Goal: Task Accomplishment & Management: Complete application form

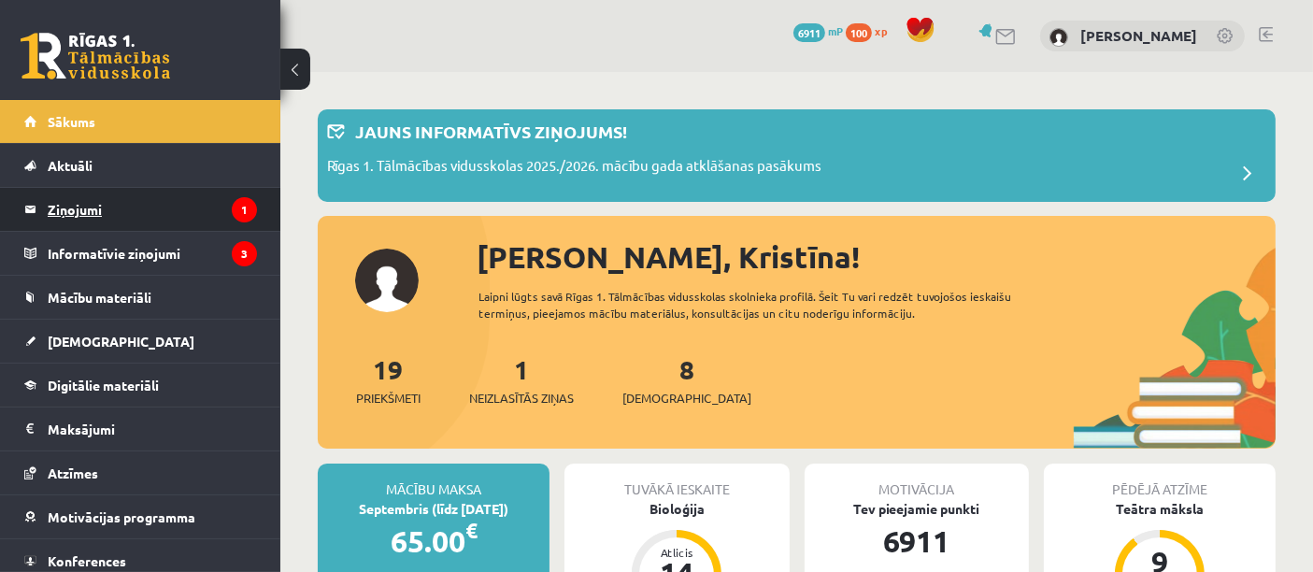
click at [178, 196] on legend "Ziņojumi 1" at bounding box center [152, 209] width 209 height 43
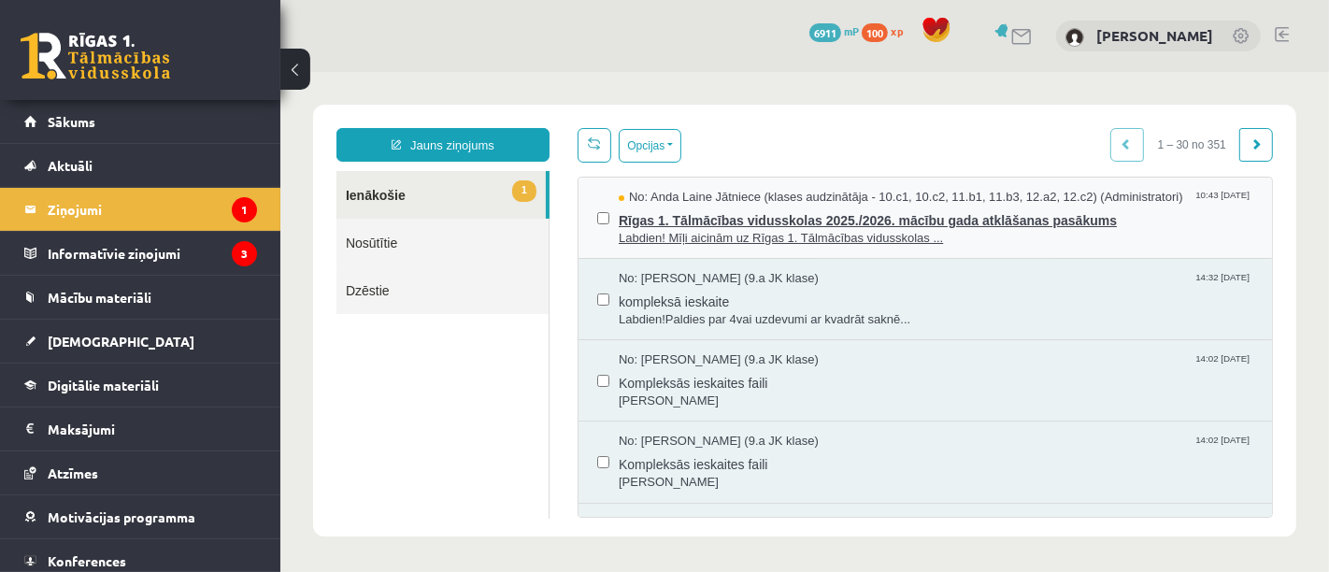
click at [681, 242] on span "Labdien! Mīļi aicinām uz Rīgas 1. Tālmācības vidusskolas ..." at bounding box center [935, 238] width 634 height 18
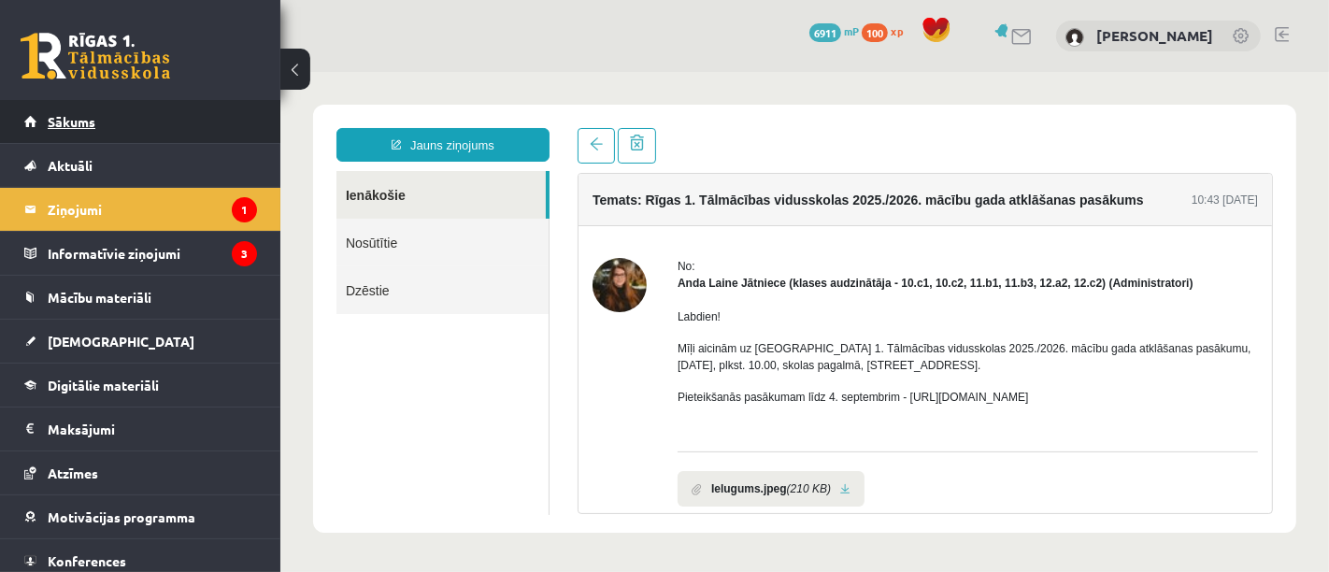
click at [170, 138] on link "Sākums" at bounding box center [140, 121] width 233 height 43
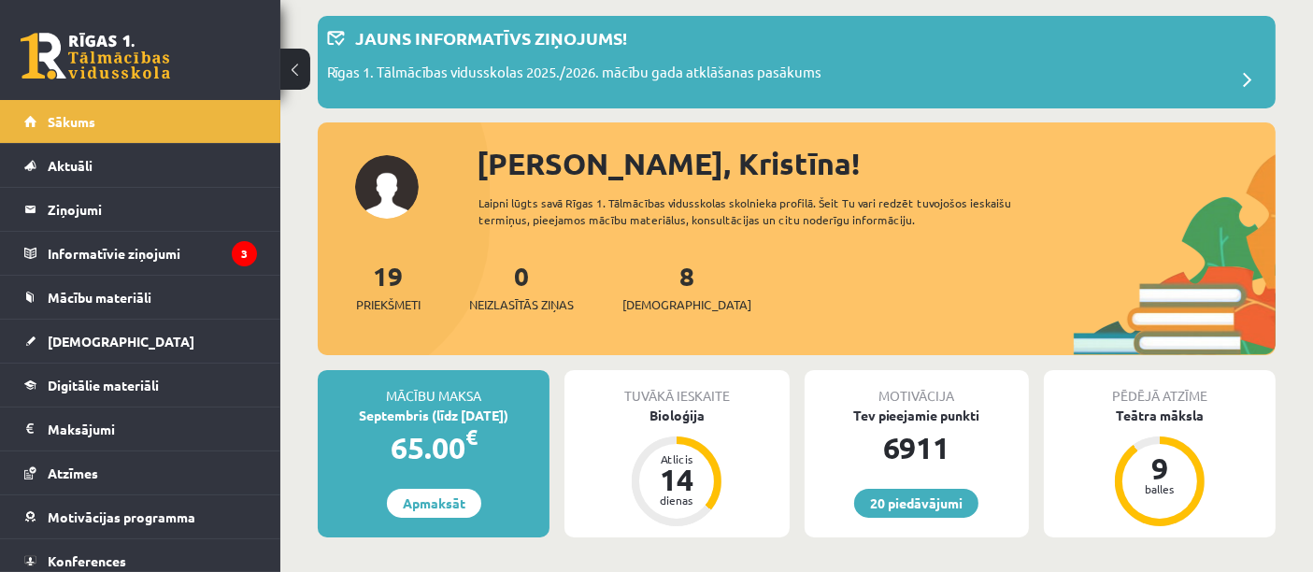
scroll to position [91, 0]
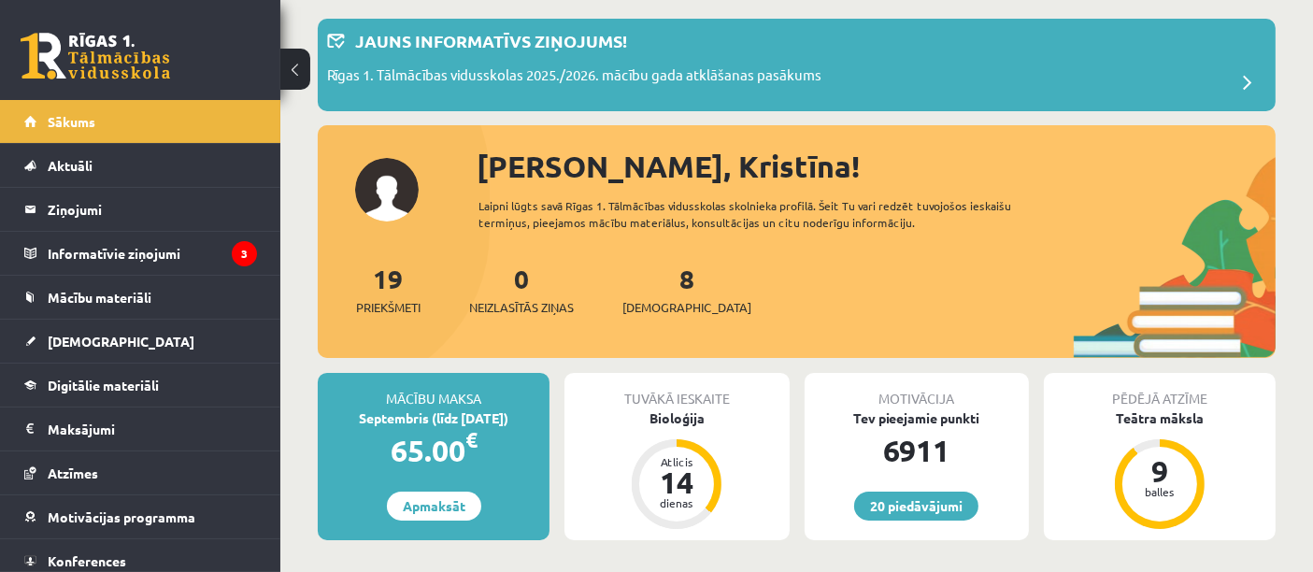
click at [120, 252] on legend "Informatīvie ziņojumi 3" at bounding box center [152, 253] width 209 height 43
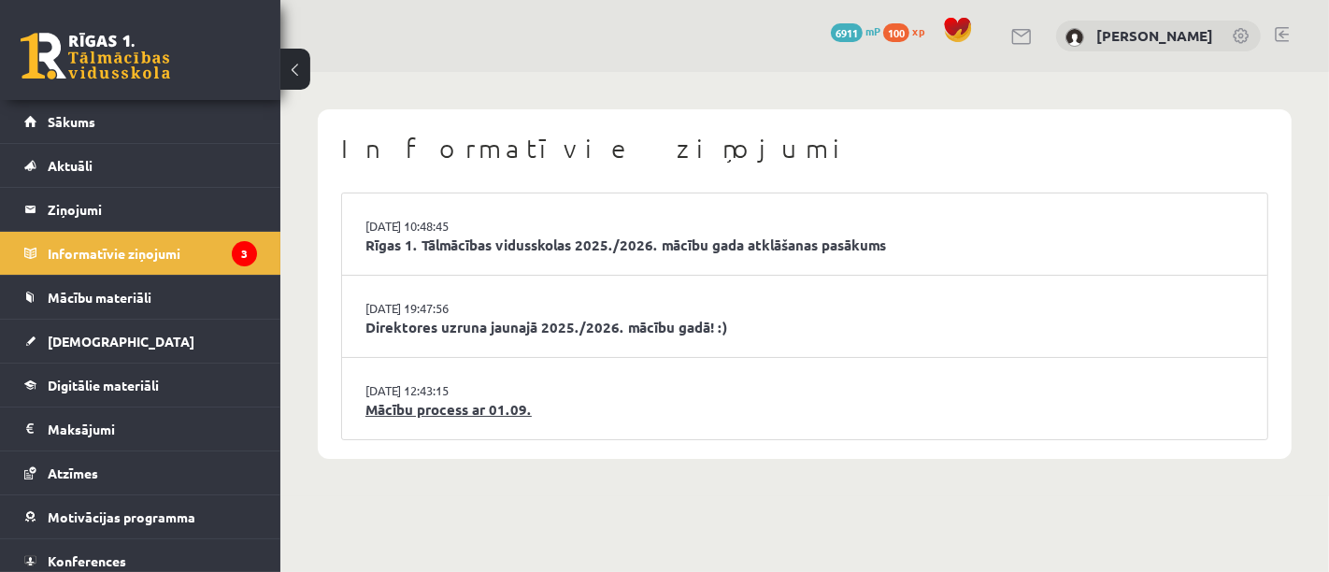
click at [459, 416] on link "Mācību process ar 01.09." at bounding box center [804, 409] width 878 height 21
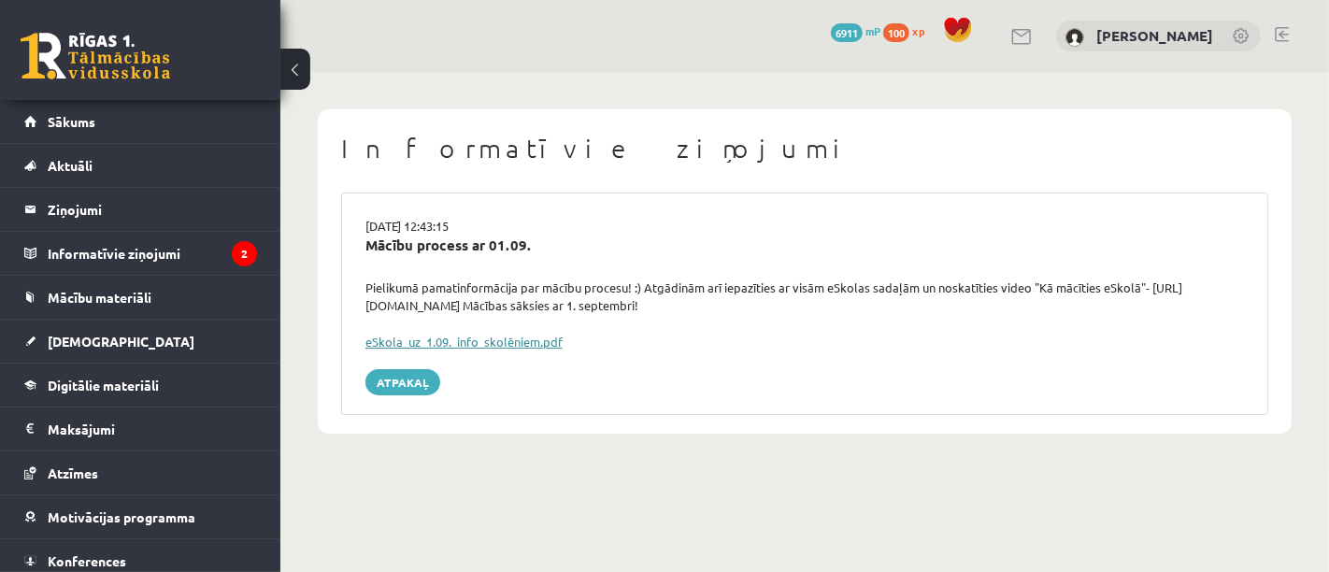
click at [465, 347] on link "eSkola_uz_1.09._info_skolēniem.pdf" at bounding box center [463, 342] width 197 height 16
click at [186, 267] on legend "Informatīvie ziņojumi 2" at bounding box center [152, 253] width 209 height 43
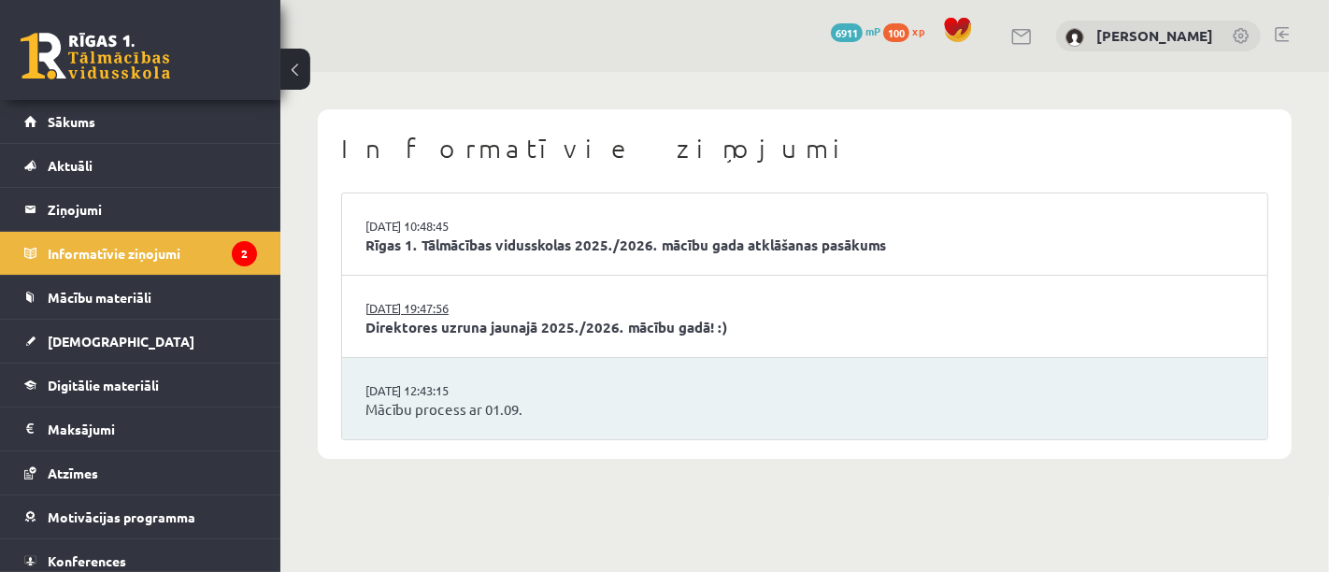
click at [420, 303] on link "29.08.2025 19:47:56" at bounding box center [435, 308] width 140 height 19
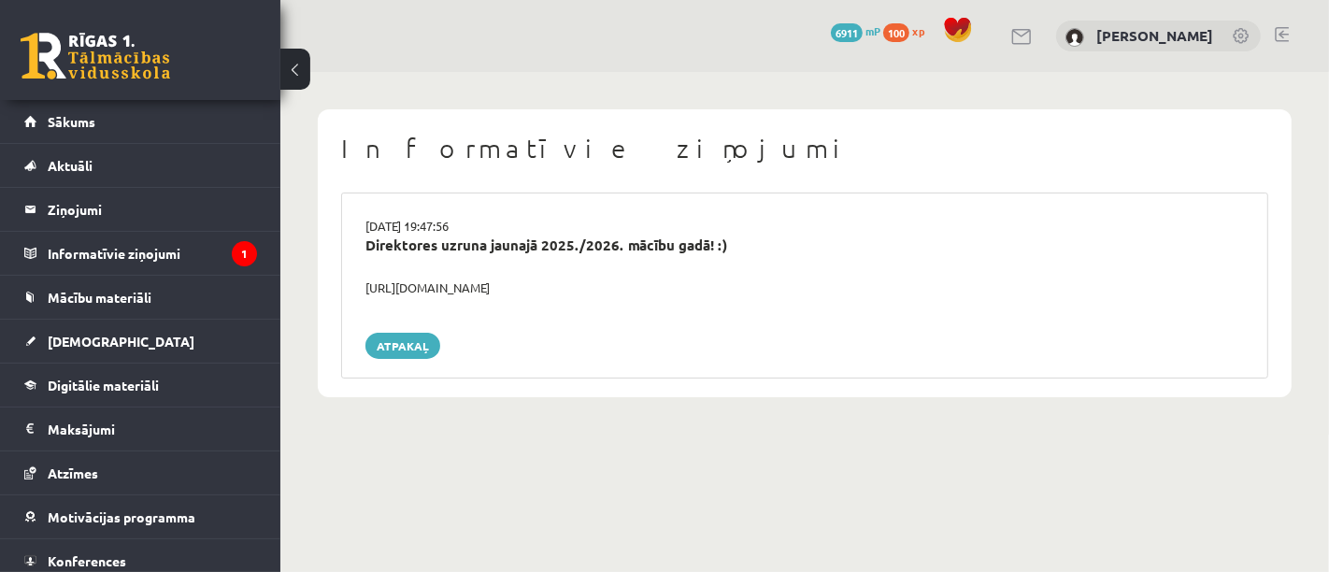
drag, startPoint x: 368, startPoint y: 290, endPoint x: 654, endPoint y: 291, distance: 285.9
click at [654, 291] on div "https://youtube.com/shorts/lM8RsWyzCn4" at bounding box center [804, 287] width 906 height 19
copy div "https://youtube.com/shorts/lM8RsWyzCn4"
click at [194, 243] on legend "Informatīvie ziņojumi 1" at bounding box center [152, 253] width 209 height 43
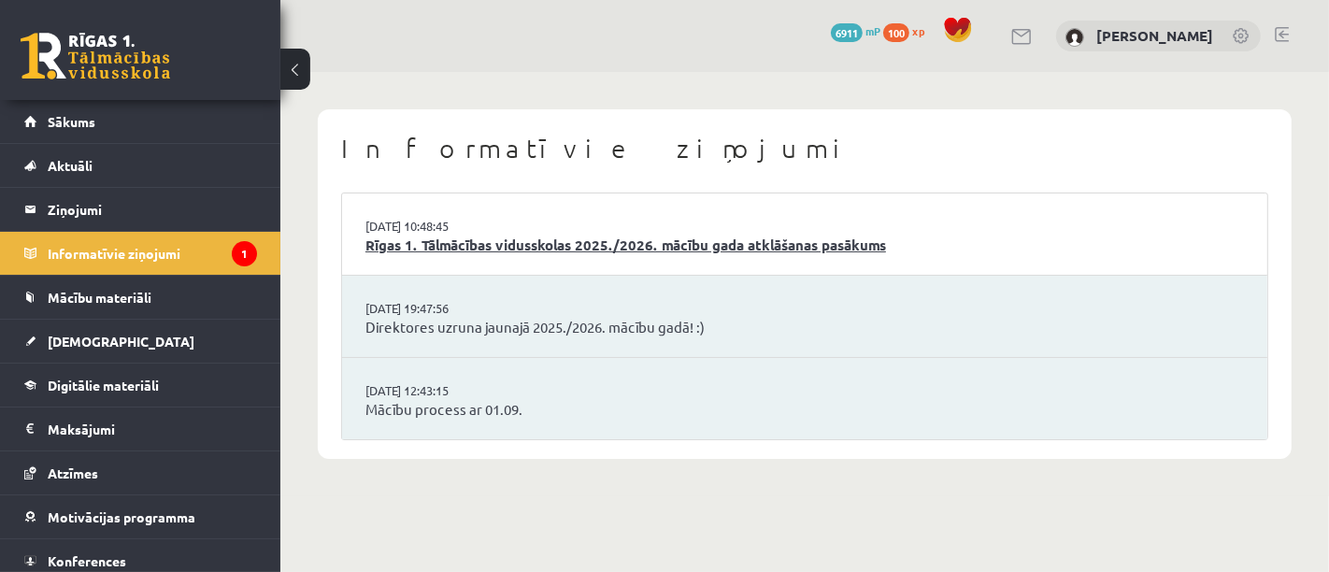
click at [690, 242] on link "Rīgas 1. Tālmācības vidusskolas 2025./2026. mācību gada atklāšanas pasākums" at bounding box center [804, 245] width 878 height 21
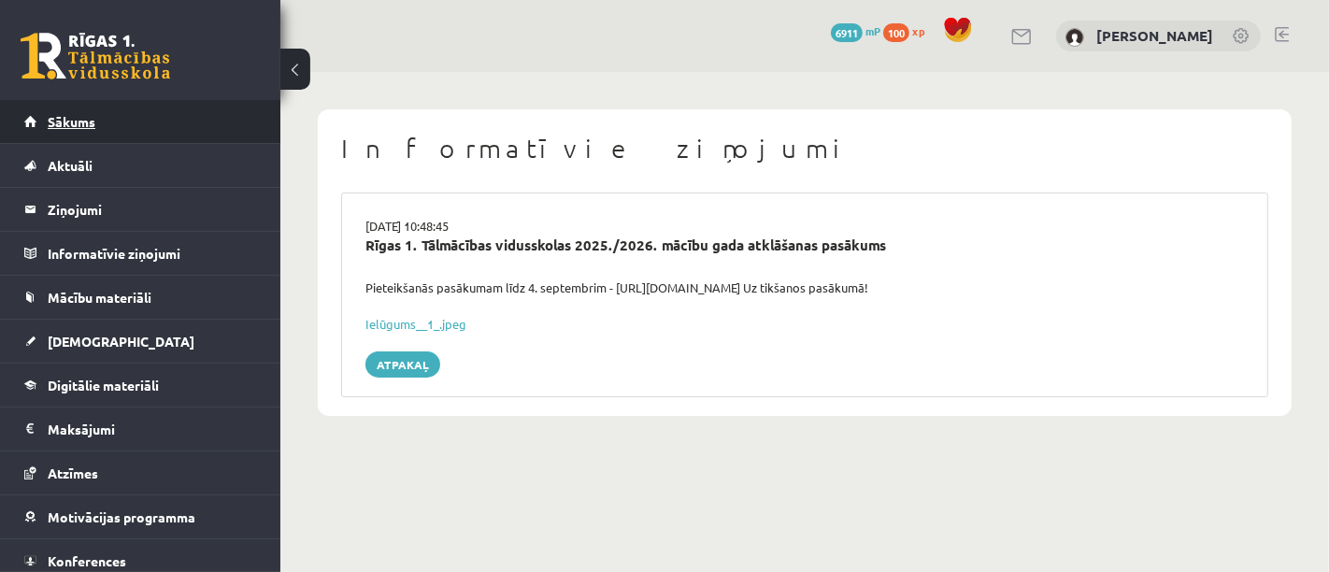
click at [95, 136] on link "Sākums" at bounding box center [140, 121] width 233 height 43
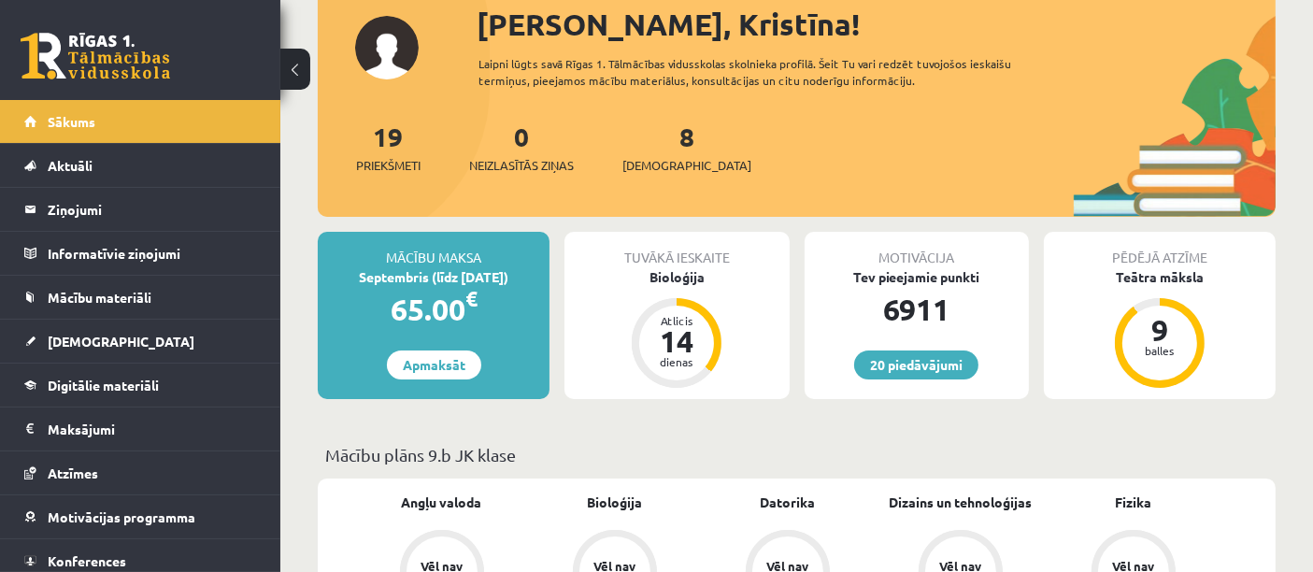
scroll to position [135, 0]
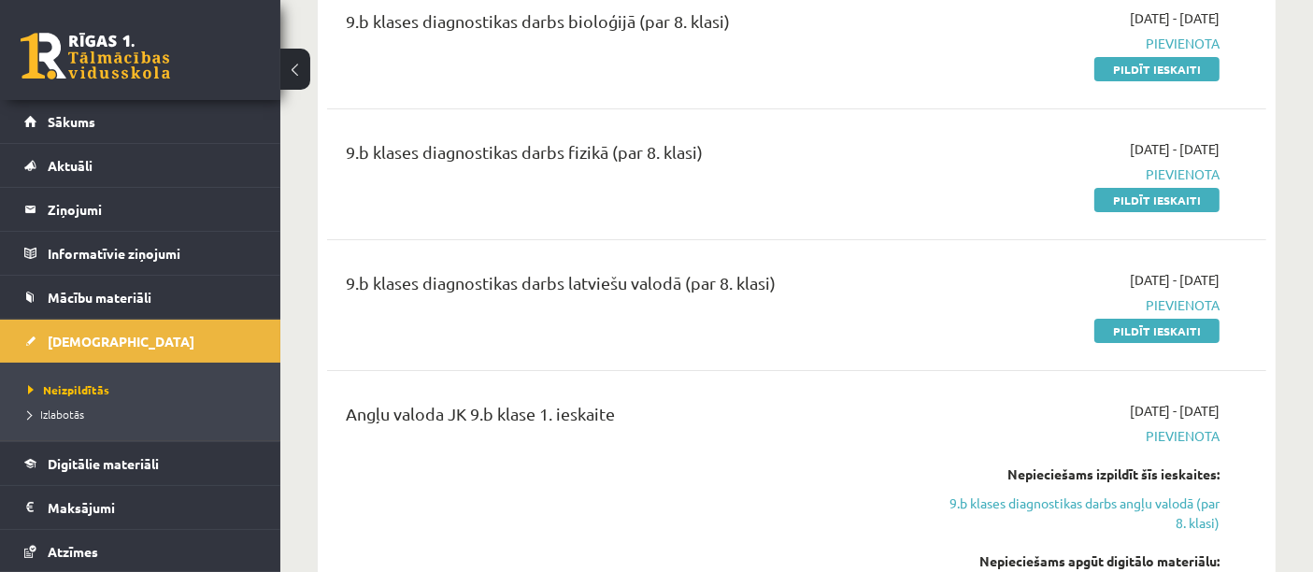
scroll to position [391, 0]
click at [808, 329] on div "9.b klases diagnostikas darbs latviešu valodā (par 8. klasi)" at bounding box center [632, 304] width 601 height 70
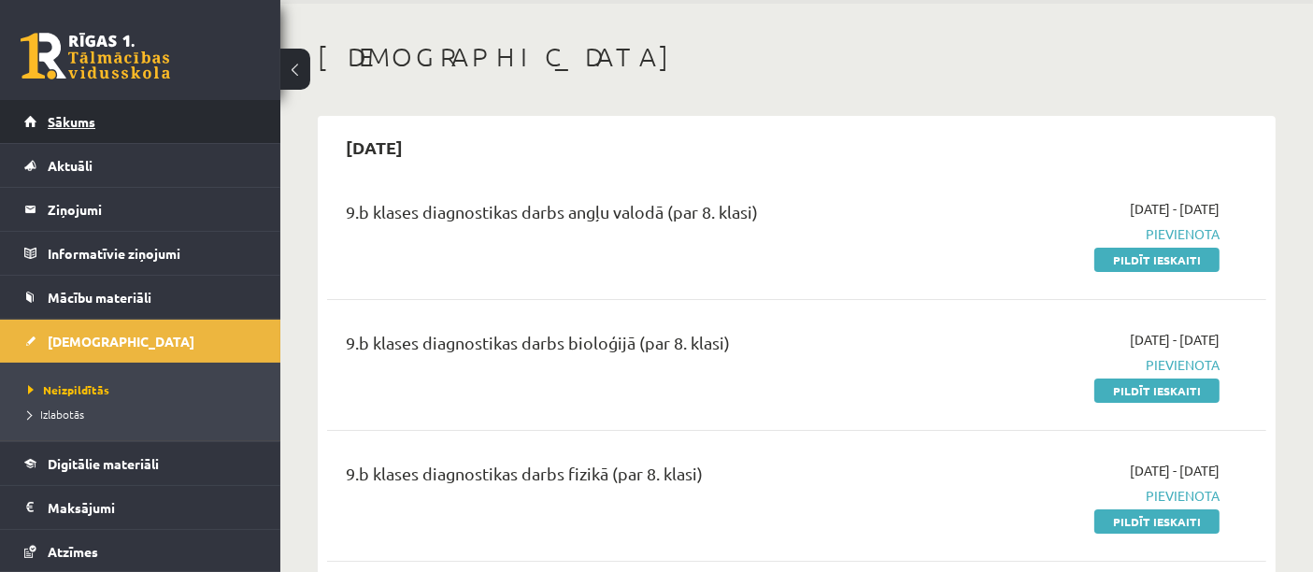
scroll to position [76, 0]
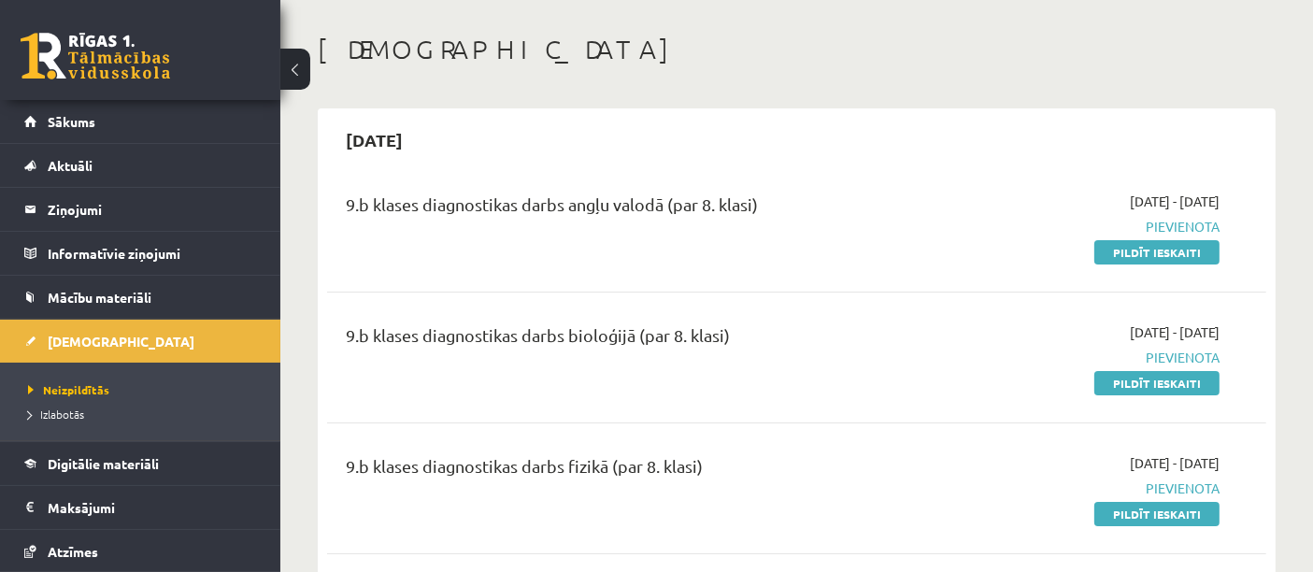
drag, startPoint x: 1162, startPoint y: 262, endPoint x: 739, endPoint y: 69, distance: 464.9
click at [1162, 262] on link "Pildīt ieskaiti" at bounding box center [1156, 252] width 125 height 24
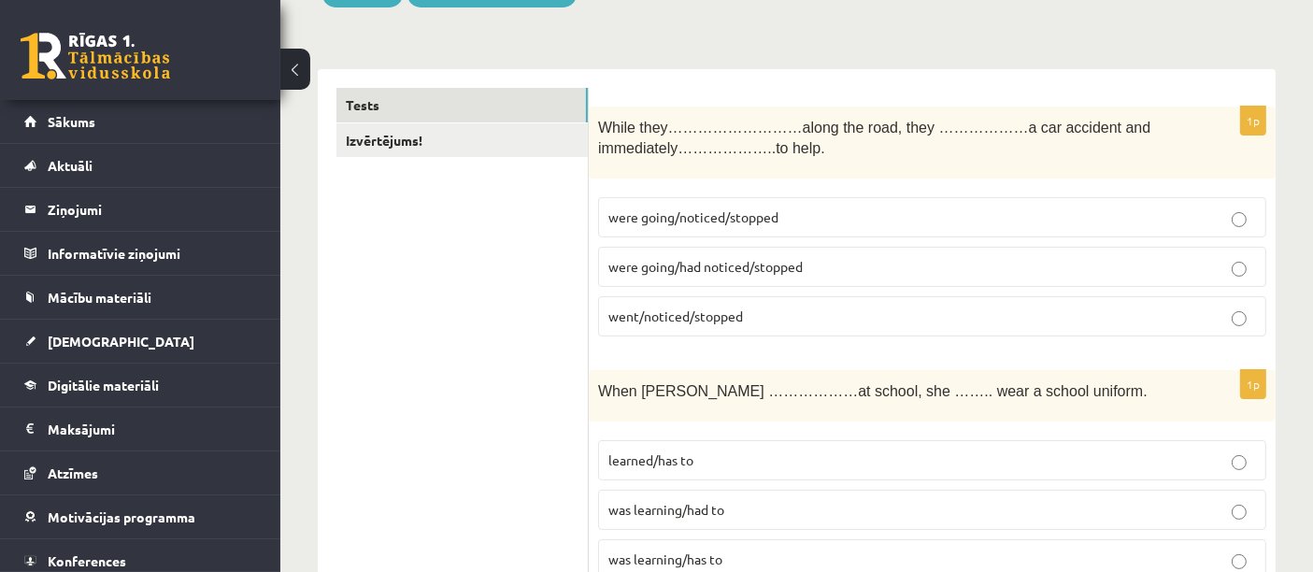
scroll to position [249, 0]
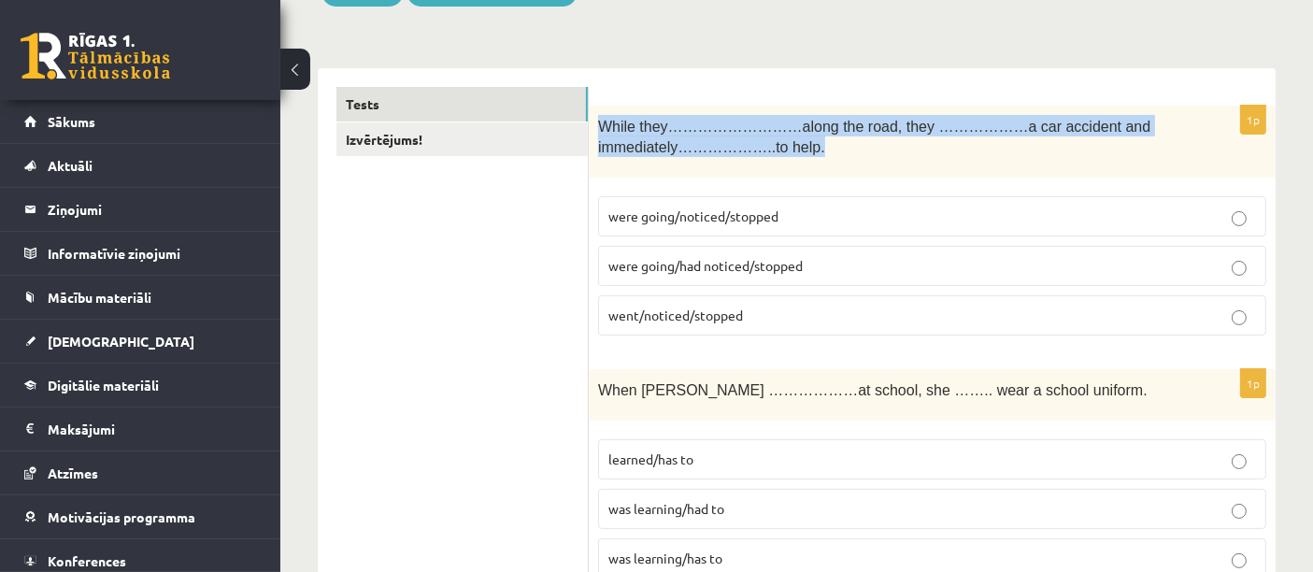
drag, startPoint x: 598, startPoint y: 121, endPoint x: 851, endPoint y: 149, distance: 254.6
click at [851, 149] on p "While they………………………along the road, they ………………a car accident and immediately…………" at bounding box center [885, 136] width 575 height 42
copy span "While they………………………along the road, they ………………a car accident and immediately…………"
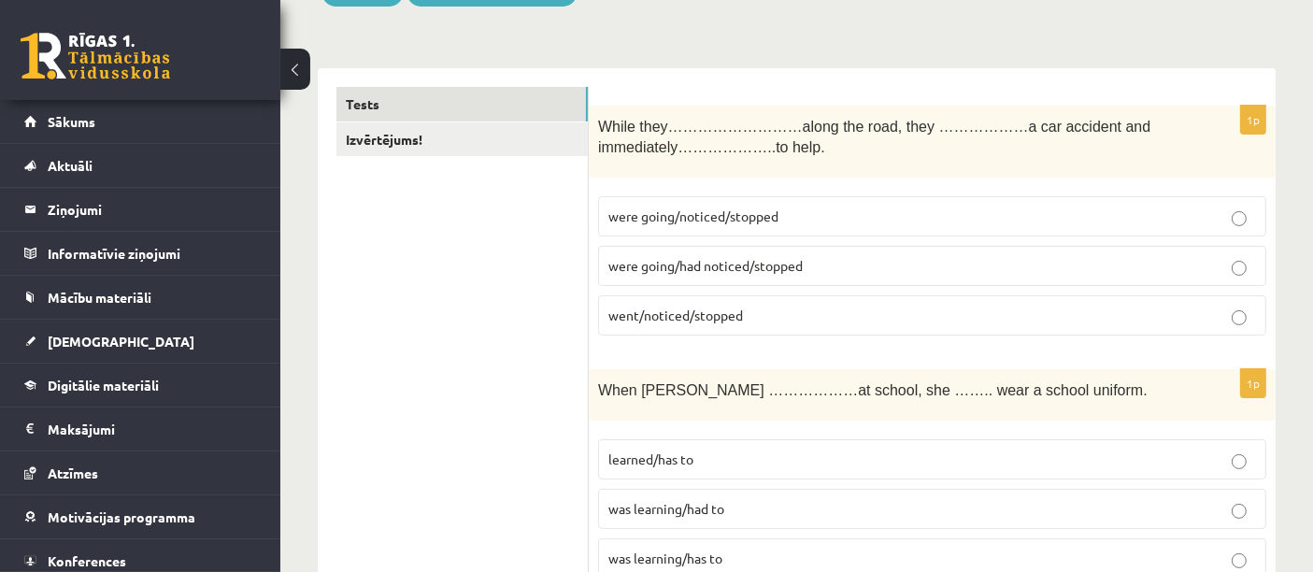
click at [698, 316] on span "went/noticed/stopped" at bounding box center [675, 314] width 135 height 17
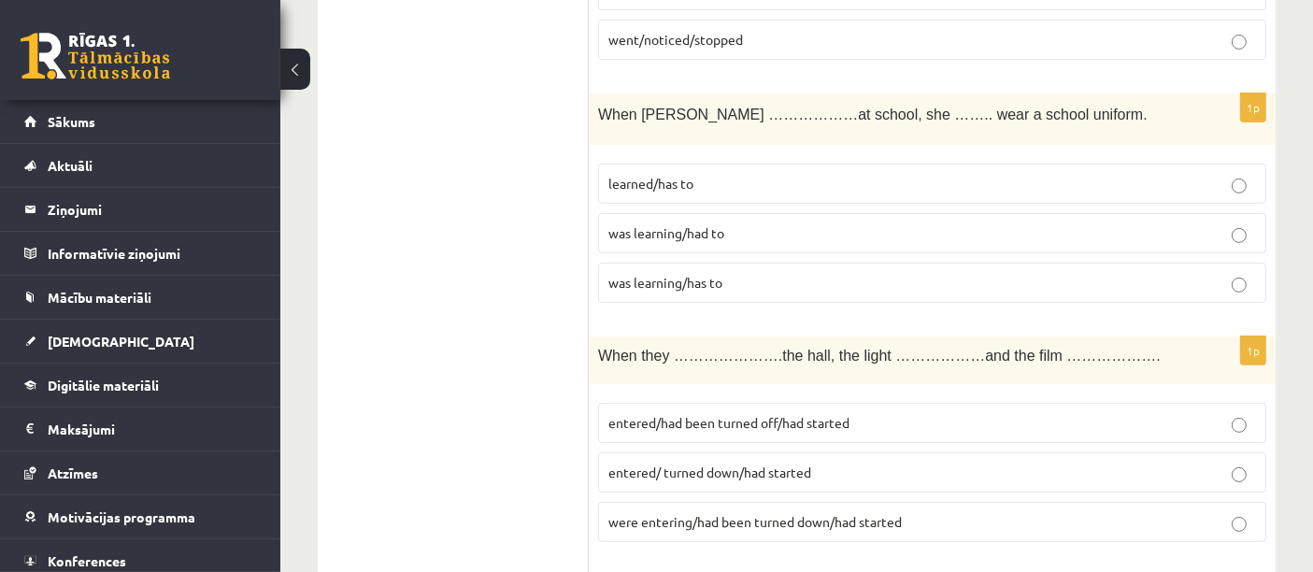
scroll to position [548, 0]
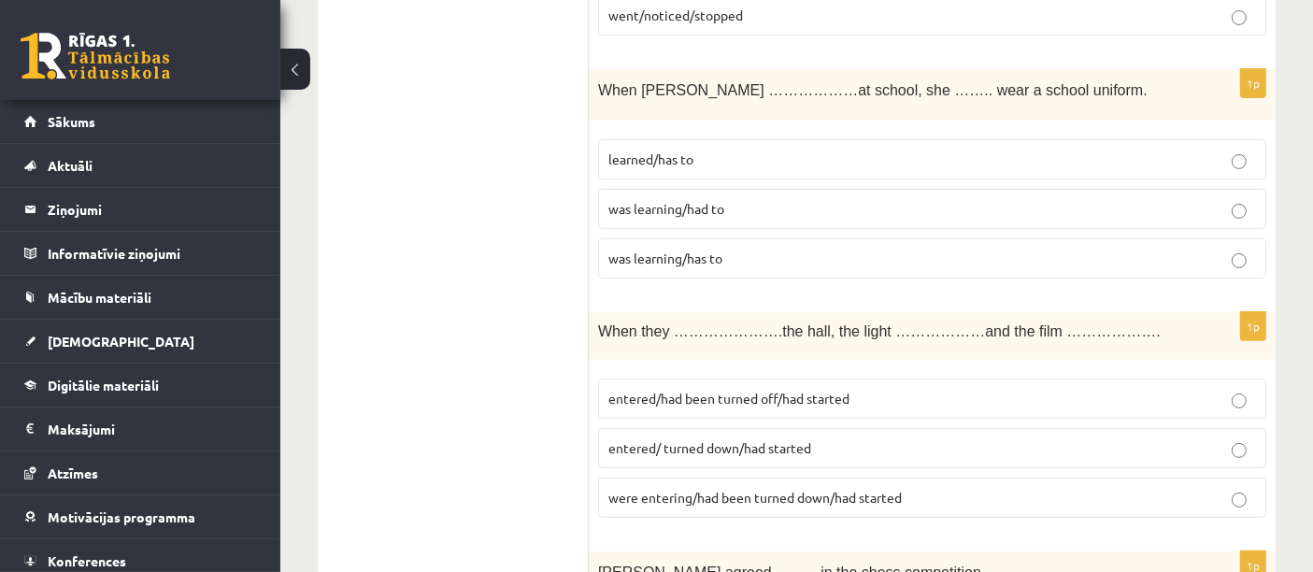
click at [705, 149] on p "learned/has to" at bounding box center [931, 159] width 647 height 20
click at [691, 210] on span "was learning/had to" at bounding box center [666, 208] width 116 height 17
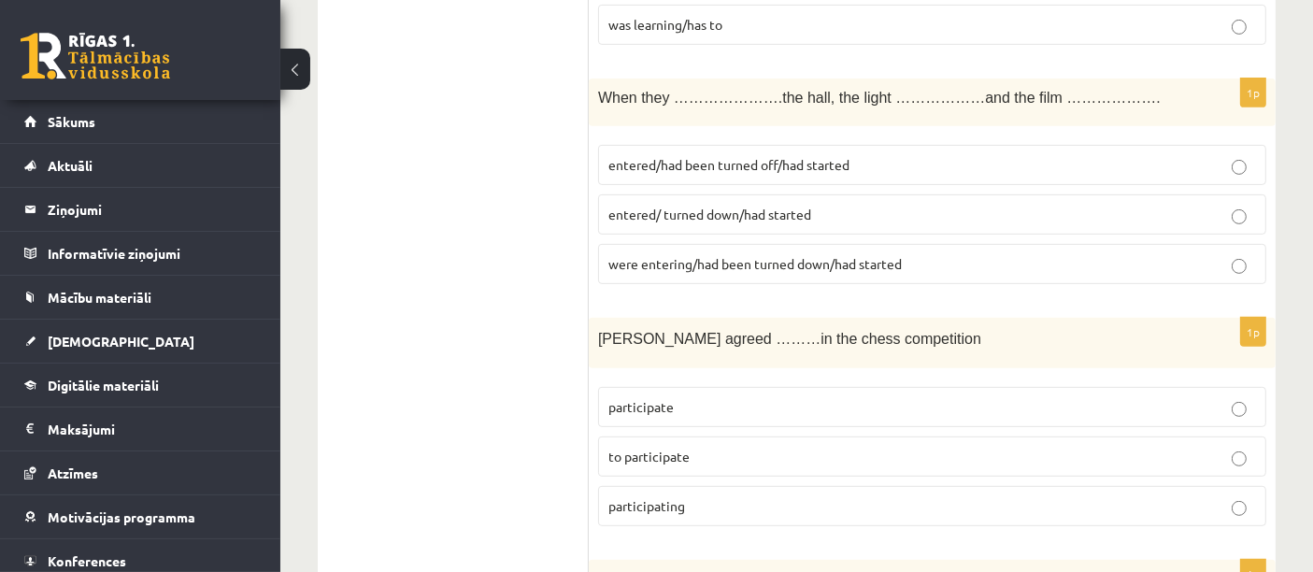
scroll to position [786, 0]
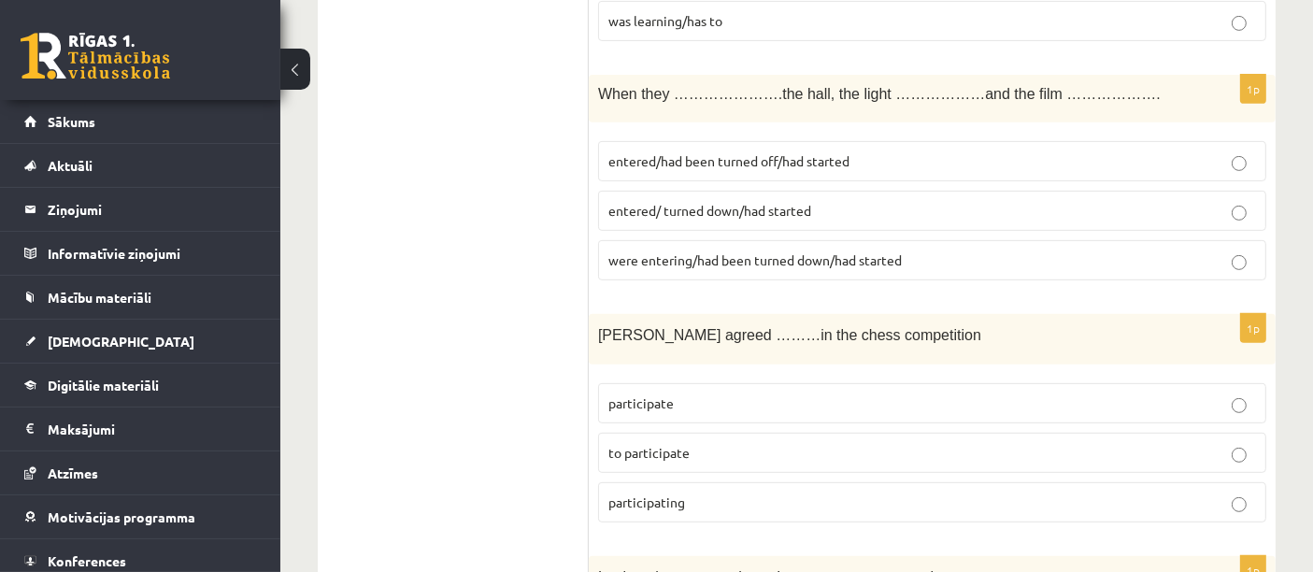
click at [774, 209] on span "entered/ turned down/had started" at bounding box center [709, 210] width 203 height 17
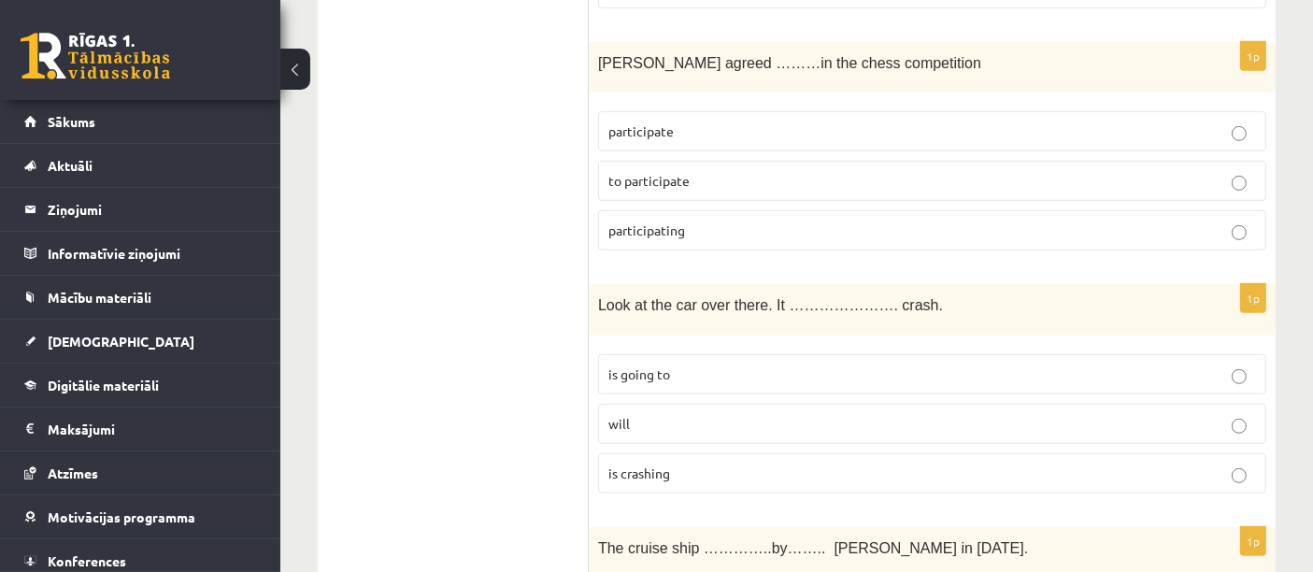
scroll to position [1070, 0]
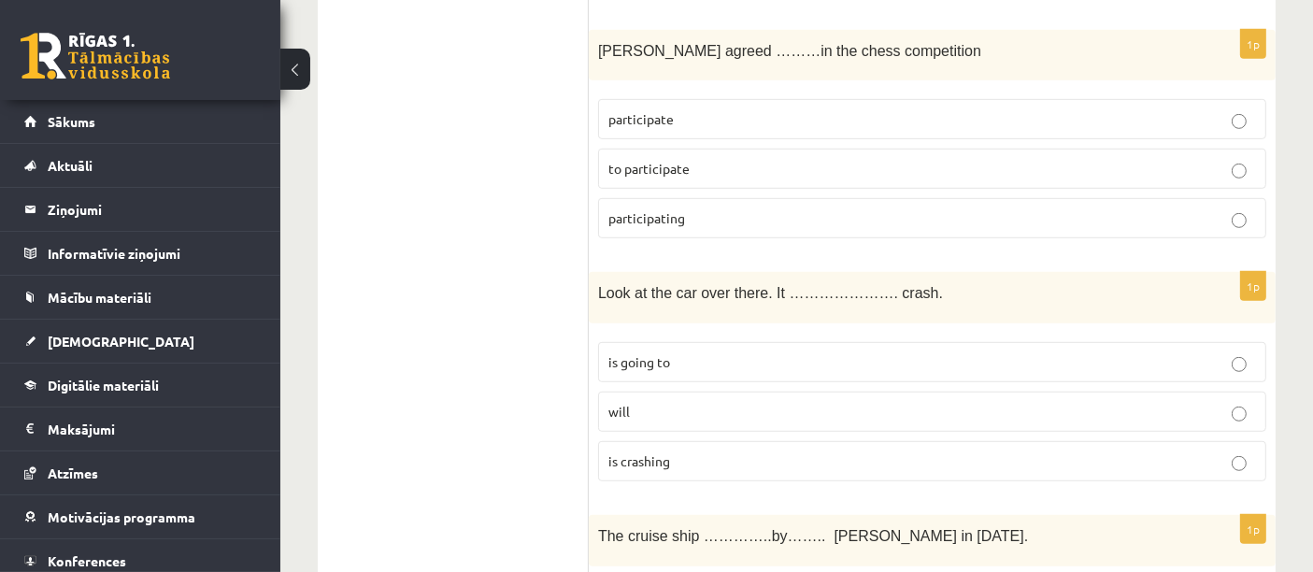
click at [710, 208] on p "participating" at bounding box center [931, 218] width 647 height 20
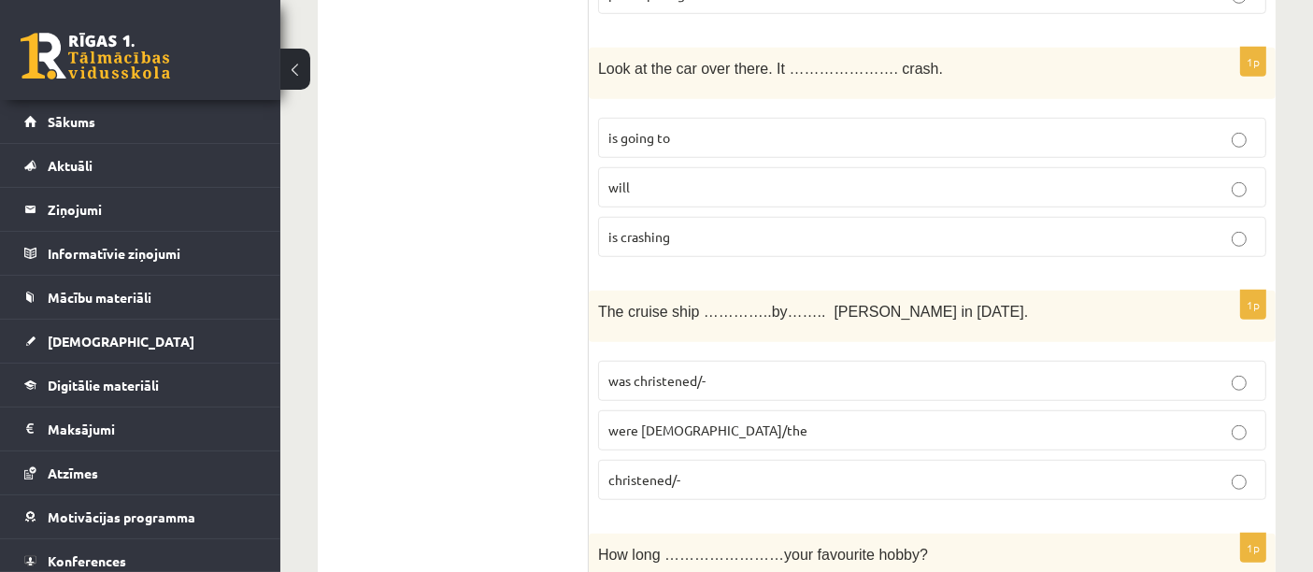
scroll to position [1301, 0]
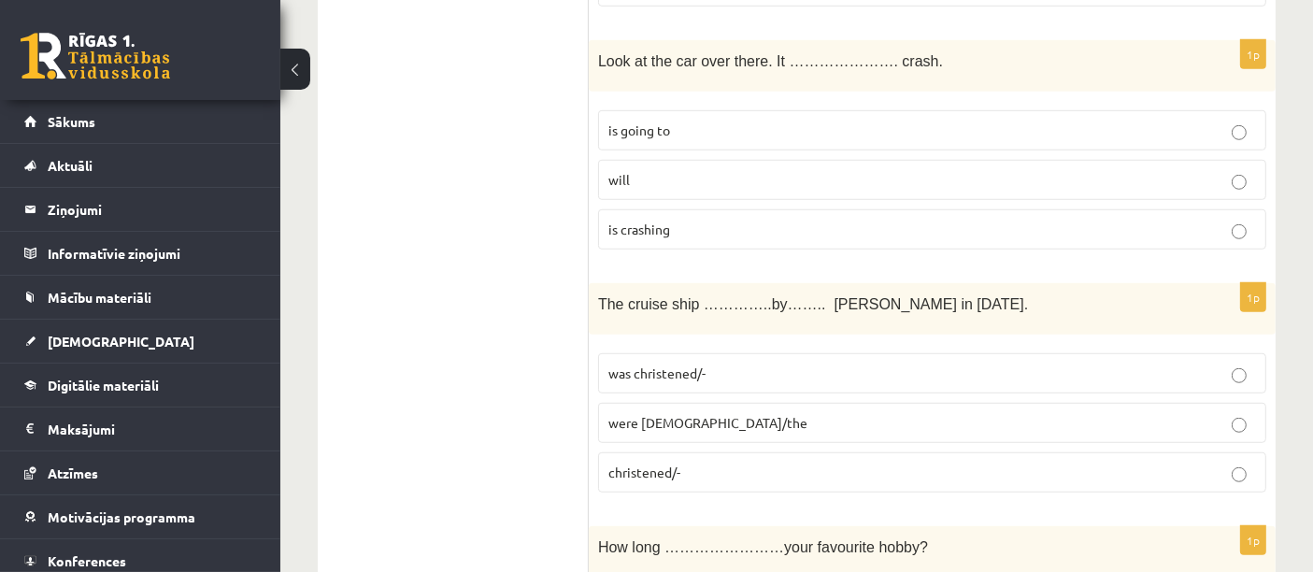
click at [782, 124] on p "is going to" at bounding box center [931, 131] width 647 height 20
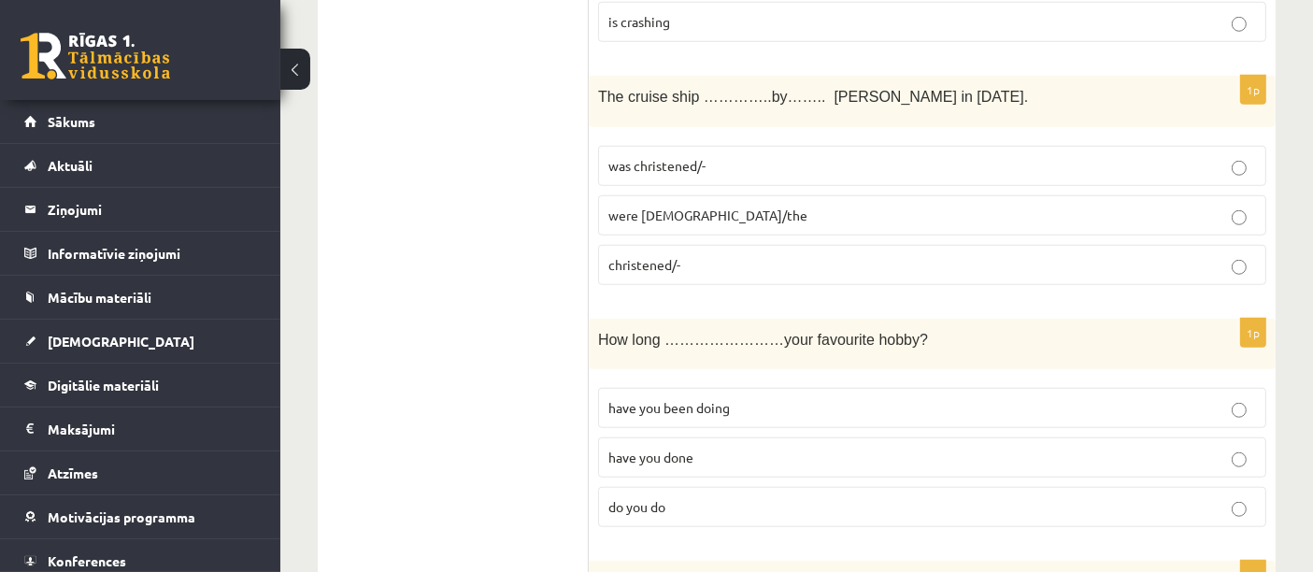
scroll to position [1508, 0]
click at [769, 157] on p "was christened/-" at bounding box center [931, 167] width 647 height 20
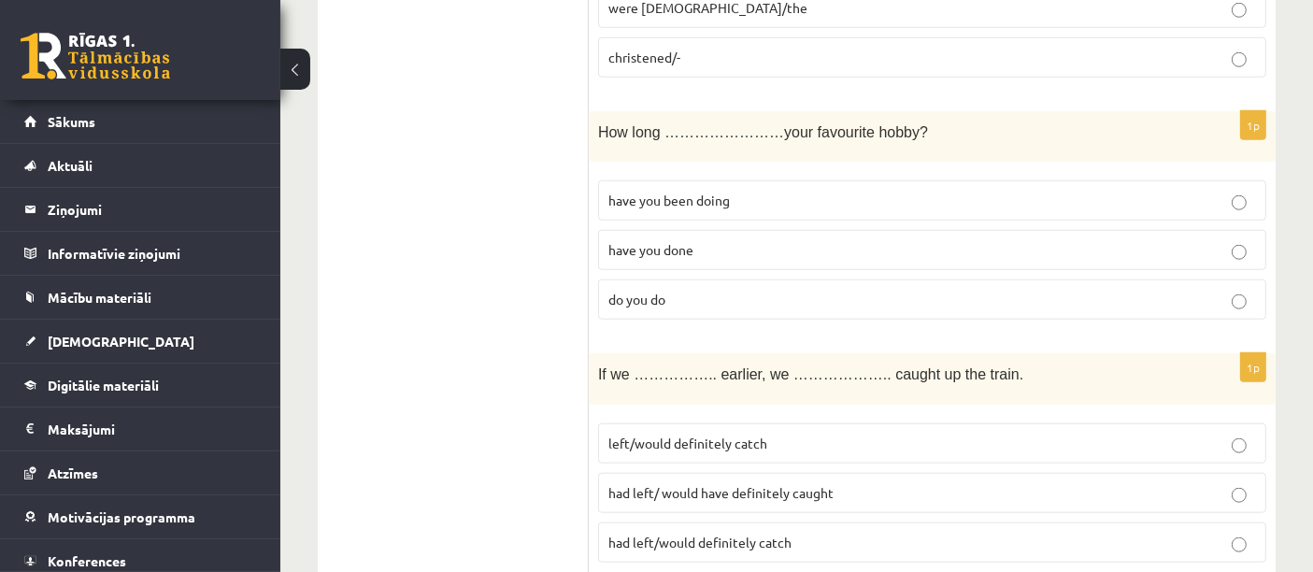
scroll to position [1722, 0]
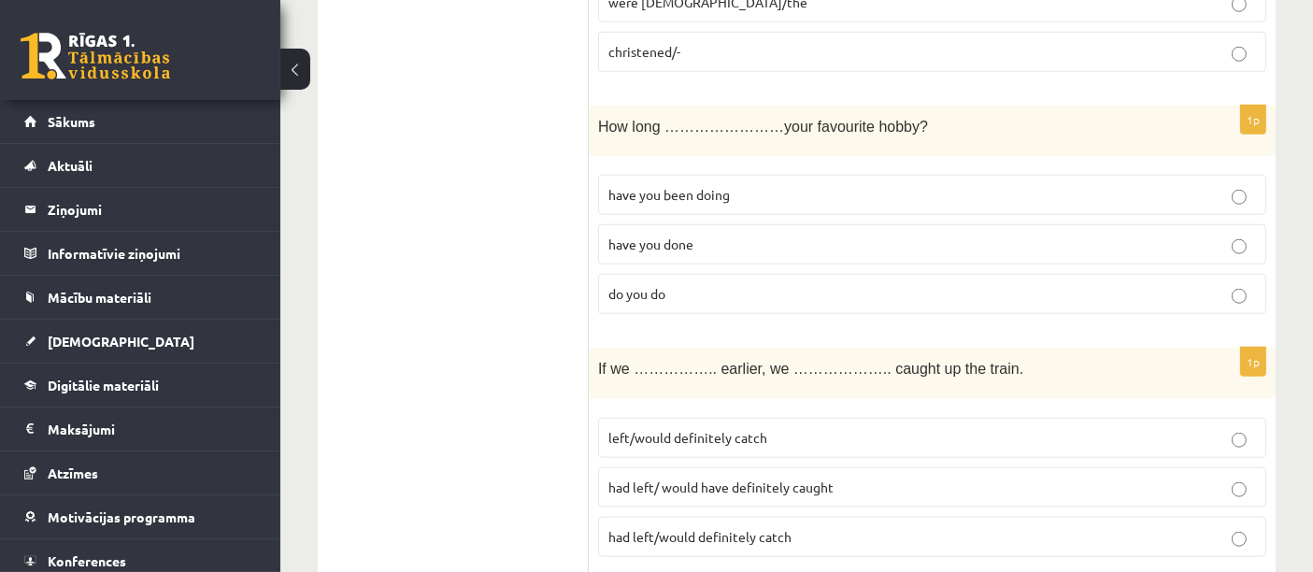
click at [757, 185] on p "have you been doing" at bounding box center [931, 195] width 647 height 20
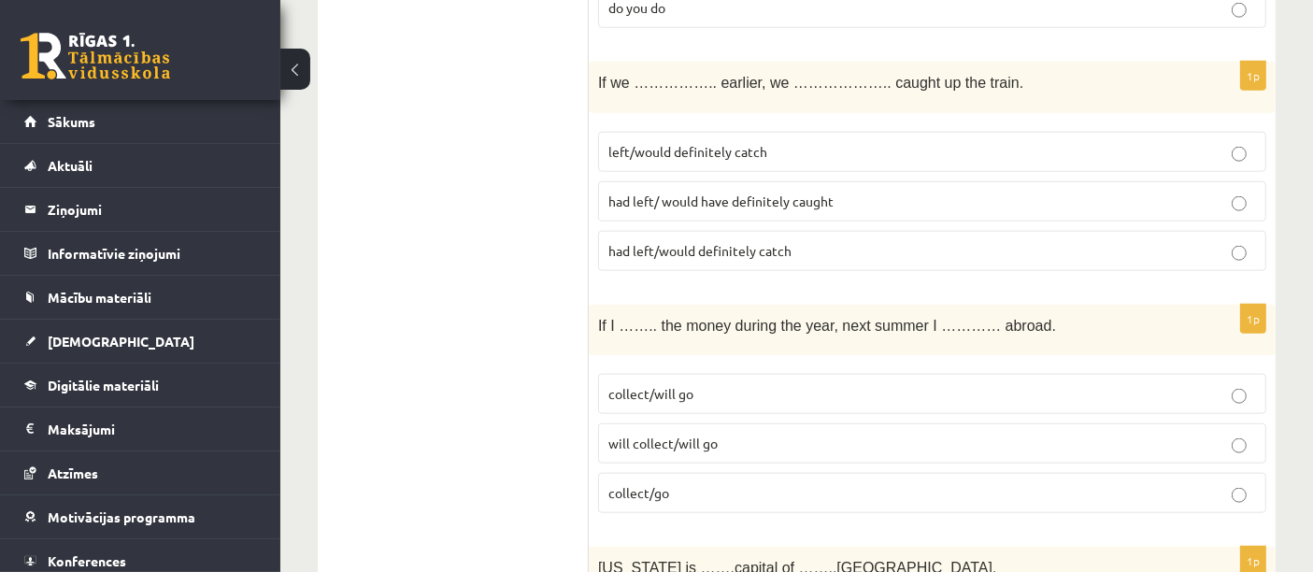
scroll to position [2009, 0]
click at [691, 143] on span "left/would definitely catch" at bounding box center [687, 150] width 159 height 17
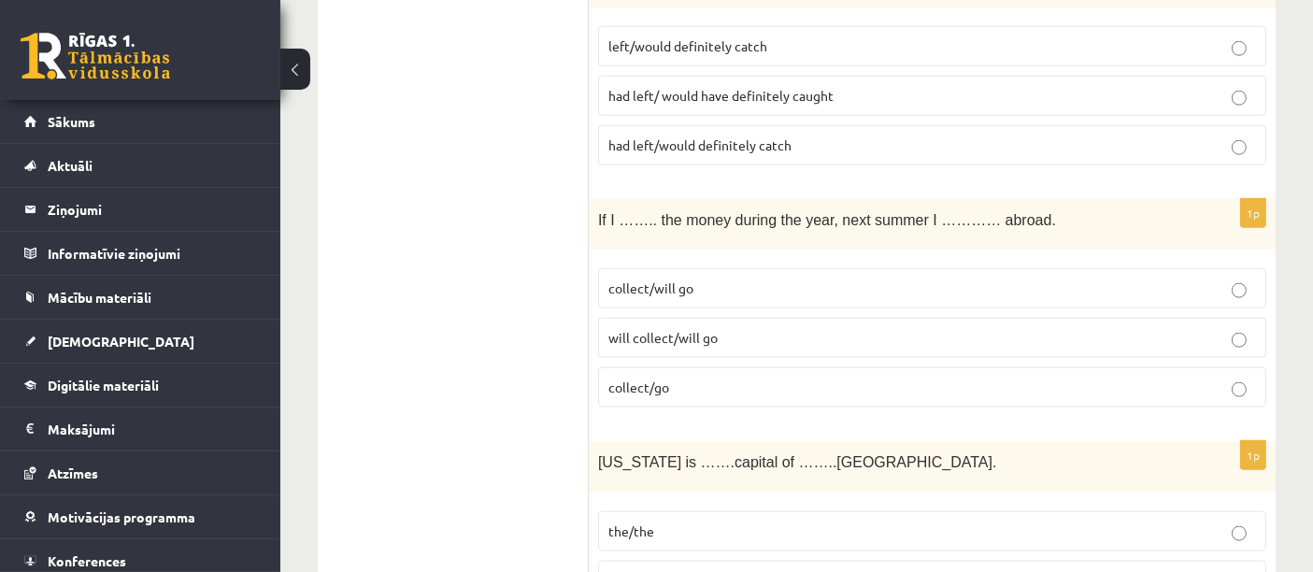
scroll to position [2132, 0]
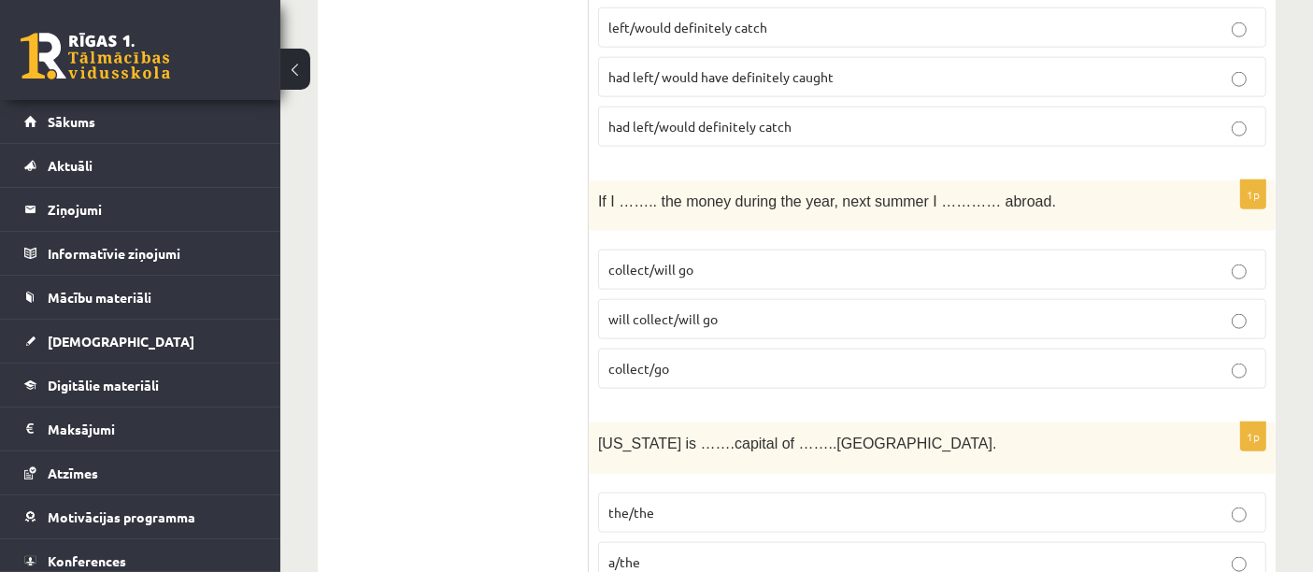
click at [723, 260] on p "collect/will go" at bounding box center [931, 270] width 647 height 20
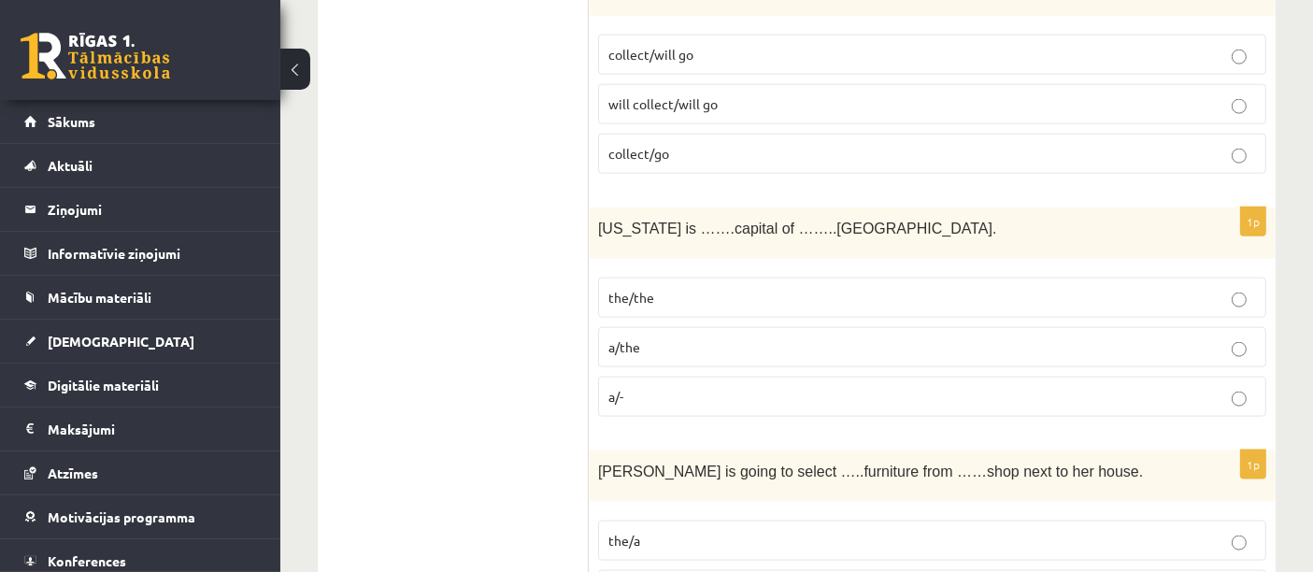
scroll to position [2368, 0]
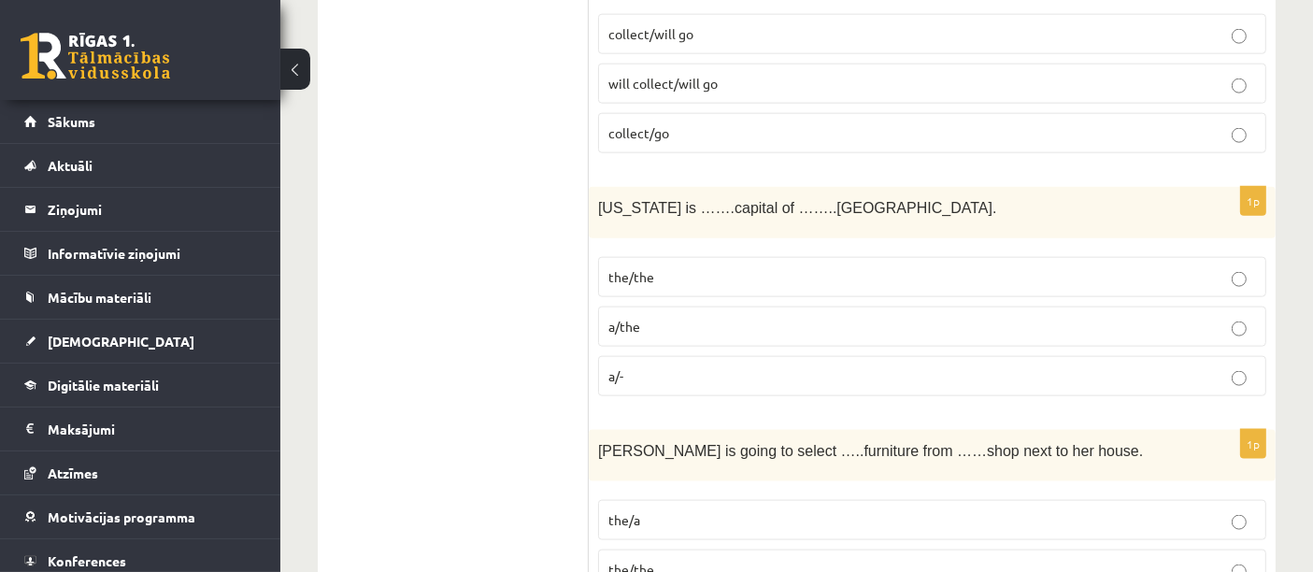
click at [627, 318] on span "a/the" at bounding box center [624, 326] width 32 height 17
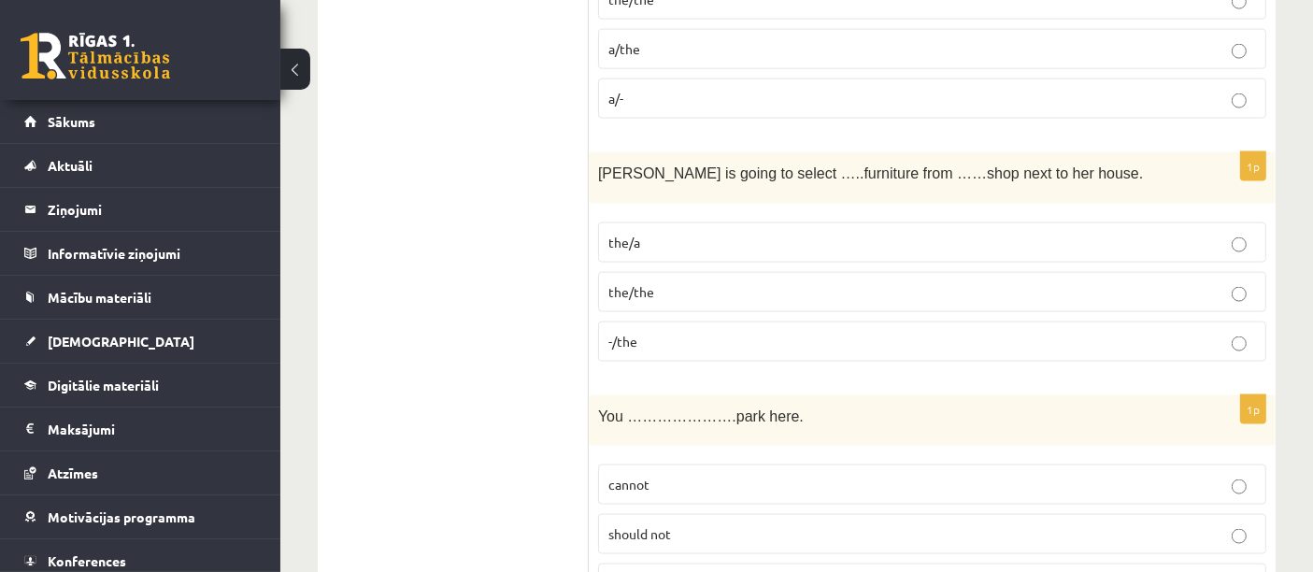
scroll to position [2653, 0]
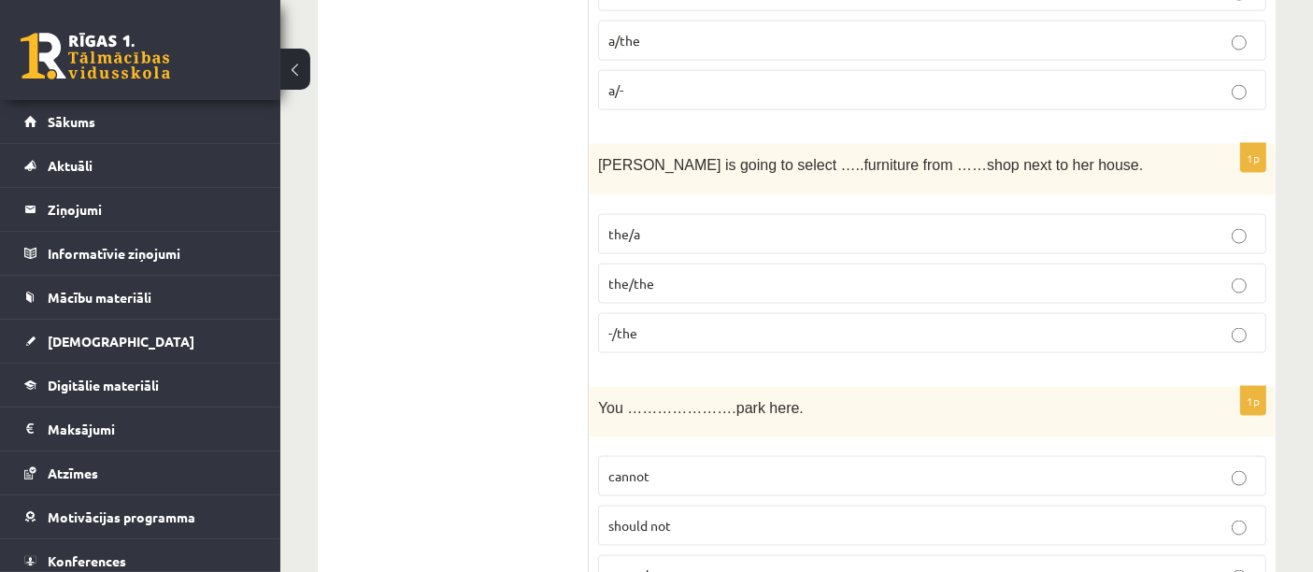
click at [612, 225] on span "the/a" at bounding box center [624, 233] width 32 height 17
click at [630, 324] on span "-/the" at bounding box center [622, 332] width 29 height 17
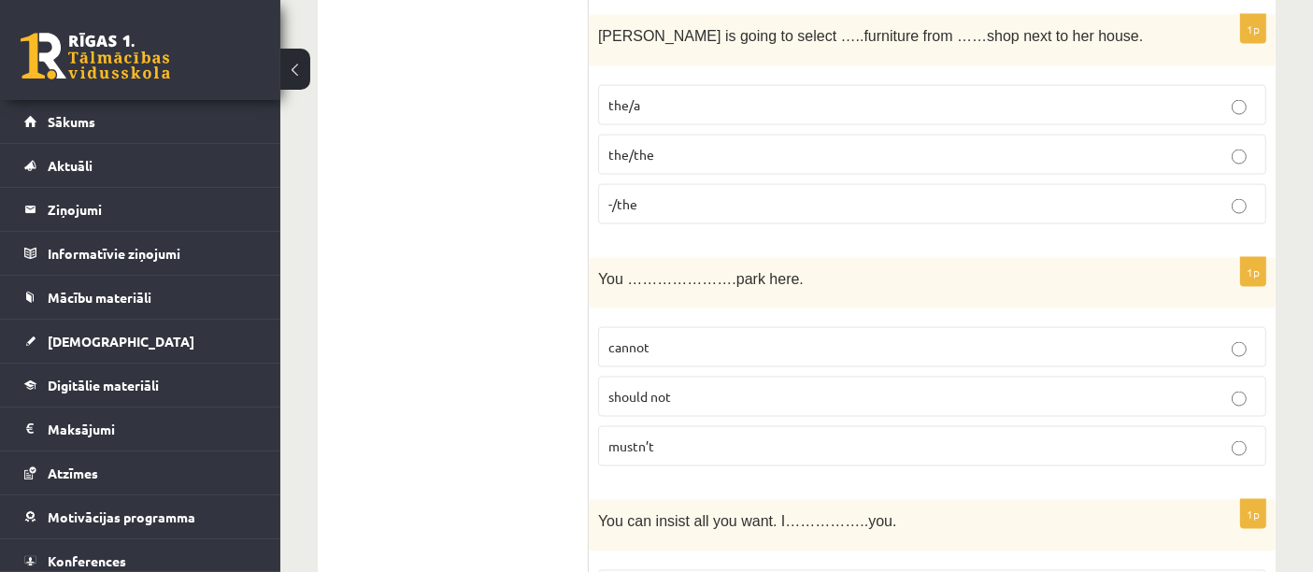
scroll to position [2789, 0]
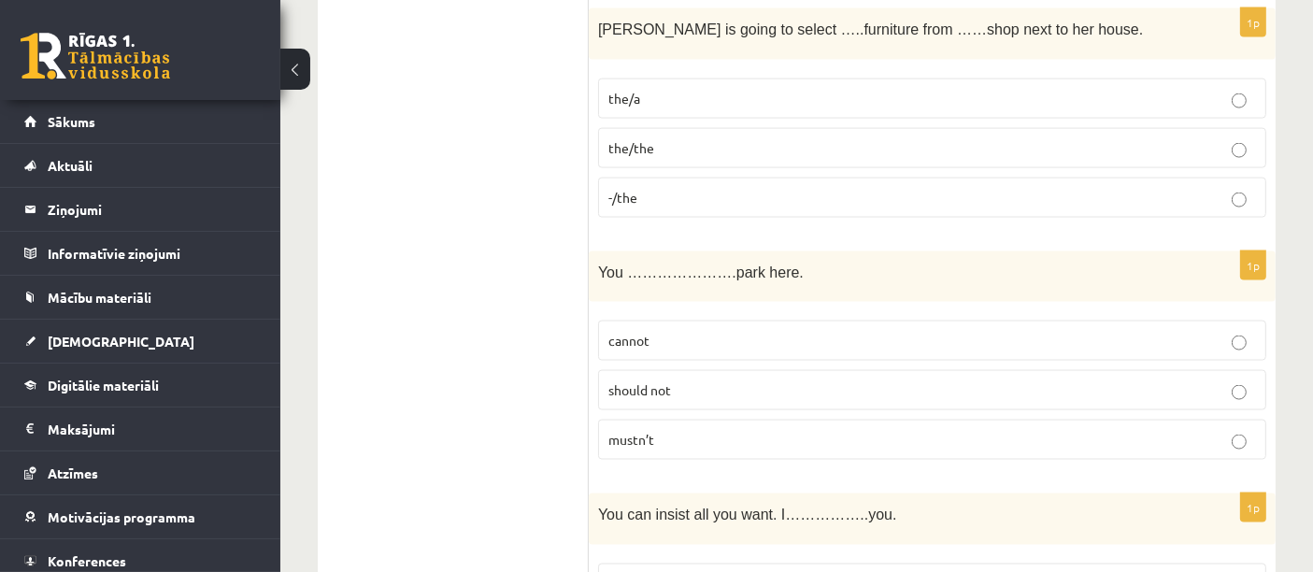
click at [618, 382] on label "should not" at bounding box center [932, 390] width 668 height 40
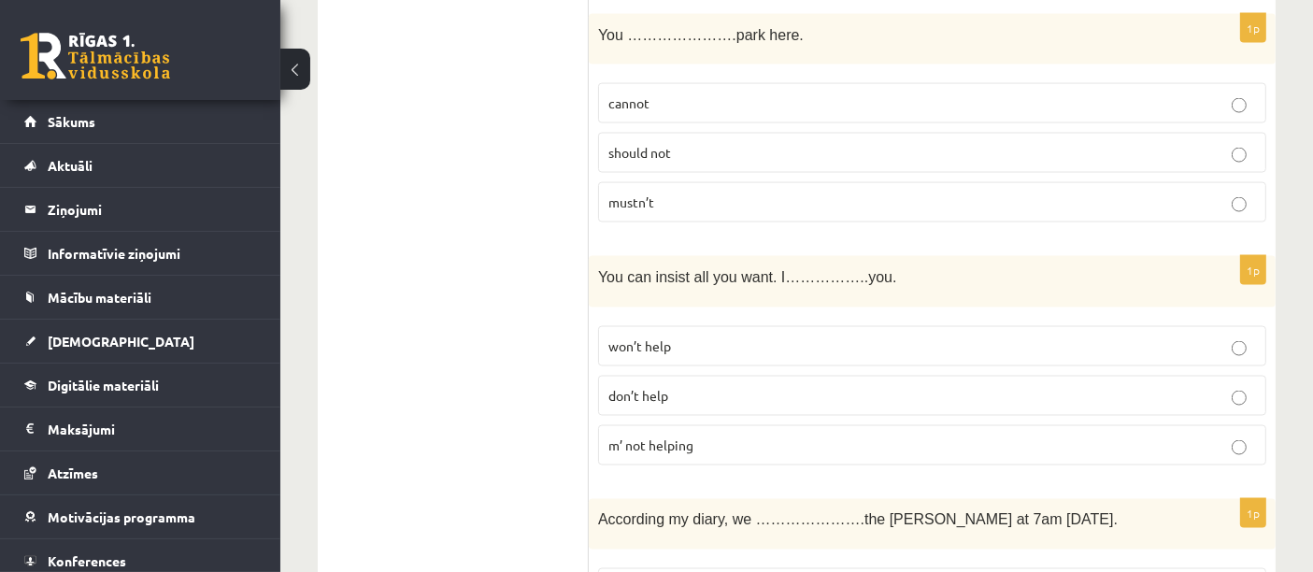
scroll to position [3034, 0]
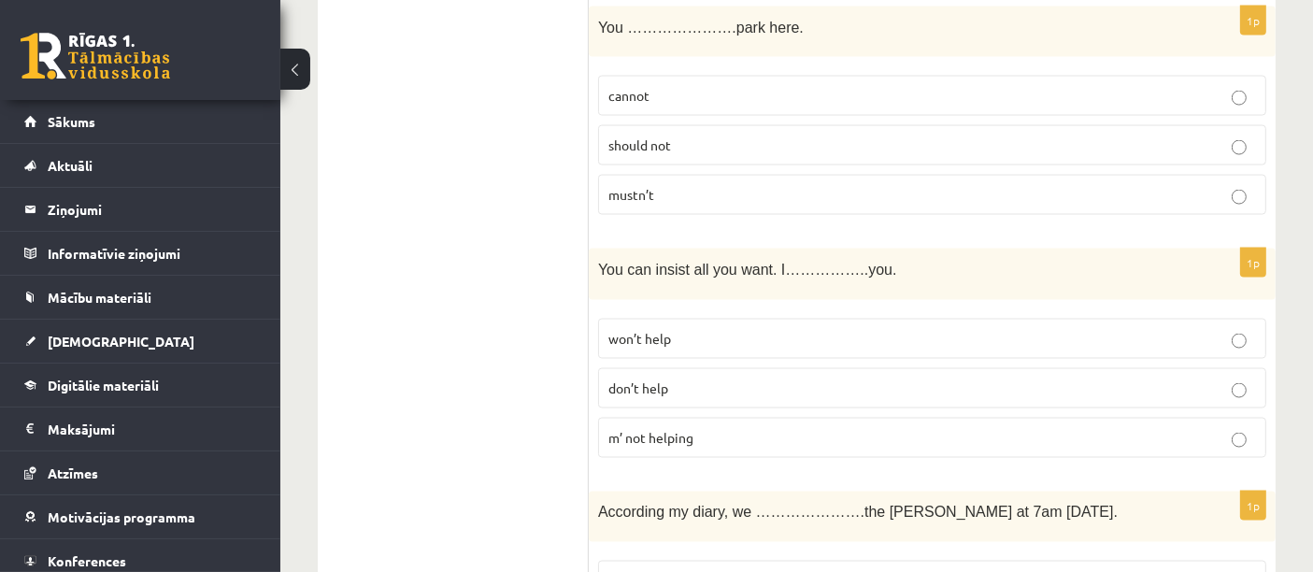
click at [608, 330] on span "won’t help" at bounding box center [639, 338] width 63 height 17
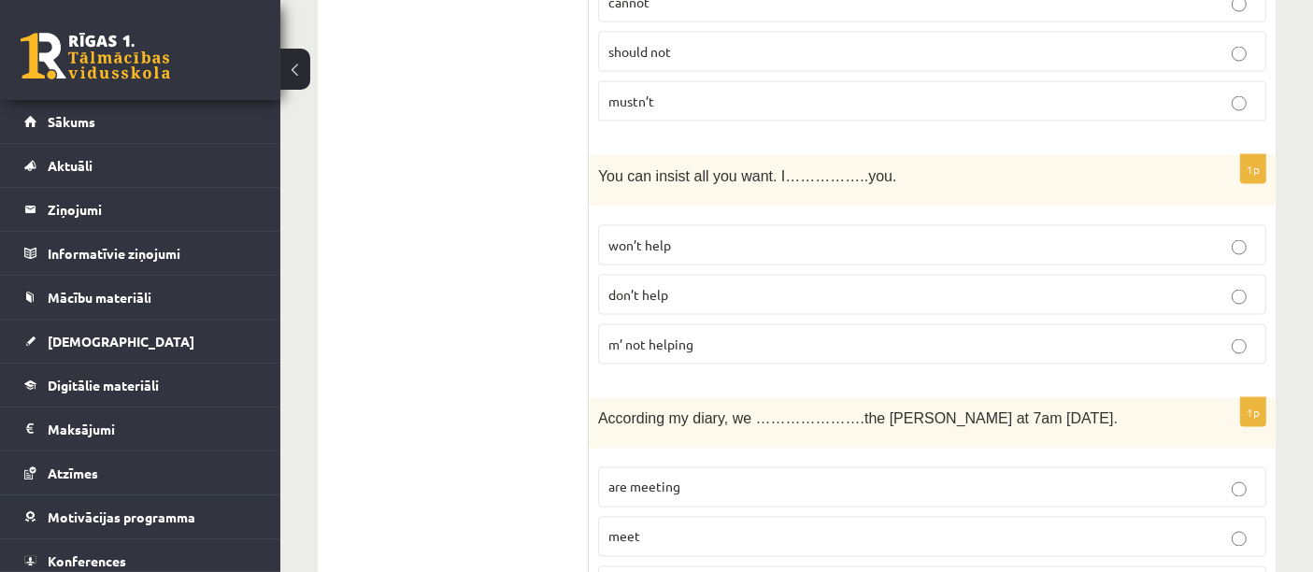
scroll to position [3124, 0]
click at [608, 288] on p "don’t help" at bounding box center [931, 298] width 647 height 20
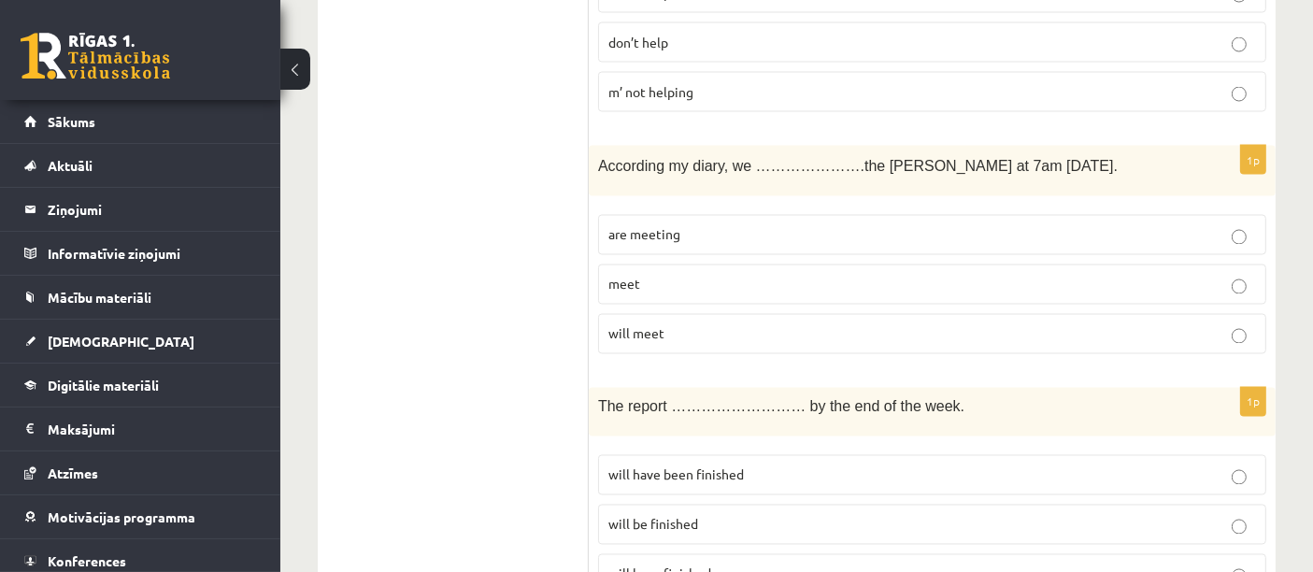
scroll to position [3408, 0]
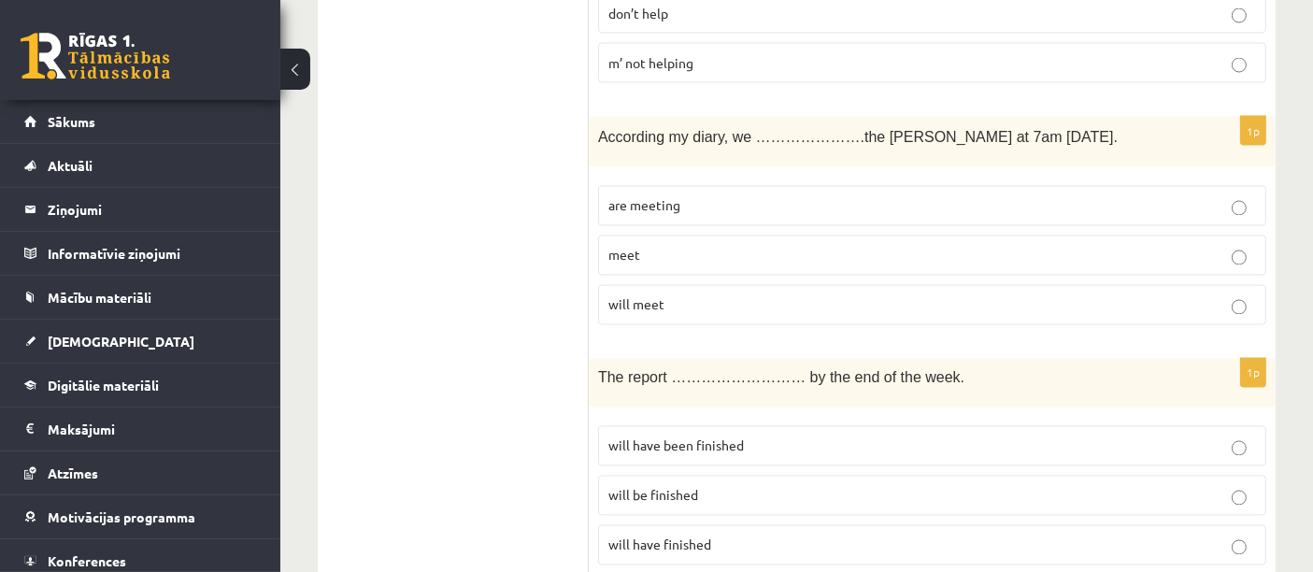
click at [610, 197] on label "are meeting" at bounding box center [932, 206] width 668 height 40
click at [609, 296] on span "will meet" at bounding box center [636, 304] width 56 height 17
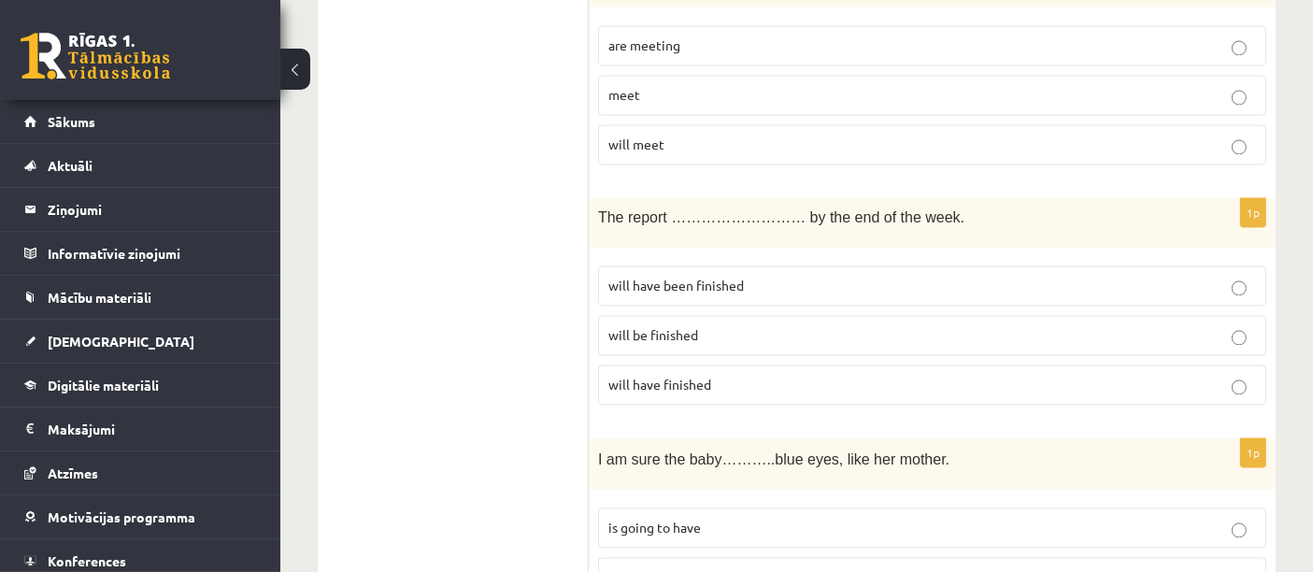
scroll to position [3564, 0]
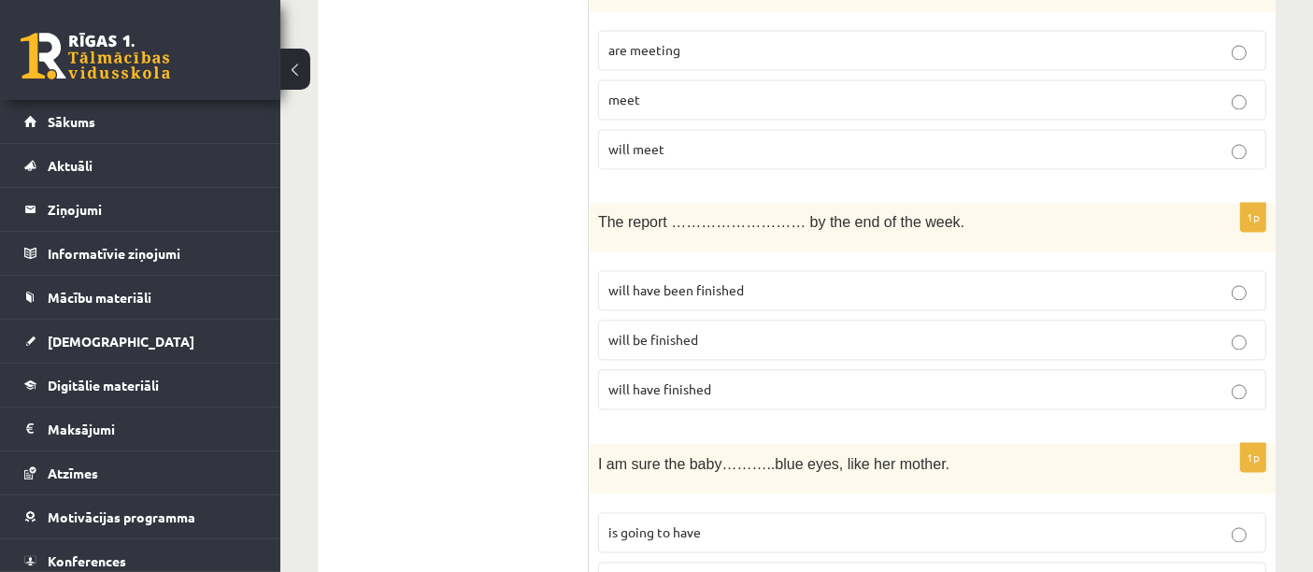
click at [608, 331] on span "will be finished" at bounding box center [653, 339] width 90 height 17
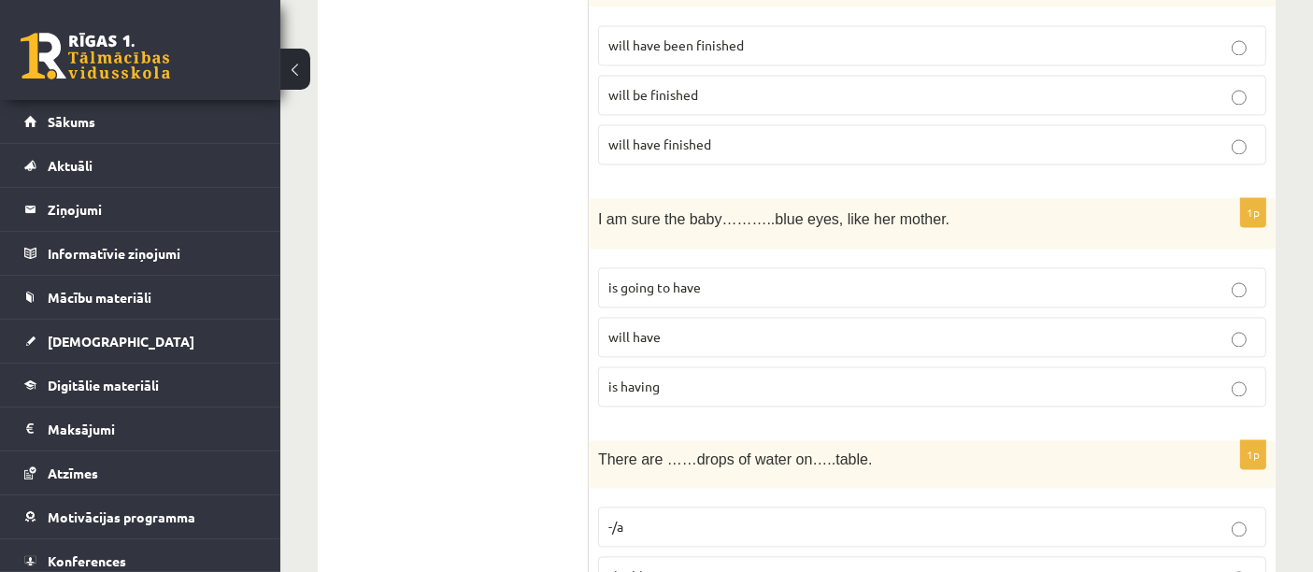
scroll to position [3808, 0]
click at [622, 371] on label "is having" at bounding box center [932, 387] width 668 height 40
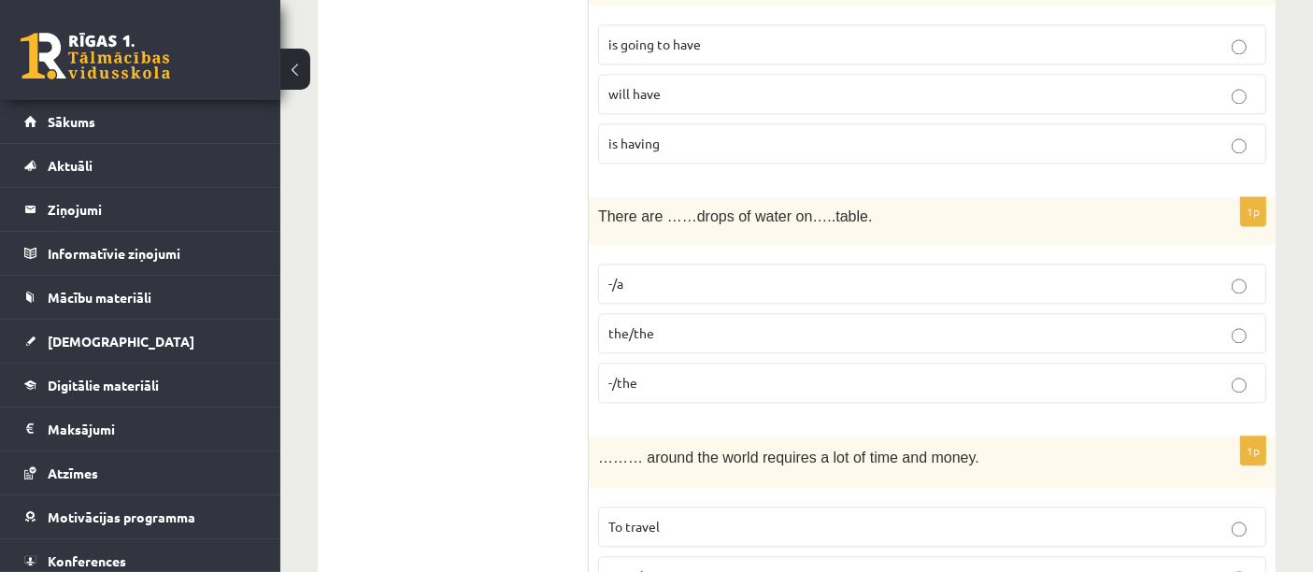
scroll to position [4057, 0]
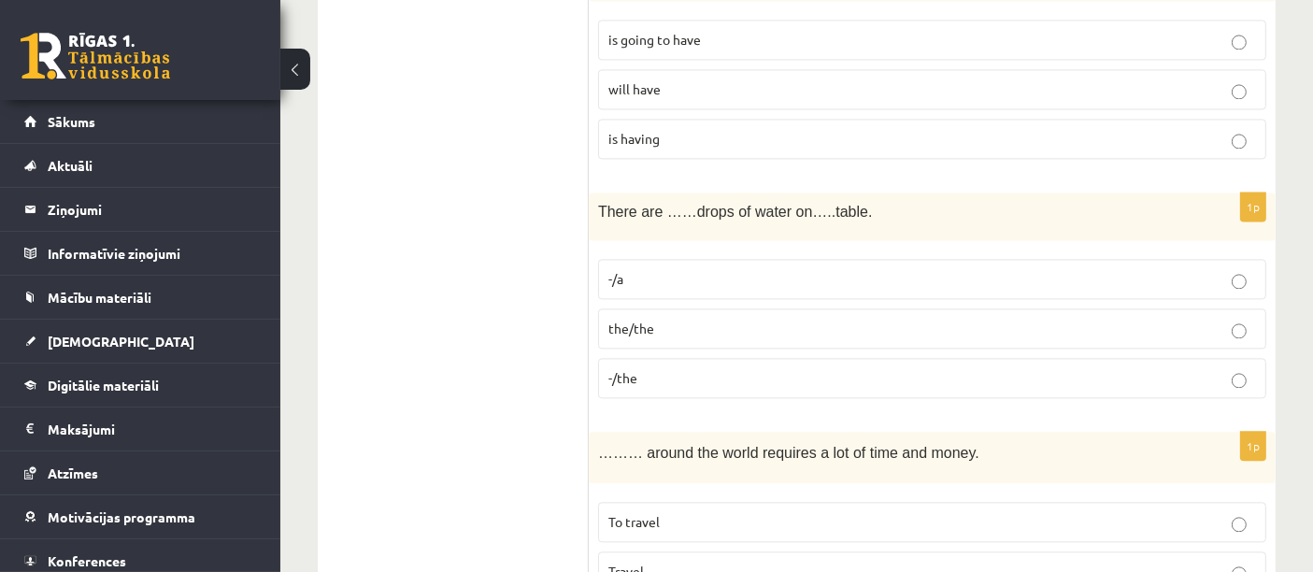
click at [623, 369] on span "-/the" at bounding box center [622, 377] width 29 height 17
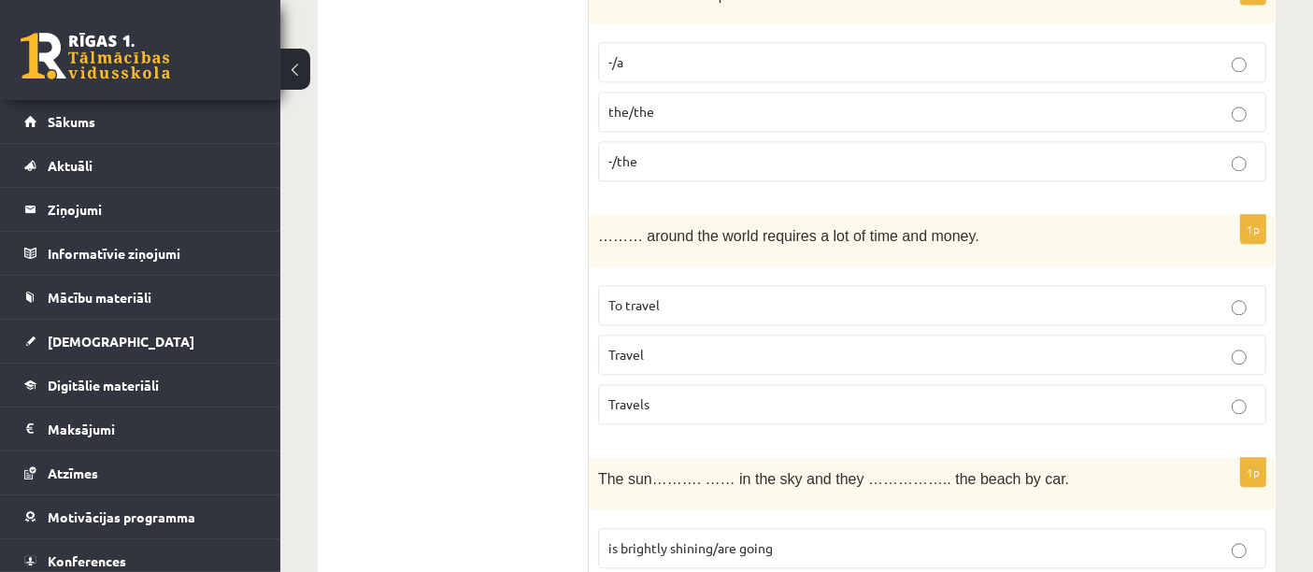
scroll to position [4278, 0]
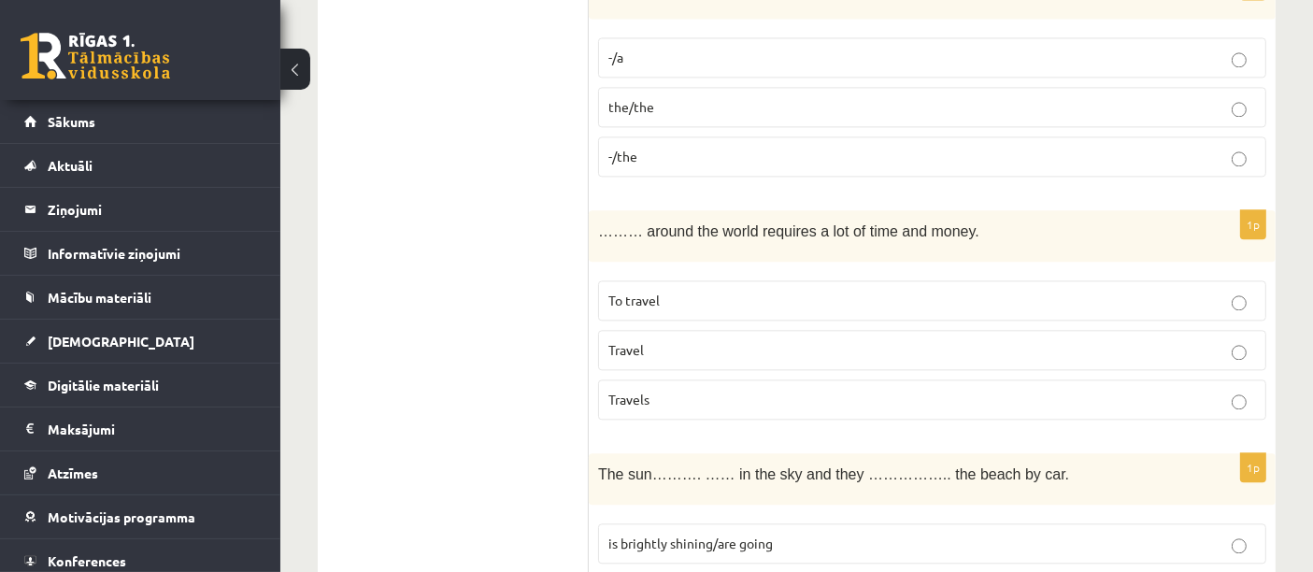
click at [624, 391] on span "Travels" at bounding box center [628, 399] width 41 height 17
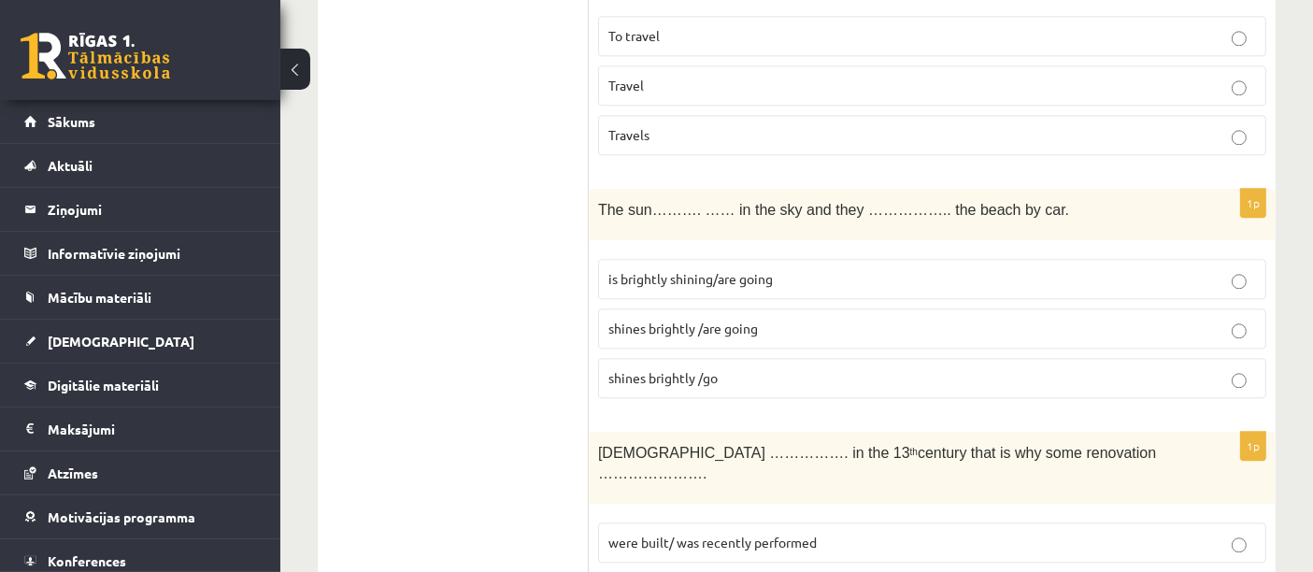
scroll to position [4548, 0]
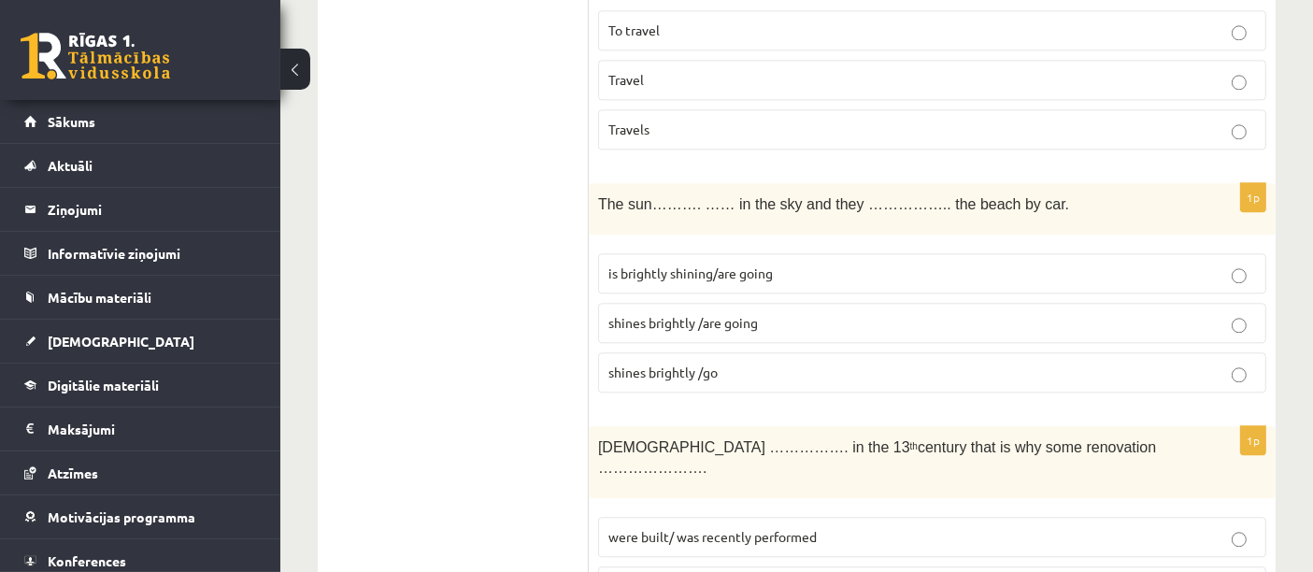
click at [610, 314] on span "shines brightly /are going" at bounding box center [682, 322] width 149 height 17
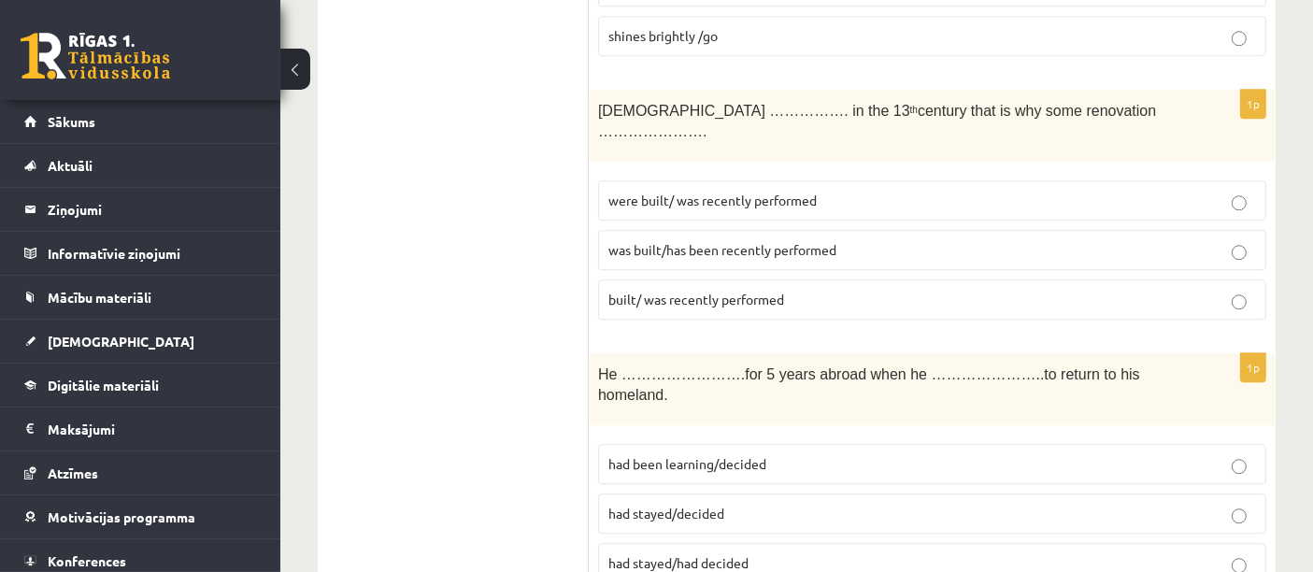
scroll to position [4887, 0]
click at [618, 178] on label "were built/ was recently performed" at bounding box center [932, 198] width 668 height 40
click at [603, 227] on label "was built/has been recently performed" at bounding box center [932, 247] width 668 height 40
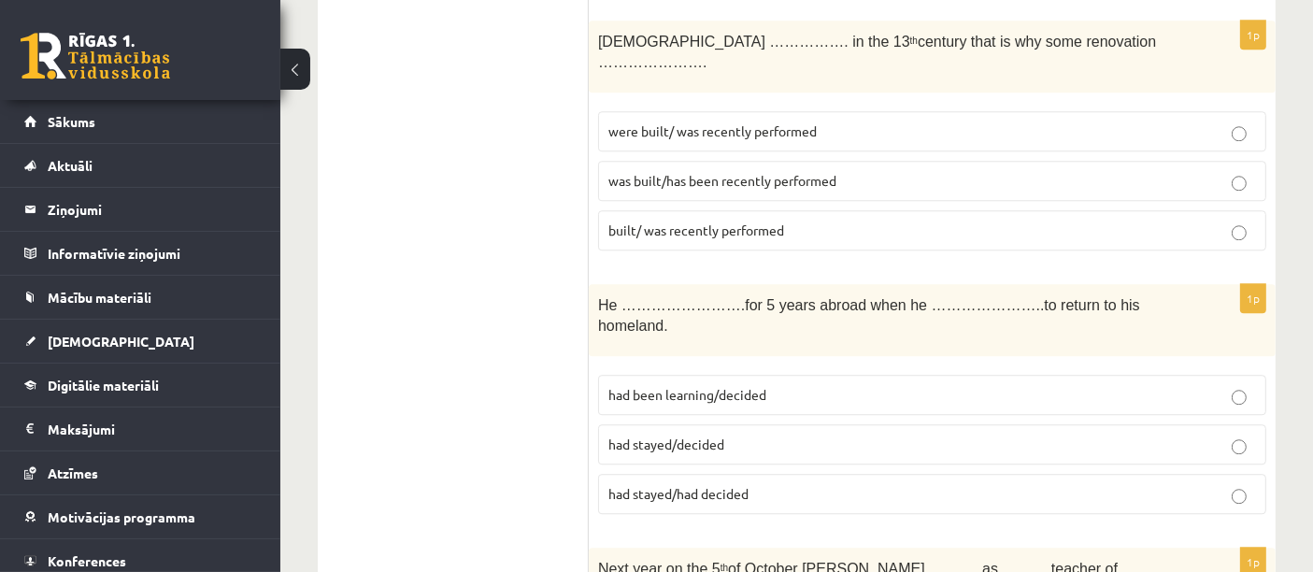
scroll to position [4952, 0]
click at [639, 388] on span "had been learning/decided" at bounding box center [687, 396] width 158 height 17
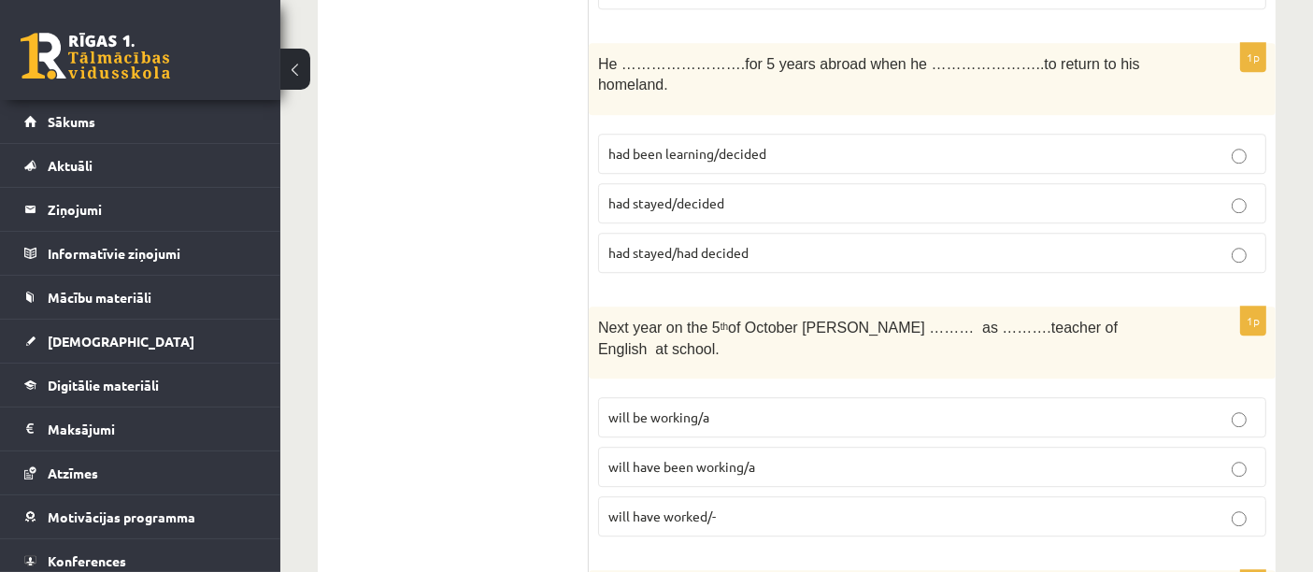
scroll to position [5195, 0]
click at [631, 408] on span "will be working/a" at bounding box center [658, 416] width 101 height 17
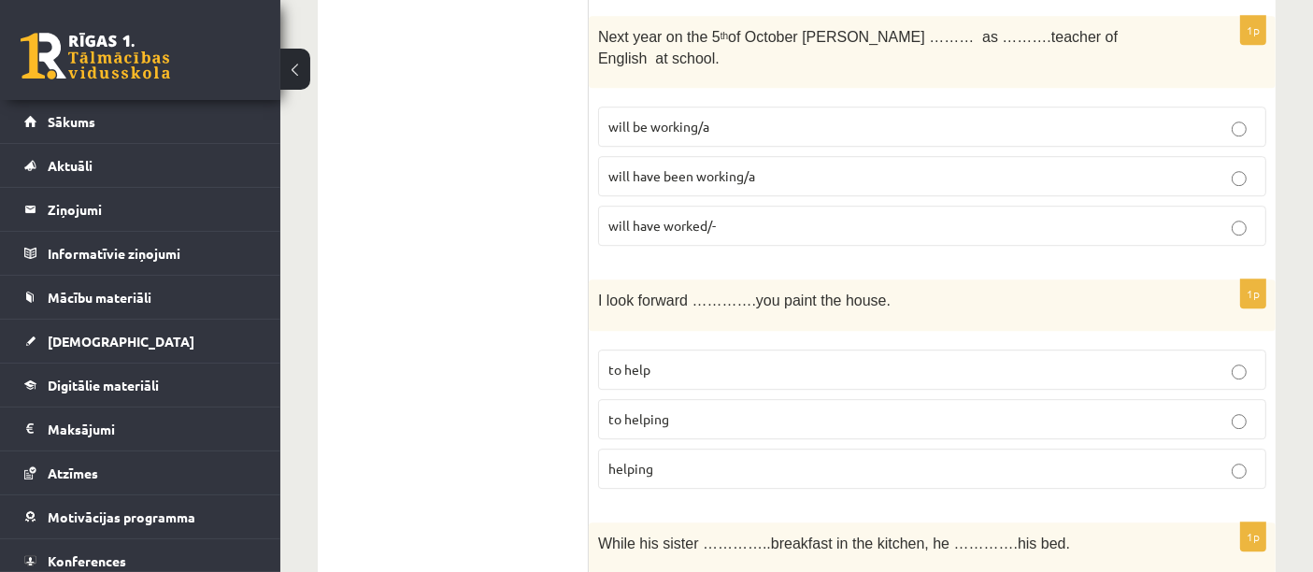
scroll to position [5495, 0]
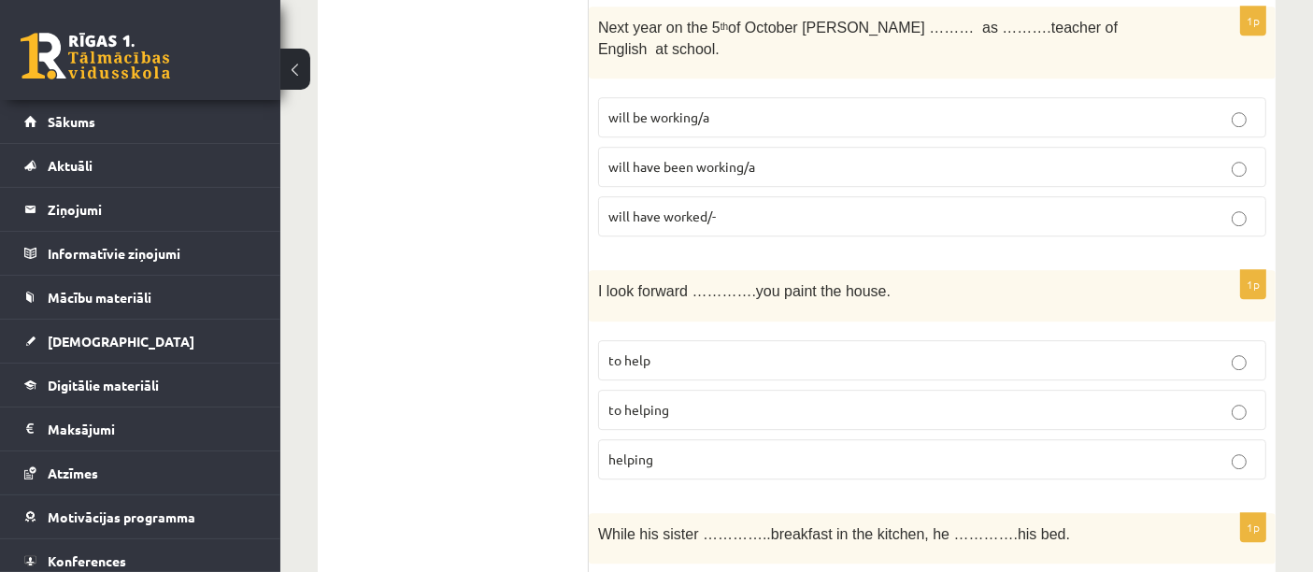
click at [619, 350] on p "to help" at bounding box center [931, 360] width 647 height 20
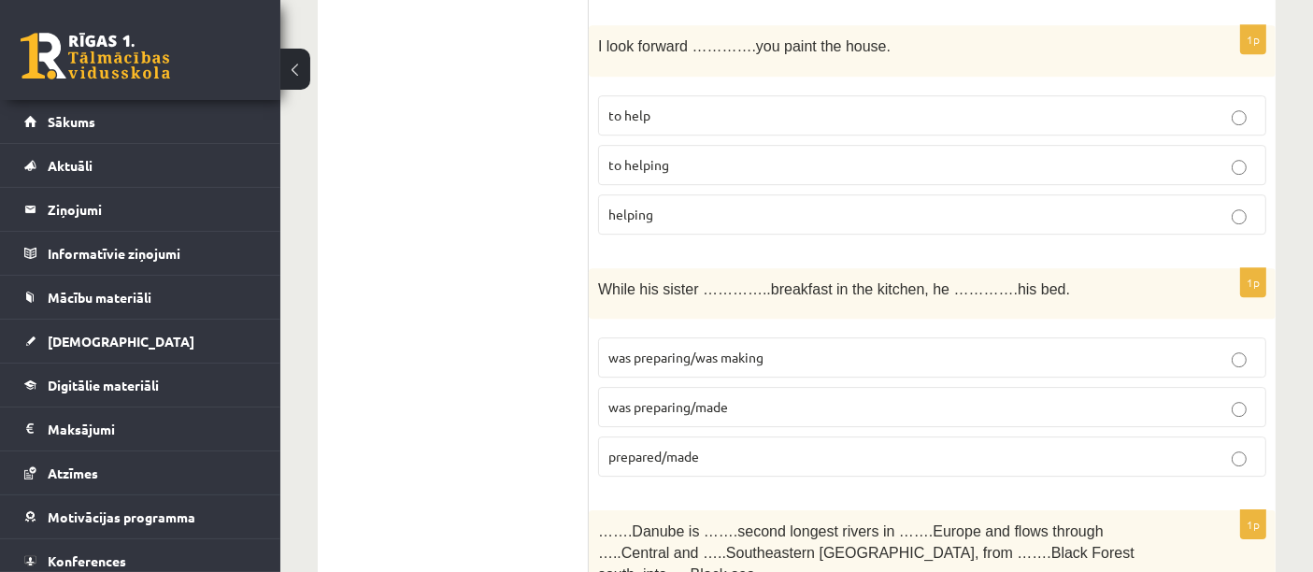
scroll to position [5738, 0]
click at [639, 350] on span "was preparing/was making" at bounding box center [685, 358] width 155 height 17
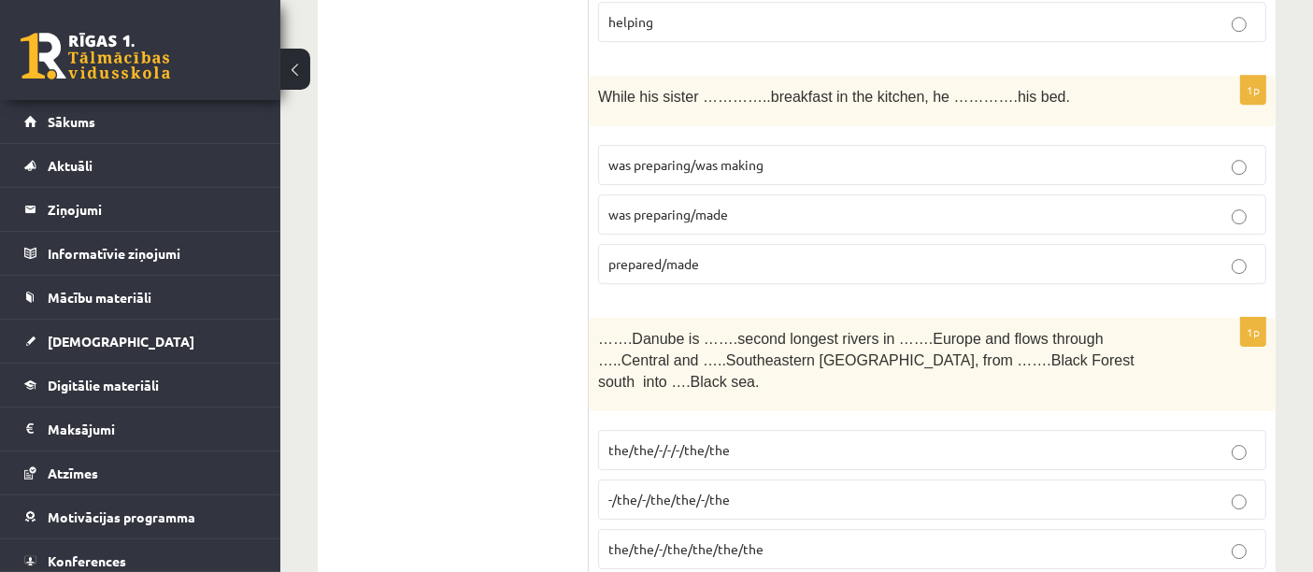
scroll to position [5938, 0]
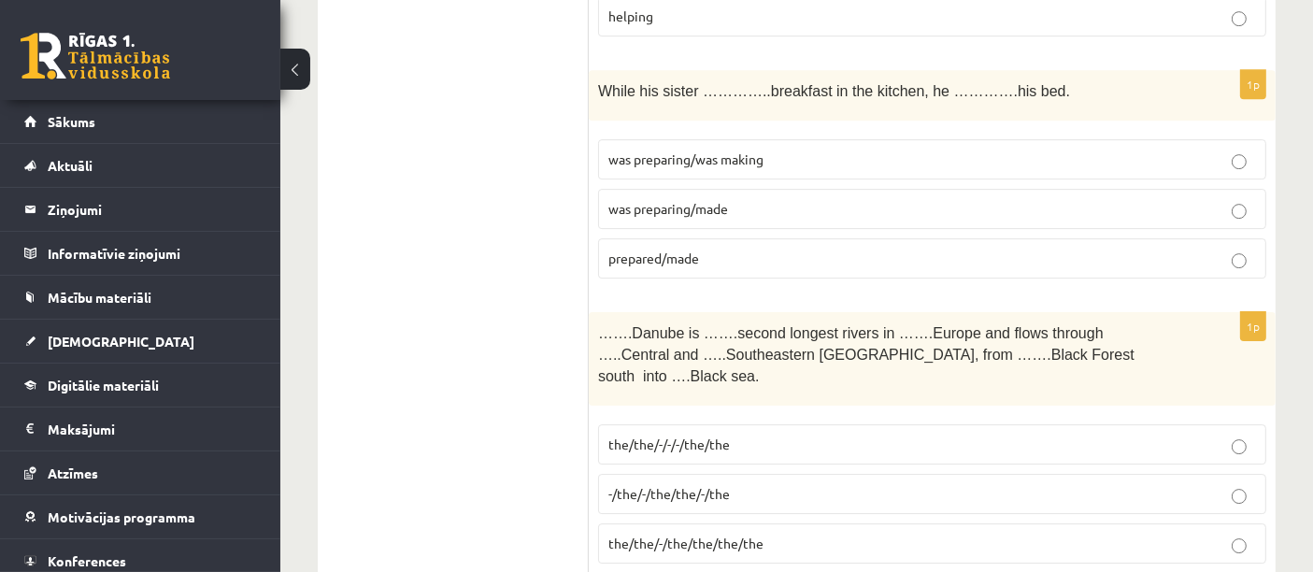
click at [612, 485] on span "-/the/-/the/the/-/the" at bounding box center [668, 493] width 121 height 17
click at [638, 474] on label "-/the/-/the/the/-/the" at bounding box center [932, 494] width 668 height 40
click at [992, 533] on p "the/the/-/the/the/the/the" at bounding box center [931, 543] width 647 height 20
click at [692, 523] on label "the/the/-/the/the/the/the" at bounding box center [932, 543] width 668 height 40
click at [794, 484] on p "-/the/-/the/the/-/the" at bounding box center [931, 494] width 647 height 20
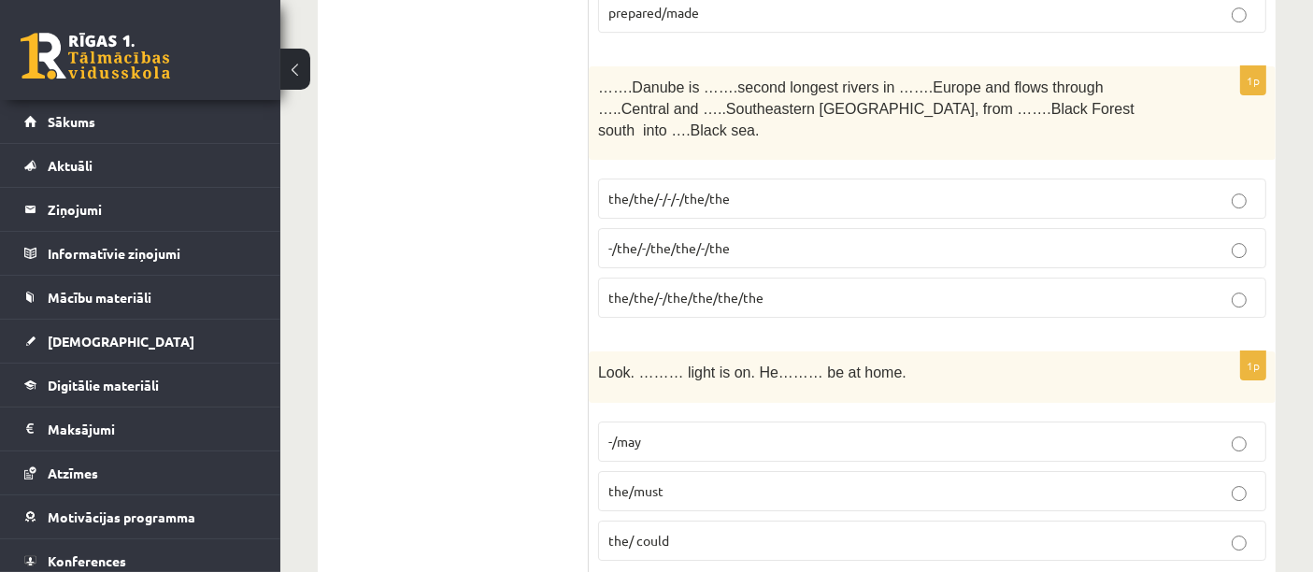
scroll to position [6188, 0]
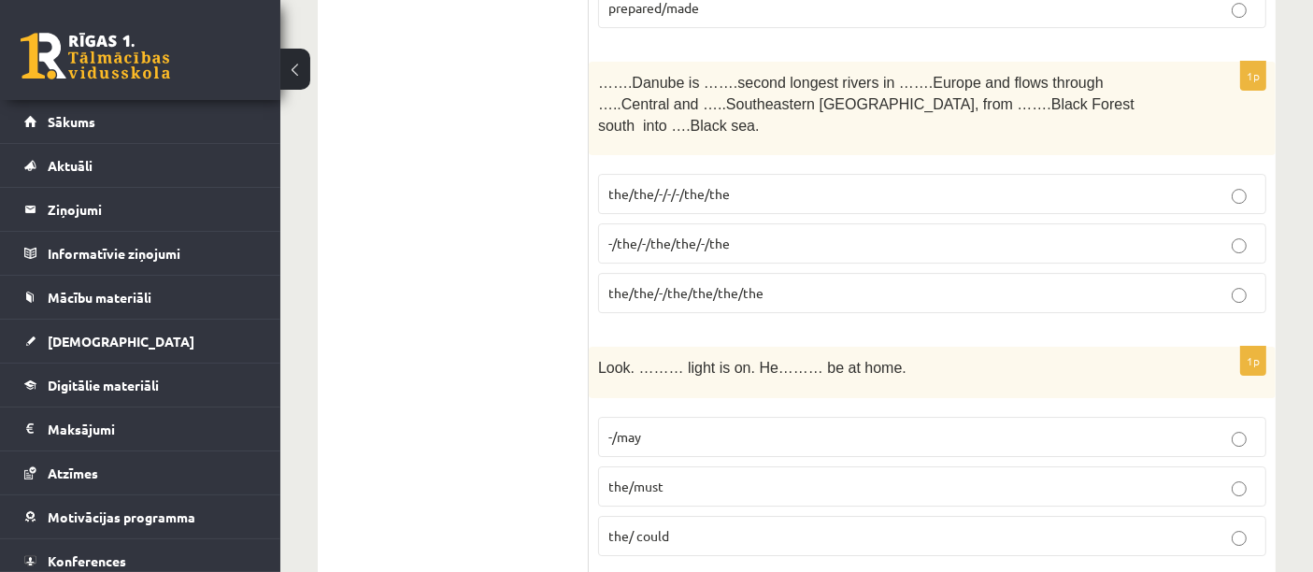
click at [635, 477] on span "the/must" at bounding box center [635, 485] width 55 height 17
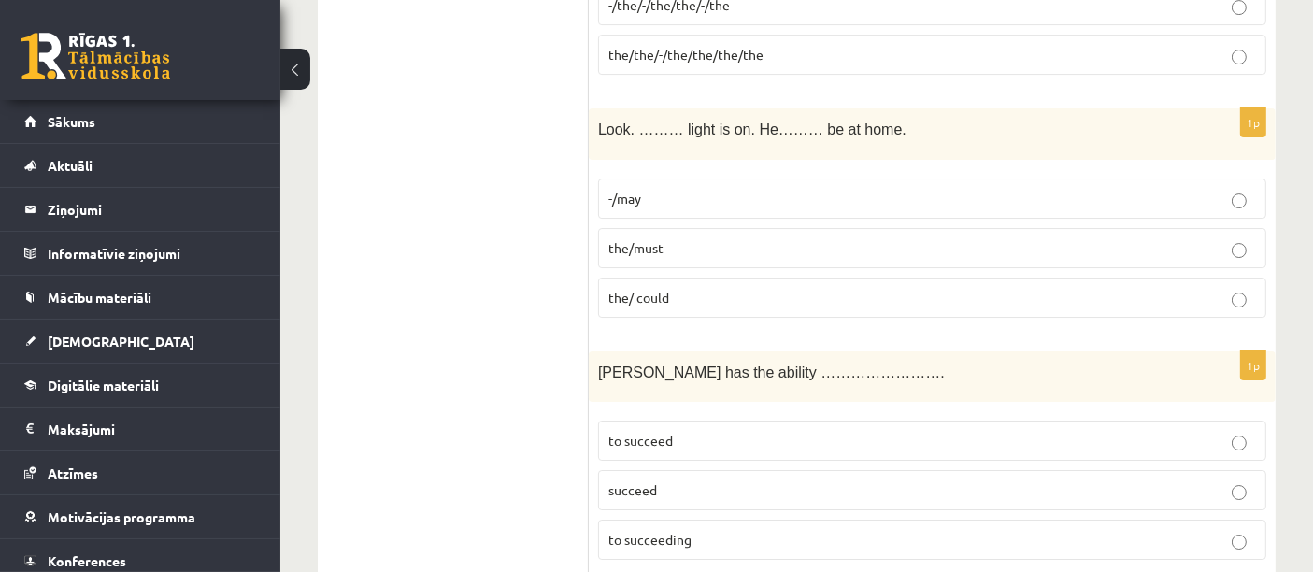
scroll to position [6435, 0]
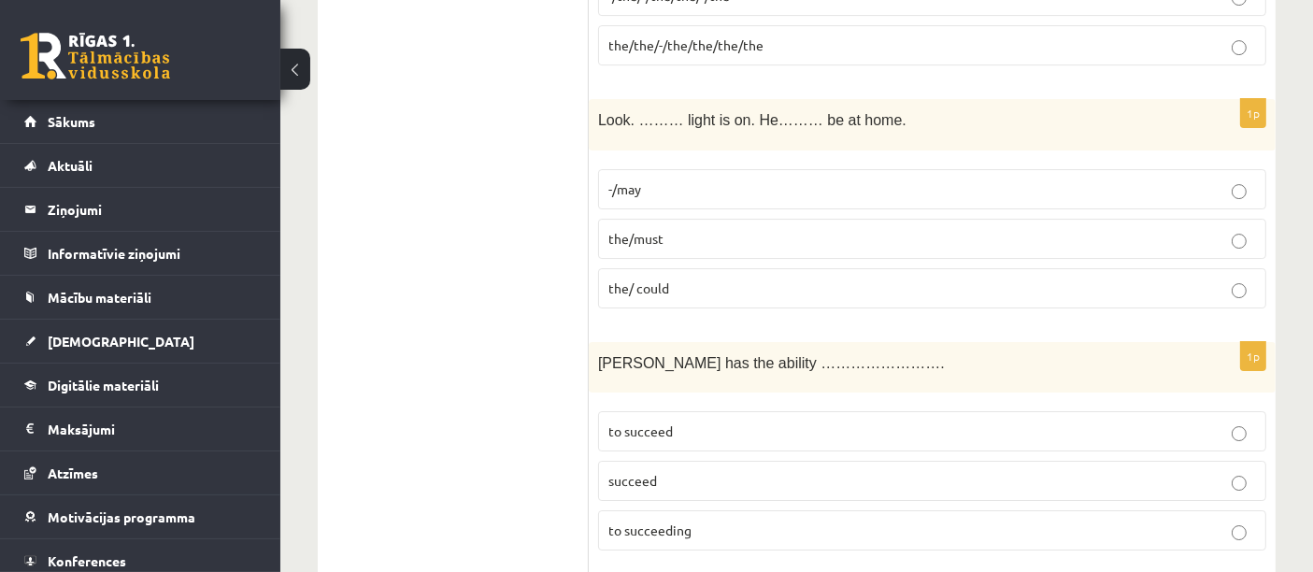
click at [624, 422] on span "to succeed" at bounding box center [640, 430] width 64 height 17
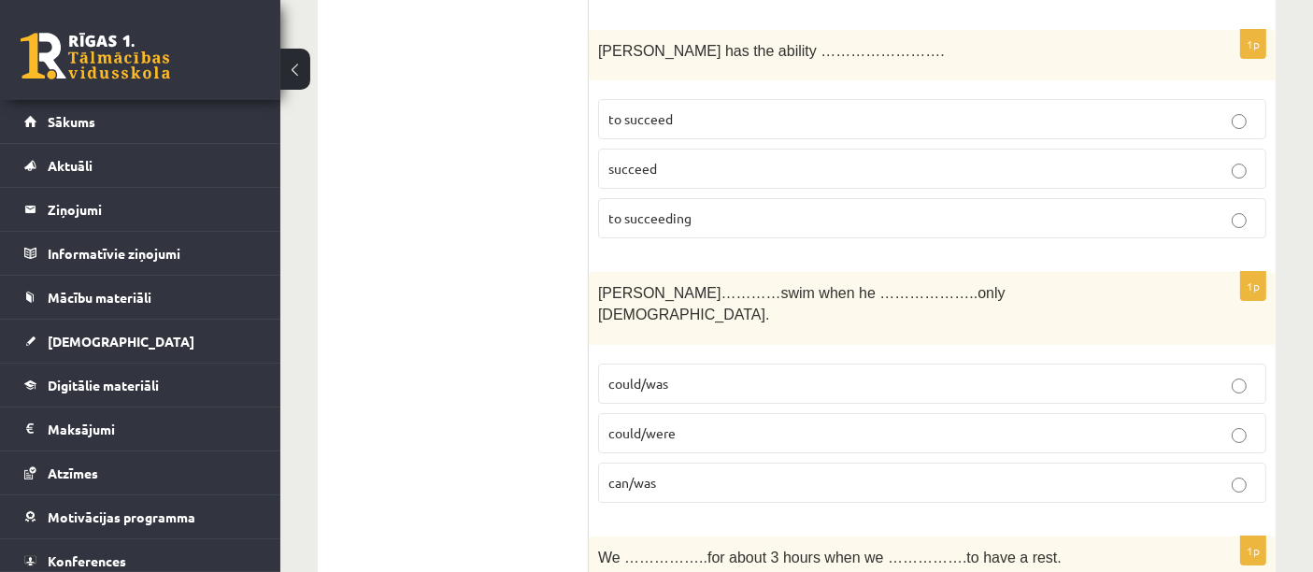
scroll to position [6777, 0]
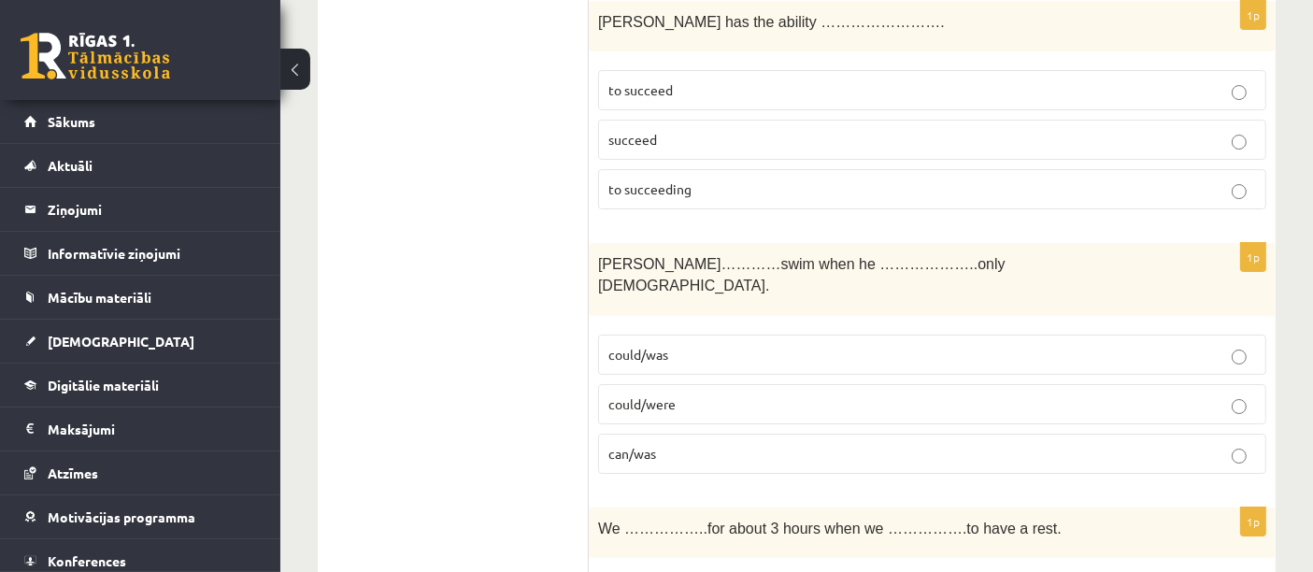
click at [630, 346] on span "could/was" at bounding box center [638, 354] width 60 height 17
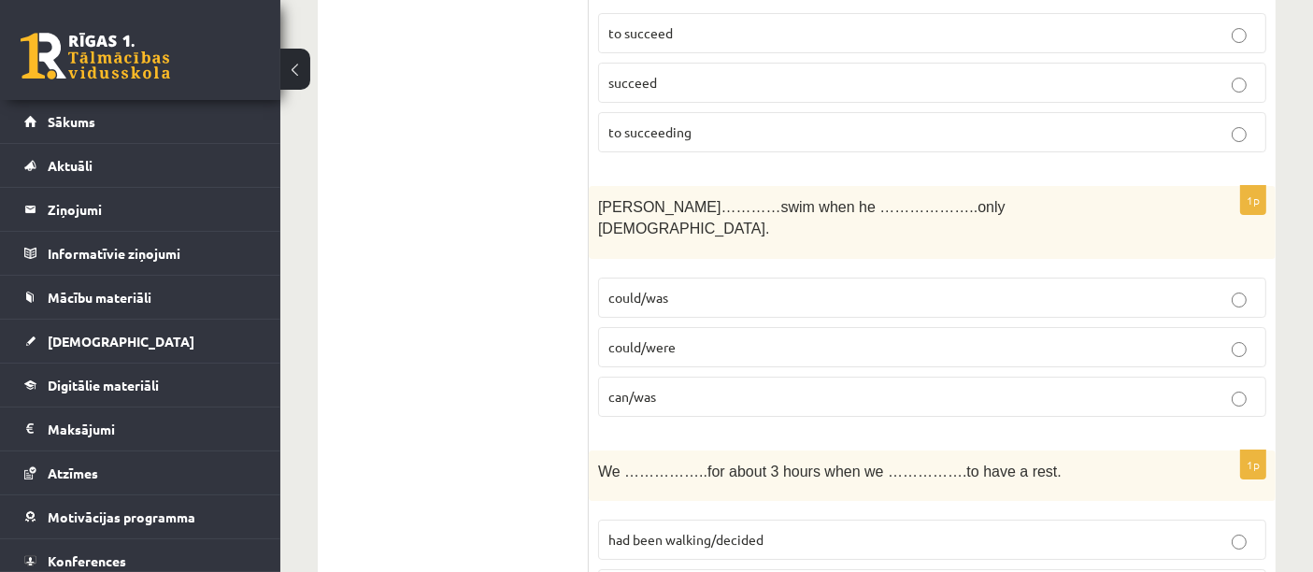
click at [649, 531] on span "had been walking/decided" at bounding box center [685, 539] width 155 height 17
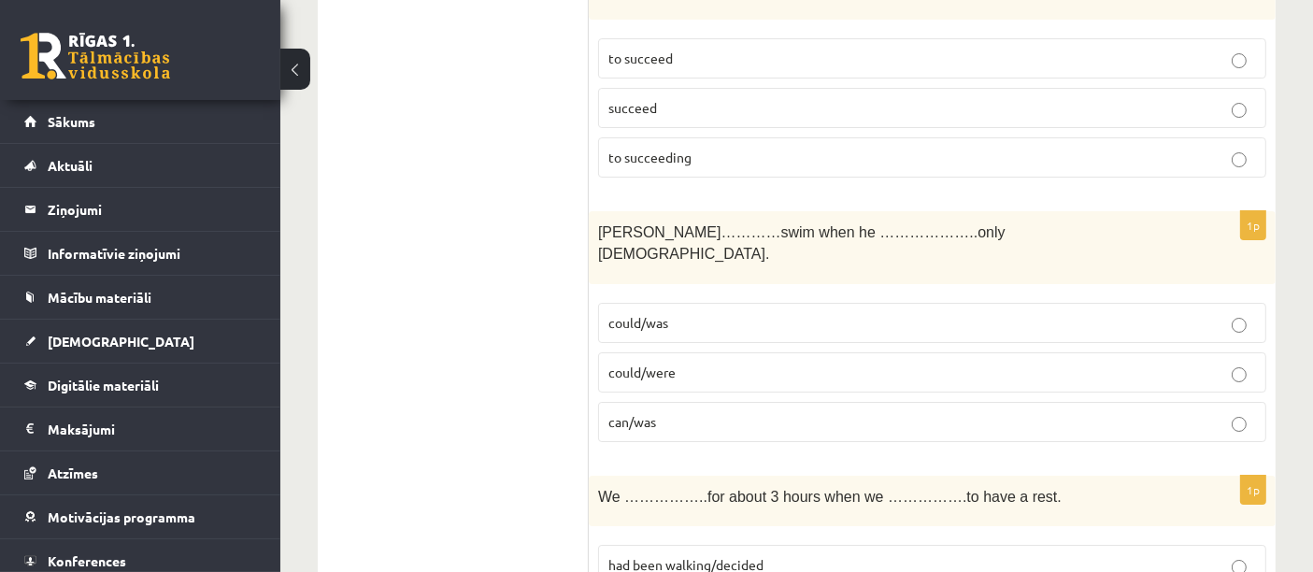
scroll to position [6807, 0]
click at [614, 556] on p "had been walking/decided" at bounding box center [931, 566] width 647 height 20
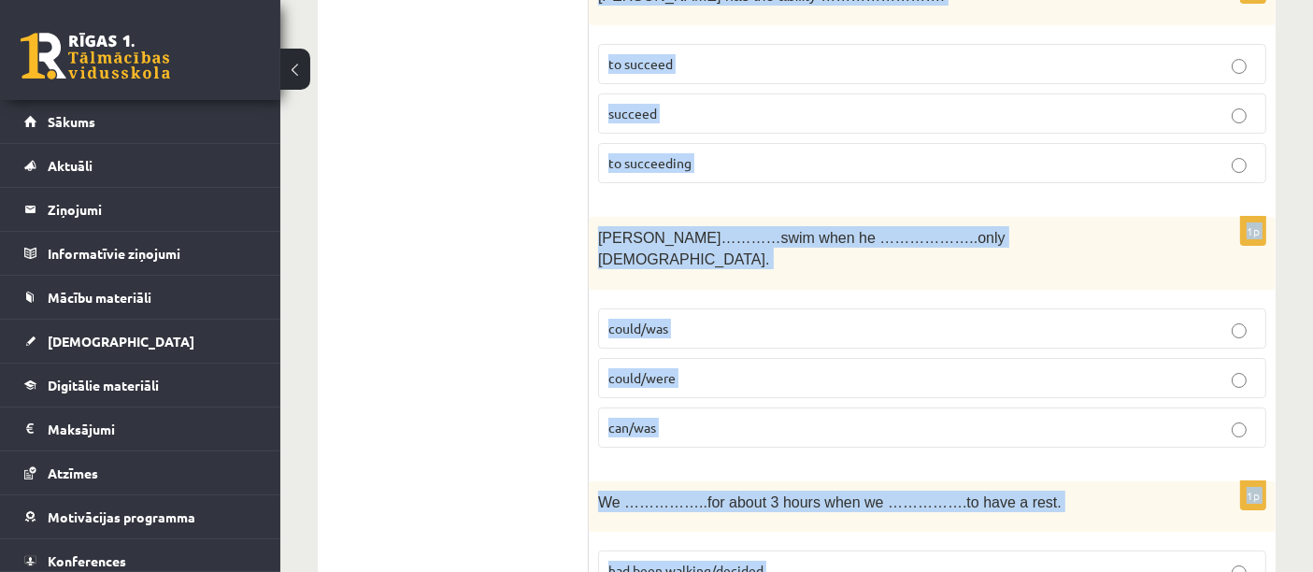
scroll to position [6834, 0]
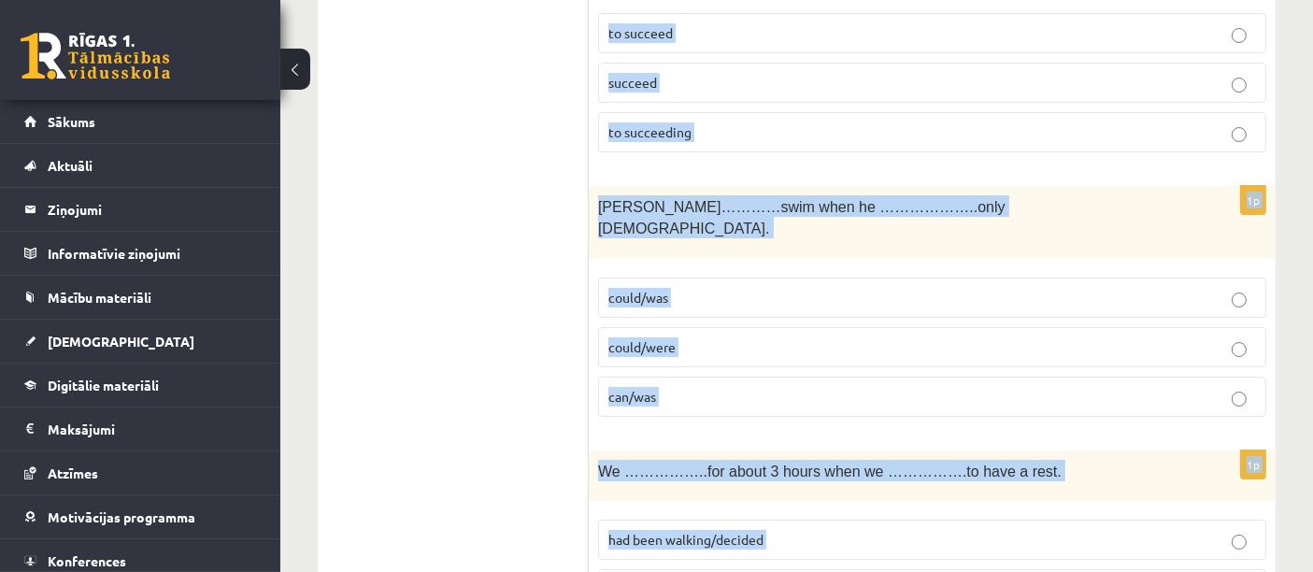
drag, startPoint x: 598, startPoint y: 371, endPoint x: 972, endPoint y: 594, distance: 435.4
copy form "While they………………………along the road, they ………………a car accident and immediately…………"
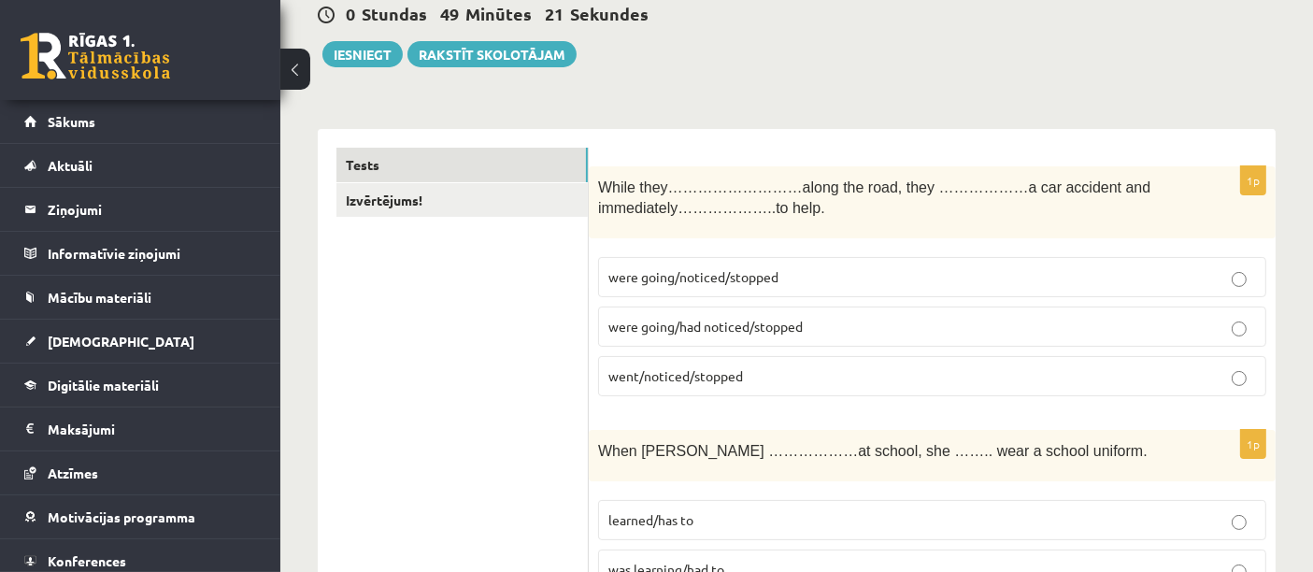
scroll to position [189, 0]
click at [818, 253] on fieldset "were going/noticed/stopped were going/had noticed/stopped went/noticed/stopped" at bounding box center [932, 324] width 668 height 154
click at [821, 268] on p "were going/noticed/stopped" at bounding box center [931, 276] width 647 height 20
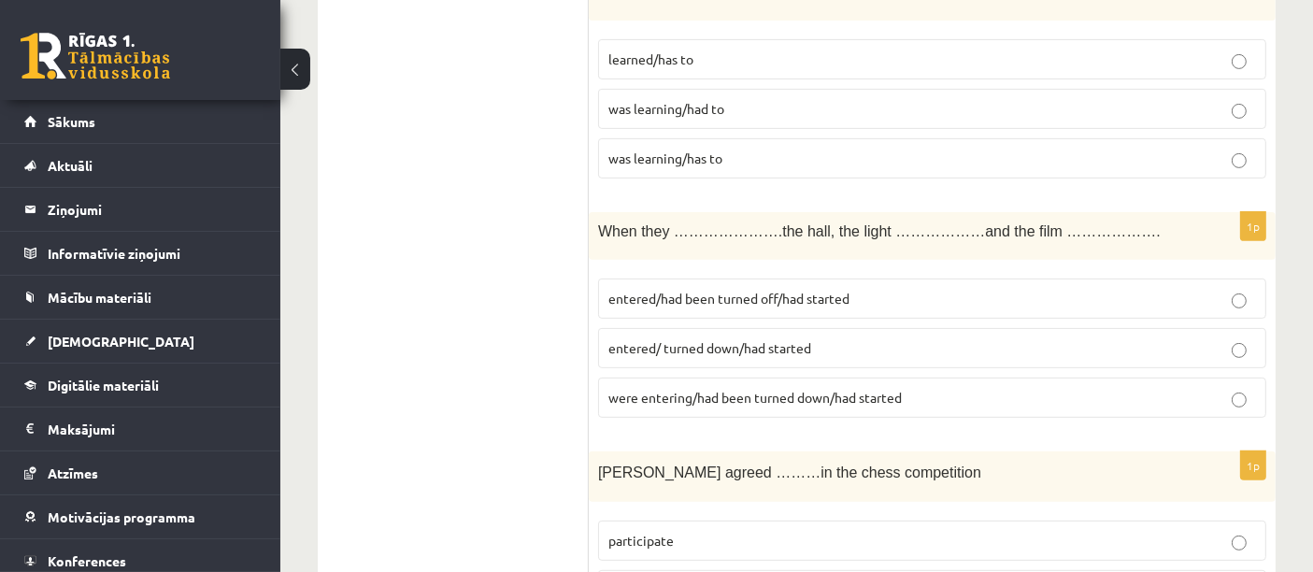
scroll to position [677, 0]
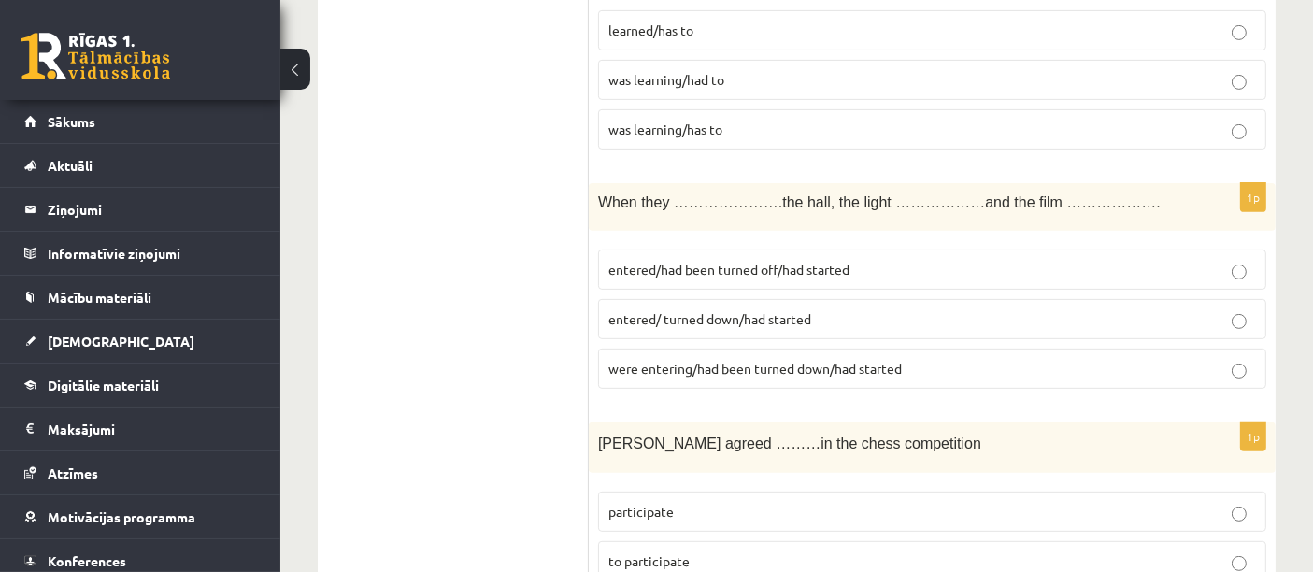
click at [907, 363] on p "were entering/had been turned down/had started" at bounding box center [931, 369] width 647 height 20
click at [924, 252] on label "entered/had been turned off/had started" at bounding box center [932, 269] width 668 height 40
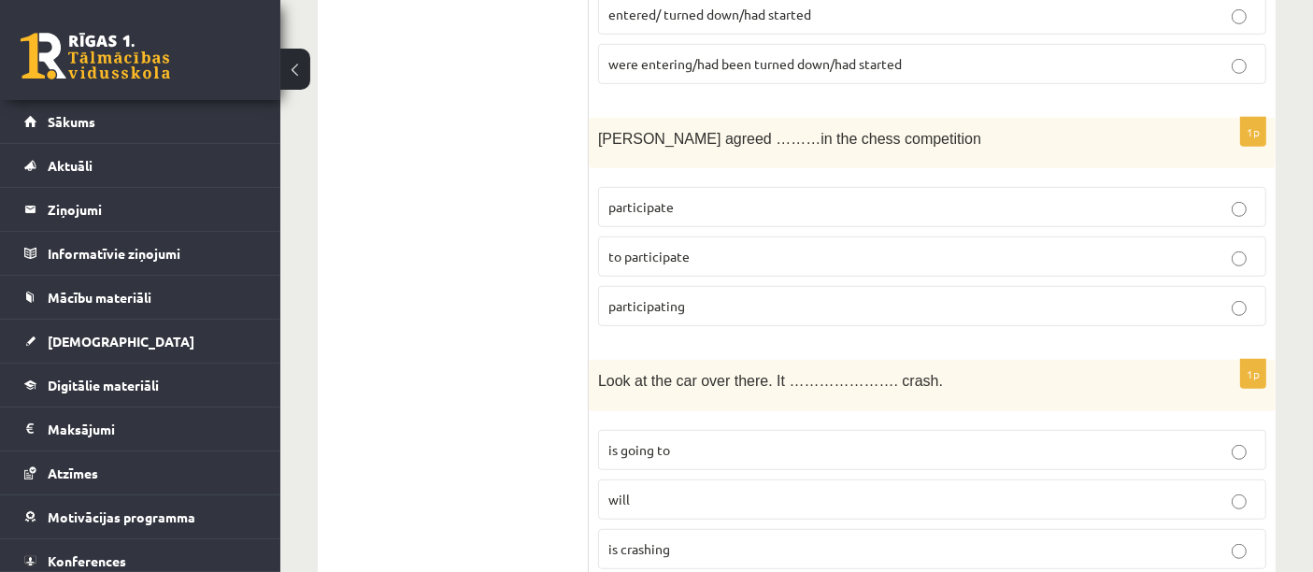
scroll to position [1010, 0]
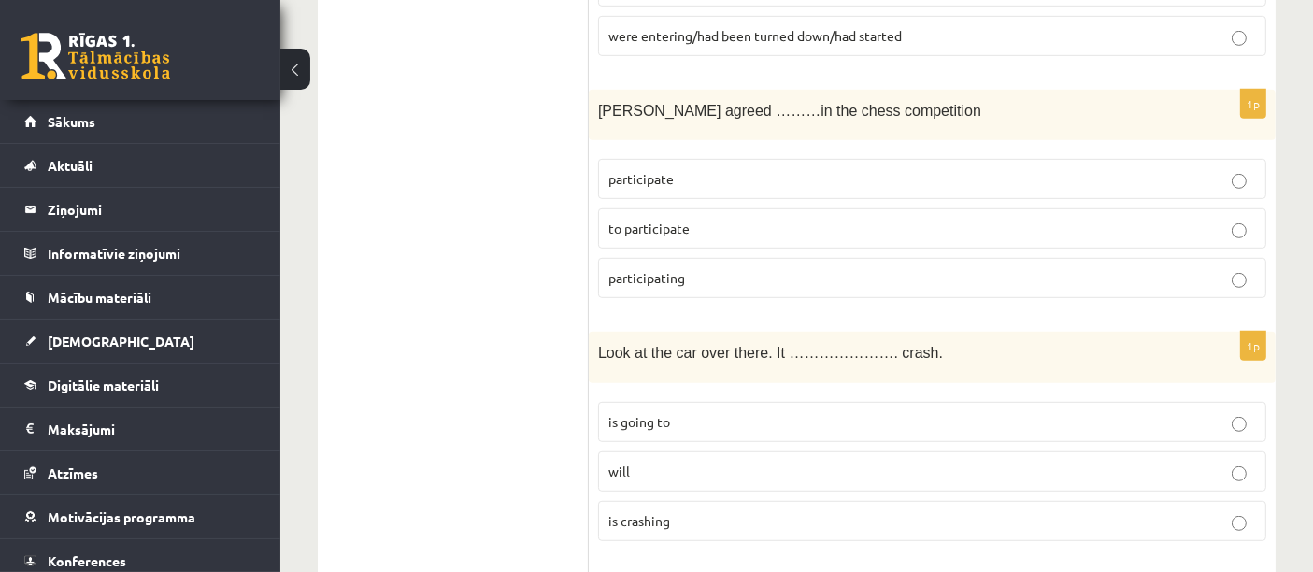
click at [782, 208] on label "to participate" at bounding box center [932, 228] width 668 height 40
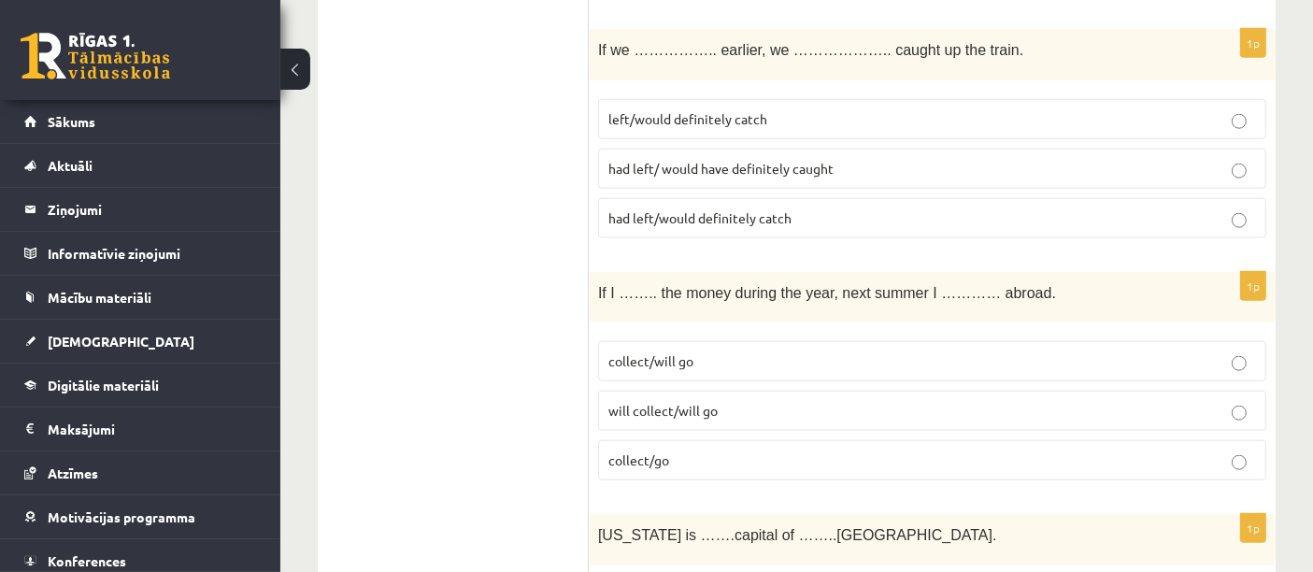
scroll to position [2046, 0]
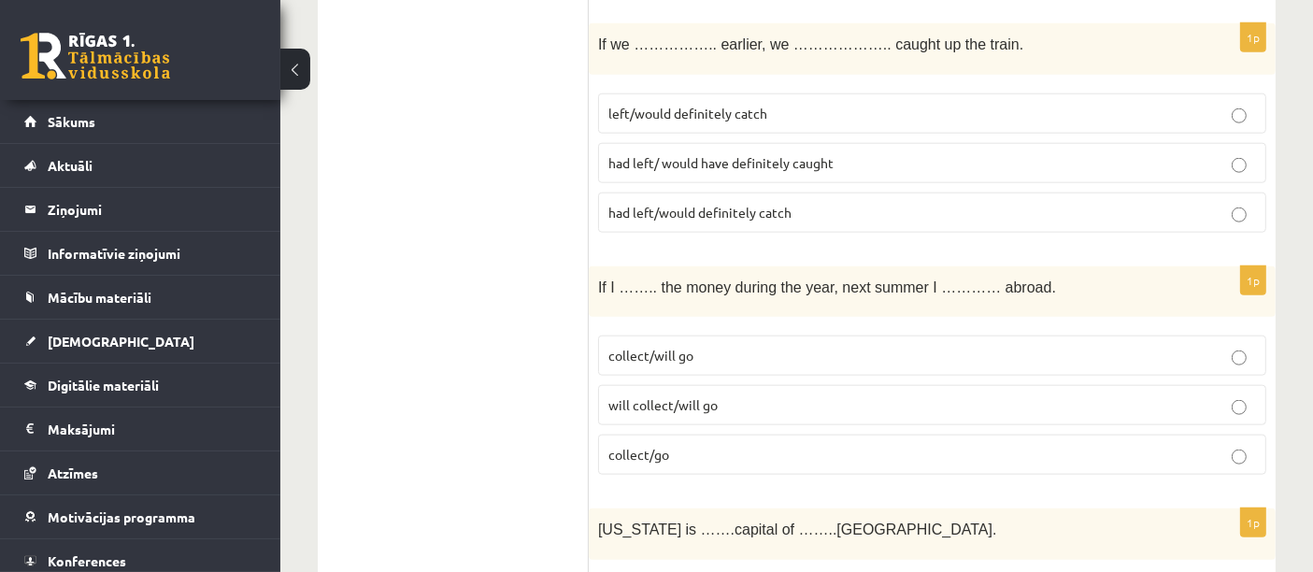
click at [740, 204] on span "had left/would definitely catch" at bounding box center [699, 212] width 183 height 17
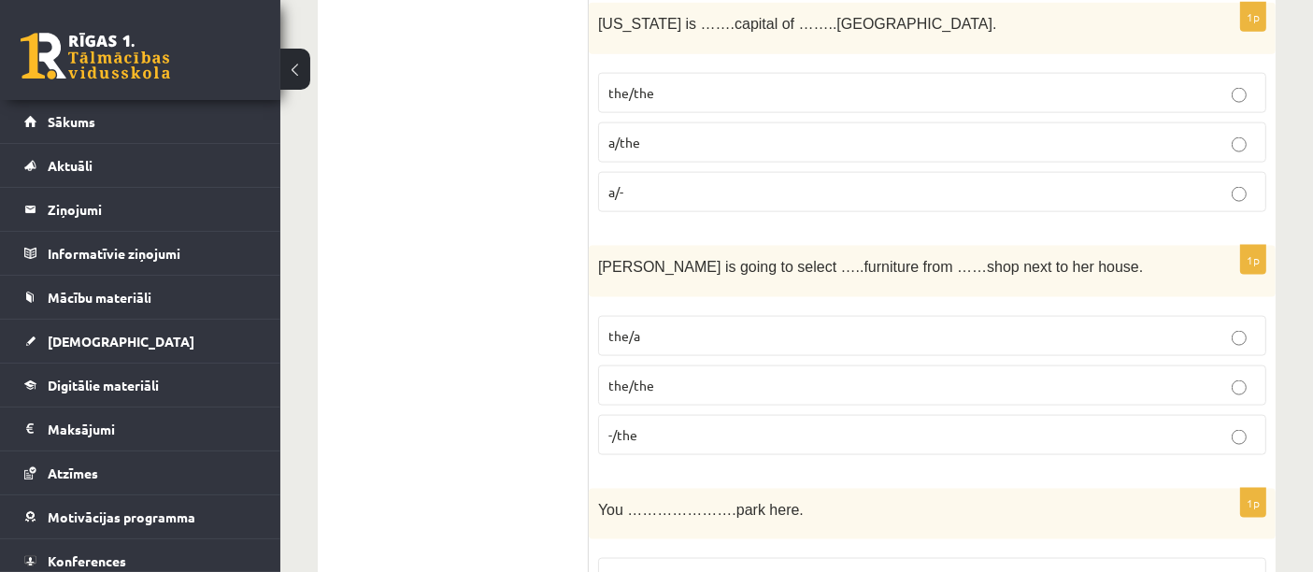
scroll to position [2553, 0]
click at [796, 375] on p "the/the" at bounding box center [931, 385] width 647 height 20
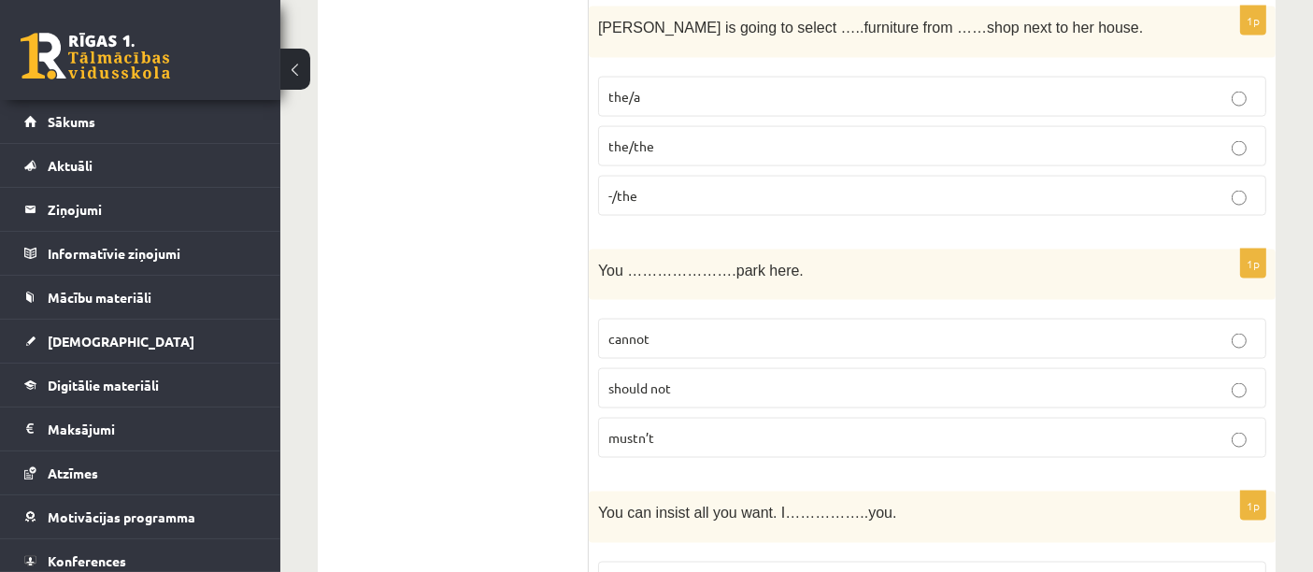
scroll to position [2807, 0]
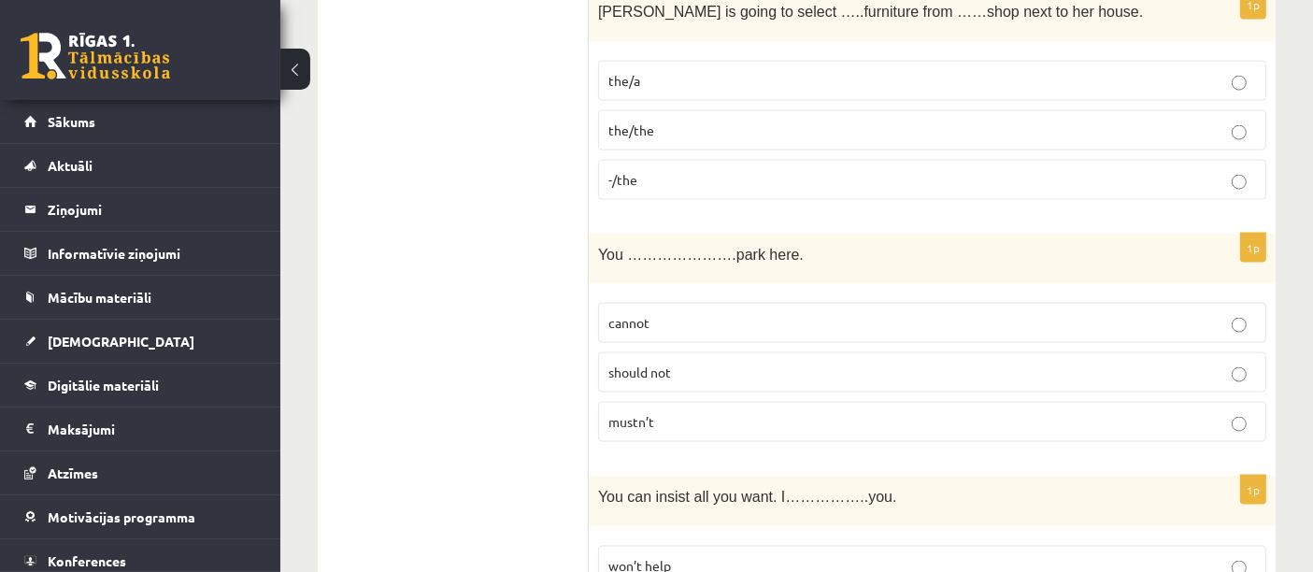
click at [833, 412] on p "mustn’t" at bounding box center [931, 422] width 647 height 20
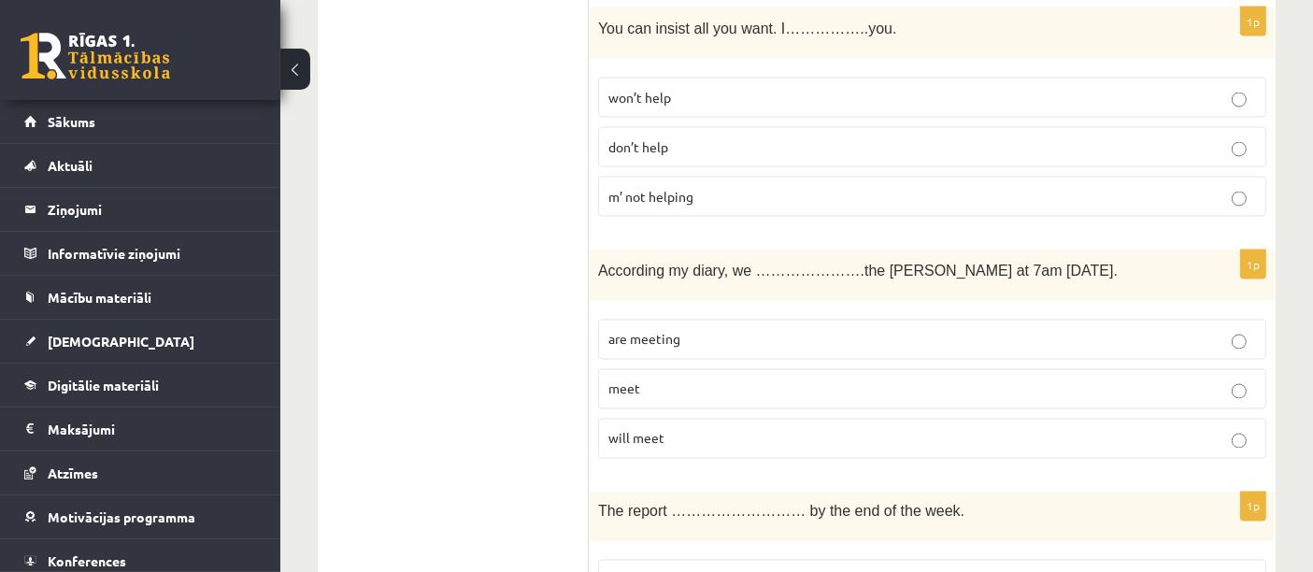
scroll to position [3271, 0]
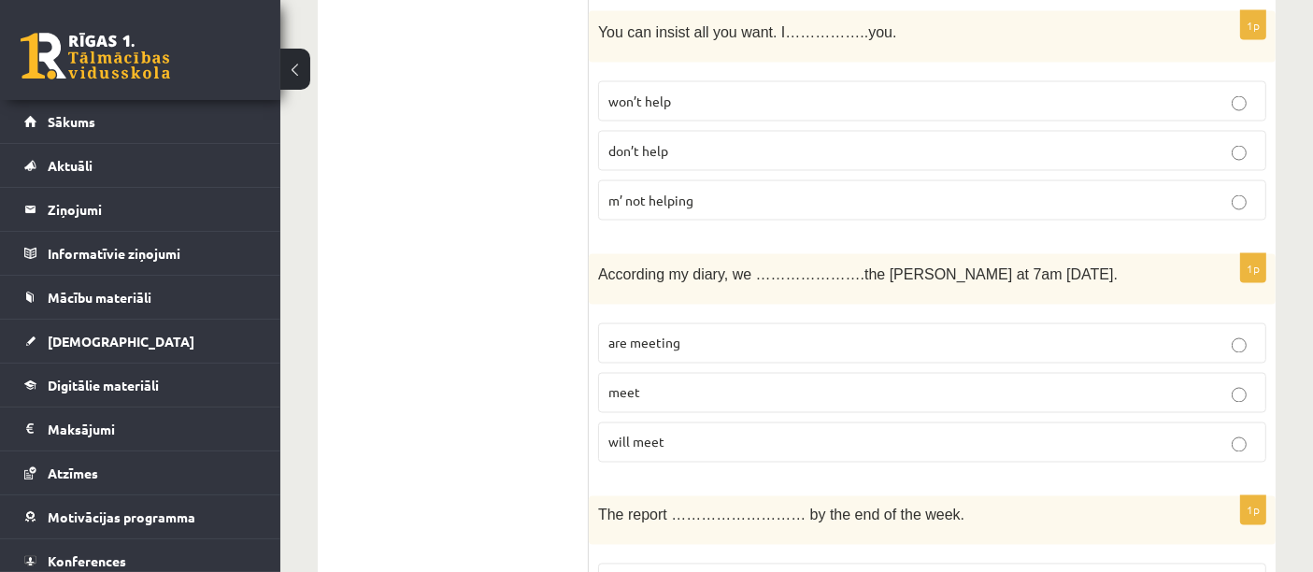
click at [713, 92] on p "won’t help" at bounding box center [931, 102] width 647 height 20
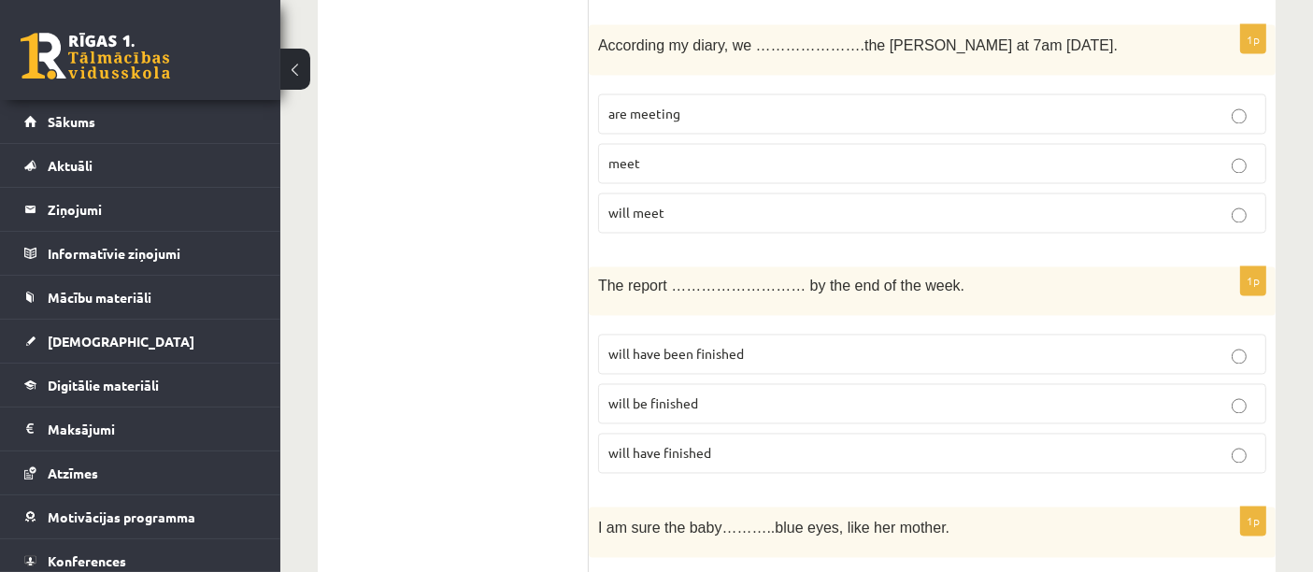
scroll to position [3499, 0]
click at [733, 95] on label "are meeting" at bounding box center [932, 115] width 668 height 40
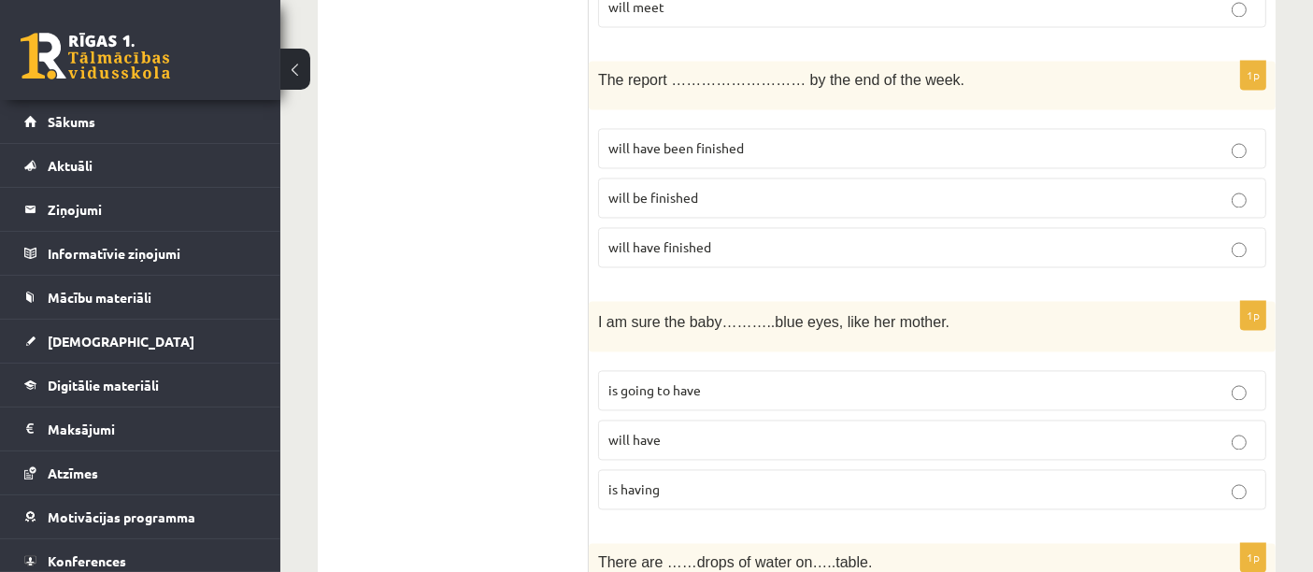
scroll to position [3710, 0]
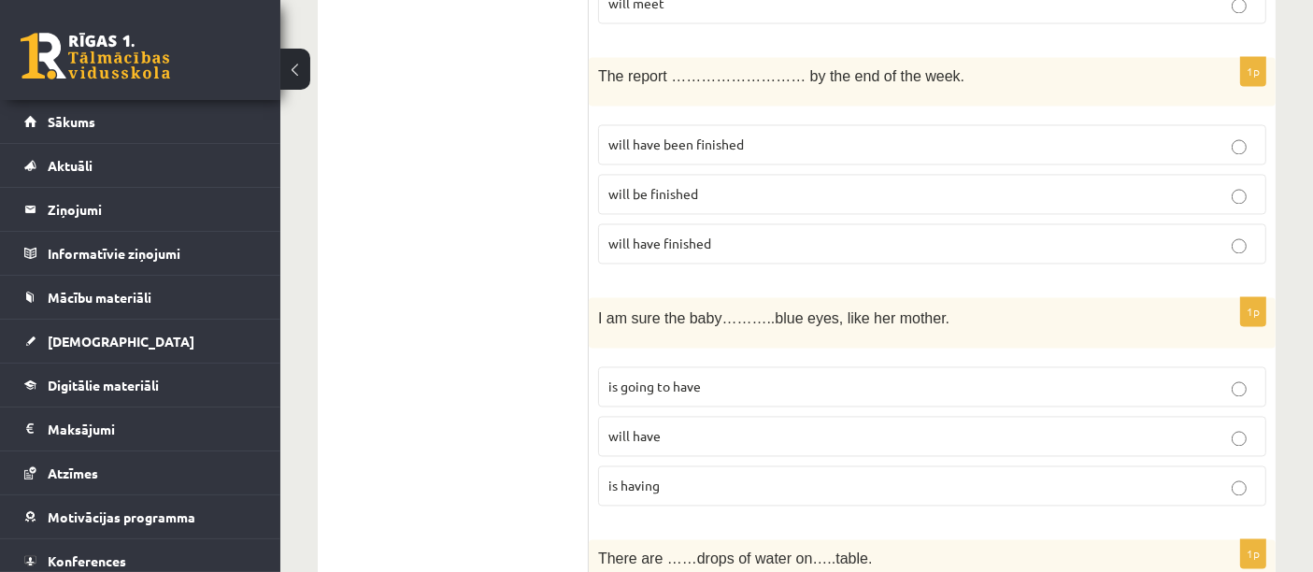
click at [709, 124] on label "will have been finished" at bounding box center [932, 144] width 668 height 40
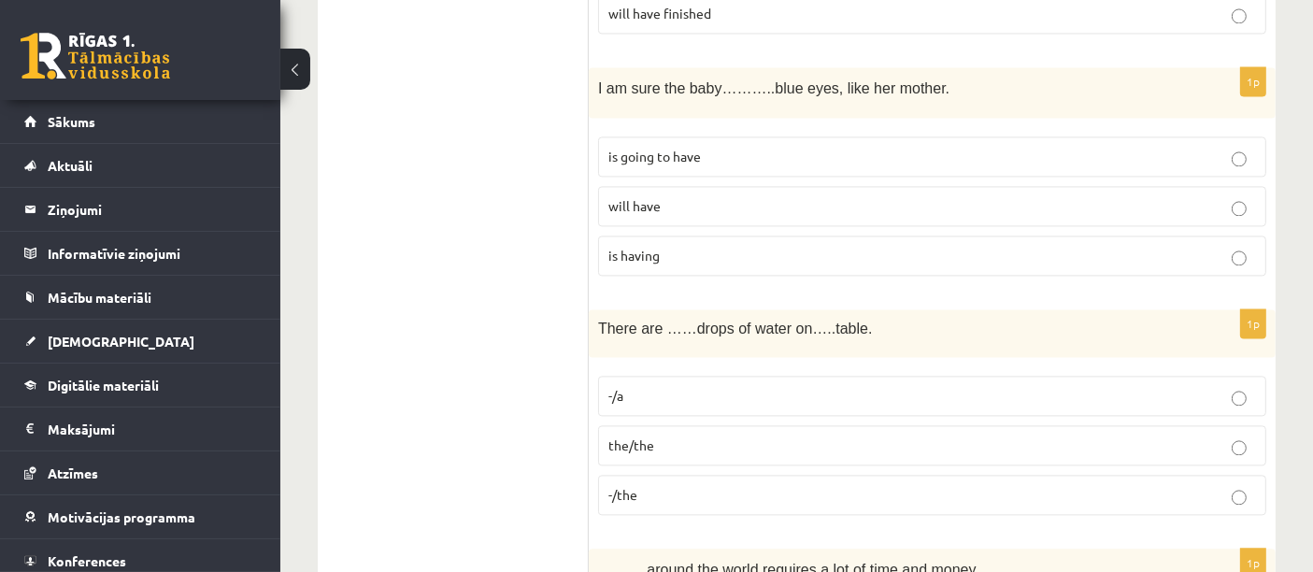
scroll to position [3955, 0]
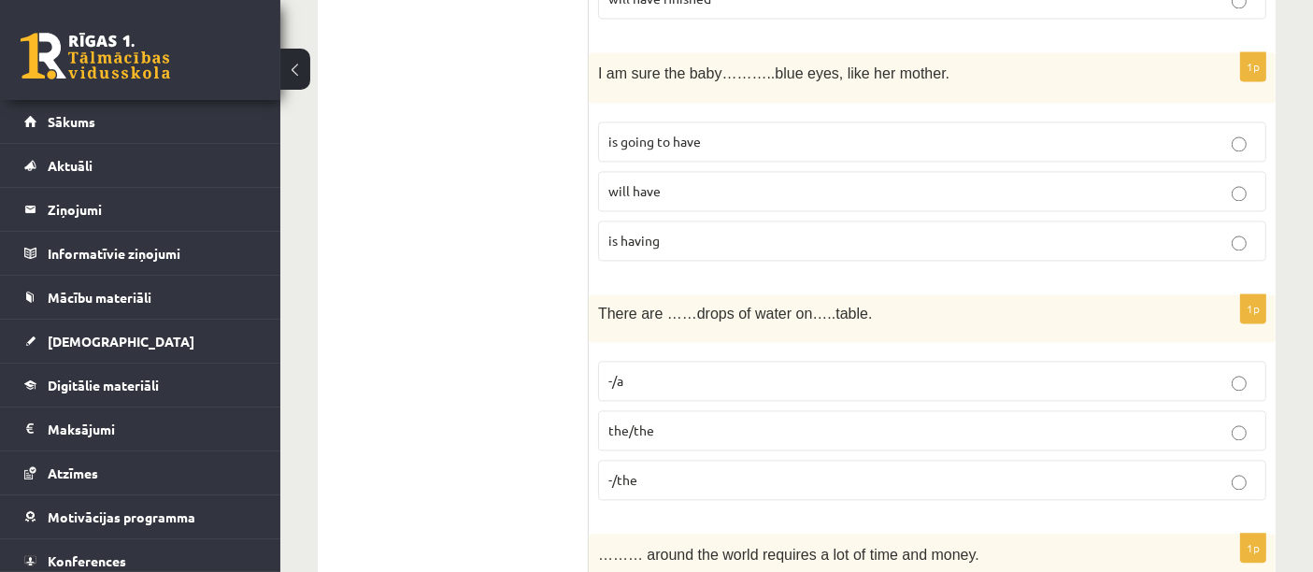
click at [676, 171] on label "will have" at bounding box center [932, 191] width 668 height 40
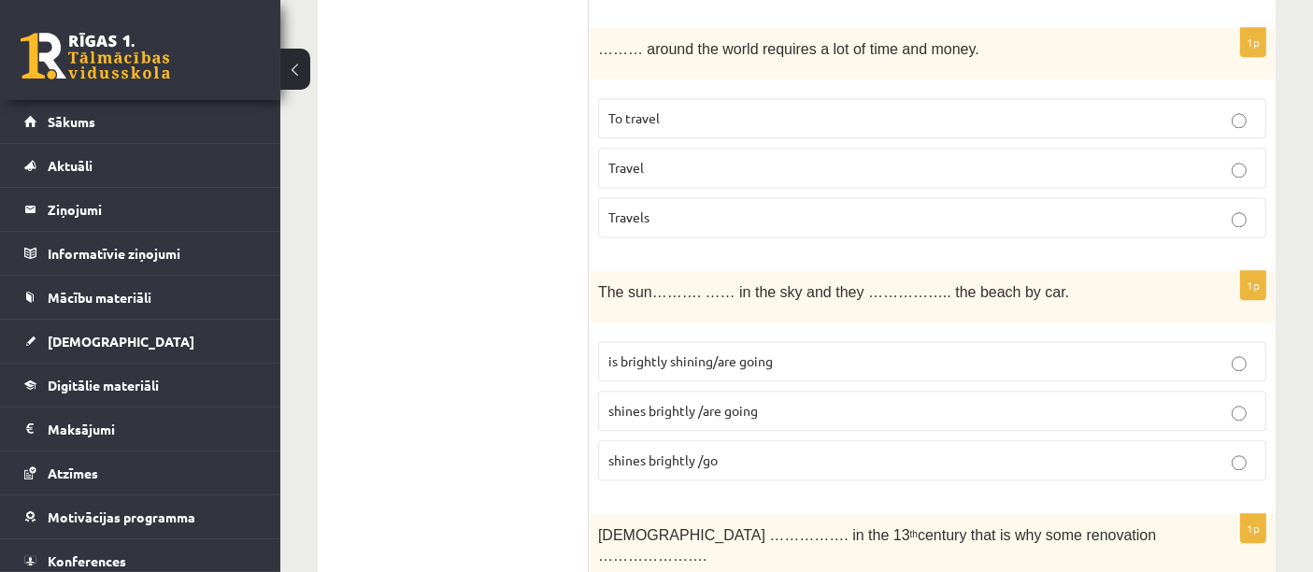
scroll to position [4464, 0]
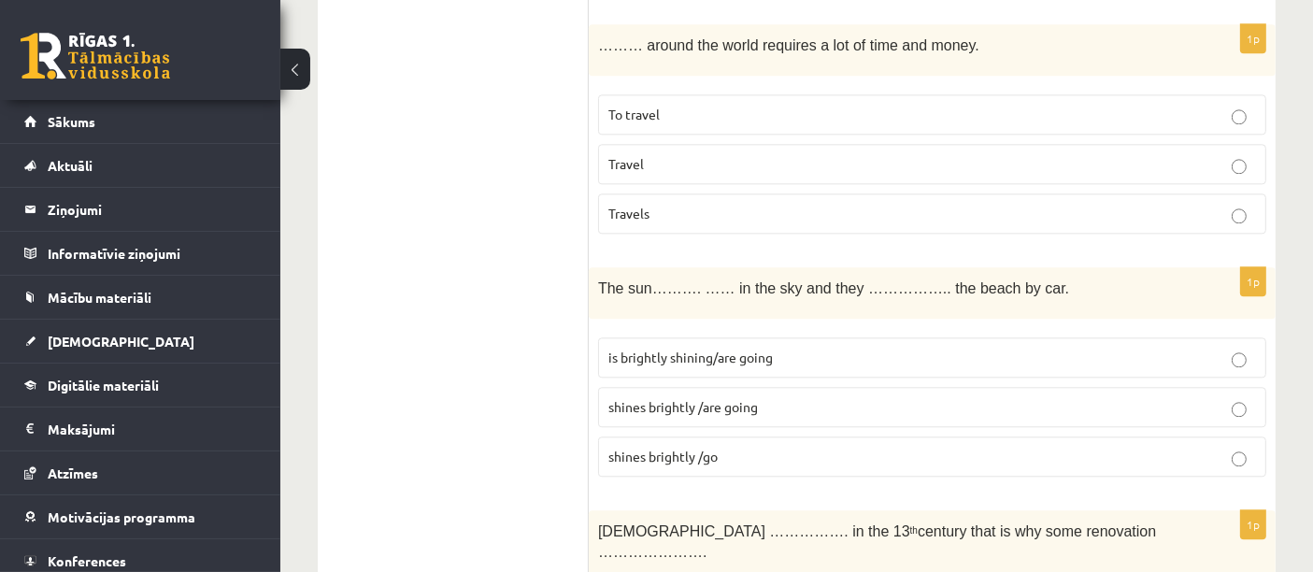
click at [680, 94] on label "To travel" at bounding box center [932, 114] width 668 height 40
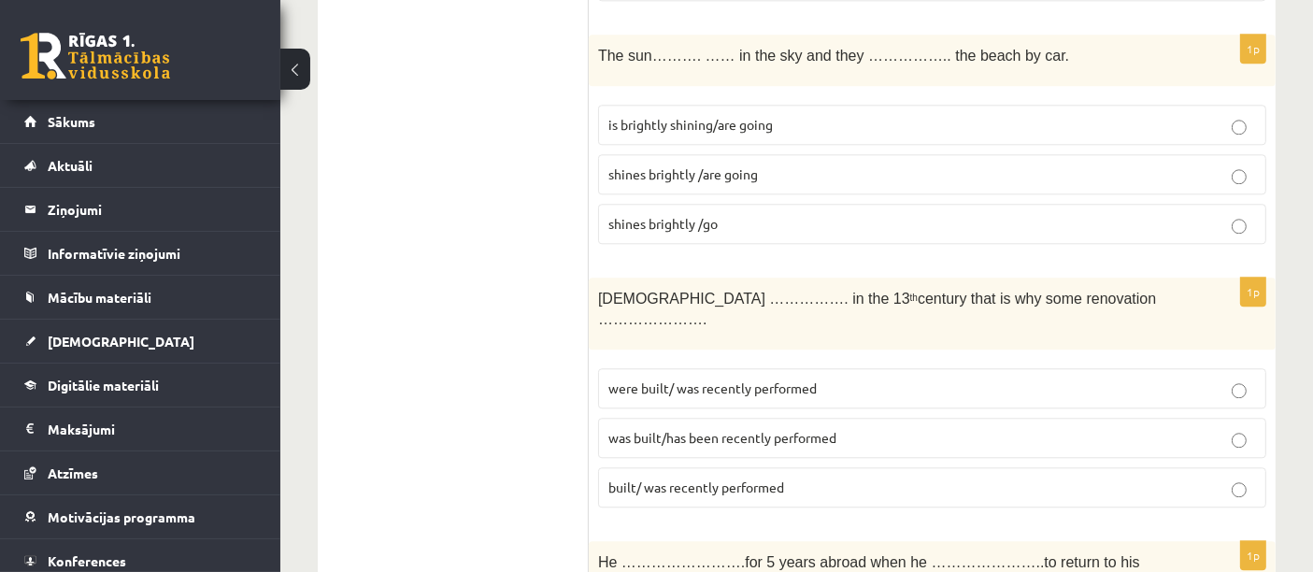
scroll to position [4699, 0]
click at [677, 213] on span "shines brightly /go" at bounding box center [662, 221] width 109 height 17
click at [806, 152] on label "shines brightly /are going" at bounding box center [932, 172] width 668 height 40
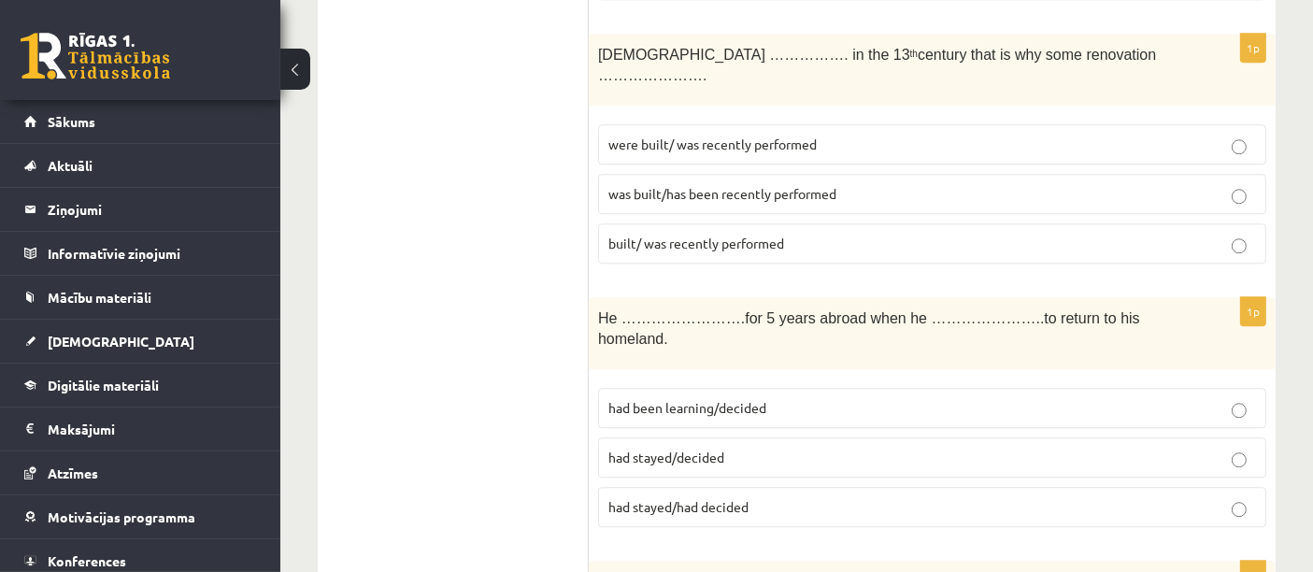
scroll to position [4942, 0]
click at [723, 447] on span "had stayed/decided" at bounding box center [666, 455] width 116 height 17
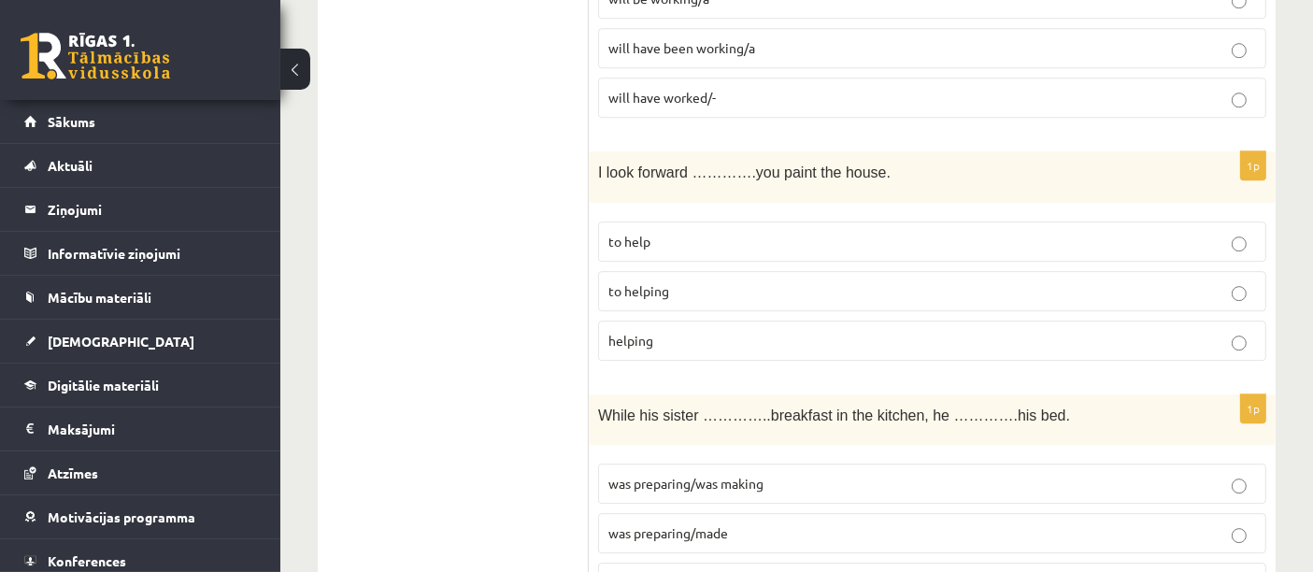
scroll to position [5603, 0]
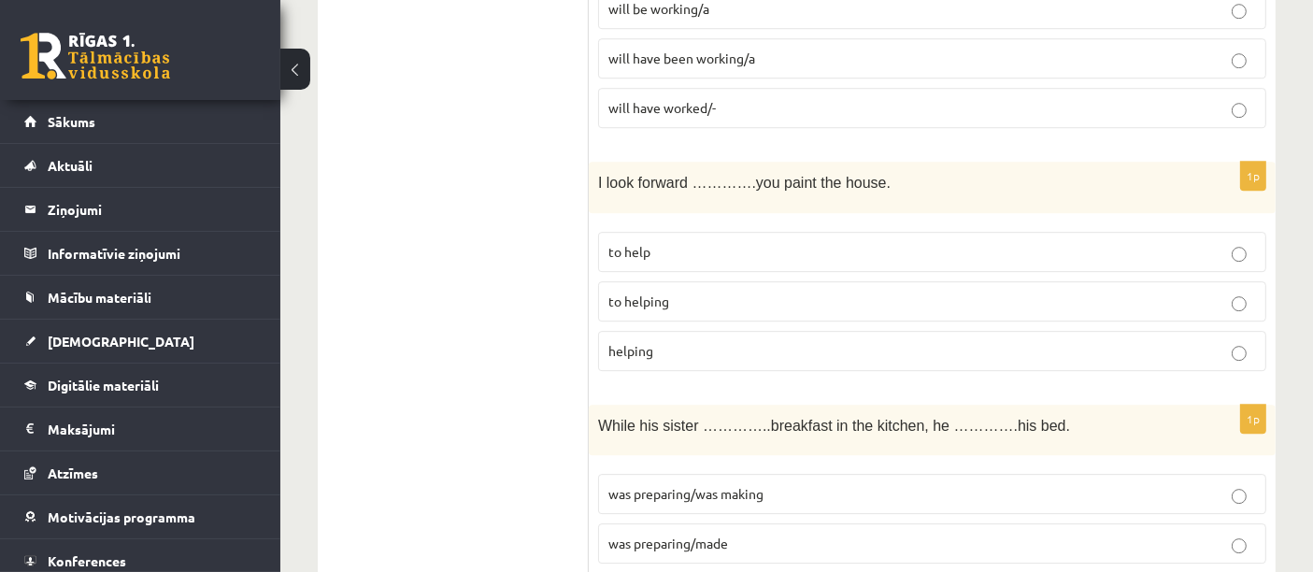
click at [784, 292] on p "to helping" at bounding box center [931, 302] width 647 height 20
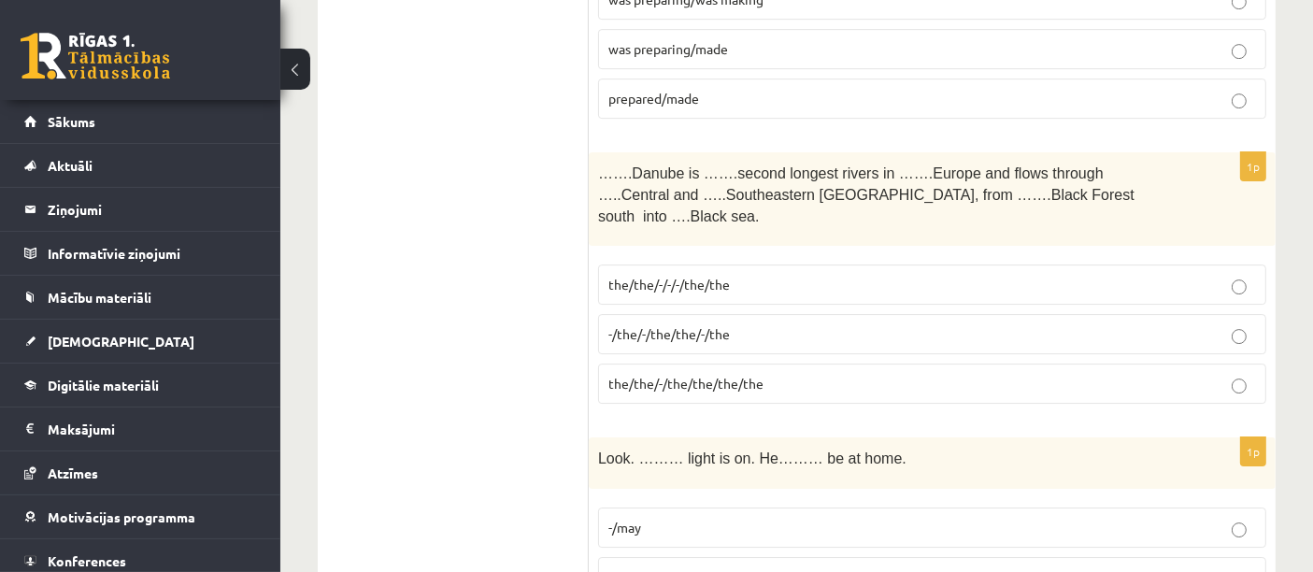
scroll to position [6098, 0]
click at [675, 263] on label "the/the/-/-/-/the/the" at bounding box center [932, 283] width 668 height 40
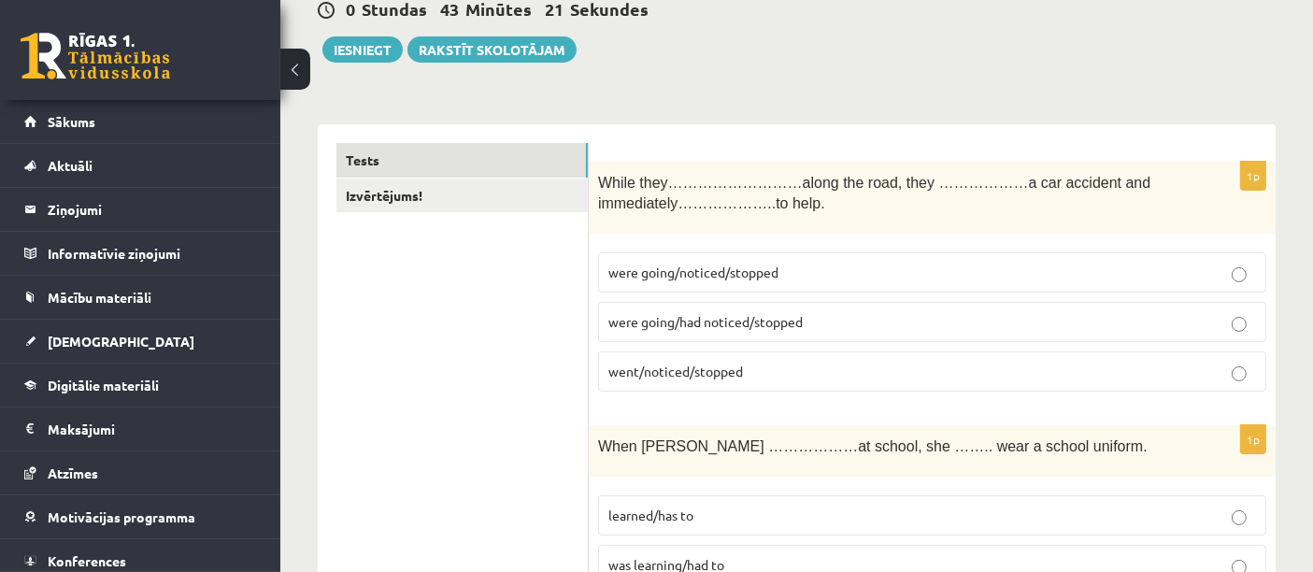
scroll to position [0, 0]
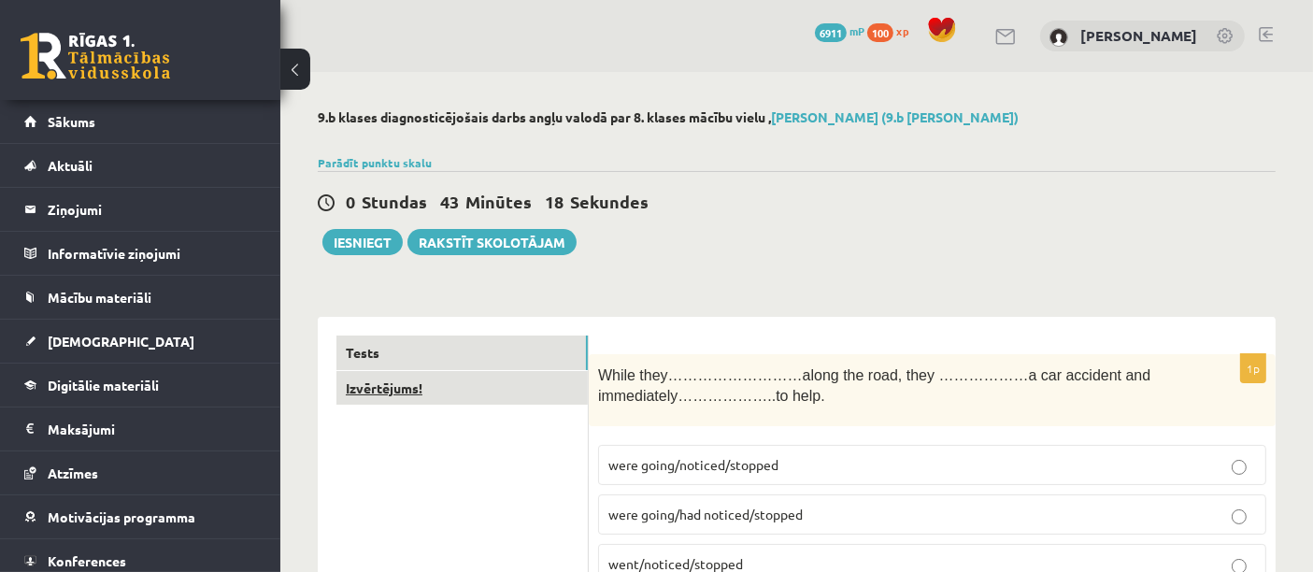
drag, startPoint x: 514, startPoint y: 393, endPoint x: 425, endPoint y: 391, distance: 88.8
click at [425, 391] on link "Izvērtējums!" at bounding box center [461, 388] width 251 height 35
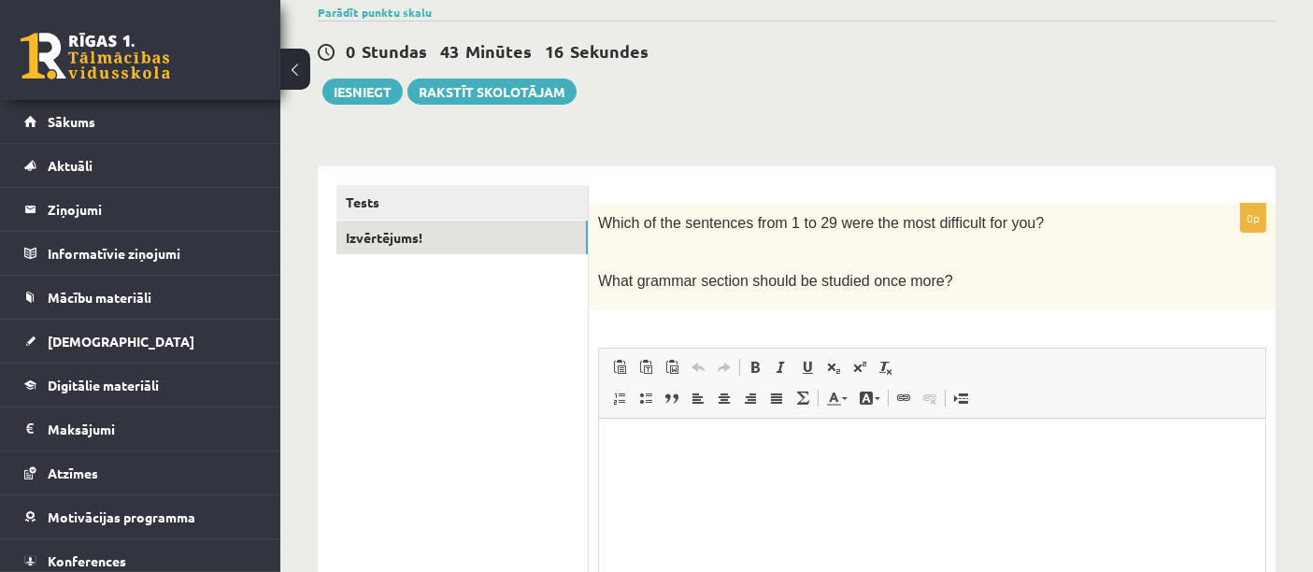
scroll to position [262, 0]
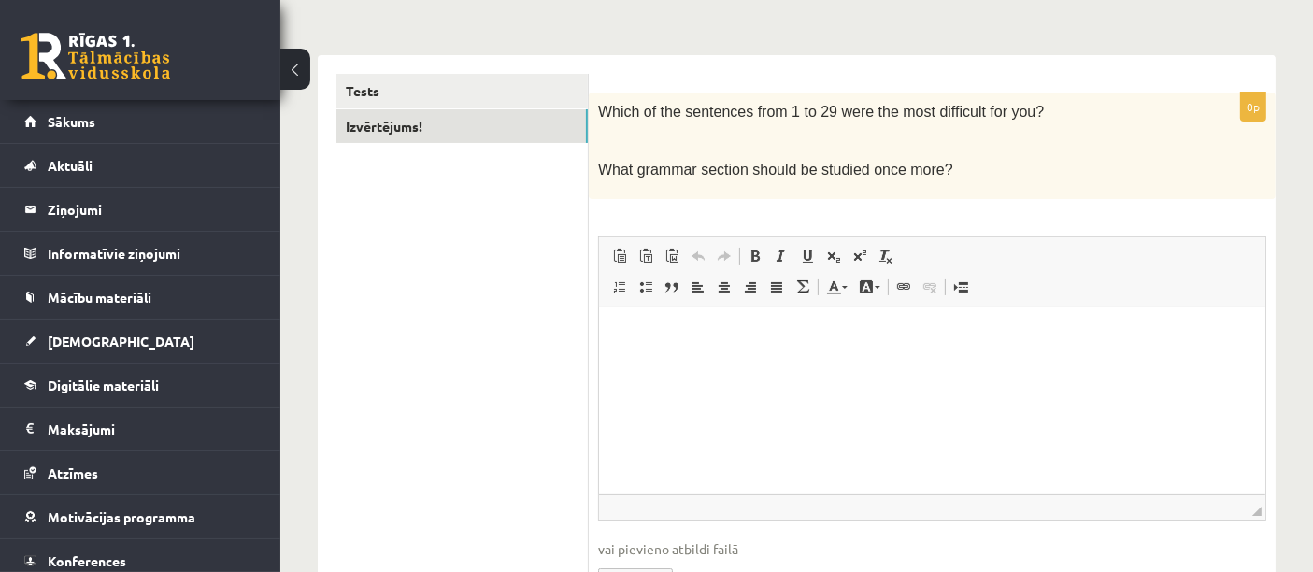
drag, startPoint x: 600, startPoint y: 106, endPoint x: 1036, endPoint y: 177, distance: 442.1
click at [1036, 177] on div "Which of the sentences from 1 to 29 were the most difficult for you? What gramm…" at bounding box center [932, 145] width 687 height 107
copy div "Which of the sentences from 1 to 29 were the most difficult for you? What gramm…"
click at [636, 346] on html at bounding box center [931, 334] width 666 height 57
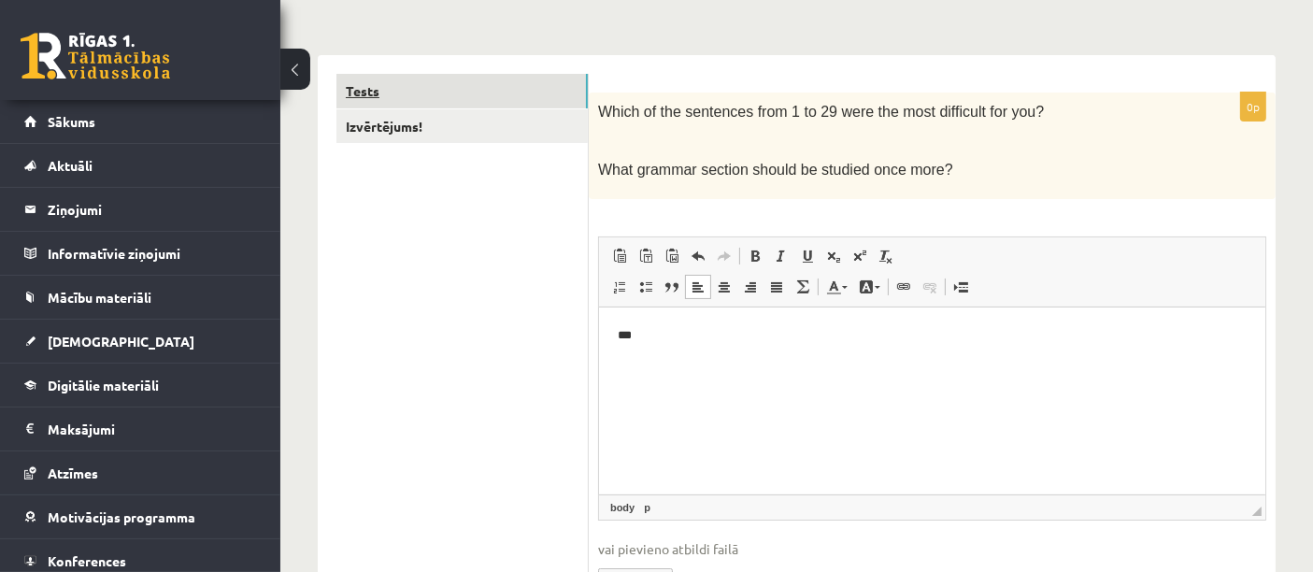
click at [512, 99] on link "Tests" at bounding box center [461, 91] width 251 height 35
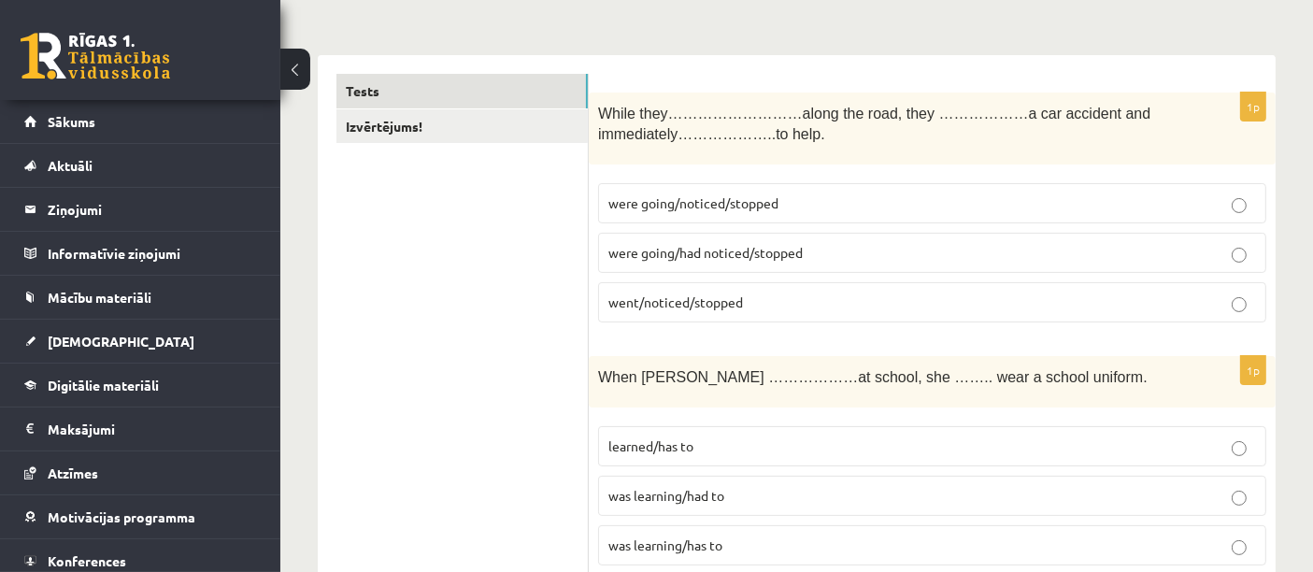
click at [715, 289] on label "went/noticed/stopped" at bounding box center [932, 302] width 668 height 40
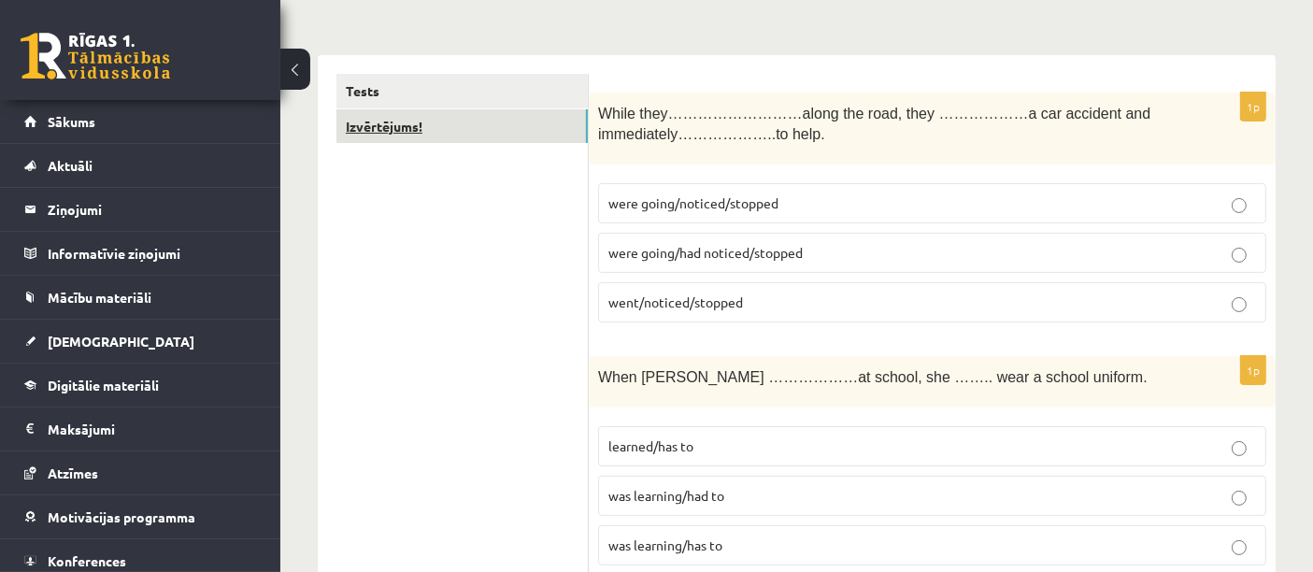
click at [454, 121] on link "Izvērtējums!" at bounding box center [461, 126] width 251 height 35
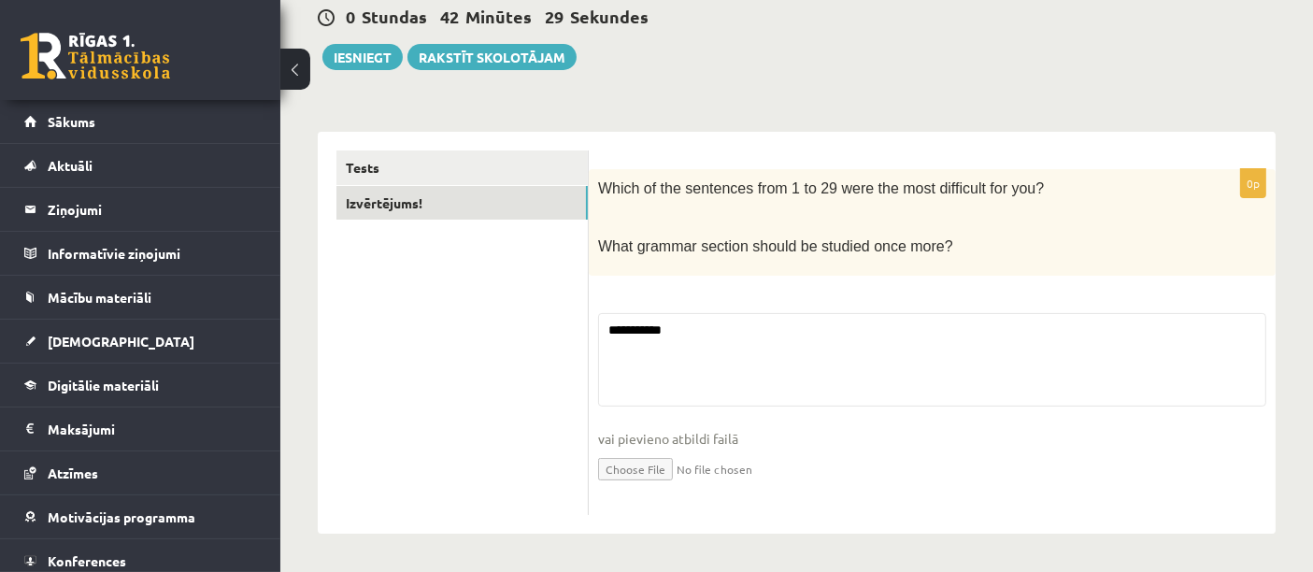
scroll to position [183, 0]
click at [743, 332] on fieldset "**********" at bounding box center [932, 411] width 668 height 192
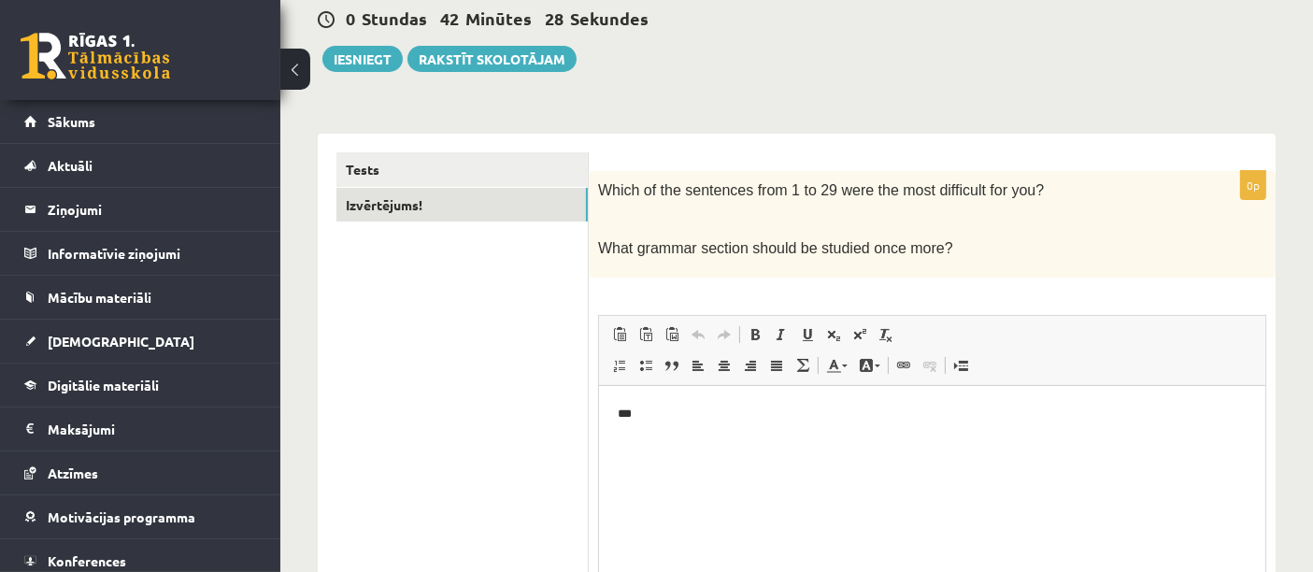
scroll to position [0, 0]
click at [672, 402] on html "***" at bounding box center [931, 413] width 666 height 57
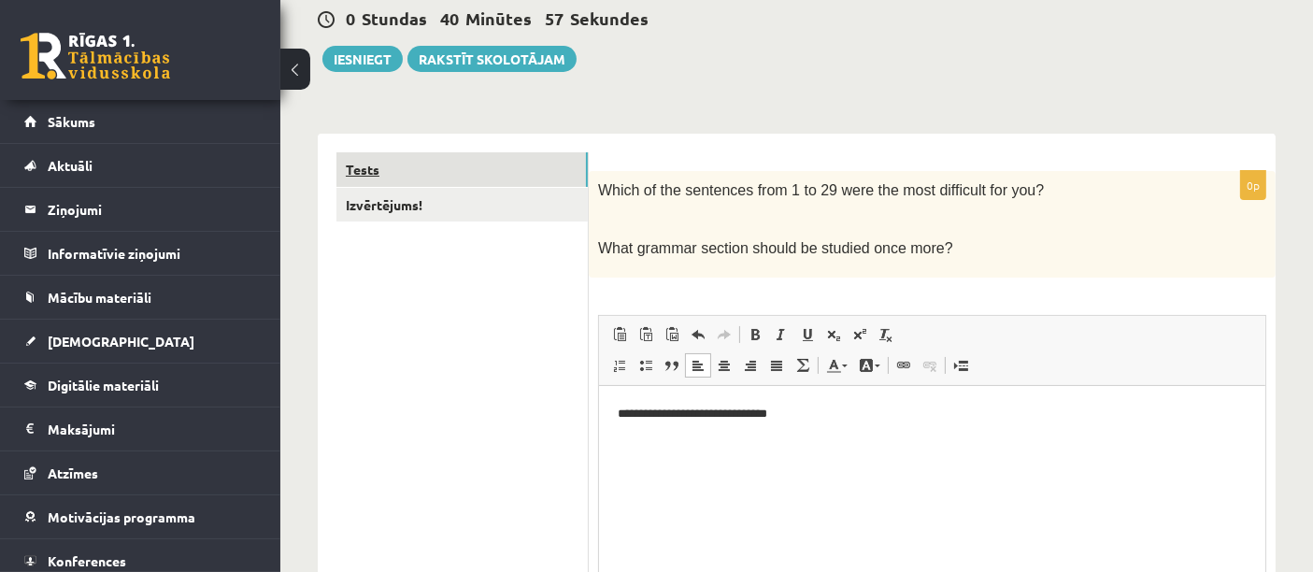
click at [401, 172] on link "Tests" at bounding box center [461, 169] width 251 height 35
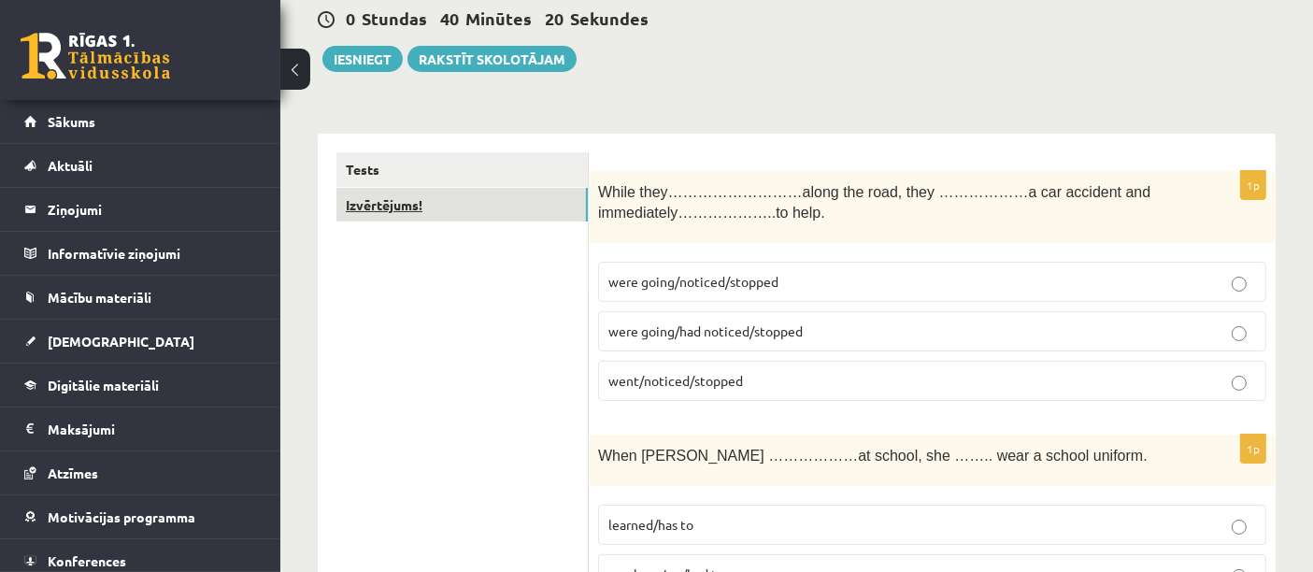
click at [445, 191] on link "Izvērtējums!" at bounding box center [461, 205] width 251 height 35
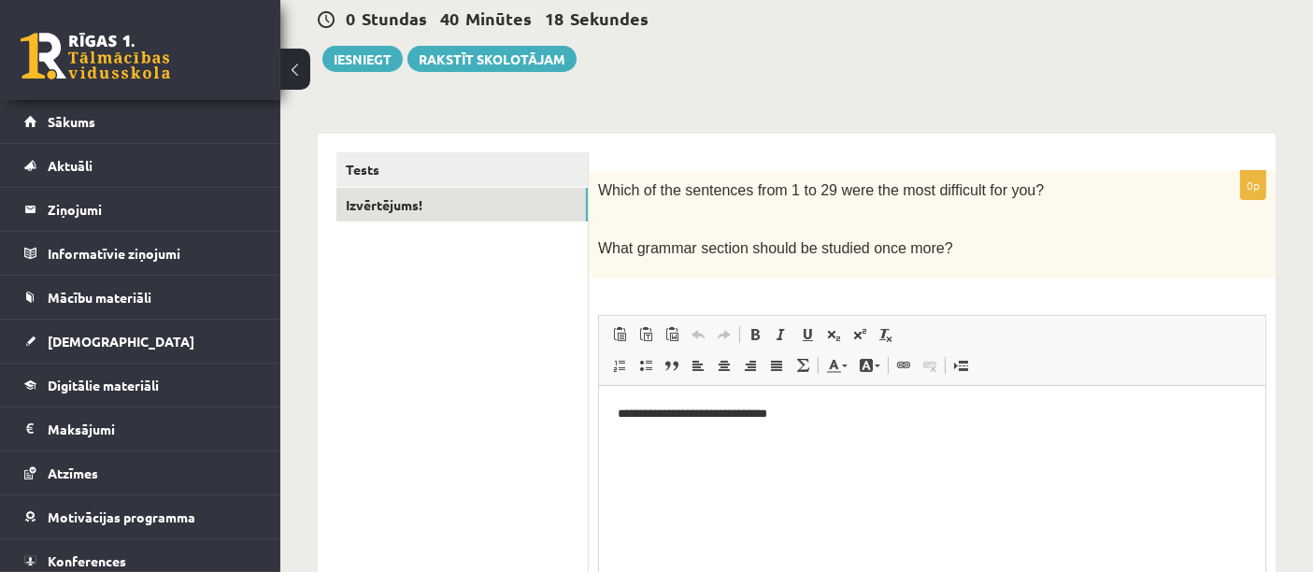
click at [808, 412] on p "**********" at bounding box center [932, 414] width 630 height 20
click at [801, 406] on p "**********" at bounding box center [932, 414] width 630 height 20
click at [888, 406] on p "**********" at bounding box center [932, 414] width 630 height 20
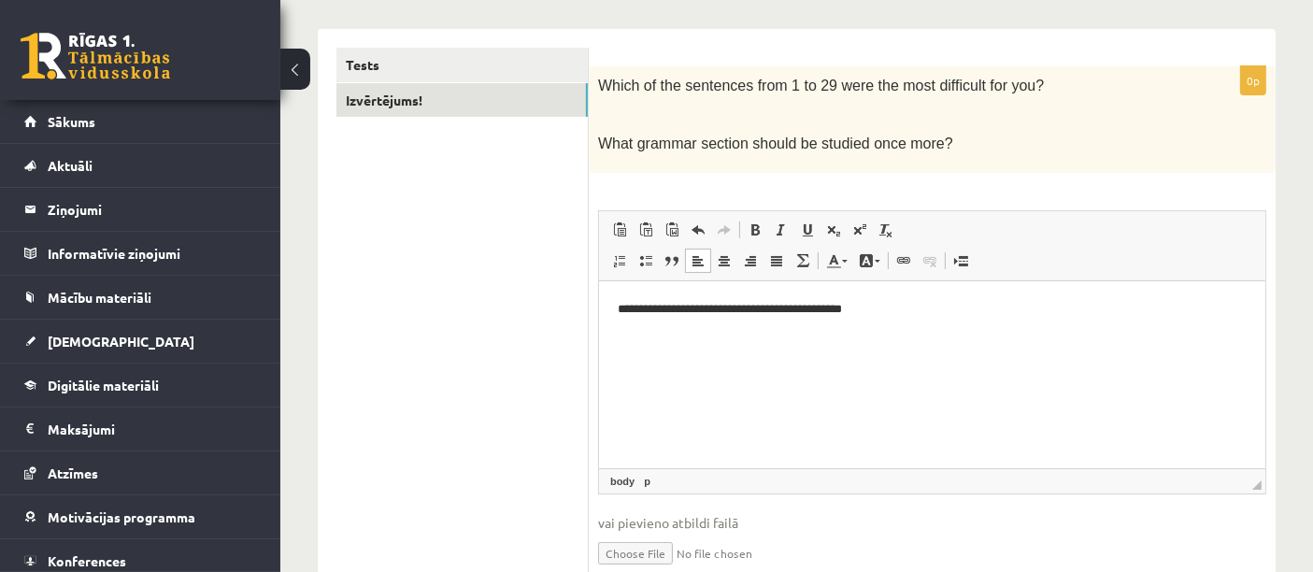
scroll to position [284, 0]
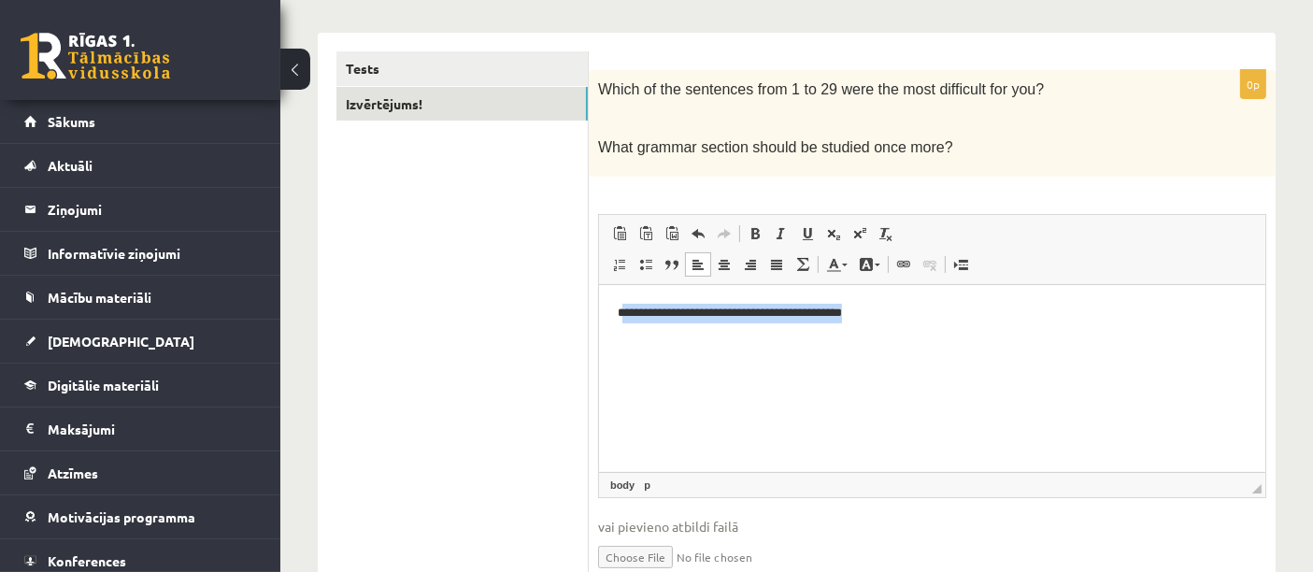
drag, startPoint x: 619, startPoint y: 309, endPoint x: 951, endPoint y: 309, distance: 332.6
click at [951, 309] on p "**********" at bounding box center [932, 313] width 630 height 20
click at [648, 341] on html "**********" at bounding box center [931, 312] width 666 height 57
drag, startPoint x: 615, startPoint y: 309, endPoint x: 910, endPoint y: 319, distance: 295.4
click at [910, 319] on html "**********" at bounding box center [931, 312] width 666 height 57
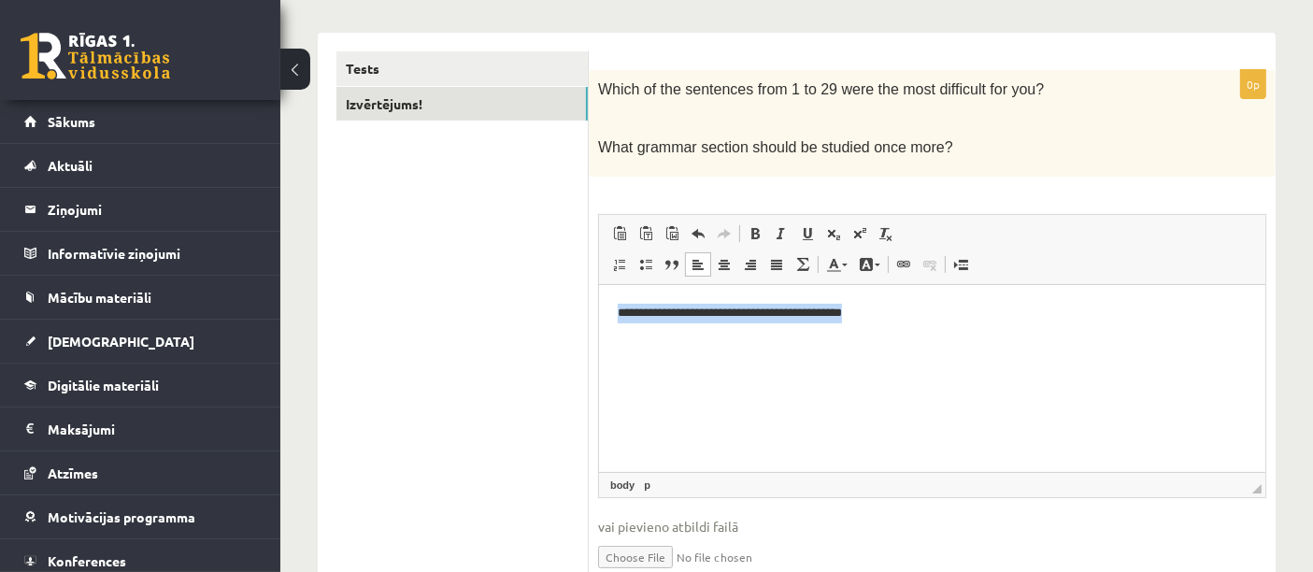
copy p "**********"
click at [647, 314] on p "**********" at bounding box center [932, 313] width 630 height 20
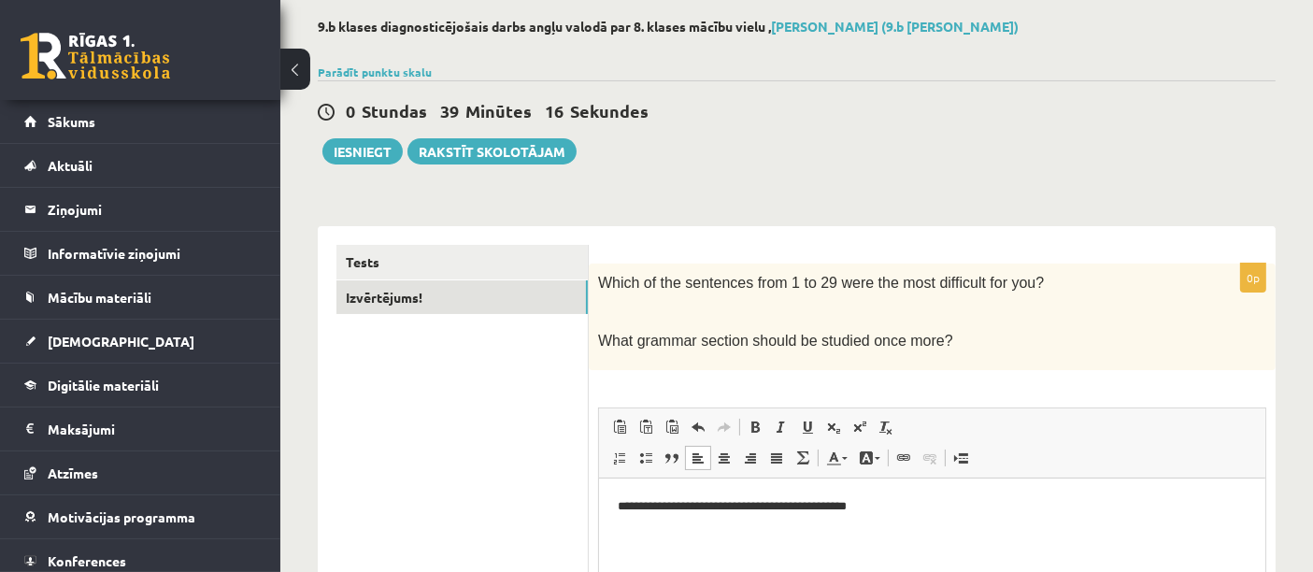
scroll to position [0, 0]
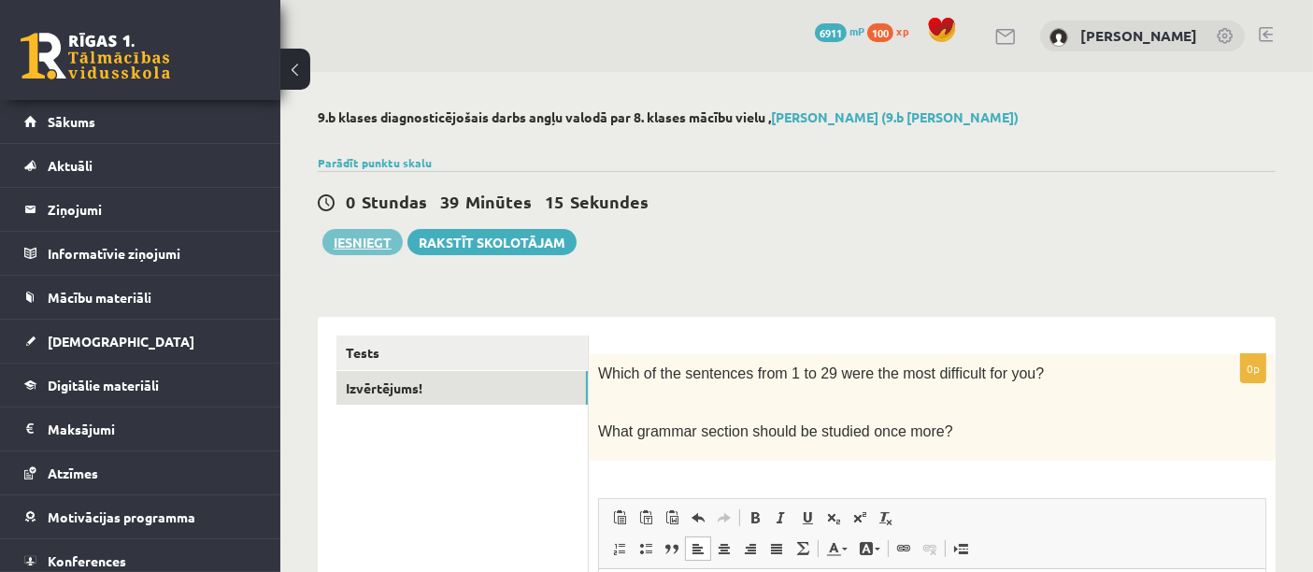
click at [369, 248] on button "Iesniegt" at bounding box center [362, 242] width 80 height 26
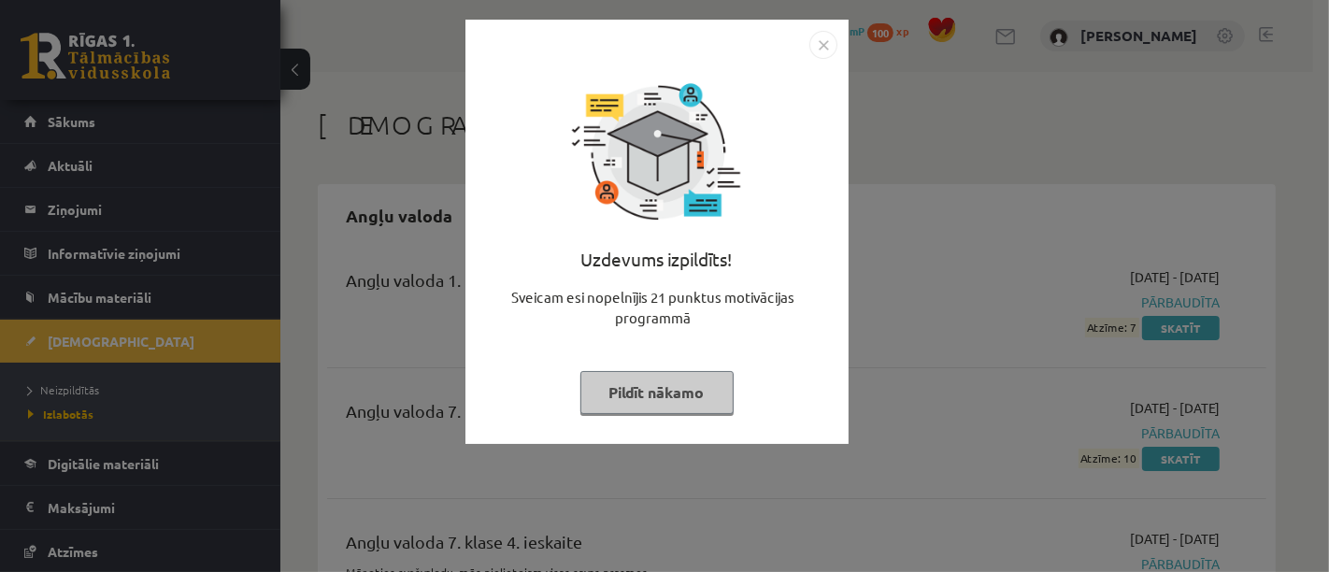
click at [702, 393] on button "Pildīt nākamo" at bounding box center [656, 392] width 153 height 43
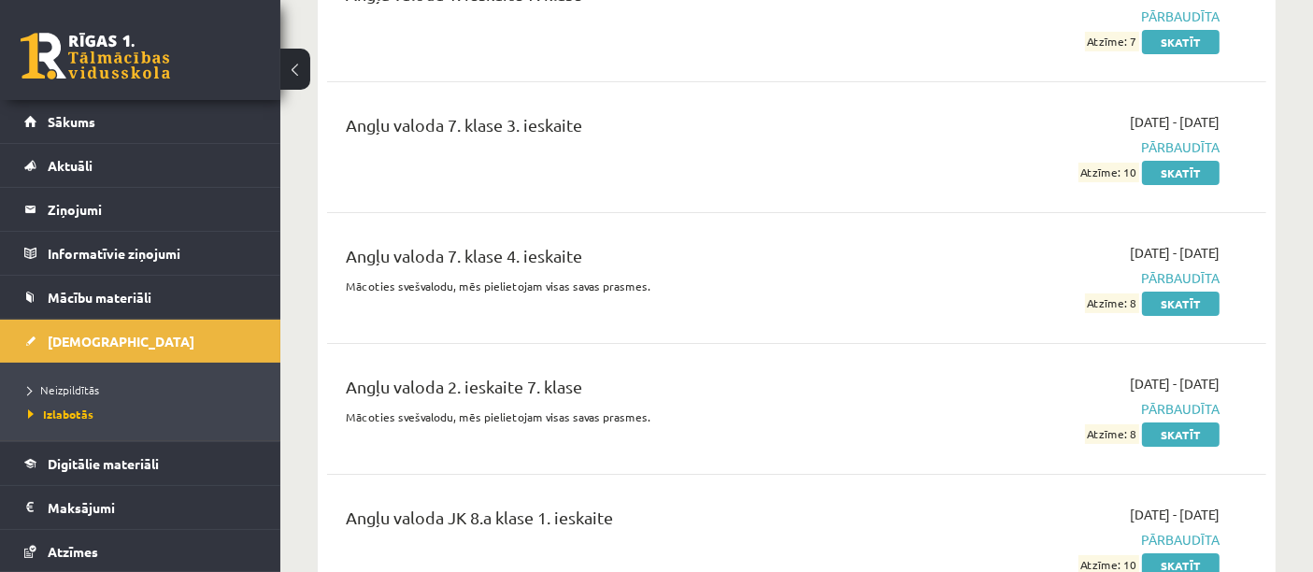
scroll to position [280, 0]
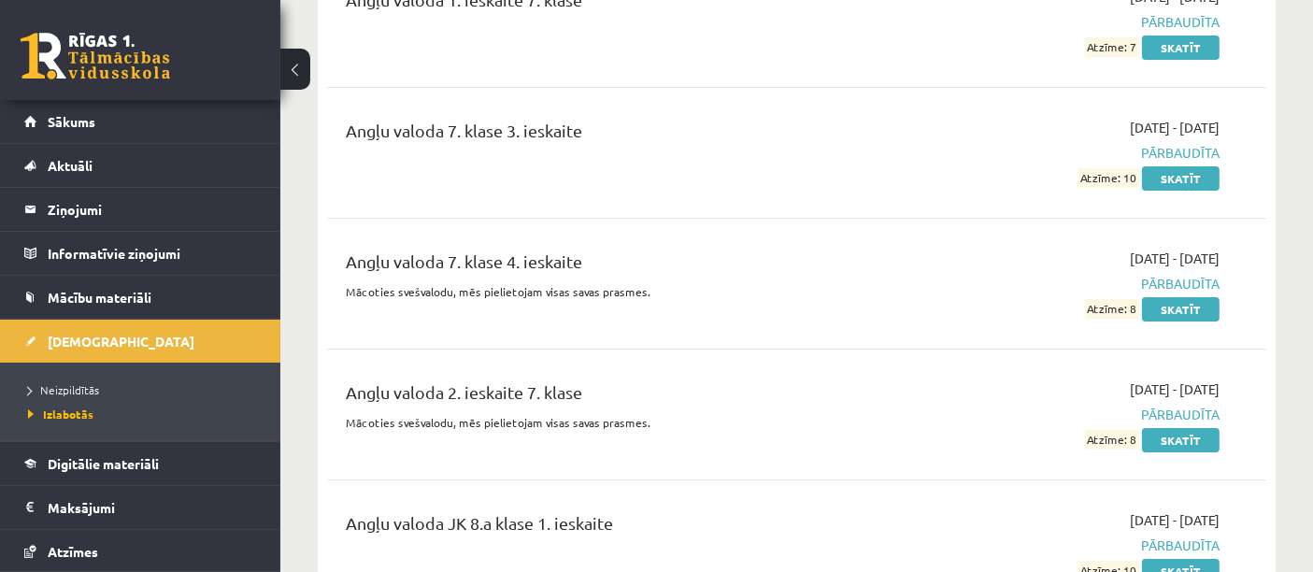
click at [110, 128] on link "Sākums" at bounding box center [140, 121] width 233 height 43
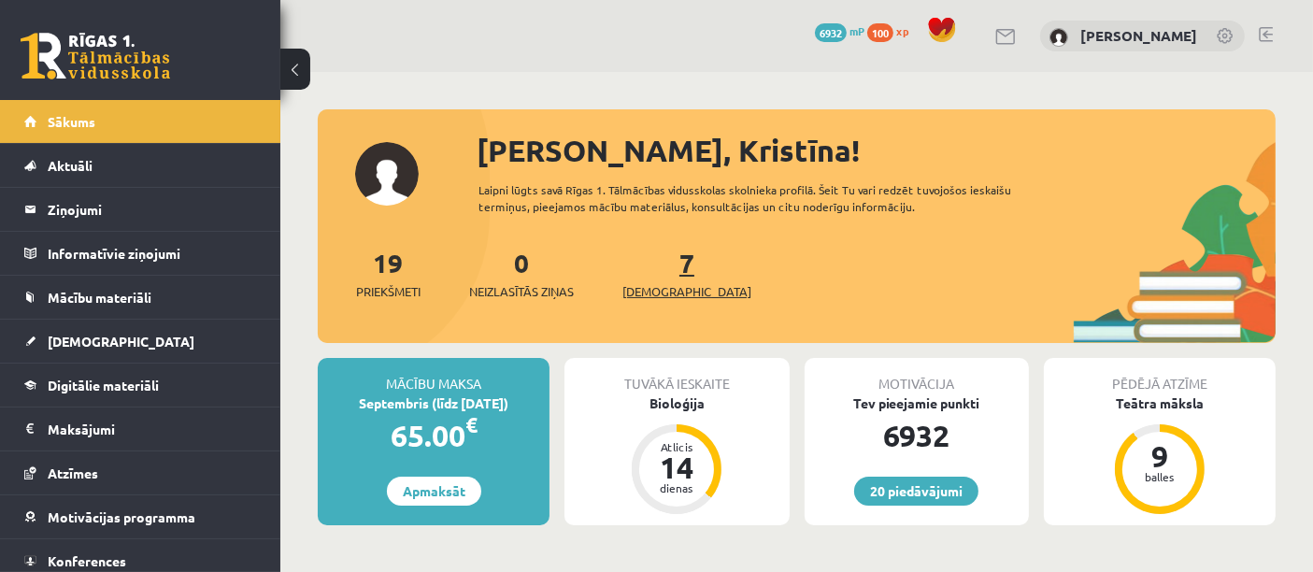
click at [675, 287] on span "[DEMOGRAPHIC_DATA]" at bounding box center [686, 291] width 129 height 19
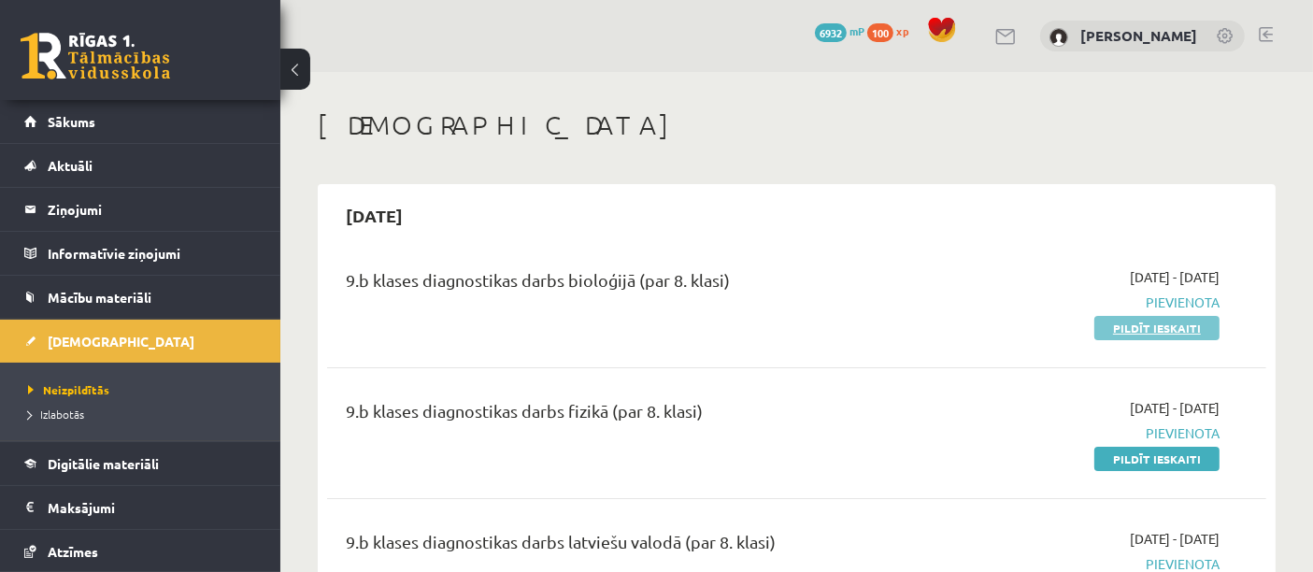
click at [1152, 331] on link "Pildīt ieskaiti" at bounding box center [1156, 328] width 125 height 24
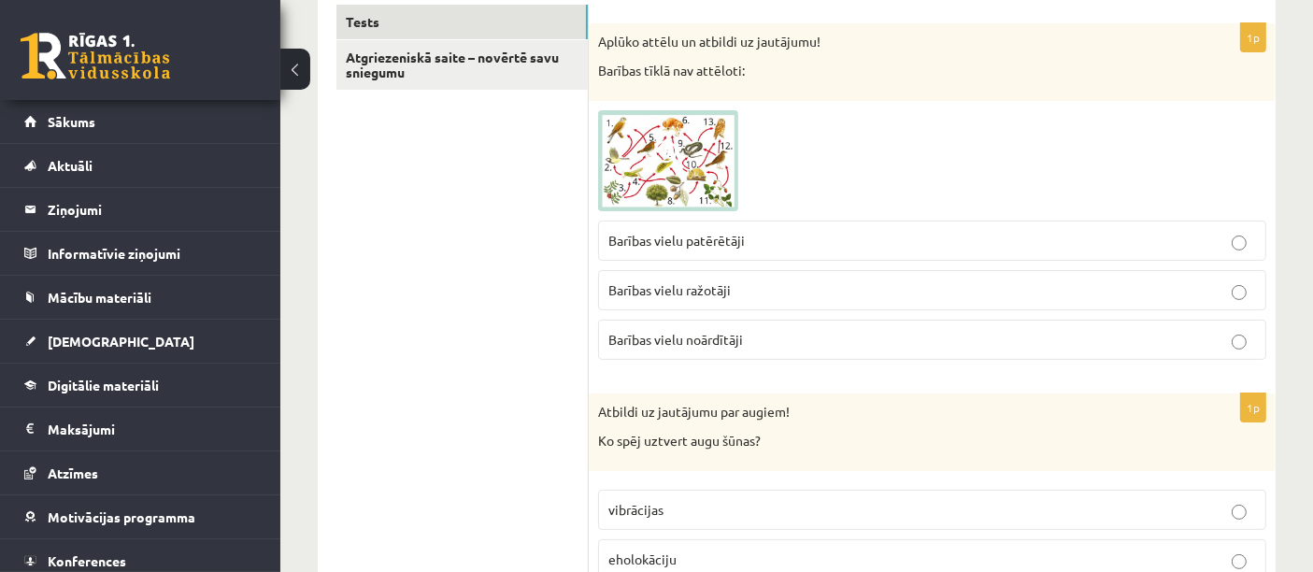
scroll to position [347, 0]
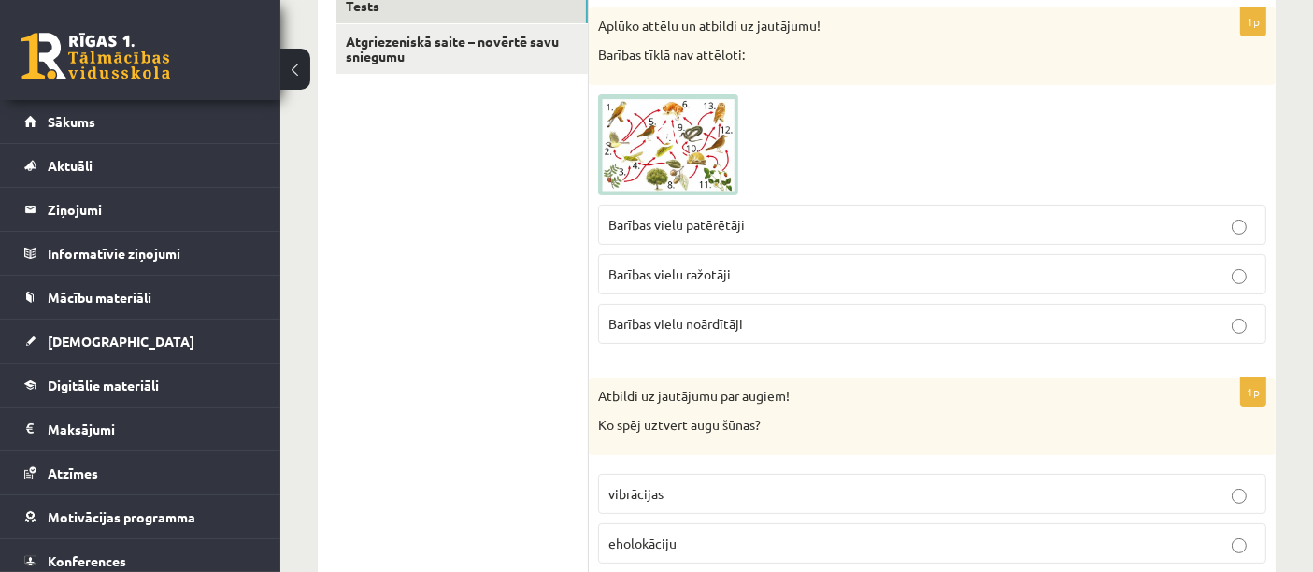
click at [656, 149] on span at bounding box center [669, 139] width 30 height 30
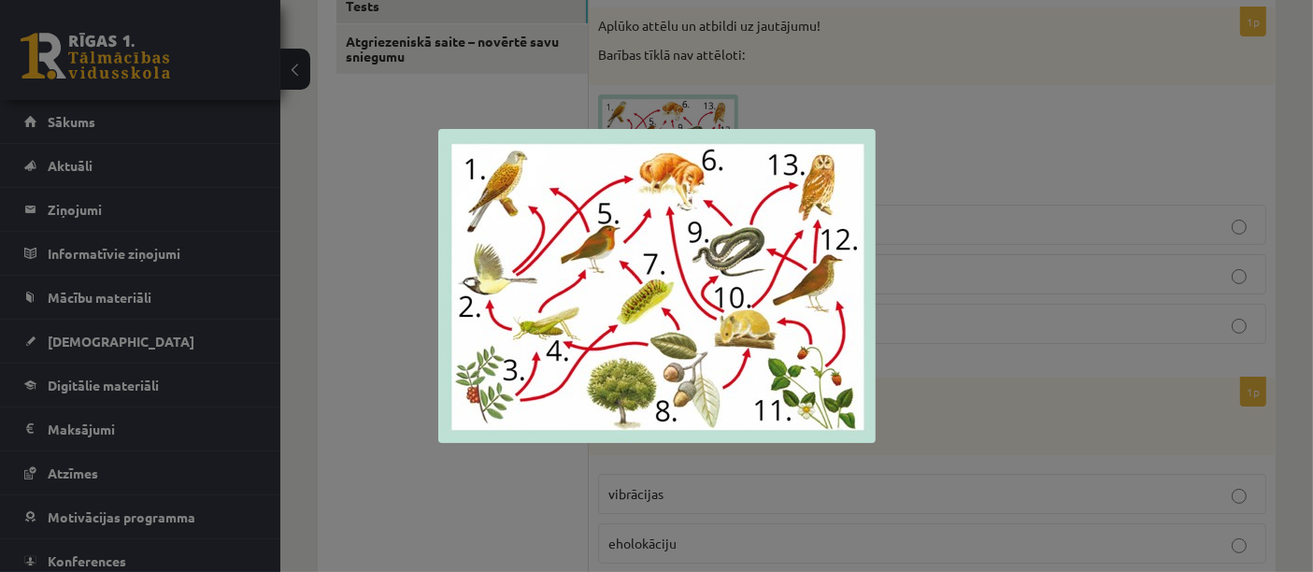
click at [374, 245] on div at bounding box center [656, 286] width 1313 height 572
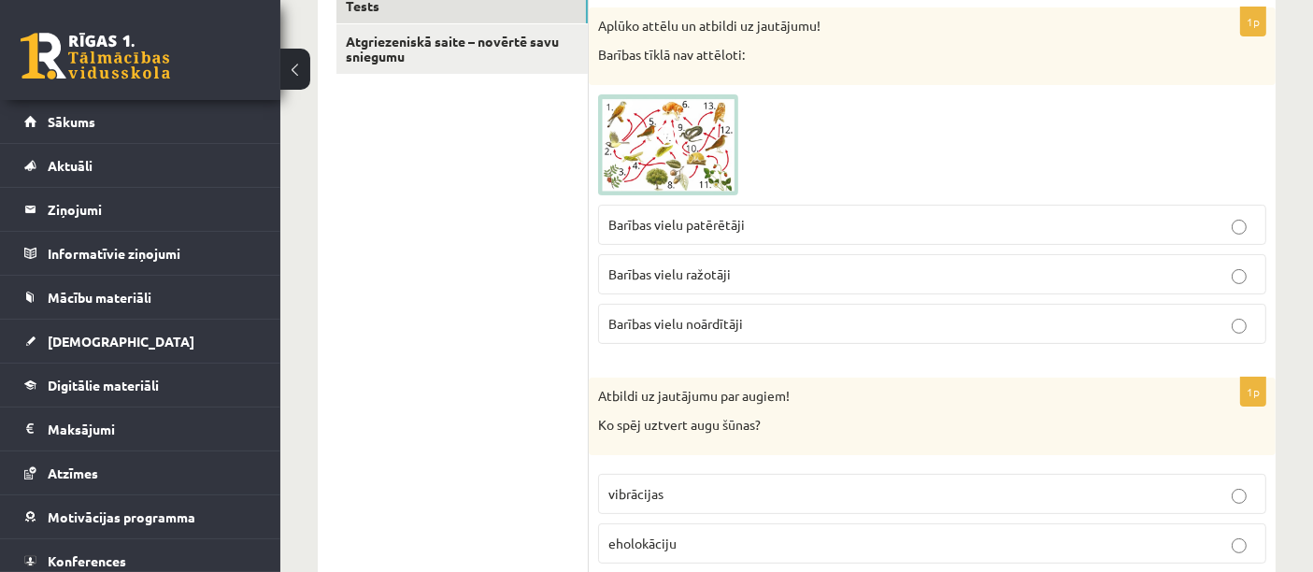
click at [688, 139] on img at bounding box center [668, 144] width 140 height 101
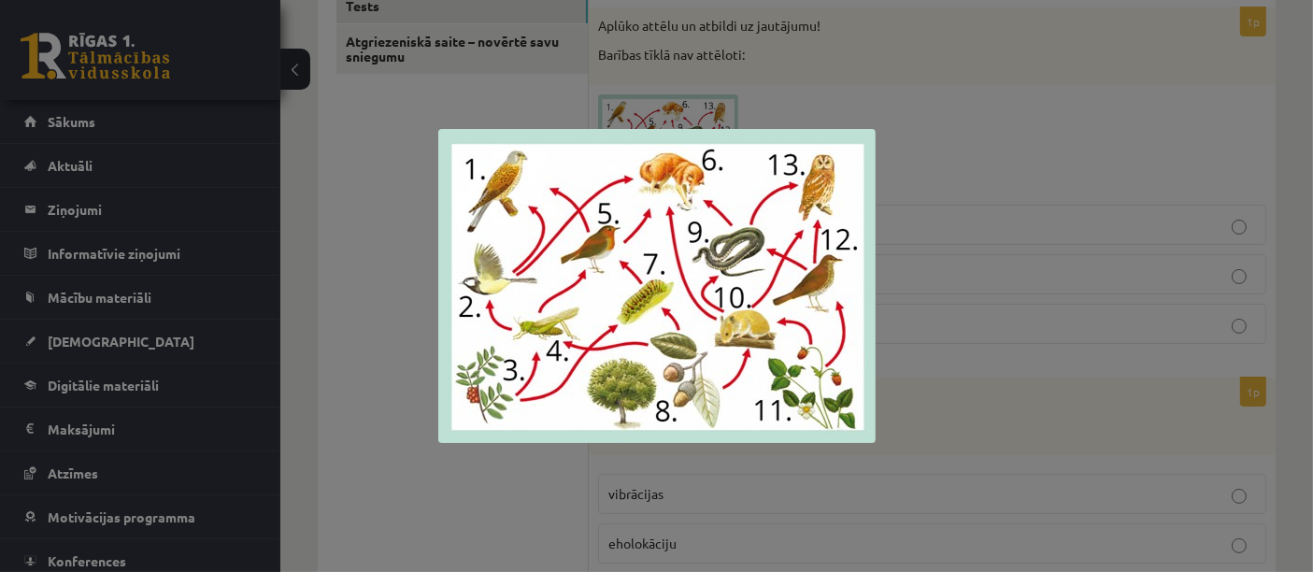
click at [345, 320] on div at bounding box center [656, 286] width 1313 height 572
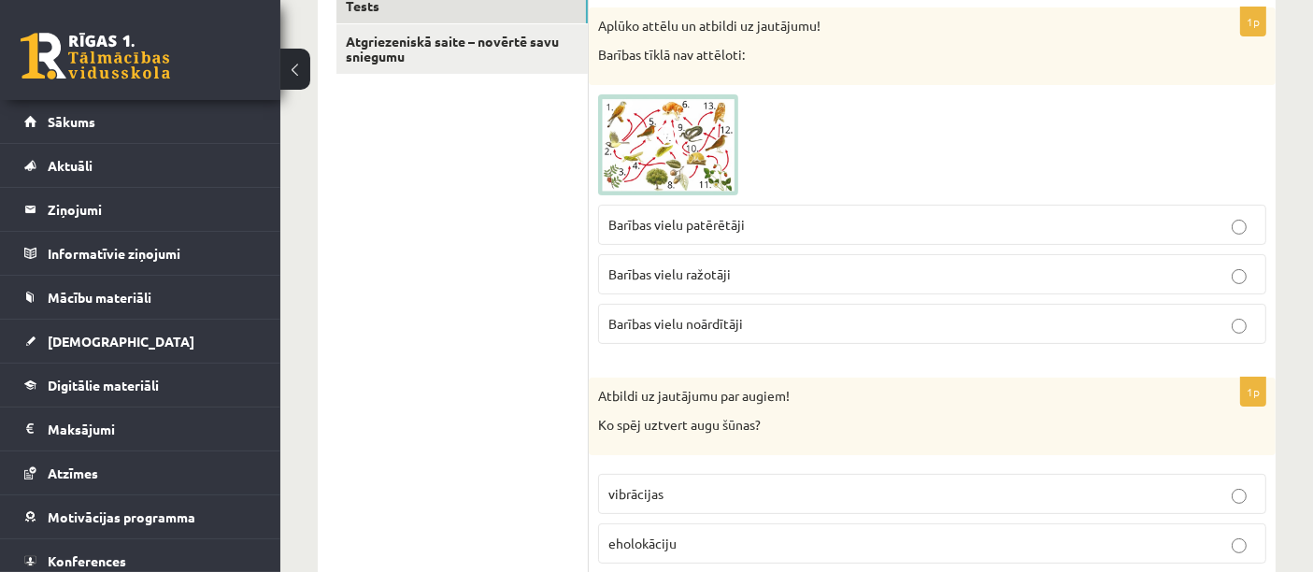
click at [693, 149] on img at bounding box center [668, 144] width 140 height 101
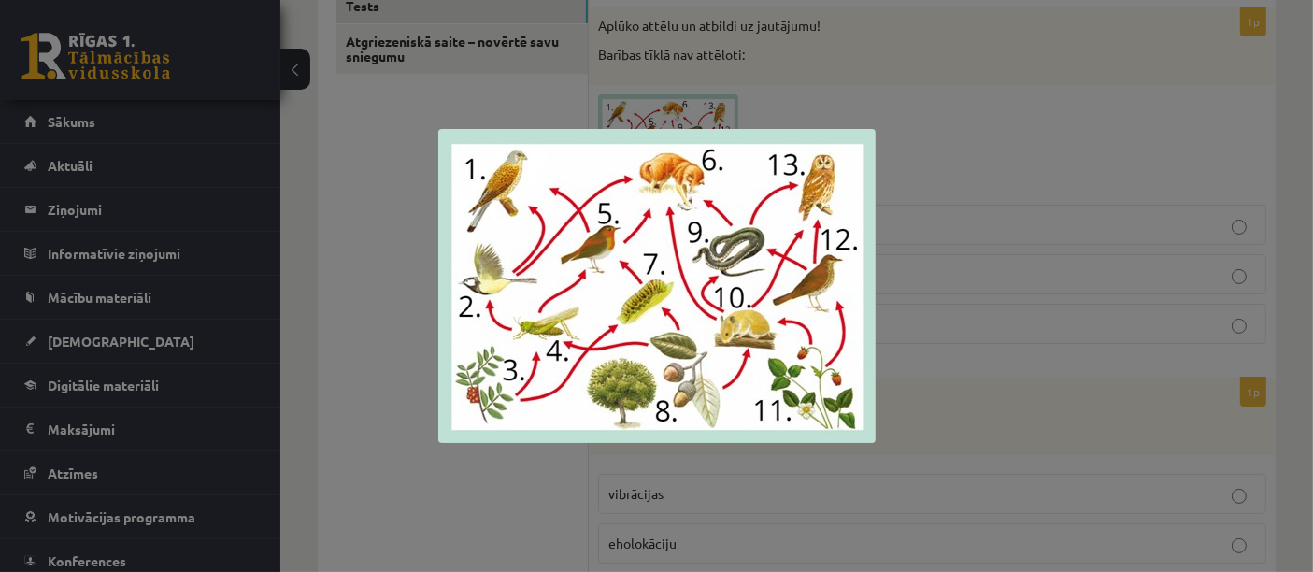
click at [448, 193] on img at bounding box center [656, 286] width 437 height 314
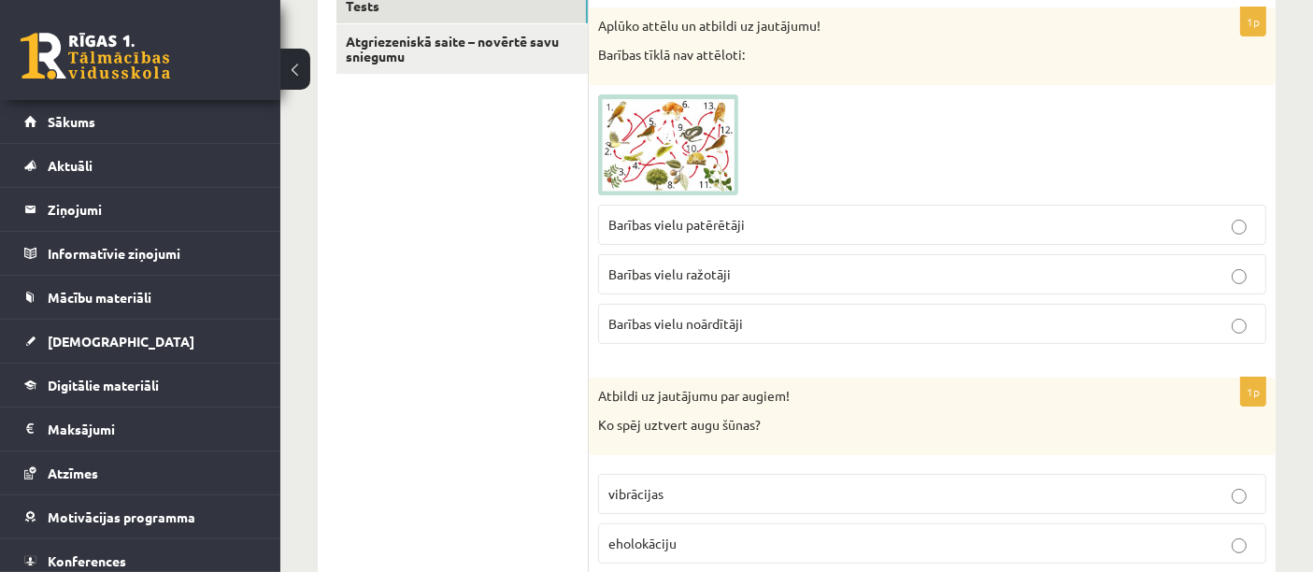
click at [739, 317] on span "Barības vielu noārdītāji" at bounding box center [675, 323] width 135 height 17
click at [685, 160] on img at bounding box center [668, 144] width 140 height 101
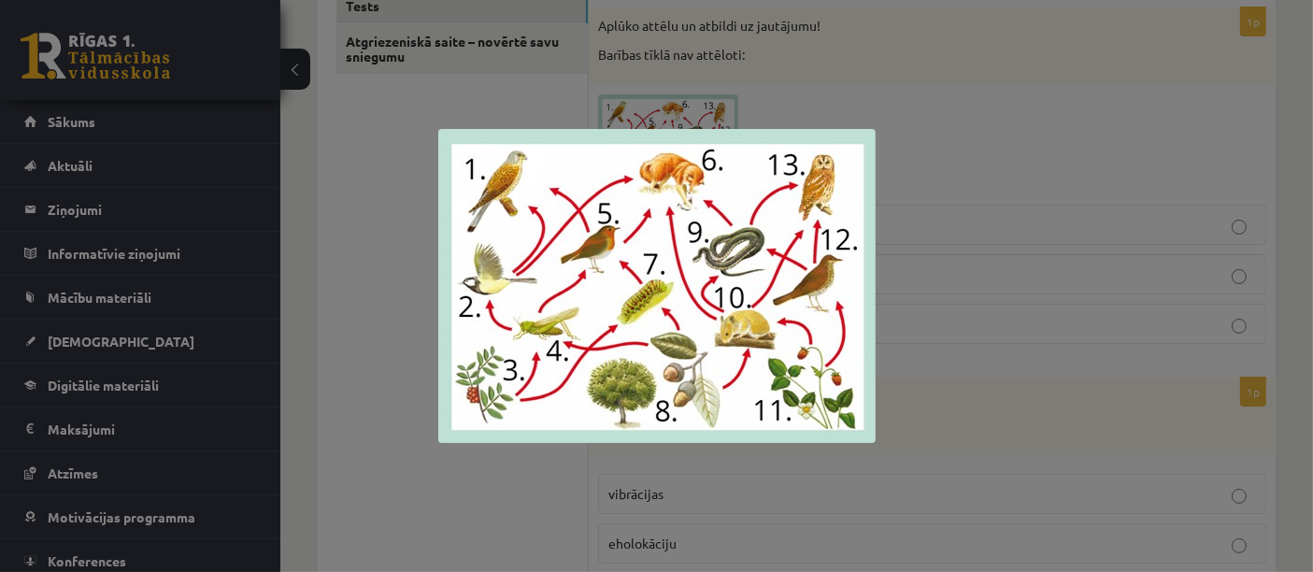
click at [463, 234] on img at bounding box center [656, 286] width 437 height 314
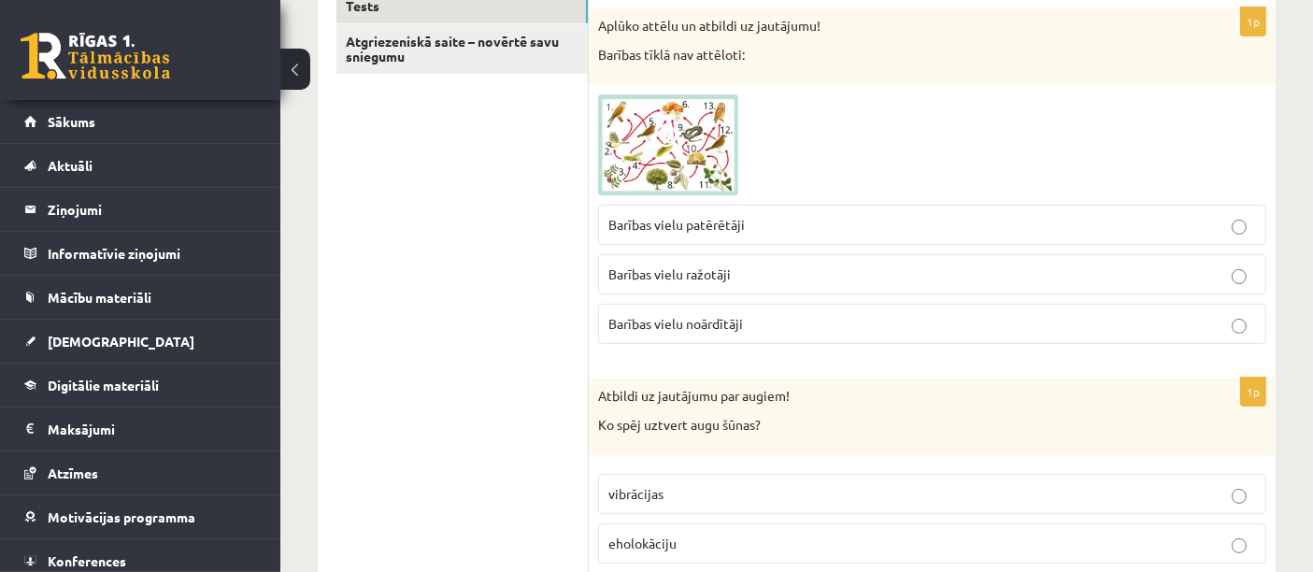
click at [647, 133] on img at bounding box center [668, 144] width 140 height 101
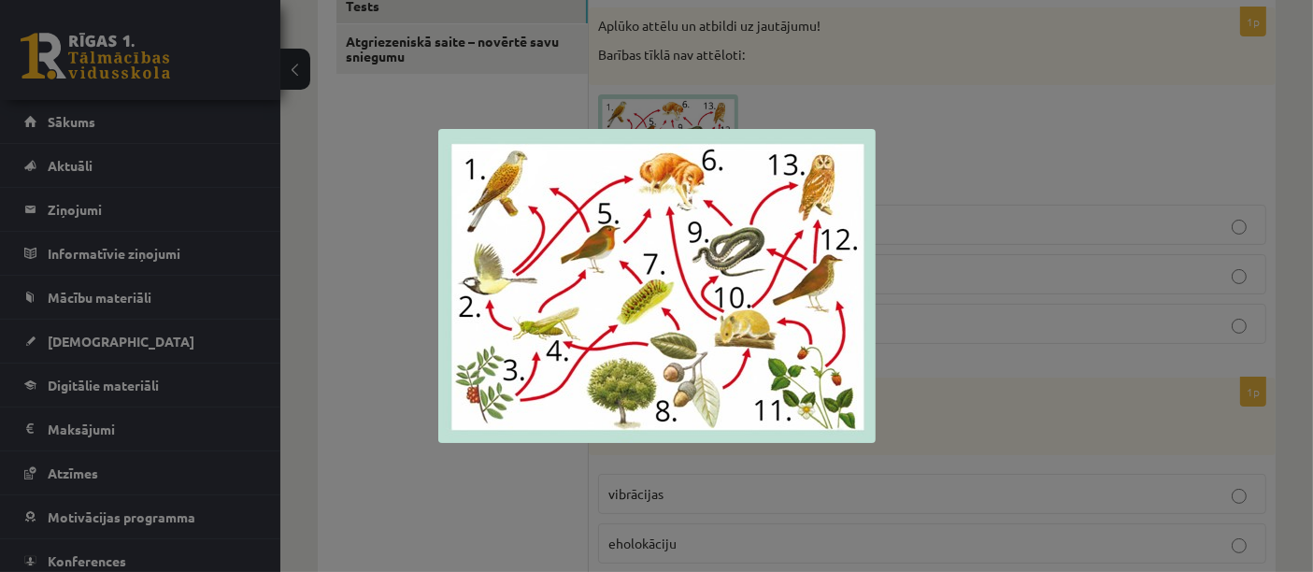
click at [391, 410] on div at bounding box center [656, 286] width 1313 height 572
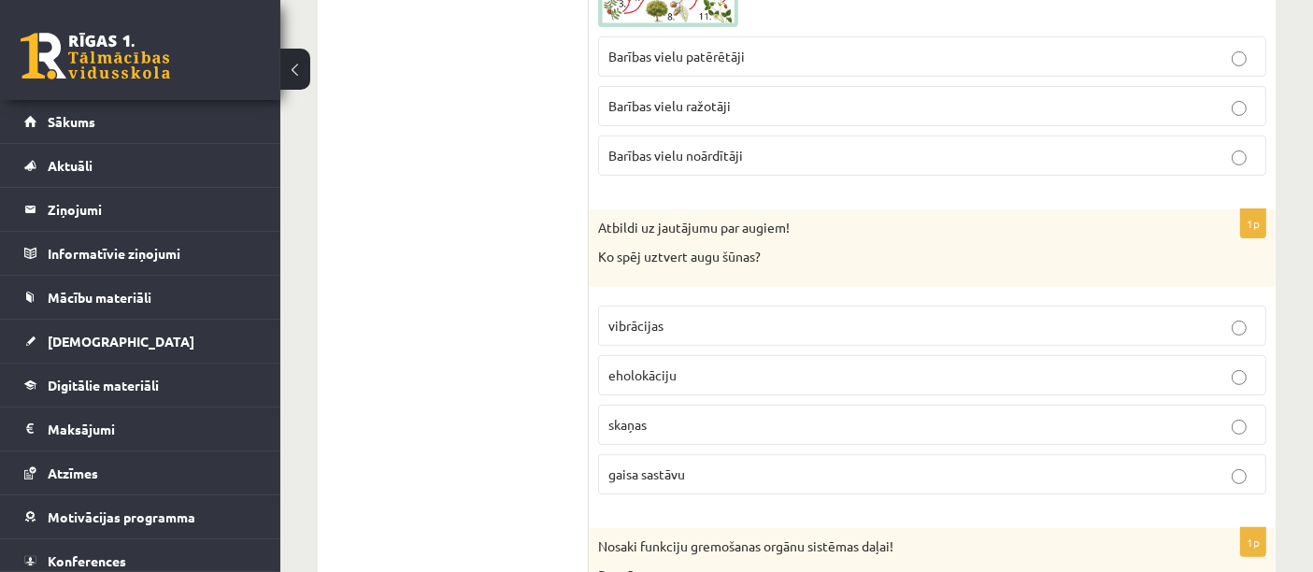
scroll to position [519, 0]
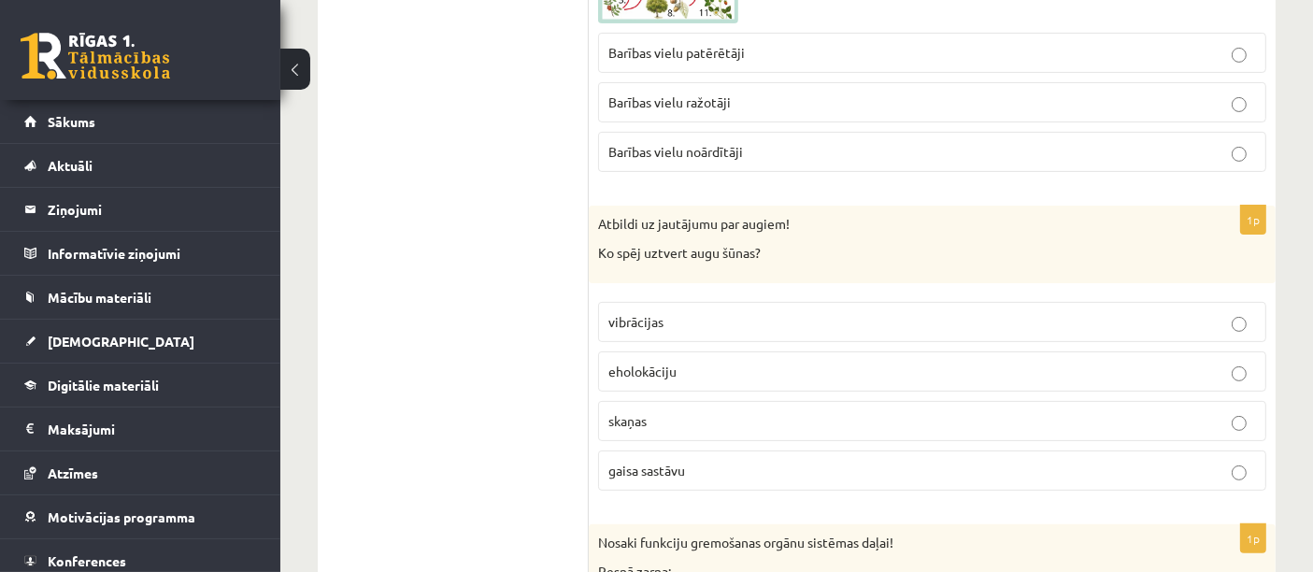
click at [748, 312] on p "vibrācijas" at bounding box center [931, 322] width 647 height 20
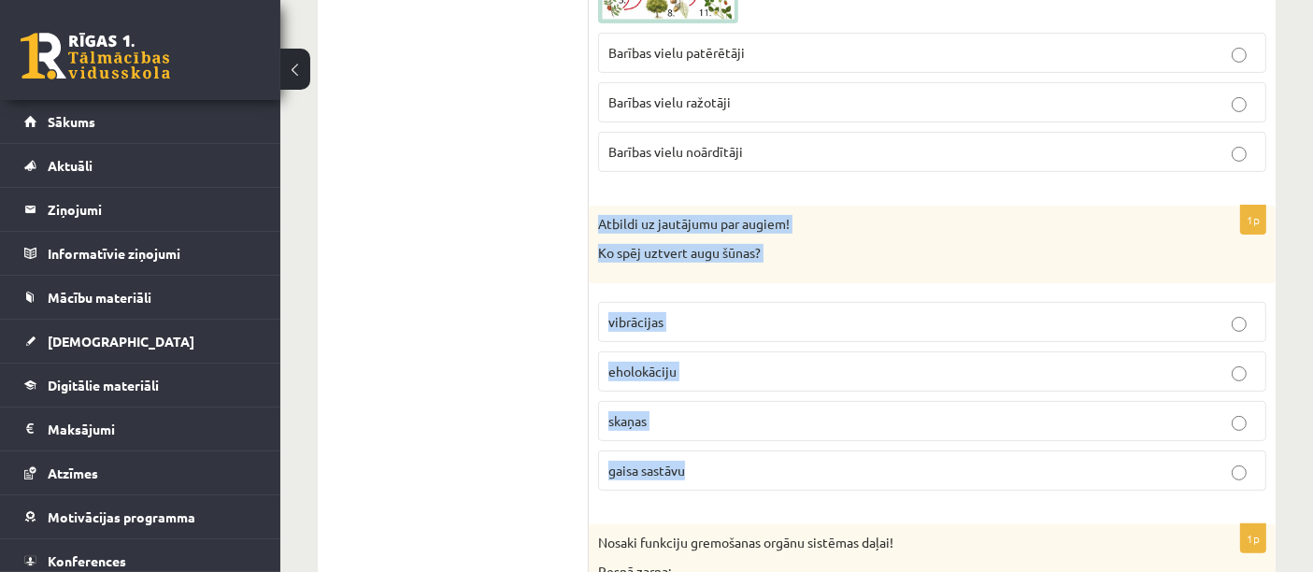
drag, startPoint x: 601, startPoint y: 221, endPoint x: 789, endPoint y: 446, distance: 293.1
click at [789, 446] on div "1p Atbildi uz jautājumu par augiem! Ko spēj uztvert augu šūnas? vibrācijas ehol…" at bounding box center [932, 356] width 687 height 300
copy div "Atbildi uz jautājumu par augiem! Ko spēj uztvert augu šūnas? vibrācijas eholokā…"
click at [672, 481] on label "gaisa sastāvu" at bounding box center [932, 470] width 668 height 40
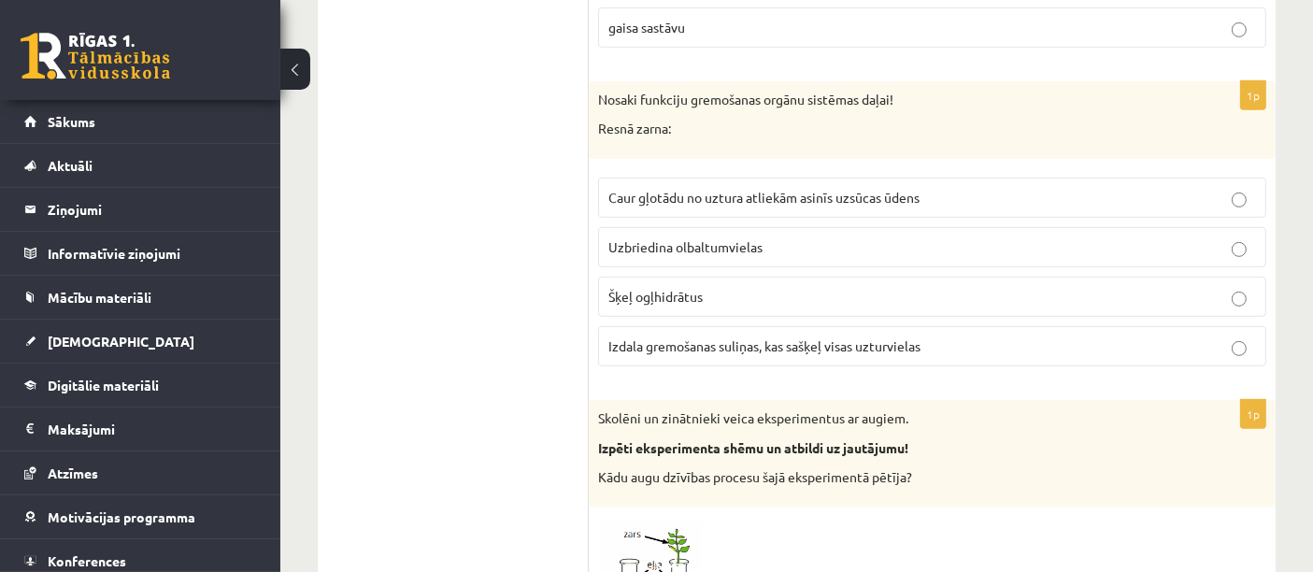
scroll to position [1014, 0]
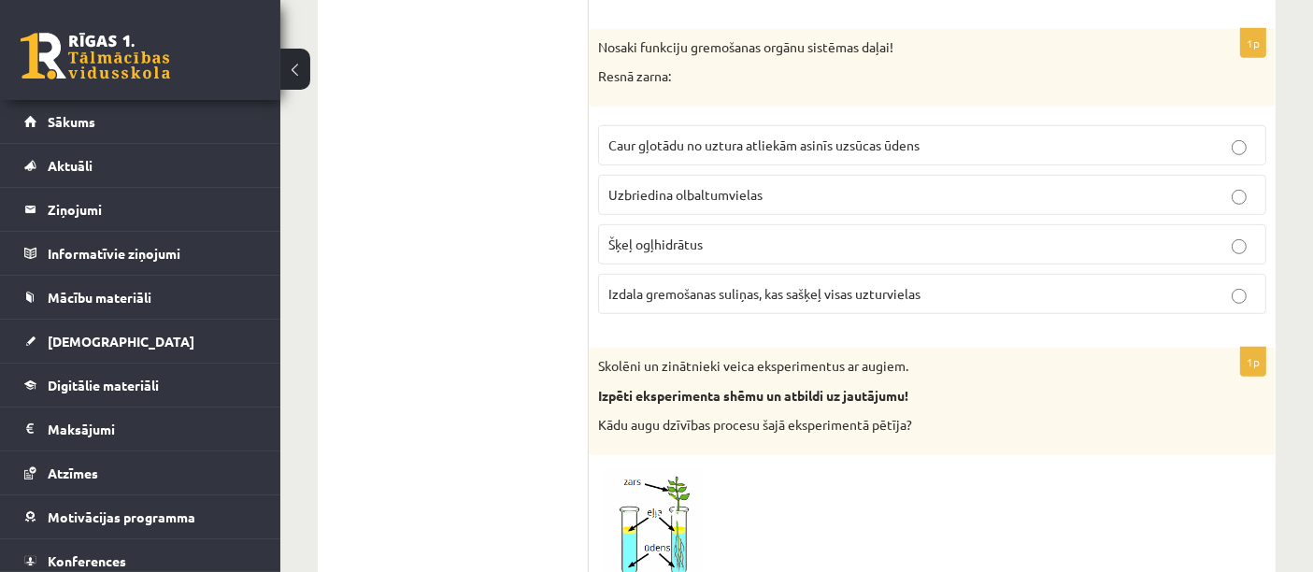
click at [732, 192] on span "Uzbriedina olbaltumvielas" at bounding box center [685, 194] width 154 height 17
click at [738, 254] on label "Šķeļ ogļhidrātus" at bounding box center [932, 244] width 668 height 40
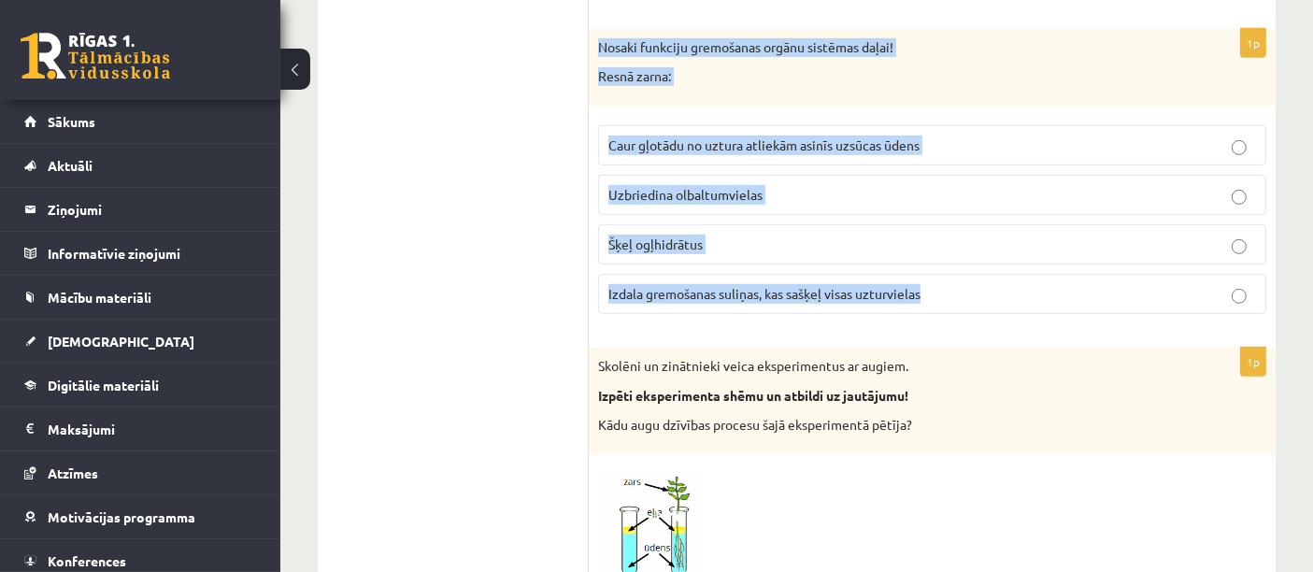
drag, startPoint x: 592, startPoint y: 45, endPoint x: 955, endPoint y: 290, distance: 437.4
click at [955, 290] on div "1p Nosaki funkciju gremošanas orgānu sistēmas daļai! Resnā zarna: Caur gļotādu …" at bounding box center [932, 179] width 687 height 300
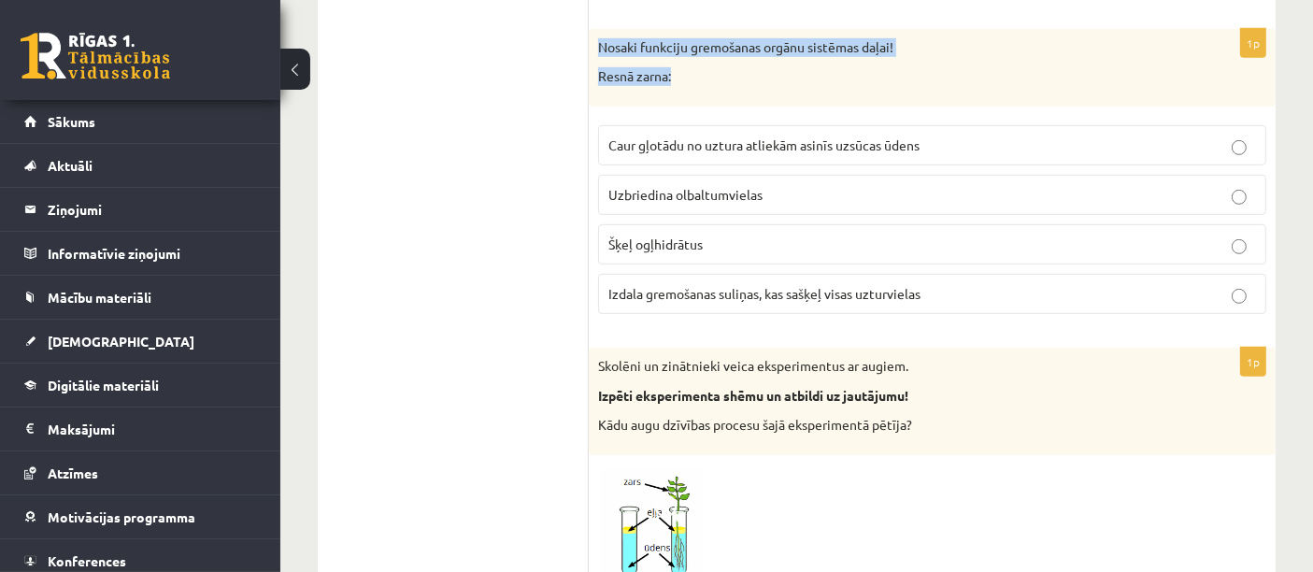
drag, startPoint x: 600, startPoint y: 43, endPoint x: 932, endPoint y: 82, distance: 334.0
click at [932, 82] on div "Nosaki funkciju gremošanas orgānu sistēmas daļai! Resnā zarna:" at bounding box center [932, 68] width 687 height 78
copy div "Nosaki funkciju gremošanas orgānu sistēmas daļai! Resnā zarna:"
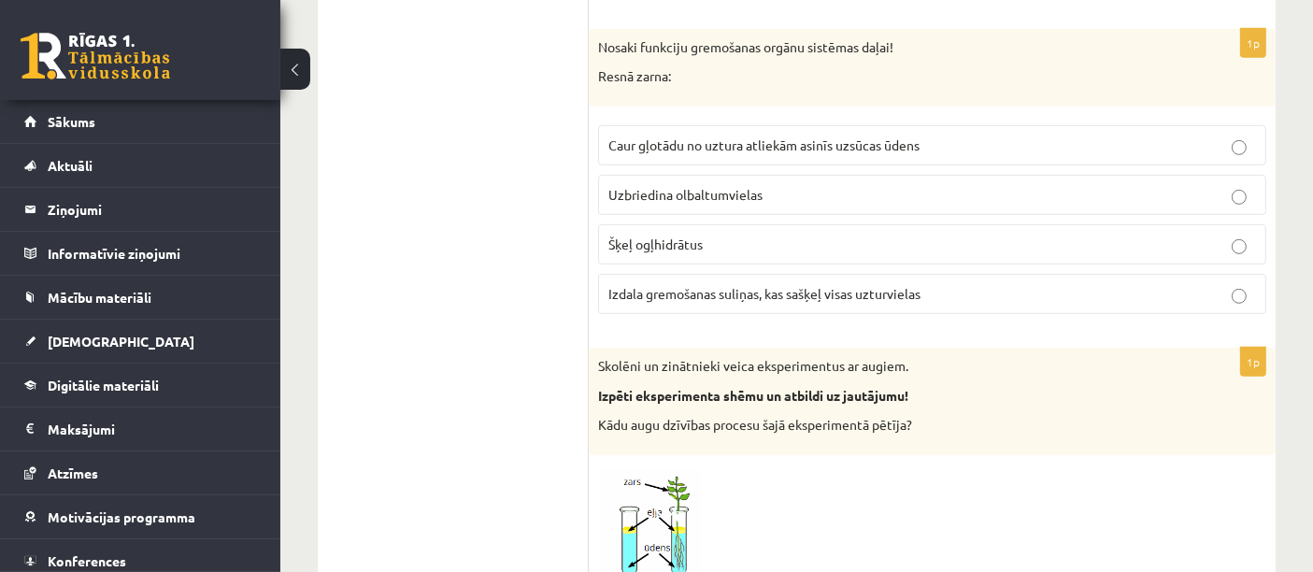
click at [736, 152] on label "Caur gļotādu no uztura atliekām asinīs uzsūcas ūdens" at bounding box center [932, 145] width 668 height 40
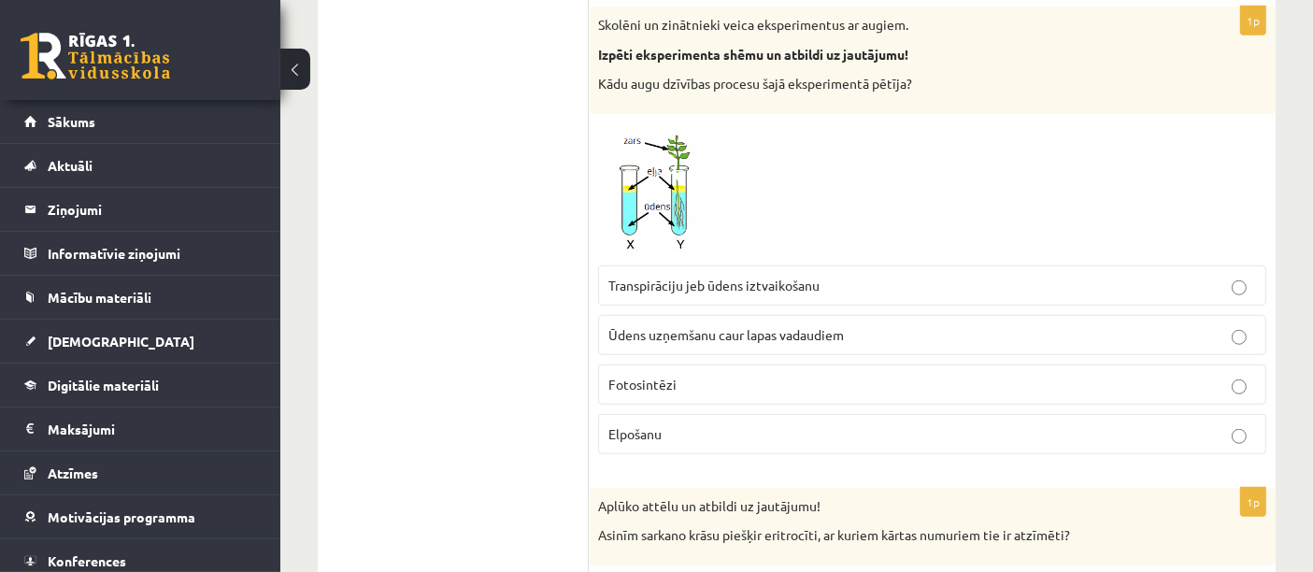
scroll to position [1352, 0]
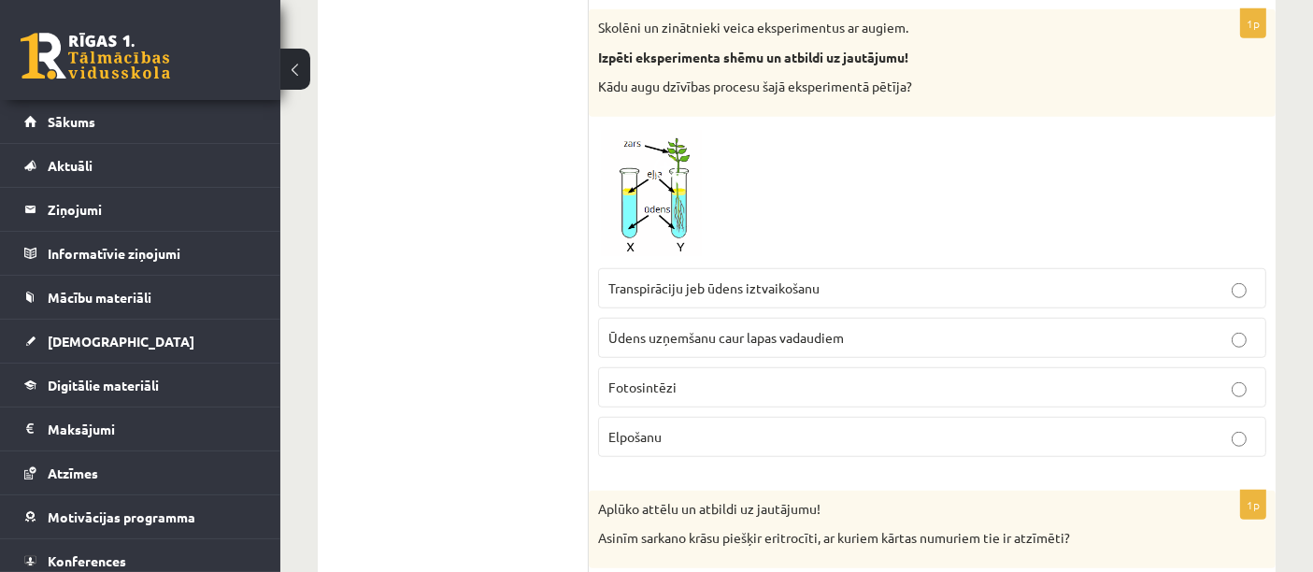
click at [671, 175] on span at bounding box center [669, 171] width 30 height 30
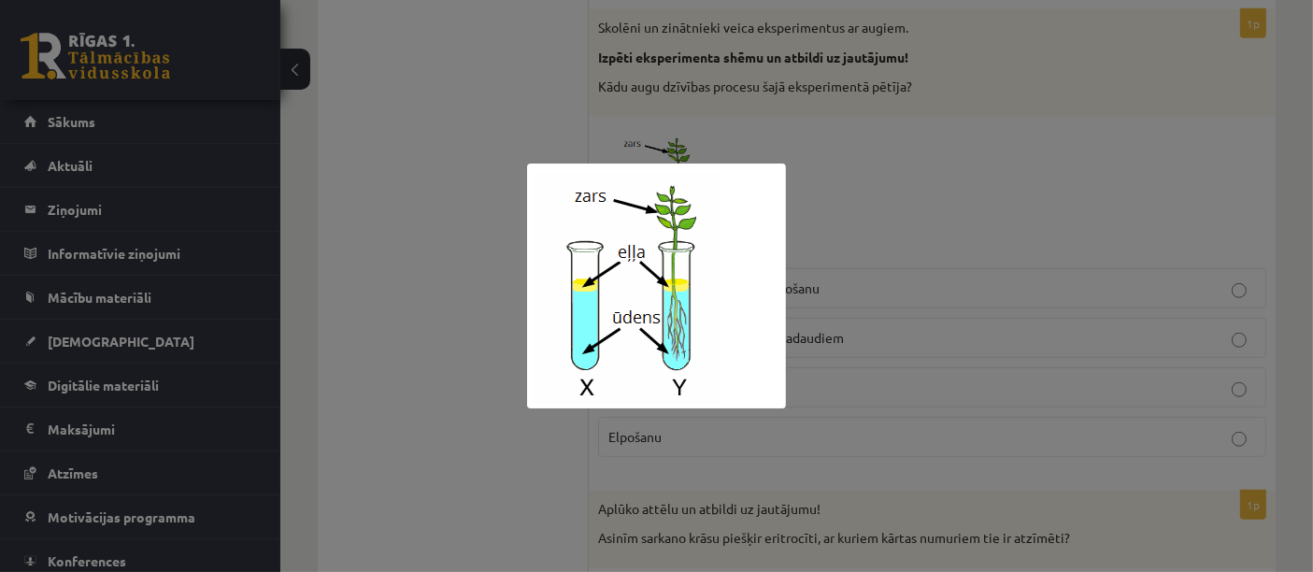
click at [493, 249] on div at bounding box center [656, 286] width 1313 height 572
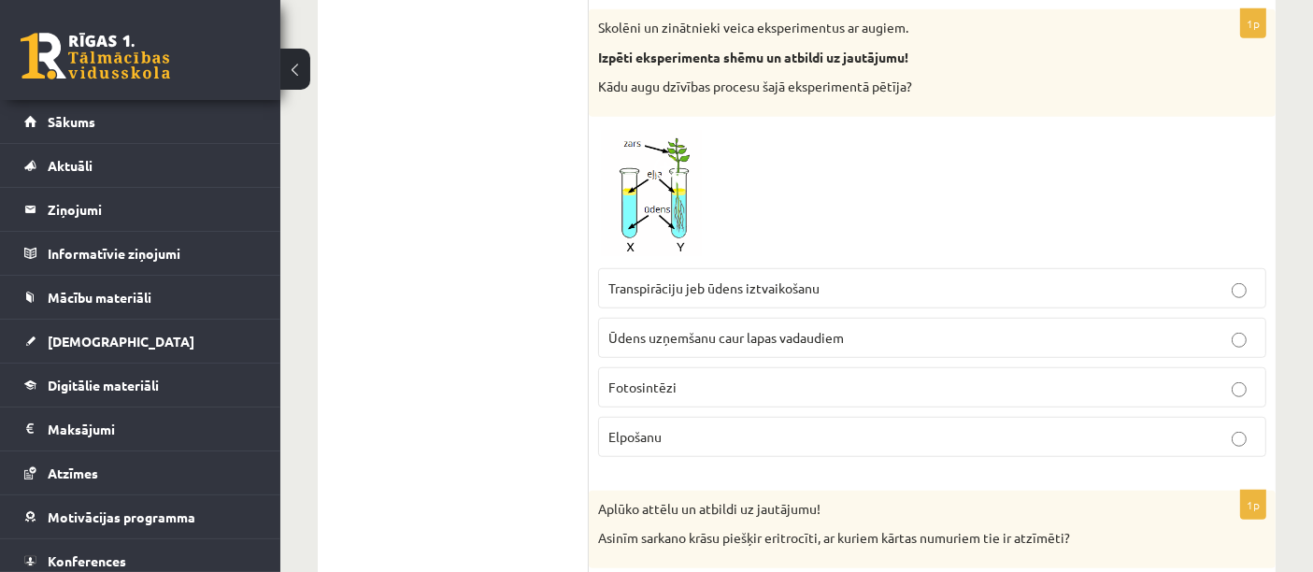
click at [851, 343] on label "Ūdens uzņemšanu caur lapas vadaudiem" at bounding box center [932, 338] width 668 height 40
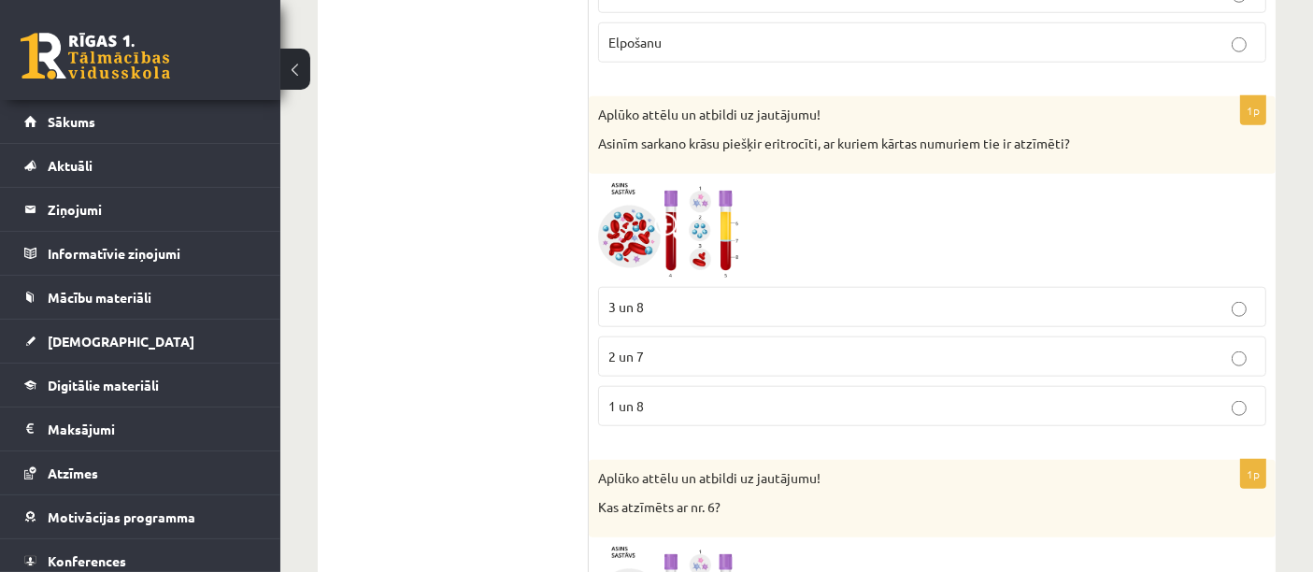
scroll to position [1751, 0]
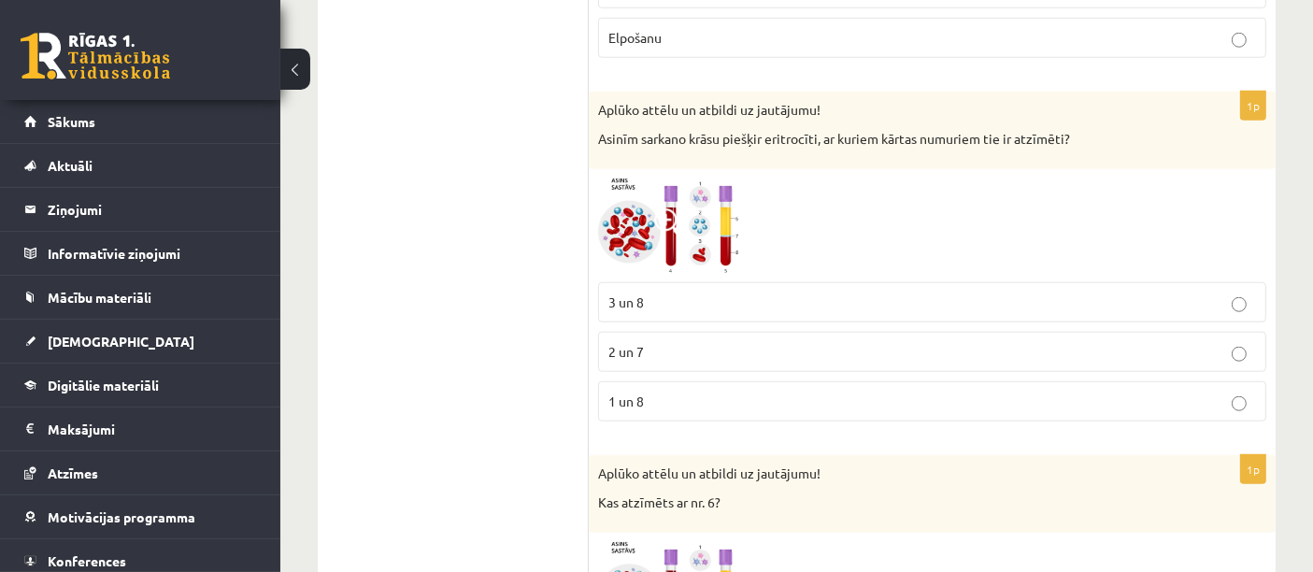
click at [690, 224] on img at bounding box center [668, 225] width 140 height 94
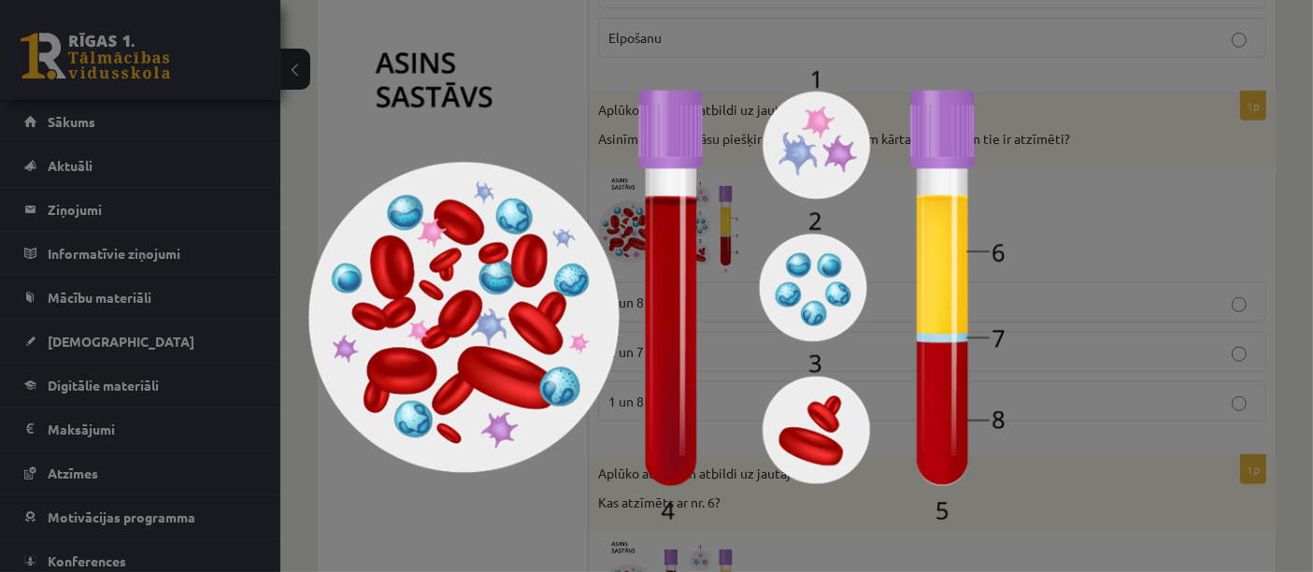
click at [560, 460] on img at bounding box center [656, 285] width 696 height 467
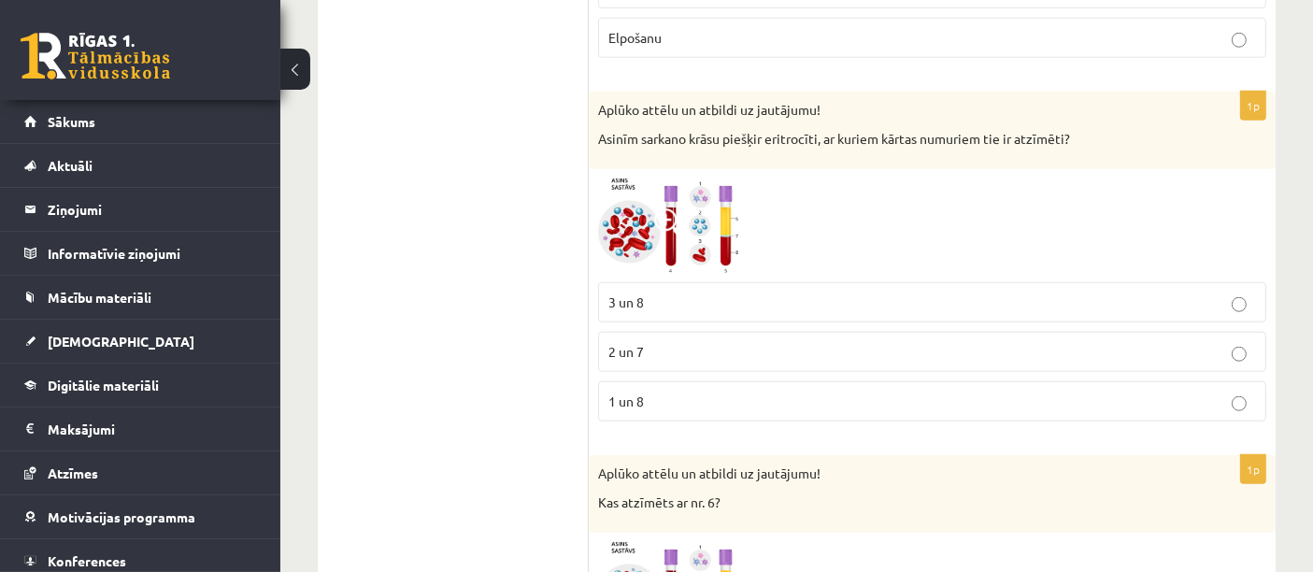
click at [672, 225] on span at bounding box center [669, 223] width 30 height 30
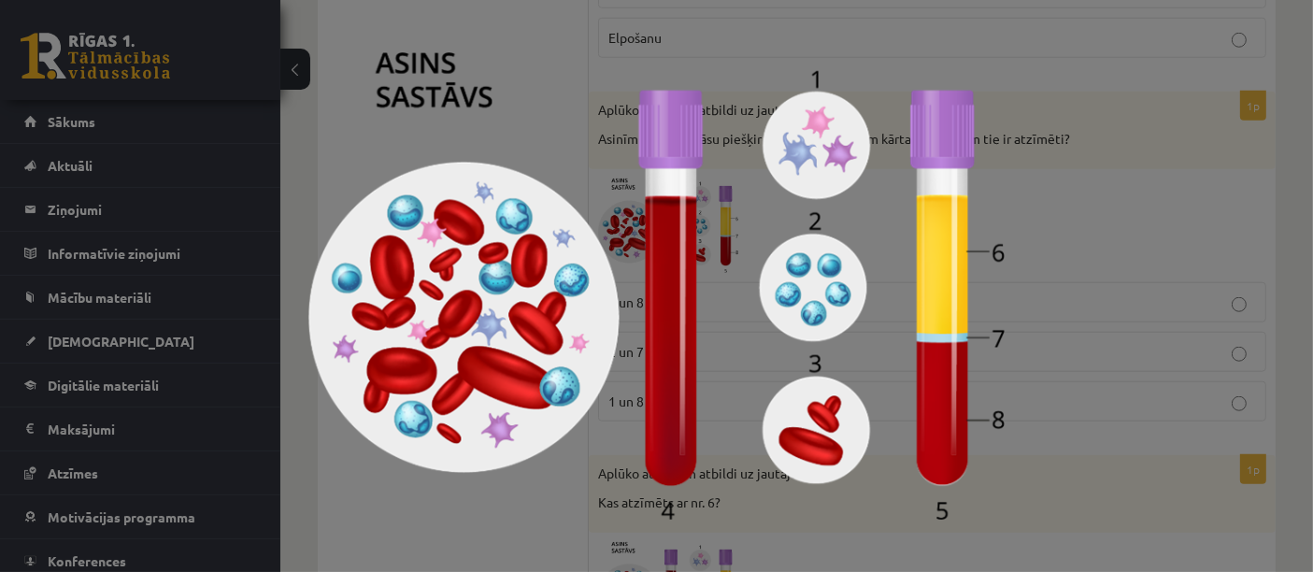
click at [1020, 198] on div at bounding box center [656, 286] width 1313 height 572
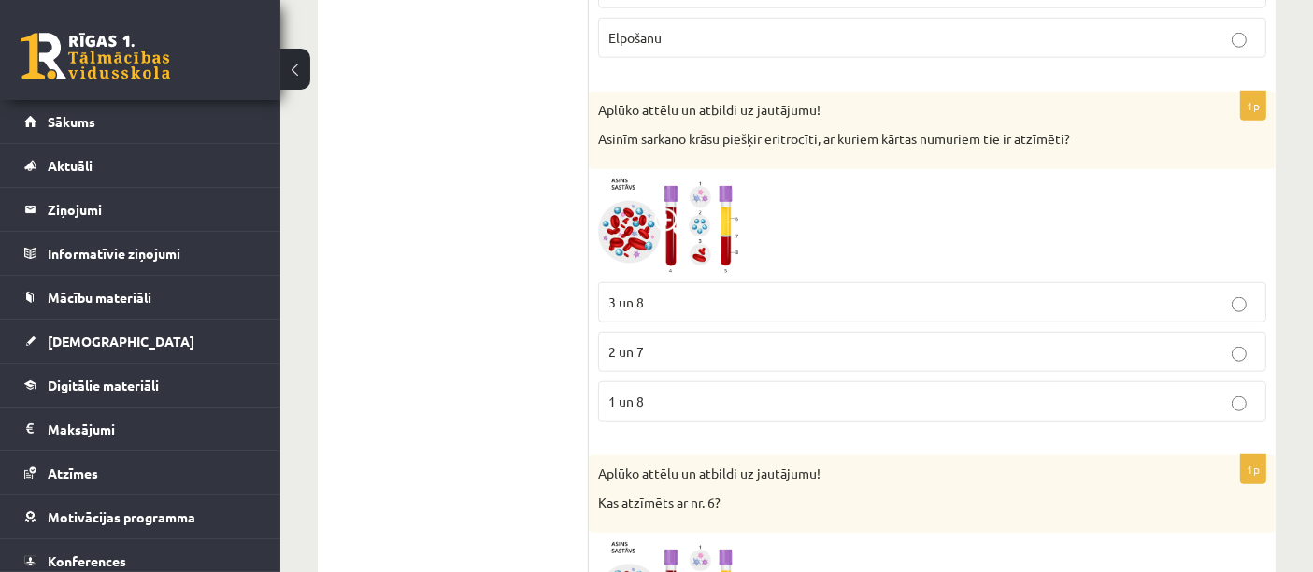
click at [626, 220] on img at bounding box center [668, 225] width 140 height 94
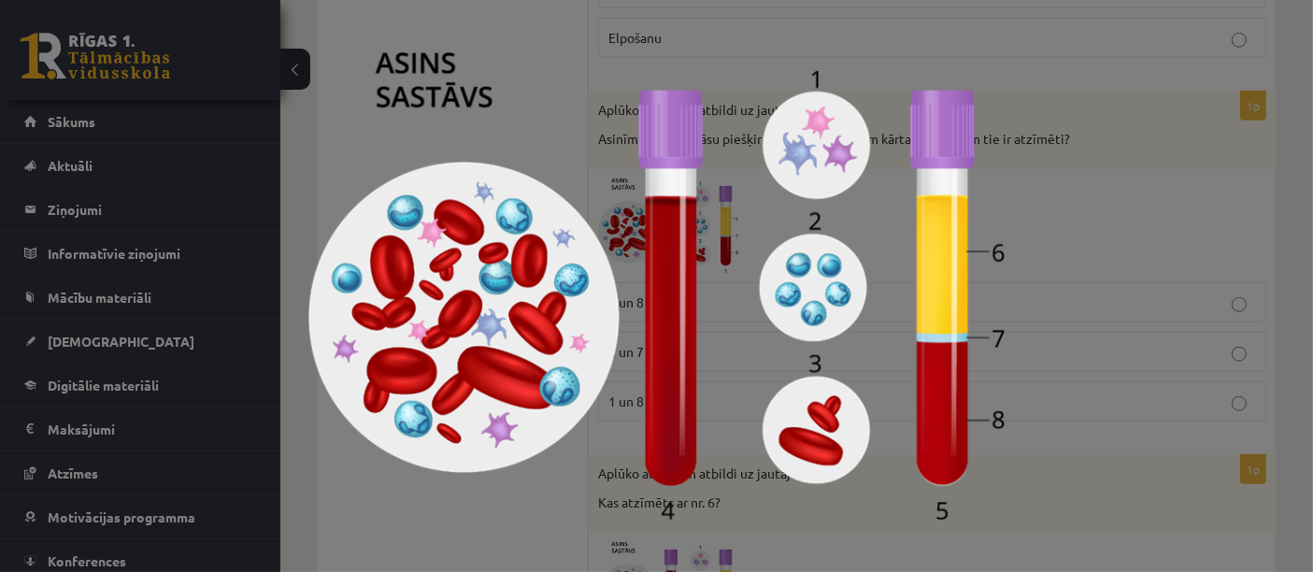
click at [1130, 169] on div at bounding box center [656, 286] width 1313 height 572
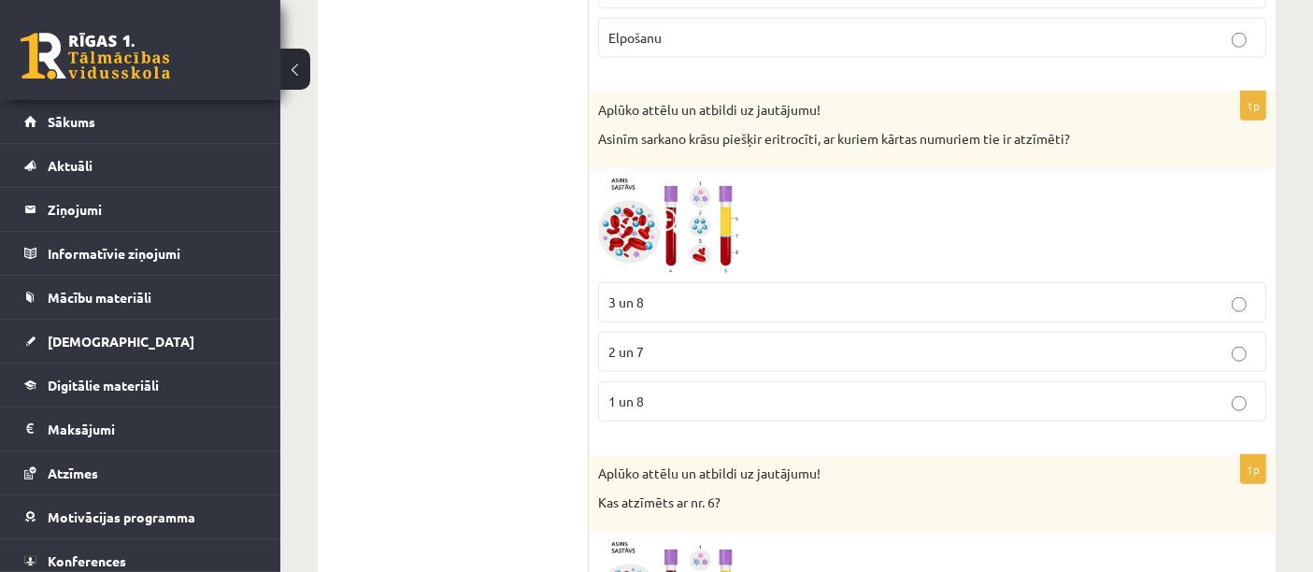
click at [932, 306] on label "3 un 8" at bounding box center [932, 302] width 668 height 40
click at [635, 209] on img at bounding box center [668, 225] width 140 height 94
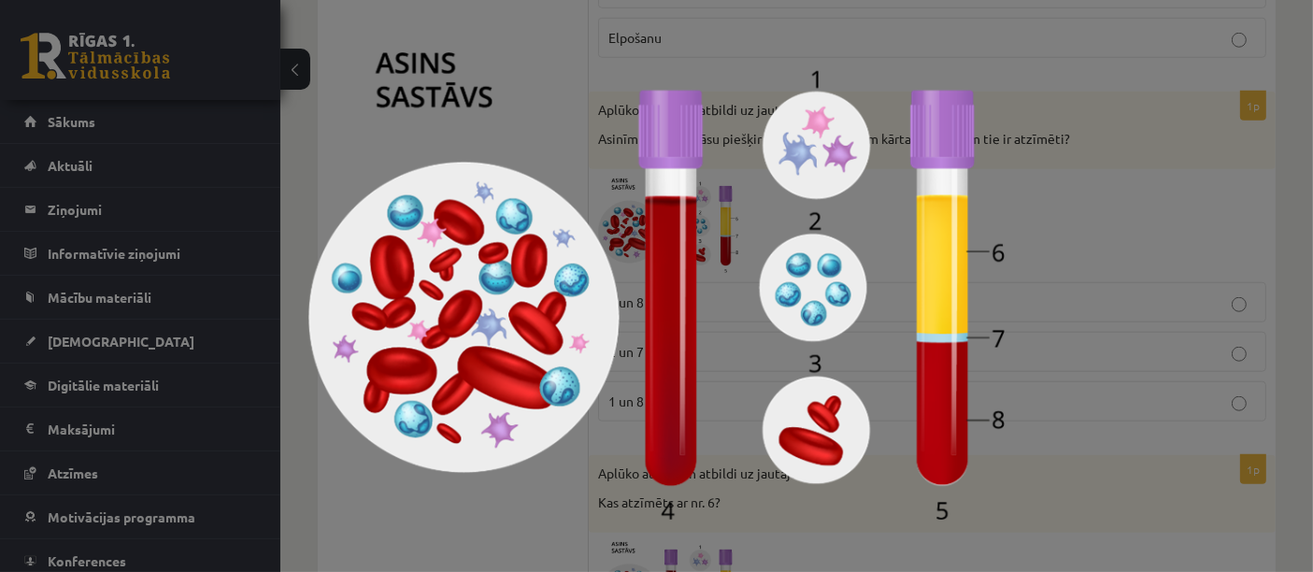
click at [1110, 241] on div at bounding box center [656, 286] width 1313 height 572
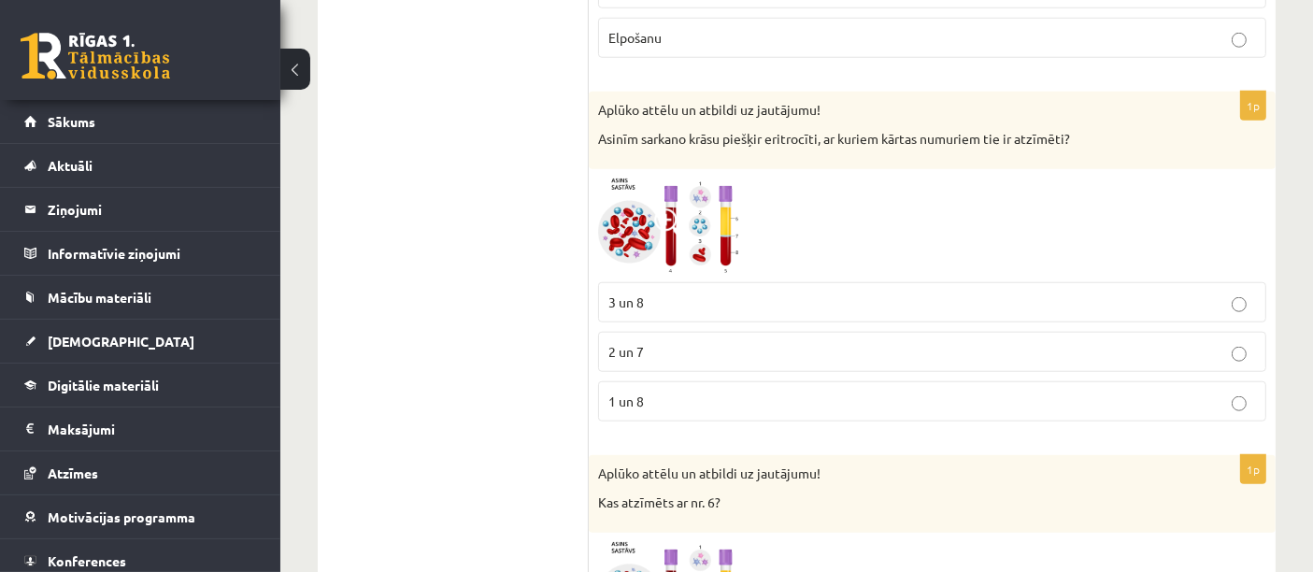
click at [717, 205] on img at bounding box center [668, 225] width 140 height 94
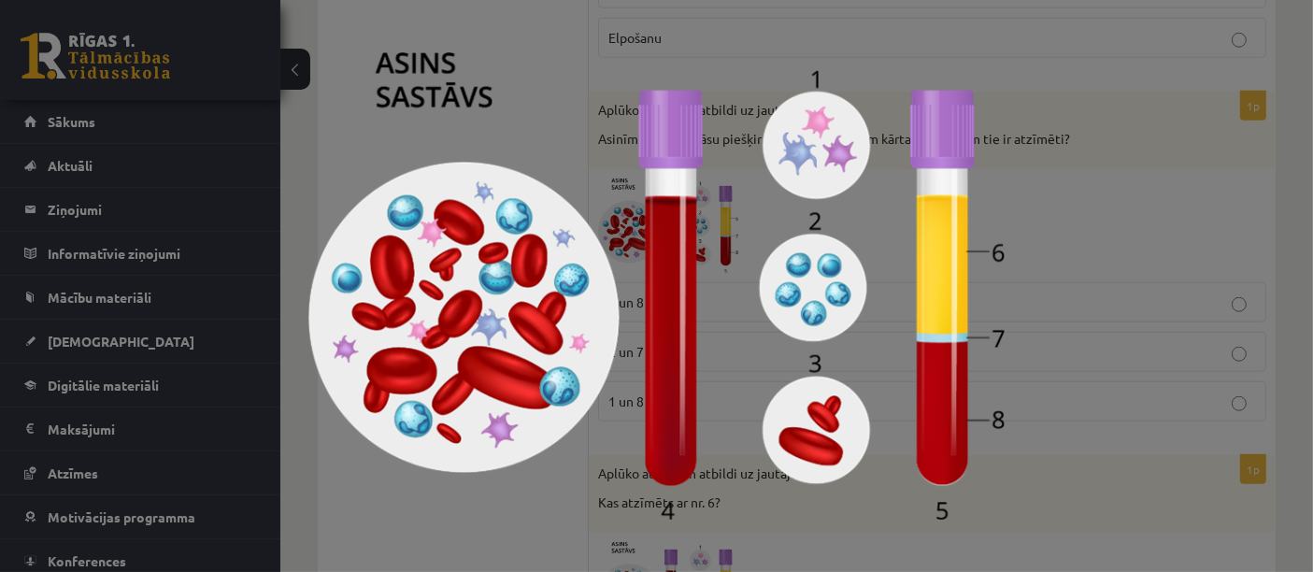
click at [1192, 179] on div at bounding box center [656, 286] width 1313 height 572
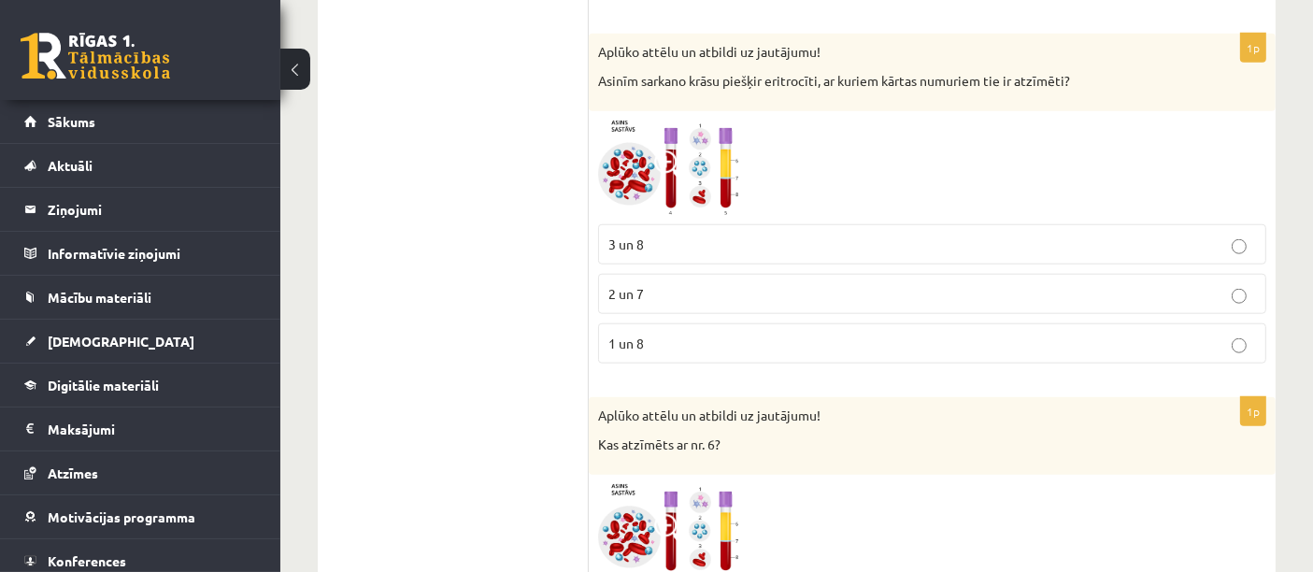
scroll to position [1810, 0]
click at [661, 173] on img at bounding box center [668, 167] width 140 height 94
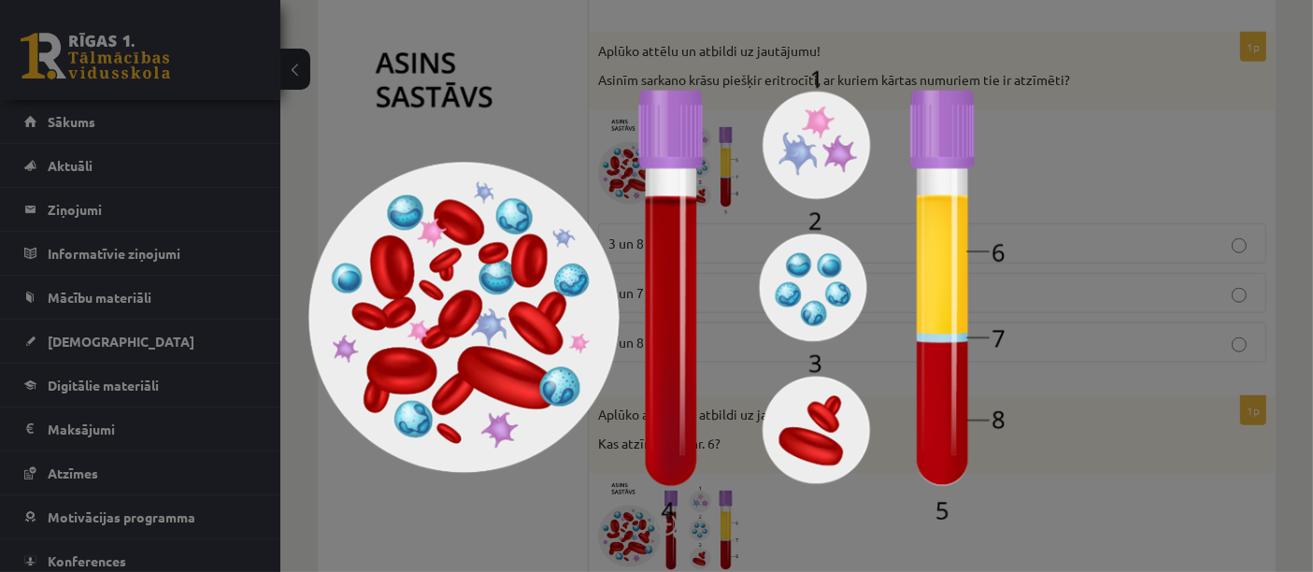
click at [574, 149] on img at bounding box center [656, 285] width 696 height 467
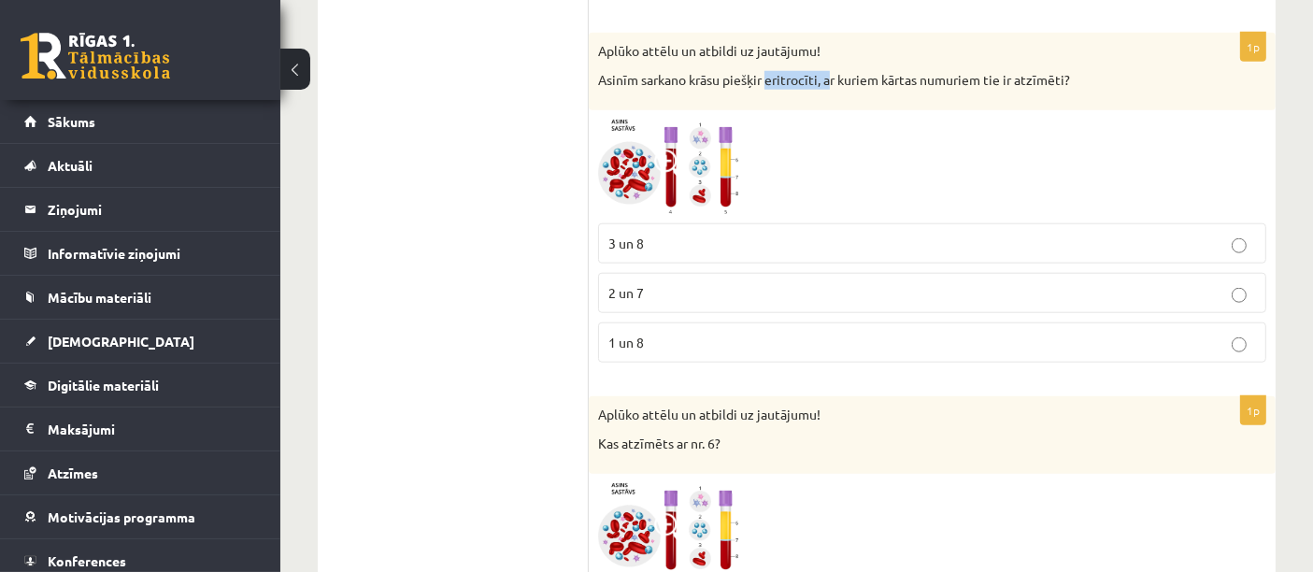
drag, startPoint x: 770, startPoint y: 71, endPoint x: 830, endPoint y: 70, distance: 59.8
click at [830, 71] on p "Asinīm sarkano krāsu piešķir eritrocīti, ar kuriem kārtas numuriem tie ir atzīm…" at bounding box center [885, 80] width 575 height 19
copy p "eritrocīti, a"
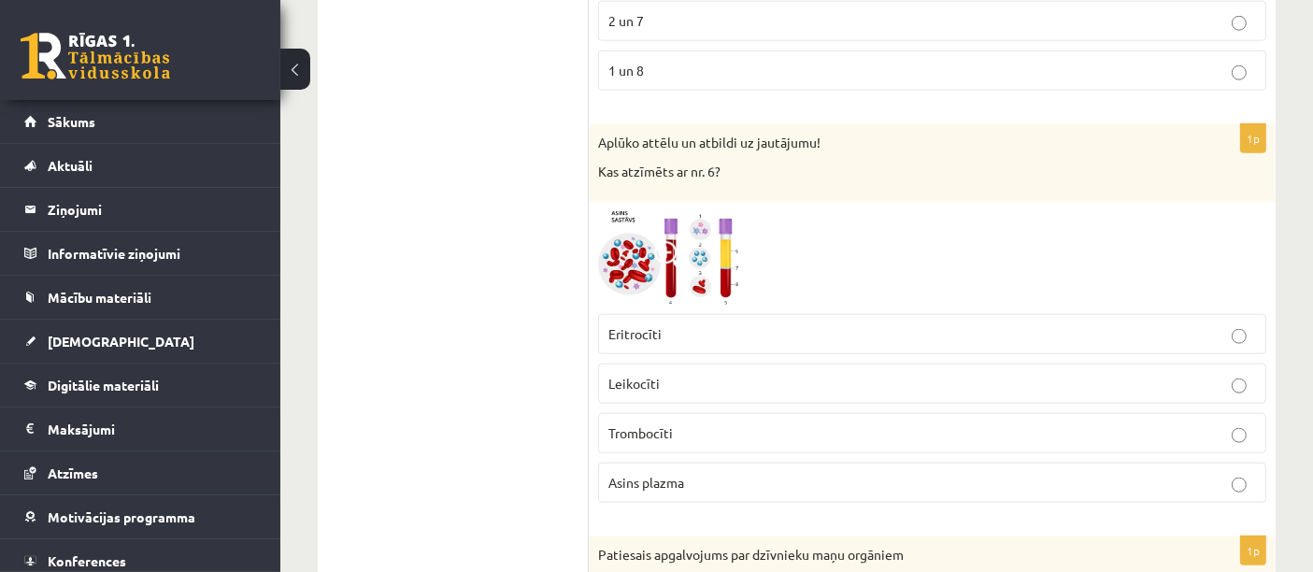
scroll to position [2087, 0]
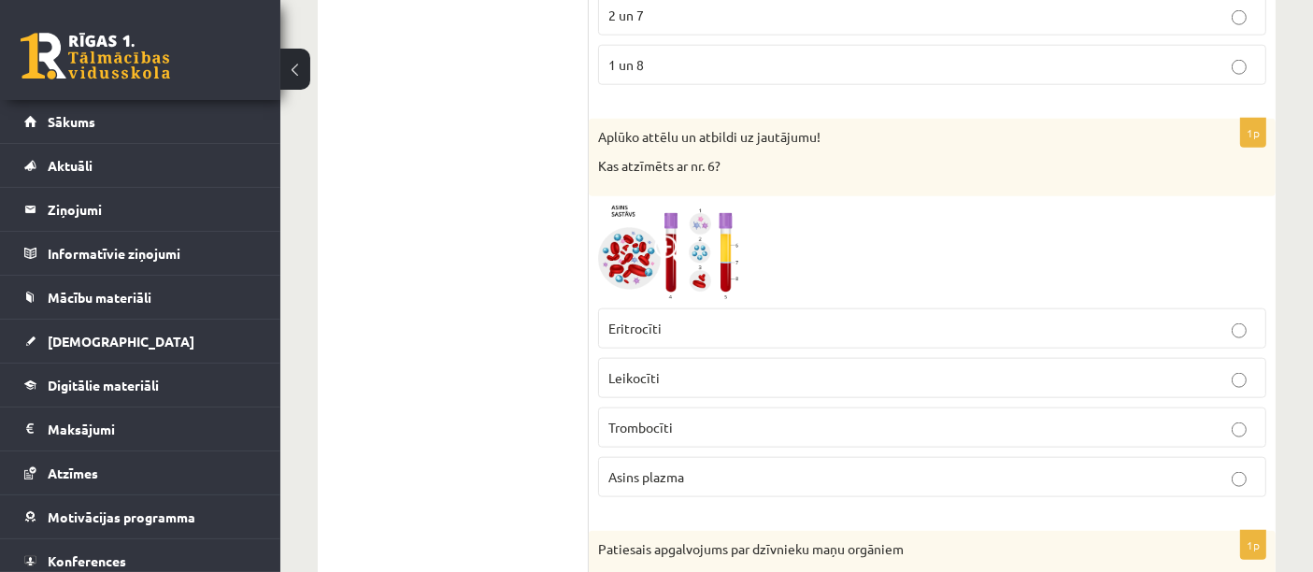
click at [686, 235] on img at bounding box center [668, 253] width 140 height 94
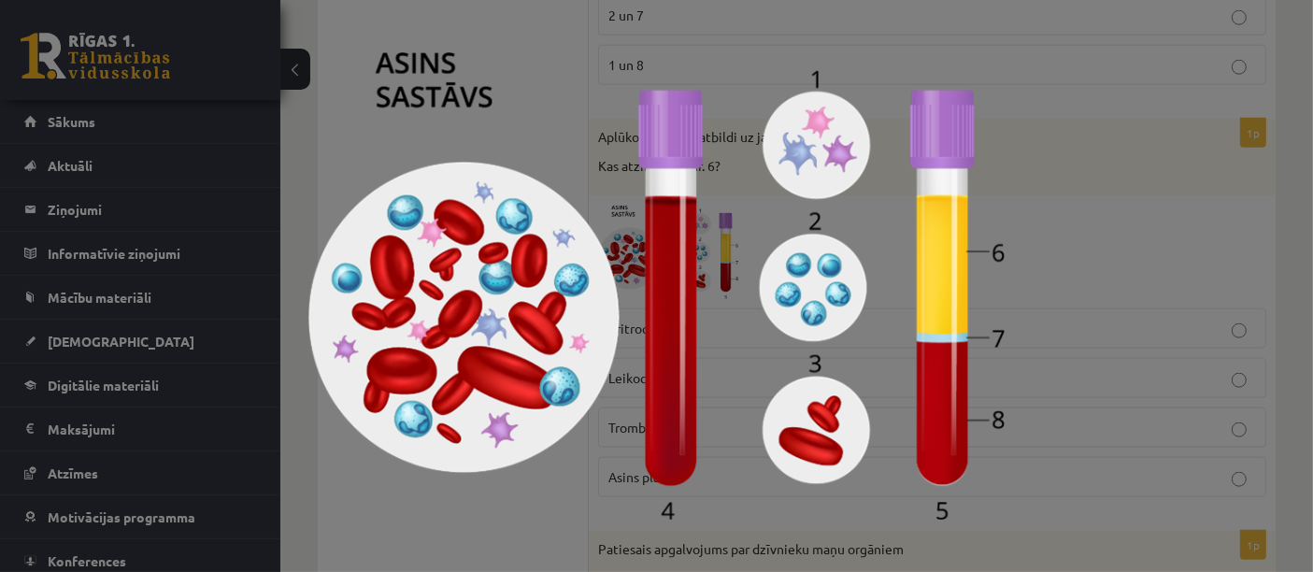
click at [509, 141] on img at bounding box center [656, 285] width 696 height 467
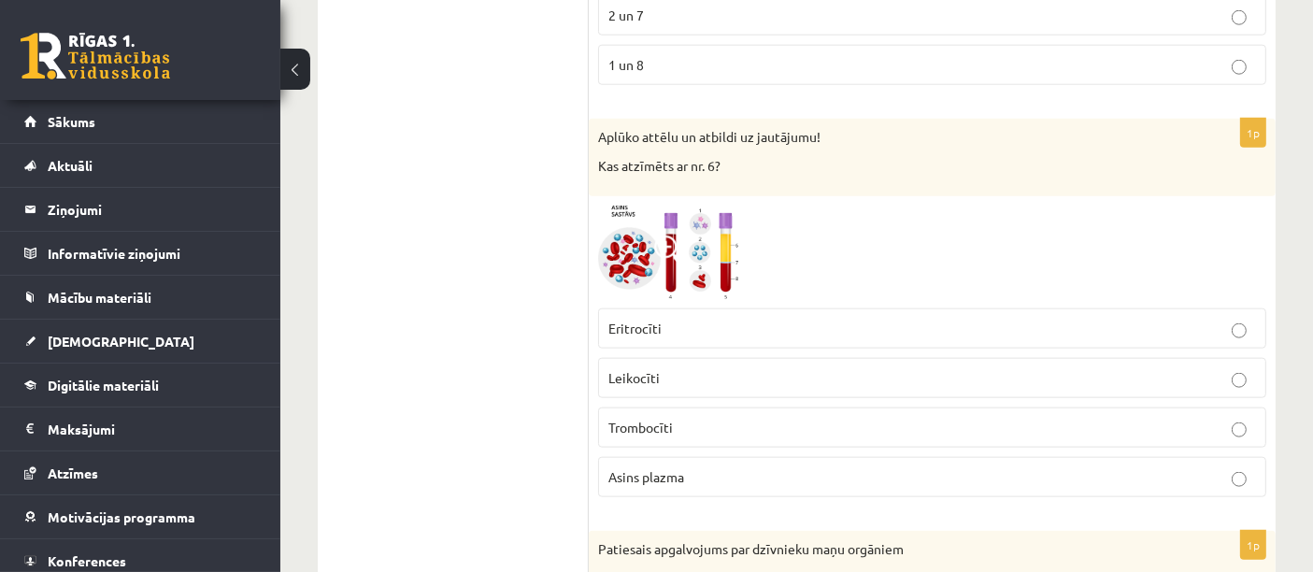
click at [722, 470] on p "Asins plazma" at bounding box center [931, 477] width 647 height 20
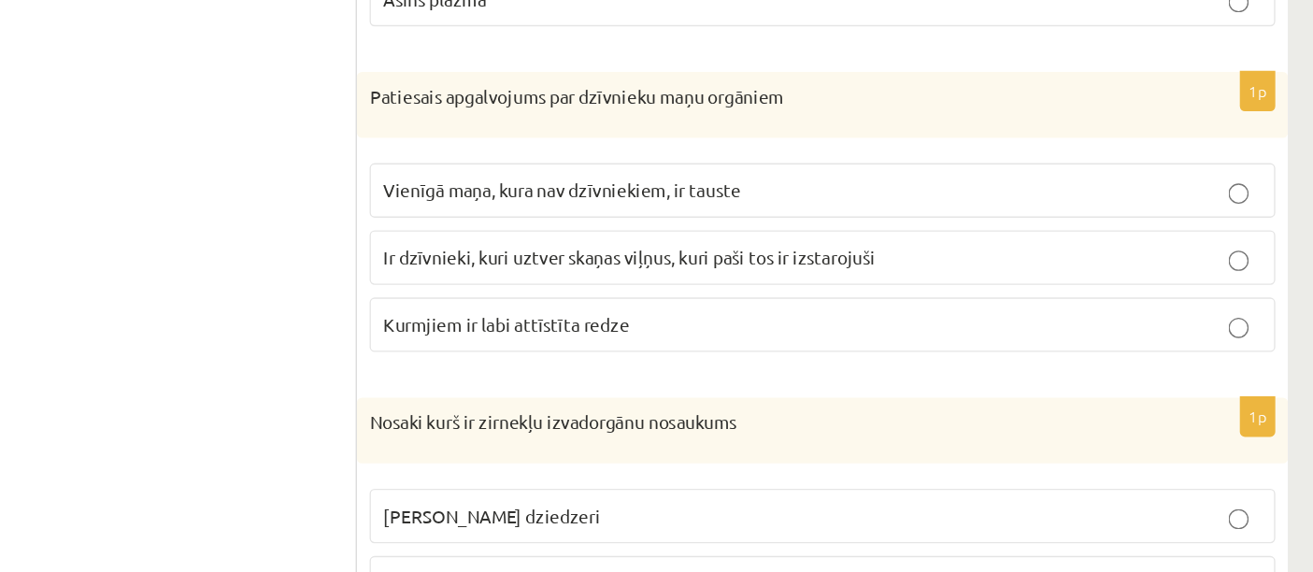
scroll to position [2511, 0]
click at [830, 235] on span "Ir dzīvnieki, kuri uztver skaņas viļņus, kuri paši tos ir izstarojuši" at bounding box center [789, 243] width 363 height 17
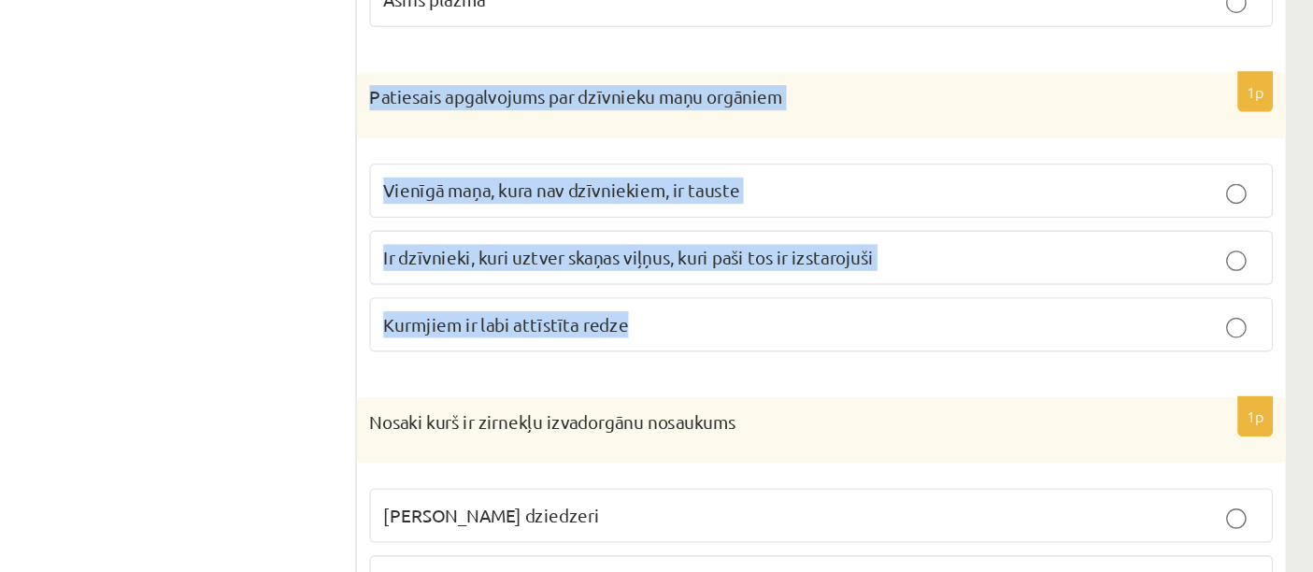
drag, startPoint x: 600, startPoint y: 114, endPoint x: 891, endPoint y: 279, distance: 335.1
click at [891, 279] on div "1p Patiesais apgalvojums par dzīvnieku maņu orgāniem Vienīgā maņa, kura nav dzī…" at bounding box center [932, 217] width 687 height 221
copy div "Patiesais apgalvojums par dzīvnieku maņu orgāniem Vienīgā maņa, kura nav dzīvni…"
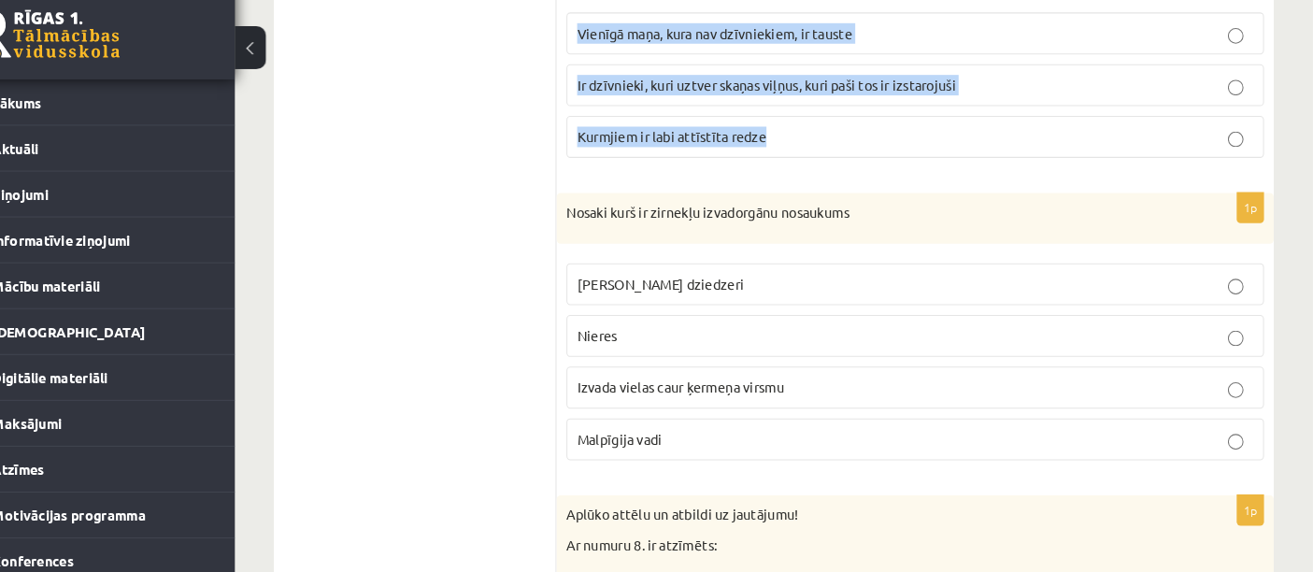
scroll to position [2651, 0]
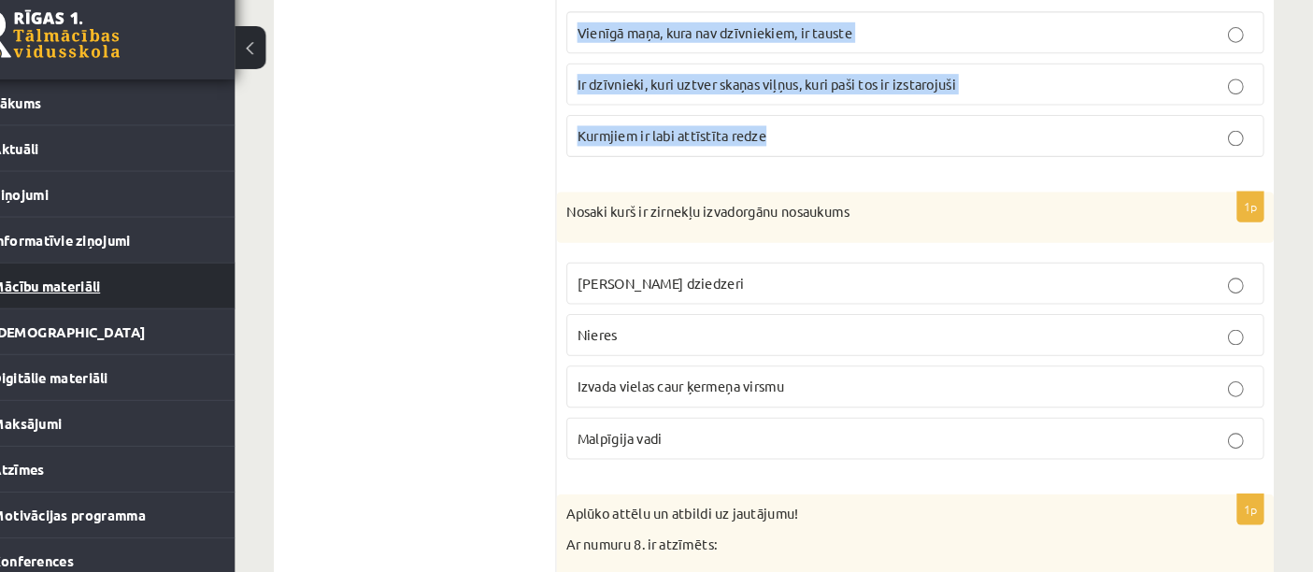
click at [219, 296] on link "Mācību materiāli" at bounding box center [140, 297] width 233 height 43
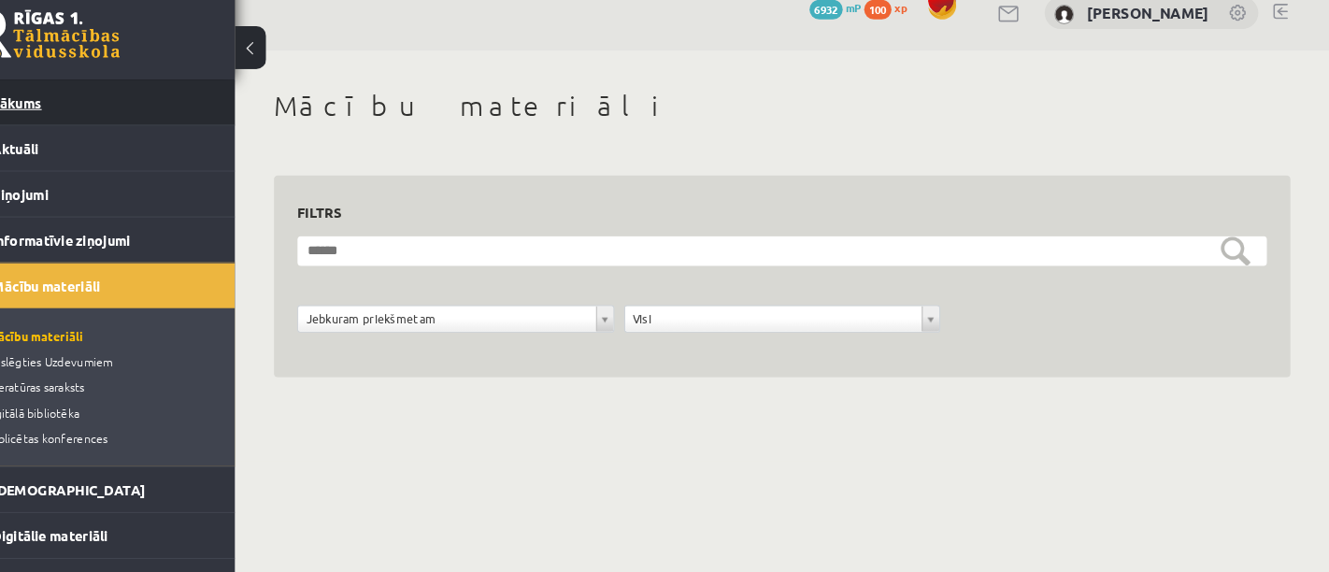
click at [183, 137] on link "Sākums" at bounding box center [140, 121] width 233 height 43
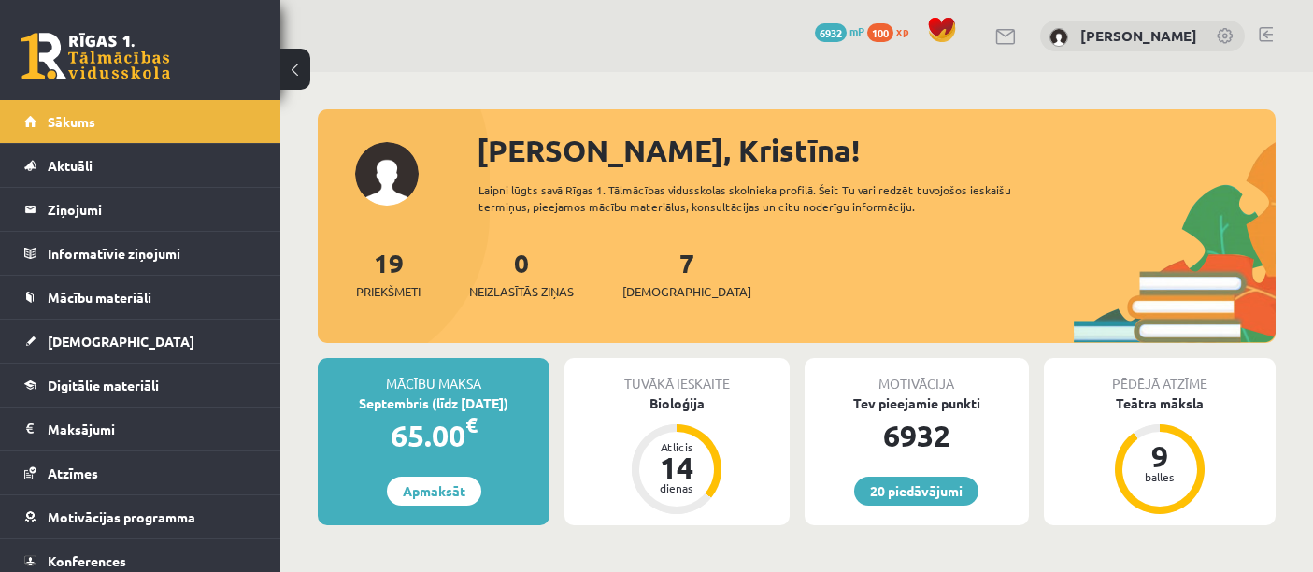
click at [651, 286] on span "[DEMOGRAPHIC_DATA]" at bounding box center [686, 291] width 129 height 19
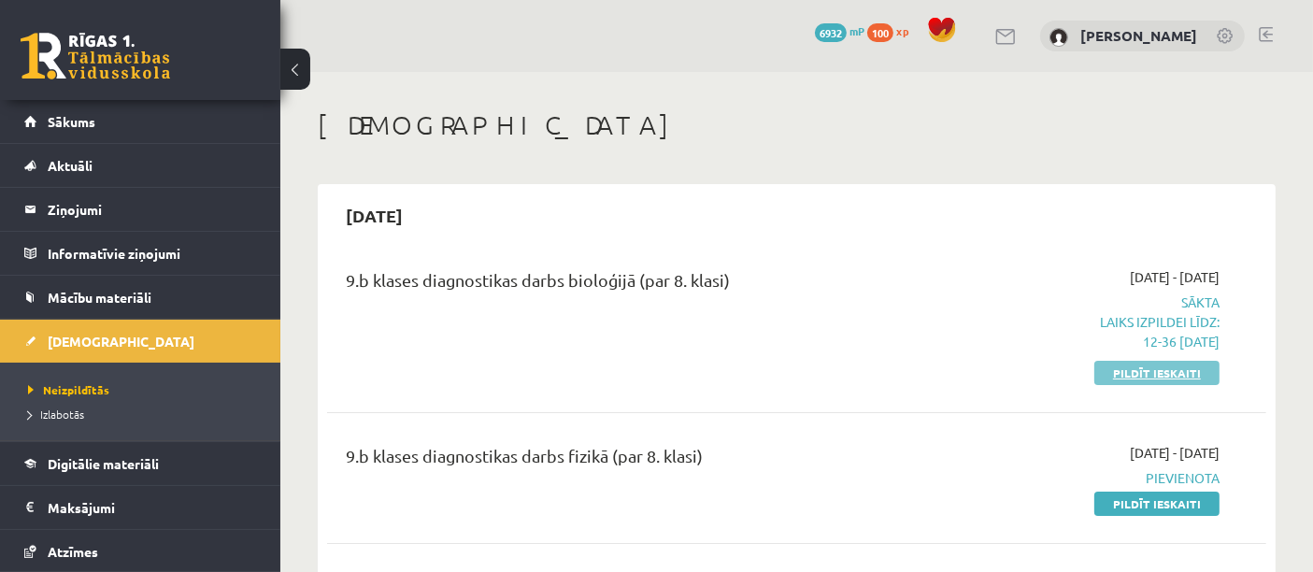
click at [1136, 374] on link "Pildīt ieskaiti" at bounding box center [1156, 373] width 125 height 24
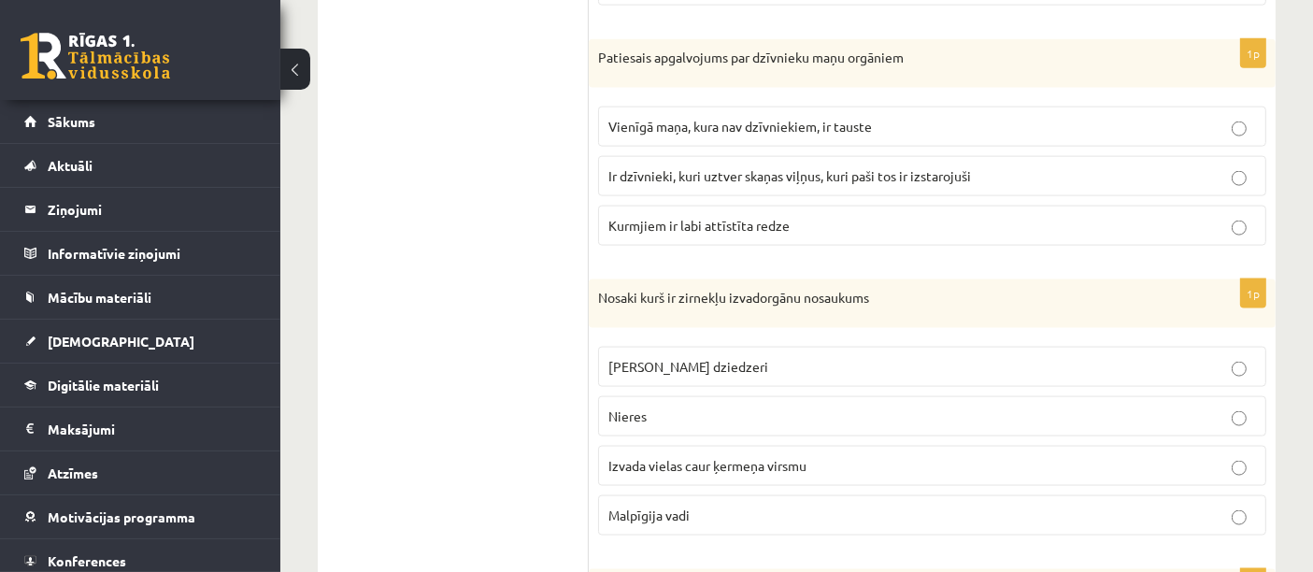
scroll to position [2593, 0]
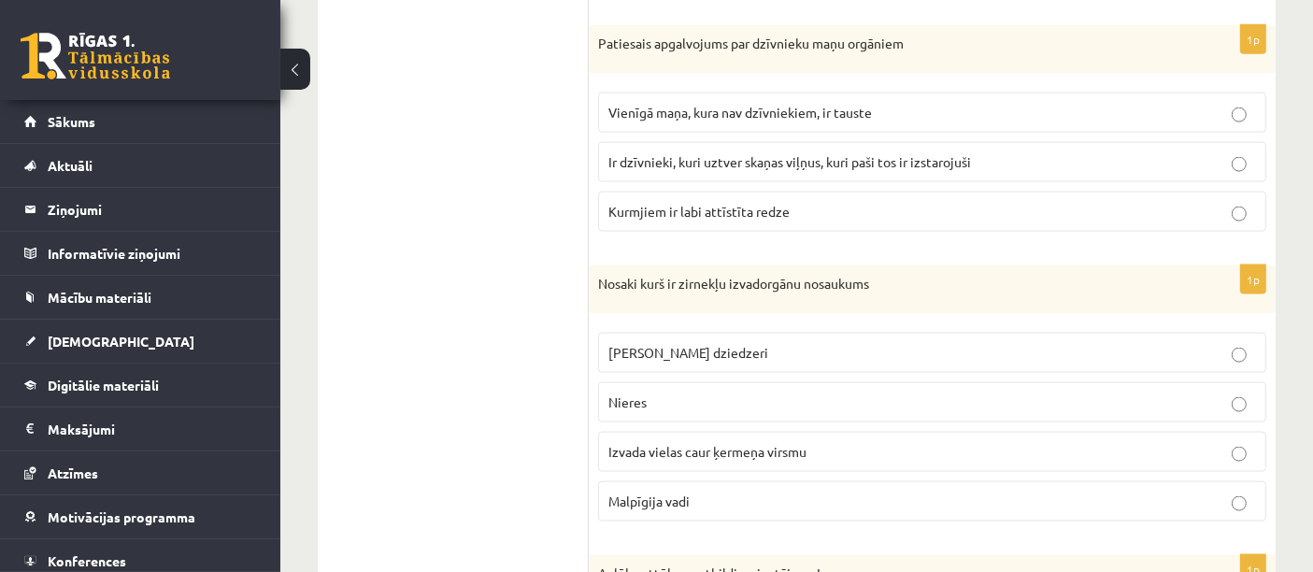
click at [731, 392] on p "Nieres" at bounding box center [931, 402] width 647 height 20
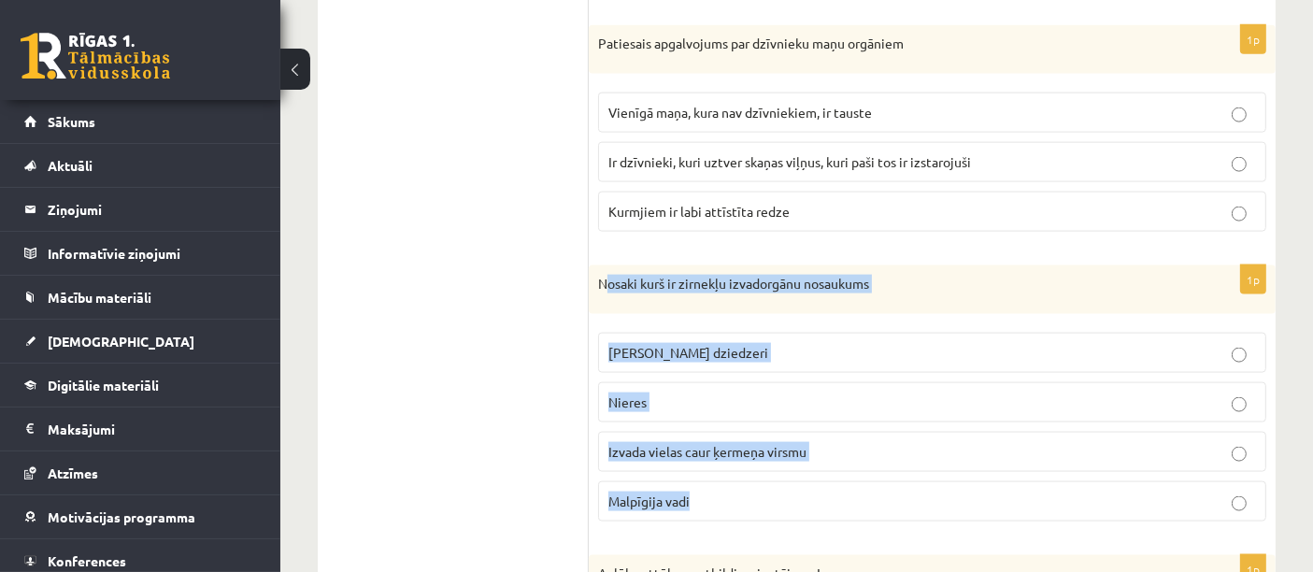
drag, startPoint x: 605, startPoint y: 265, endPoint x: 731, endPoint y: 503, distance: 268.3
click at [731, 503] on div "1p Nosaki kurš ir zirnekļu izvadorgānu nosaukums Zaļie dziedzeri Nieres Izvada …" at bounding box center [932, 400] width 687 height 271
copy div "osaki kurš ir zirnekļu izvadorgānu nosaukums Zaļie dziedzeri Nieres Izvada viel…"
click at [691, 491] on p "Malpīgija vadi" at bounding box center [931, 501] width 647 height 20
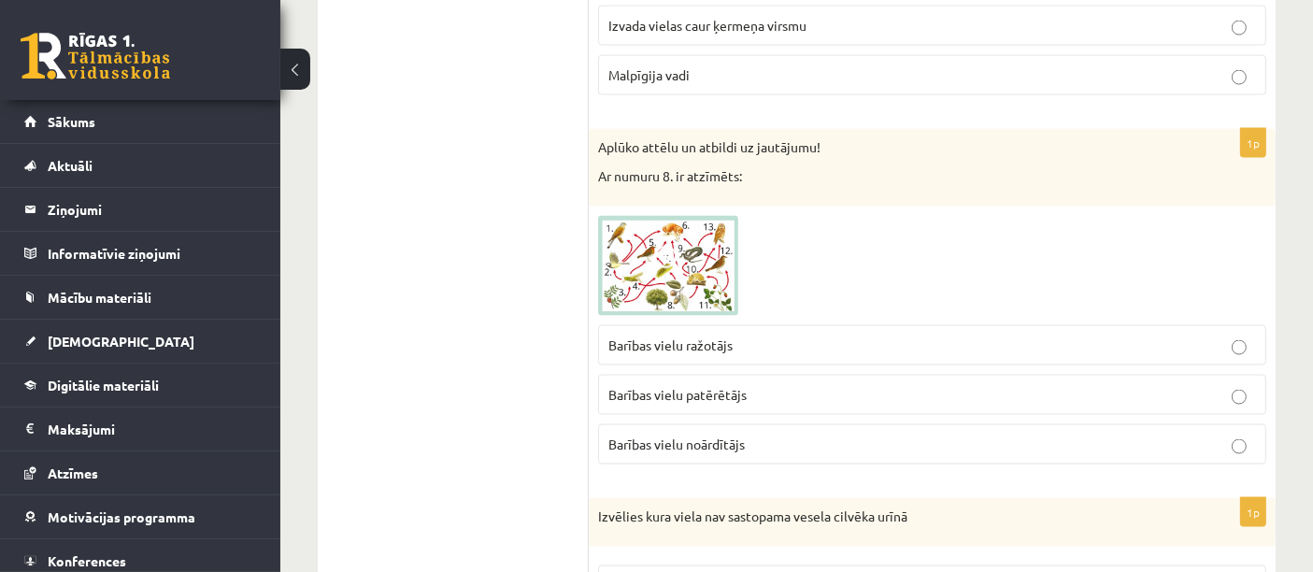
scroll to position [3035, 0]
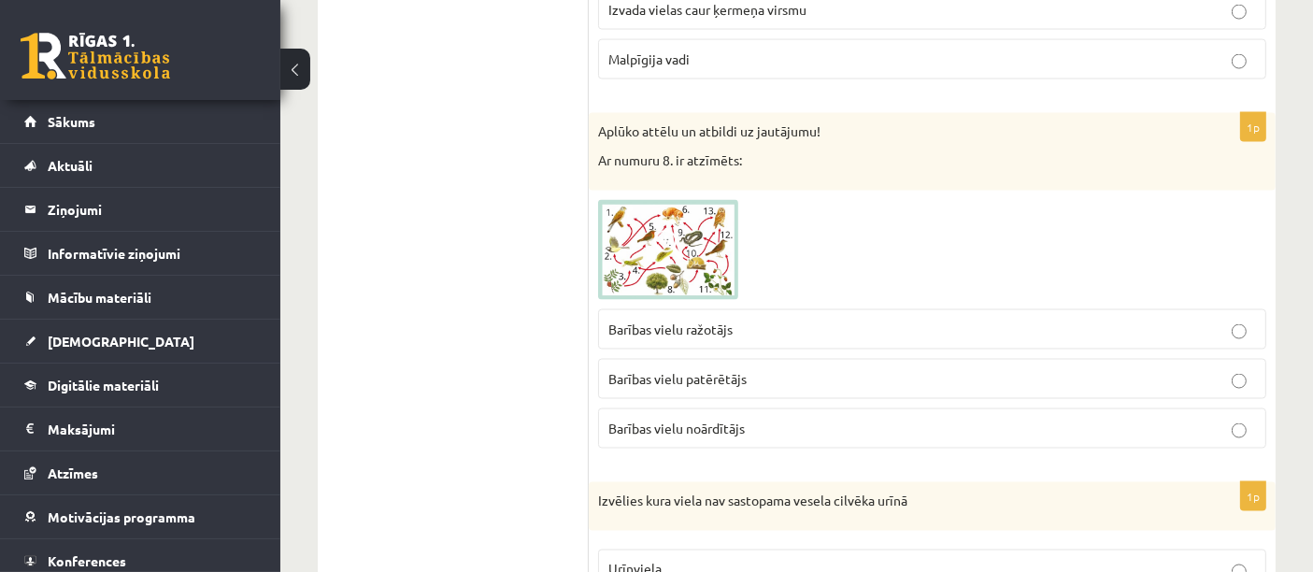
click at [691, 228] on img at bounding box center [668, 250] width 140 height 101
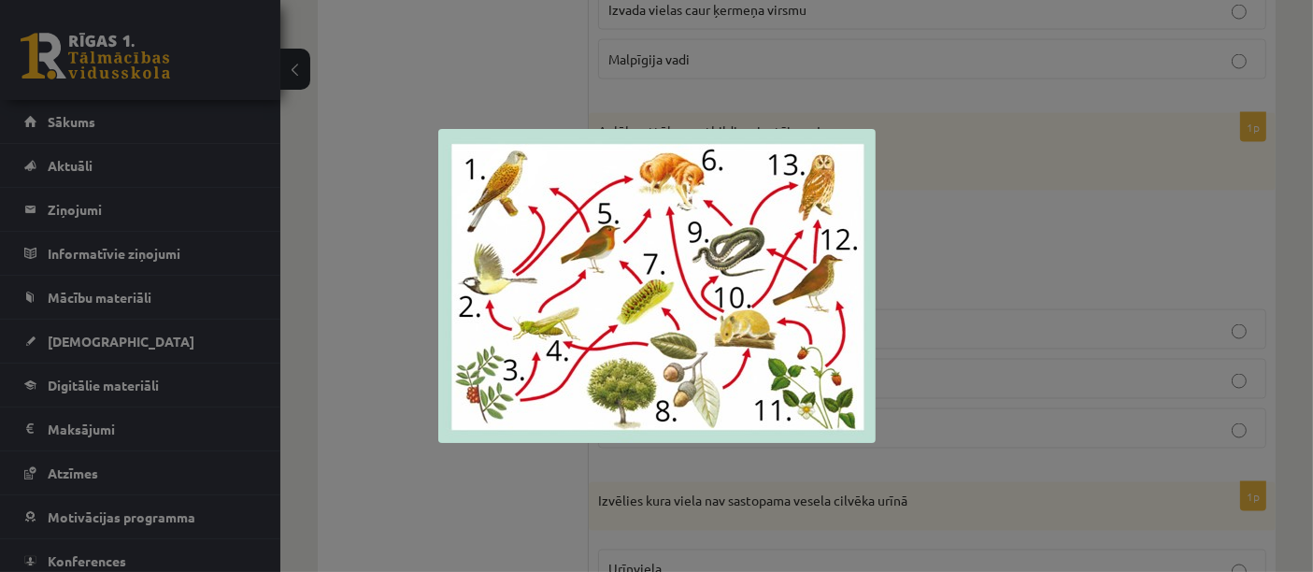
click at [478, 500] on div at bounding box center [656, 286] width 1313 height 572
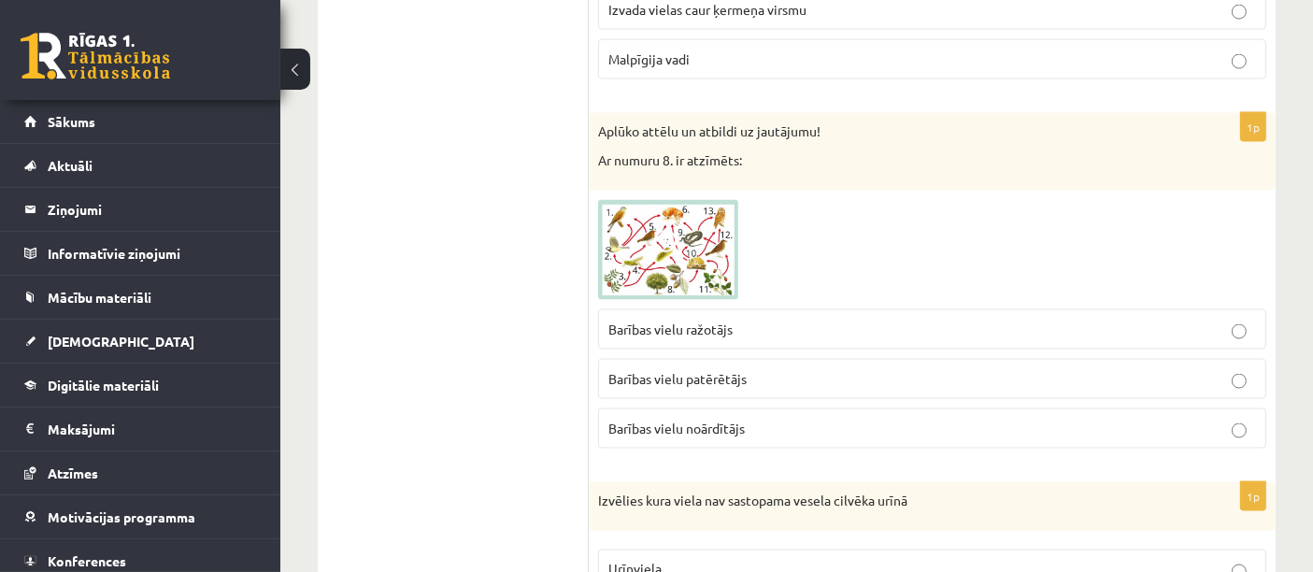
click at [766, 320] on p "Barības vielu ražotājs" at bounding box center [931, 330] width 647 height 20
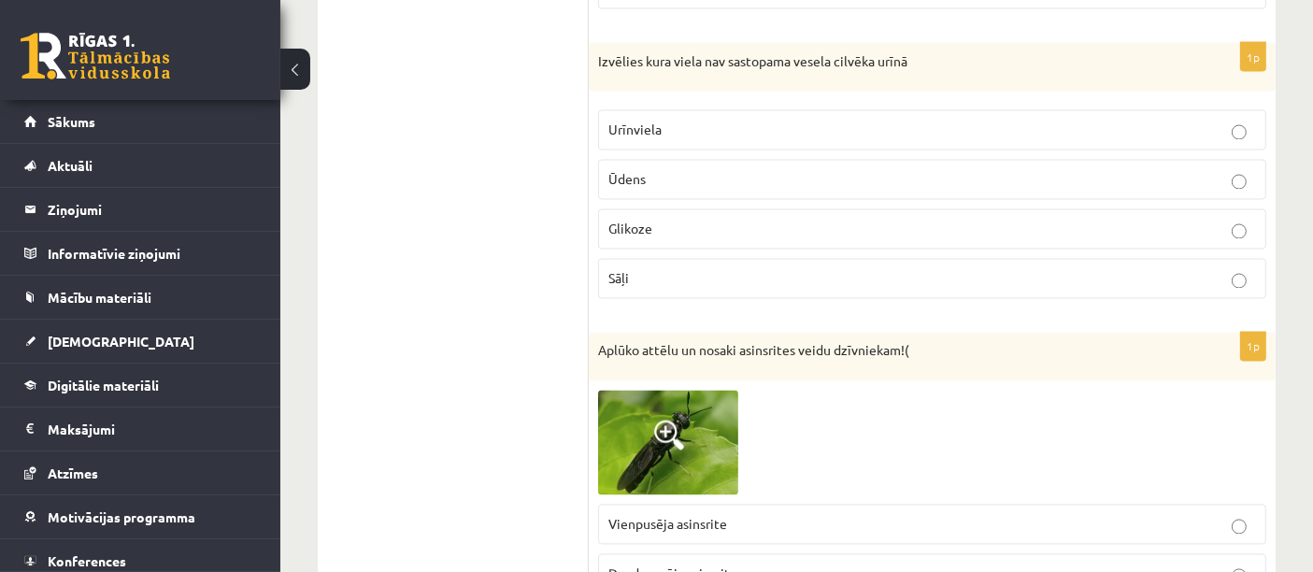
scroll to position [3475, 0]
click at [651, 268] on p "Sāļi" at bounding box center [931, 278] width 647 height 20
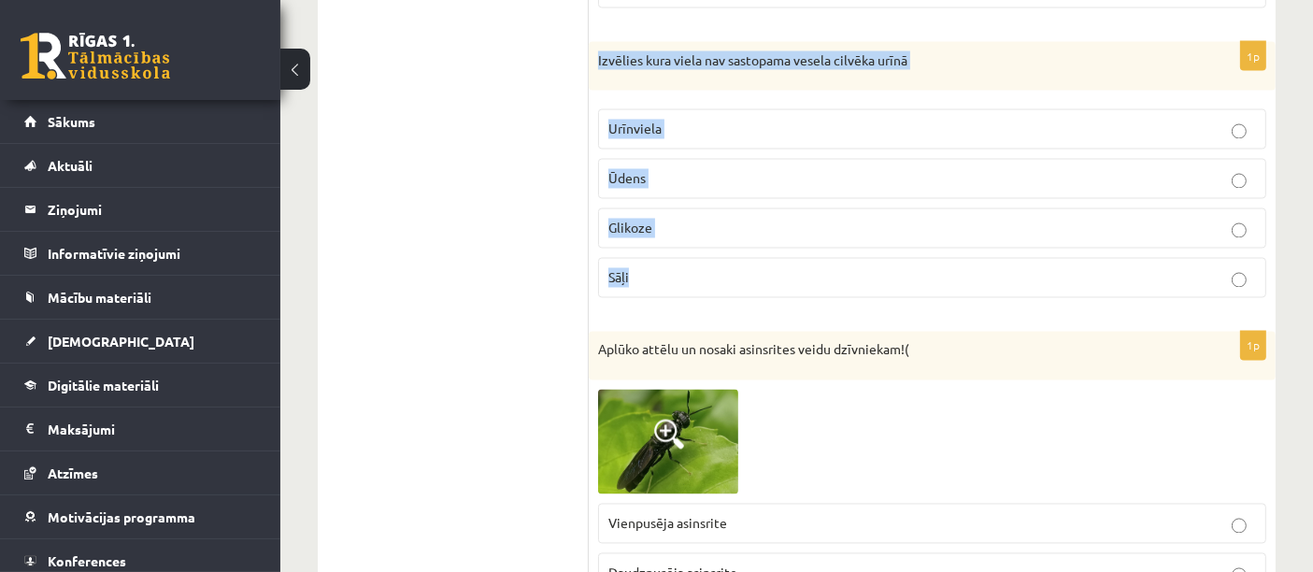
drag, startPoint x: 597, startPoint y: 44, endPoint x: 766, endPoint y: 254, distance: 269.8
click at [766, 254] on div "1p Izvēlies kura viela nav sastopama vesela cilvēka urīnā Urīnviela Ūdens Gliko…" at bounding box center [932, 177] width 687 height 271
copy div "Izvēlies kura viela nav sastopama vesela cilvēka urīnā Urīnviela Ūdens Glikoze …"
click at [676, 219] on p "Glikoze" at bounding box center [931, 229] width 647 height 20
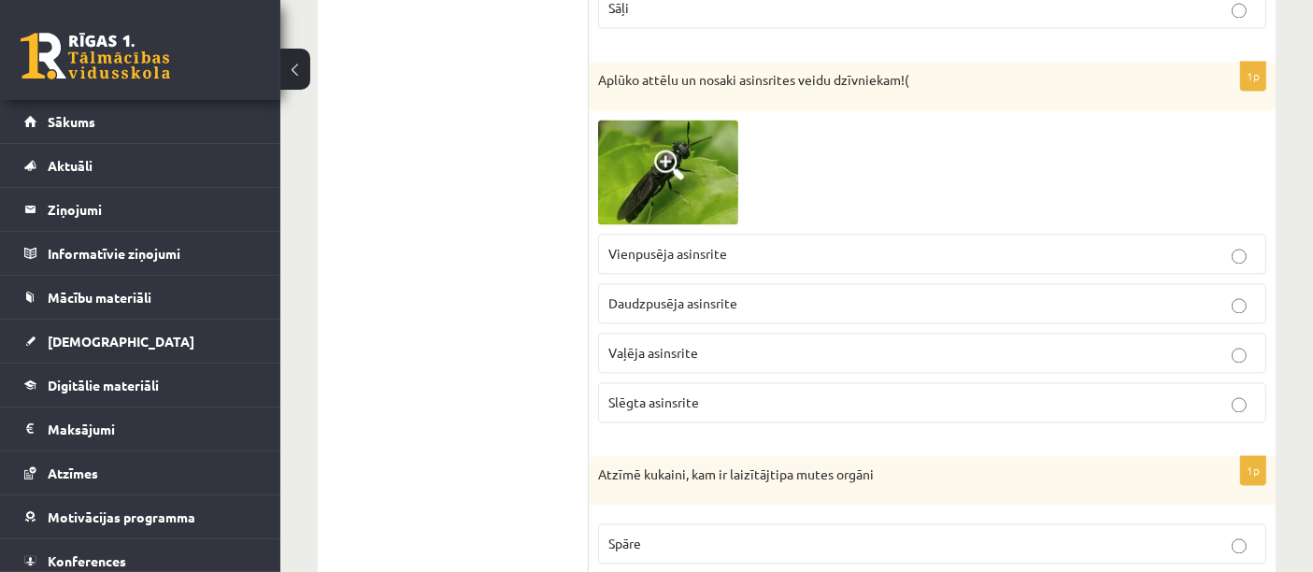
scroll to position [3706, 0]
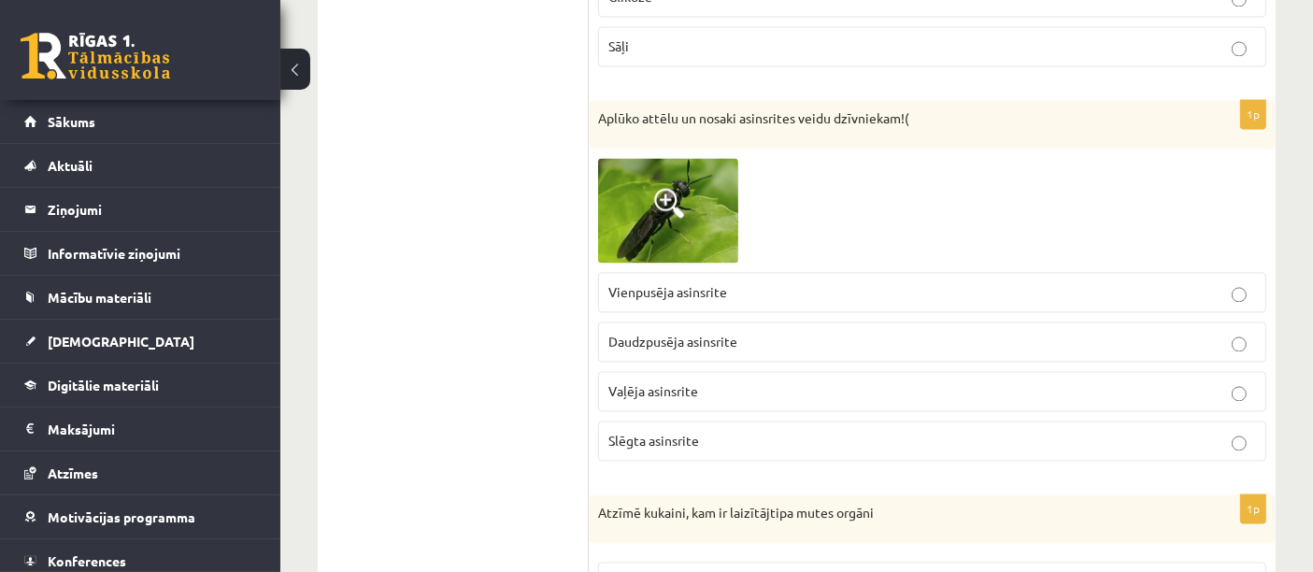
click at [691, 171] on img at bounding box center [668, 211] width 140 height 106
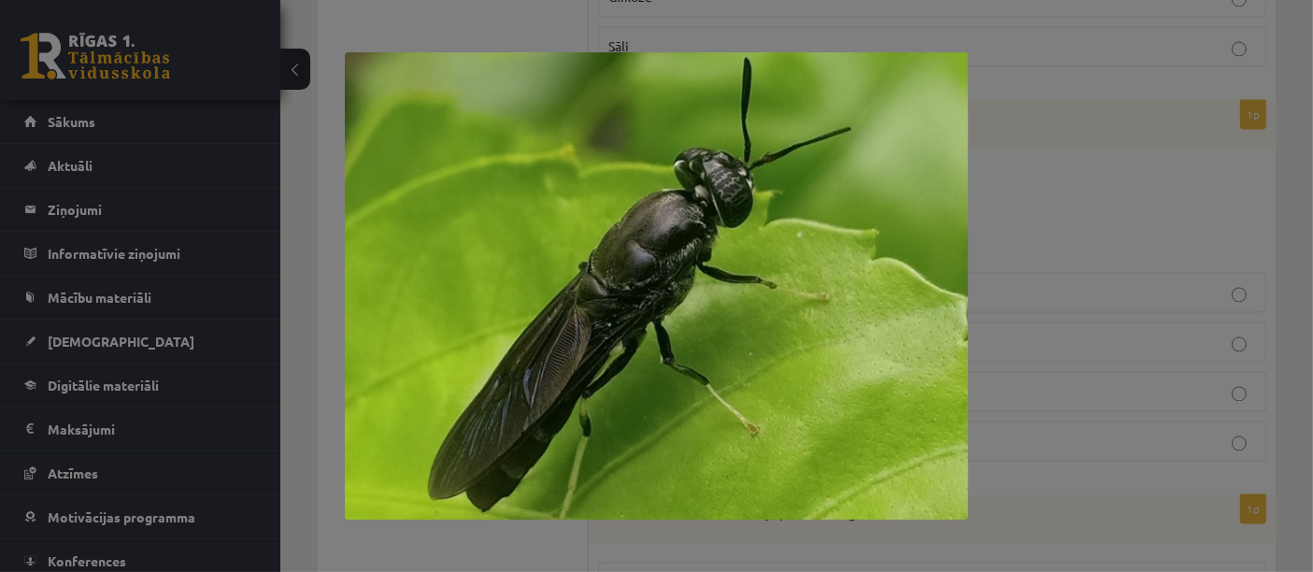
click at [1116, 187] on div at bounding box center [656, 286] width 1313 height 572
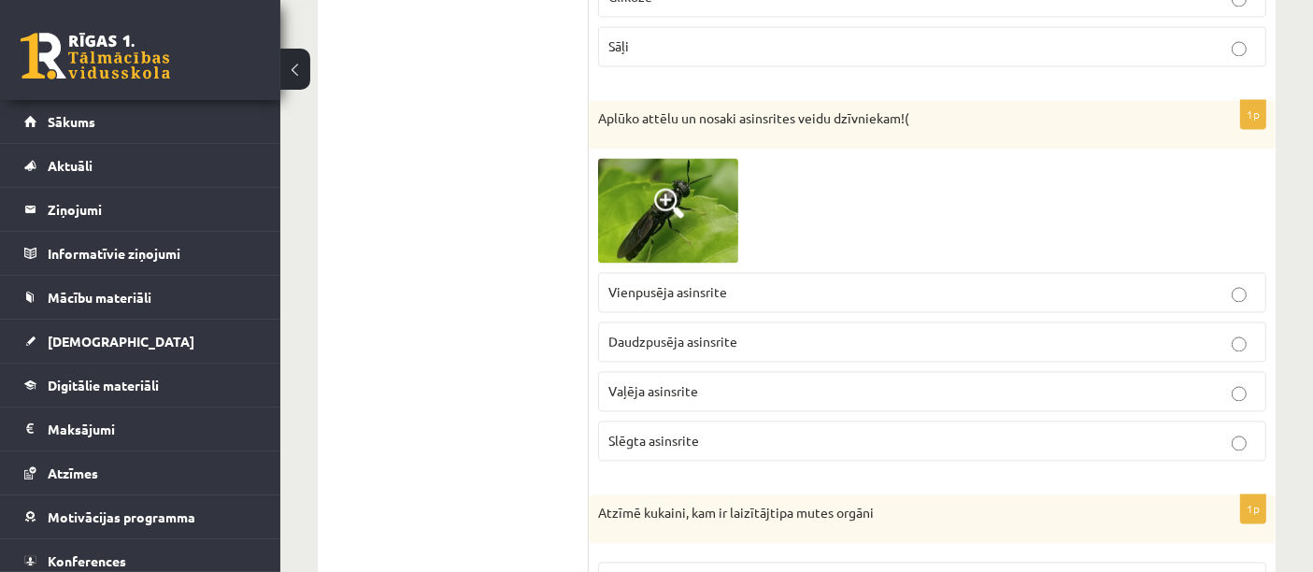
click at [681, 432] on span "Slēgta asinsrite" at bounding box center [653, 440] width 91 height 17
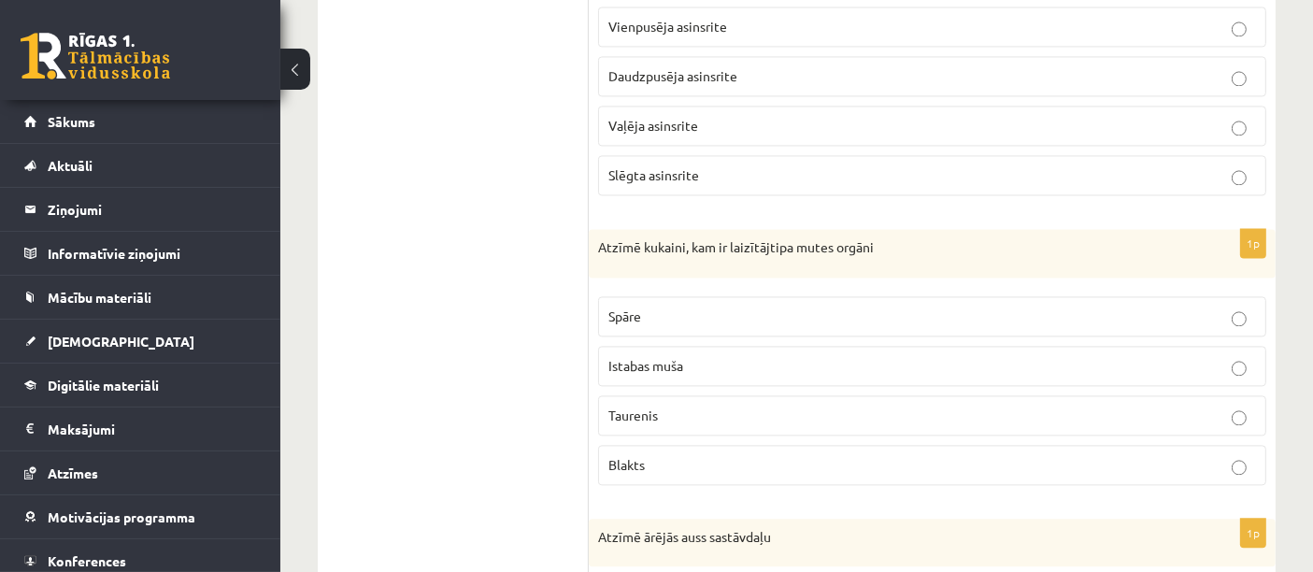
scroll to position [3981, 0]
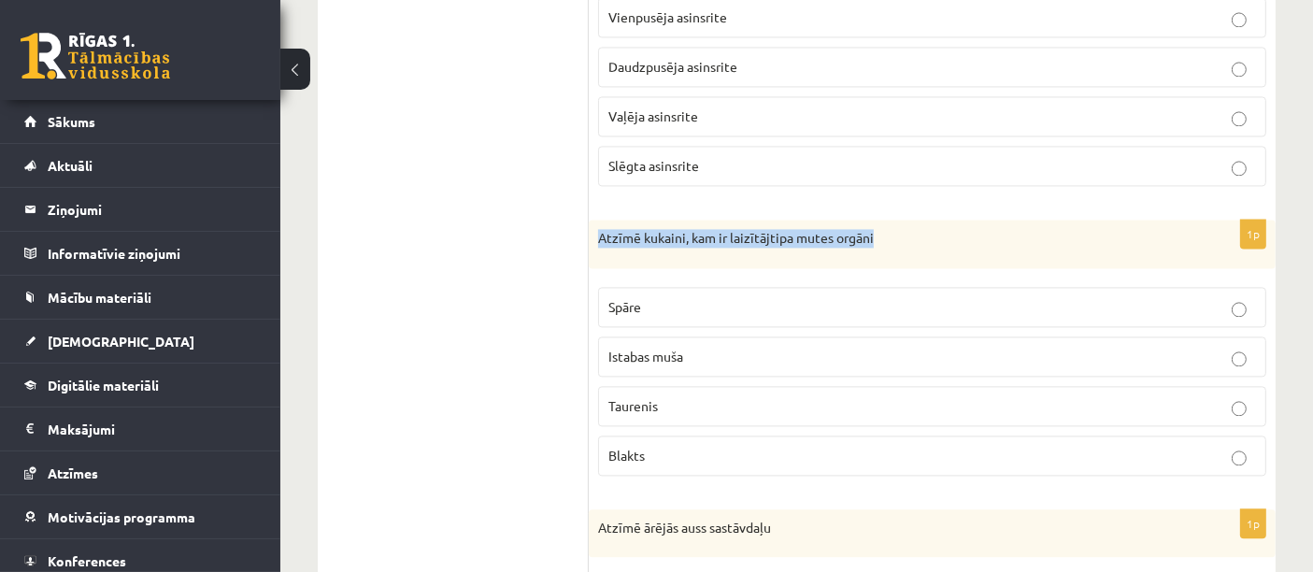
drag, startPoint x: 599, startPoint y: 212, endPoint x: 912, endPoint y: 197, distance: 313.3
click at [912, 220] on div "Atzīmē kukaini, kam ir laizītājtipa mutes orgāni" at bounding box center [932, 244] width 687 height 49
copy p "Atzīmē kukaini, kam ir laizītājtipa mutes orgāni"
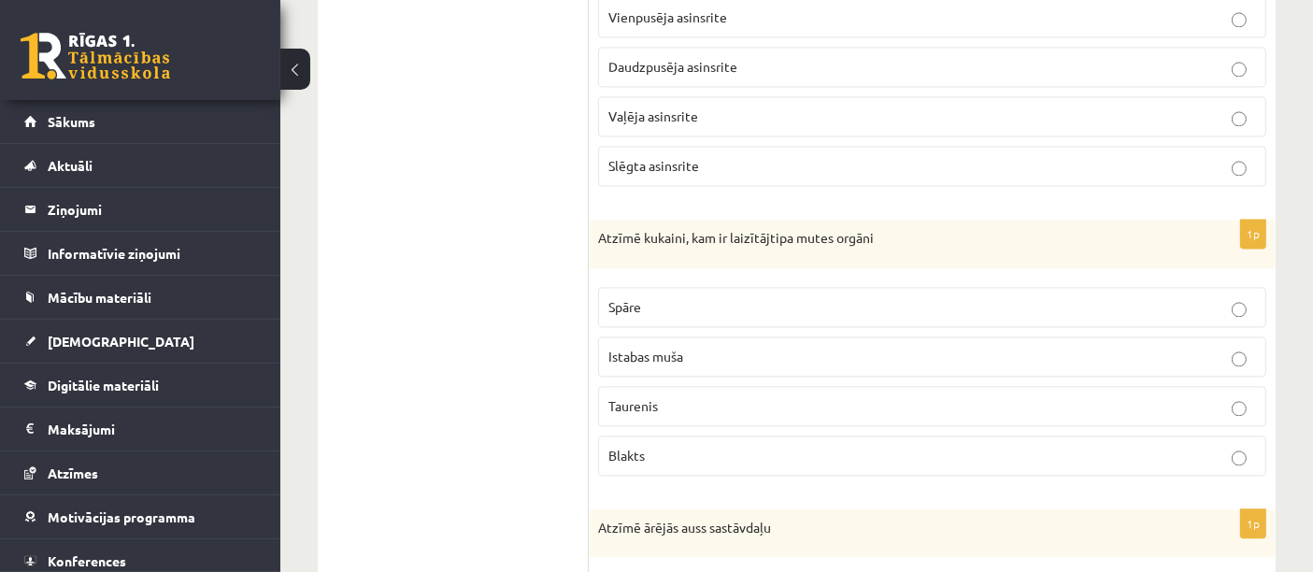
drag, startPoint x: 607, startPoint y: 287, endPoint x: 801, endPoint y: 454, distance: 255.7
click at [801, 454] on fieldset "Spāre Istabas muša Taurenis Blakts" at bounding box center [932, 379] width 668 height 204
copy fieldset "Spāre Istabas muša Taurenis Blakts"
click at [664, 396] on p "Taurenis" at bounding box center [931, 406] width 647 height 20
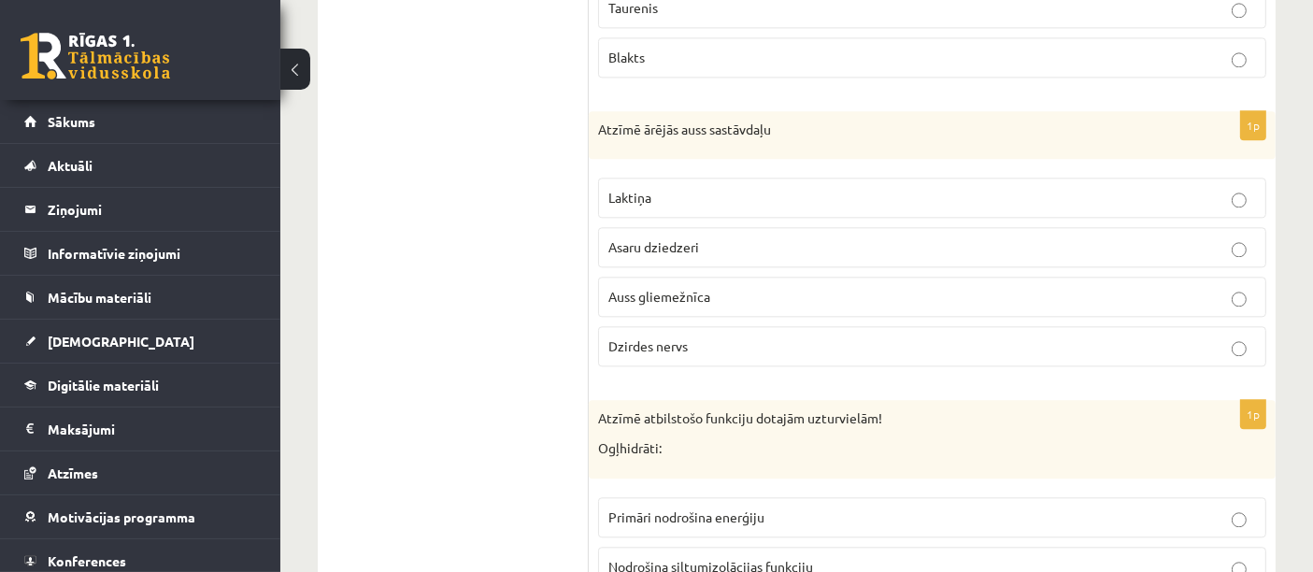
scroll to position [4399, 0]
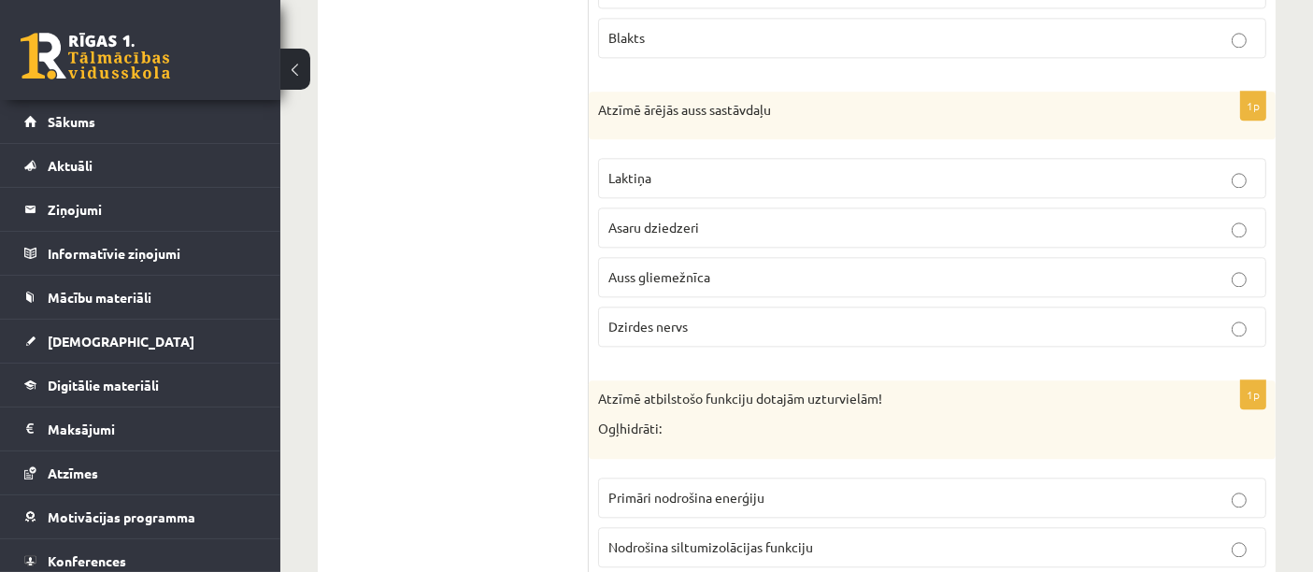
click at [701, 268] on span "Auss gliemežnīca" at bounding box center [659, 276] width 102 height 17
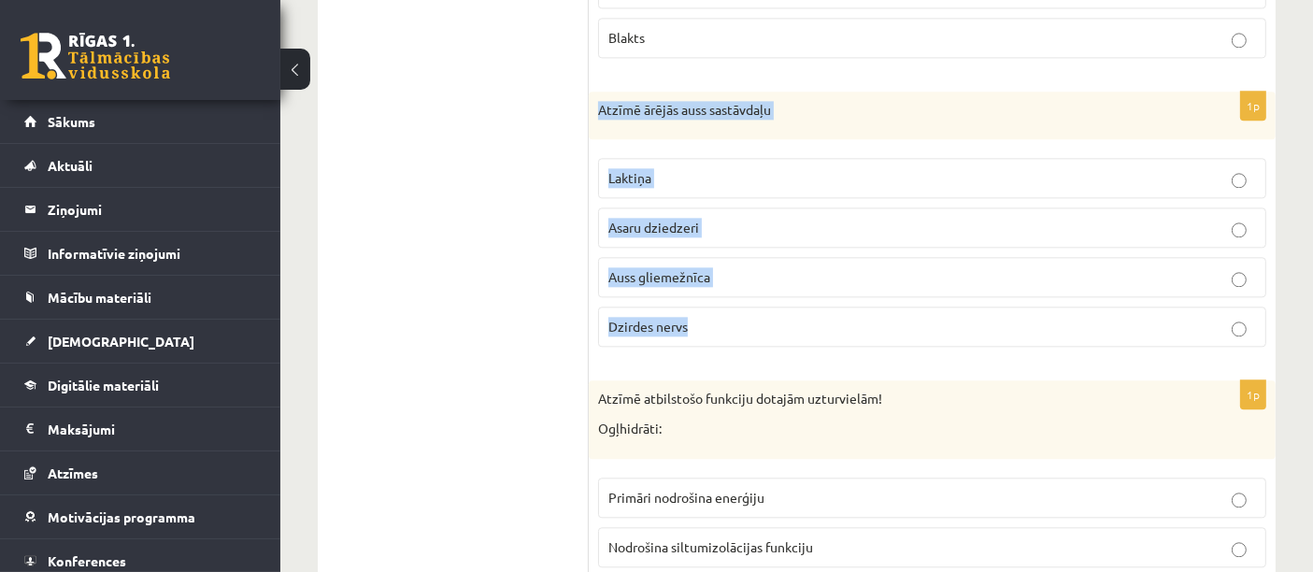
drag, startPoint x: 597, startPoint y: 86, endPoint x: 772, endPoint y: 277, distance: 259.2
click at [772, 277] on div "1p Atzīmē ārējās auss sastāvdaļu Laktiņa Asaru dziedzeri Auss gliemežnīca Dzird…" at bounding box center [932, 227] width 687 height 271
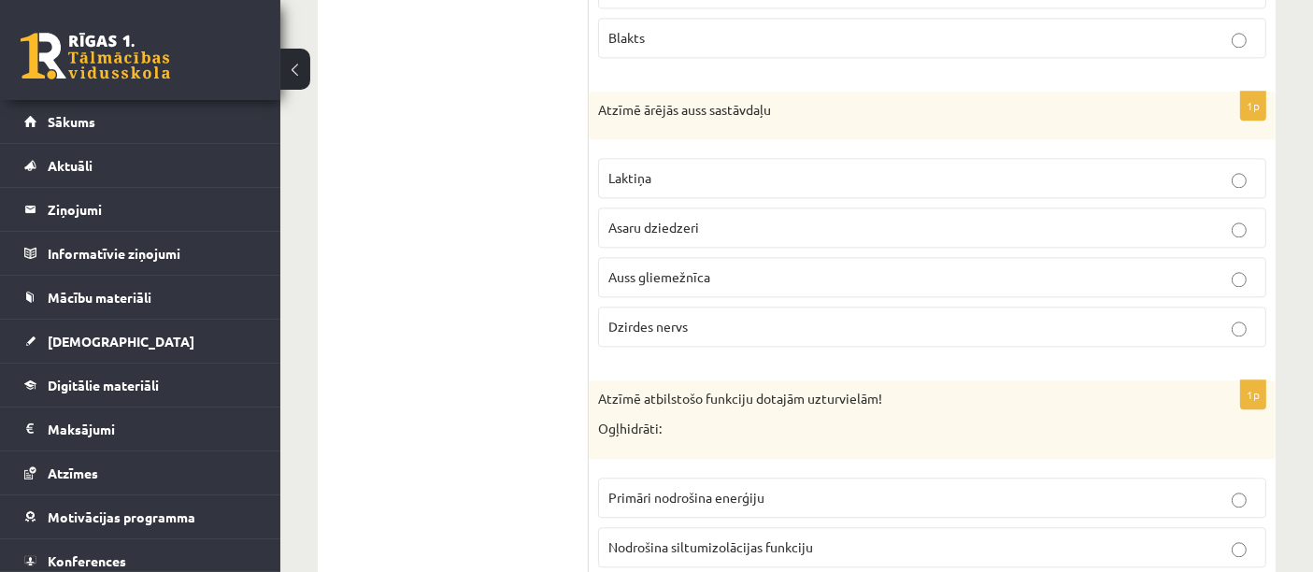
click at [551, 348] on ul "Tests Atgriezeniskā saite – novērtē savu sniegumu" at bounding box center [462, 579] width 252 height 9284
click at [687, 182] on fieldset "Laktiņa Asaru dziedzeri Auss gliemežnīca Dzirdes nervs" at bounding box center [932, 251] width 668 height 204
click at [680, 168] on p "Laktiņa" at bounding box center [931, 178] width 647 height 20
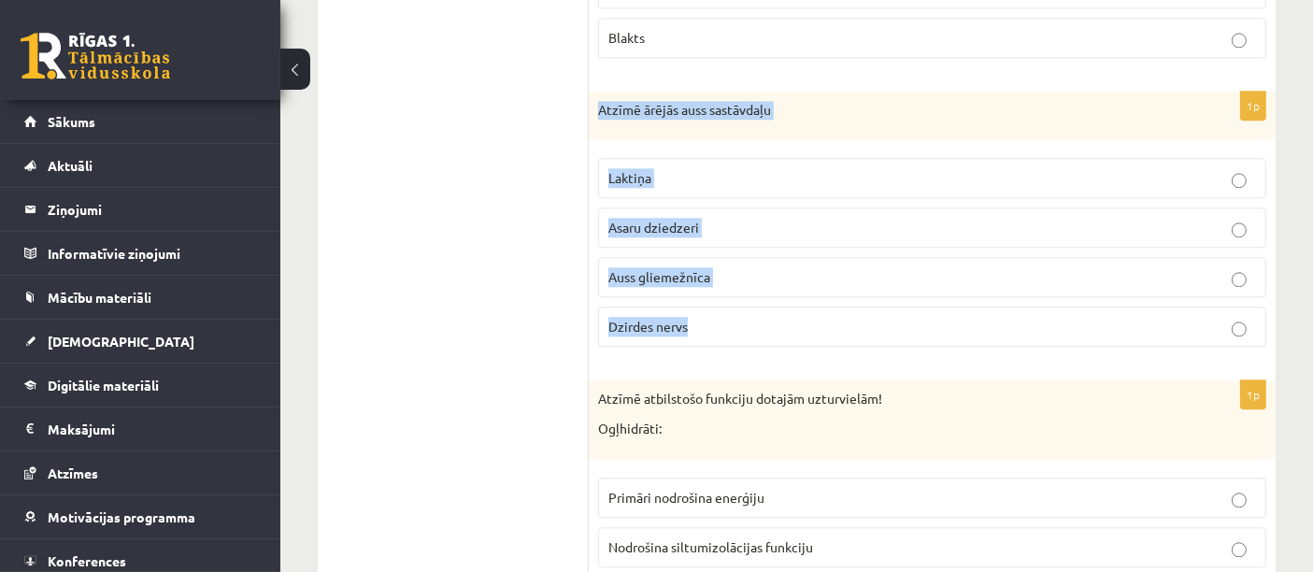
drag, startPoint x: 598, startPoint y: 79, endPoint x: 792, endPoint y: 280, distance: 279.5
click at [792, 280] on div "1p Atzīmē ārējās auss sastāvdaļu Laktiņa Asaru dziedzeri Auss gliemežnīca Dzird…" at bounding box center [932, 227] width 687 height 271
copy div "Atzīmē ārējās auss sastāvdaļu Laktiņa Asaru dziedzeri Auss gliemežnīca Dzirdes …"
click at [723, 267] on p "Auss gliemežnīca" at bounding box center [931, 277] width 647 height 20
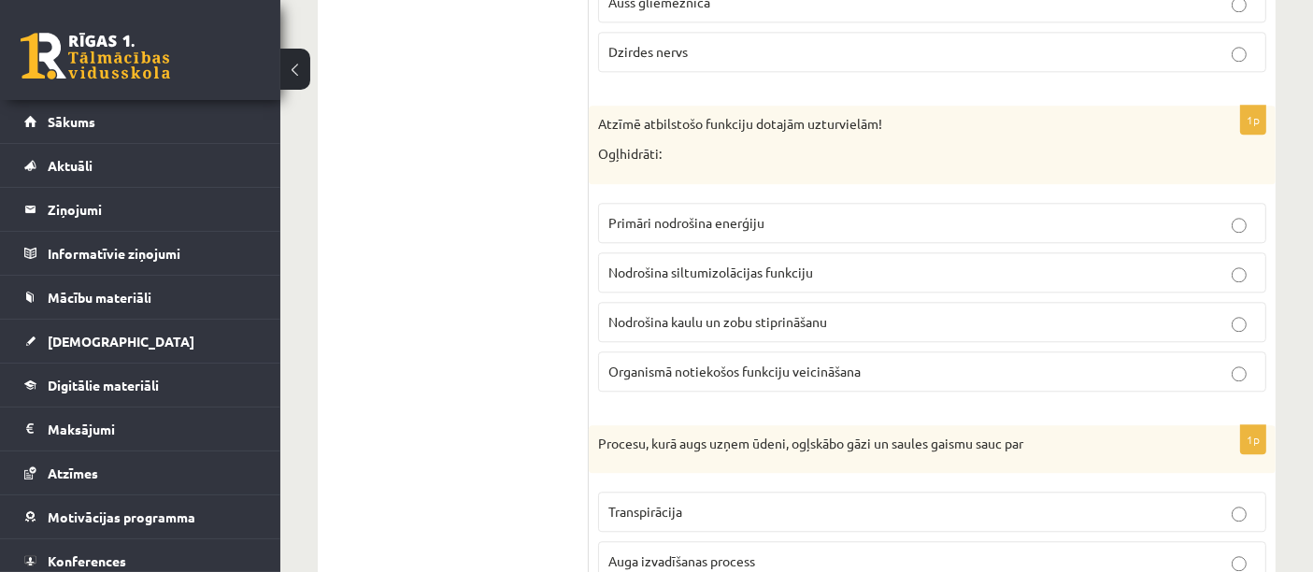
scroll to position [4672, 0]
click at [842, 314] on p "Nodrošina kaulu un zobu stiprināšanu" at bounding box center [931, 324] width 647 height 20
drag, startPoint x: 600, startPoint y: 127, endPoint x: 716, endPoint y: 145, distance: 117.2
click at [716, 145] on div "Atzīmē atbilstošo funkciju dotajām uzturvielām! Ogļhidrāti:" at bounding box center [932, 146] width 687 height 78
copy p "Ogļhidrāti:"
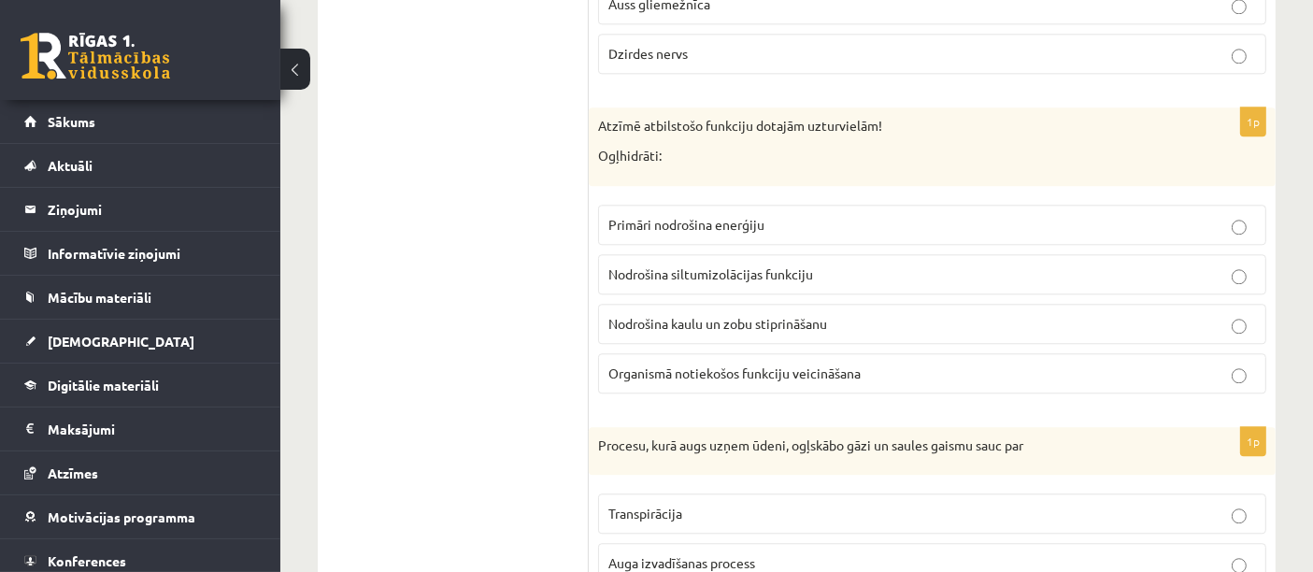
click at [761, 216] on span "Primāri nodrošina enerģiju" at bounding box center [686, 224] width 156 height 17
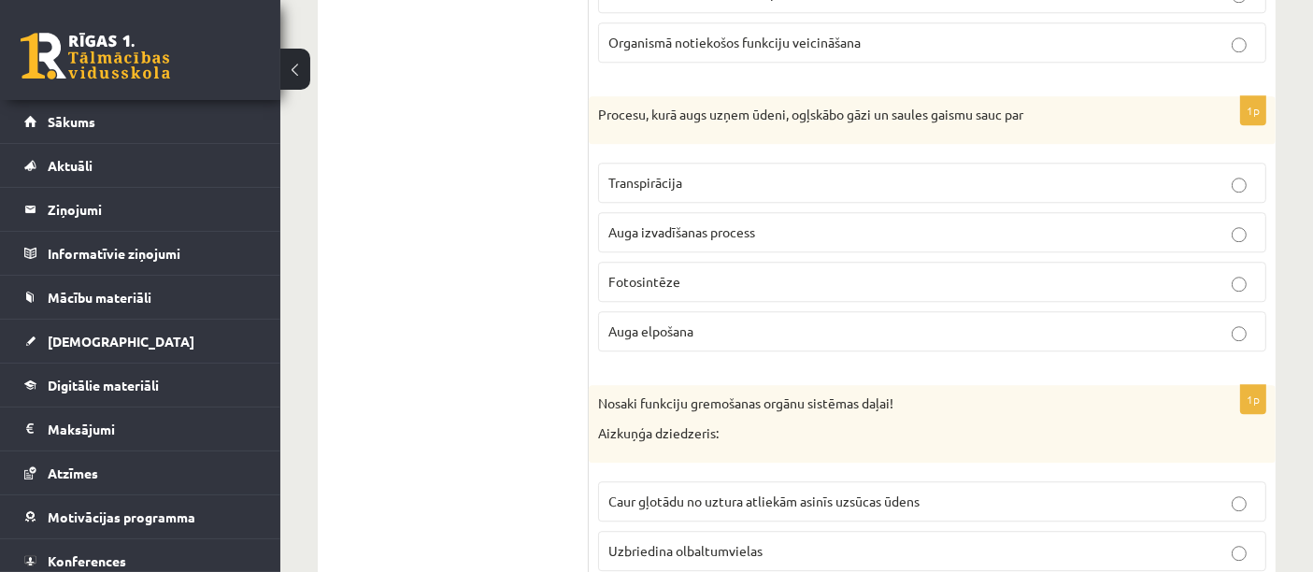
scroll to position [5011, 0]
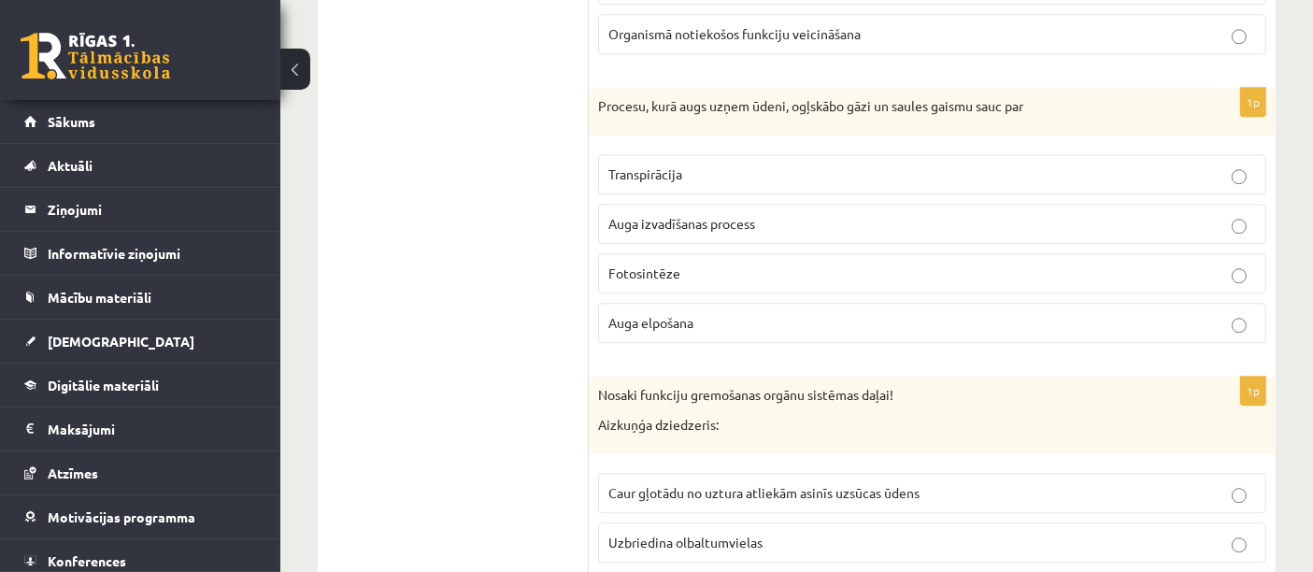
click at [704, 263] on p "Fotosintēze" at bounding box center [931, 273] width 647 height 20
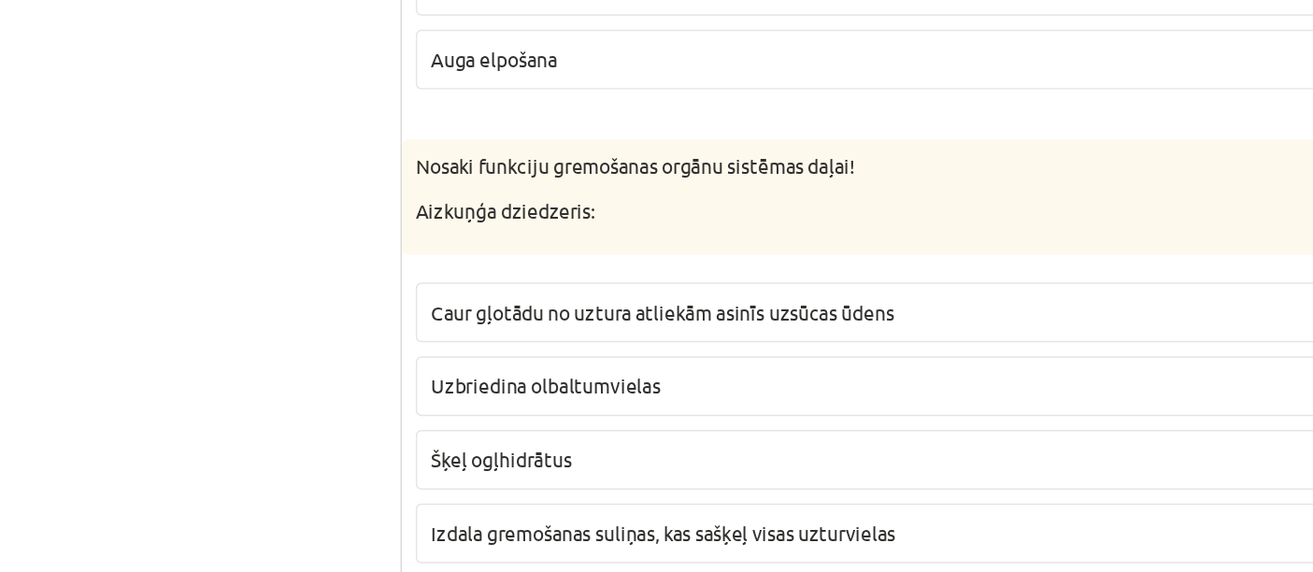
scroll to position [5199, 0]
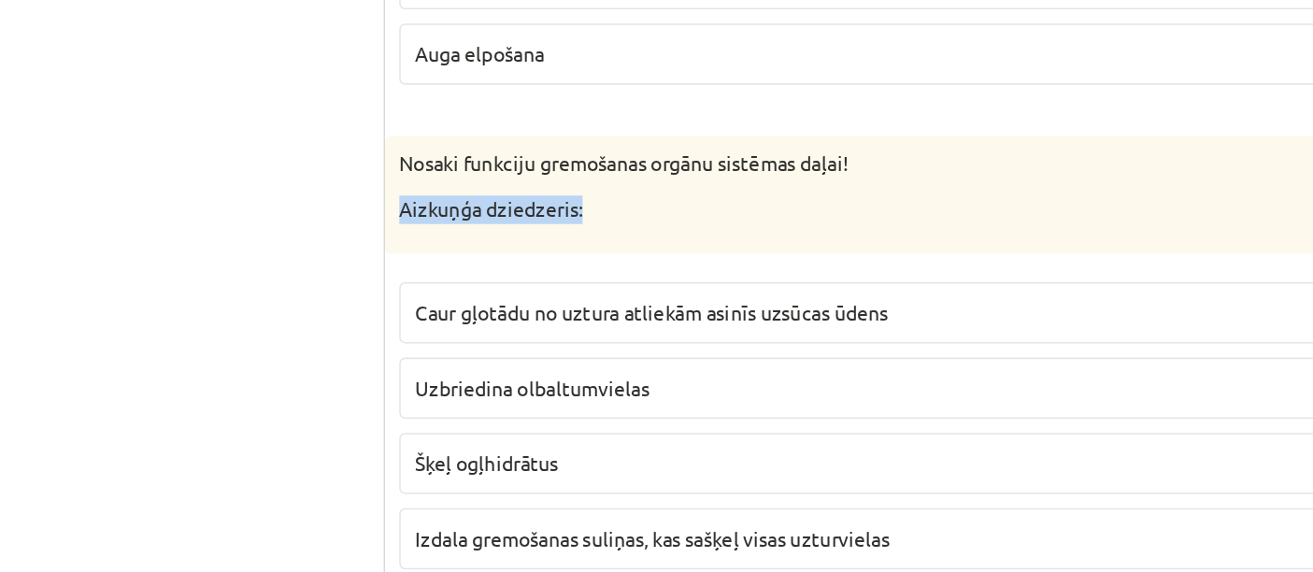
drag, startPoint x: 593, startPoint y: 205, endPoint x: 747, endPoint y: 205, distance: 153.2
click at [747, 205] on div "Nosaki funkciju gremošanas orgānu sistēmas daļai! Aizkuņģa dziedzeris:" at bounding box center [932, 227] width 687 height 78
copy p "Aizkuņģa dziedzeris:"
click at [641, 444] on span "Izdala gremošanas suliņas, kas sašķeļ visas uzturvielas" at bounding box center [764, 452] width 312 height 17
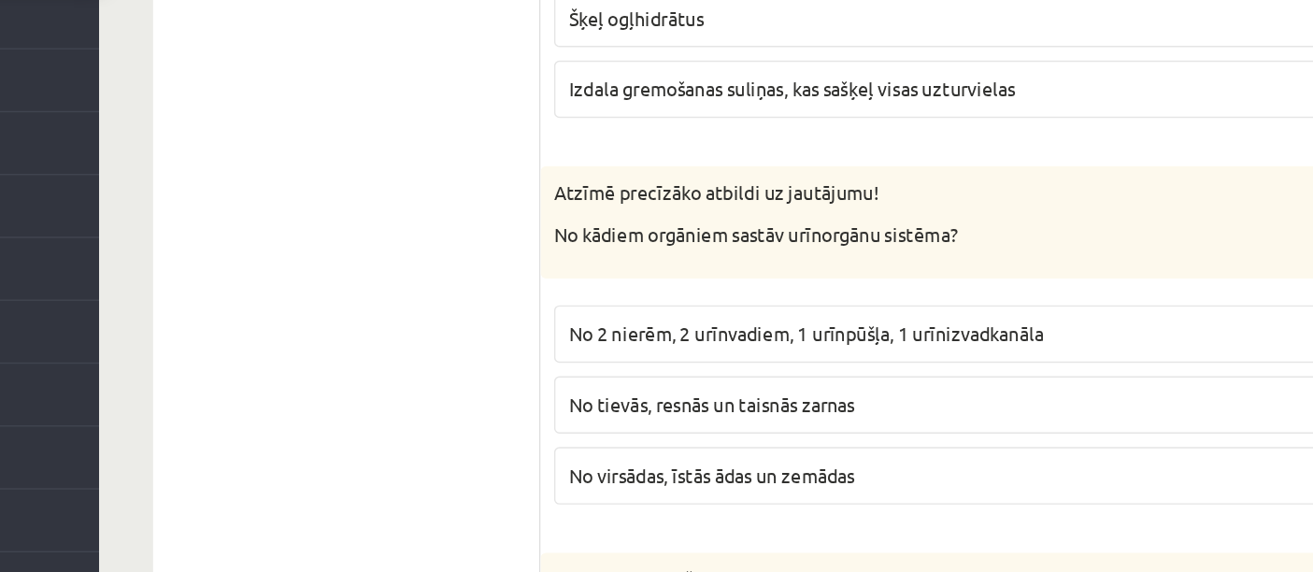
scroll to position [5481, 0]
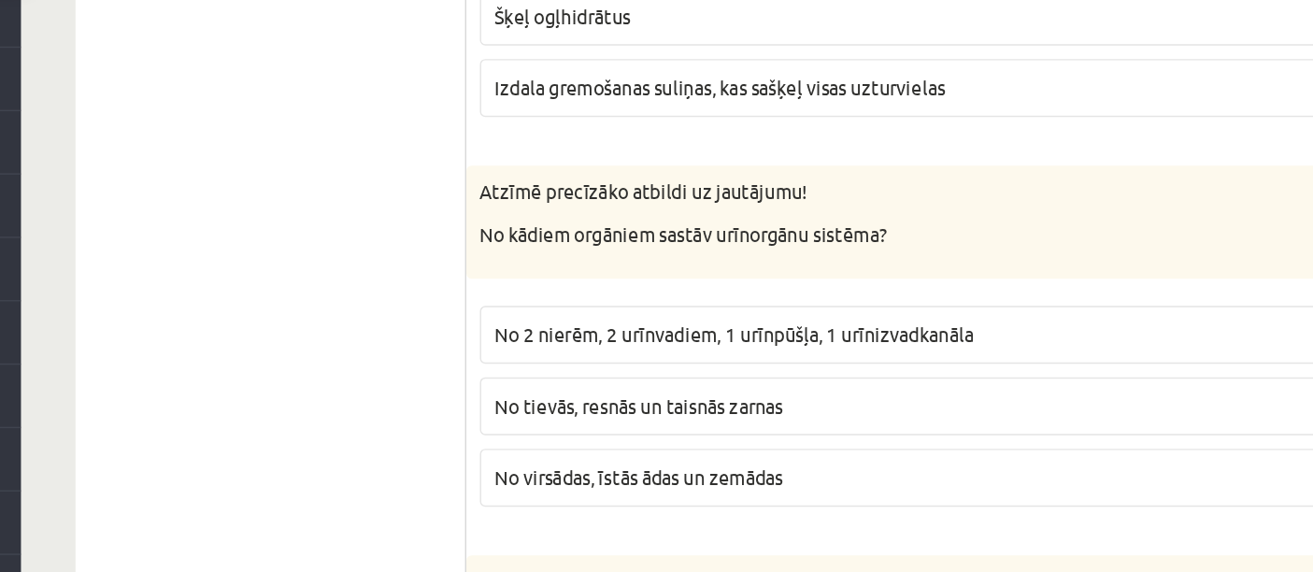
click at [622, 382] on p "No tievās, resnās un taisnās zarnas" at bounding box center [931, 392] width 647 height 20
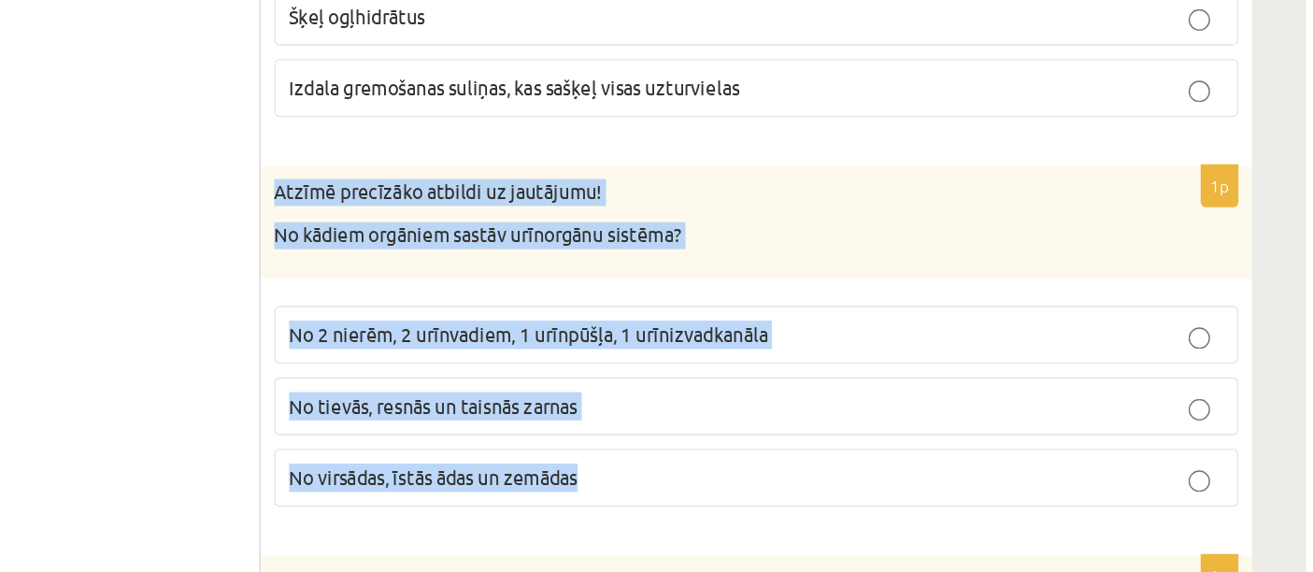
drag, startPoint x: 599, startPoint y: 212, endPoint x: 855, endPoint y: 396, distance: 315.3
click at [855, 396] on div "1p Atzīmē precīzāko atbildi uz jautājumu! No kādiem orgāniem sastāv urīnorgānu …" at bounding box center [932, 350] width 687 height 250
copy div "Atzīmē precīzāko atbildi uz jautājumu! No kādiem orgāniem sastāv urīnorgānu sis…"
click at [860, 322] on label "No 2 nierēm, 2 urīnvadiem, 1 urīnpūšļa, 1 urīnizvadkanāla" at bounding box center [932, 342] width 668 height 40
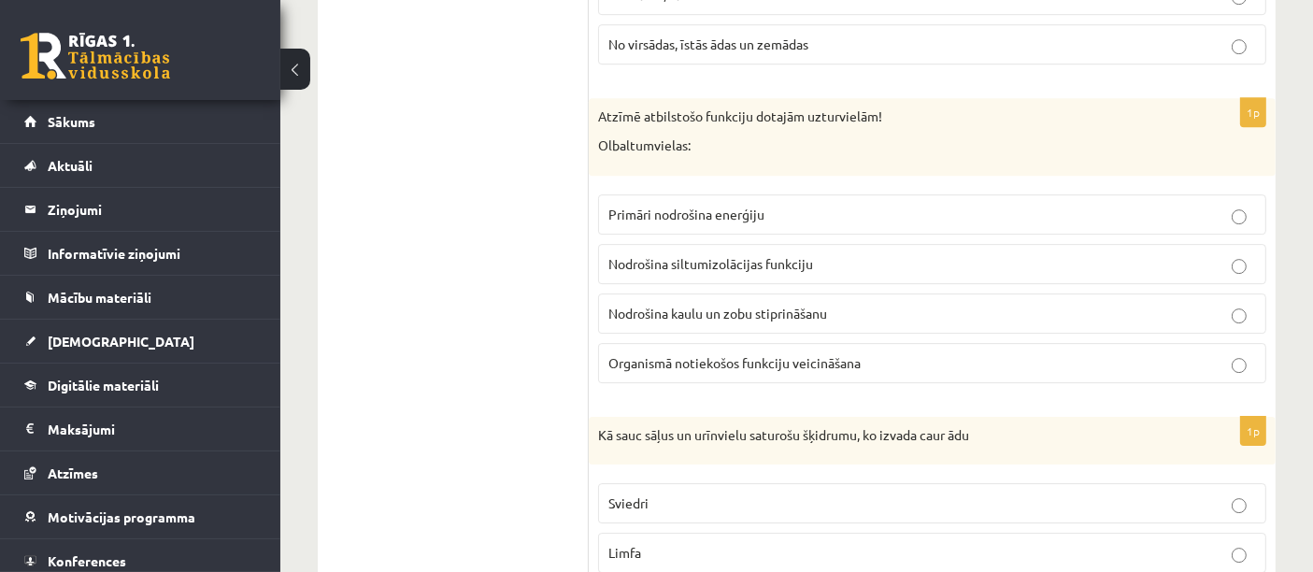
scroll to position [5888, 0]
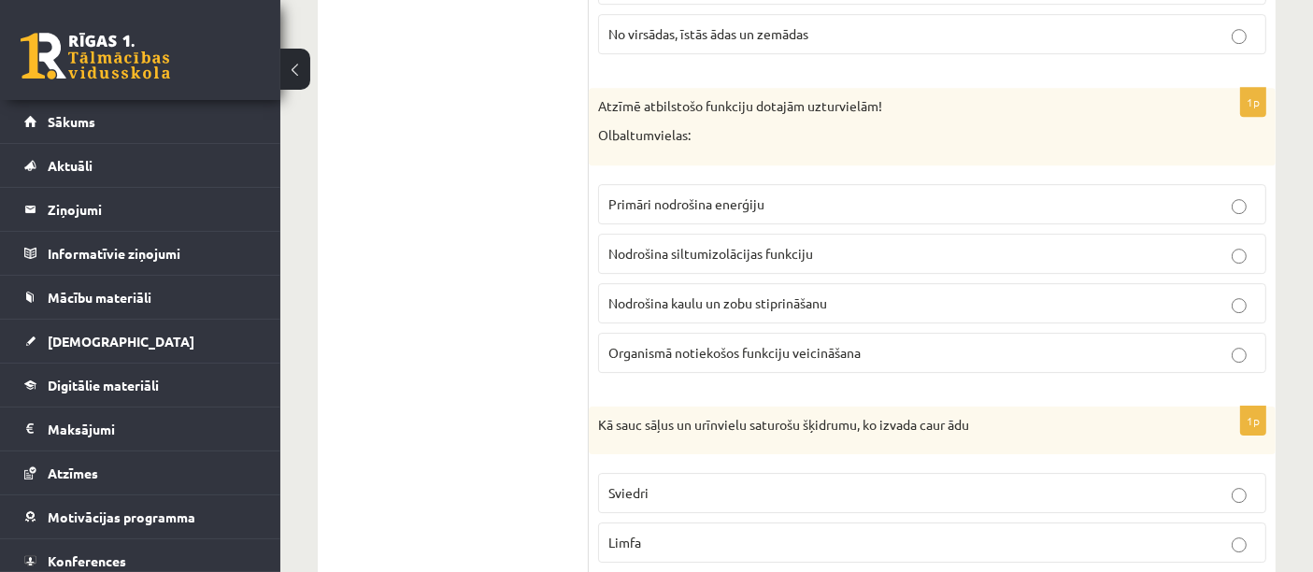
click at [745, 294] on span "Nodrošina kaulu un zobu stiprināšanu" at bounding box center [717, 302] width 219 height 17
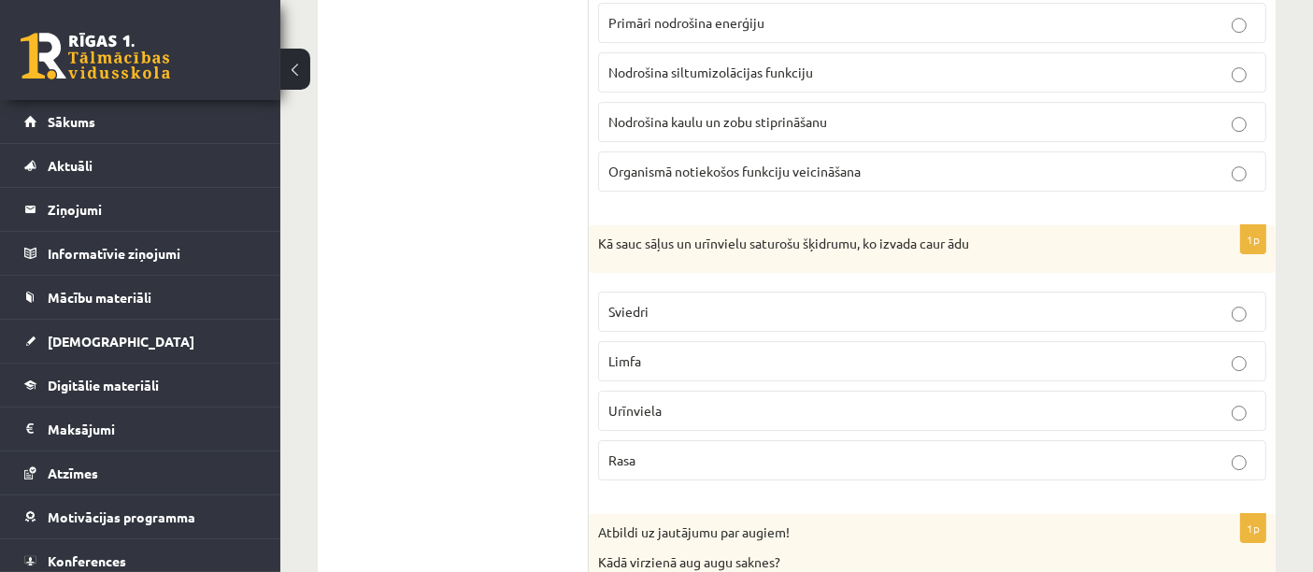
scroll to position [6131, 0]
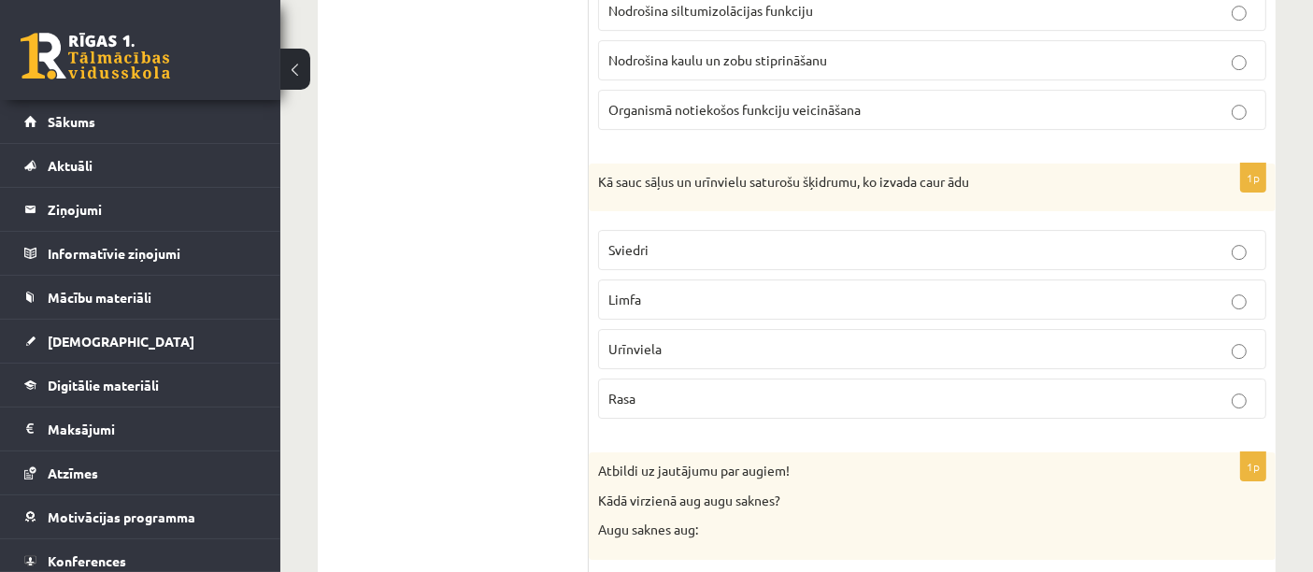
click at [725, 240] on p "Sviedri" at bounding box center [931, 250] width 647 height 20
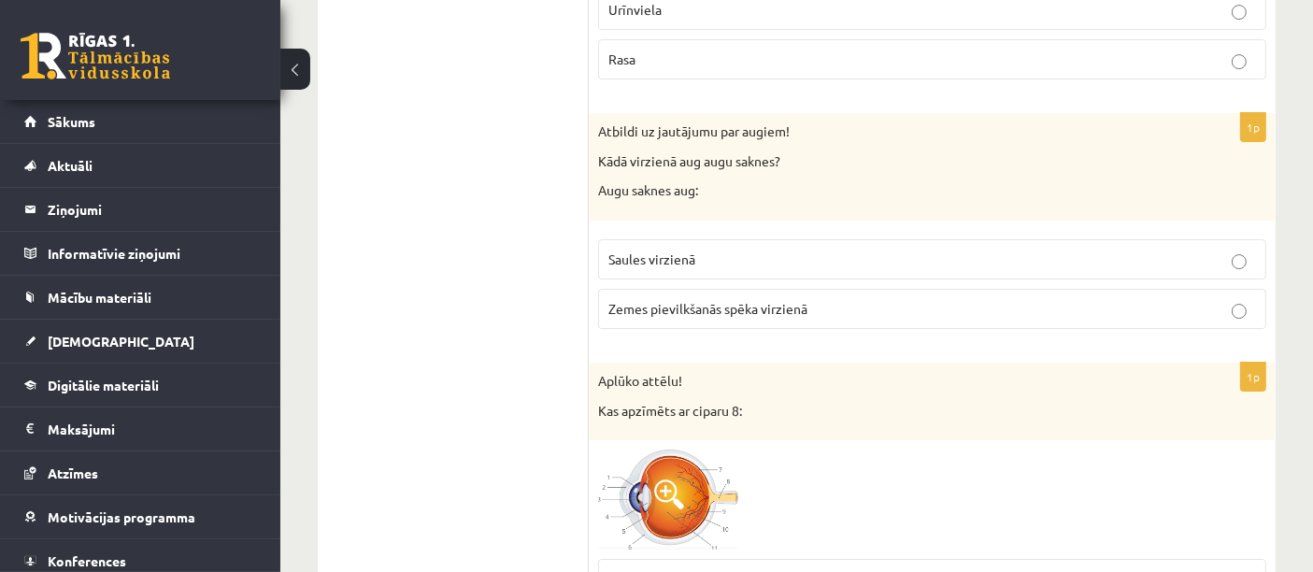
scroll to position [6434, 0]
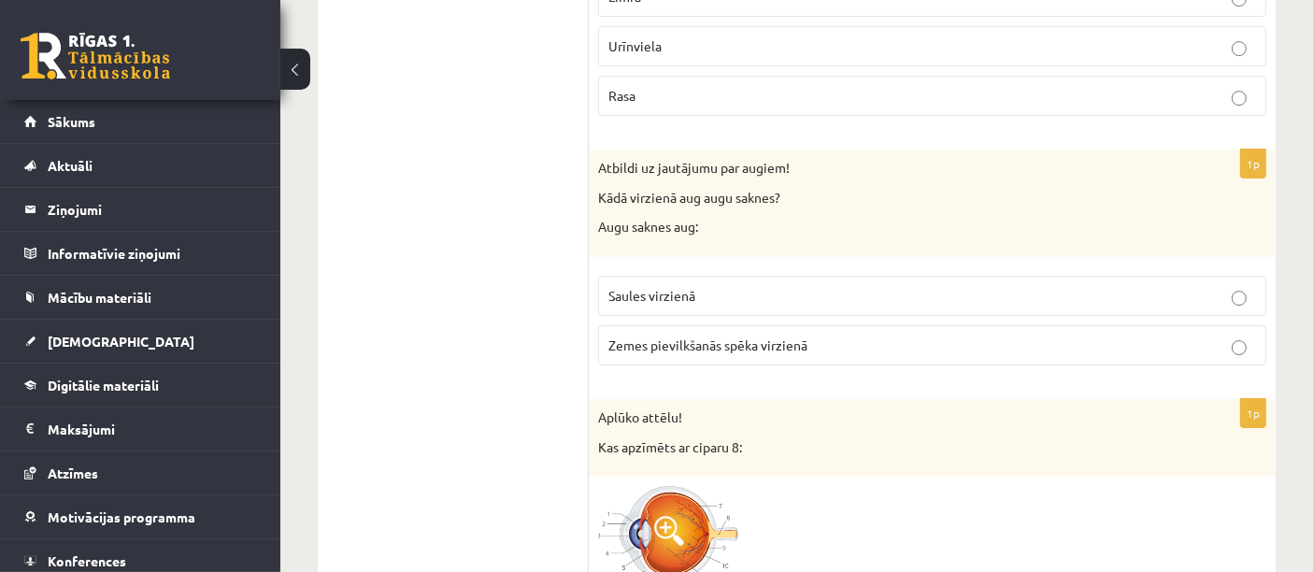
click at [796, 276] on label "Saules virzienā" at bounding box center [932, 296] width 668 height 40
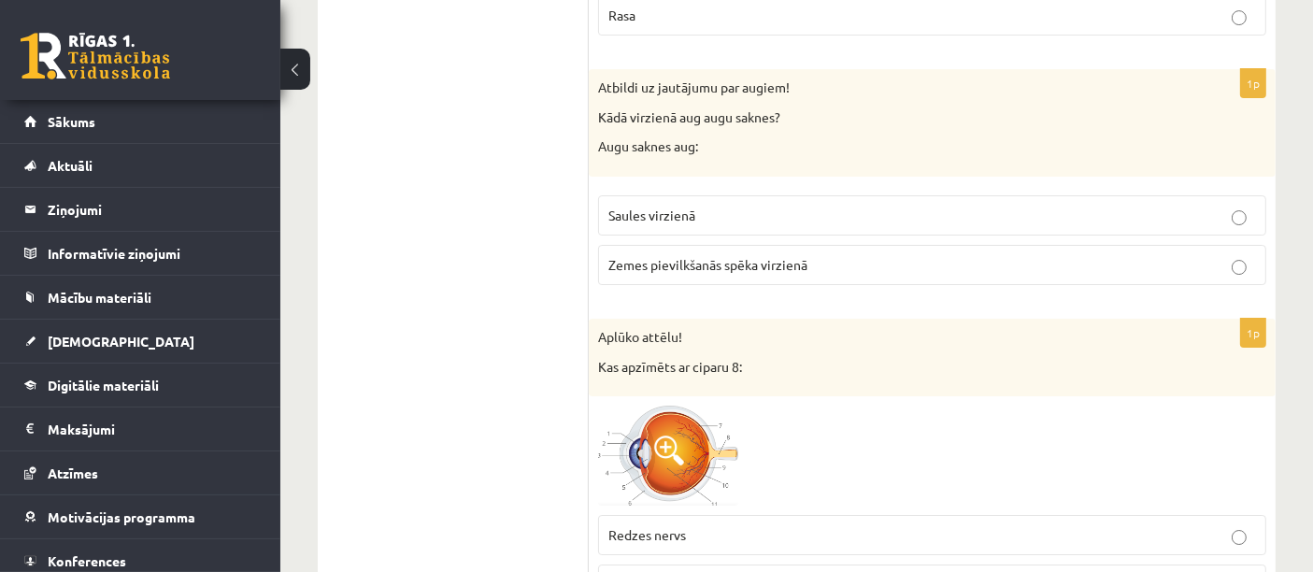
click at [751, 256] on span "Zemes pievilkšanās spēka virzienā" at bounding box center [707, 264] width 199 height 17
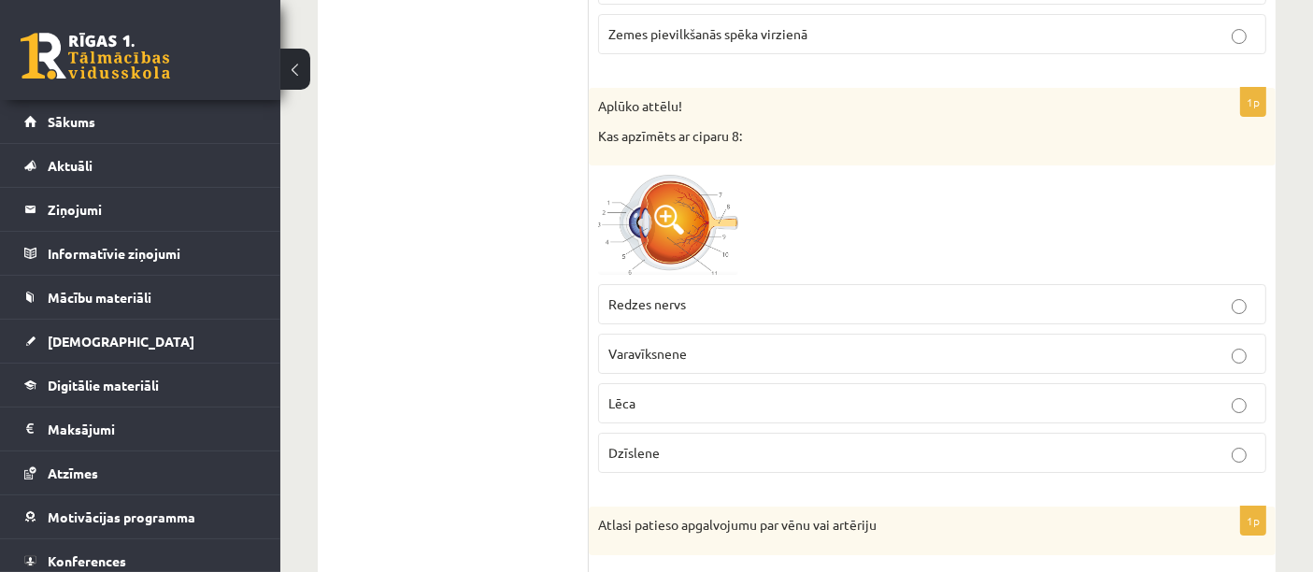
scroll to position [6757, 0]
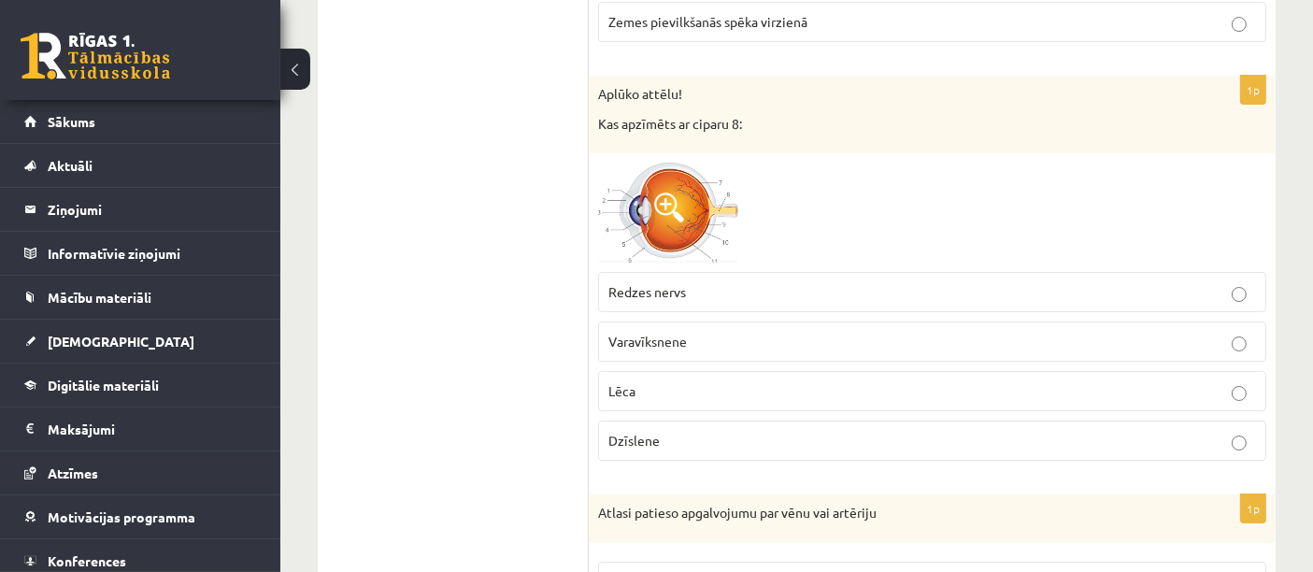
click at [701, 178] on img at bounding box center [668, 213] width 140 height 100
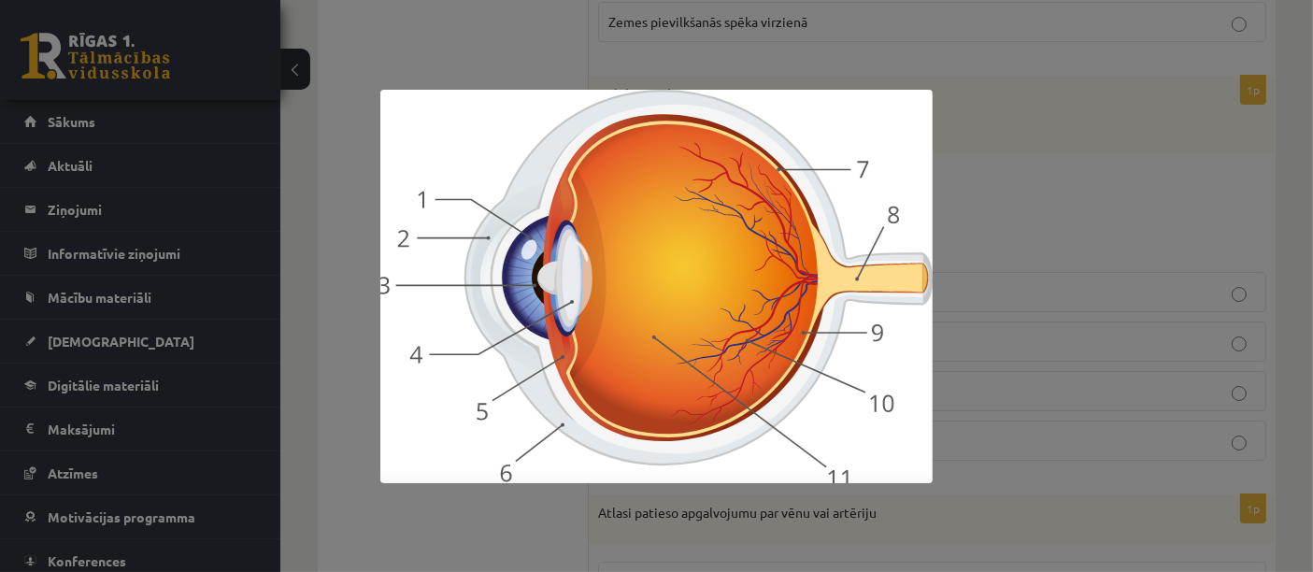
click at [1107, 182] on div at bounding box center [656, 286] width 1313 height 572
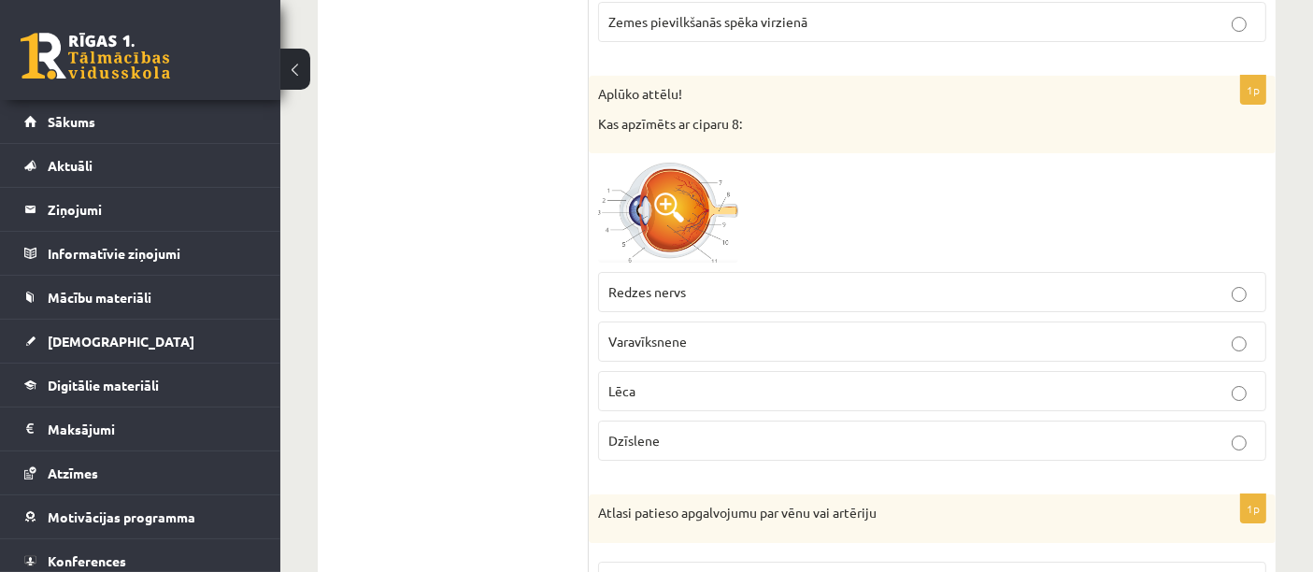
click at [723, 282] on p "Redzes nervs" at bounding box center [931, 292] width 647 height 20
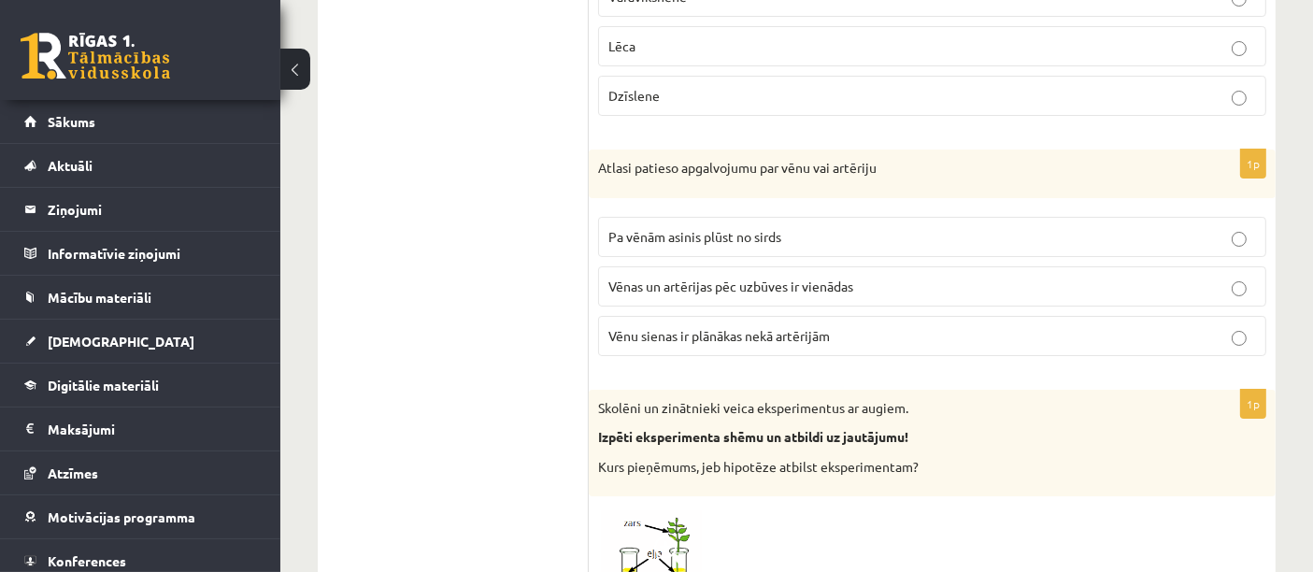
scroll to position [7151, 0]
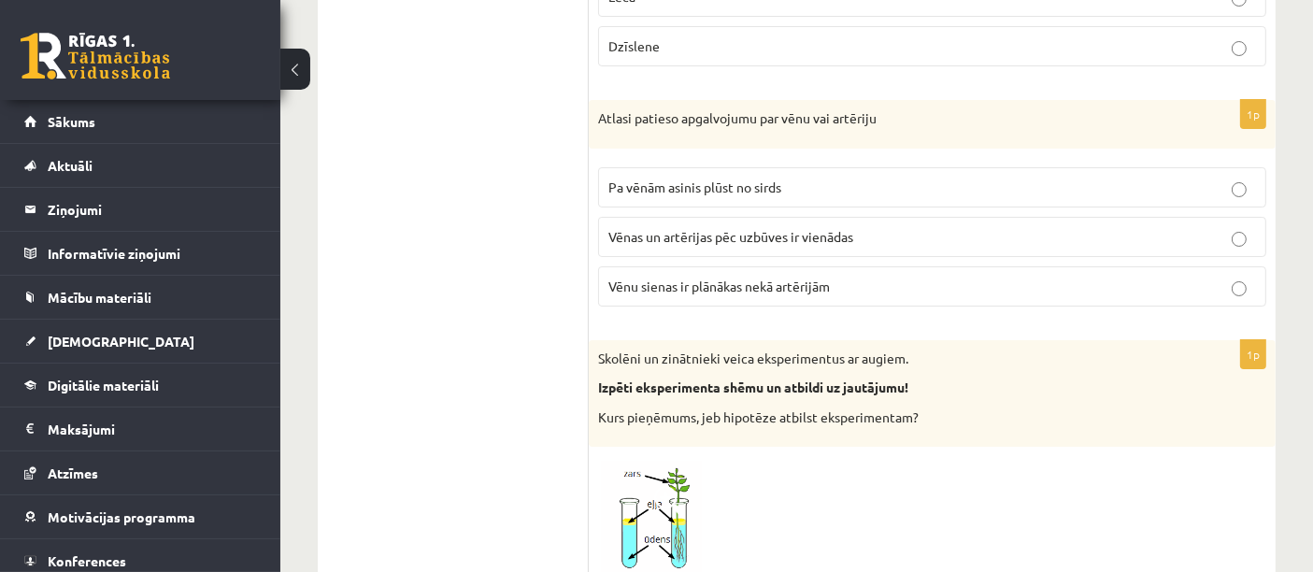
click at [675, 178] on span "Pa vēnām asinis plūst no sirds" at bounding box center [694, 186] width 173 height 17
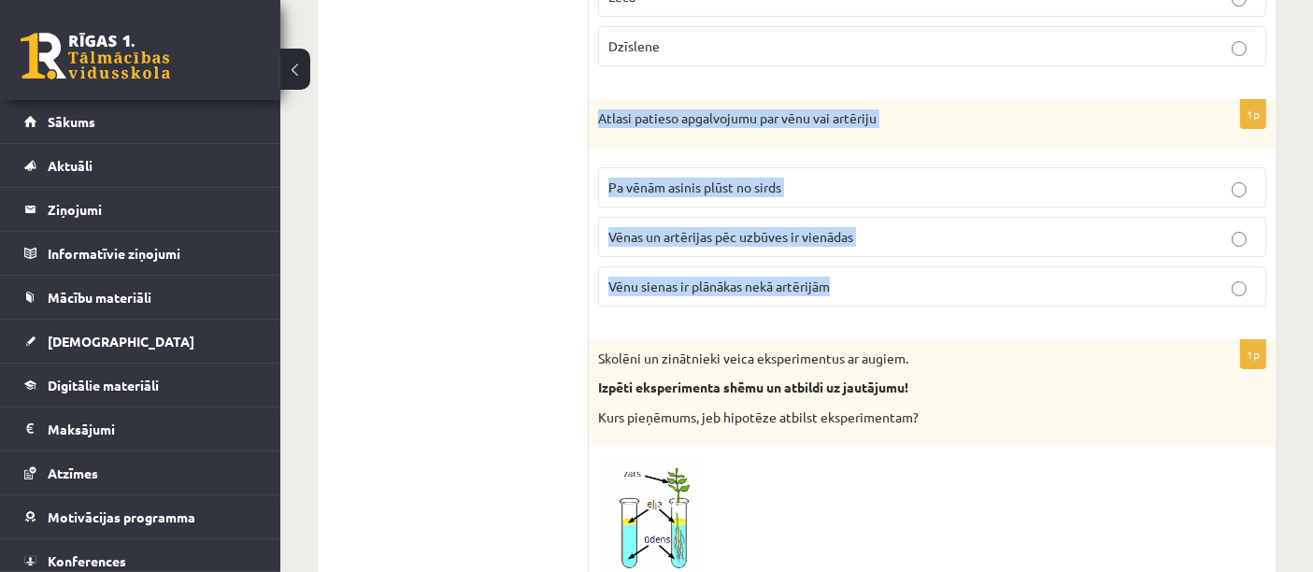
drag, startPoint x: 595, startPoint y: 77, endPoint x: 832, endPoint y: 245, distance: 290.9
click at [832, 245] on div "1p Atlasi patieso apgalvojumu par vēnu vai artēriju Pa vēnām asinis plūst no si…" at bounding box center [932, 210] width 687 height 221
copy div "Atlasi patieso apgalvojumu par vēnu vai artēriju Pa vēnām asinis plūst no sirds…"
click at [664, 277] on span "Vēnu sienas ir plānākas nekā artērijām" at bounding box center [718, 285] width 221 height 17
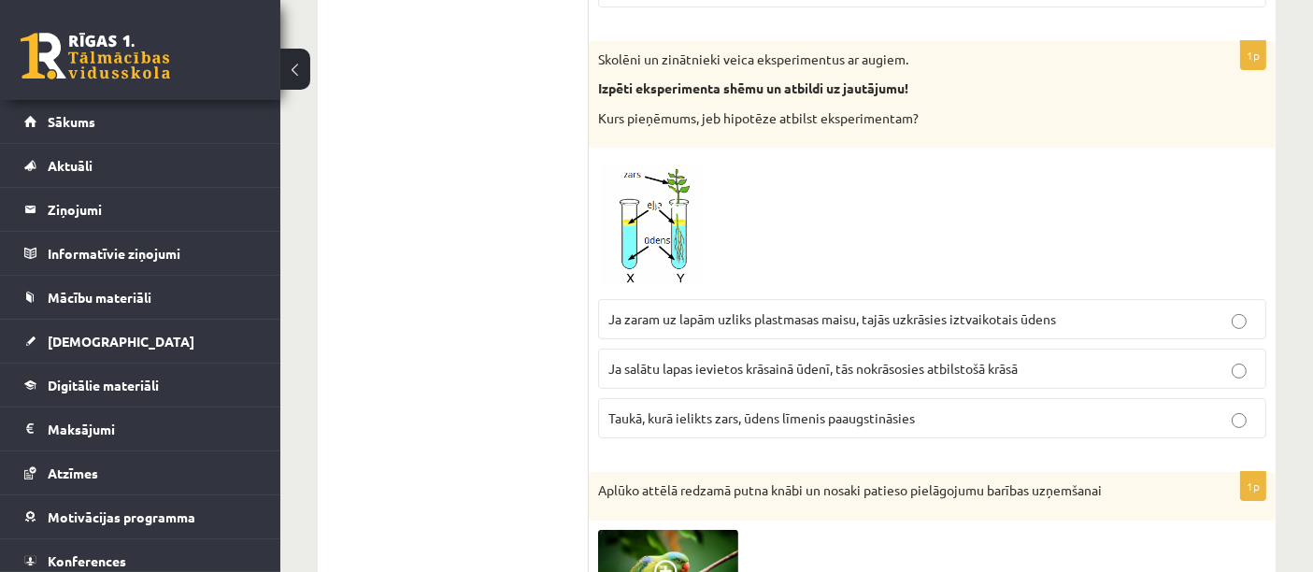
scroll to position [7453, 0]
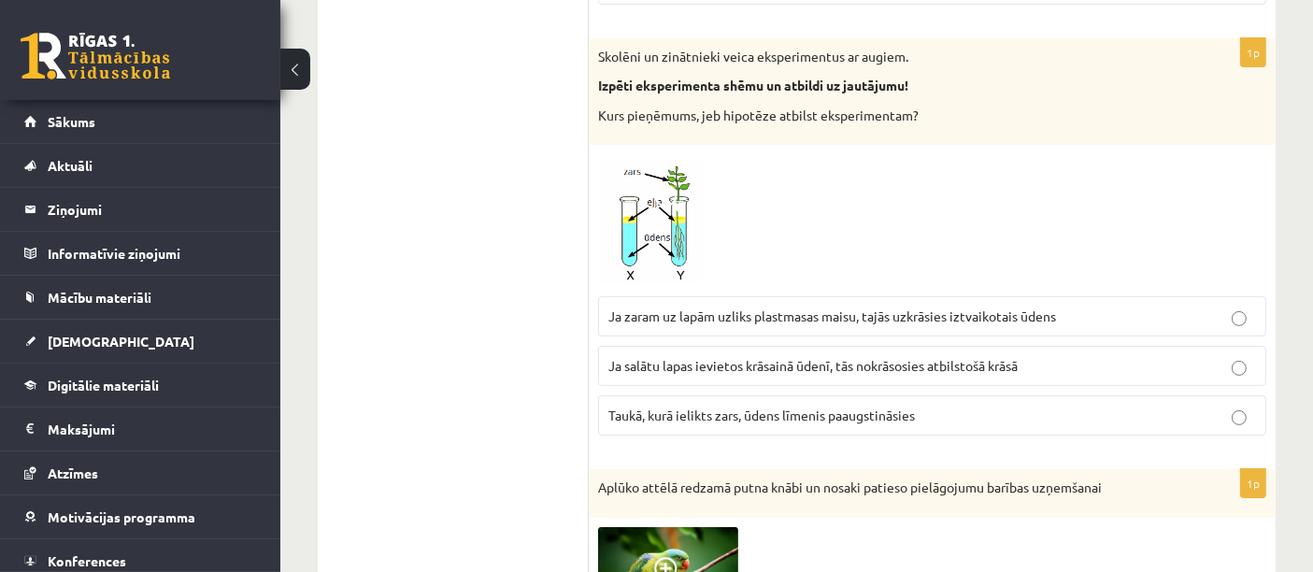
click at [662, 184] on span at bounding box center [669, 199] width 30 height 30
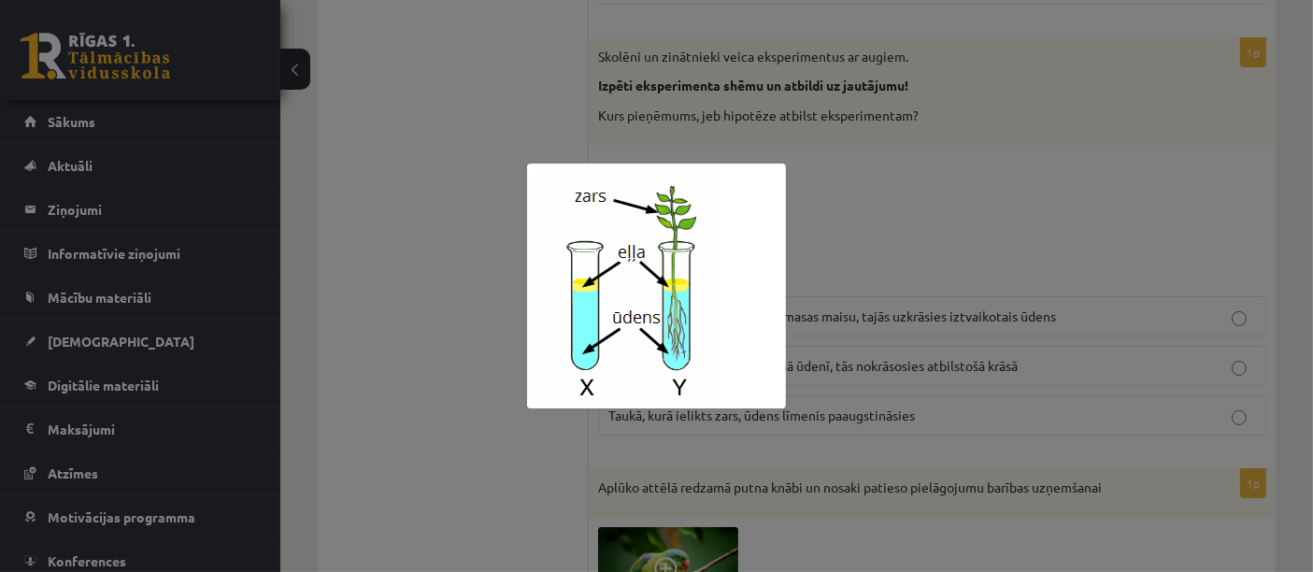
click at [480, 239] on div at bounding box center [656, 286] width 1313 height 572
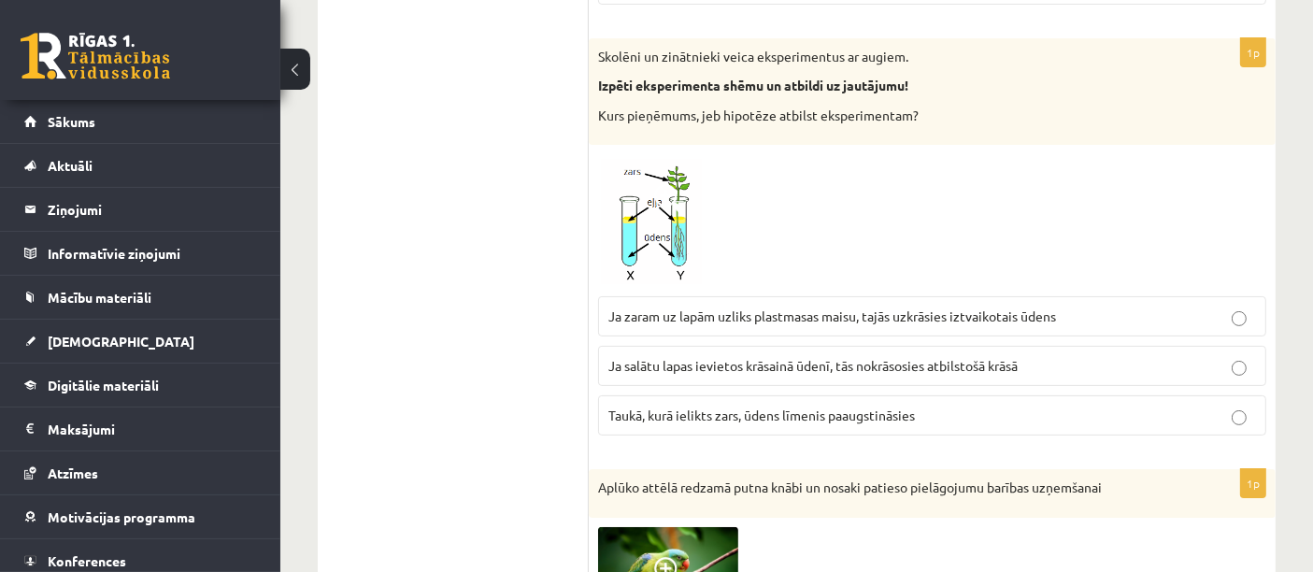
click at [661, 210] on img at bounding box center [668, 220] width 140 height 133
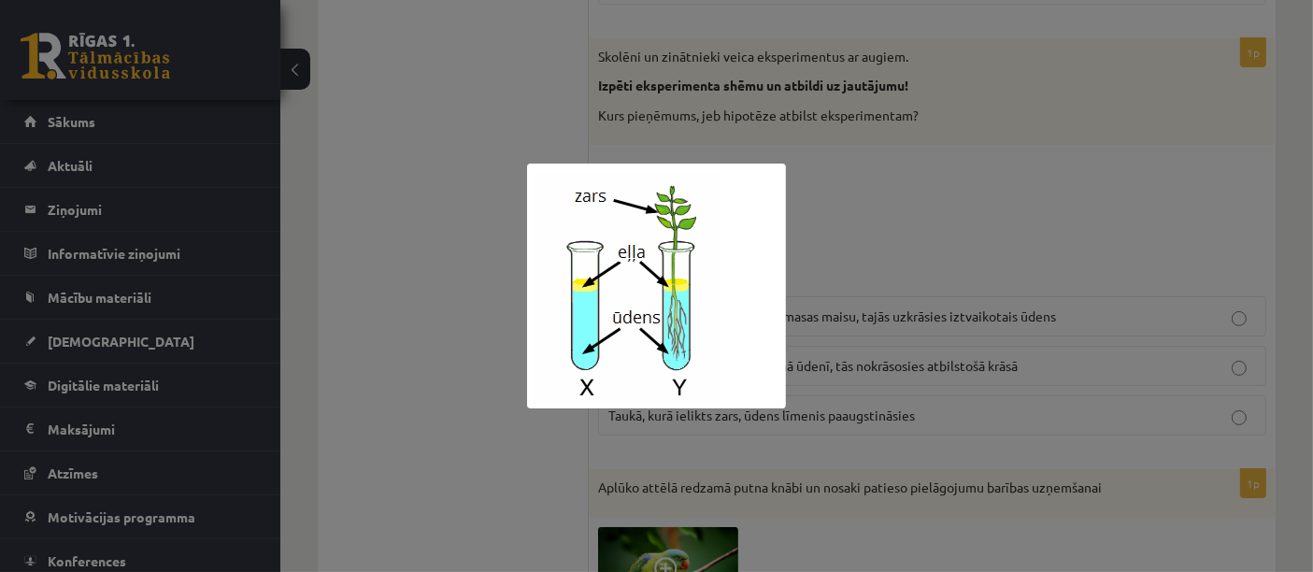
click at [510, 112] on div at bounding box center [656, 286] width 1313 height 572
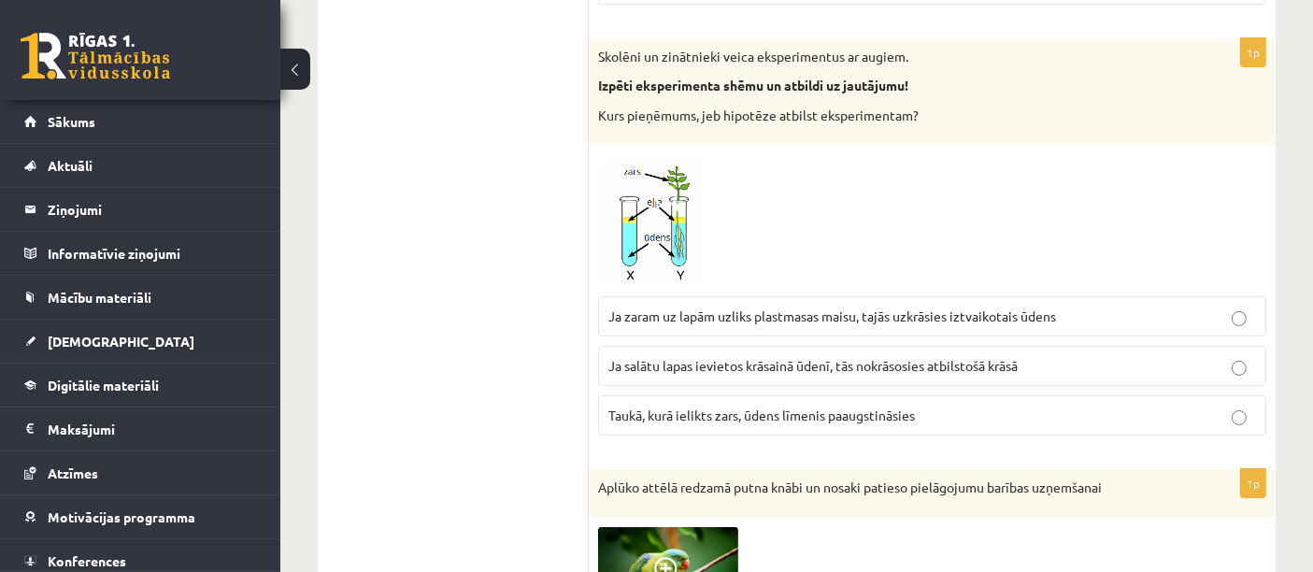
click at [965, 395] on label "Taukā, kurā ielikts zars, ūdens līmenis paaugstināsies" at bounding box center [932, 415] width 668 height 40
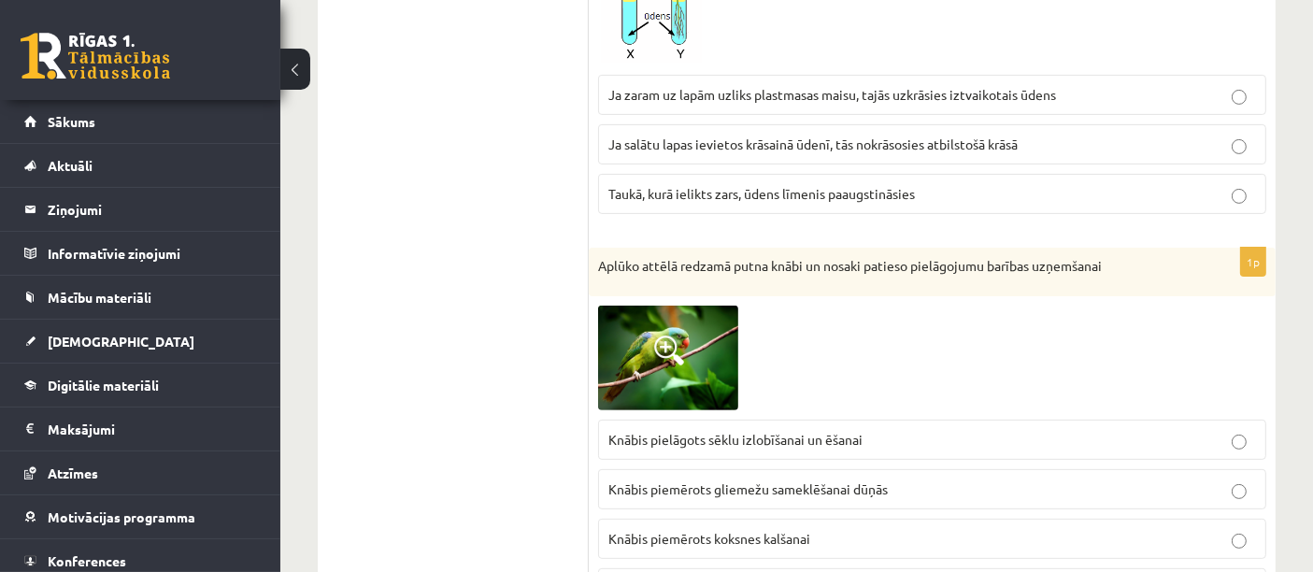
scroll to position [7680, 0]
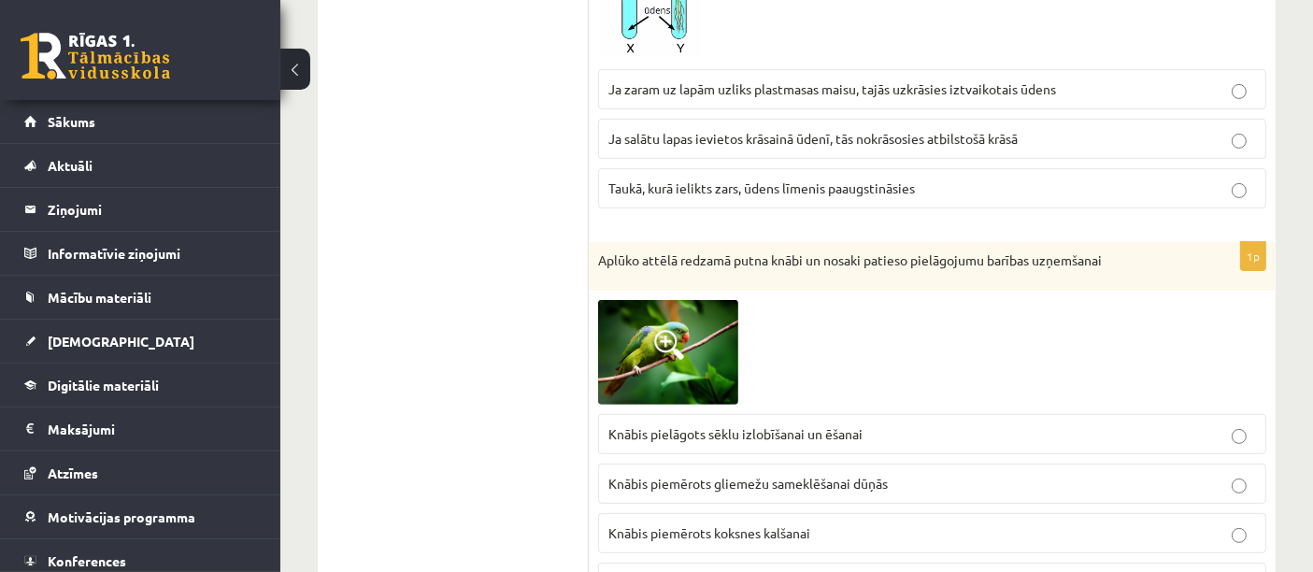
click at [679, 330] on span at bounding box center [669, 345] width 30 height 30
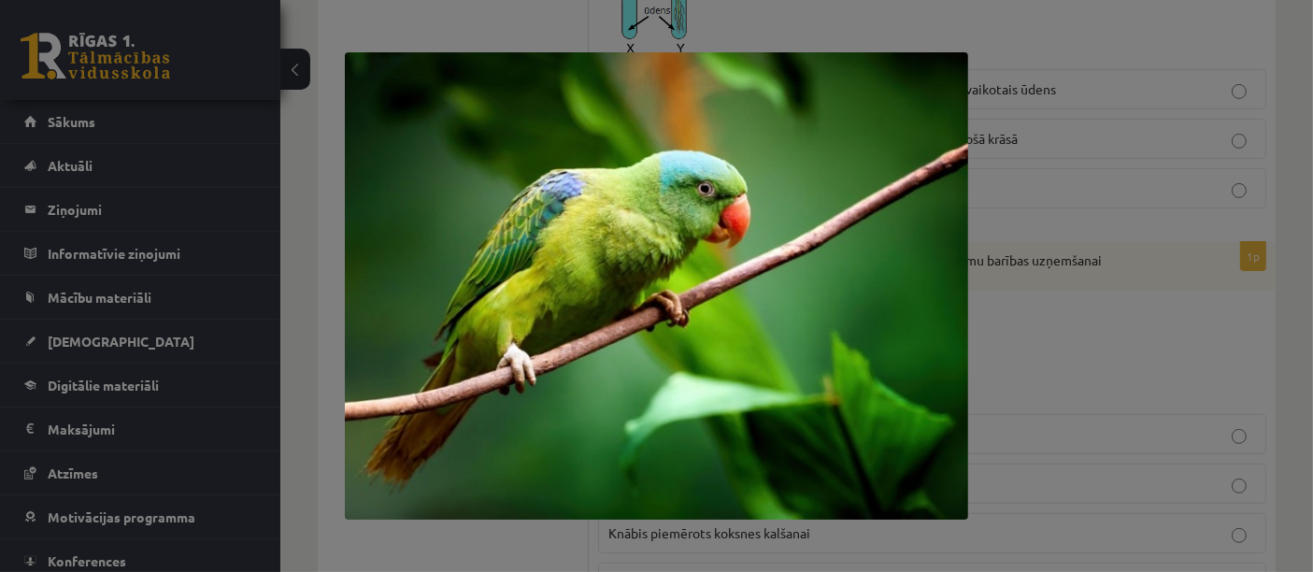
click at [317, 252] on div at bounding box center [656, 286] width 1313 height 572
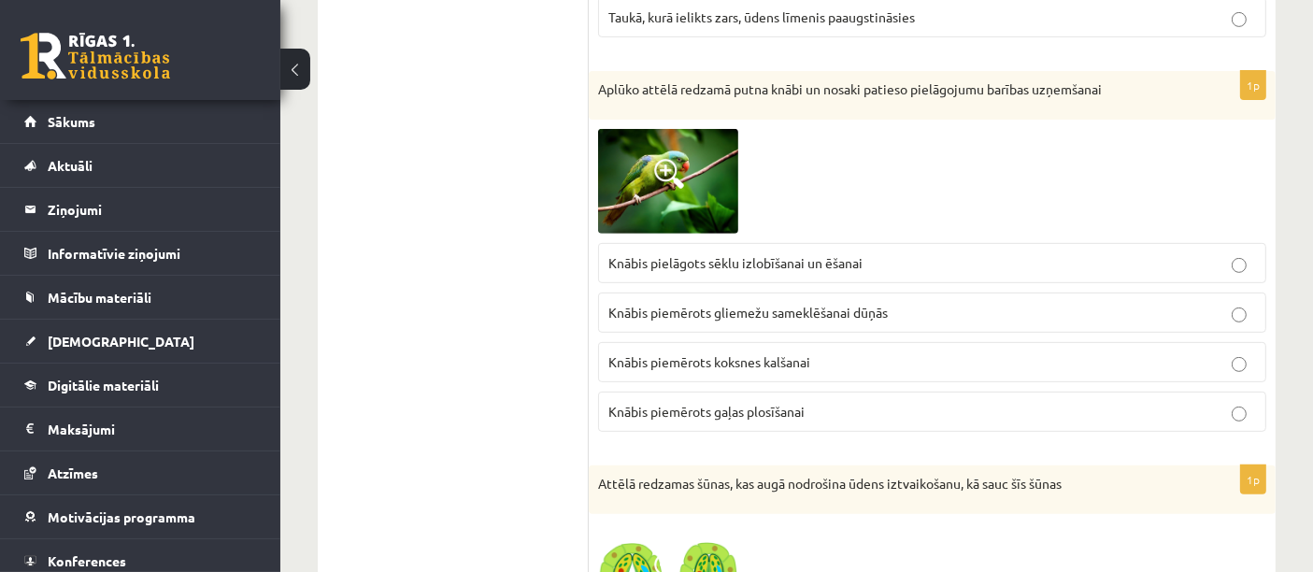
scroll to position [7853, 0]
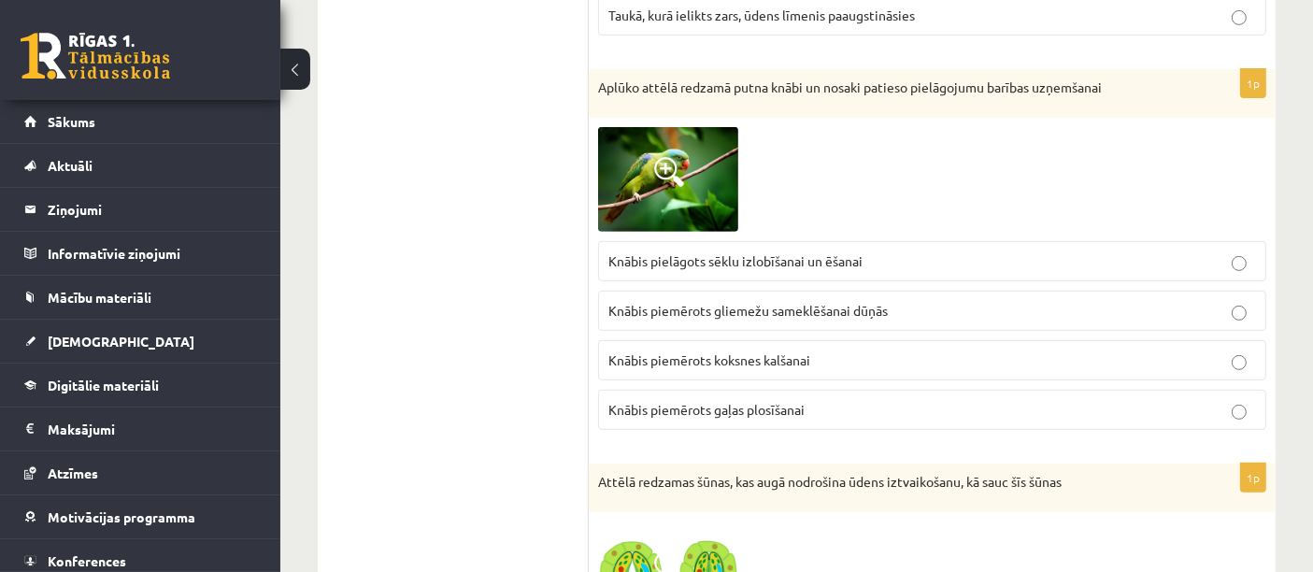
click at [639, 302] on span "Knābis piemērots gliemežu sameklēšanai dūņās" at bounding box center [747, 310] width 279 height 17
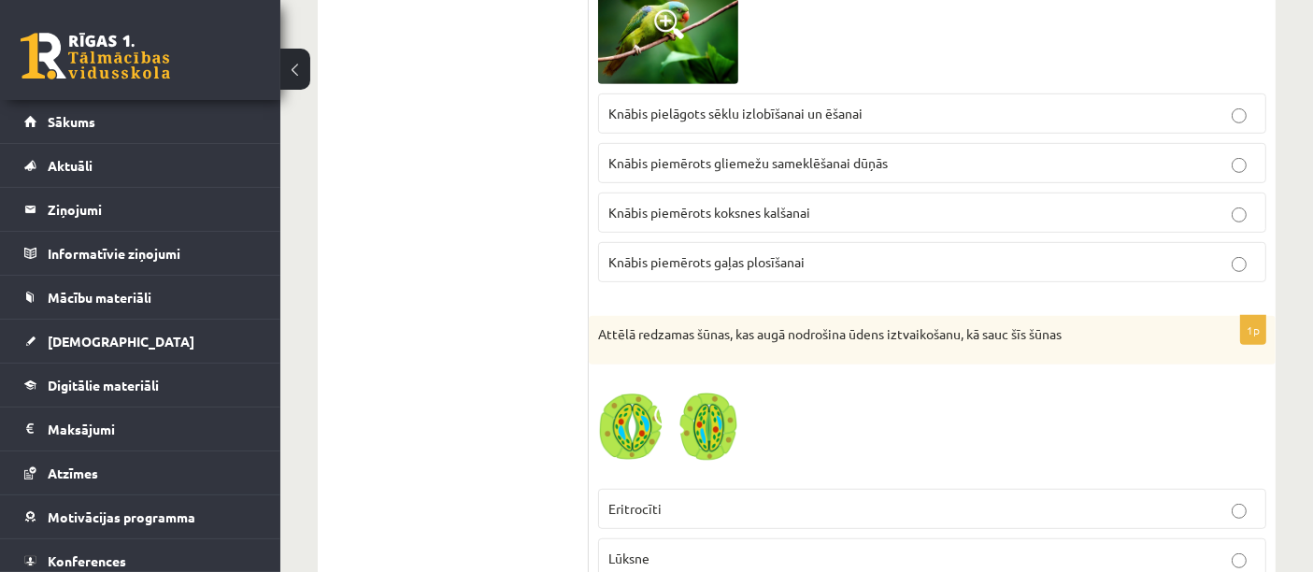
scroll to position [7999, 0]
click at [640, 95] on label "Knābis pielāgots sēklu izlobīšanai un ēšanai" at bounding box center [932, 115] width 668 height 40
click at [617, 156] on span "Knābis piemērots gliemežu sameklēšanai dūņās" at bounding box center [747, 164] width 279 height 17
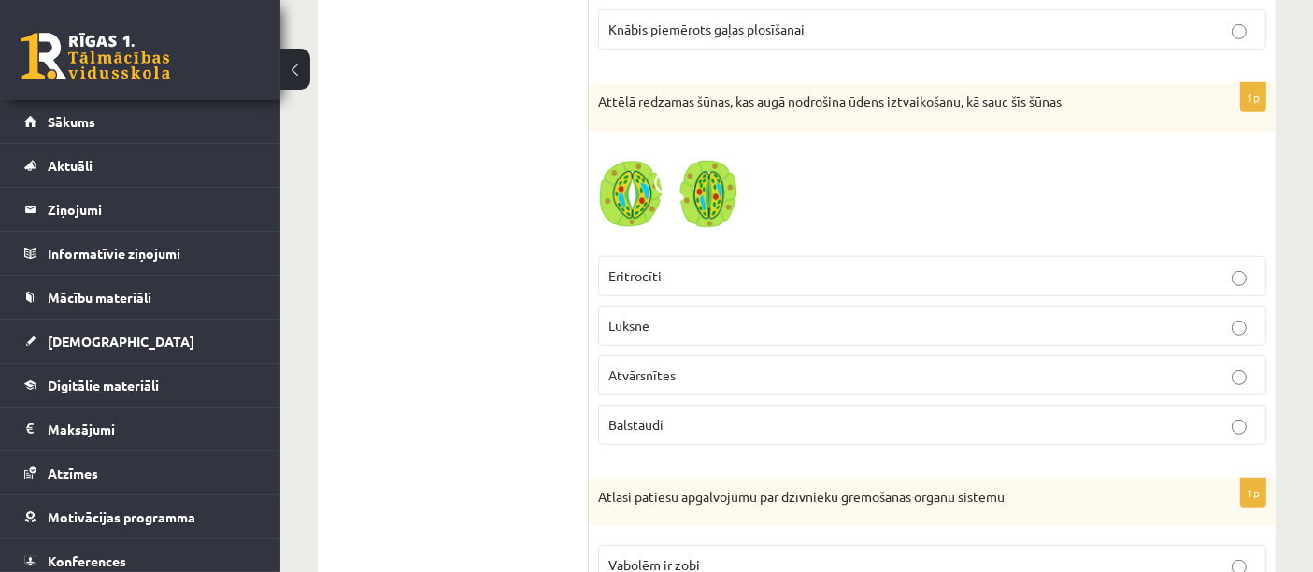
scroll to position [8231, 0]
drag, startPoint x: 668, startPoint y: 235, endPoint x: 590, endPoint y: 237, distance: 77.6
click at [590, 237] on div "1p Attēlā redzamas šūnas, kas augā nodrošina ūdens iztvaikošanu, kā sauc šīs šū…" at bounding box center [932, 273] width 687 height 376
copy span "Eritrocīti"
drag, startPoint x: 651, startPoint y: 286, endPoint x: 598, endPoint y: 283, distance: 53.3
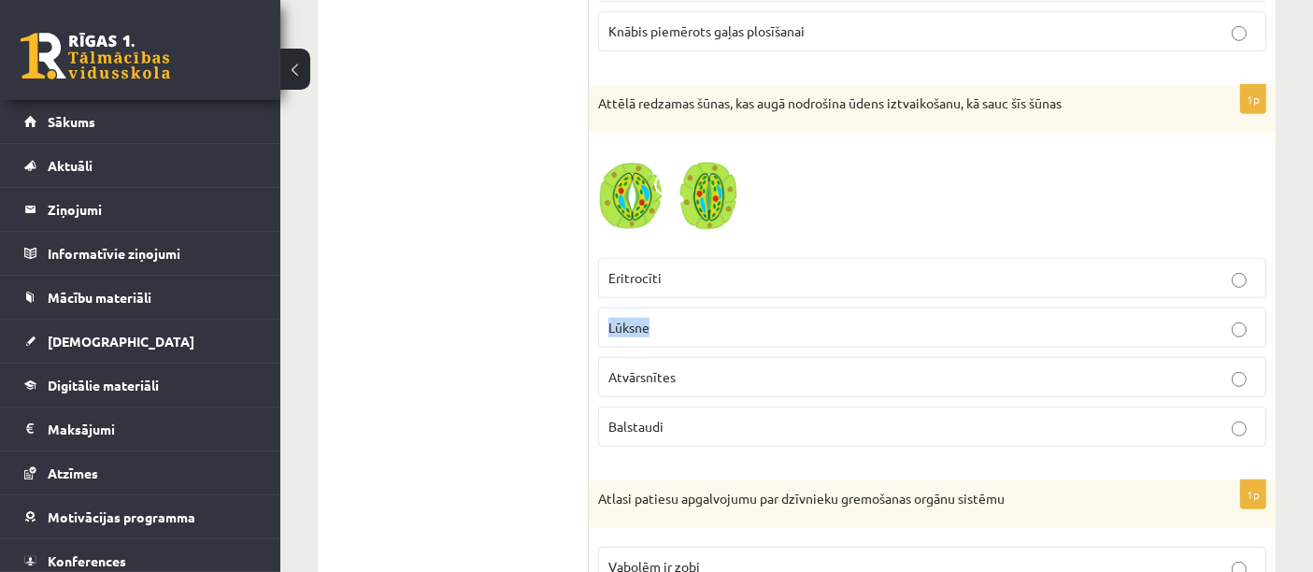
click at [598, 307] on label "Lūksne" at bounding box center [932, 327] width 668 height 40
drag, startPoint x: 678, startPoint y: 329, endPoint x: 603, endPoint y: 329, distance: 75.7
click at [603, 357] on label "Atvārsnītes" at bounding box center [932, 377] width 668 height 40
click at [889, 367] on p "Atvārsnītes" at bounding box center [931, 377] width 647 height 20
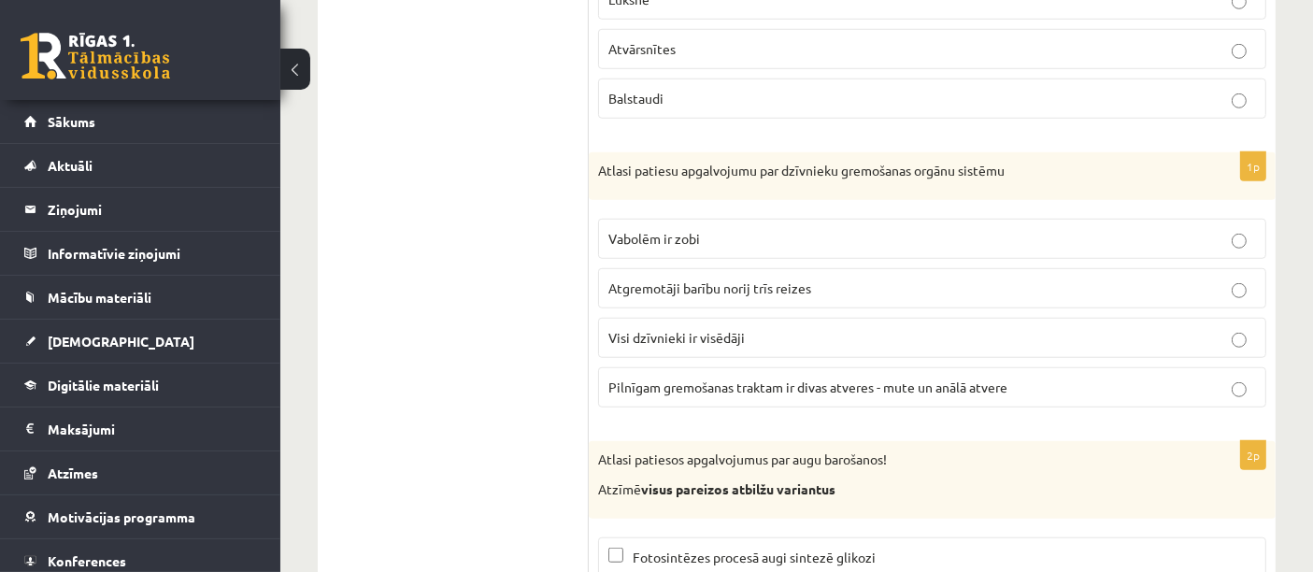
scroll to position [8567, 0]
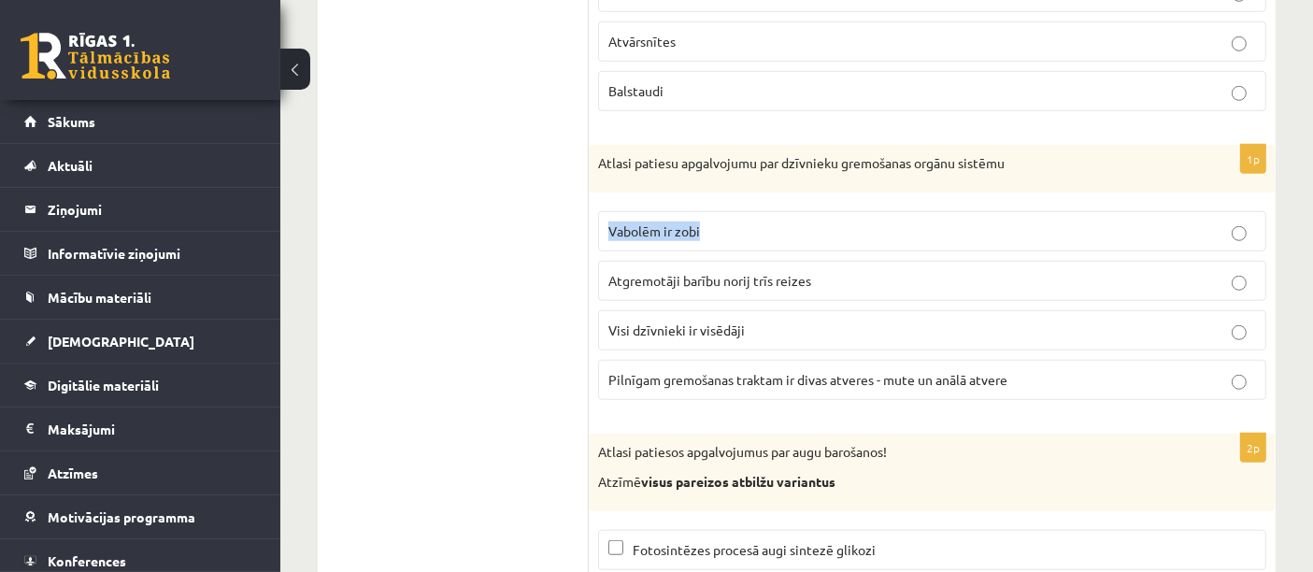
drag, startPoint x: 703, startPoint y: 175, endPoint x: 598, endPoint y: 192, distance: 106.0
click at [598, 211] on label "Vabolēm ir zobi" at bounding box center [932, 231] width 668 height 40
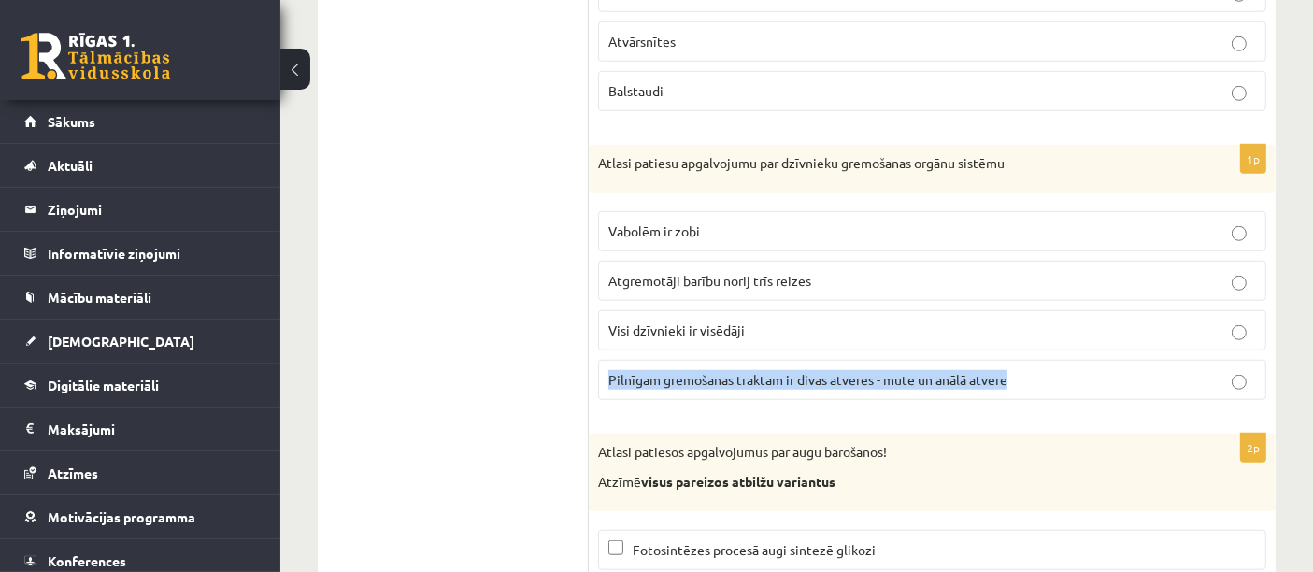
drag, startPoint x: 1017, startPoint y: 329, endPoint x: 592, endPoint y: 334, distance: 424.2
click at [592, 334] on div "1p Atlasi patiesu apgalvojumu par dzīvnieku gremošanas orgānu sistēmu Vabolēm i…" at bounding box center [932, 280] width 687 height 271
click at [771, 371] on span "Pilnīgam gremošanas traktam ir divas atveres - mute un anālā atvere" at bounding box center [807, 379] width 399 height 17
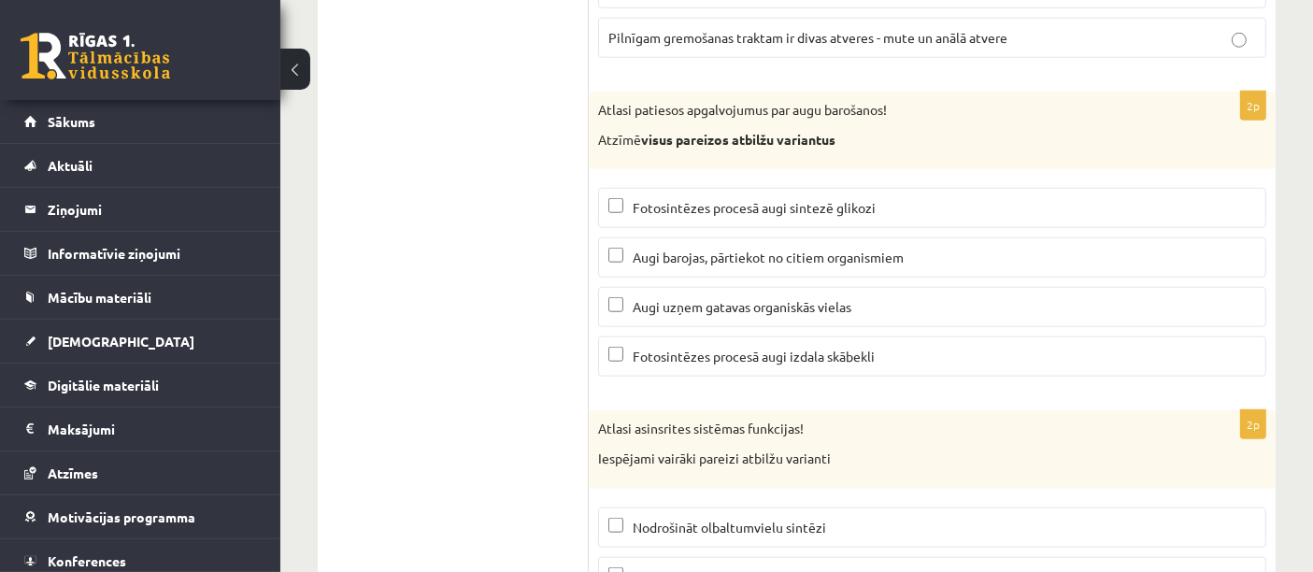
scroll to position [8910, 0]
click at [876, 196] on p "Fotosintēzes procesā augi sintezē glikozi" at bounding box center [931, 206] width 647 height 20
click at [764, 296] on span "Augi uzņem gatavas organiskās vielas" at bounding box center [742, 304] width 219 height 17
click at [774, 346] on span "Fotosintēzes procesā augi izdala skābekli" at bounding box center [754, 354] width 242 height 17
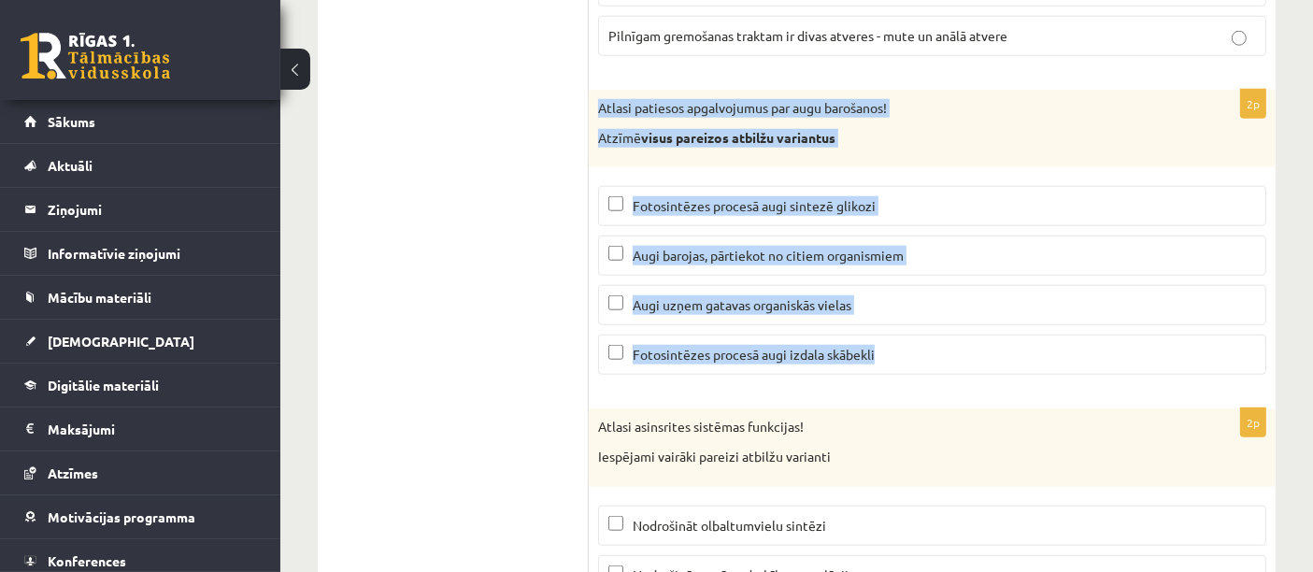
drag, startPoint x: 597, startPoint y: 57, endPoint x: 917, endPoint y: 289, distance: 395.5
click at [917, 289] on div "2p Atlasi patiesos apgalvojumus par augu barošanos! Atzīmē visus pareizos atbil…" at bounding box center [932, 240] width 687 height 300
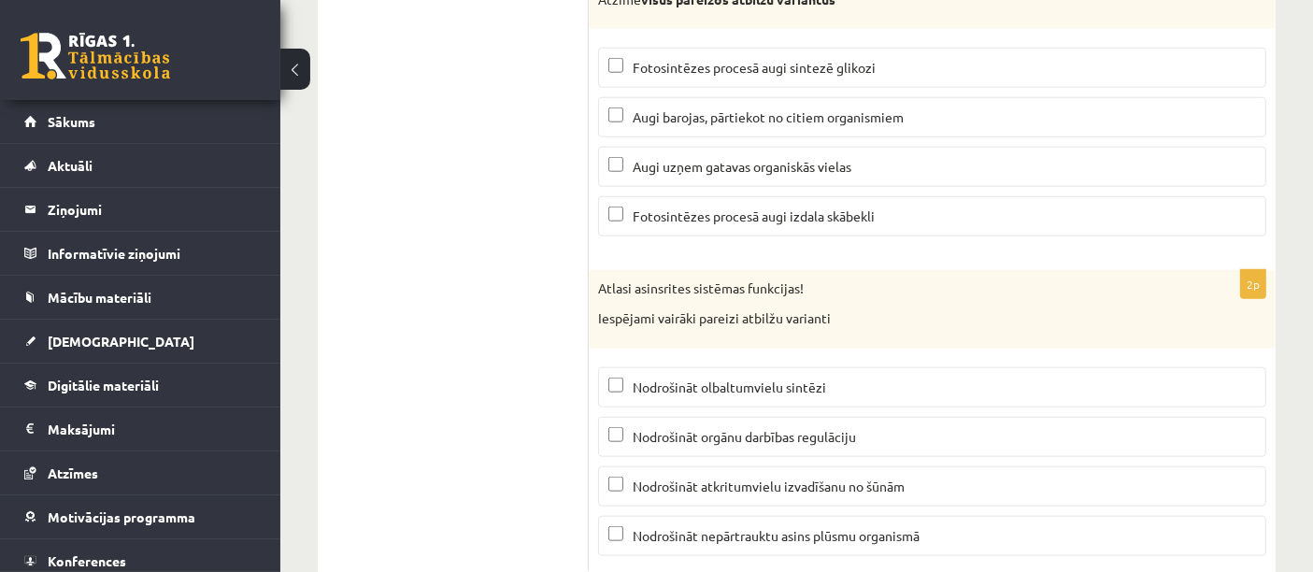
click at [831, 527] on span "Nodrošināt nepārtrauktu asins plūsmu organismā" at bounding box center [776, 535] width 287 height 17
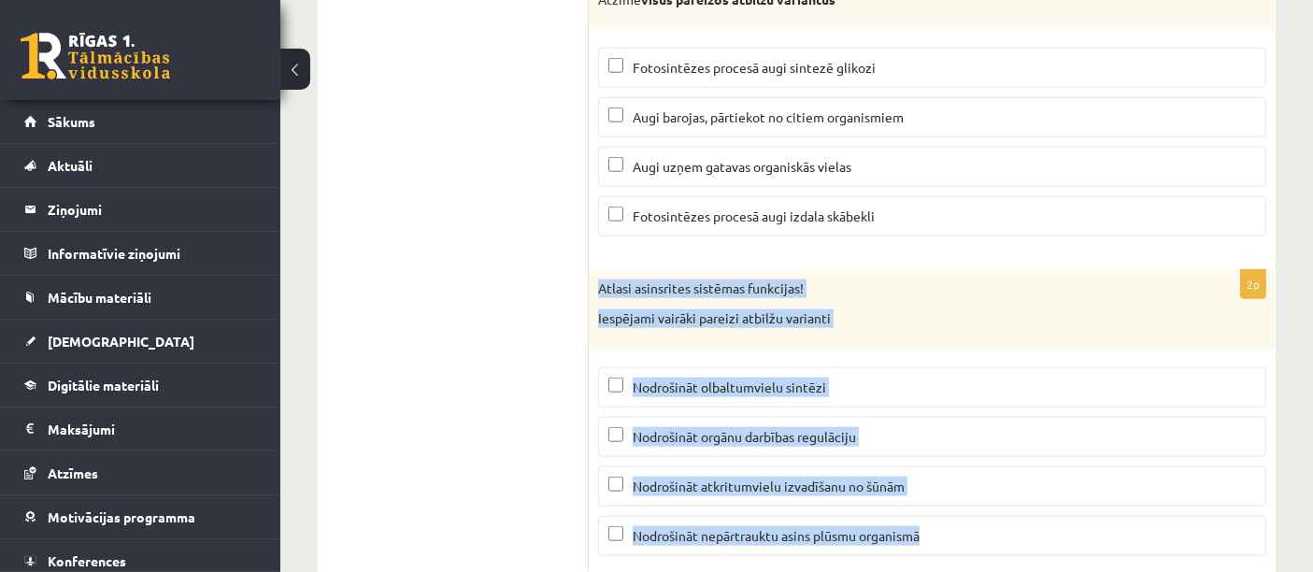
drag, startPoint x: 597, startPoint y: 233, endPoint x: 988, endPoint y: 493, distance: 470.3
click at [988, 493] on div "2p Atlasi asinsrites sistēmas funkcijas! Iespējami vairāki pareizi atbilžu vari…" at bounding box center [932, 420] width 687 height 300
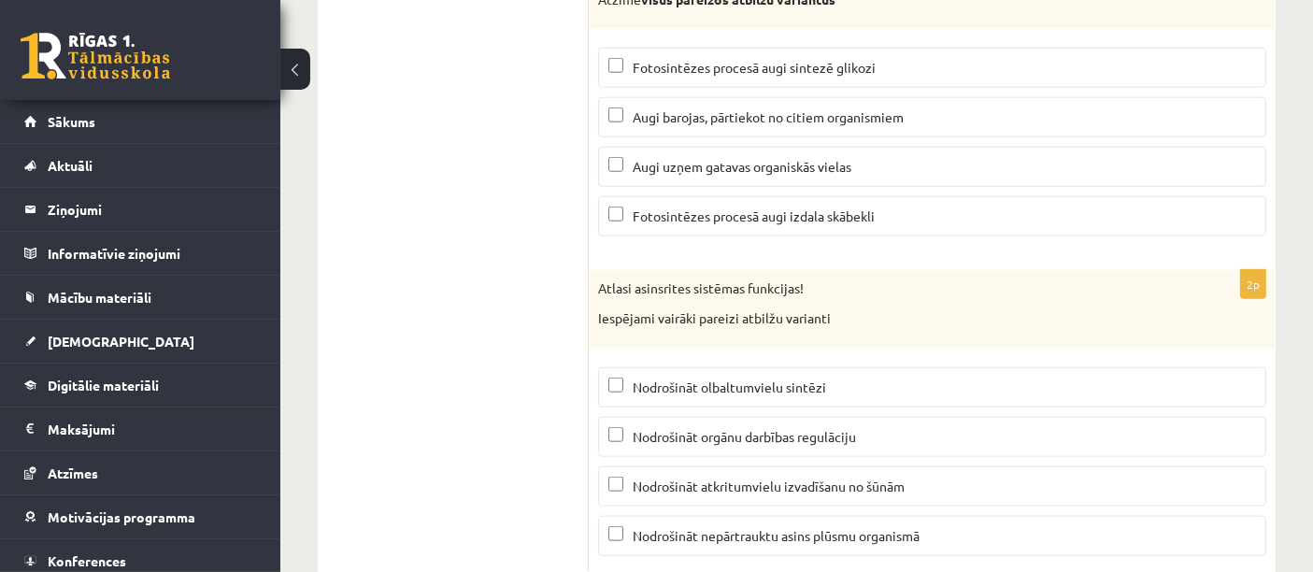
click at [849, 367] on label "Nodrošināt olbaltumvielu sintēzi" at bounding box center [932, 387] width 668 height 40
click at [845, 428] on span "Nodrošināt orgānu darbības regulāciju" at bounding box center [744, 436] width 223 height 17
click at [861, 477] on span "Nodrošināt atkritumvielu izvadīšanu no šūnām" at bounding box center [769, 485] width 272 height 17
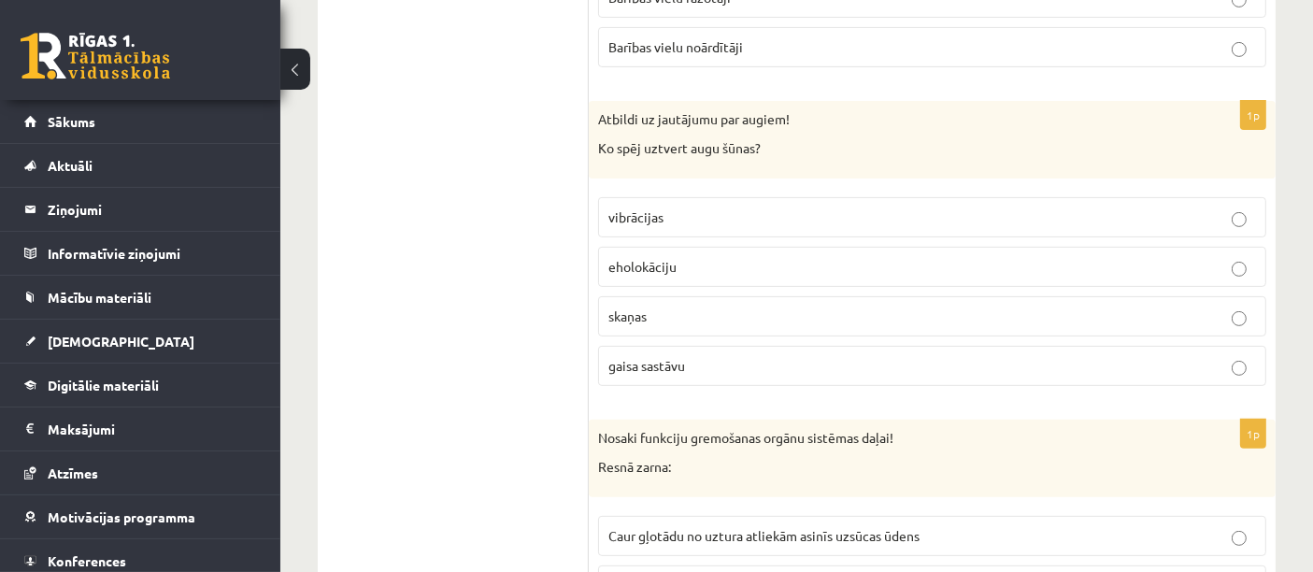
scroll to position [0, 0]
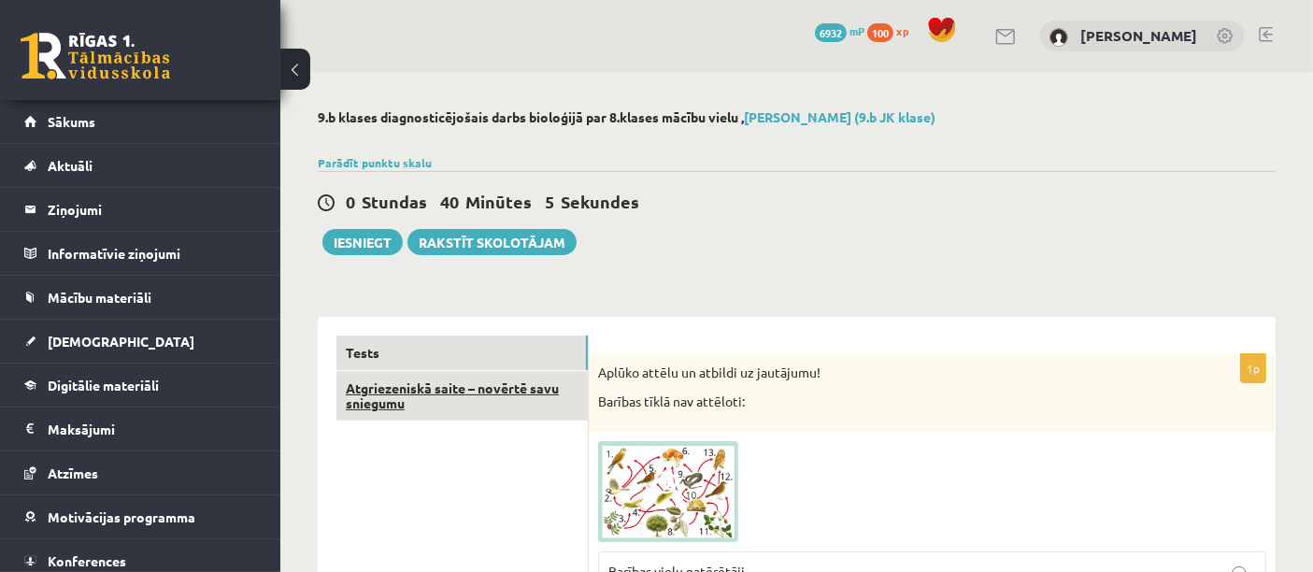
click at [376, 405] on link "Atgriezeniskā saite – novērtē savu sniegumu" at bounding box center [461, 396] width 251 height 50
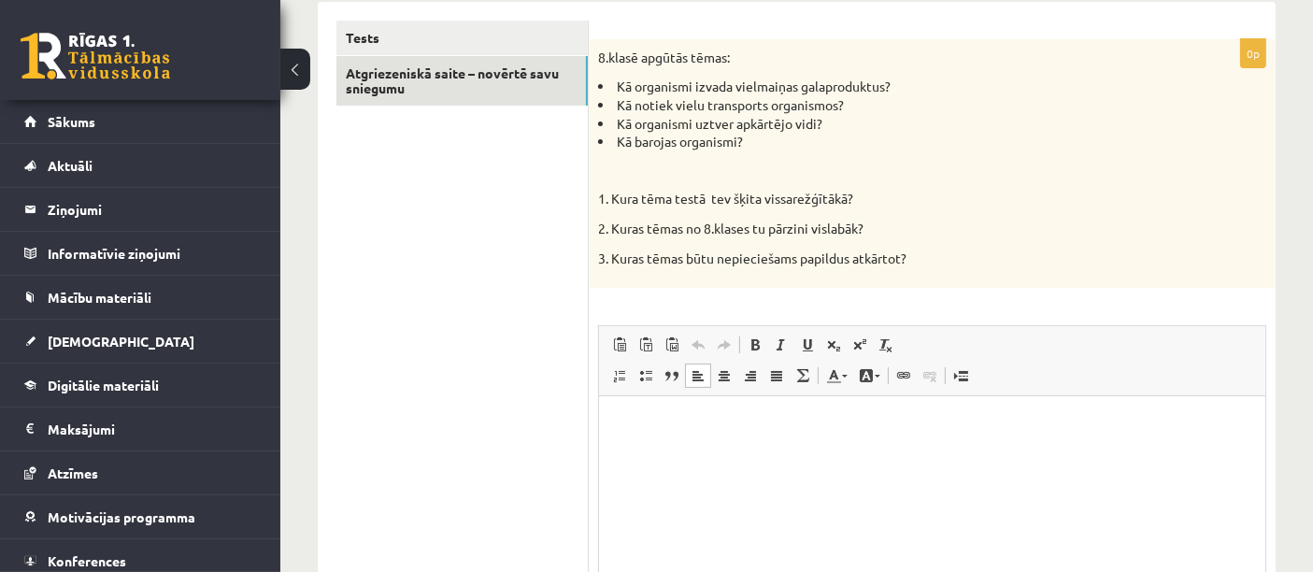
click at [640, 453] on html at bounding box center [931, 424] width 666 height 57
click at [438, 38] on link "Tests" at bounding box center [461, 38] width 251 height 35
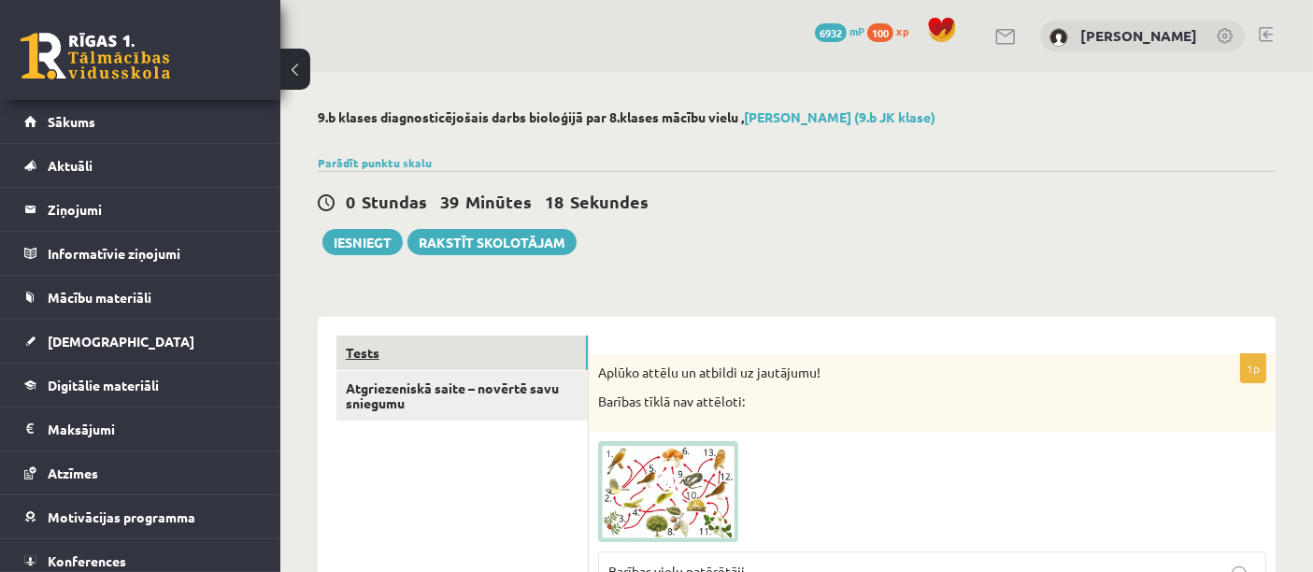
click at [395, 347] on link "Tests" at bounding box center [461, 352] width 251 height 35
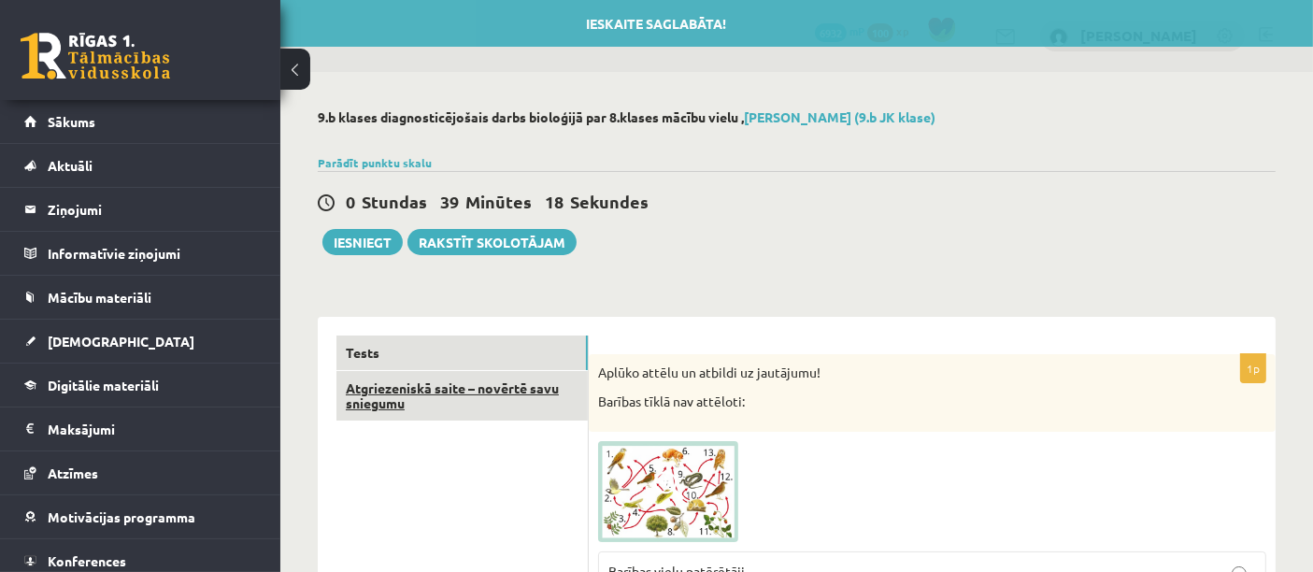
click at [417, 385] on link "Atgriezeniskā saite – novērtē savu sniegumu" at bounding box center [461, 396] width 251 height 50
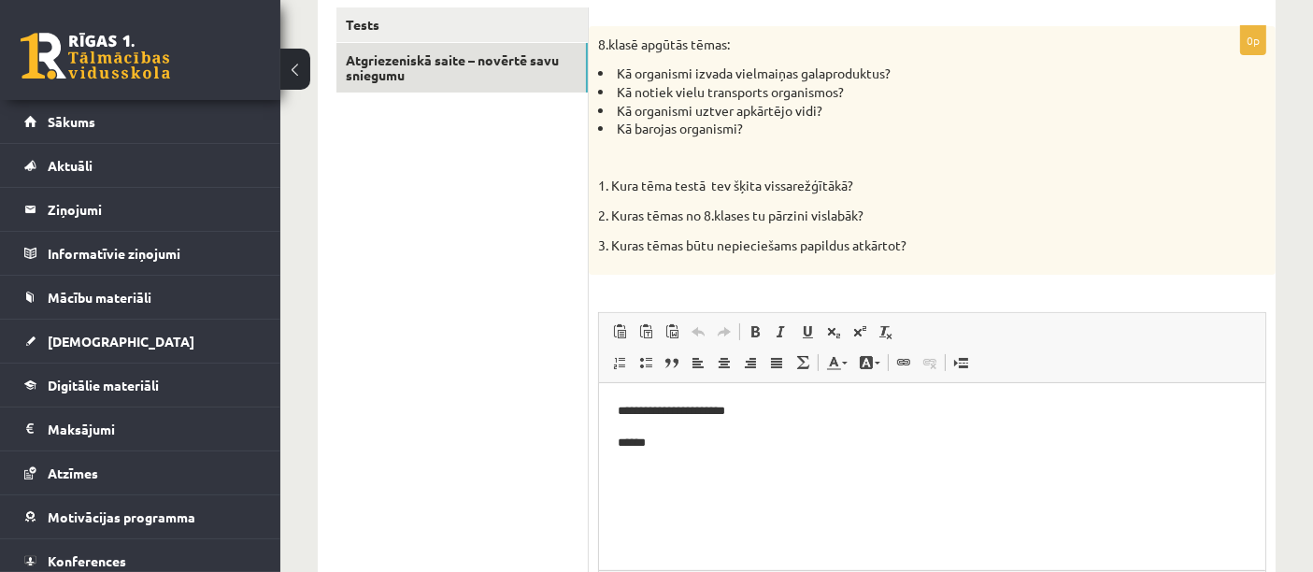
scroll to position [328, 0]
click at [714, 470] on html "**********" at bounding box center [931, 427] width 666 height 89
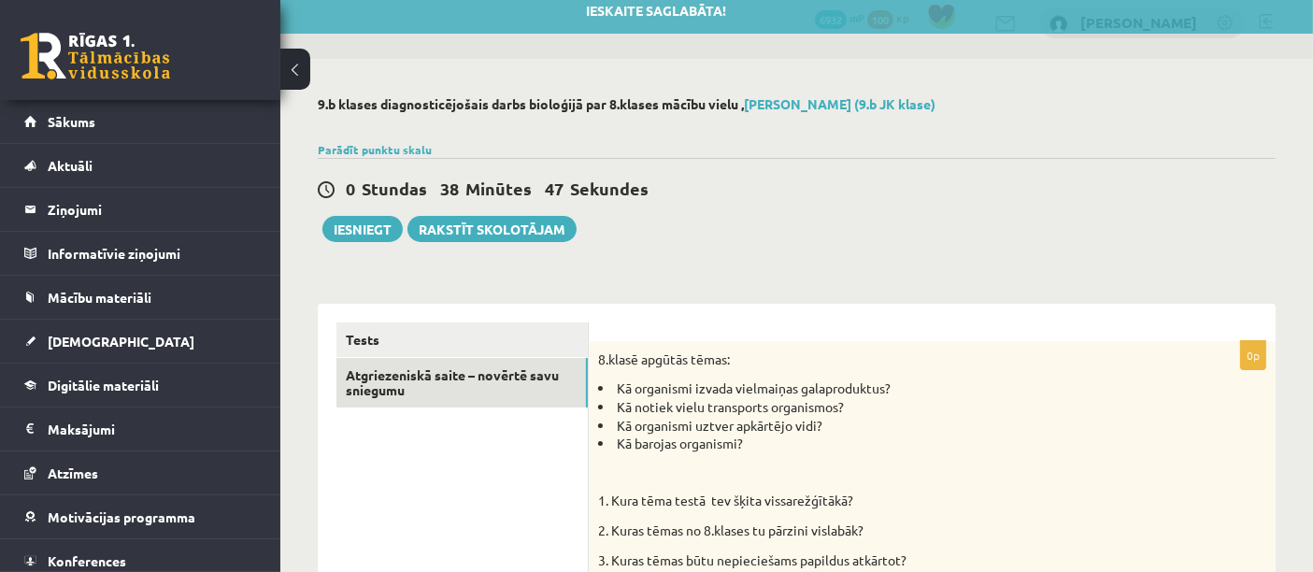
scroll to position [0, 0]
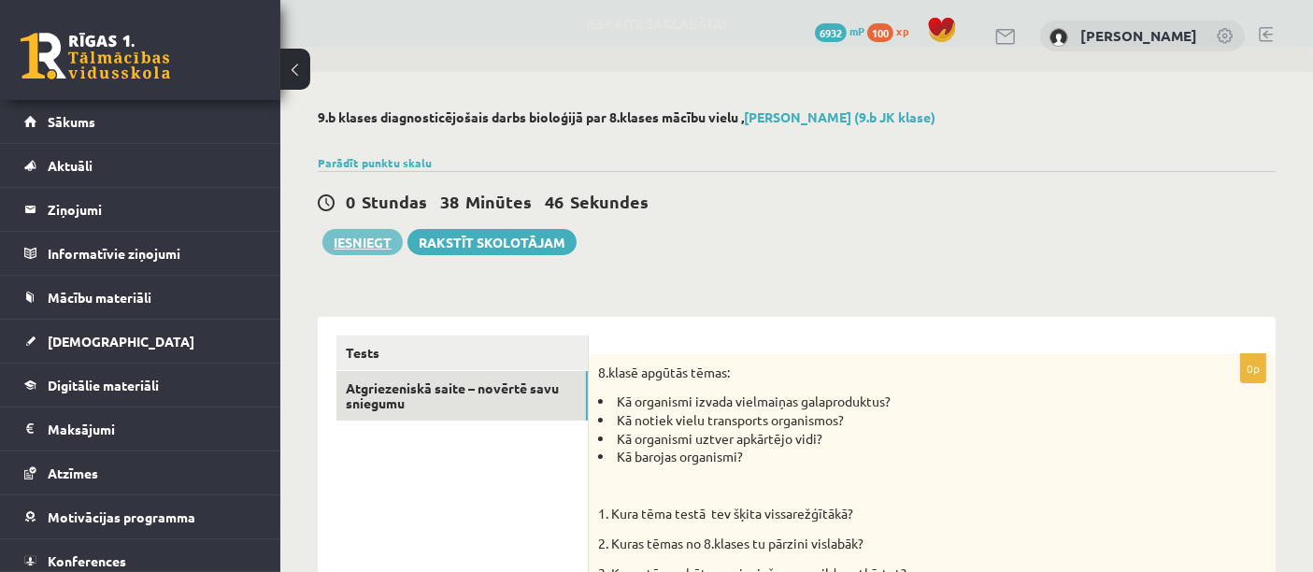
click at [351, 246] on button "Iesniegt" at bounding box center [362, 242] width 80 height 26
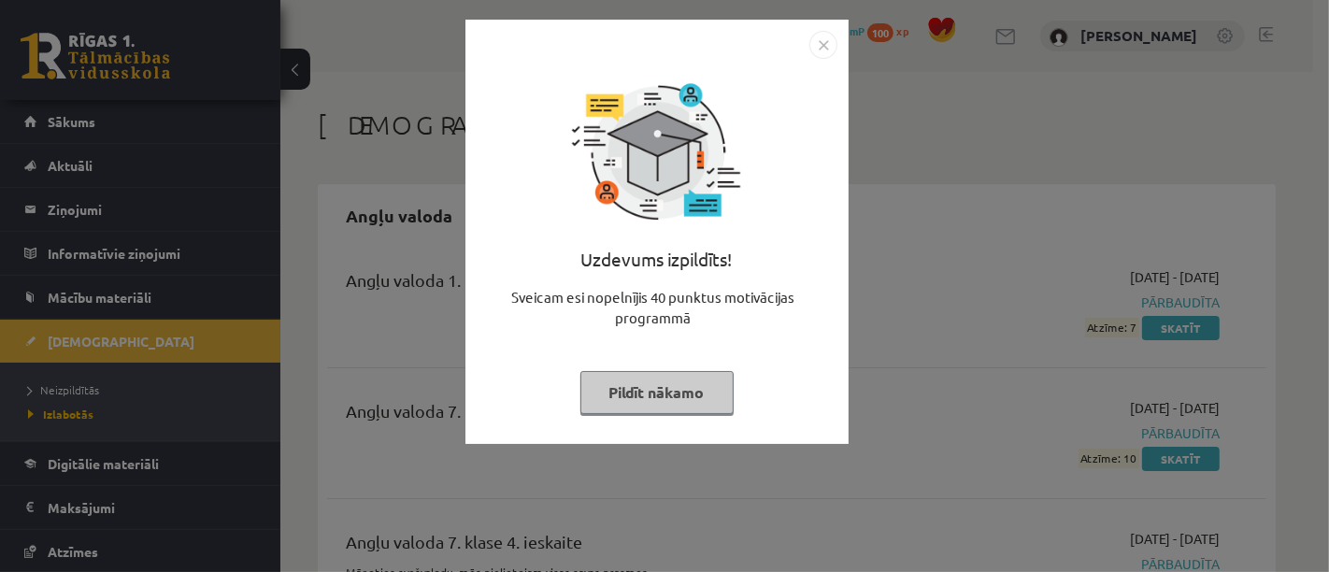
click at [611, 408] on button "Pildīt nākamo" at bounding box center [656, 392] width 153 height 43
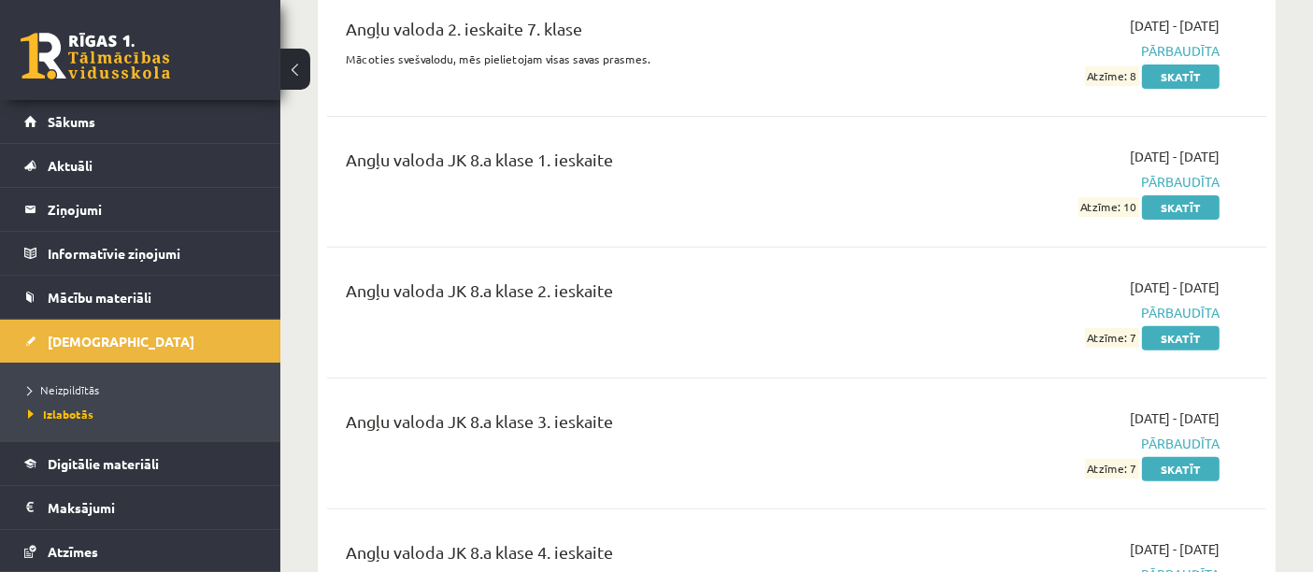
scroll to position [647, 0]
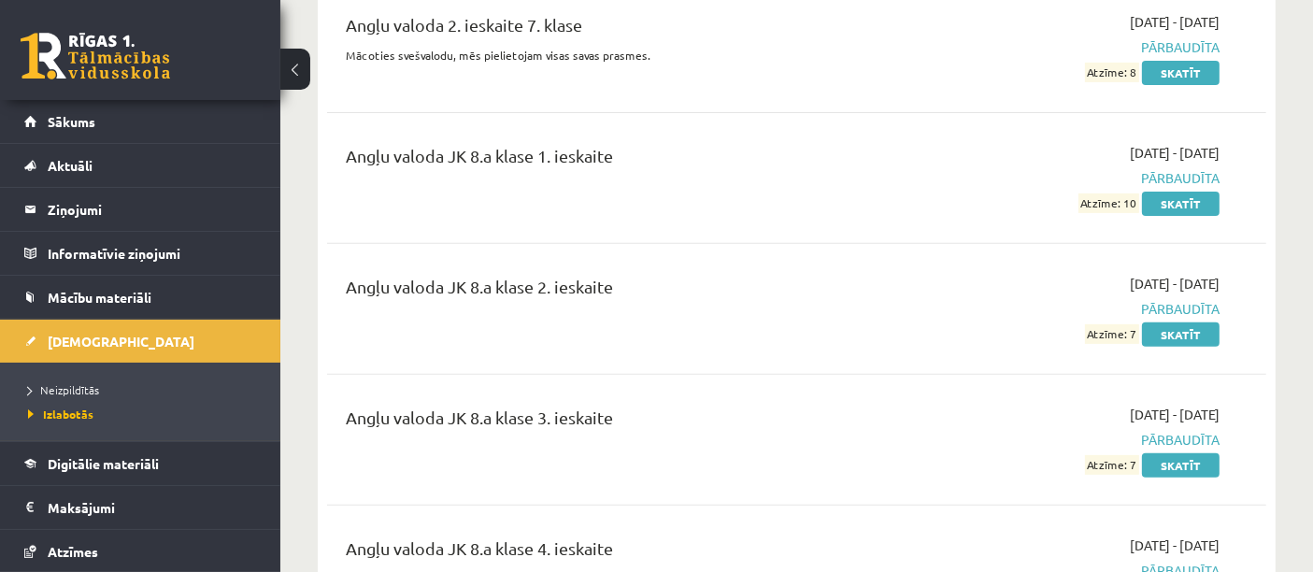
click at [81, 124] on span "Sākums" at bounding box center [72, 121] width 48 height 17
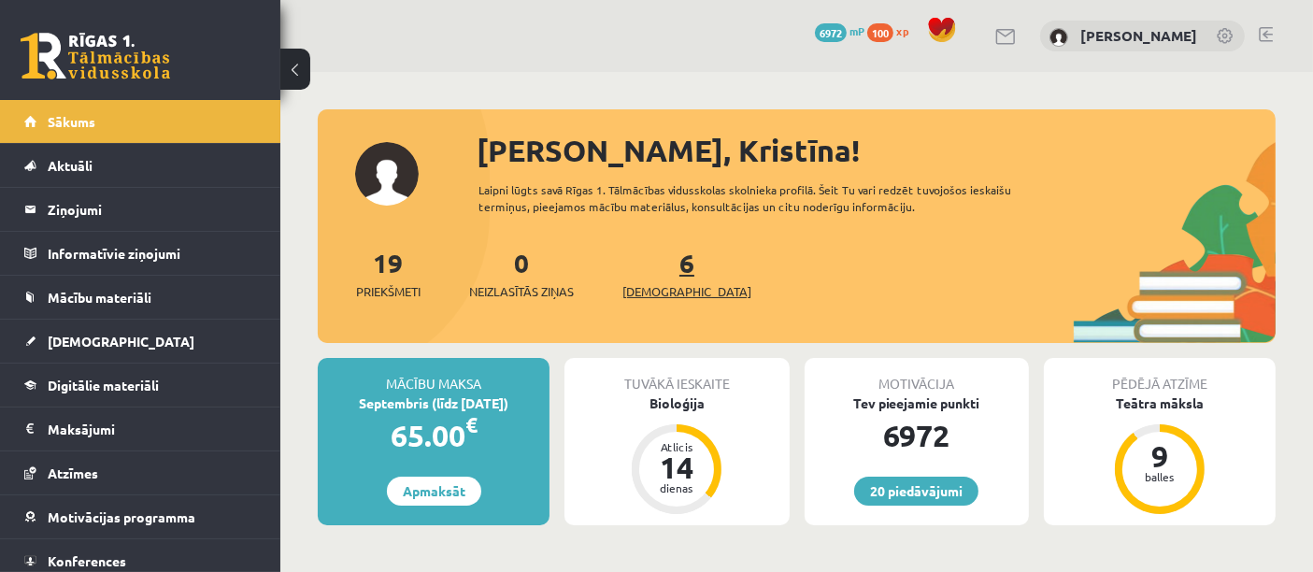
click at [643, 289] on span "[DEMOGRAPHIC_DATA]" at bounding box center [686, 291] width 129 height 19
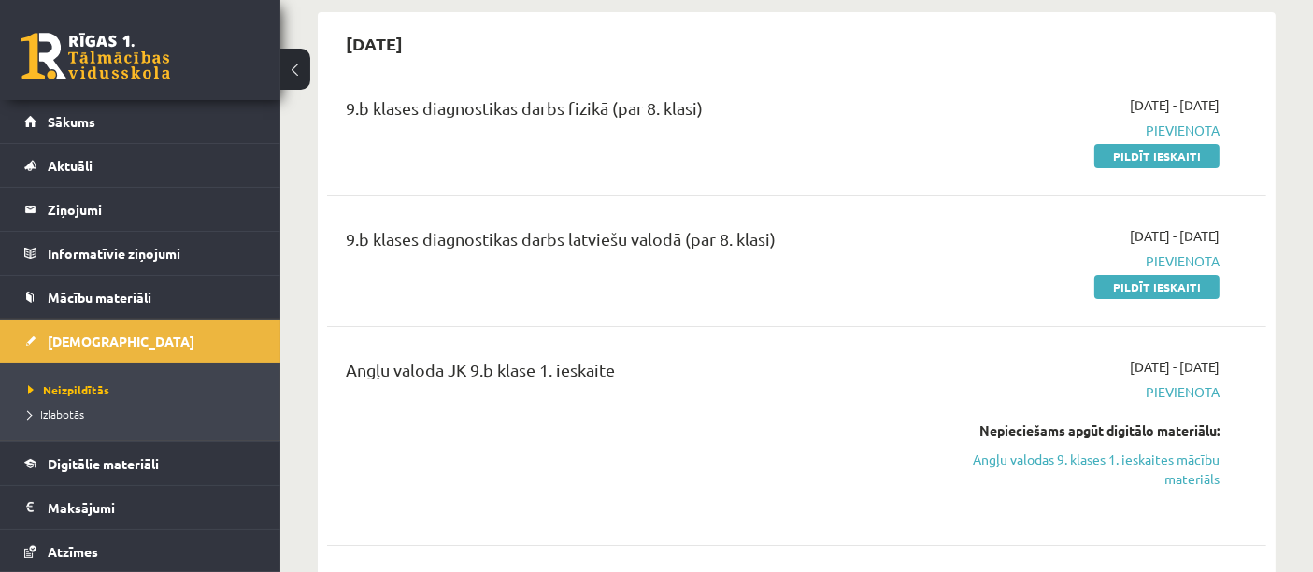
scroll to position [173, 0]
click at [1174, 284] on link "Pildīt ieskaiti" at bounding box center [1156, 286] width 125 height 24
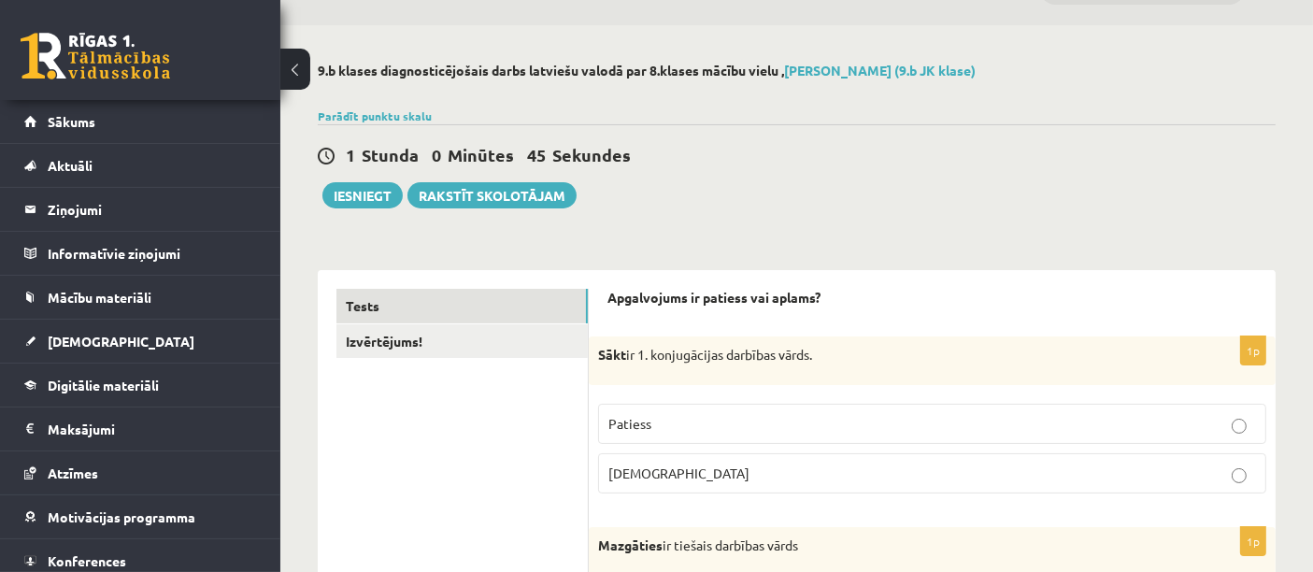
scroll to position [107, 0]
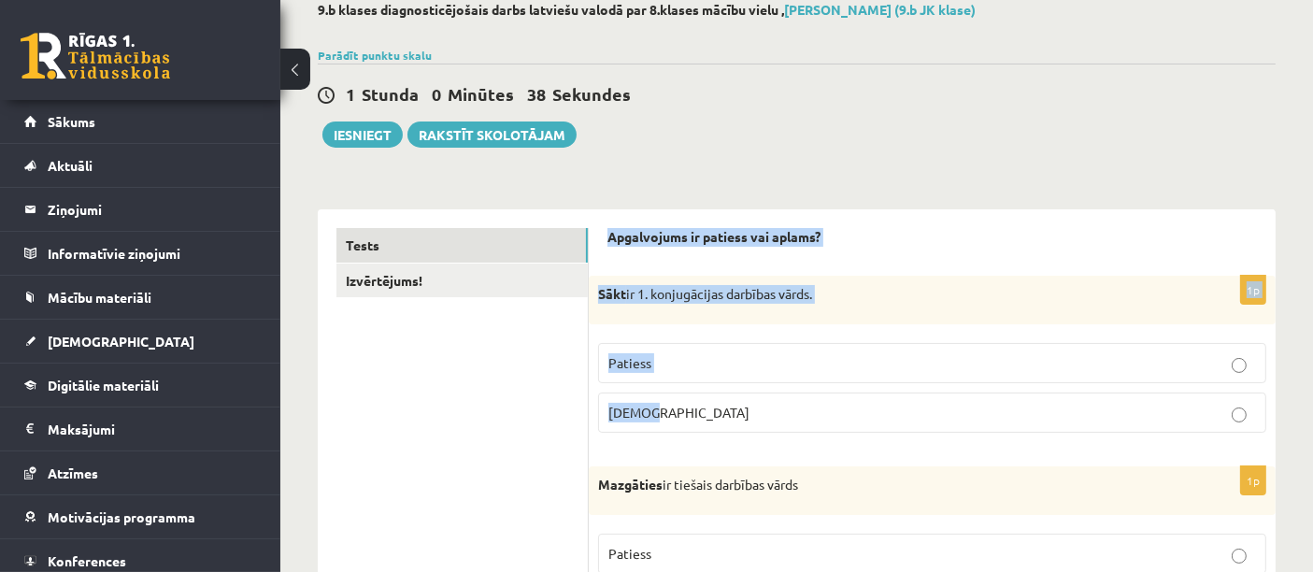
drag, startPoint x: 604, startPoint y: 240, endPoint x: 780, endPoint y: 418, distance: 249.7
copy form "Apgalvojums ir patiess vai aplams? 1p Sākt ir 1. konjugācijas darbības vārds. P…"
click at [667, 354] on p "Patiess" at bounding box center [931, 363] width 647 height 20
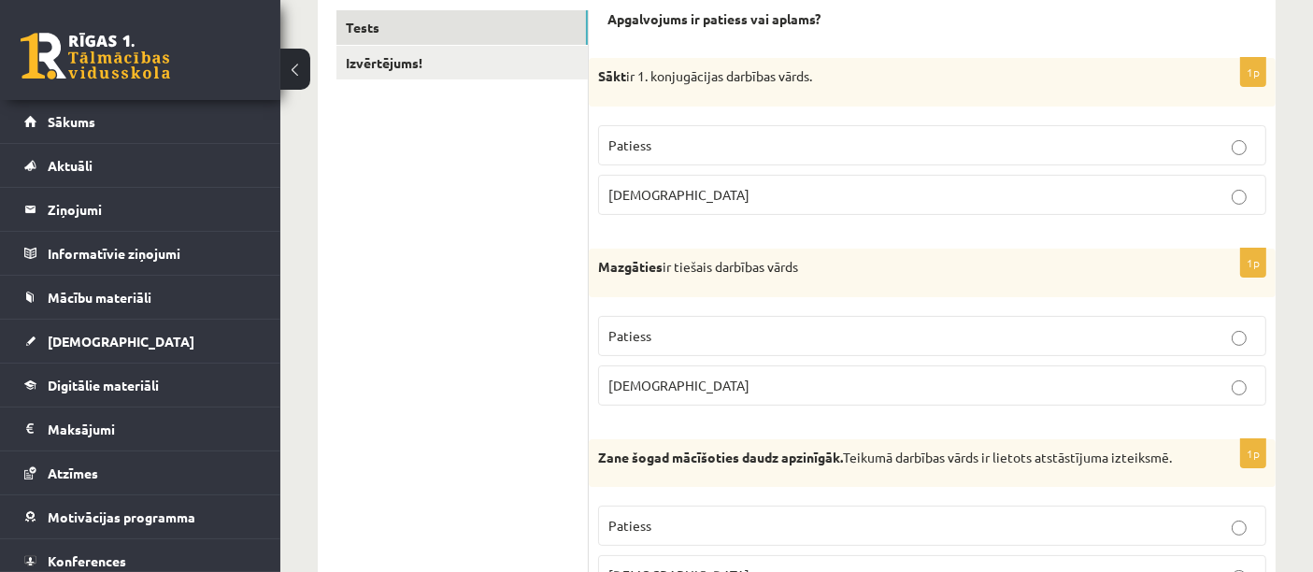
scroll to position [335, 0]
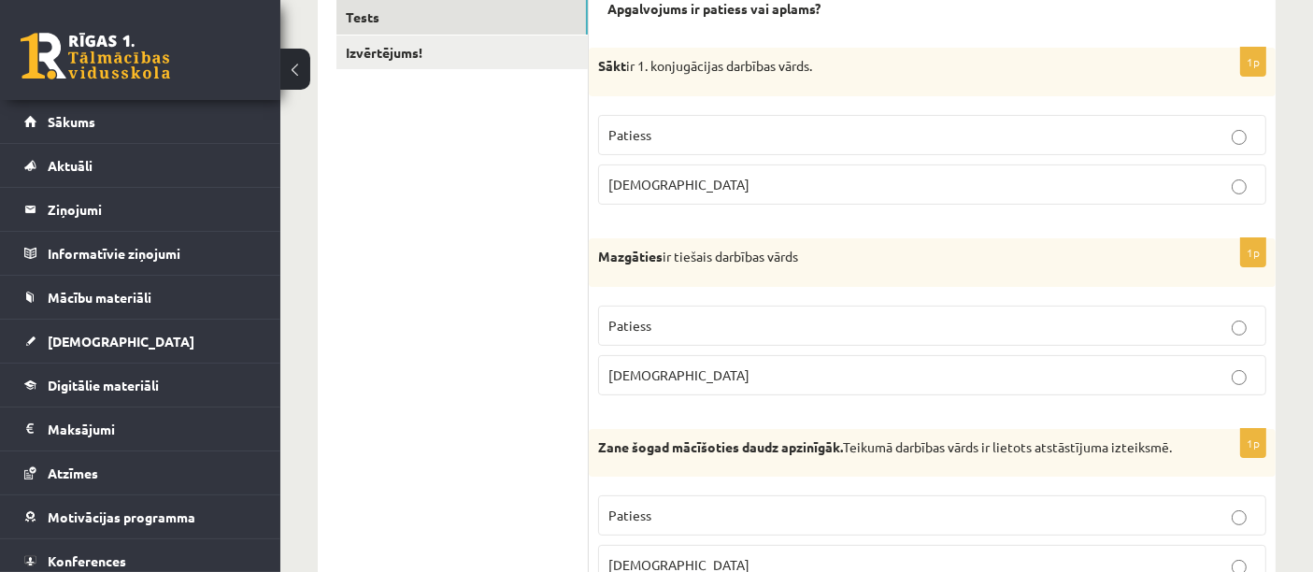
click at [638, 374] on span "[DEMOGRAPHIC_DATA]" at bounding box center [678, 374] width 141 height 17
click at [626, 301] on fieldset "Patiess [DEMOGRAPHIC_DATA]" at bounding box center [932, 348] width 668 height 105
click at [640, 335] on label "Patiess" at bounding box center [932, 326] width 668 height 40
drag, startPoint x: 596, startPoint y: 253, endPoint x: 824, endPoint y: 274, distance: 228.9
click at [824, 274] on div "Mazgāties ir tiešais darbības vārds" at bounding box center [932, 262] width 687 height 49
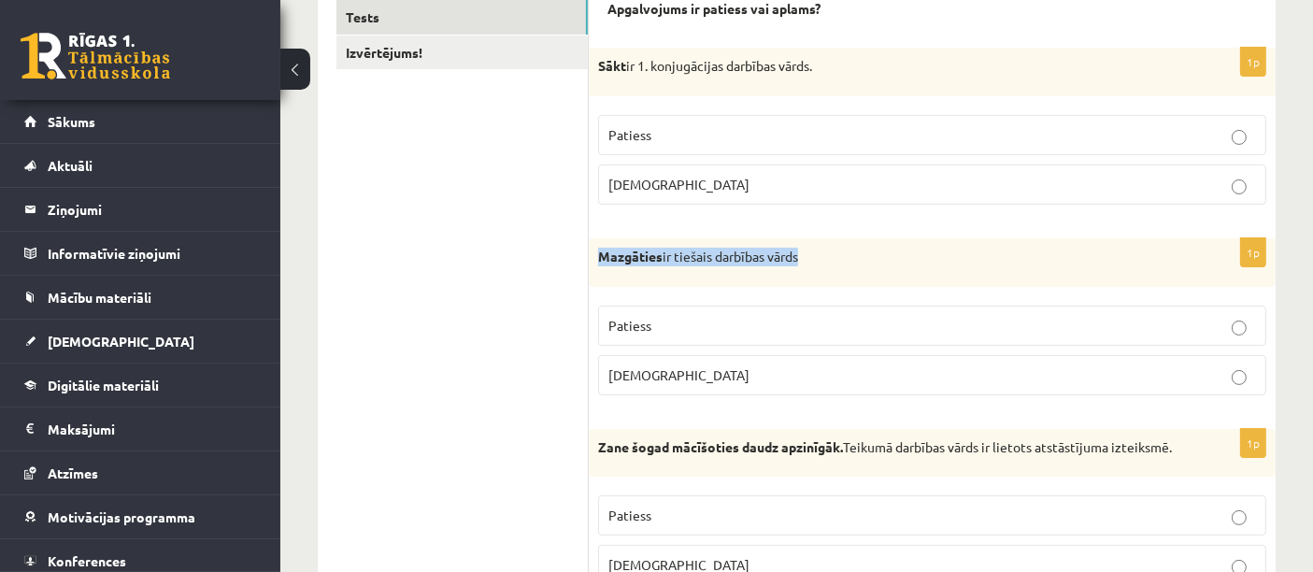
copy p "Mazgāties ir tiešais darbības vārds"
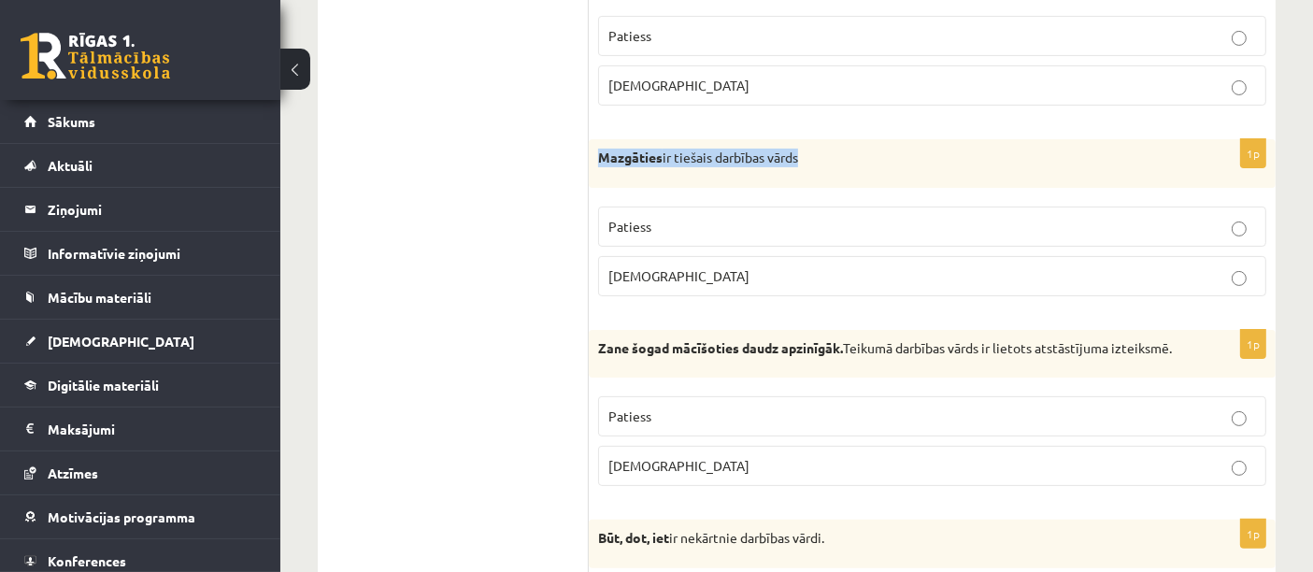
scroll to position [448, 0]
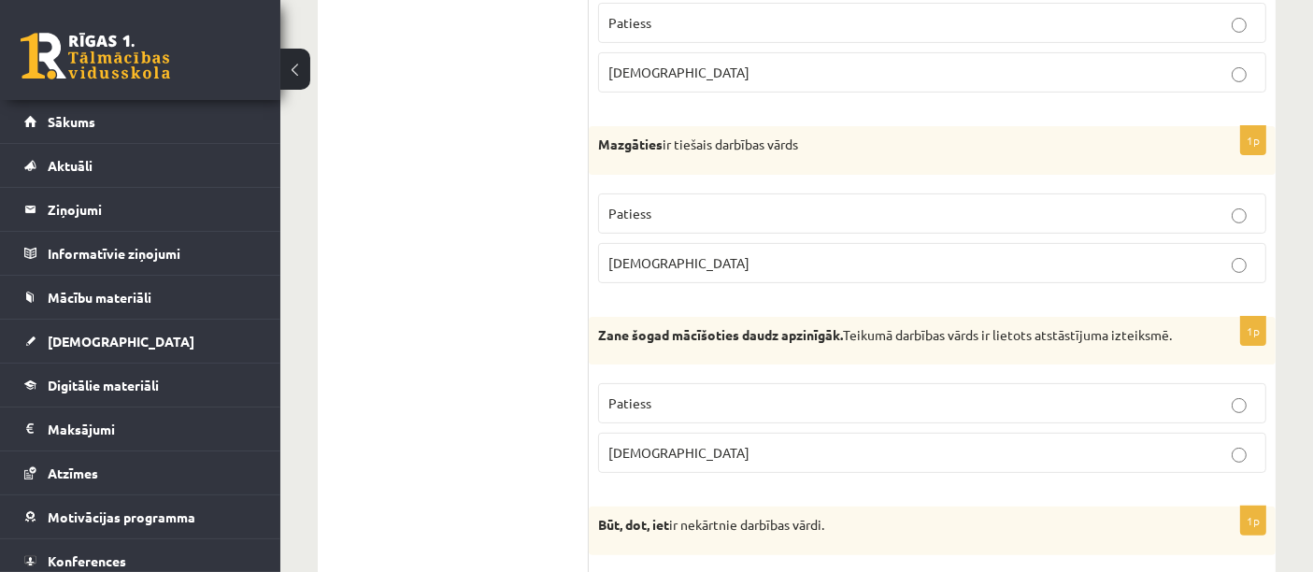
click at [673, 254] on p "[DEMOGRAPHIC_DATA]" at bounding box center [931, 263] width 647 height 20
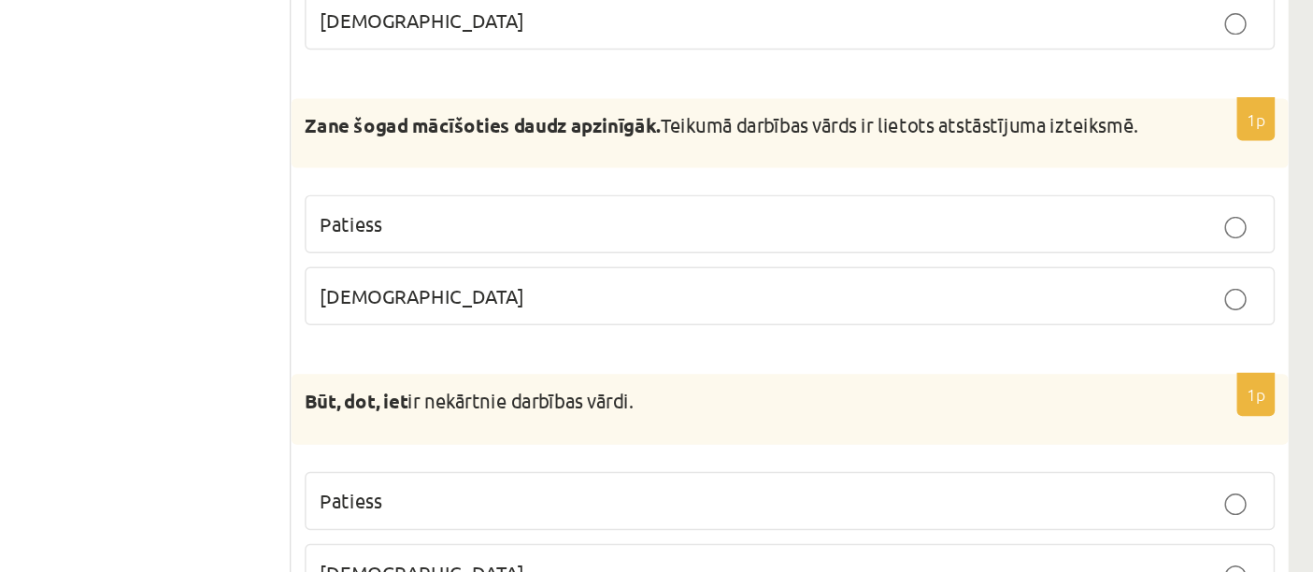
scroll to position [627, 0]
click at [718, 280] on p "[DEMOGRAPHIC_DATA]" at bounding box center [931, 273] width 647 height 20
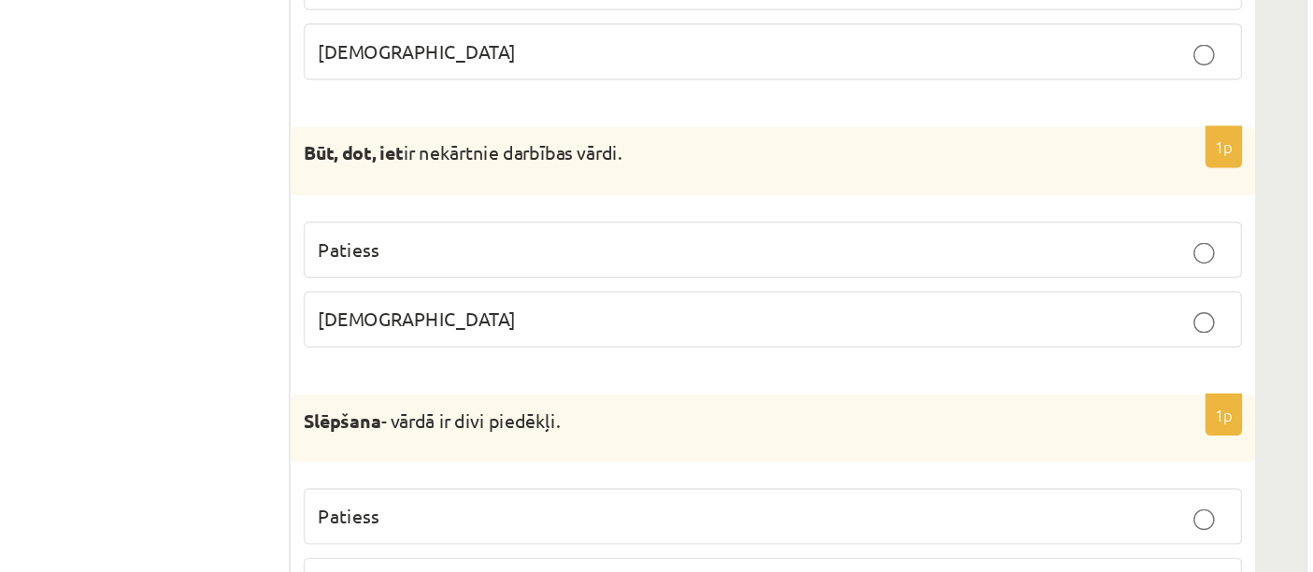
scroll to position [729, 0]
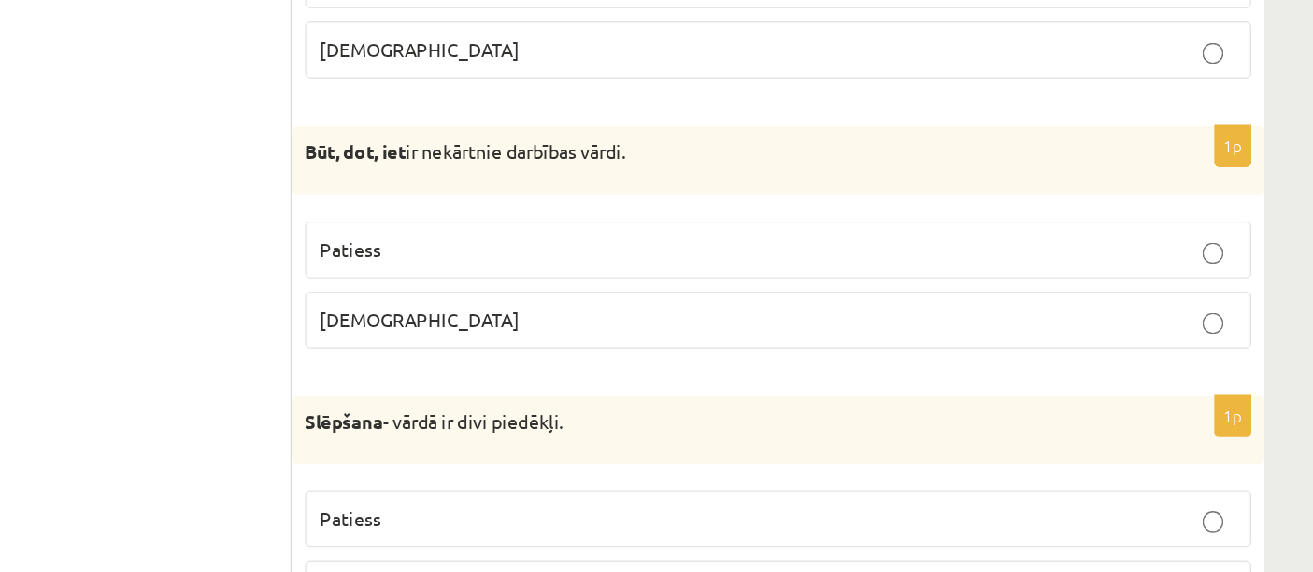
drag, startPoint x: 598, startPoint y: 255, endPoint x: 892, endPoint y: 240, distance: 294.7
click at [892, 240] on div "Būt, dot, iet ir nekārtnie darbības vārdi." at bounding box center [932, 249] width 687 height 49
copy p "Būt, dot, iet ir nekārtnie darbības vārdi."
click at [778, 319] on p "Patiess" at bounding box center [931, 313] width 647 height 20
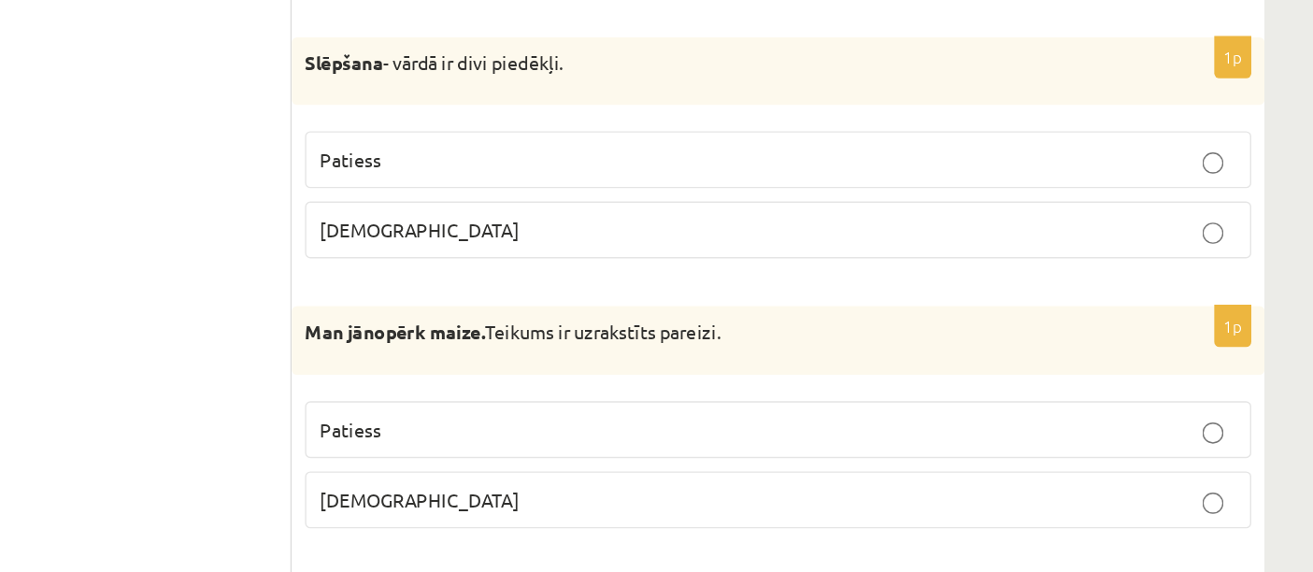
scroll to position [953, 0]
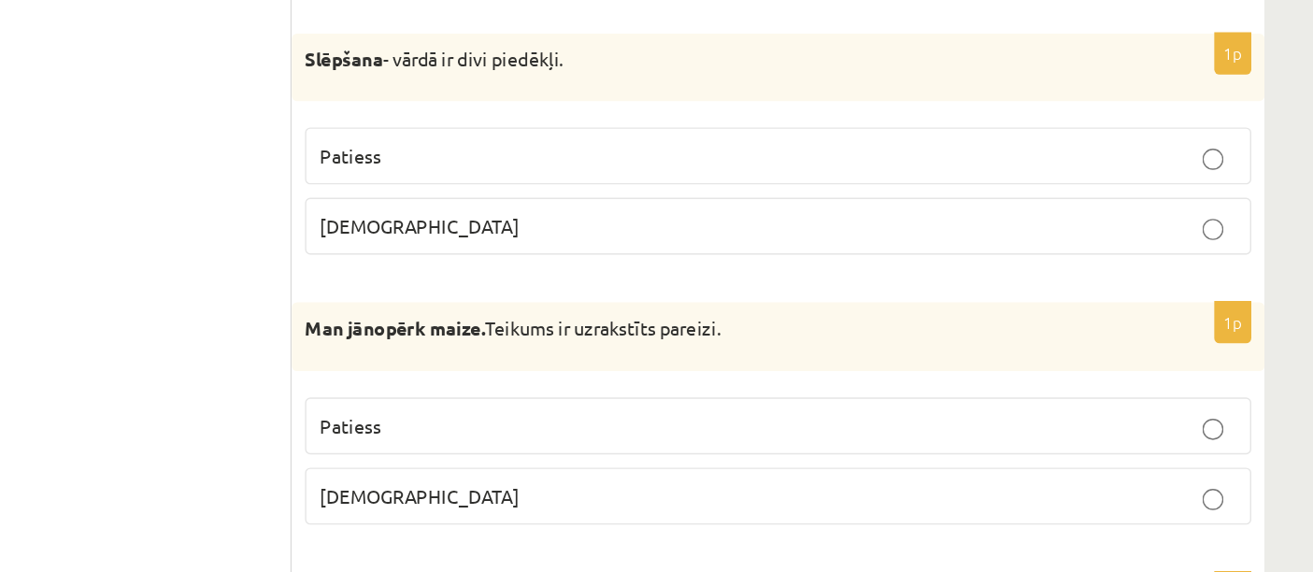
click at [671, 288] on p "Patiess" at bounding box center [931, 278] width 647 height 20
drag, startPoint x: 594, startPoint y: 221, endPoint x: 812, endPoint y: 215, distance: 217.8
click at [812, 215] on div "Slēpšana - vārdā ir divi piedēkļi." at bounding box center [932, 216] width 687 height 49
copy p "Slēpšana - vārdā ir divi piedēkļi."
click at [732, 288] on p "Patiess" at bounding box center [931, 278] width 647 height 20
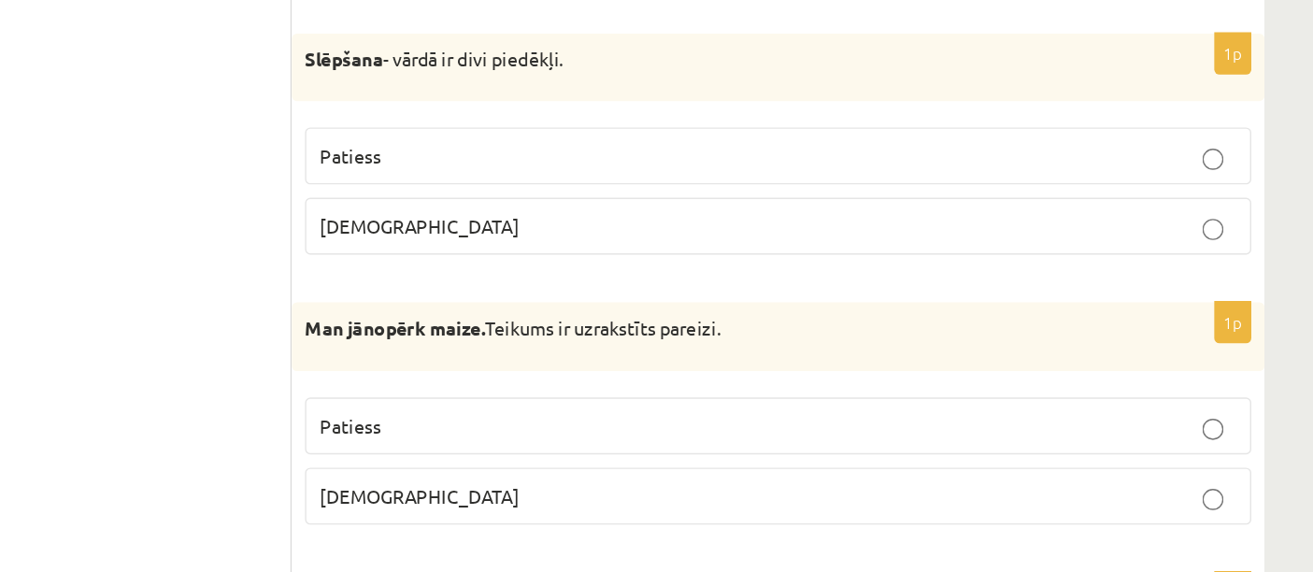
click at [765, 337] on p "[DEMOGRAPHIC_DATA]" at bounding box center [931, 328] width 647 height 20
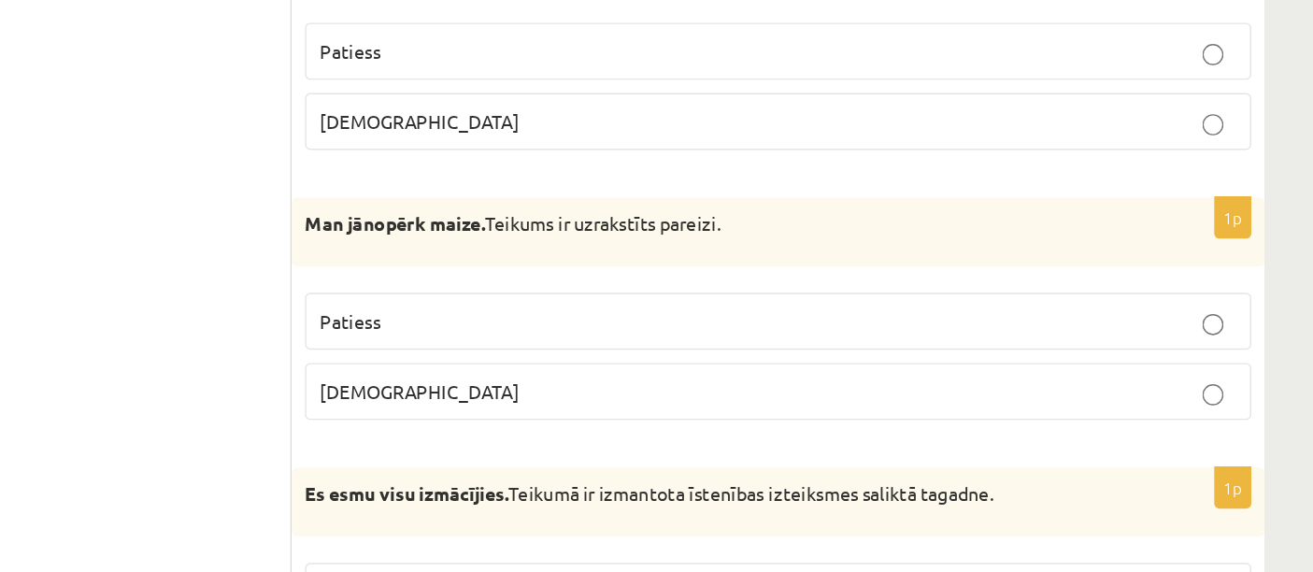
scroll to position [1161, 0]
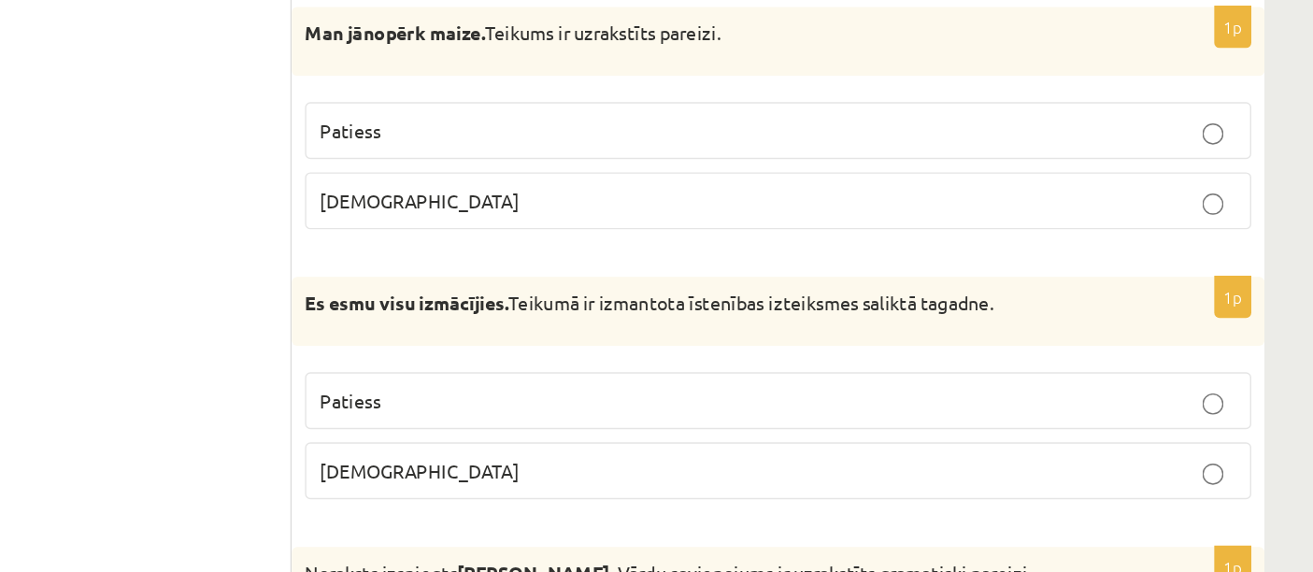
click at [704, 249] on fieldset "Patiess [DEMOGRAPHIC_DATA]" at bounding box center [932, 283] width 668 height 105
click at [751, 270] on p "Patiess" at bounding box center [931, 260] width 647 height 20
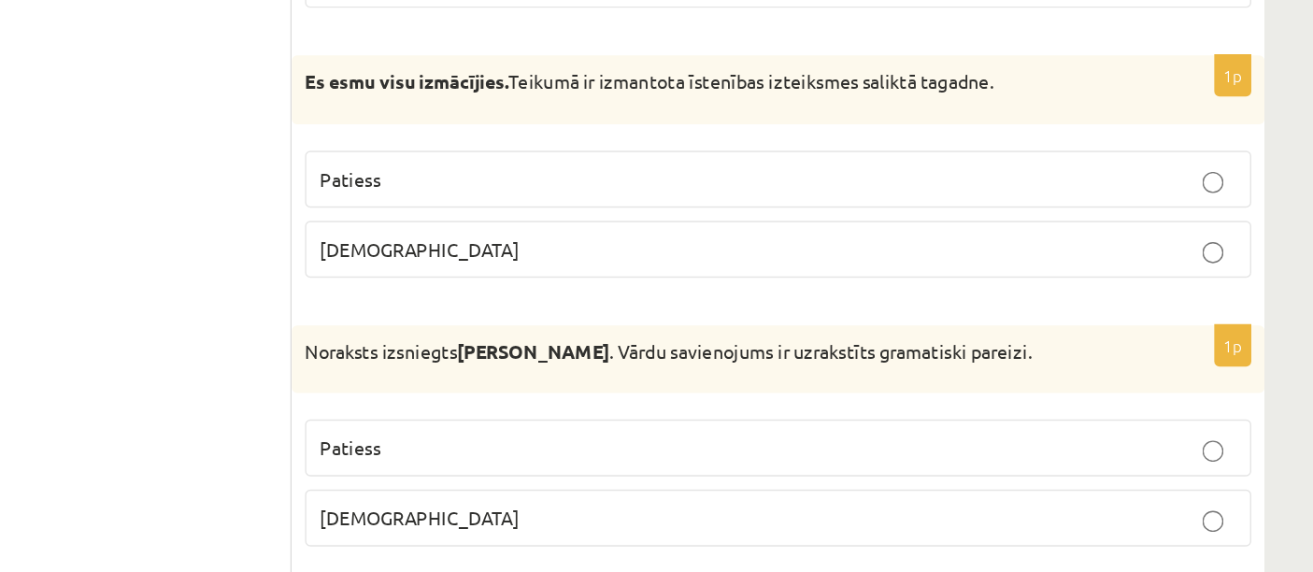
scroll to position [1329, 0]
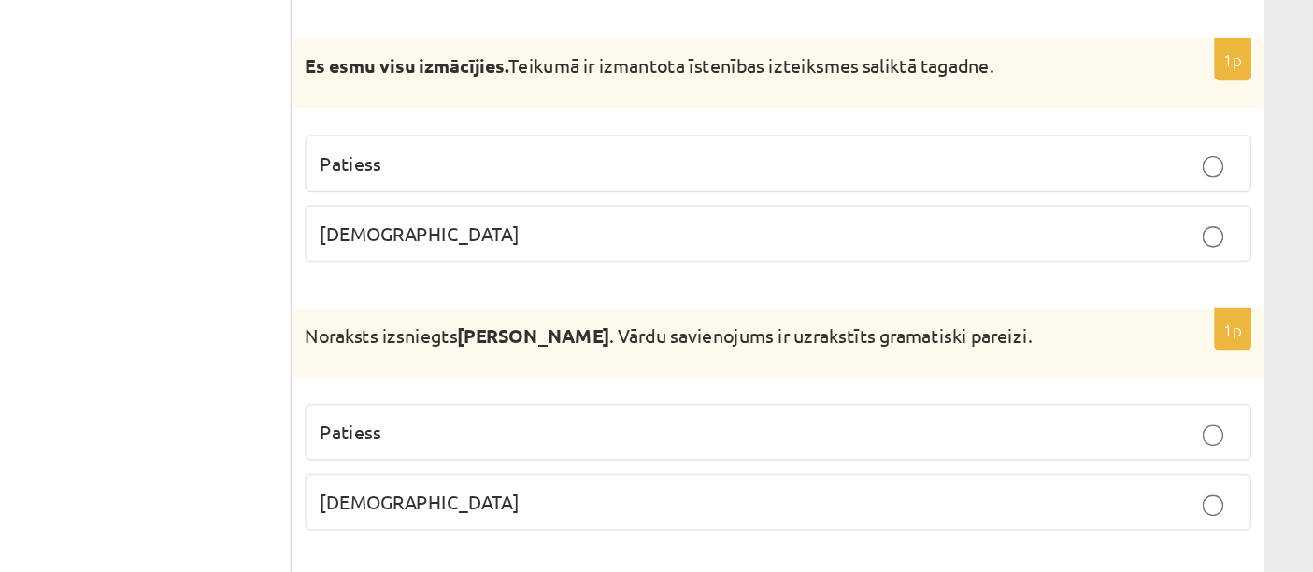
click at [677, 339] on p "[DEMOGRAPHIC_DATA]" at bounding box center [931, 333] width 647 height 20
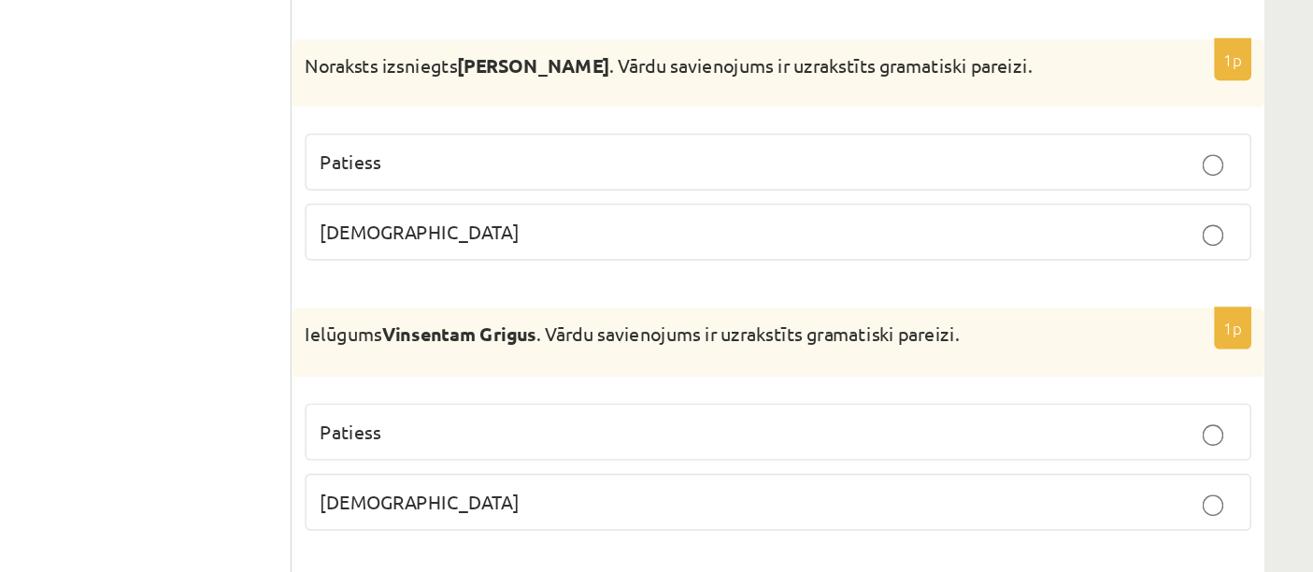
scroll to position [1520, 0]
drag, startPoint x: 714, startPoint y: 225, endPoint x: 799, endPoint y: 222, distance: 85.1
click at [799, 222] on p "Noraksts izsniegts [PERSON_NAME] . Vārdu savienojums ir uzrakstīts gramatiski p…" at bounding box center [885, 214] width 575 height 19
click at [777, 221] on strong "[PERSON_NAME]" at bounding box center [758, 213] width 107 height 17
click at [606, 221] on p "Noraksts izsniegts [PERSON_NAME] . Vārdu savienojums ir uzrakstīts gramatiski p…" at bounding box center [885, 214] width 575 height 19
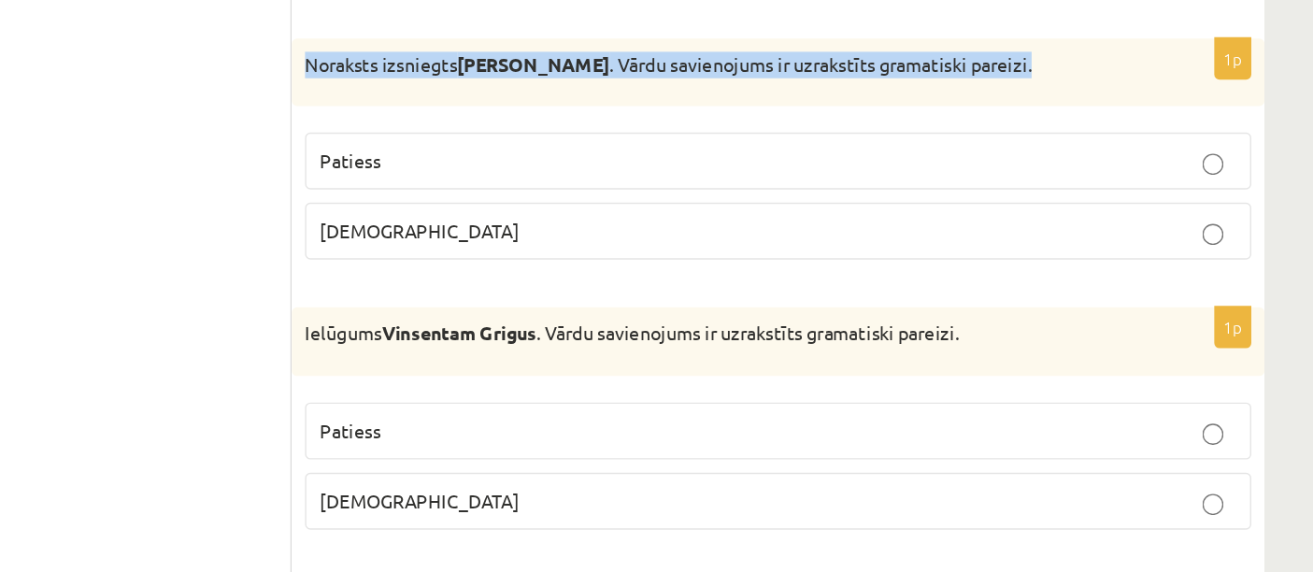
drag, startPoint x: 600, startPoint y: 221, endPoint x: 1103, endPoint y: 204, distance: 503.9
copy p "Noraksts izsniegts [PERSON_NAME] . Vārdu savienojums ir uzrakstīts gramatiski p…"
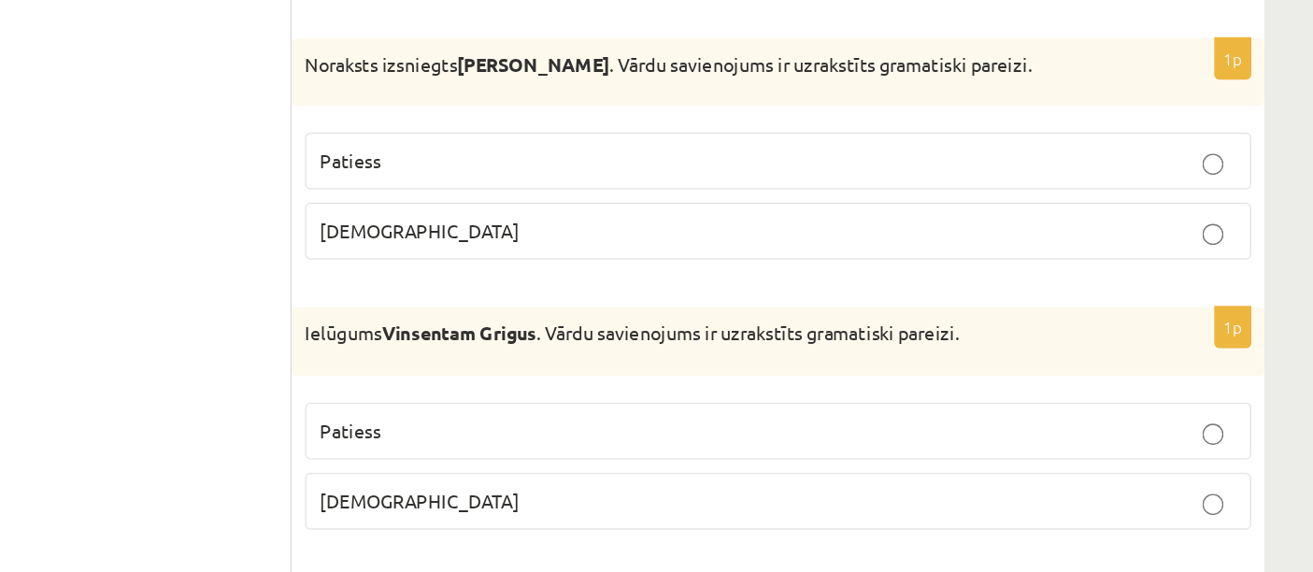
click at [697, 292] on p "Patiess" at bounding box center [931, 282] width 647 height 20
click at [763, 351] on label "[DEMOGRAPHIC_DATA]" at bounding box center [932, 331] width 668 height 40
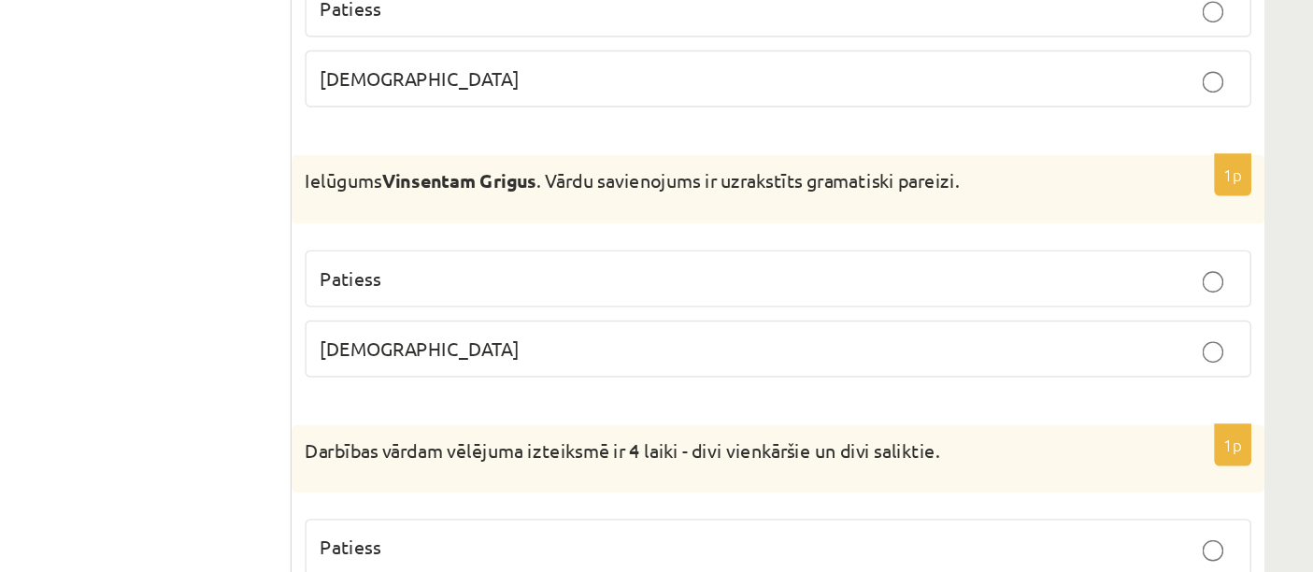
scroll to position [1636, 0]
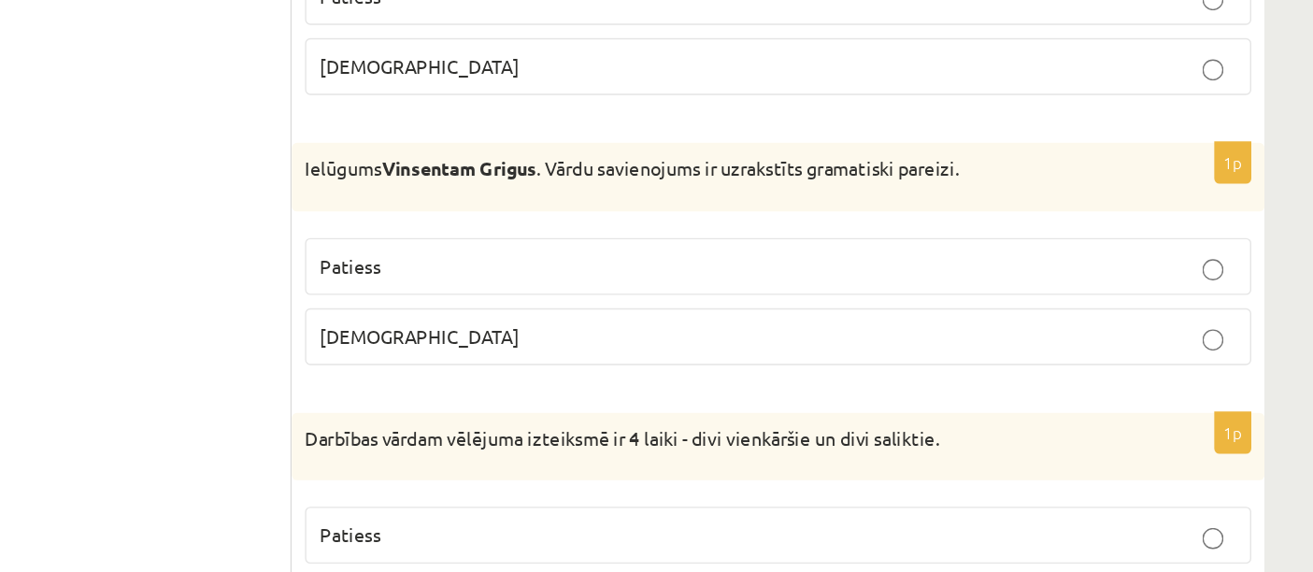
click at [598, 426] on label "[DEMOGRAPHIC_DATA]" at bounding box center [932, 406] width 668 height 40
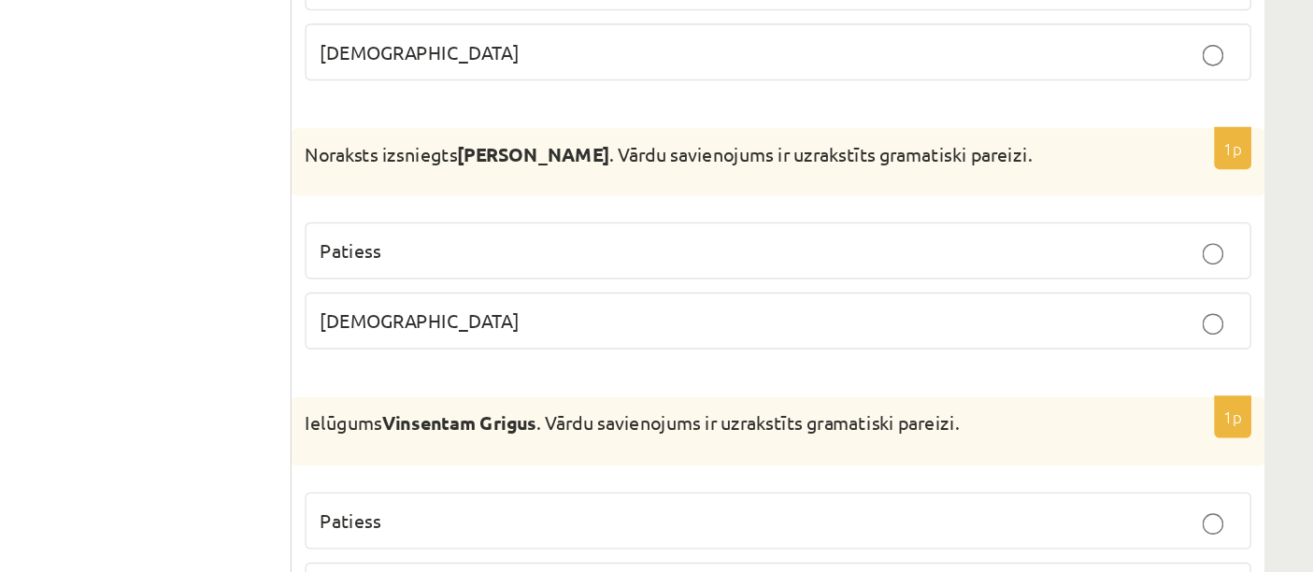
scroll to position [1605, 0]
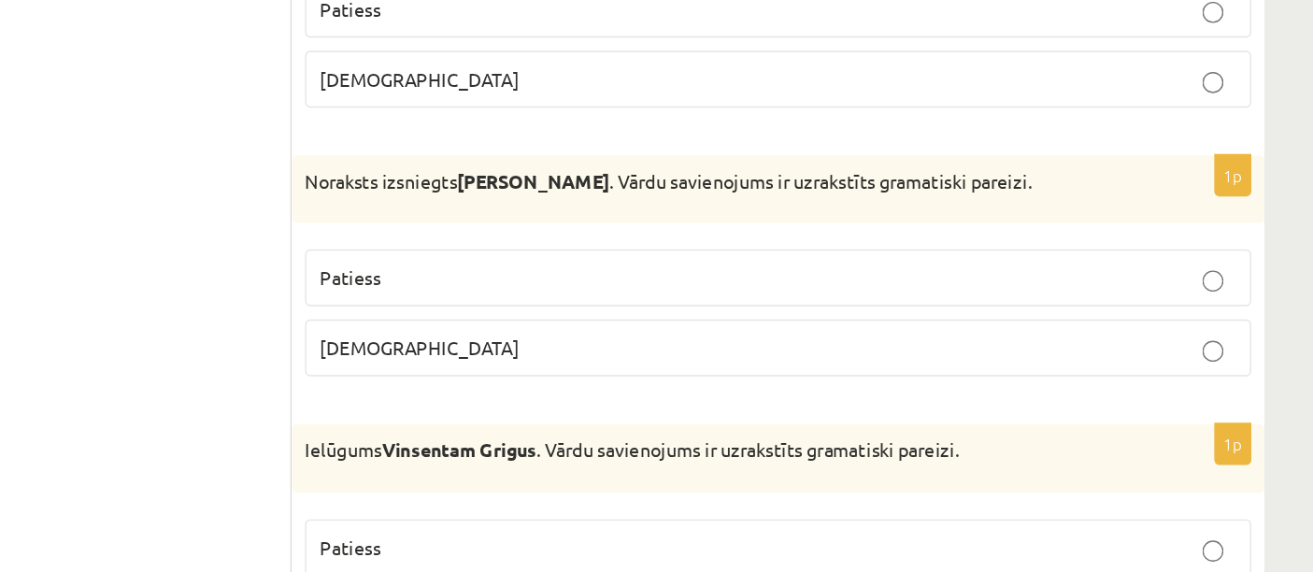
click at [641, 217] on label "Patiess" at bounding box center [932, 197] width 668 height 40
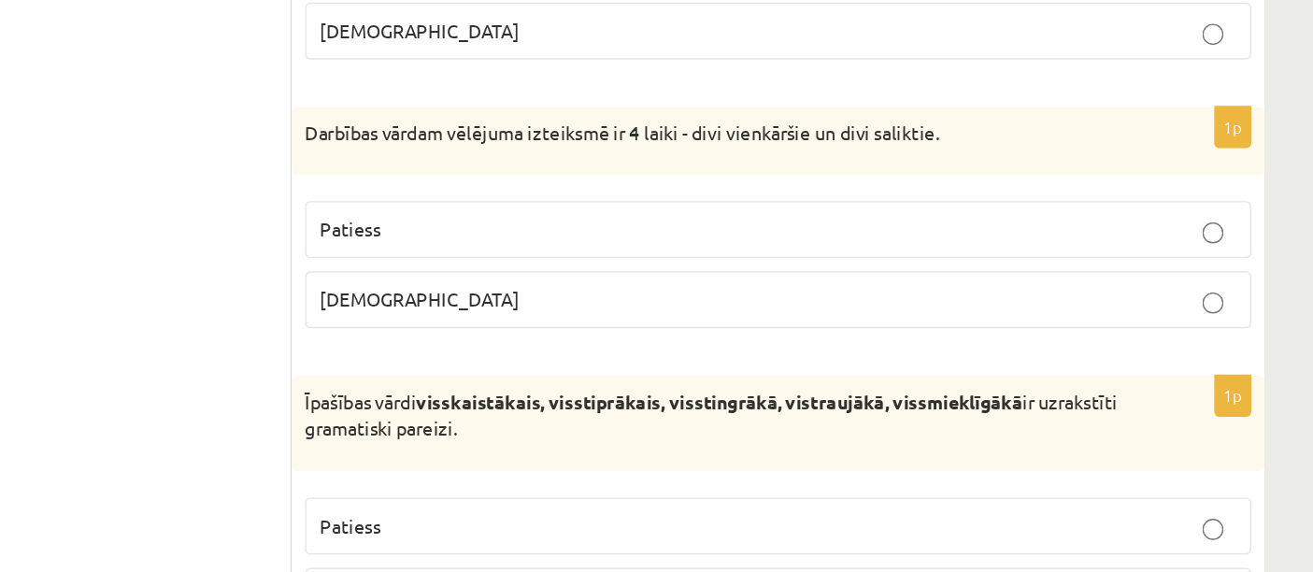
scroll to position [1863, 0]
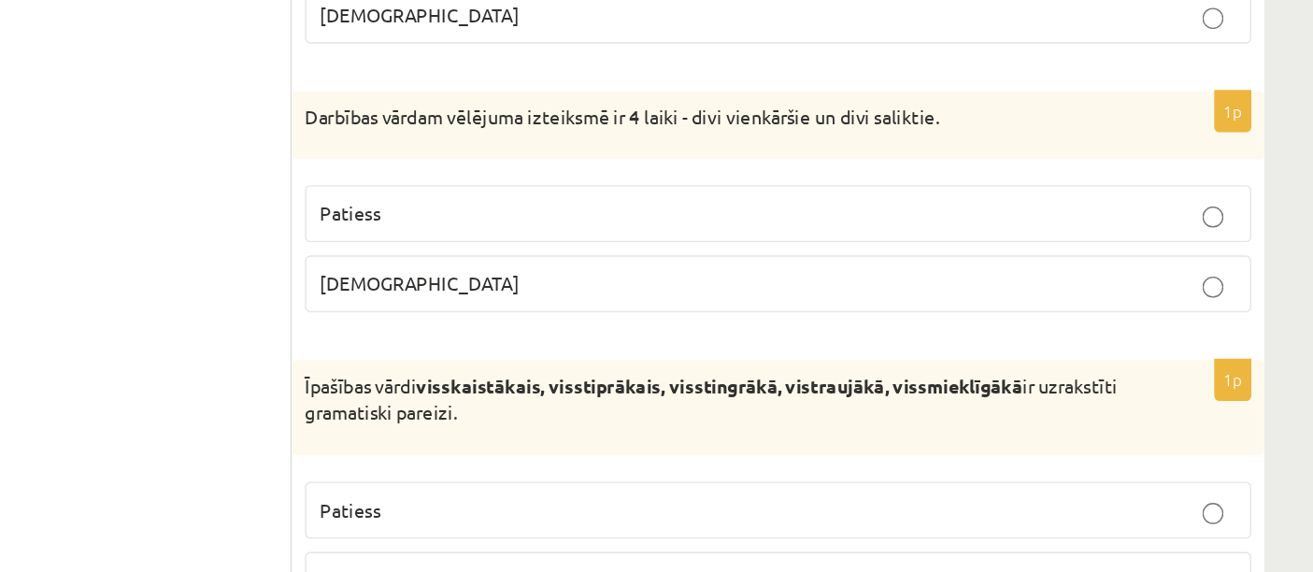
click at [698, 290] on div "1p Darbības vārdam vēlējuma izteiksmē ir 4 laiki - divi vienkāršie un divi sali…" at bounding box center [932, 319] width 687 height 172
click at [722, 326] on p "Patiess" at bounding box center [931, 319] width 647 height 20
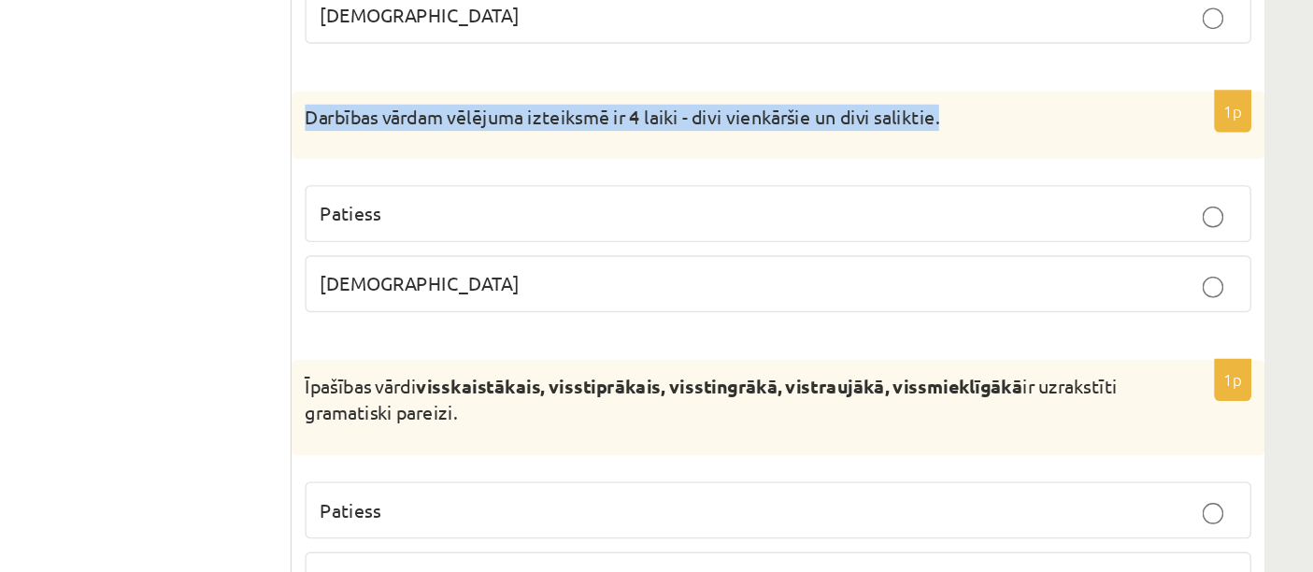
drag, startPoint x: 597, startPoint y: 257, endPoint x: 1068, endPoint y: 263, distance: 470.9
click at [1068, 263] on div "Darbības vārdam vēlējuma izteiksmē ir 4 laiki - divi vienkāršie un divi salikti…" at bounding box center [932, 257] width 687 height 49
copy p "Darbības vārdam vēlējuma izteiksmē ir 4 laiki - divi vienkāršie un divi salikti…"
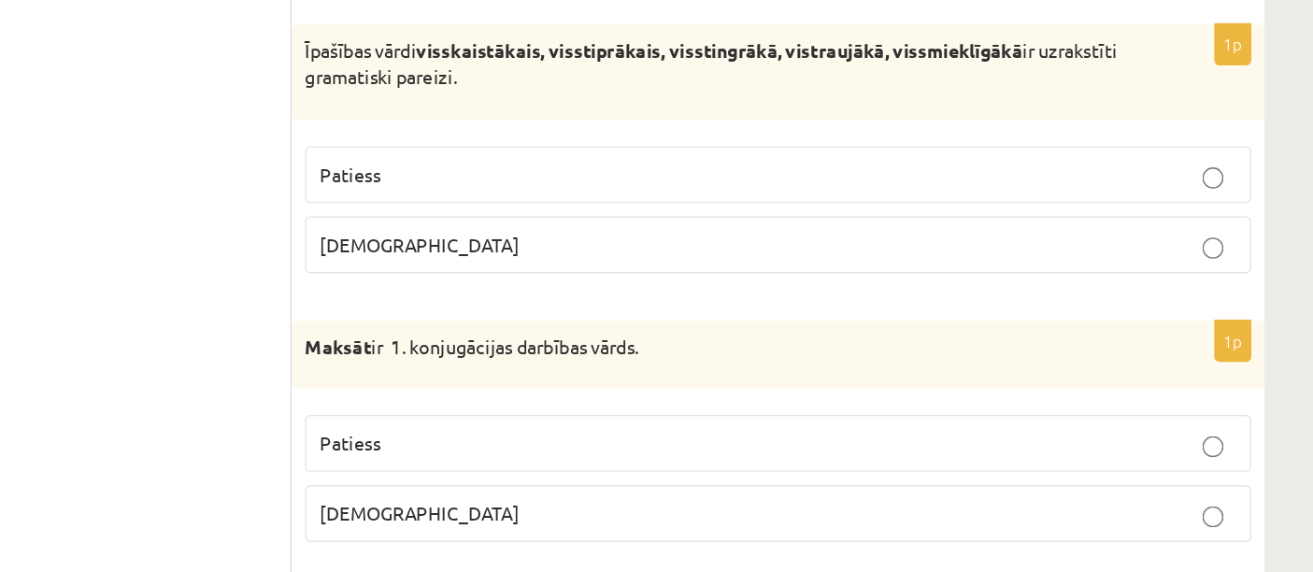
scroll to position [2100, 0]
drag, startPoint x: 680, startPoint y: 208, endPoint x: 772, endPoint y: 208, distance: 91.6
click at [772, 208] on strong "visskaistākais, visstiprākais, visstingrākā, vistraujākā, vissmieklīgākā" at bounding box center [890, 202] width 428 height 17
copy strong "visskaistākais,"
click at [894, 238] on div "Īpašības vārdi visskaistākais, visstiprākais, visstingrākā, vistraujākā, vissmi…" at bounding box center [932, 218] width 687 height 66
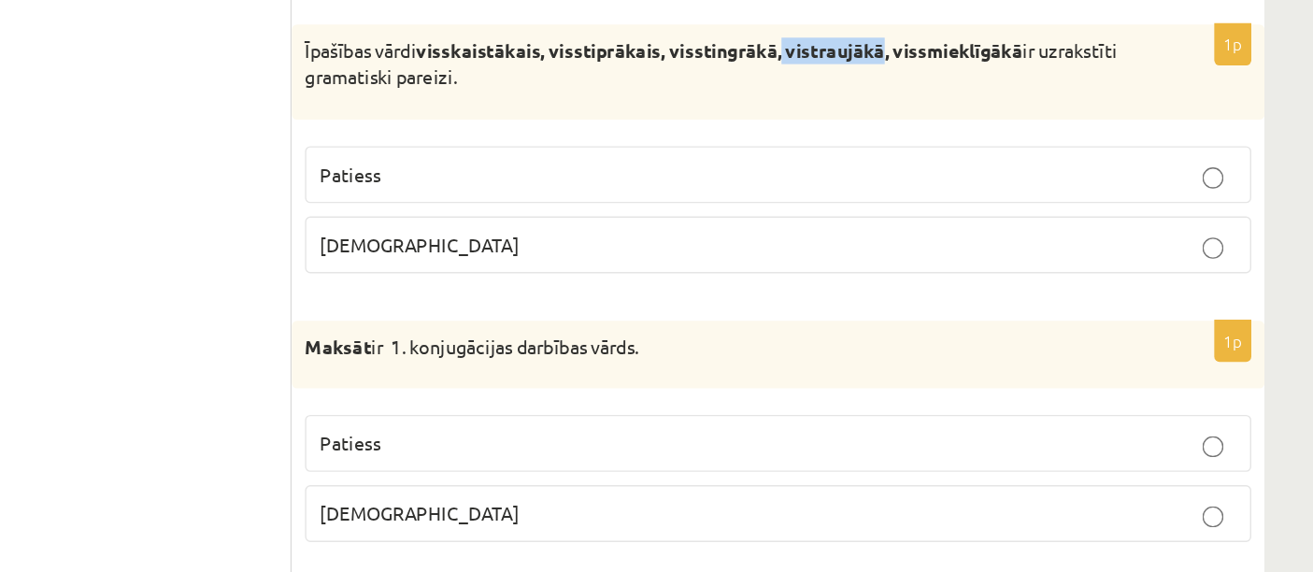
drag, startPoint x: 938, startPoint y: 208, endPoint x: 1011, endPoint y: 205, distance: 73.0
click at [1011, 205] on strong "visskaistākais, visstiprākais, visstingrākā, vistraujākā, vissmieklīgākā" at bounding box center [890, 202] width 428 height 17
copy strong "vistraujākā"
click at [852, 348] on p "Aplams" at bounding box center [931, 341] width 647 height 20
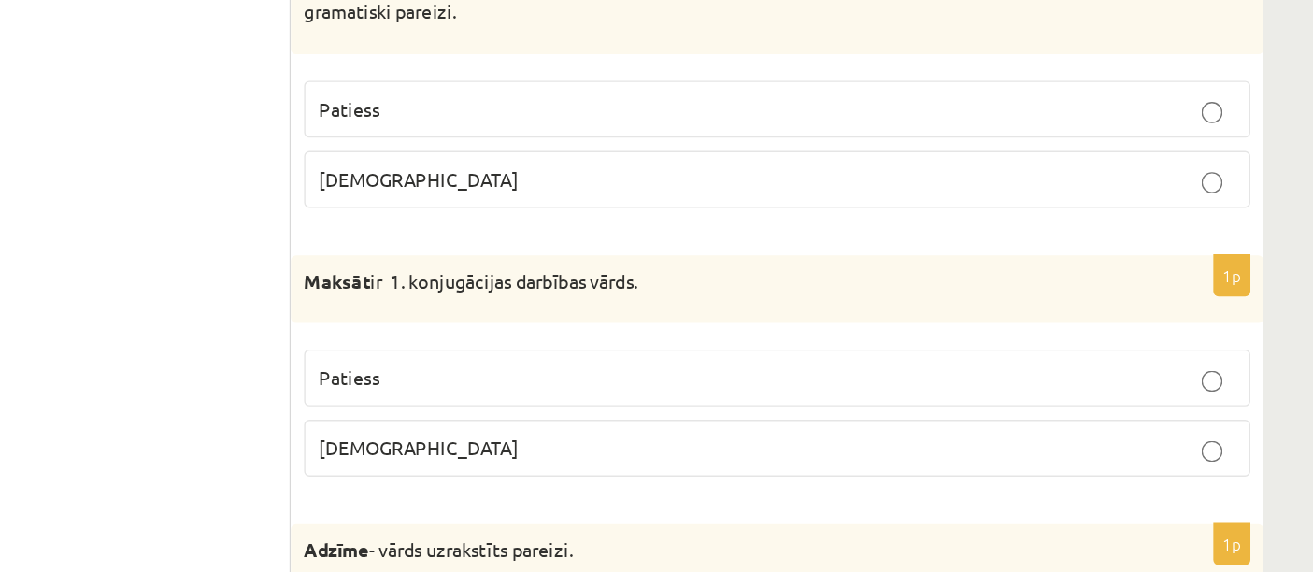
scroll to position [2166, 0]
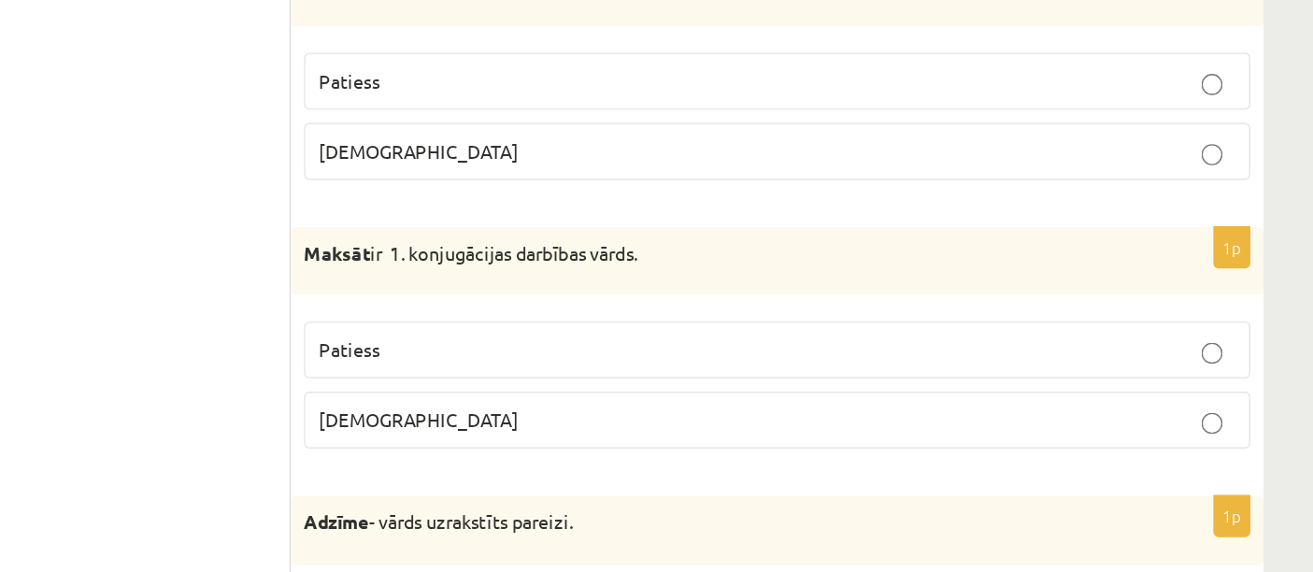
click at [598, 427] on label "Patiess" at bounding box center [932, 415] width 668 height 40
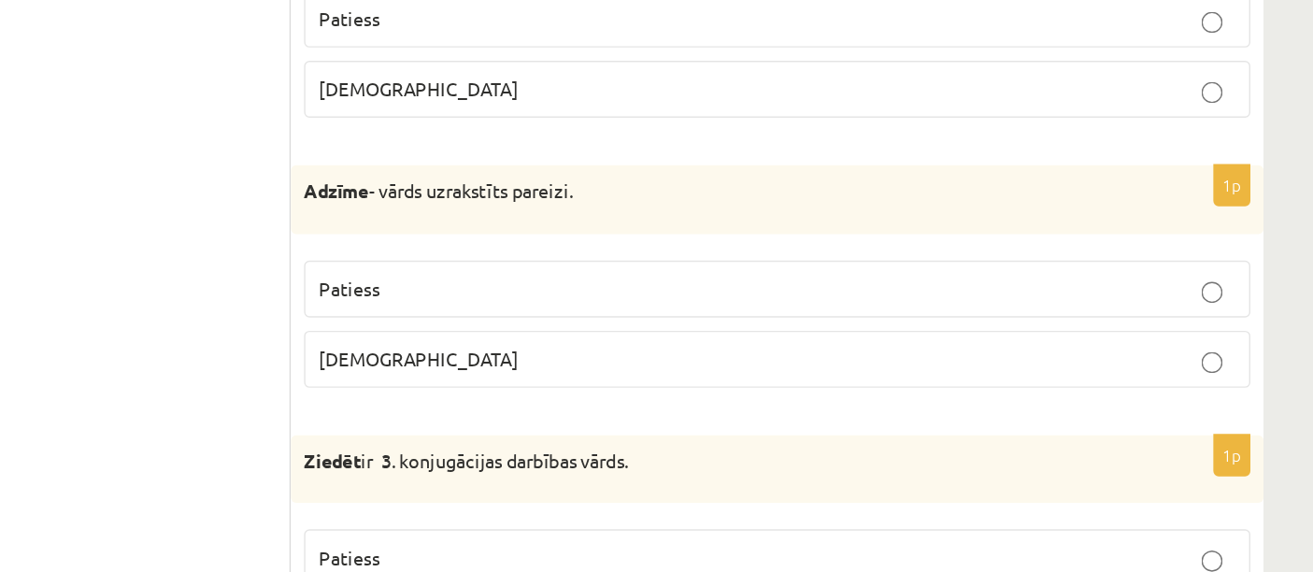
scroll to position [2400, 0]
click at [674, 429] on p "Aplams" at bounding box center [931, 421] width 647 height 20
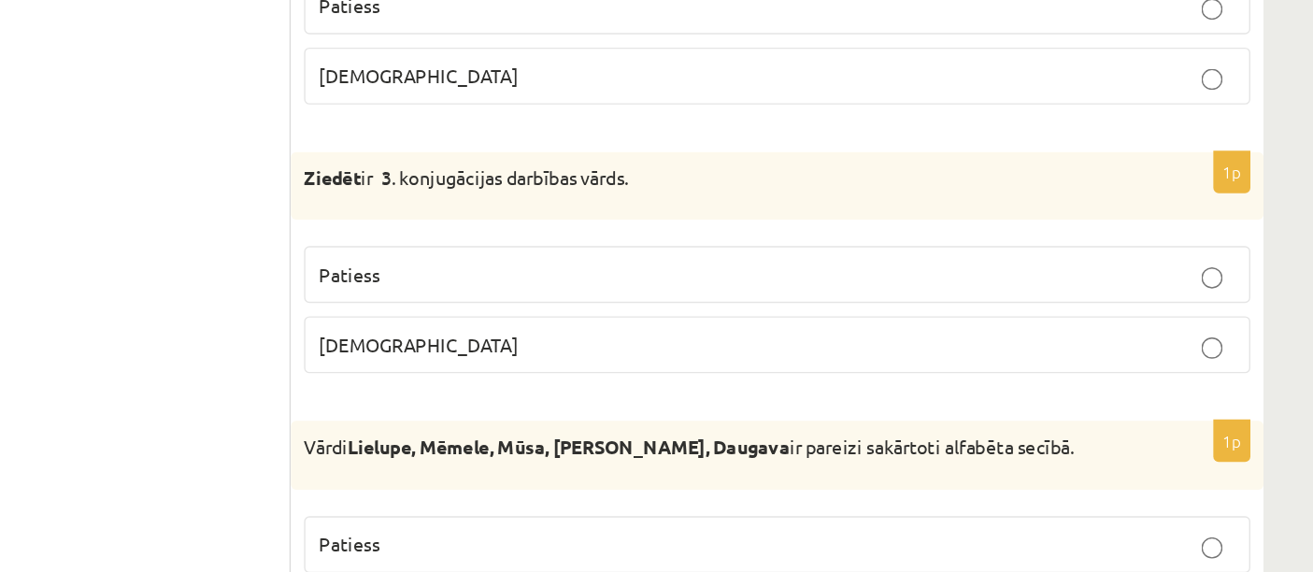
scroll to position [2600, 0]
click at [669, 402] on label "Aplams" at bounding box center [932, 411] width 668 height 40
drag, startPoint x: 596, startPoint y: 299, endPoint x: 891, endPoint y: 299, distance: 295.2
click at [891, 299] on div "Ziedēt ir 3. konjugācijas darbības vārds." at bounding box center [932, 299] width 687 height 49
copy p "Ziedēt ir 3. konjugācijas darbības vārds."
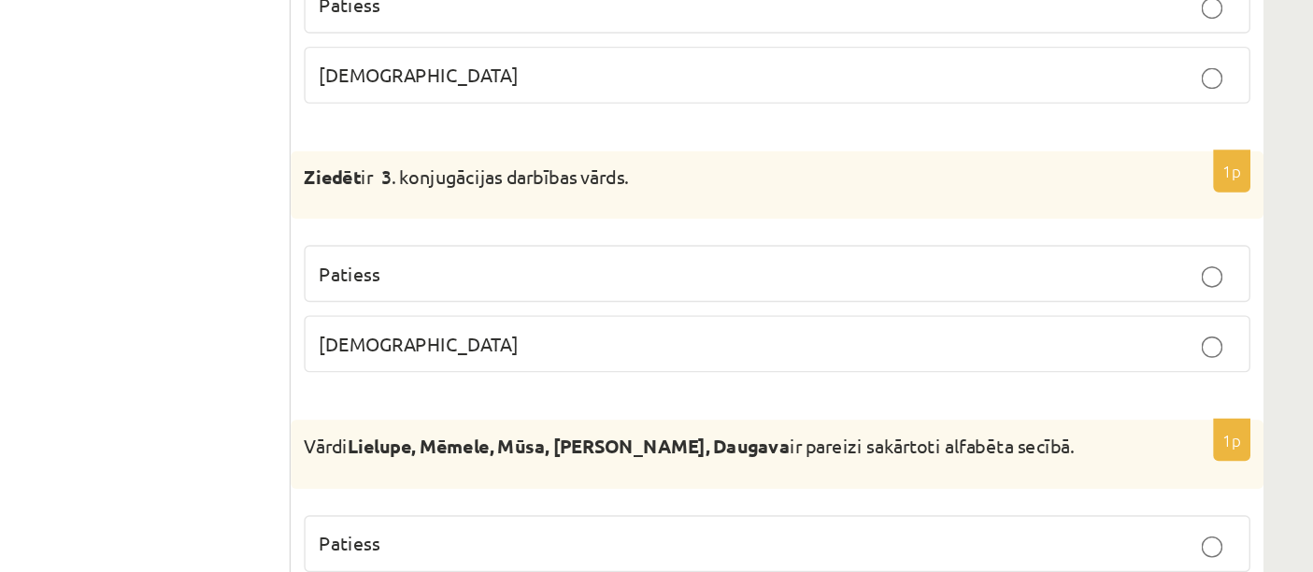
click at [690, 377] on label "Patiess" at bounding box center [932, 361] width 668 height 40
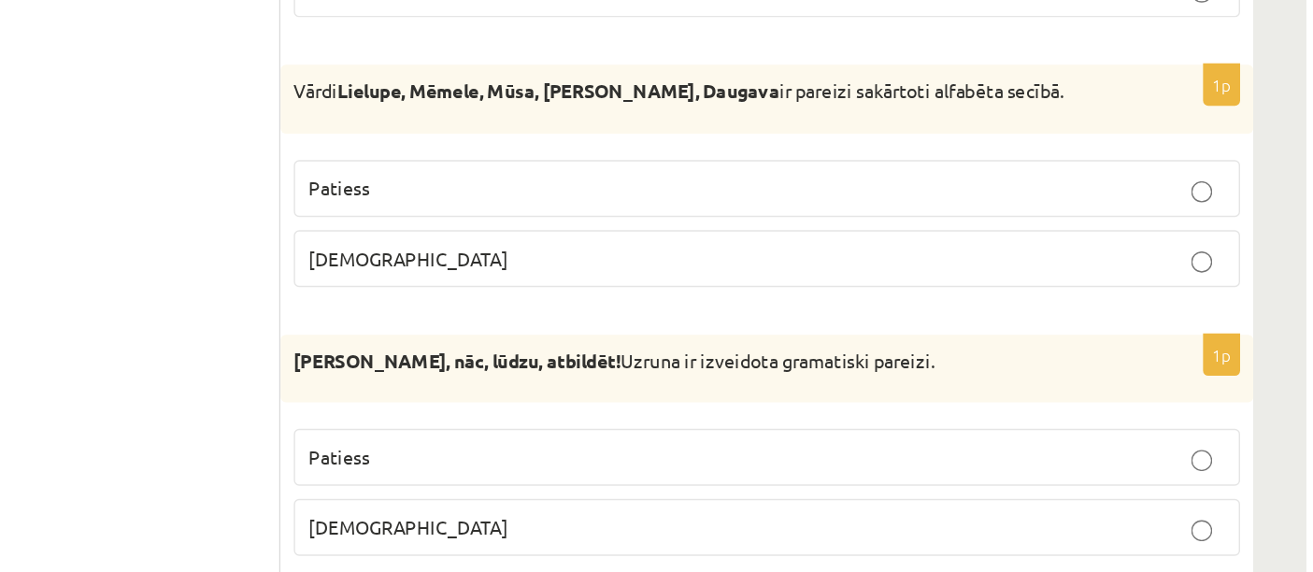
scroll to position [2851, 0]
drag, startPoint x: 598, startPoint y: 237, endPoint x: 1124, endPoint y: 247, distance: 526.1
click at [1124, 247] on div "Vārdi Lielupe, Mēmele, Mūsa, Misa, Daugava ir pareizi sakārtoti alfabēta secībā." at bounding box center [932, 237] width 687 height 49
copy p "Vārdi Lielupe, Mēmele, Mūsa, Misa, Daugava ir pareizi sakārtoti alfabēta secībā."
click at [680, 353] on p "[DEMOGRAPHIC_DATA]" at bounding box center [931, 350] width 647 height 20
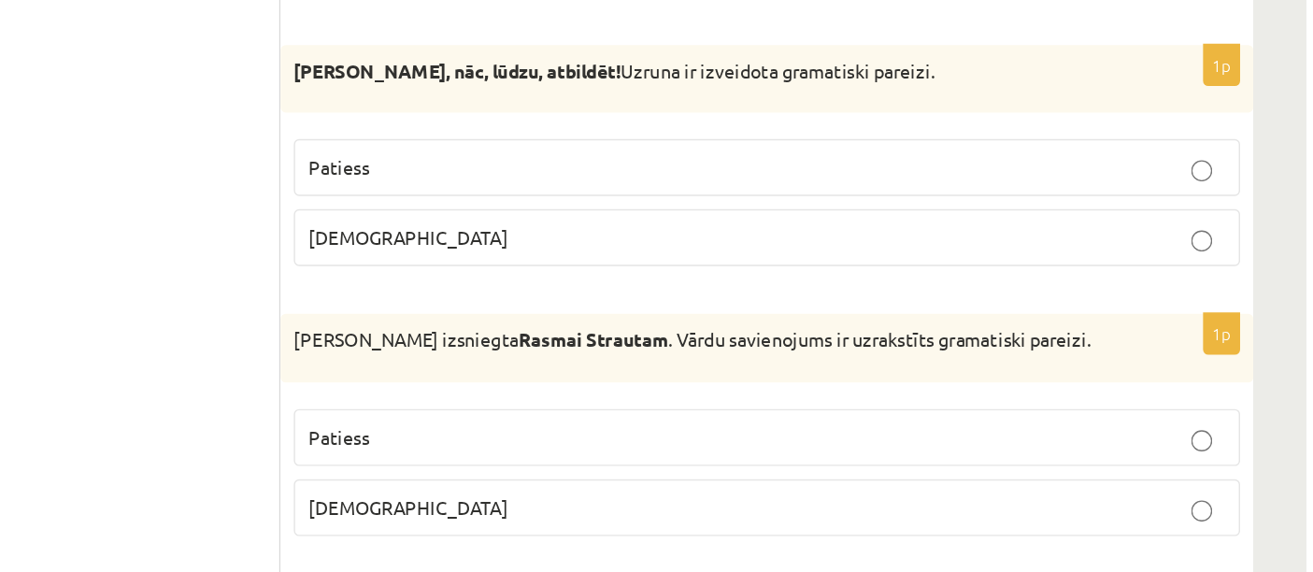
scroll to position [3056, 0]
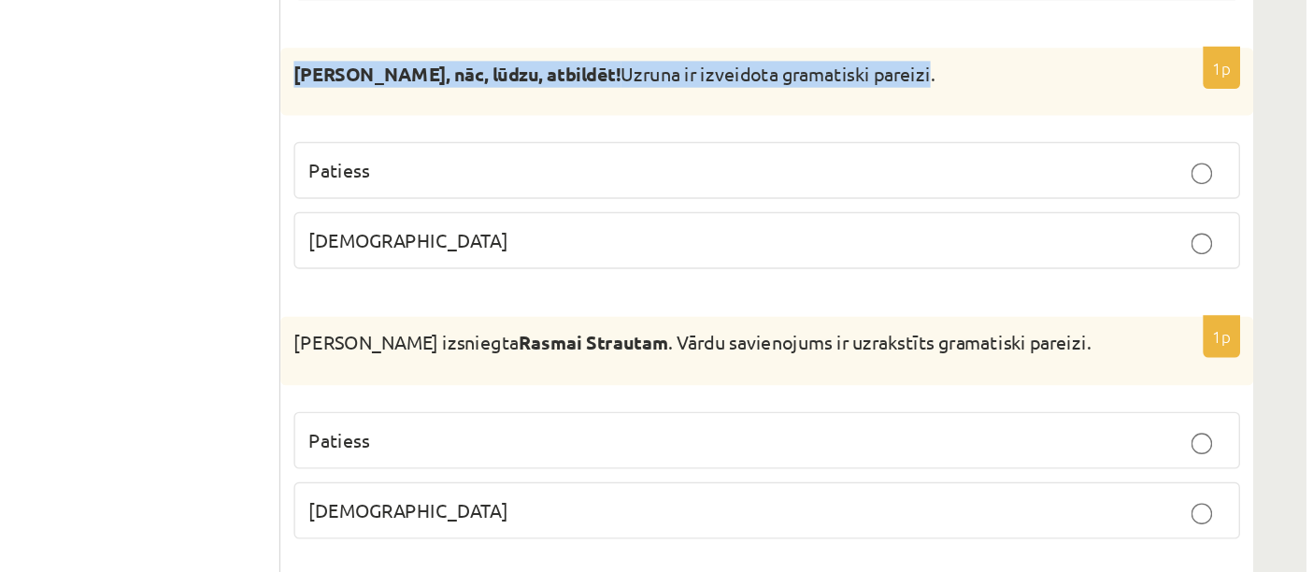
drag, startPoint x: 600, startPoint y: 220, endPoint x: 1045, endPoint y: 230, distance: 445.8
click at [1045, 230] on div "Normunds Bērz, nāc, lūdzu, atbildēt! Uzruna ir izveidota gramatiski pareizi." at bounding box center [932, 223] width 687 height 49
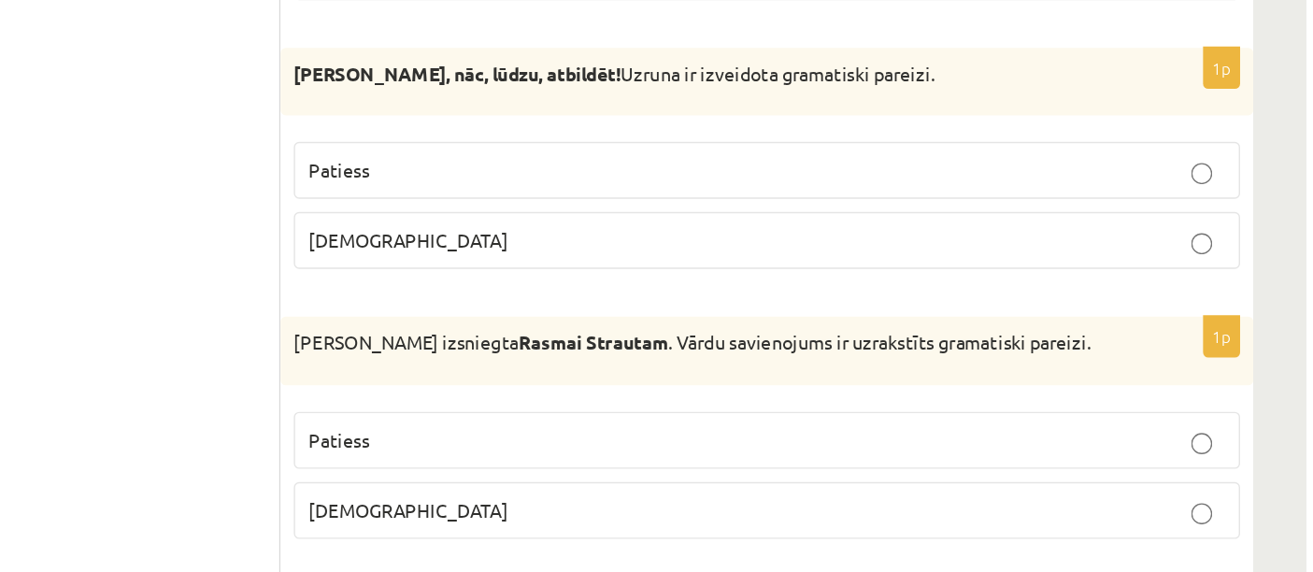
click at [706, 297] on label "Patiess" at bounding box center [932, 285] width 668 height 40
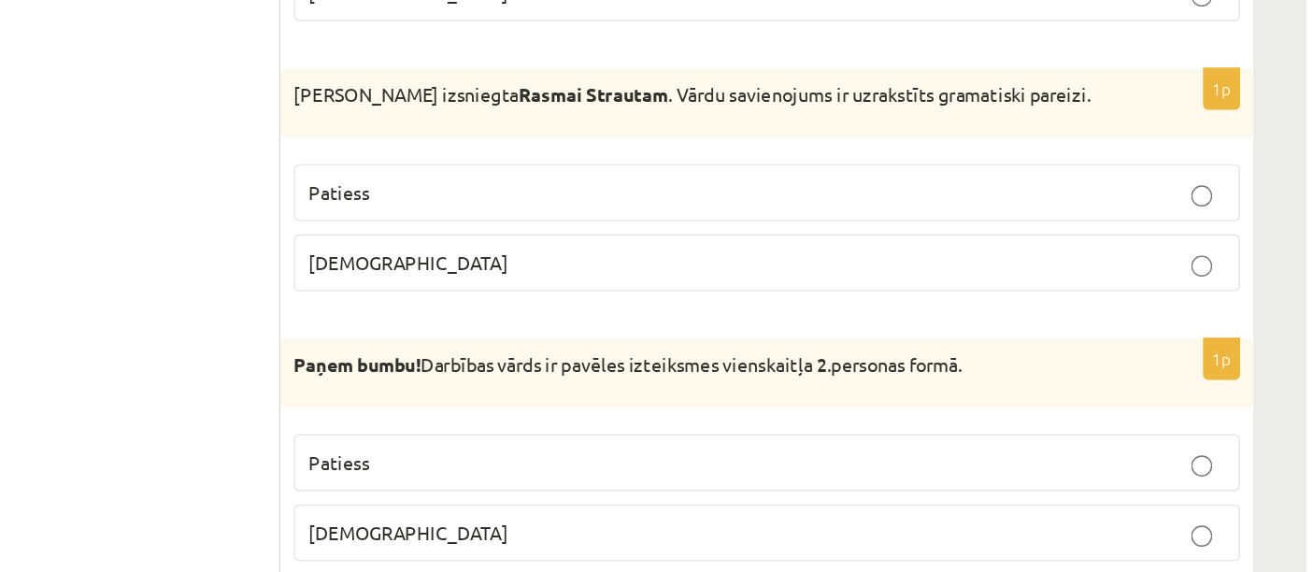
scroll to position [3235, 0]
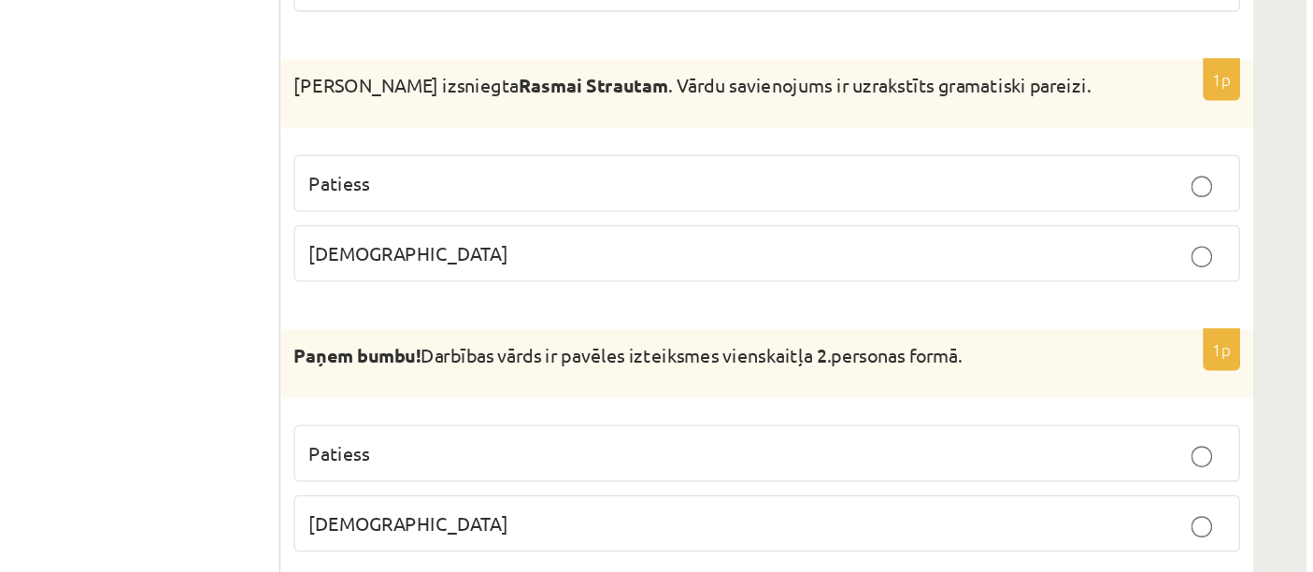
click at [687, 347] on p "[DEMOGRAPHIC_DATA]" at bounding box center [931, 347] width 647 height 20
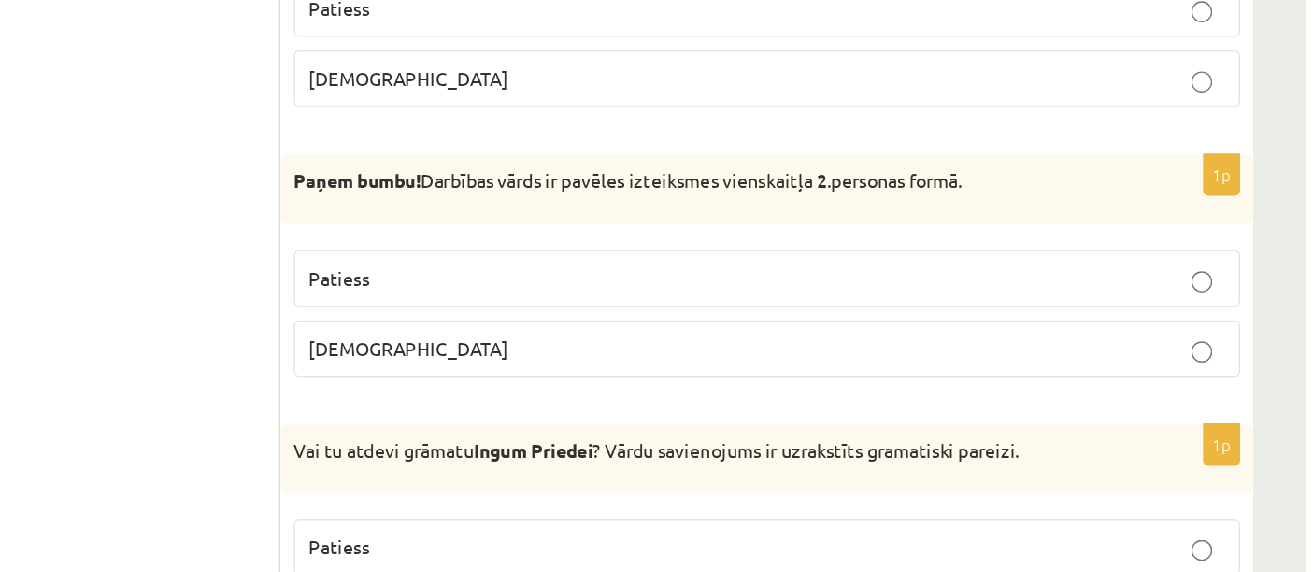
scroll to position [3369, 0]
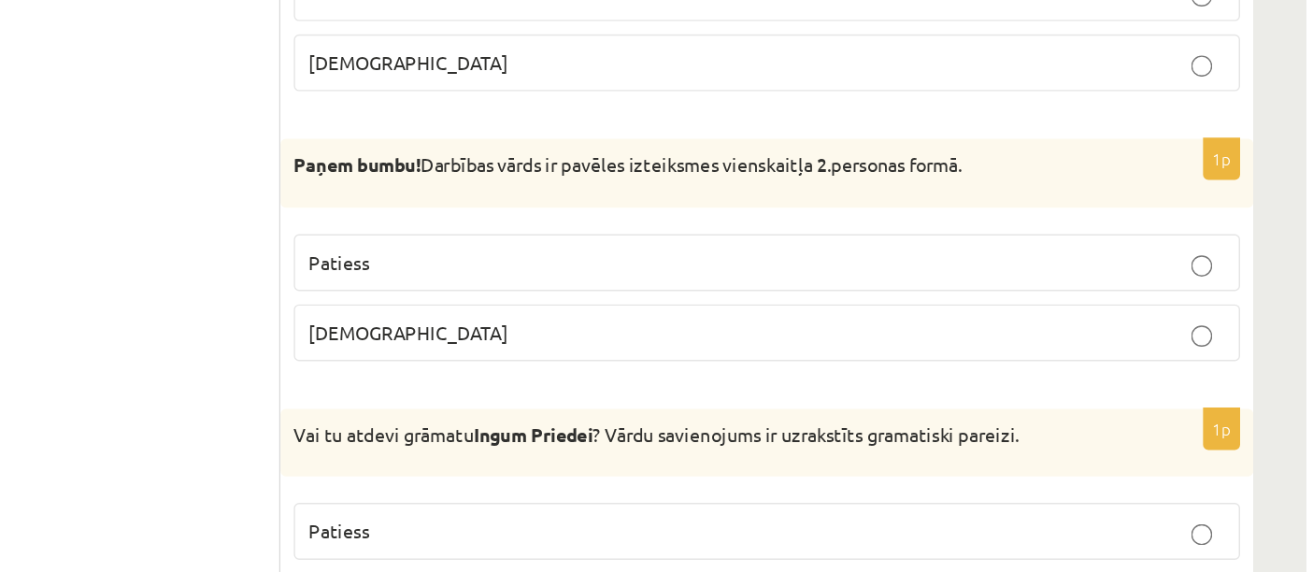
click at [652, 365] on label "Patiess" at bounding box center [932, 354] width 668 height 40
drag, startPoint x: 602, startPoint y: 287, endPoint x: 1120, endPoint y: 267, distance: 518.9
click at [1120, 267] on div "Paņem bumbu! Darbības vārds ir pavēles izteiksmes vienskaitļa 2.personas formā." at bounding box center [932, 290] width 687 height 49
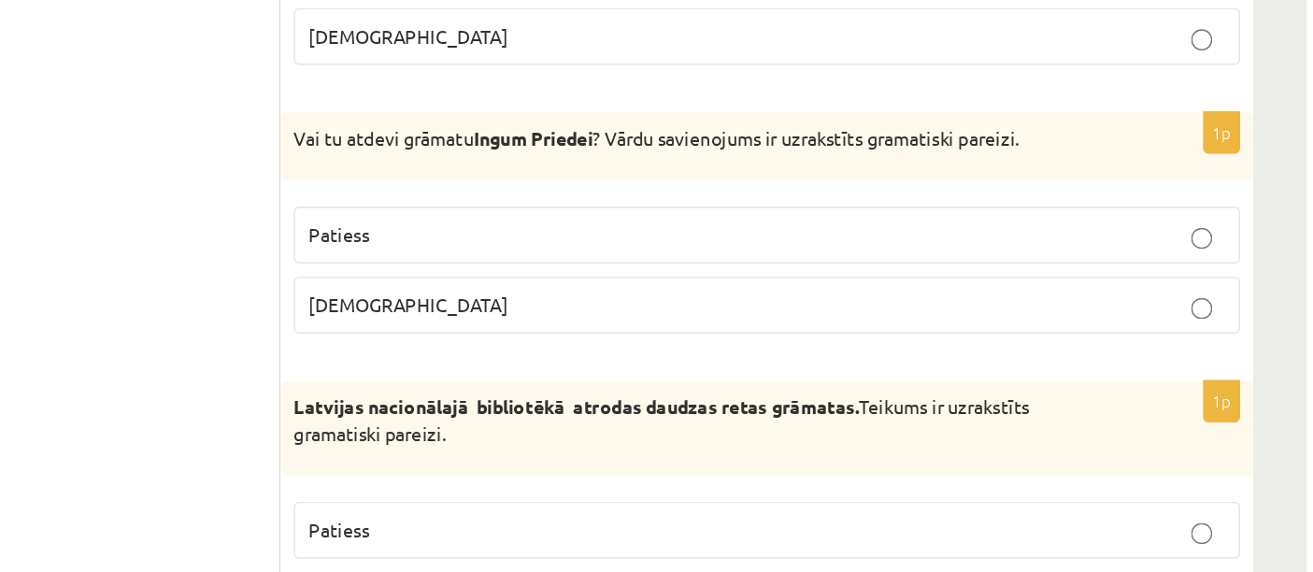
scroll to position [3609, 0]
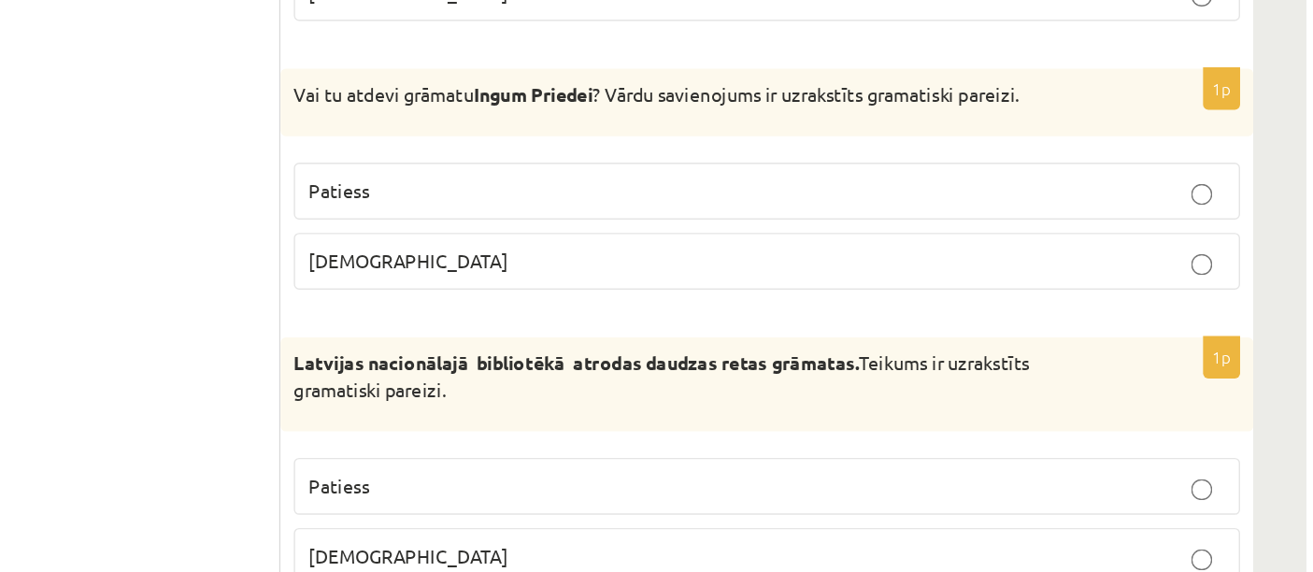
click at [698, 293] on p "Patiess" at bounding box center [931, 303] width 647 height 20
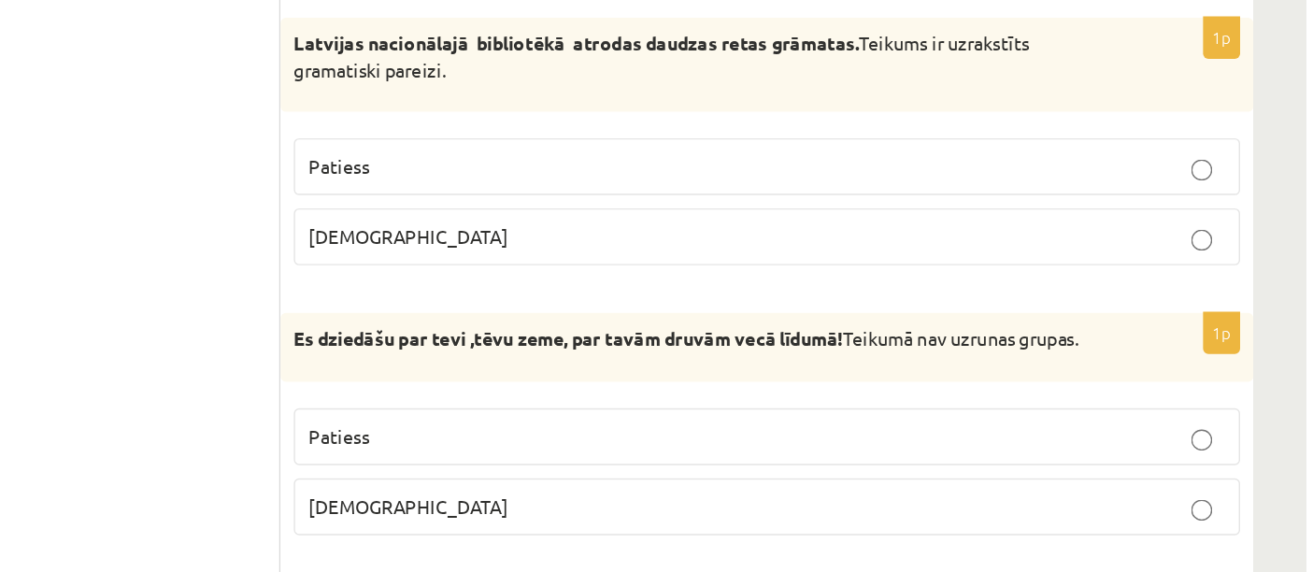
scroll to position [3842, 0]
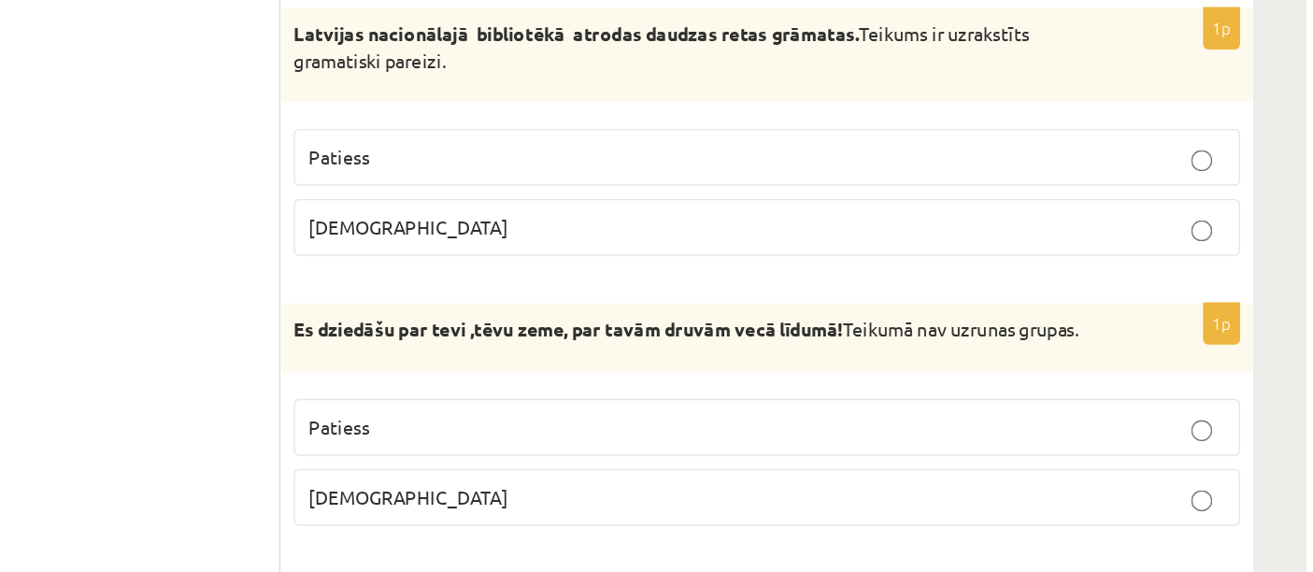
click at [727, 281] on p "Patiess" at bounding box center [931, 279] width 647 height 20
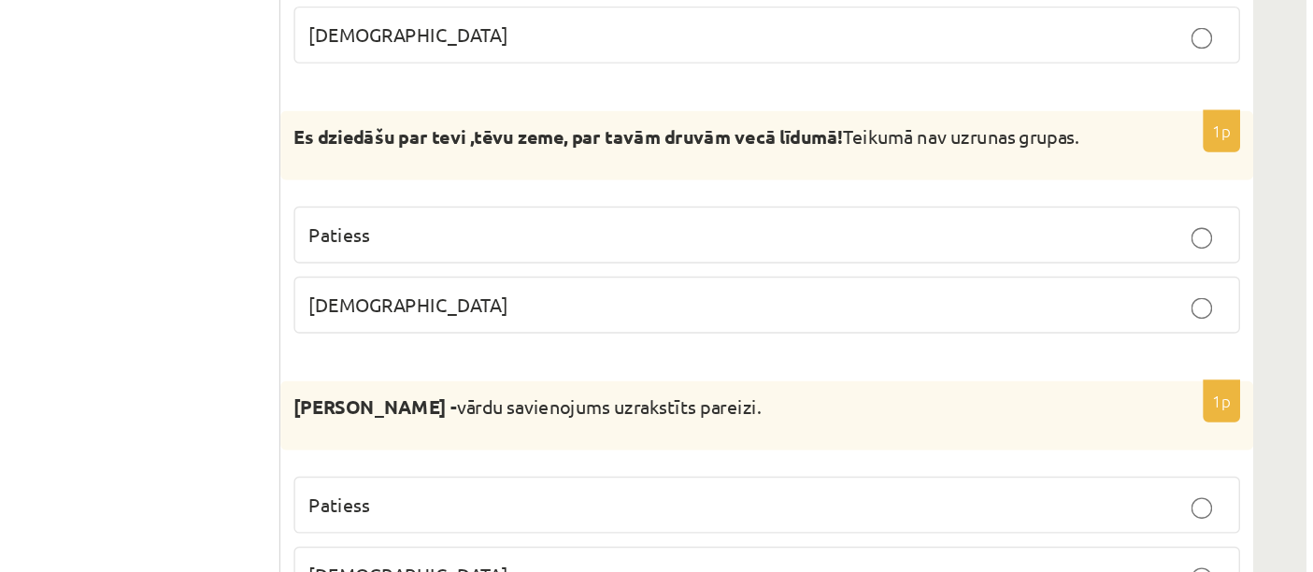
scroll to position [3983, 0]
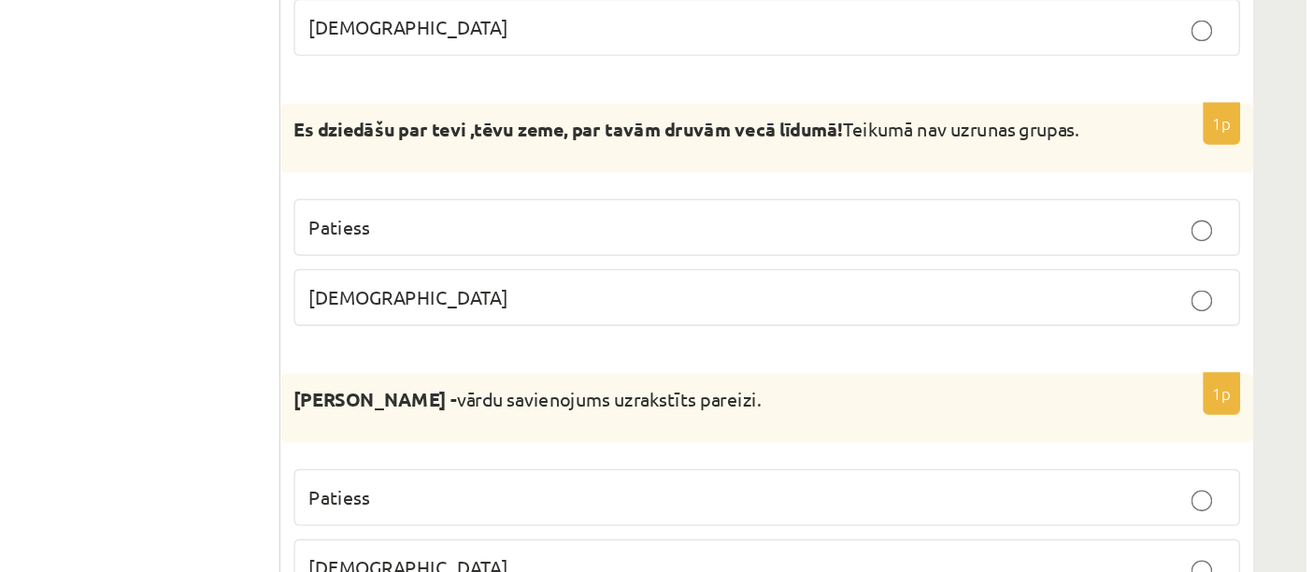
click at [812, 380] on p "[DEMOGRAPHIC_DATA]" at bounding box center [931, 378] width 647 height 20
drag, startPoint x: 599, startPoint y: 256, endPoint x: 1198, endPoint y: 259, distance: 598.9
click at [1198, 259] on div "Es dziedāšu par tevi ,tēvu zeme, par tavām druvām vecā līdumā! Teikumā nav uzru…" at bounding box center [932, 265] width 687 height 49
click at [913, 328] on p "Patiess" at bounding box center [931, 329] width 647 height 20
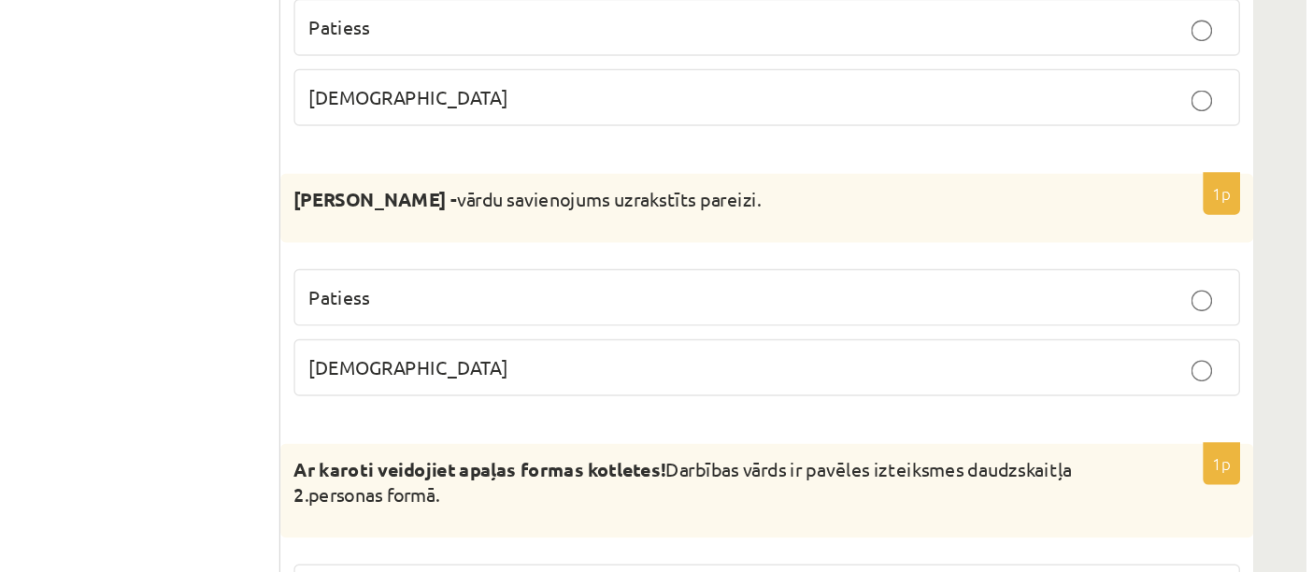
scroll to position [4124, 0]
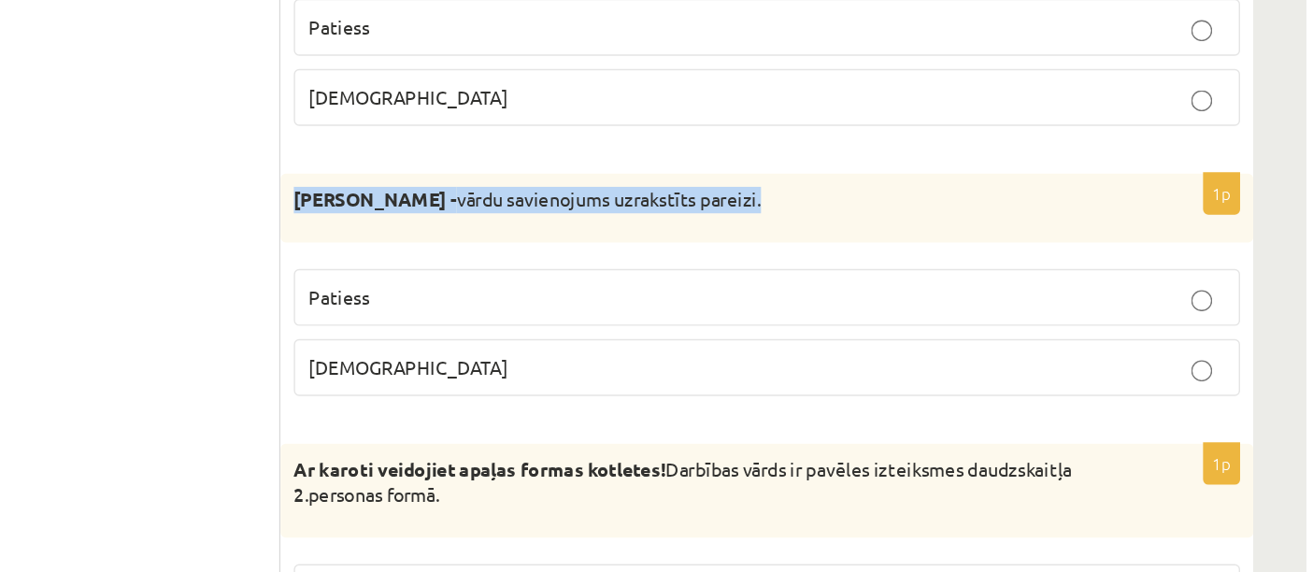
drag, startPoint x: 591, startPoint y: 305, endPoint x: 960, endPoint y: 314, distance: 369.2
click at [960, 314] on div "Abģērbu veikals - vārdu savienojums uzrakstīts pareizi." at bounding box center [932, 315] width 687 height 49
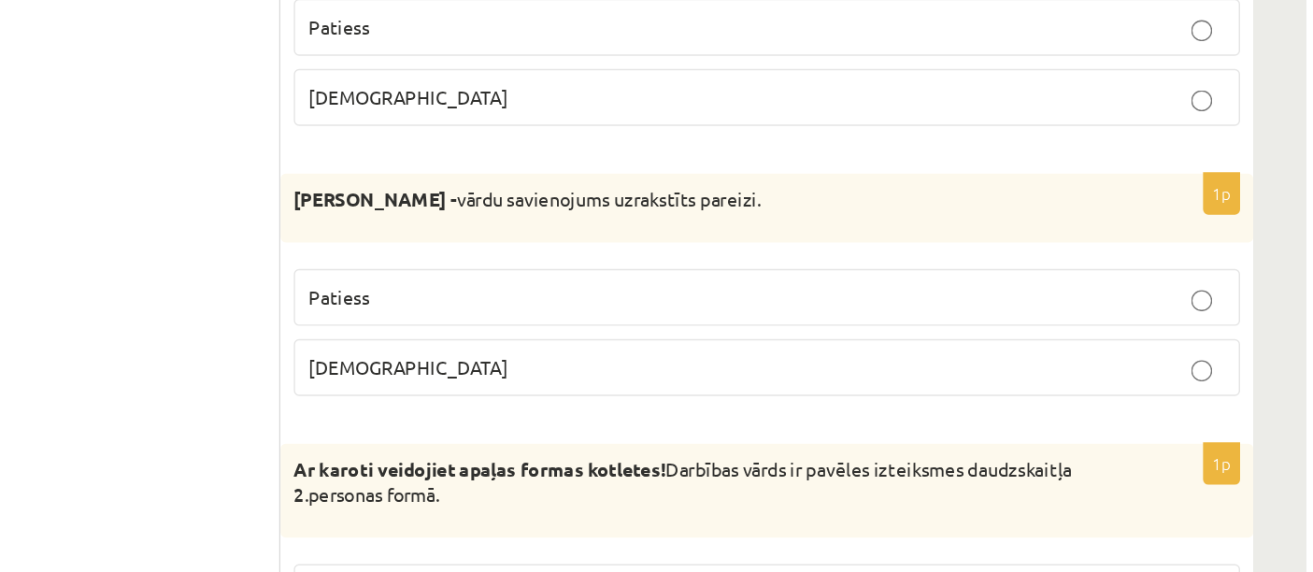
click at [795, 368] on p "Patiess" at bounding box center [931, 378] width 647 height 20
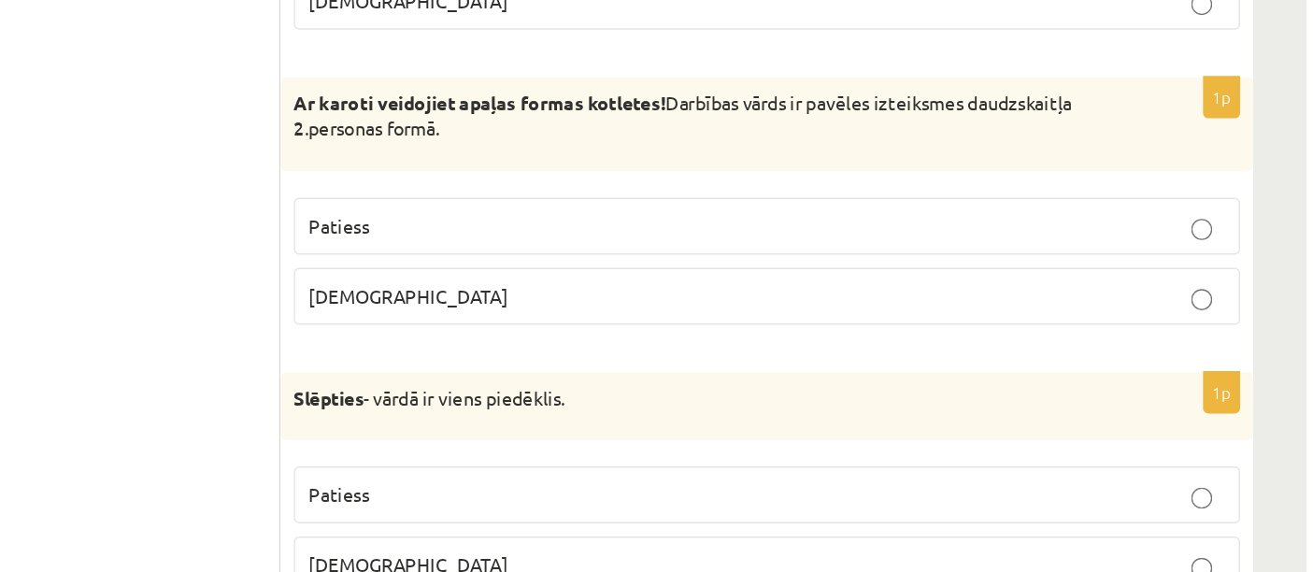
scroll to position [4388, 0]
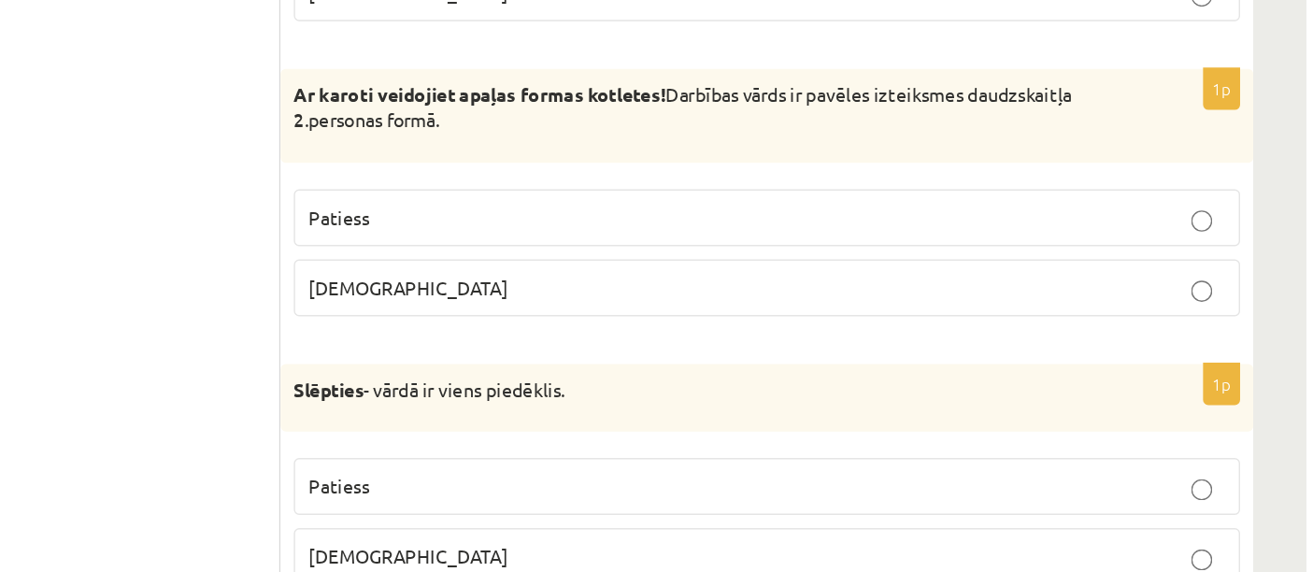
click at [685, 312] on p "Patiess" at bounding box center [931, 322] width 647 height 20
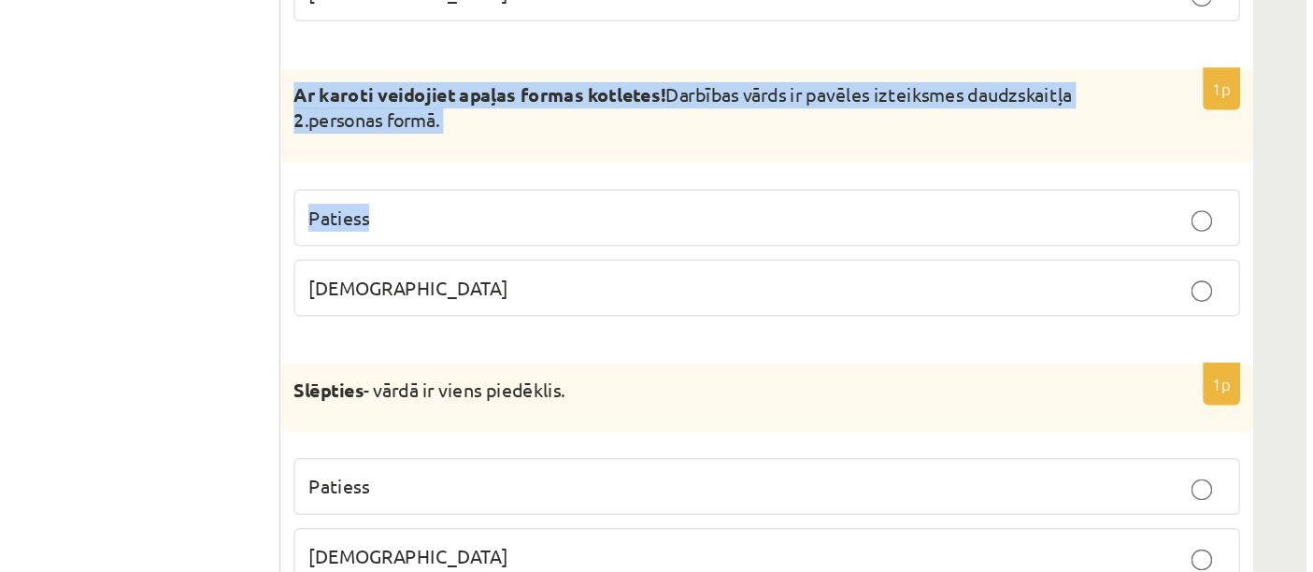
drag, startPoint x: 595, startPoint y: 223, endPoint x: 748, endPoint y: 305, distance: 173.5
click at [748, 305] on div "1p Ar karoti veidojiet apaļas formas kotletes! Darbības vārds ir pavēles izteik…" at bounding box center [932, 312] width 687 height 190
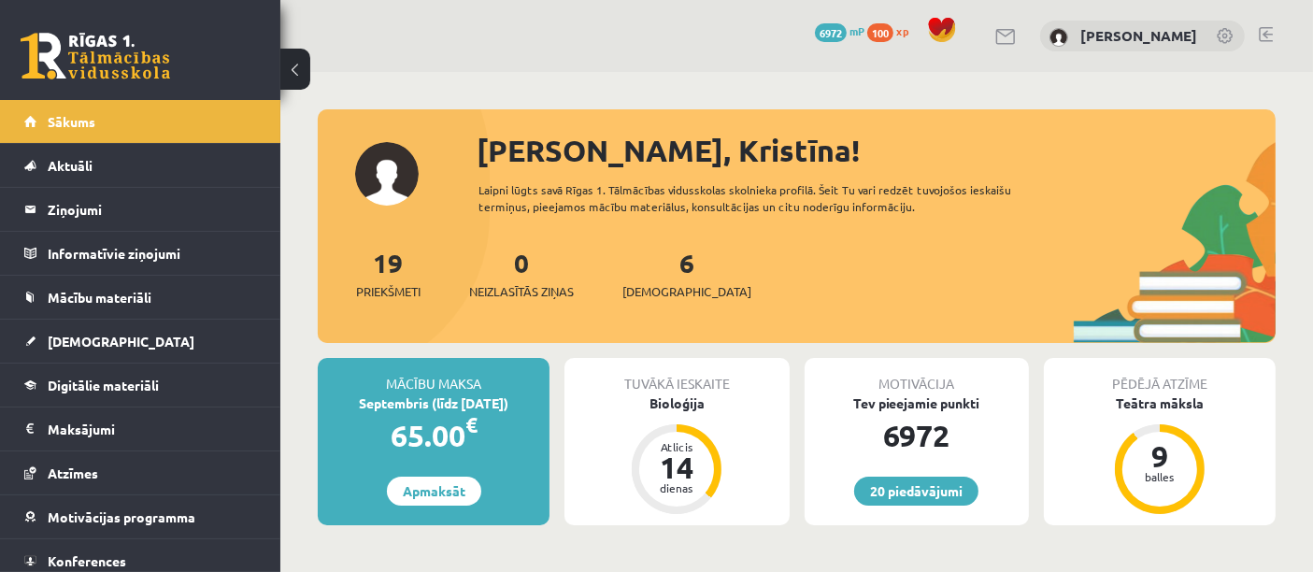
click at [647, 278] on div "6 Ieskaites" at bounding box center [686, 272] width 129 height 58
click at [646, 265] on div "6 Ieskaites" at bounding box center [686, 272] width 129 height 58
click at [656, 279] on div "6 Ieskaites" at bounding box center [686, 272] width 129 height 58
click at [656, 270] on link "6 Ieskaites" at bounding box center [686, 273] width 129 height 55
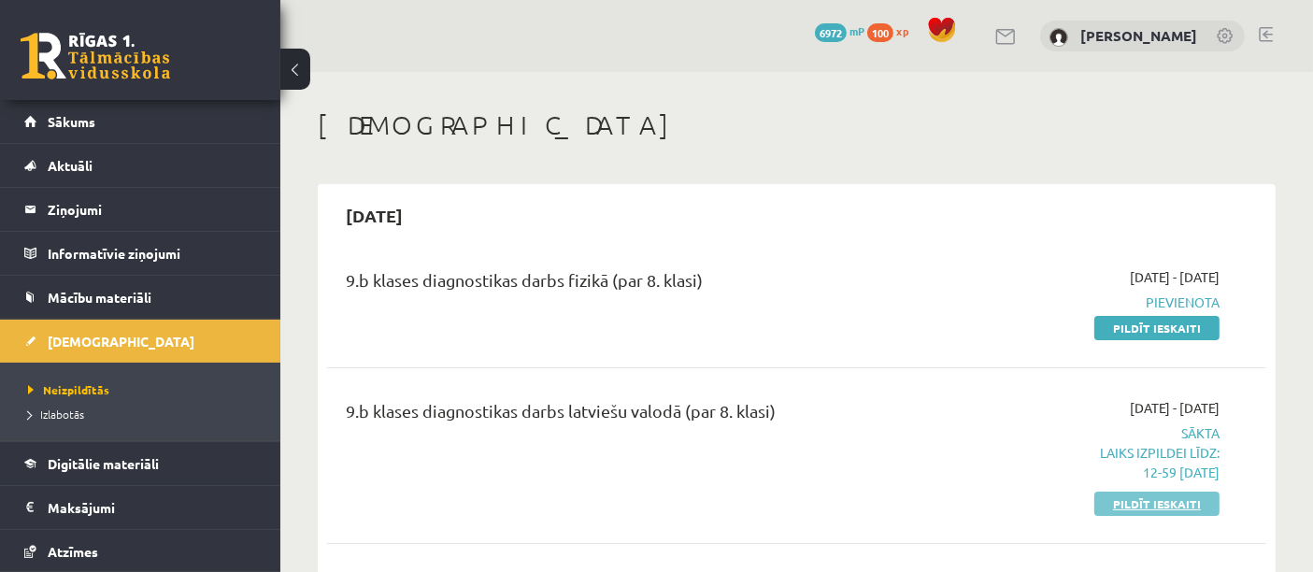
click at [1129, 505] on link "Pildīt ieskaiti" at bounding box center [1156, 503] width 125 height 24
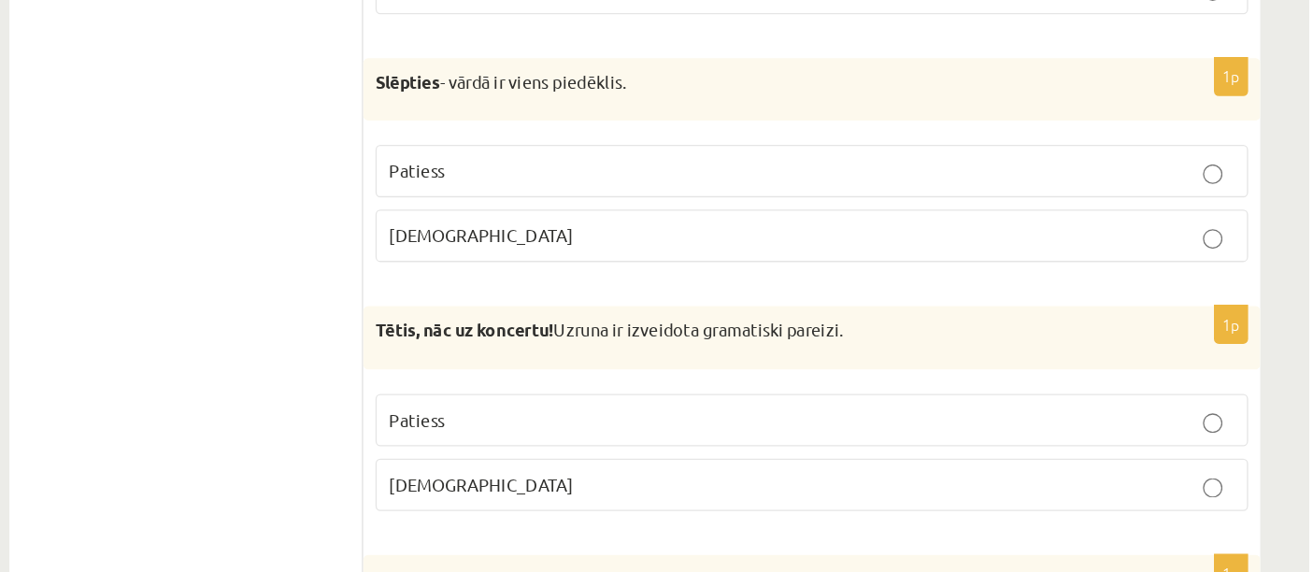
scroll to position [4634, 0]
click at [661, 270] on label "Patiess" at bounding box center [932, 266] width 668 height 40
click at [720, 466] on label "Patiess" at bounding box center [932, 456] width 668 height 40
click at [732, 462] on label "Patiess" at bounding box center [932, 456] width 668 height 40
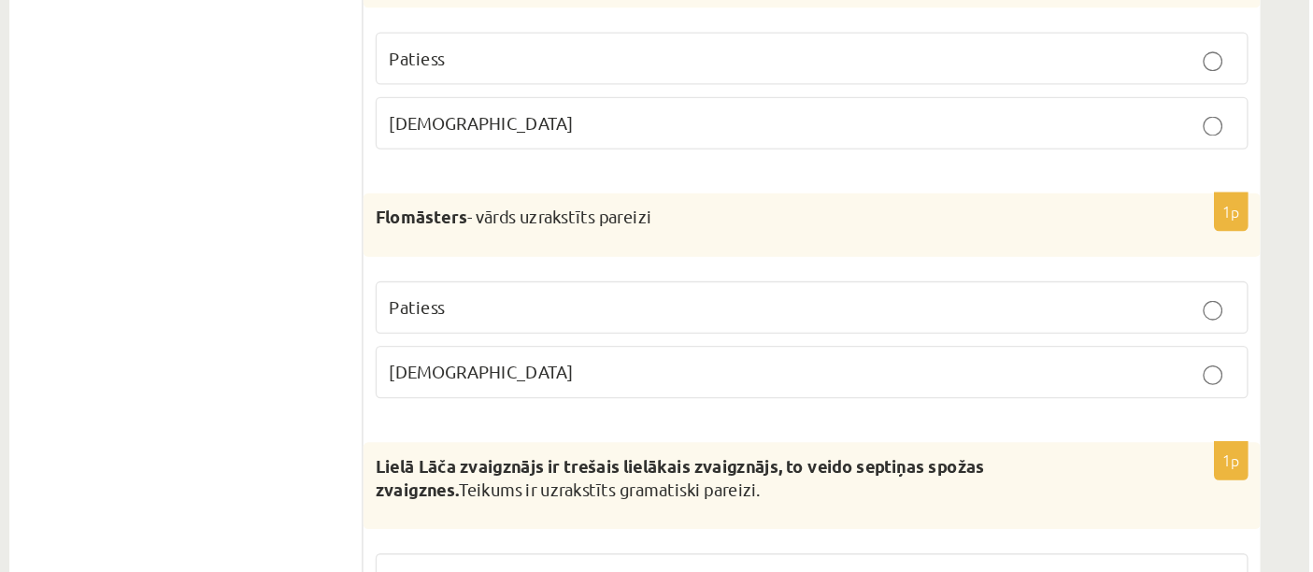
scroll to position [4915, 0]
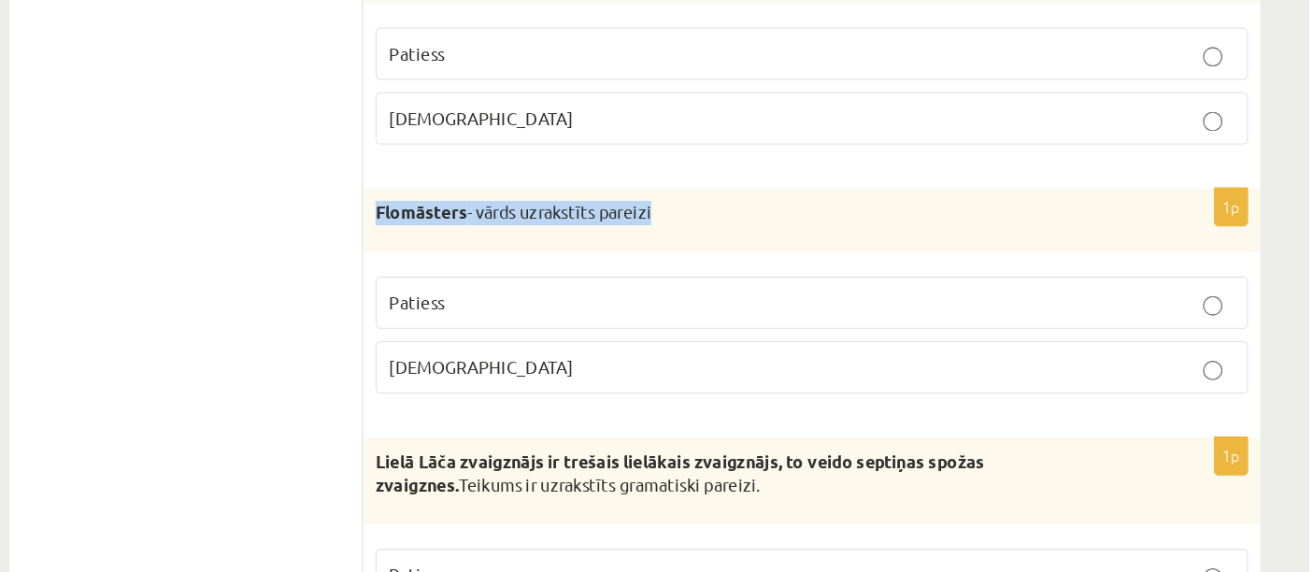
drag, startPoint x: 601, startPoint y: 287, endPoint x: 873, endPoint y: 289, distance: 271.9
click at [873, 289] on p "Flomāsters - vārds uzrakstīts pareizi" at bounding box center [885, 297] width 575 height 19
copy p "Flomāsters - vārds uzrakstīts pareizi"
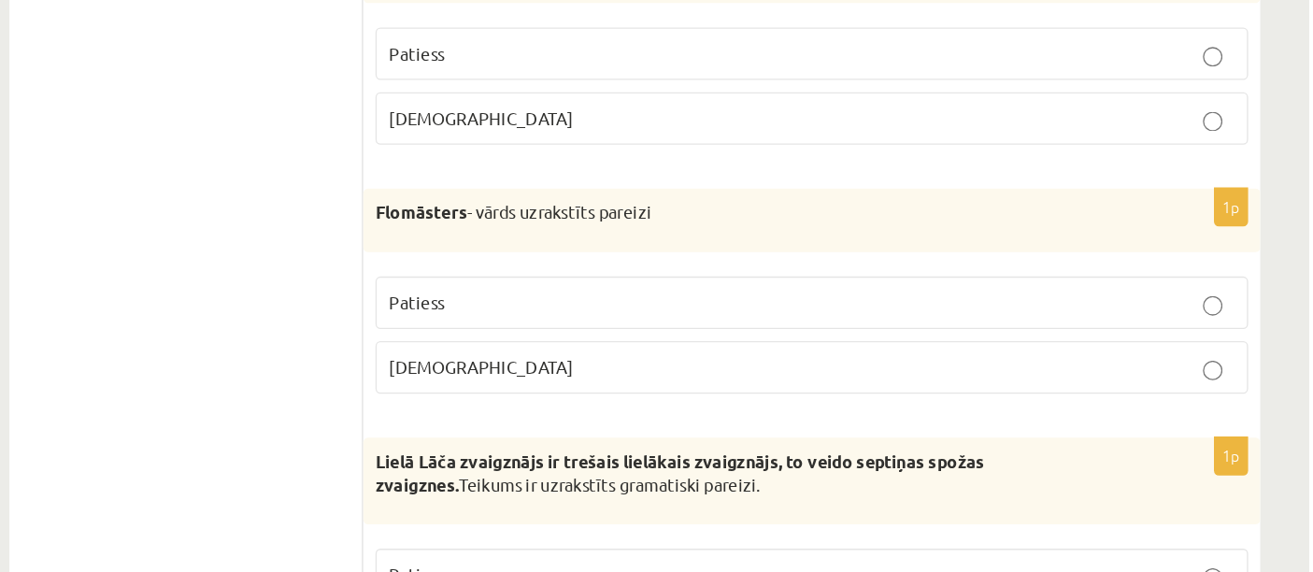
click at [764, 346] on label "Patiess" at bounding box center [932, 366] width 668 height 40
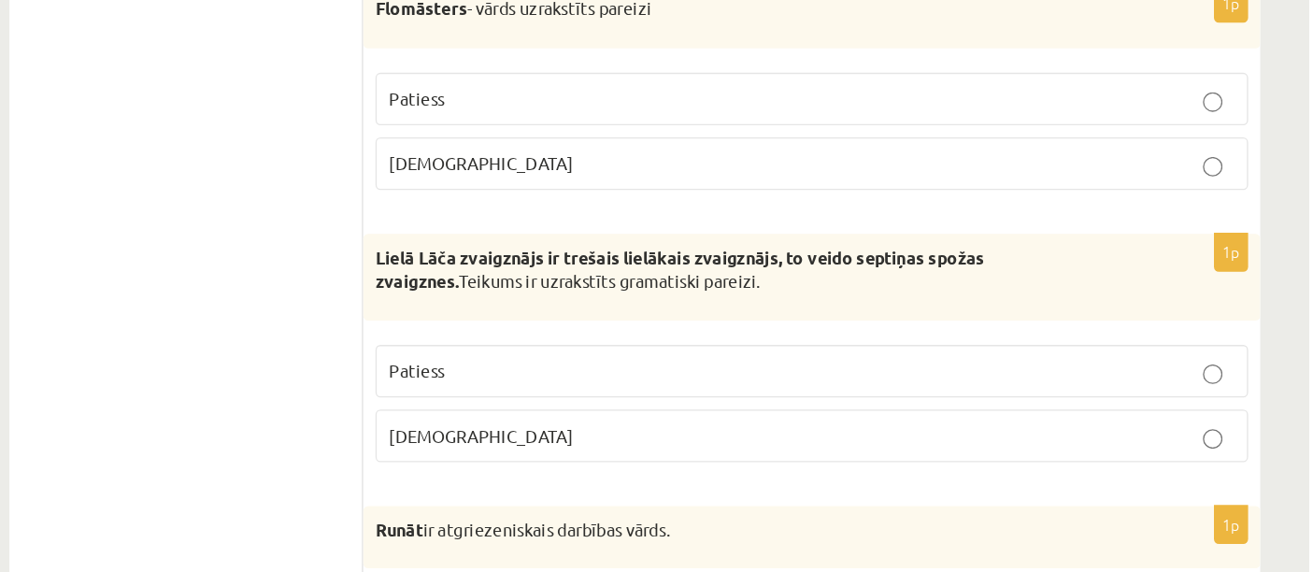
scroll to position [5102, 0]
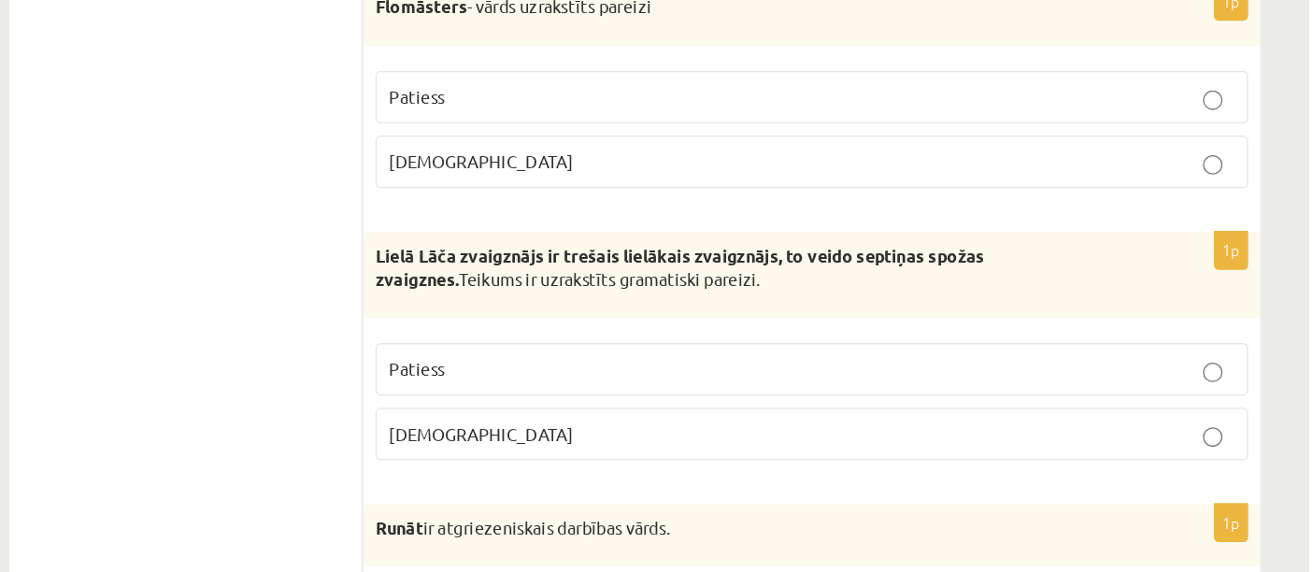
click at [647, 378] on span "Patiess" at bounding box center [629, 386] width 43 height 17
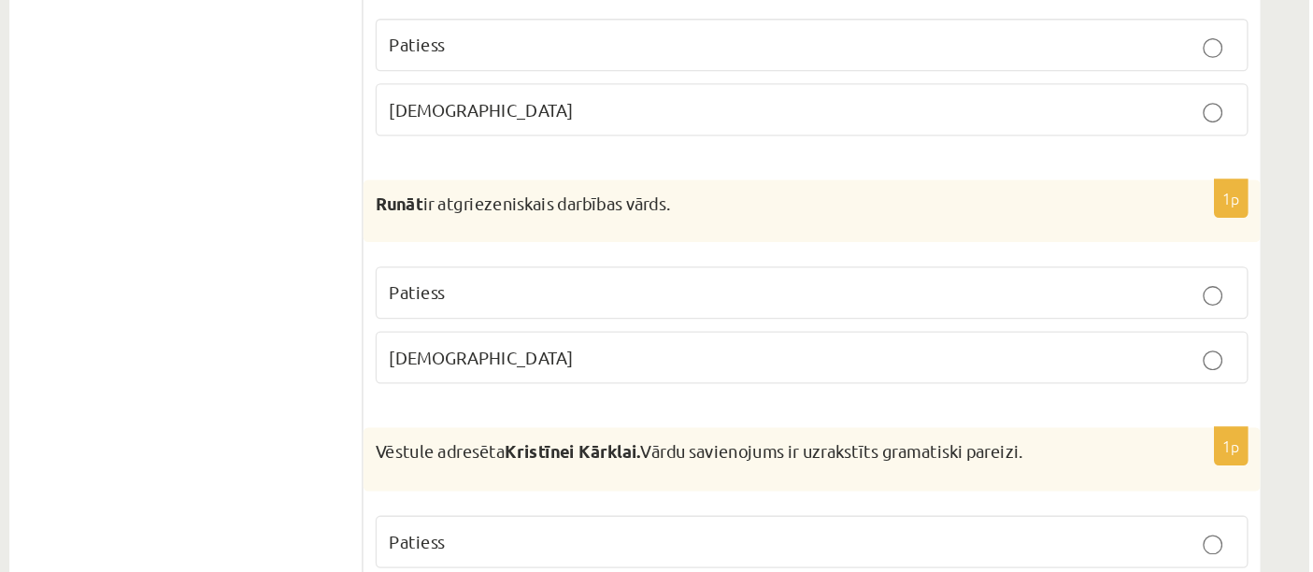
scroll to position [5329, 0]
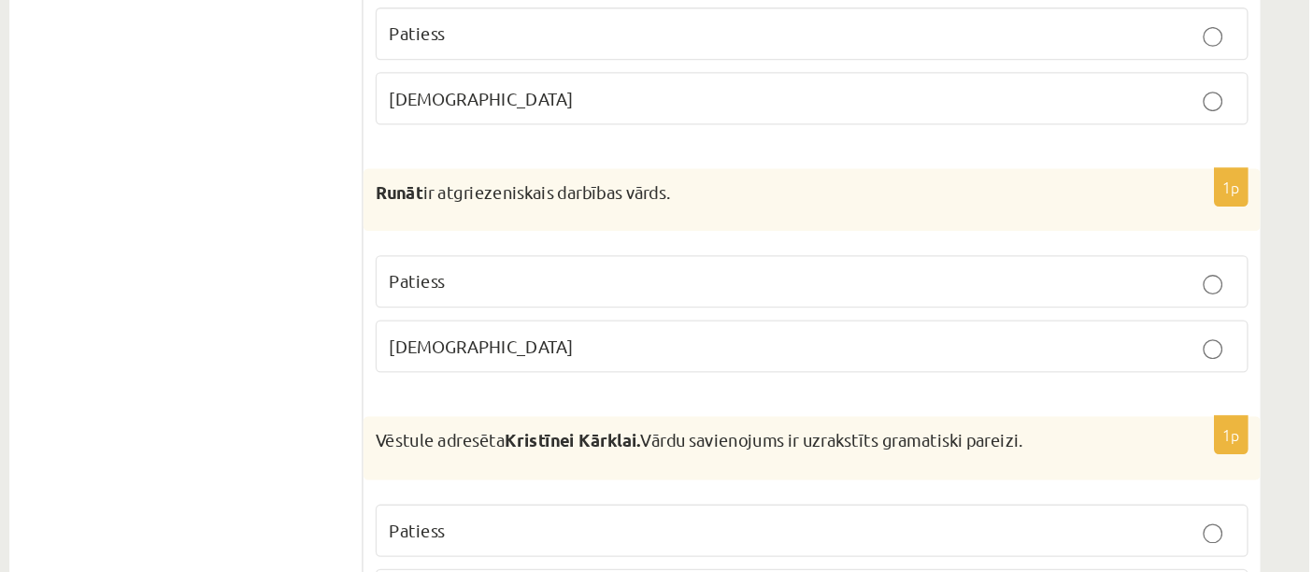
click at [661, 348] on p "Patiess" at bounding box center [931, 350] width 647 height 20
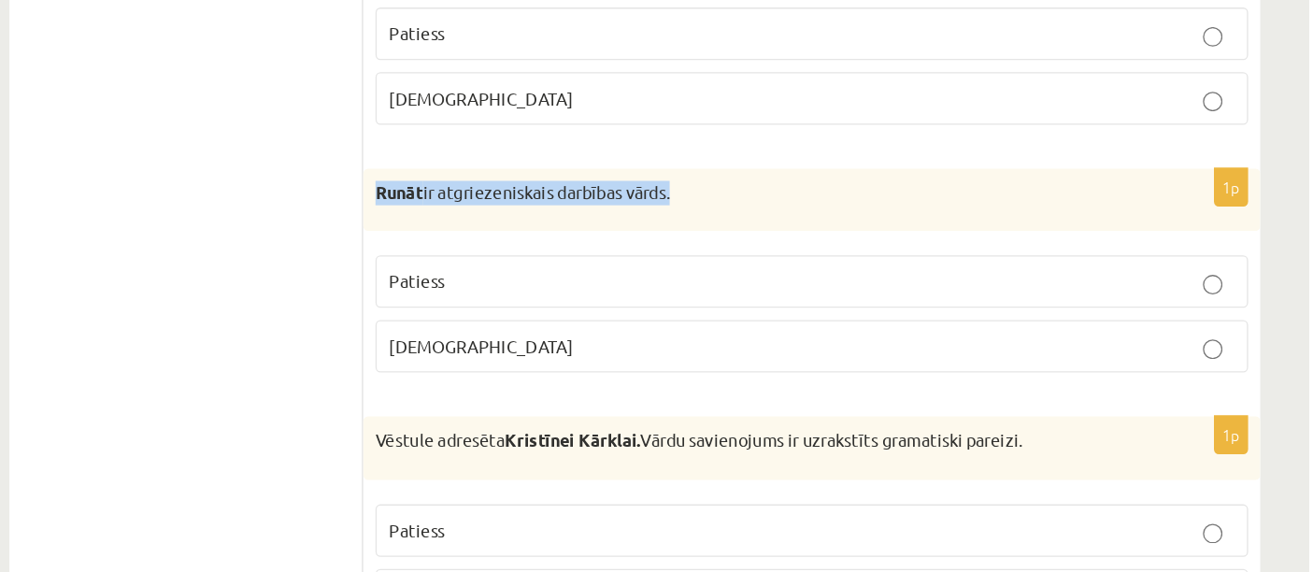
drag, startPoint x: 588, startPoint y: 271, endPoint x: 862, endPoint y: 271, distance: 274.7
click at [862, 271] on div "Runāt ir atgriezeniskais darbības vārds." at bounding box center [932, 287] width 687 height 49
copy p "Runāt ir atgriezeniskais darbības vārds."
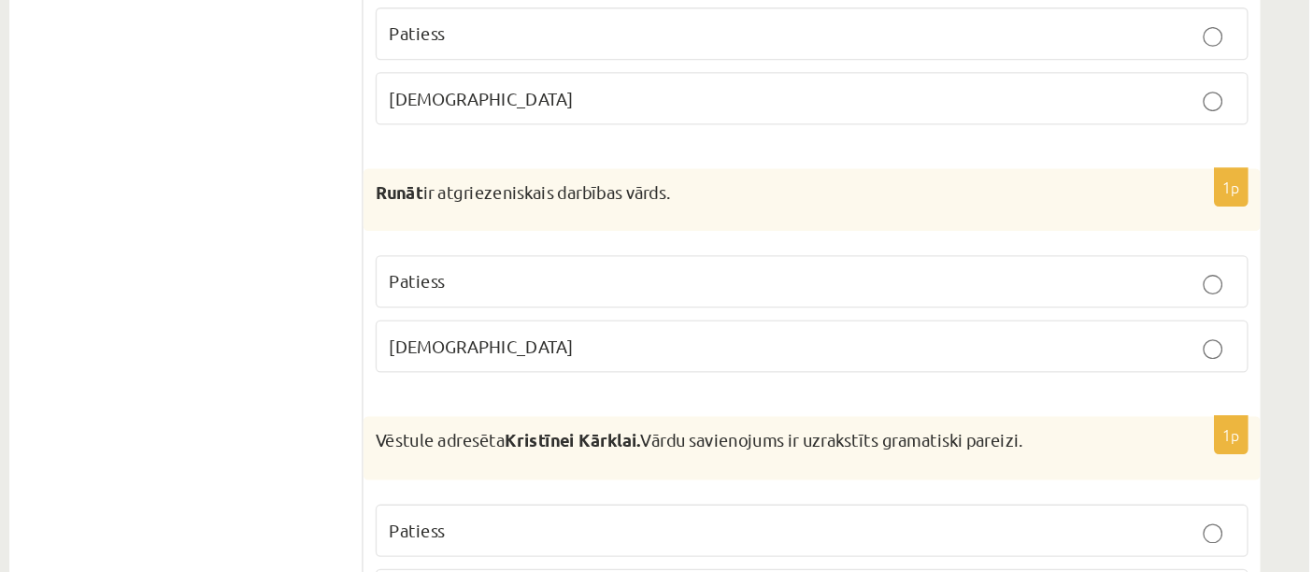
click at [674, 401] on label "[DEMOGRAPHIC_DATA]" at bounding box center [932, 399] width 668 height 40
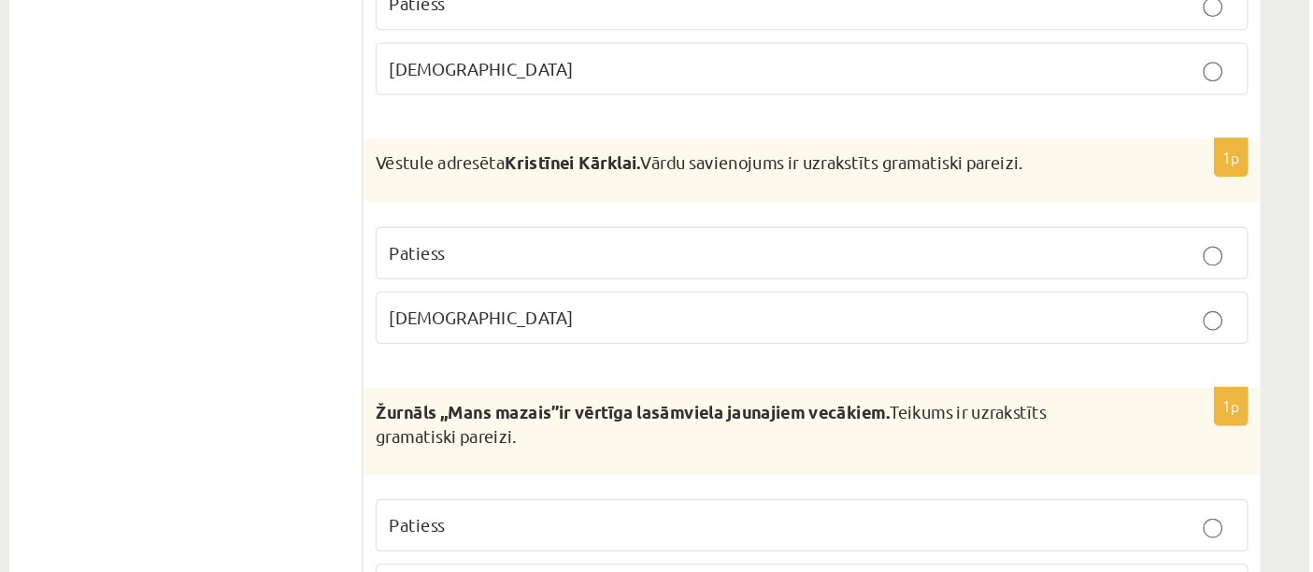
scroll to position [5552, 0]
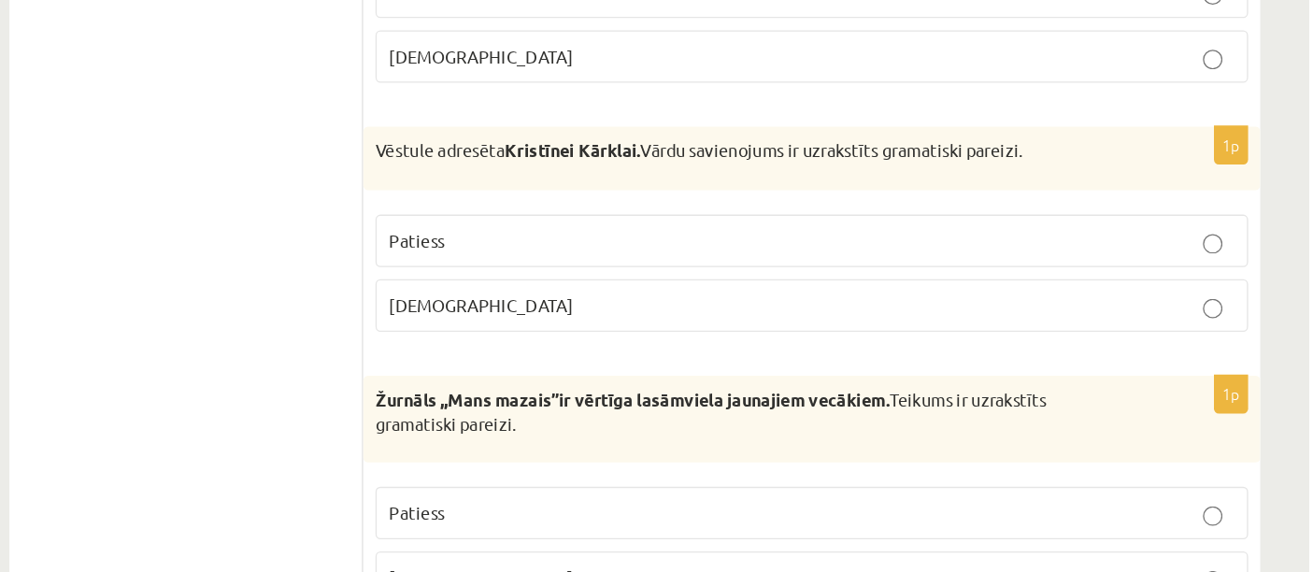
drag, startPoint x: 601, startPoint y: 235, endPoint x: 1114, endPoint y: 221, distance: 513.1
click at [1114, 231] on div "Vēstule adresēta Kristīnei Kārklai. Vārdu savienojums ir uzrakstīts gramatiski …" at bounding box center [932, 255] width 687 height 49
copy p "Vēstule adresēta Kristīnei Kārklai. Vārdu savienojums ir uzrakstīts gramatiski …"
click at [693, 312] on p "Patiess" at bounding box center [931, 318] width 647 height 20
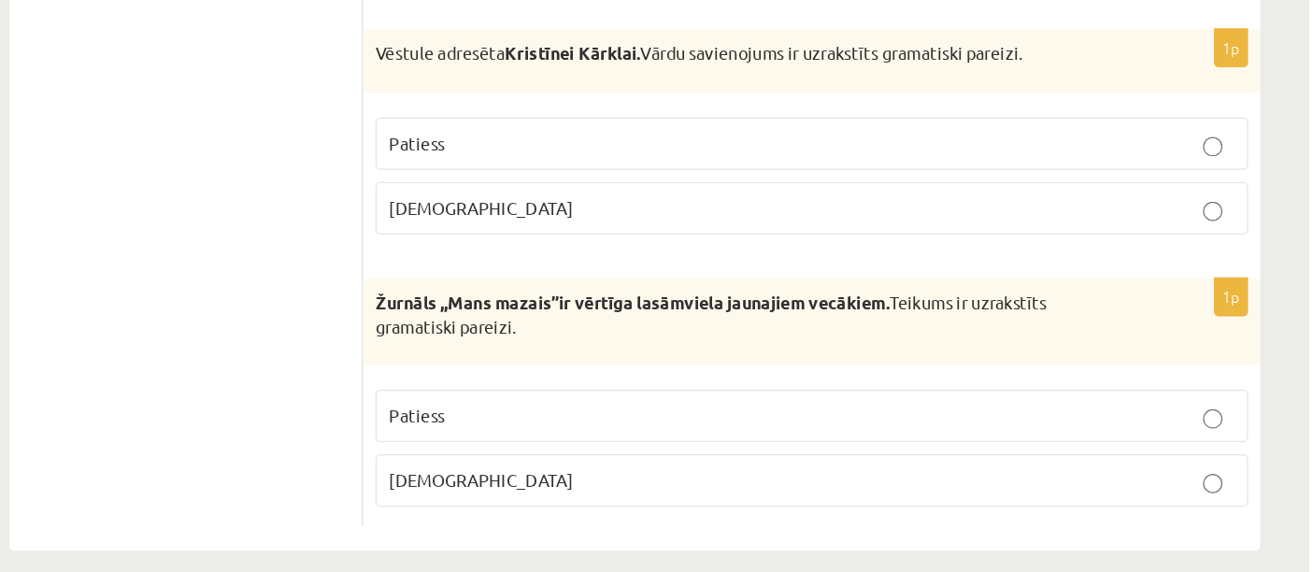
scroll to position [5633, 0]
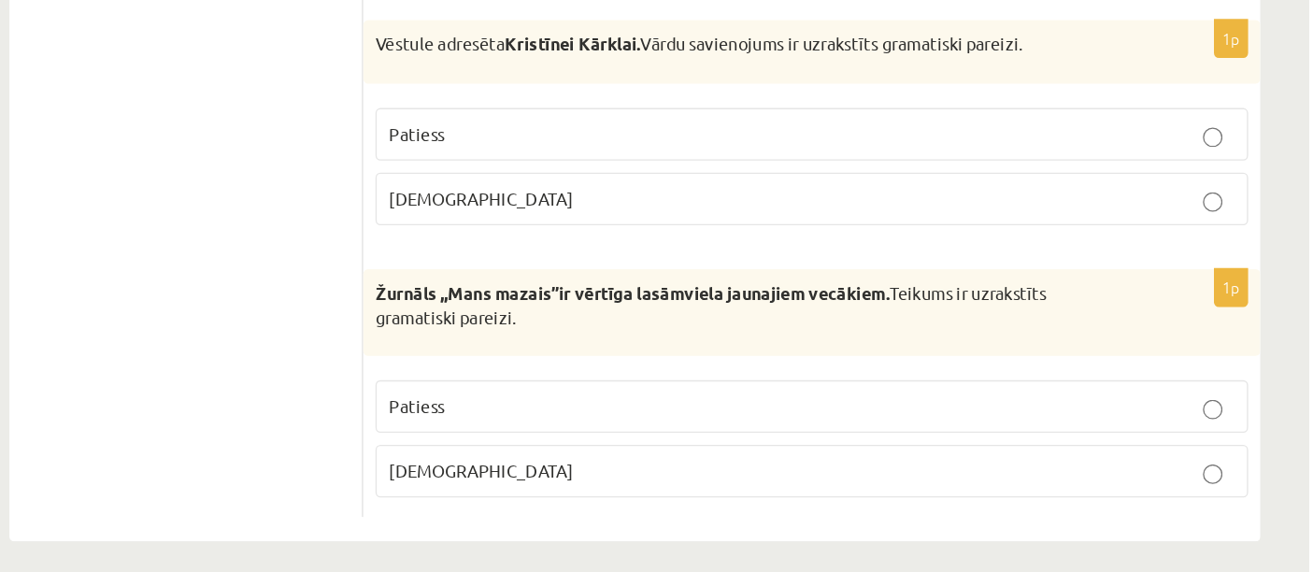
click at [718, 438] on p "Patiess" at bounding box center [931, 445] width 647 height 20
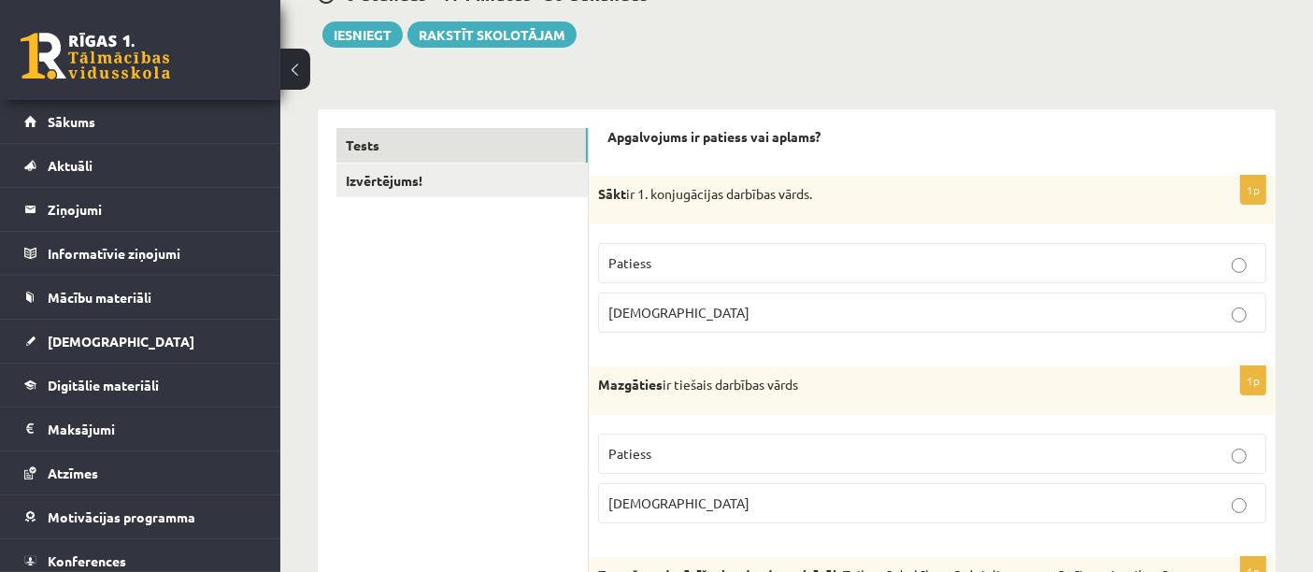
scroll to position [0, 0]
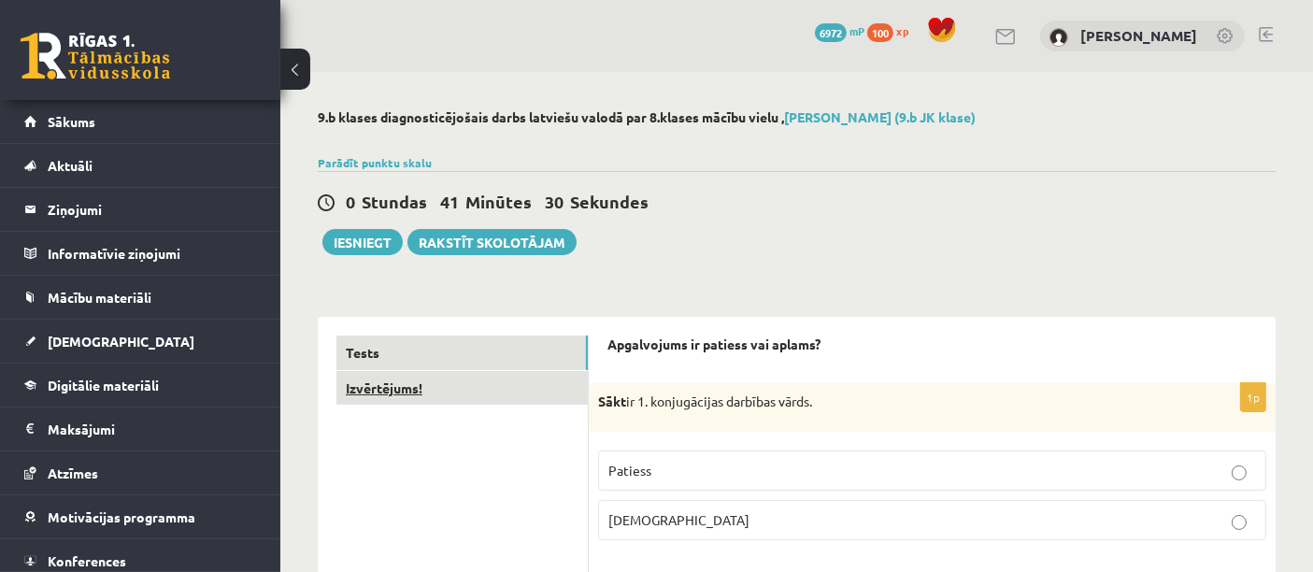
click at [393, 402] on link "Izvērtējums!" at bounding box center [461, 388] width 251 height 35
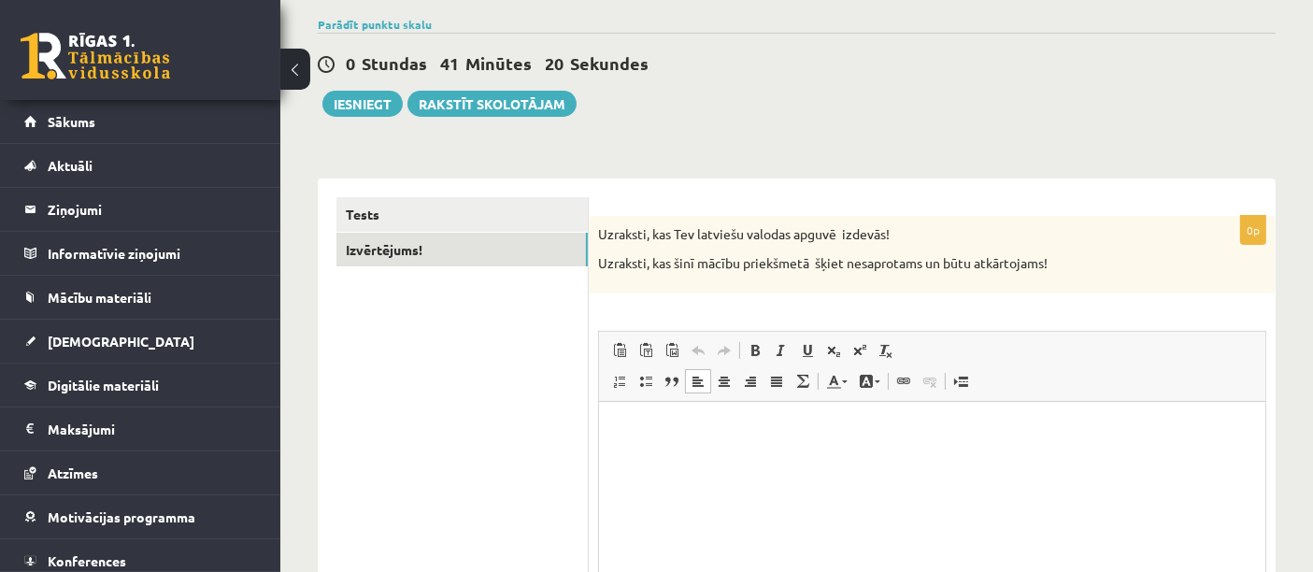
click at [680, 431] on p "Bagātinātā teksta redaktors, wiswyg-editor-user-answer-47364036052720" at bounding box center [931, 430] width 629 height 20
drag, startPoint x: 617, startPoint y: 429, endPoint x: 875, endPoint y: 431, distance: 258.8
click at [875, 431] on p "**********" at bounding box center [932, 430] width 630 height 20
copy p "**********"
click at [348, 91] on button "Iesniegt" at bounding box center [362, 104] width 80 height 26
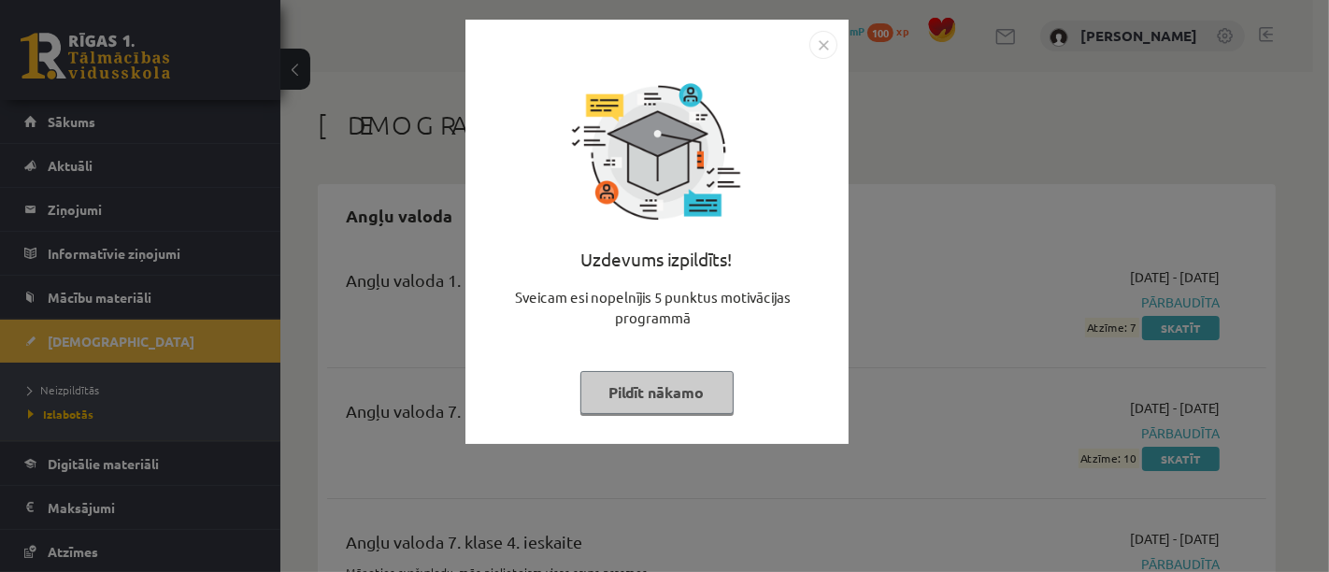
click at [689, 405] on button "Pildīt nākamo" at bounding box center [656, 392] width 153 height 43
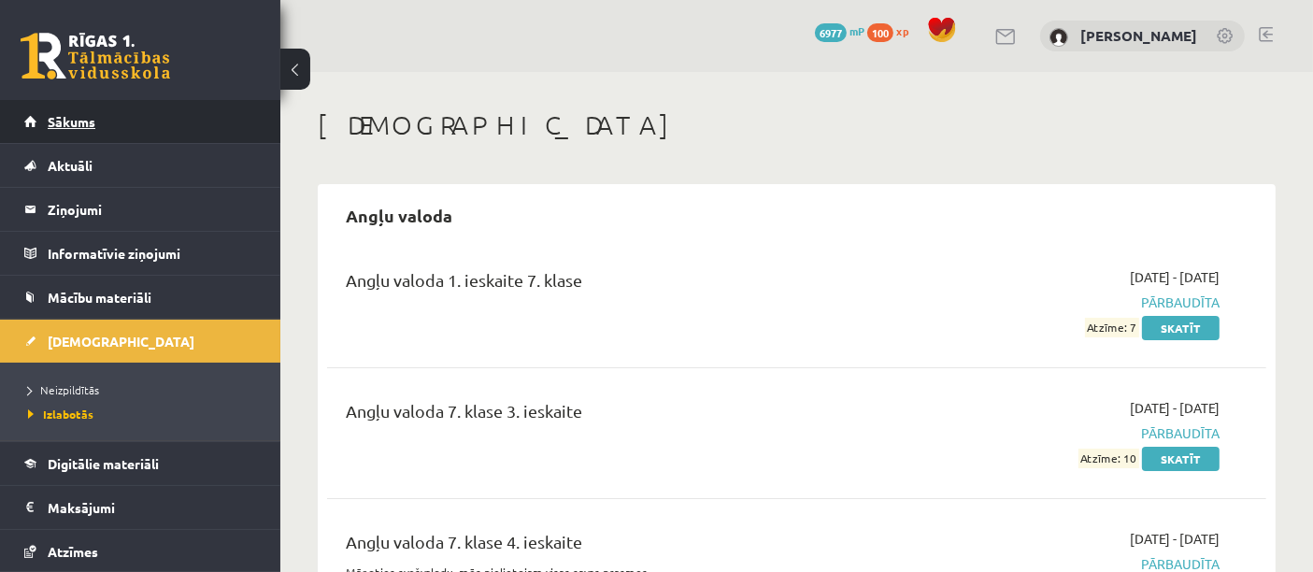
click at [232, 103] on link "Sākums" at bounding box center [140, 121] width 233 height 43
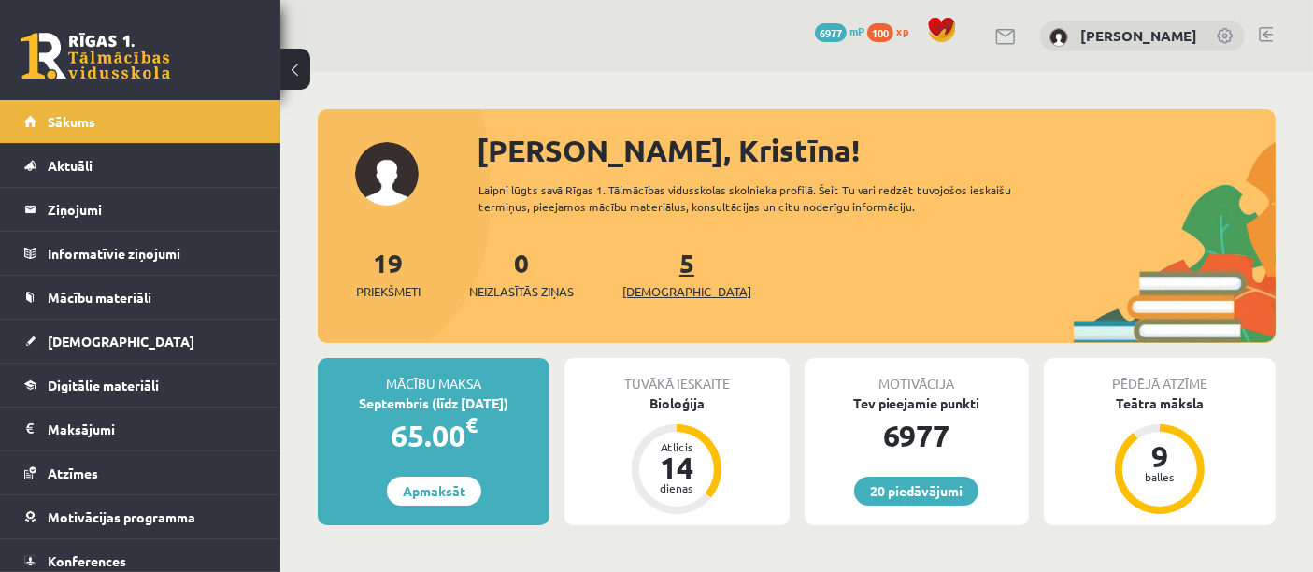
click at [661, 292] on span "[DEMOGRAPHIC_DATA]" at bounding box center [686, 291] width 129 height 19
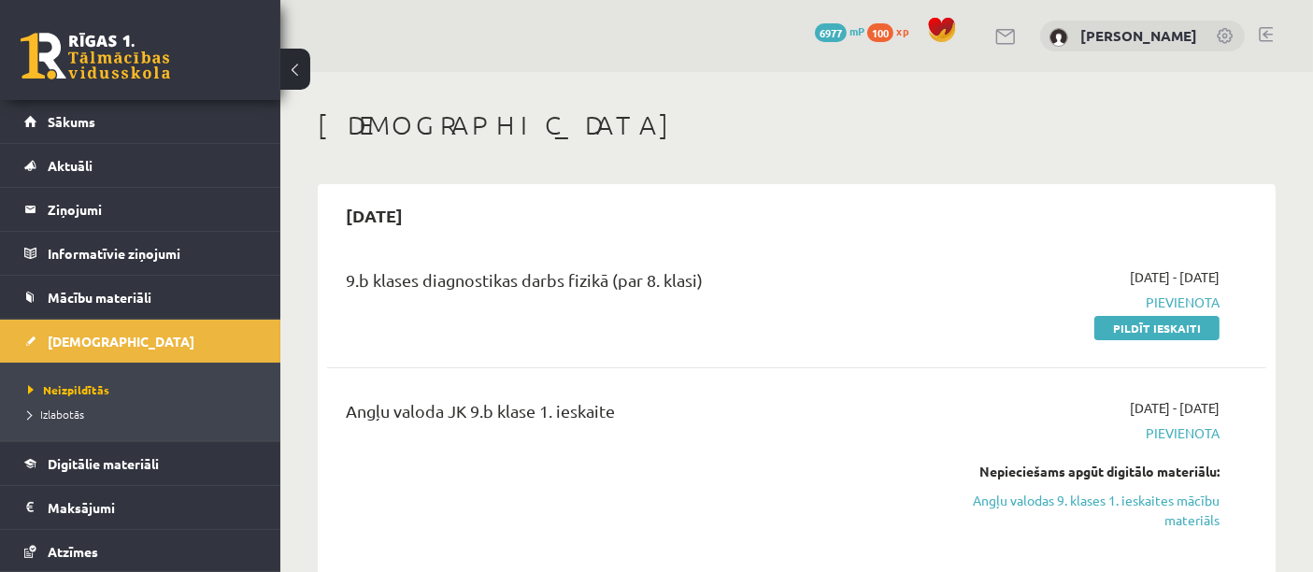
click at [357, 420] on div "Angļu valoda JK 9.b klase 1. ieskaite" at bounding box center [632, 415] width 573 height 35
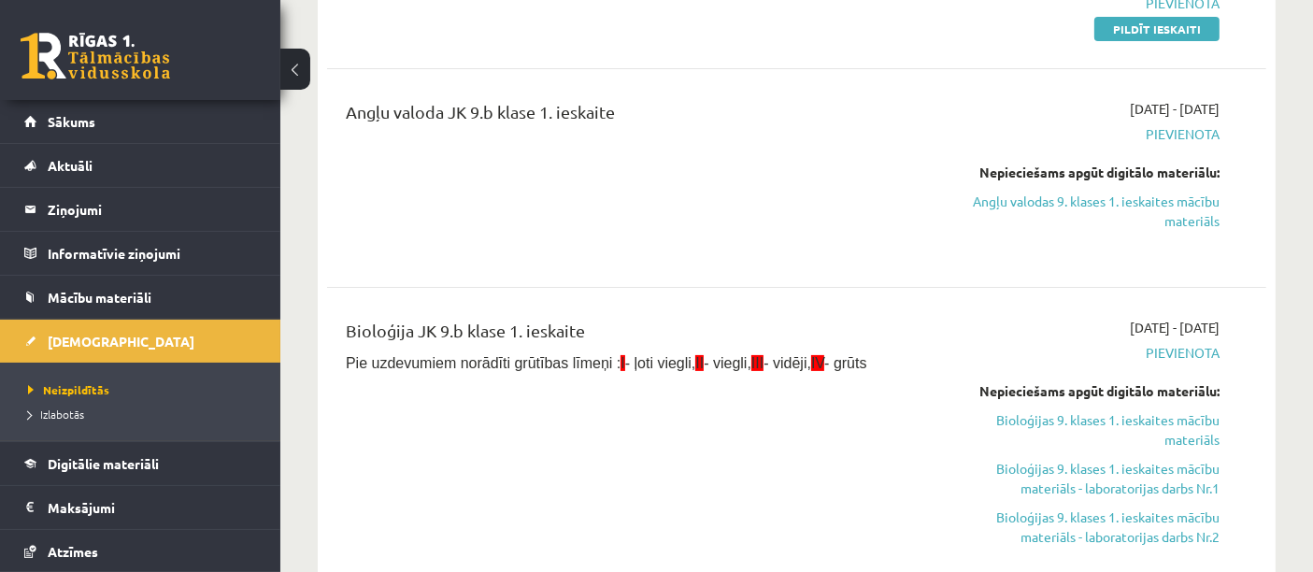
scroll to position [299, 0]
click at [1051, 210] on link "Angļu valodas 9. klases 1. ieskaites mācību materiāls" at bounding box center [1082, 211] width 273 height 39
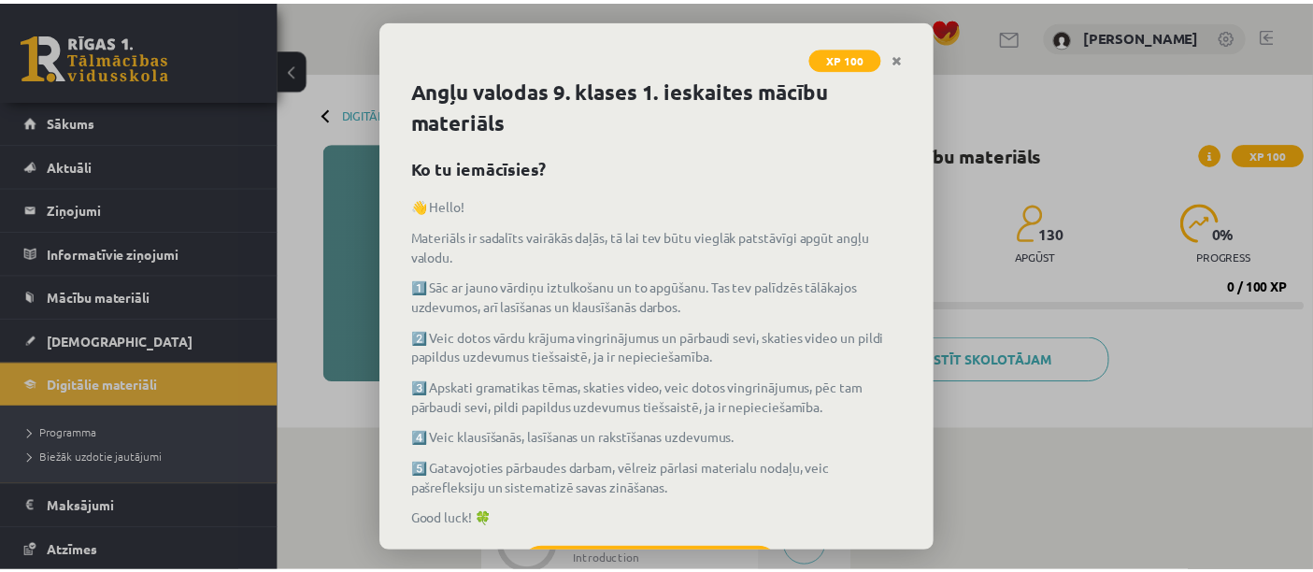
scroll to position [86, 0]
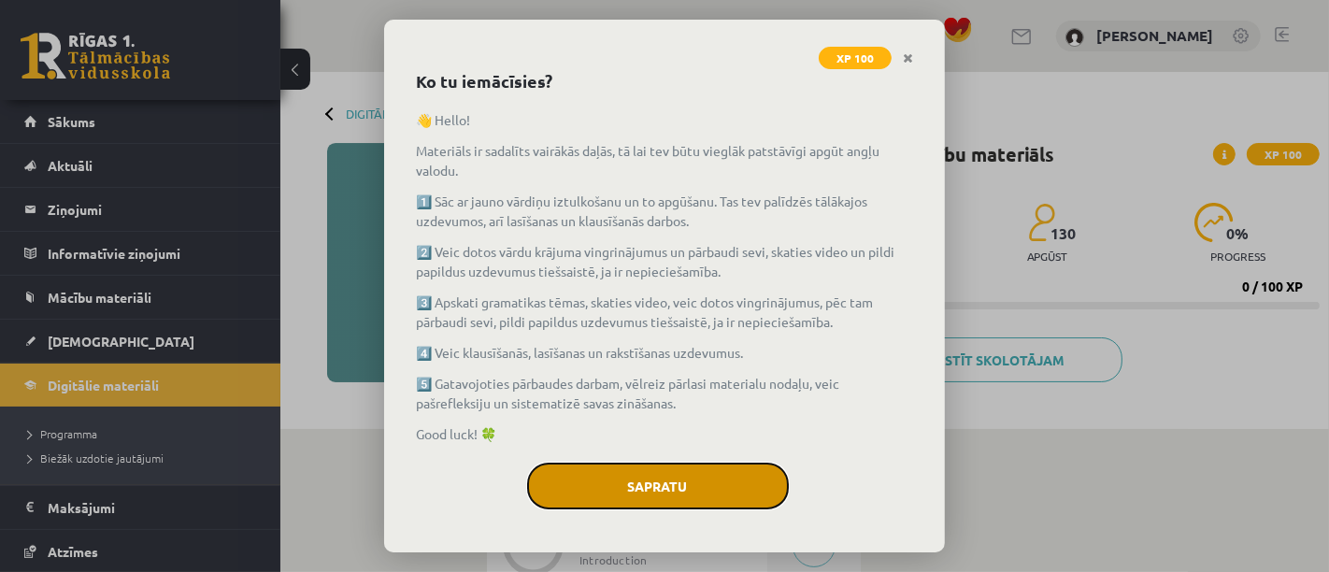
click at [640, 476] on button "Sapratu" at bounding box center [658, 485] width 262 height 47
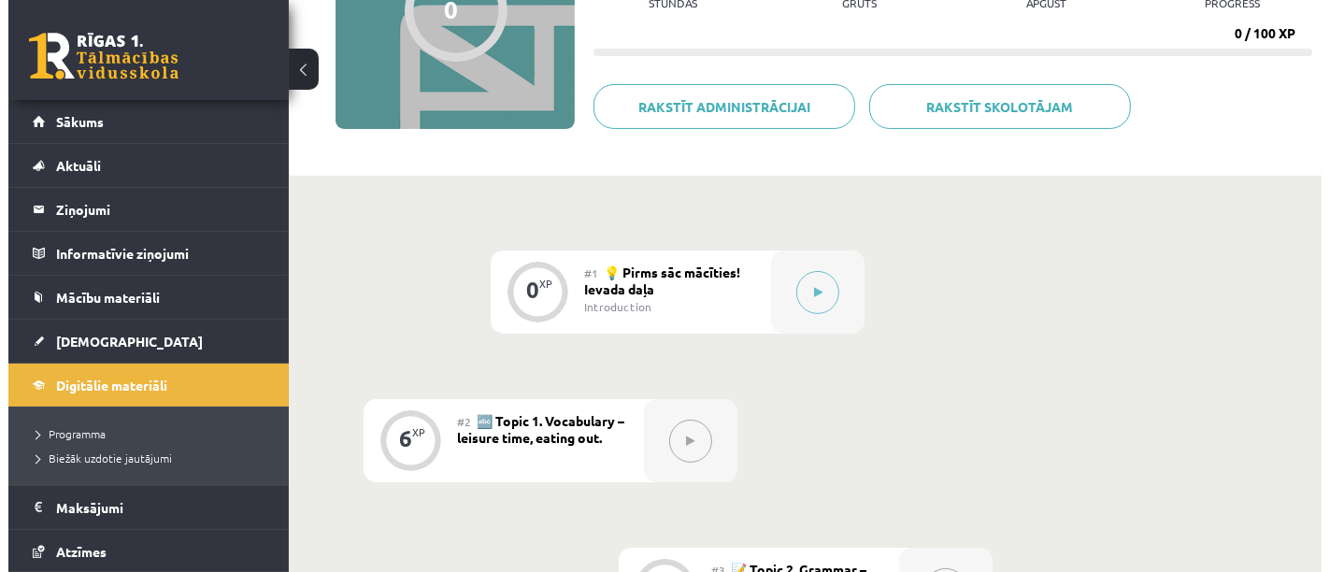
scroll to position [263, 0]
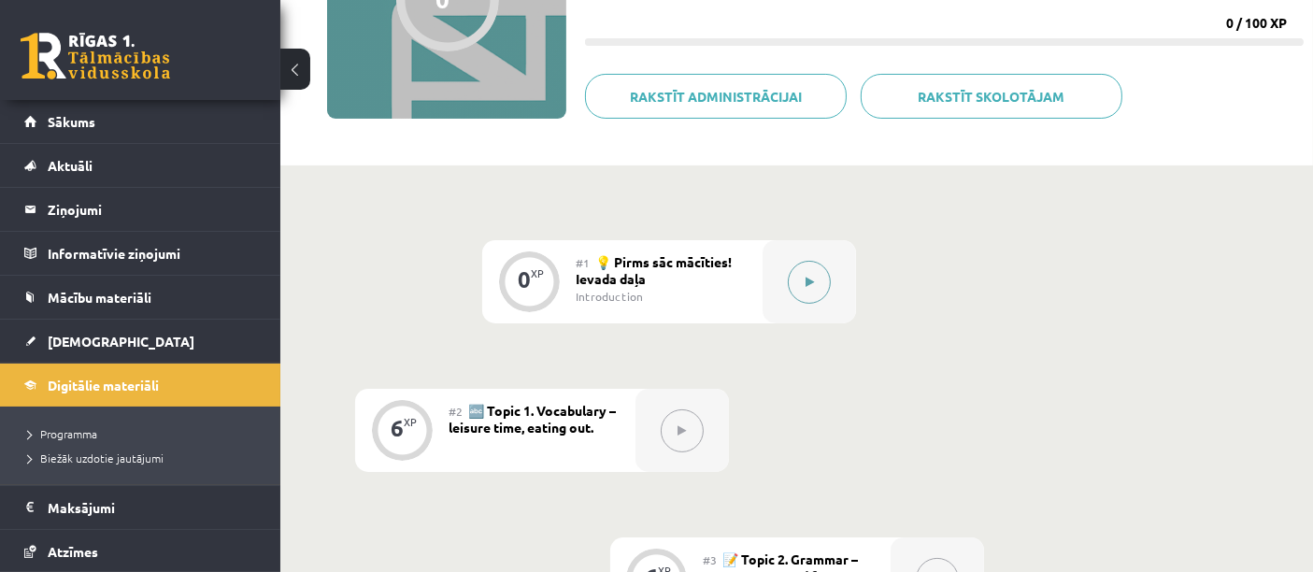
click at [790, 292] on button at bounding box center [809, 282] width 43 height 43
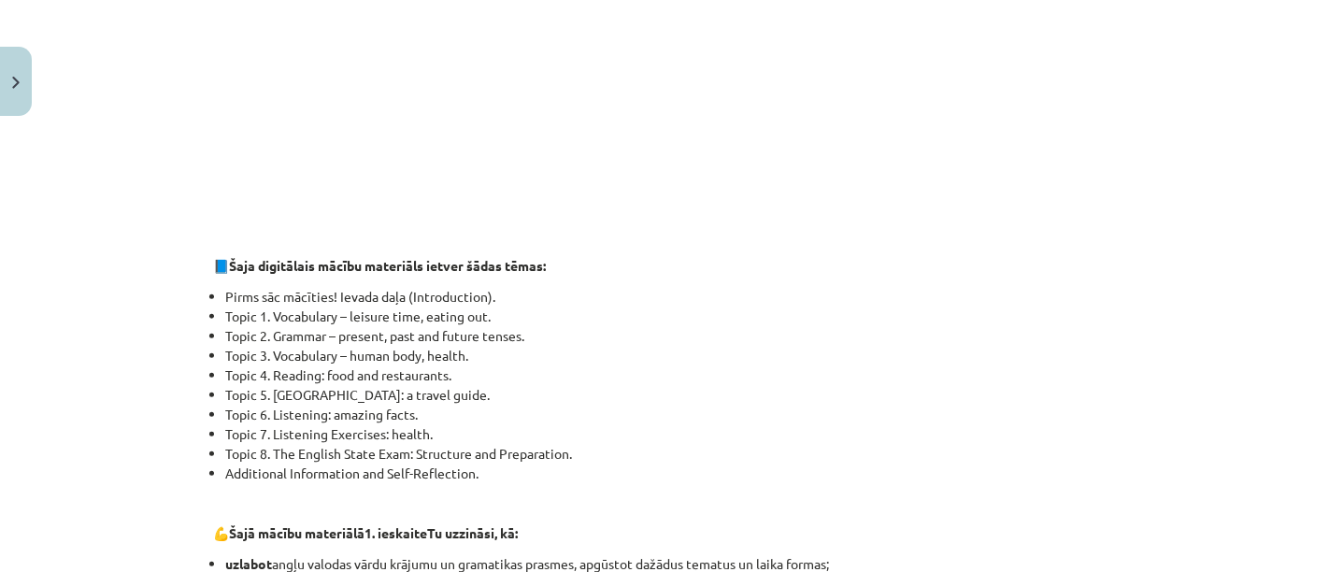
scroll to position [667, 0]
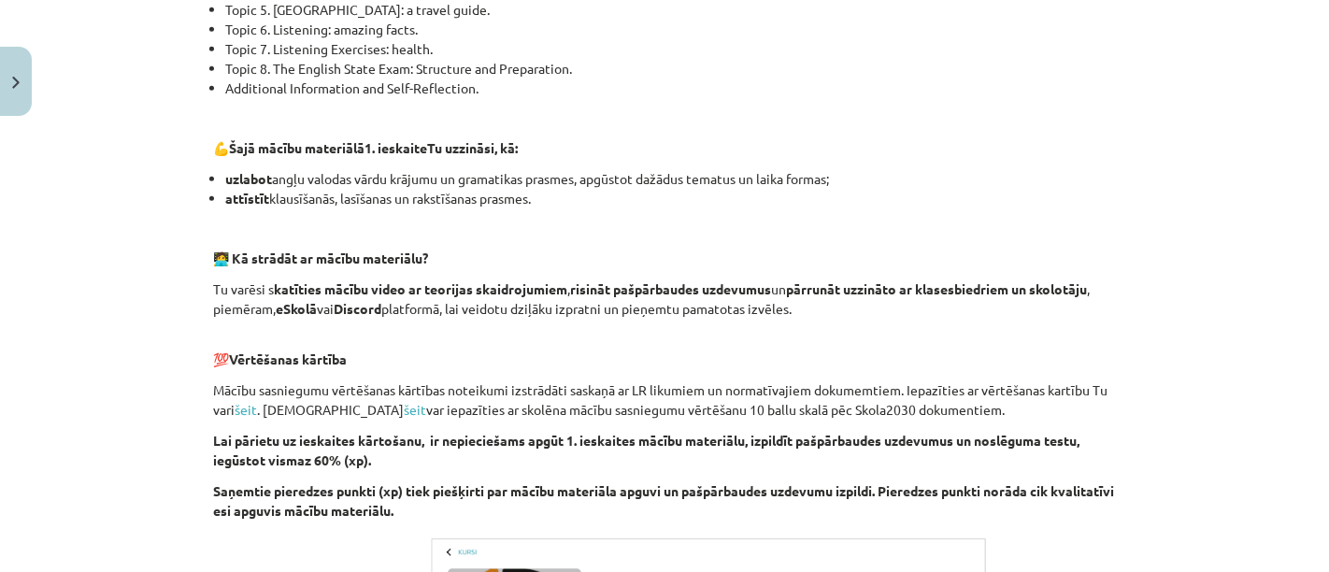
click at [185, 99] on div "Mācību tēma: Angļu valodas 9. klases 1. ieskaites mācību materiāls #1 💡 Pirms s…" at bounding box center [664, 286] width 1329 height 572
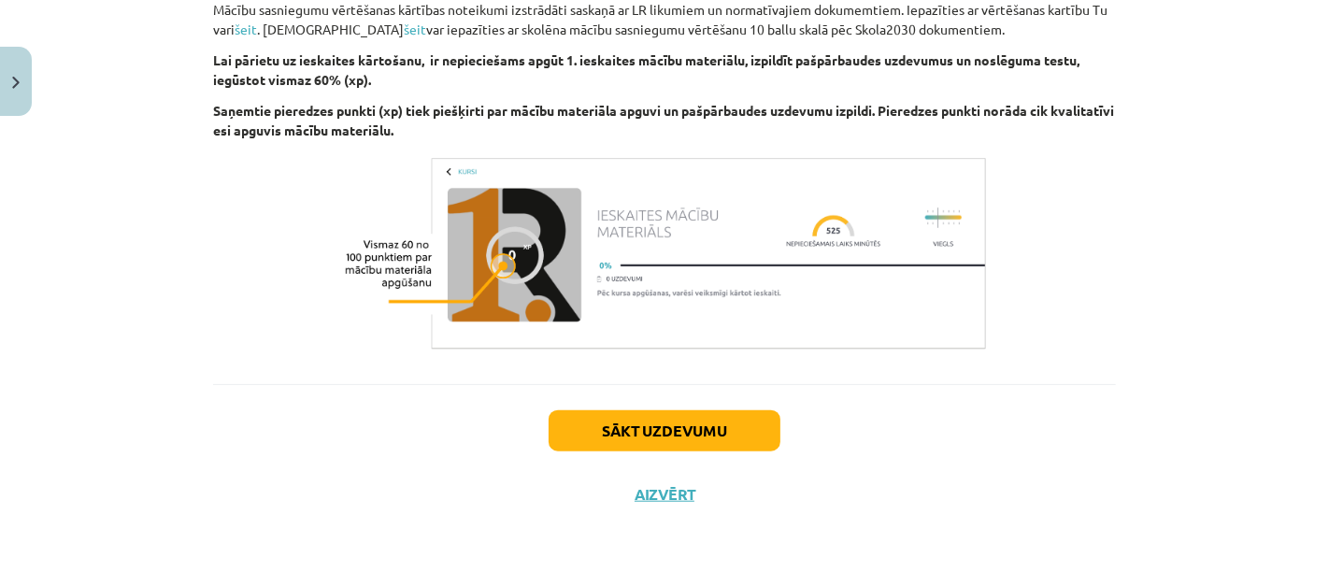
click at [651, 432] on button "Sākt uzdevumu" at bounding box center [664, 430] width 232 height 41
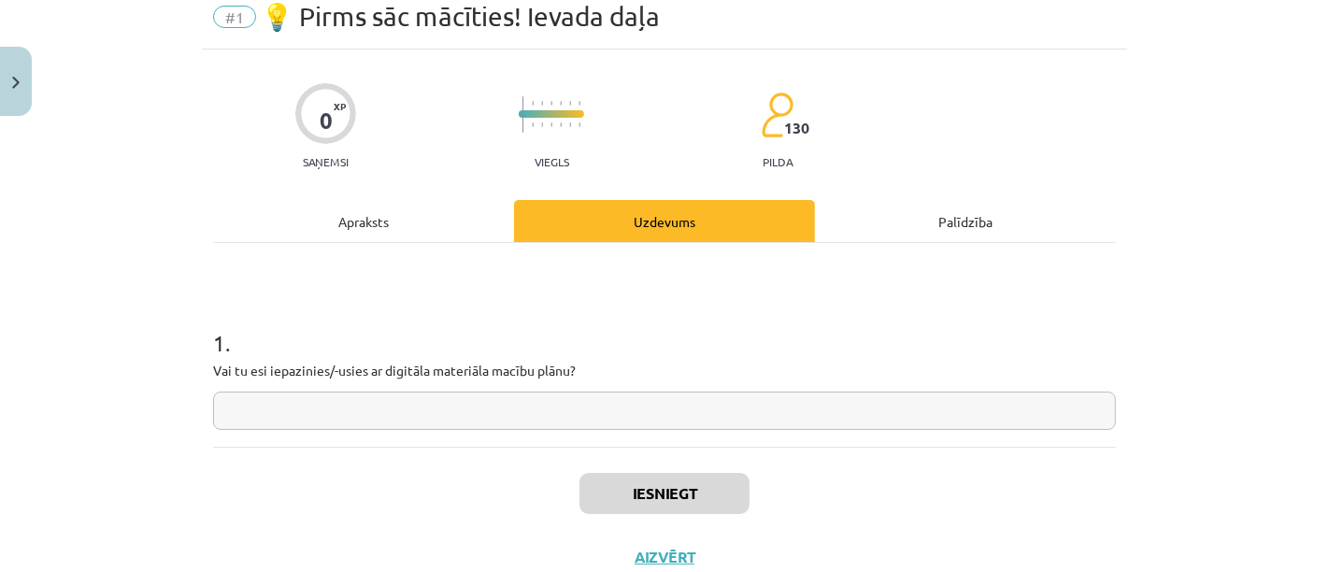
scroll to position [46, 0]
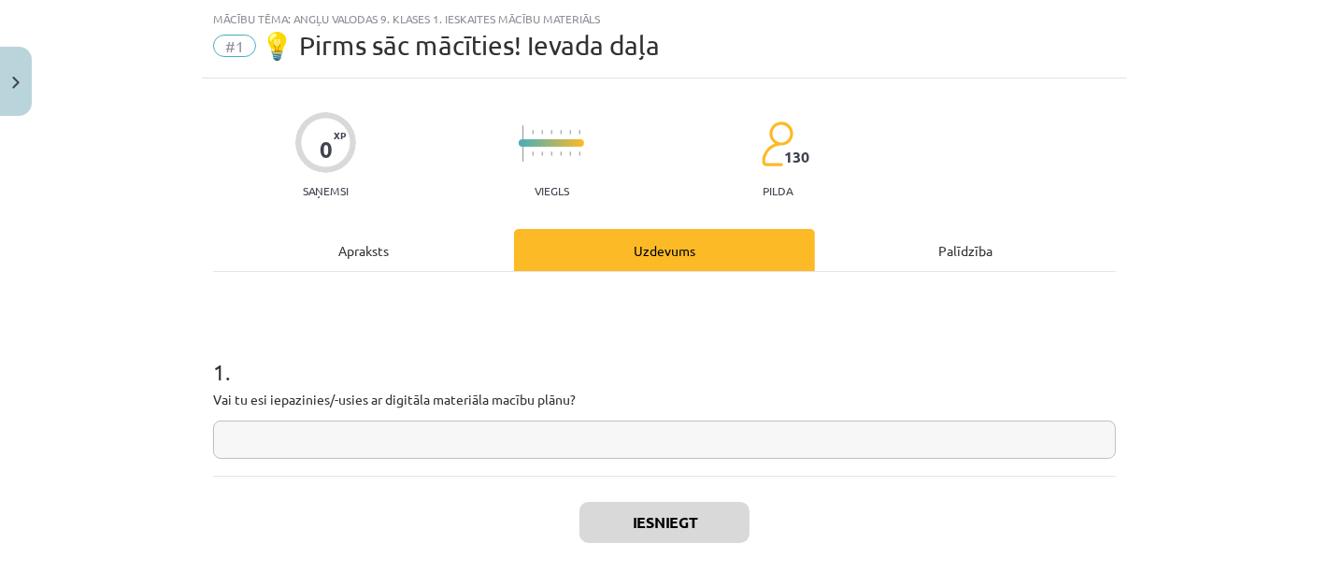
click at [445, 439] on input "text" at bounding box center [664, 439] width 903 height 38
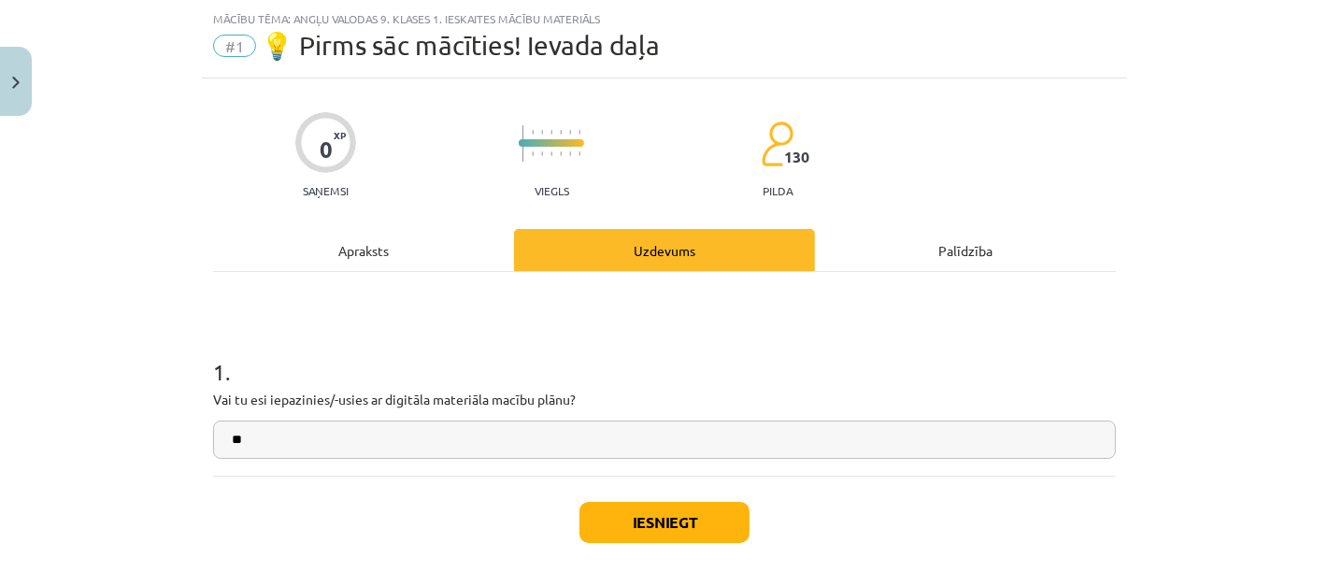
type input "*"
type input "***"
click at [677, 520] on button "Iesniegt" at bounding box center [664, 522] width 170 height 41
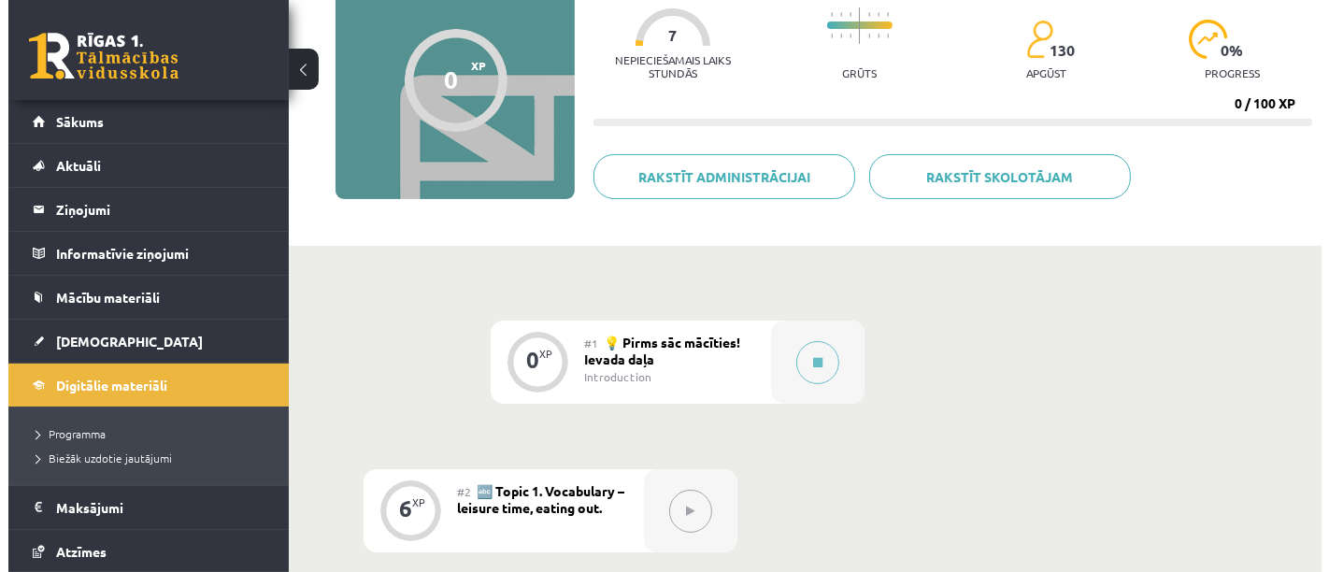
scroll to position [182, 0]
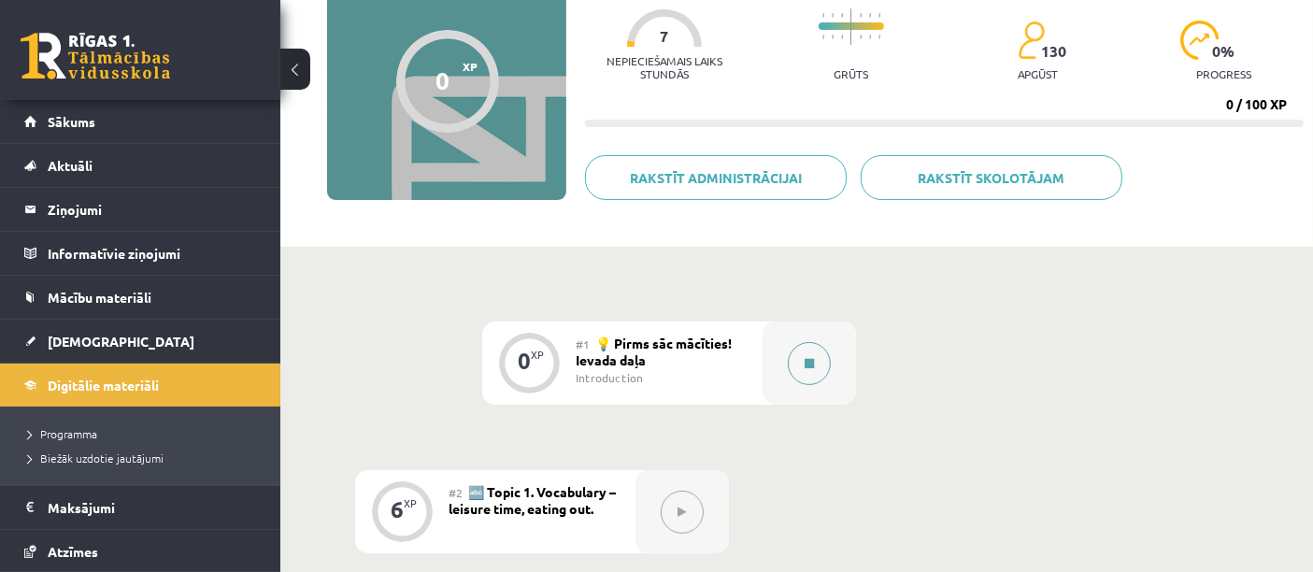
click at [830, 374] on div at bounding box center [808, 362] width 93 height 83
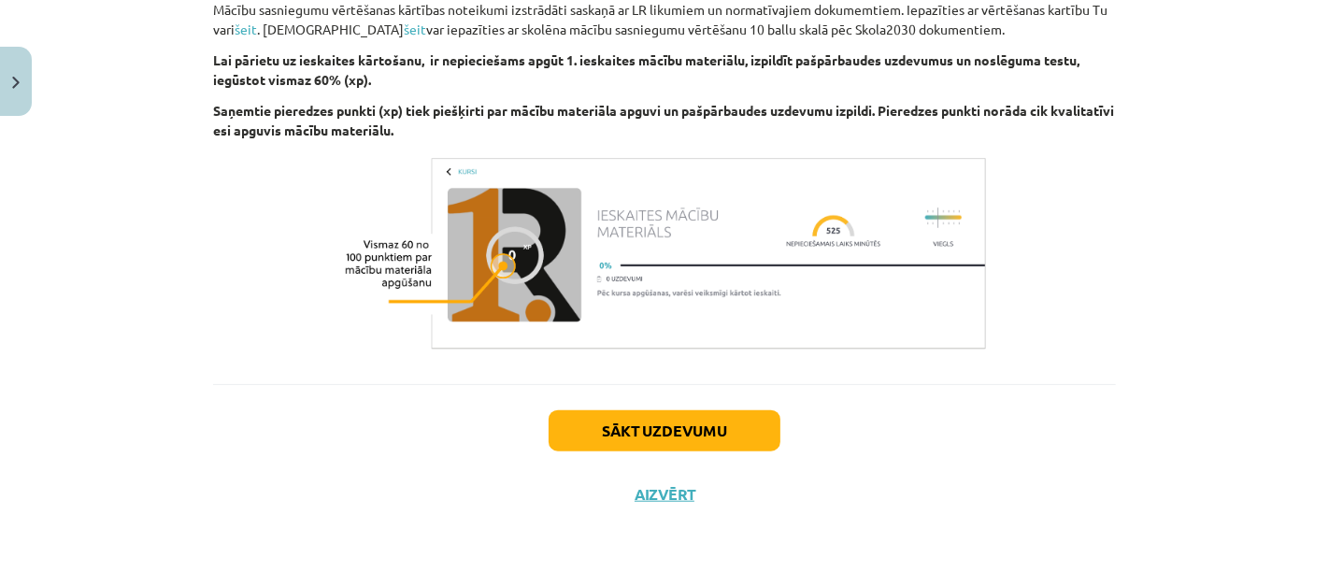
click at [721, 434] on button "Sākt uzdevumu" at bounding box center [664, 430] width 232 height 41
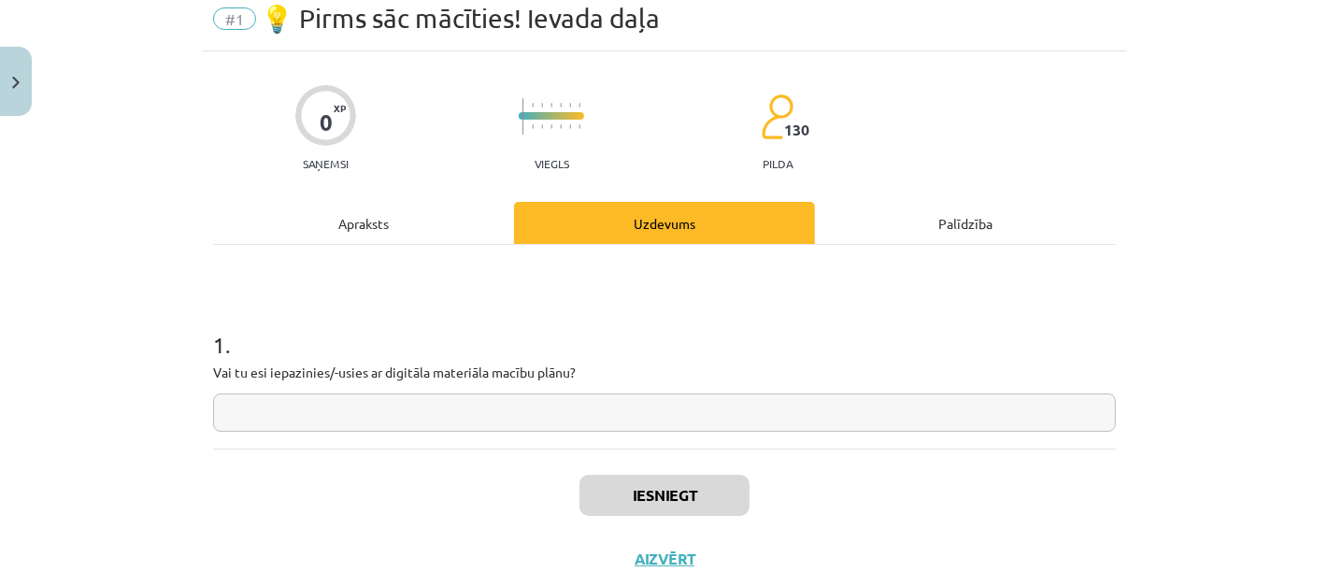
scroll to position [72, 0]
click at [476, 416] on input "text" at bounding box center [664, 413] width 903 height 38
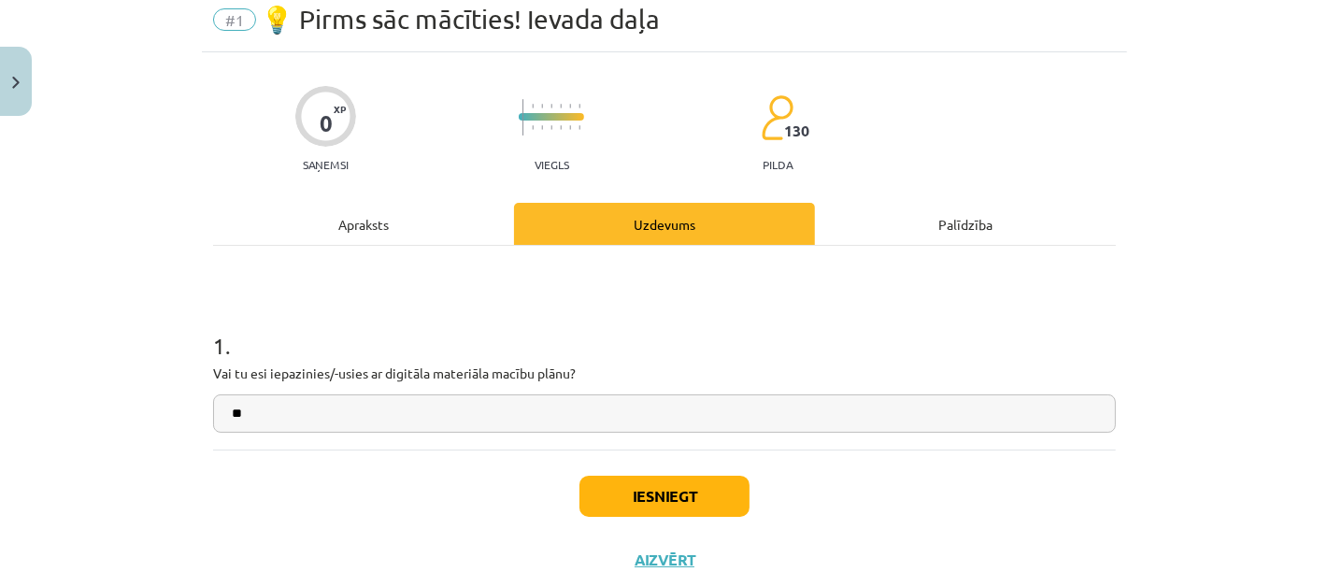
type input "**"
click at [685, 511] on button "Iesniegt" at bounding box center [664, 496] width 170 height 41
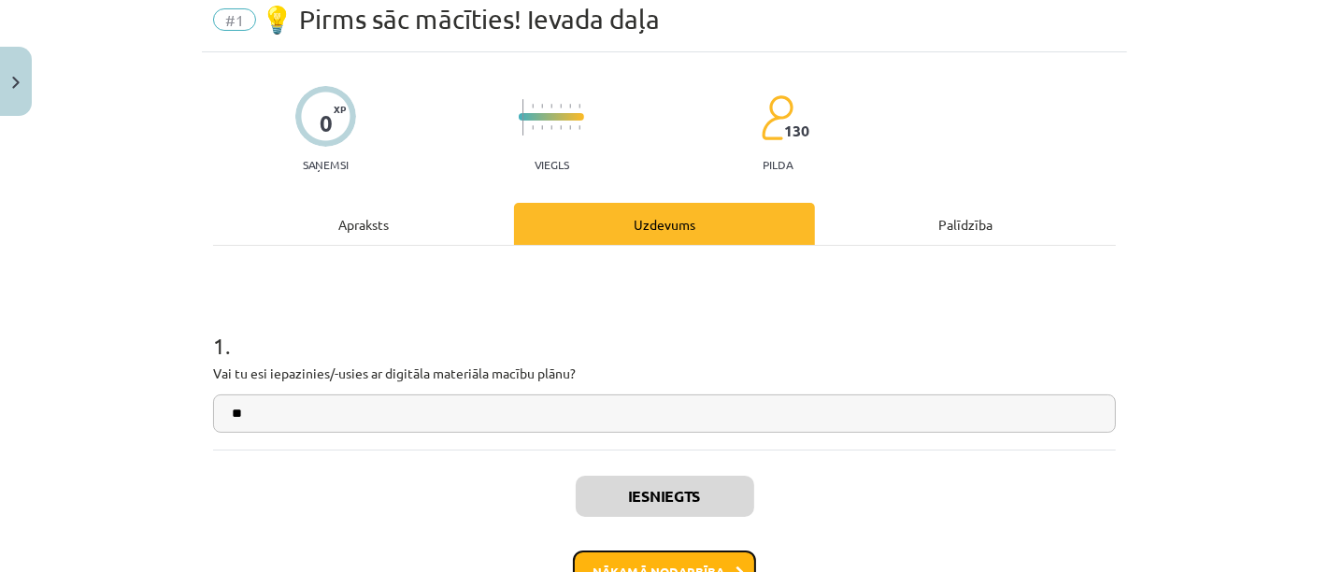
click at [735, 561] on button "Nākamā nodarbība" at bounding box center [664, 571] width 183 height 43
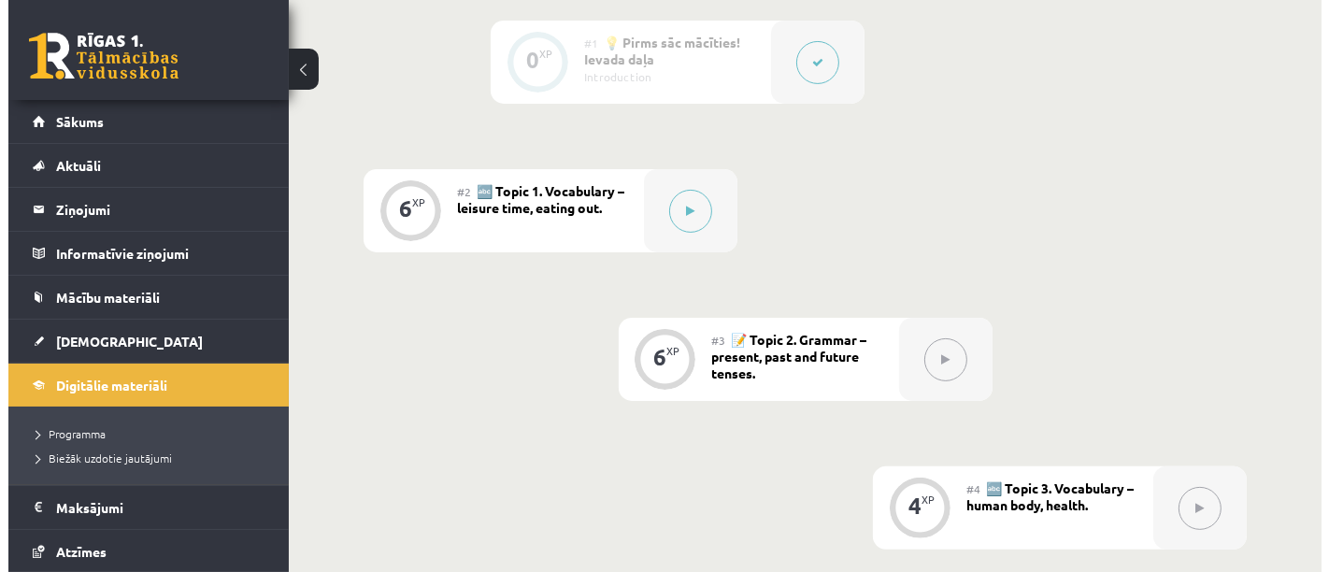
scroll to position [484, 0]
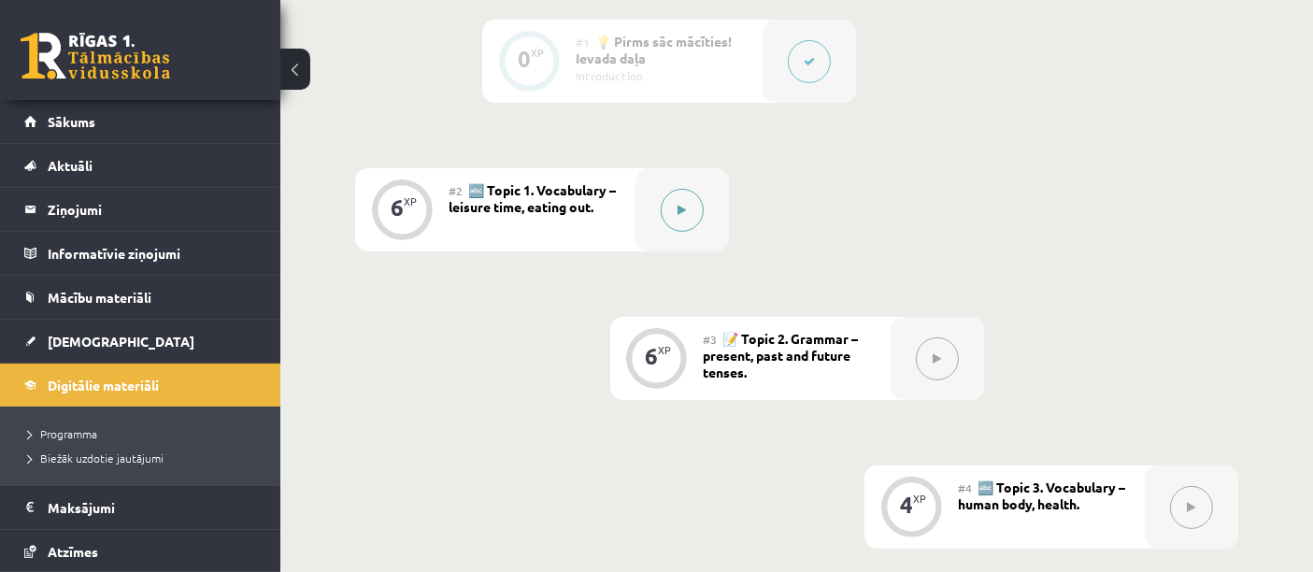
click at [681, 208] on icon at bounding box center [682, 210] width 8 height 11
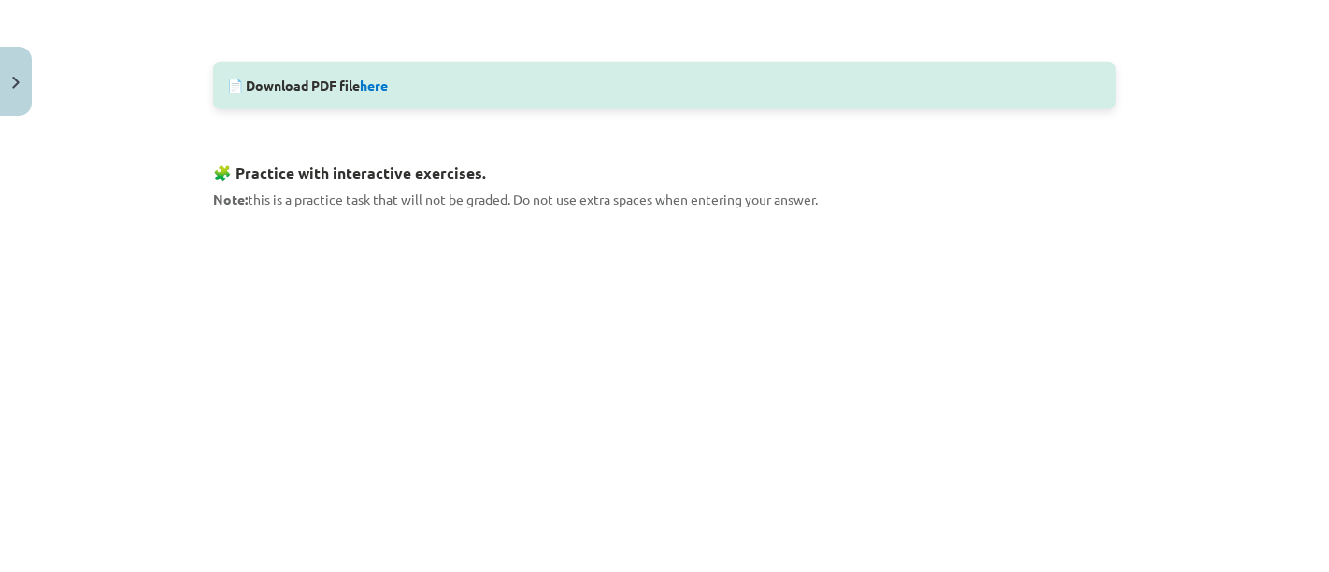
scroll to position [917, 0]
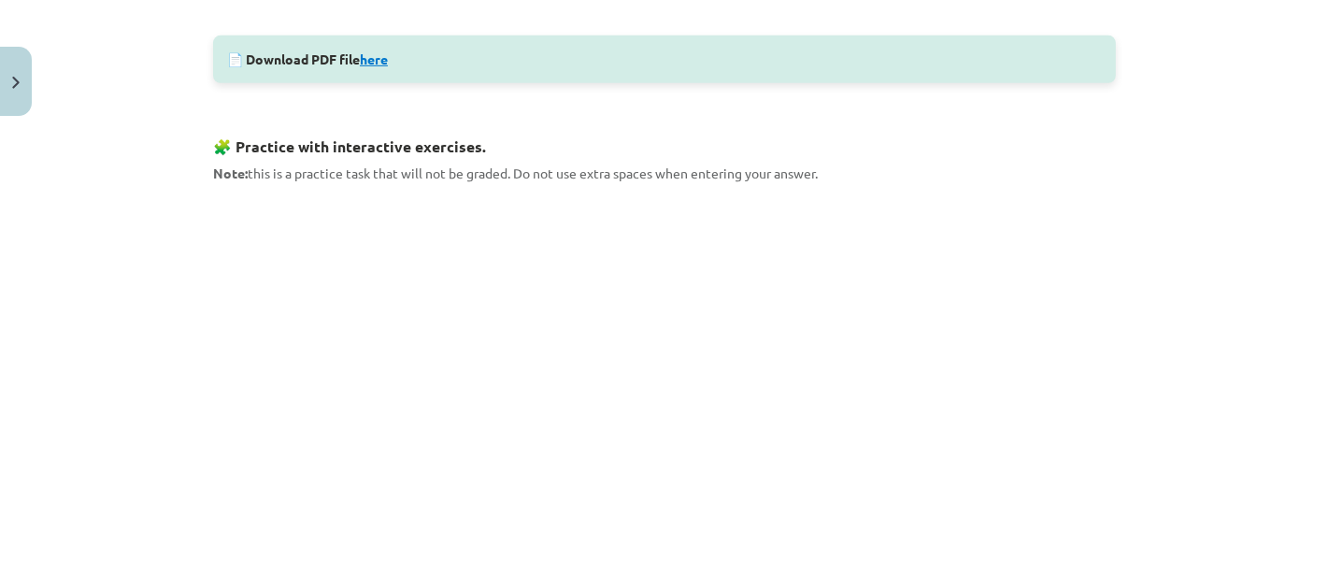
click at [364, 64] on link "here" at bounding box center [374, 58] width 28 height 17
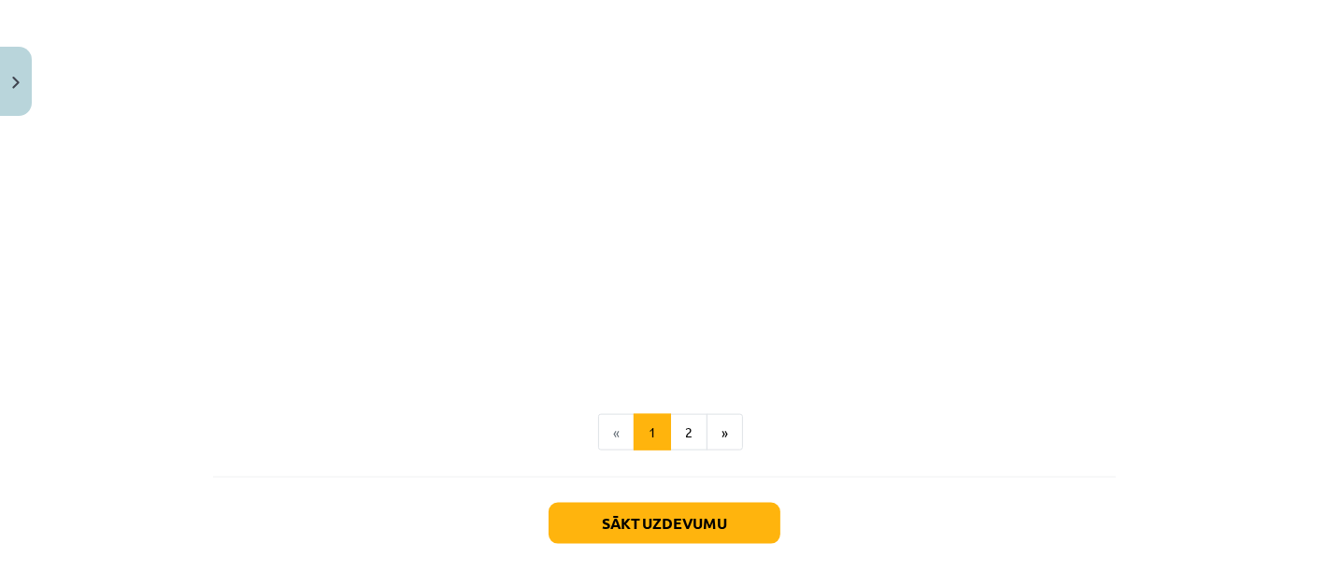
scroll to position [1817, 0]
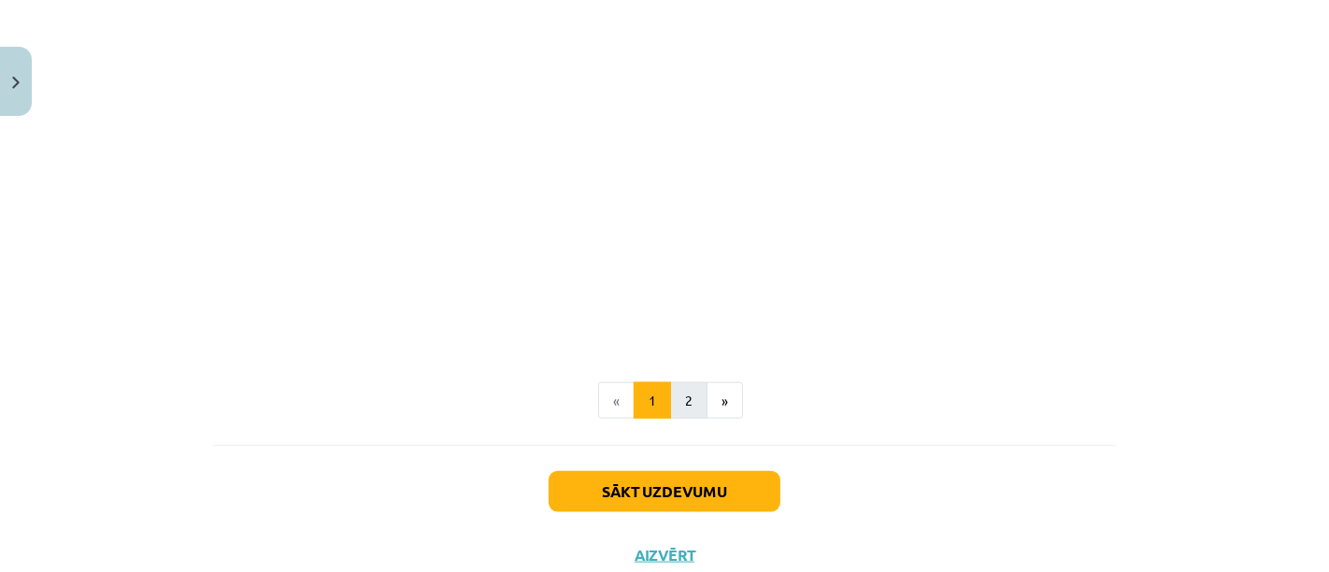
click at [680, 398] on button "2" at bounding box center [688, 400] width 37 height 37
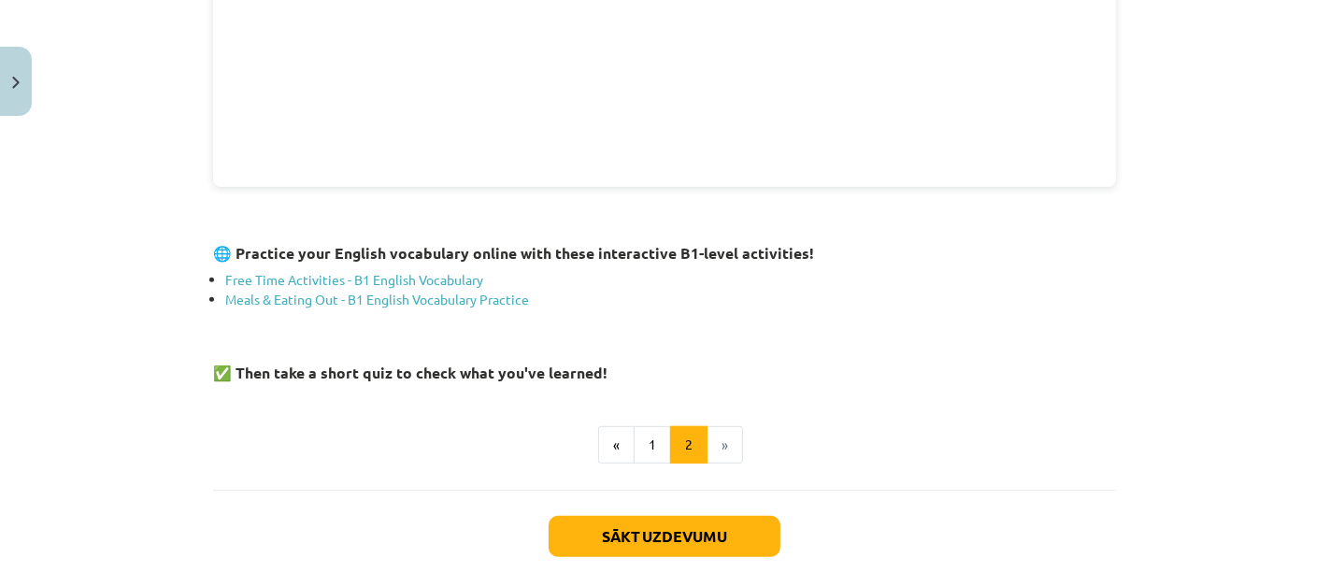
scroll to position [811, 0]
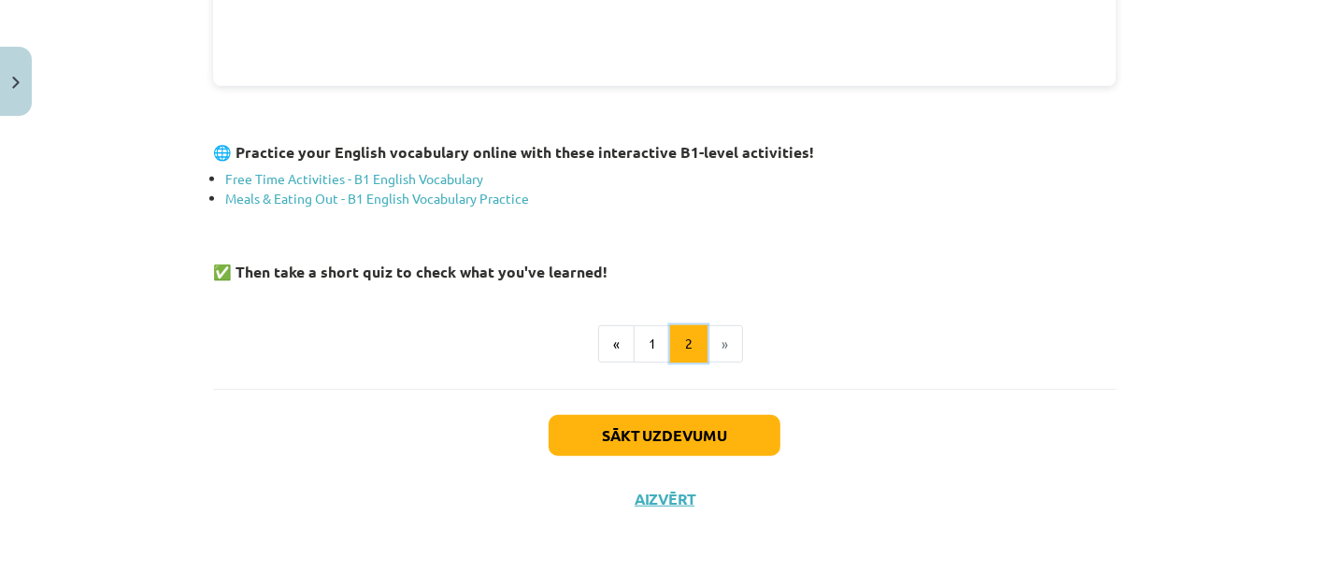
click at [690, 343] on button "2" at bounding box center [688, 343] width 37 height 37
click at [719, 331] on li "»" at bounding box center [725, 343] width 36 height 37
click at [720, 450] on button "Sākt uzdevumu" at bounding box center [664, 435] width 232 height 41
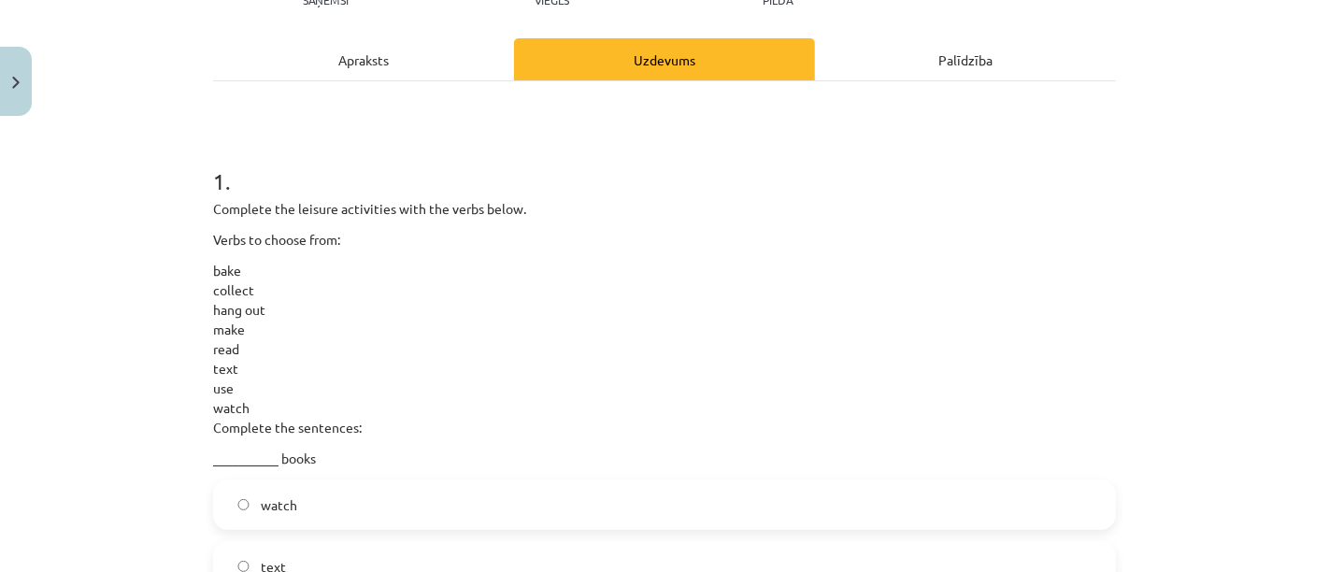
scroll to position [240, 0]
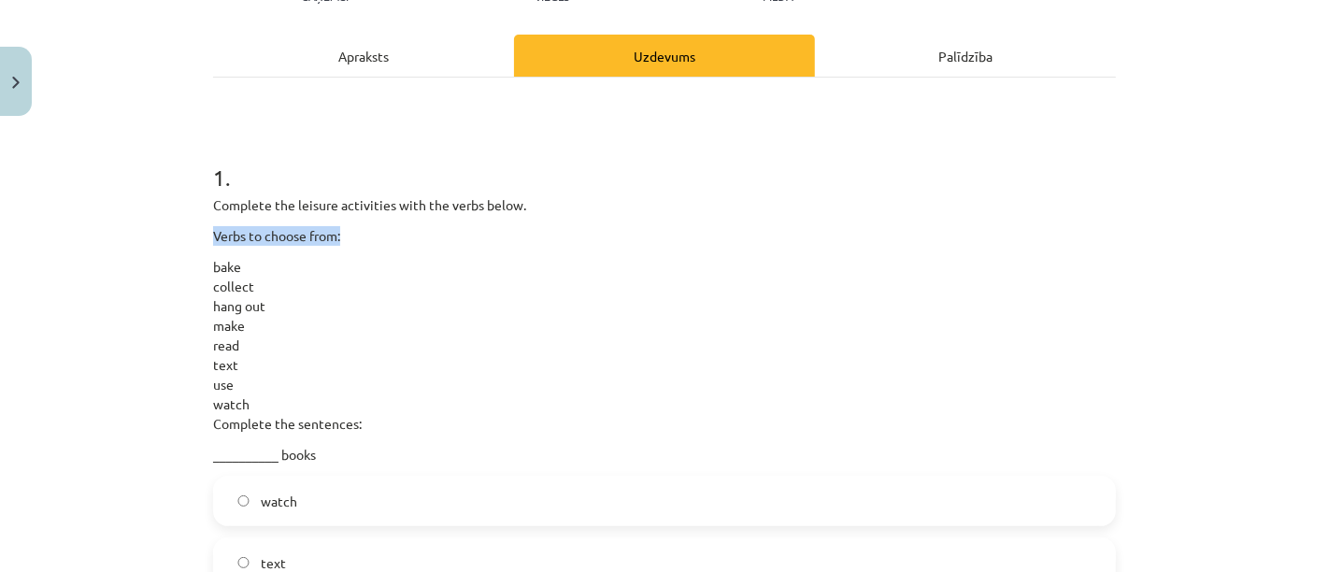
drag, startPoint x: 206, startPoint y: 231, endPoint x: 408, endPoint y: 227, distance: 202.8
click at [408, 227] on p "Verbs to choose from:" at bounding box center [664, 236] width 903 height 20
copy p "Verbs to choose from:"
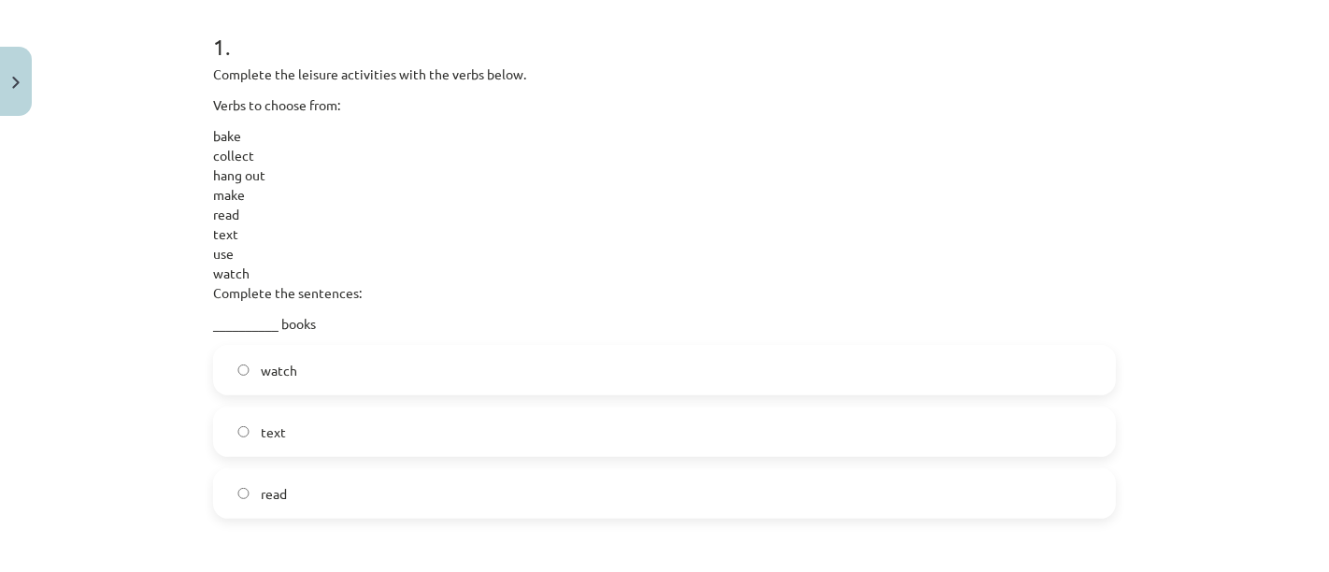
scroll to position [443, 0]
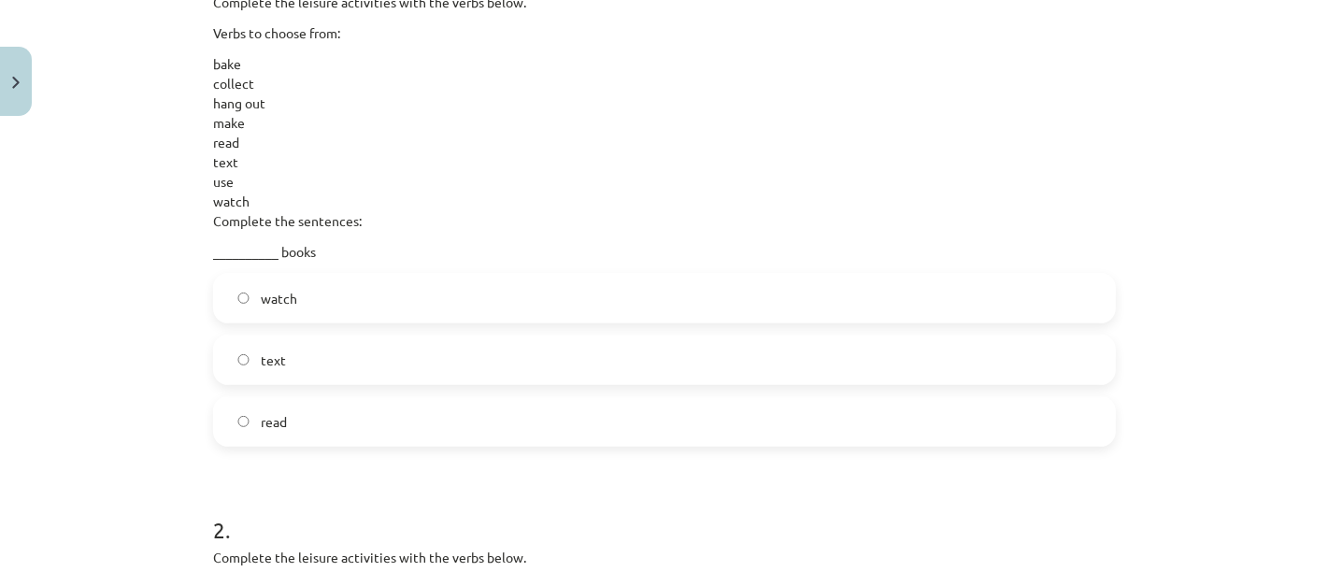
click at [405, 429] on label "read" at bounding box center [664, 421] width 899 height 47
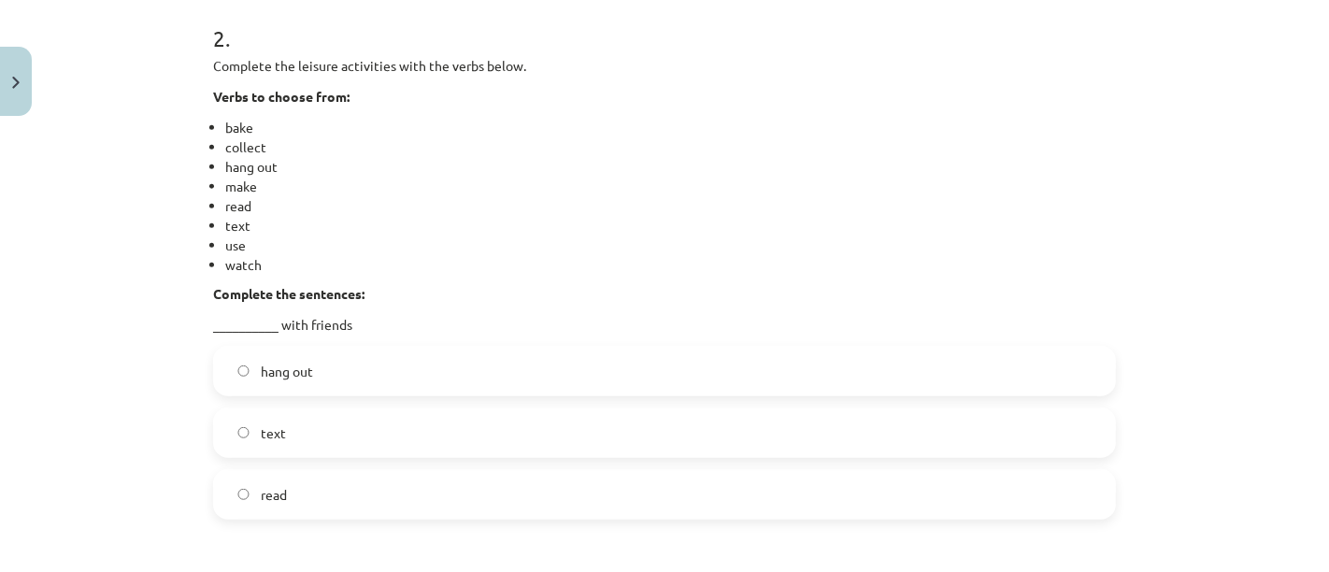
scroll to position [1040, 0]
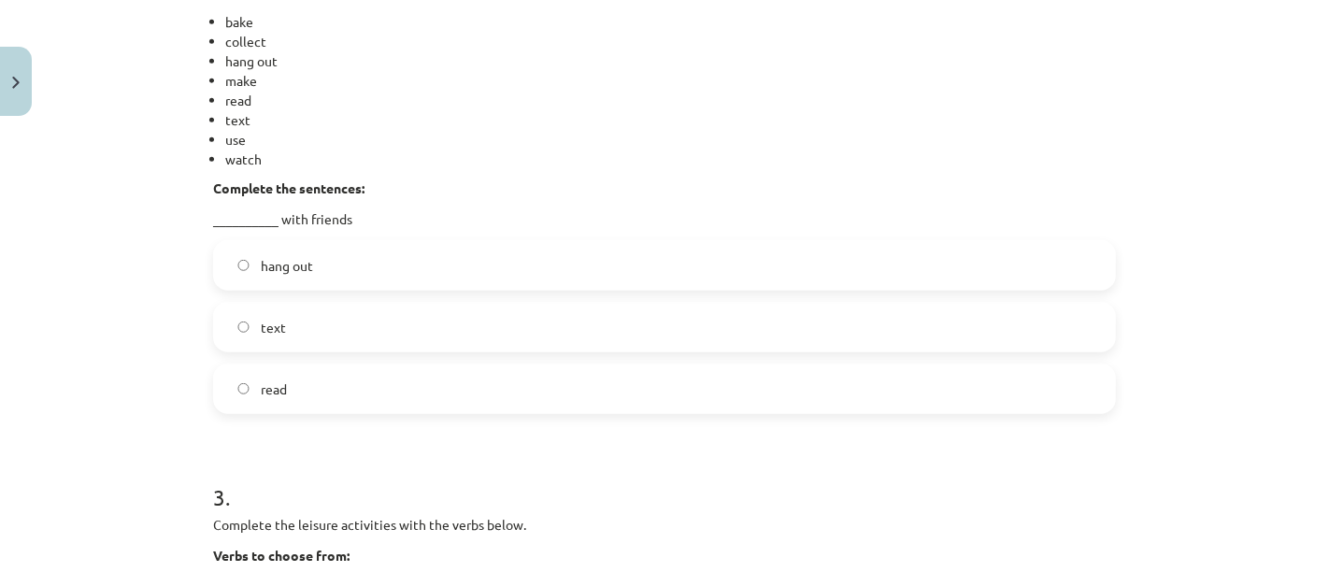
click at [296, 322] on label "text" at bounding box center [664, 327] width 899 height 47
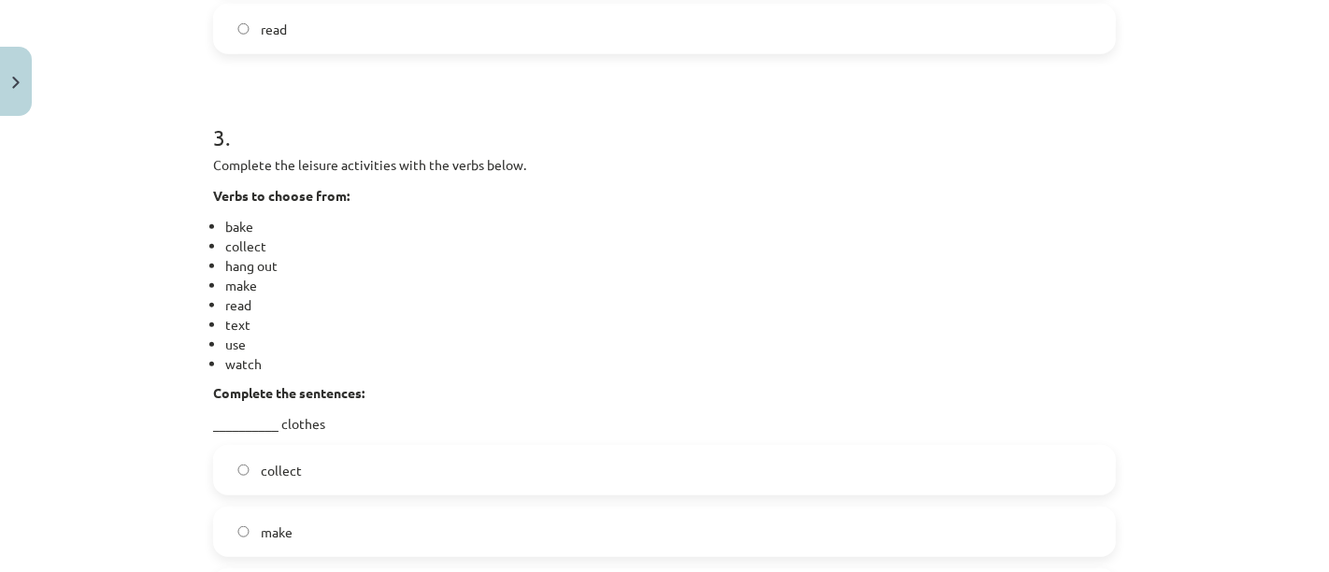
scroll to position [1399, 0]
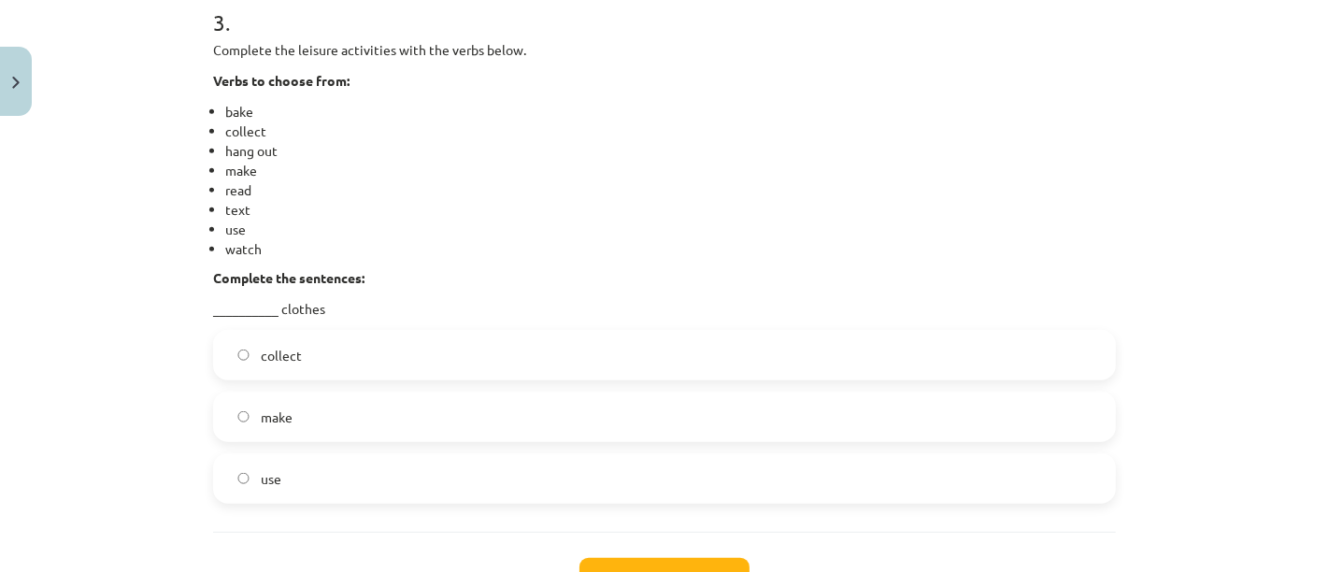
click at [400, 482] on label "use" at bounding box center [664, 478] width 899 height 47
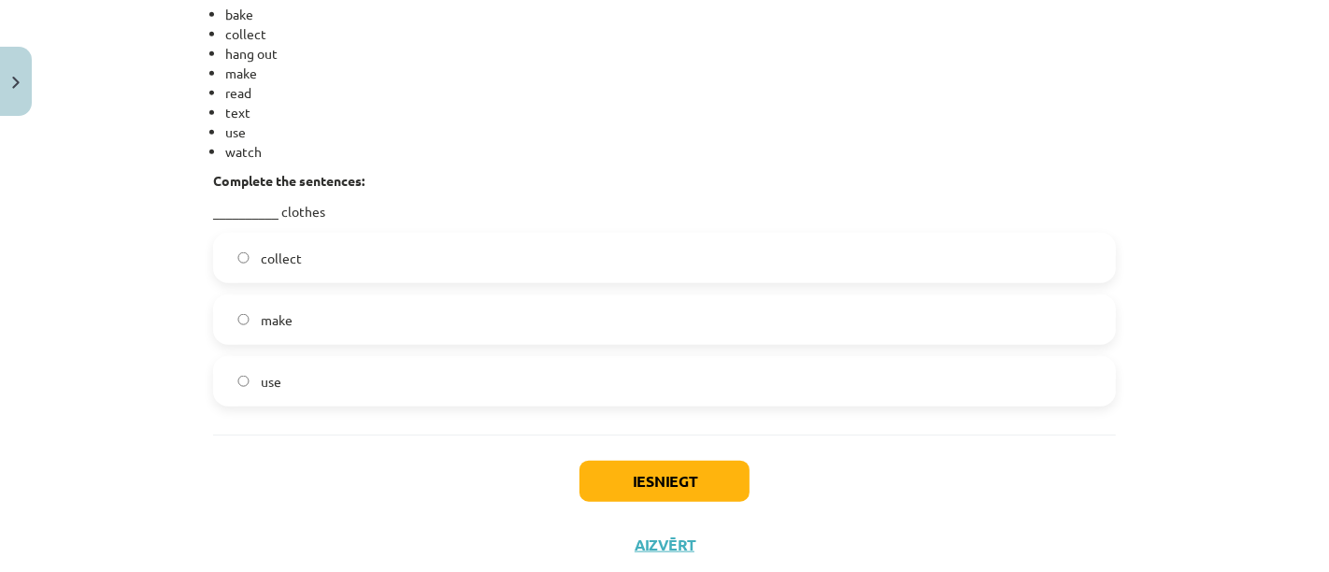
scroll to position [1661, 0]
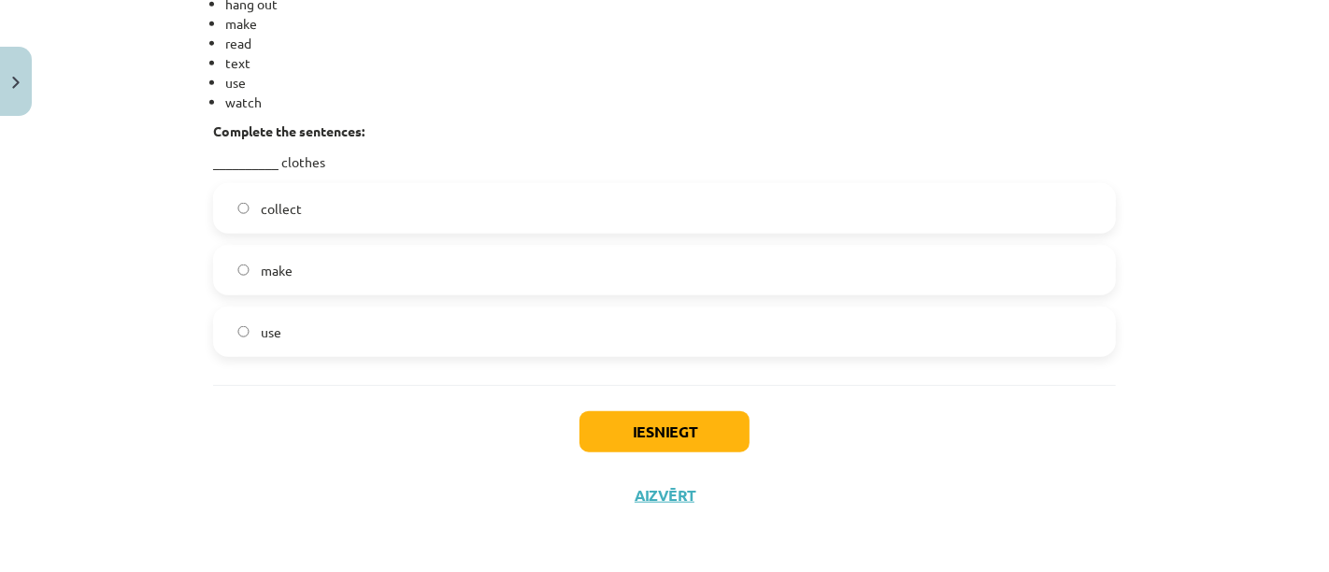
click at [718, 419] on button "Iesniegt" at bounding box center [664, 431] width 170 height 41
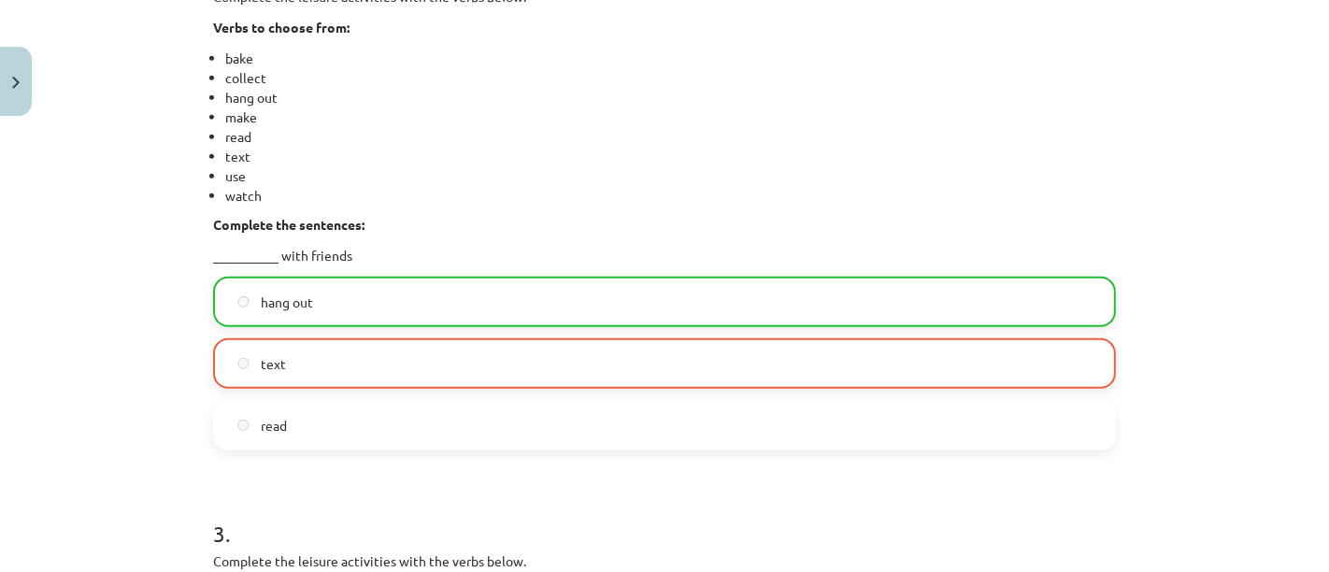
scroll to position [972, 0]
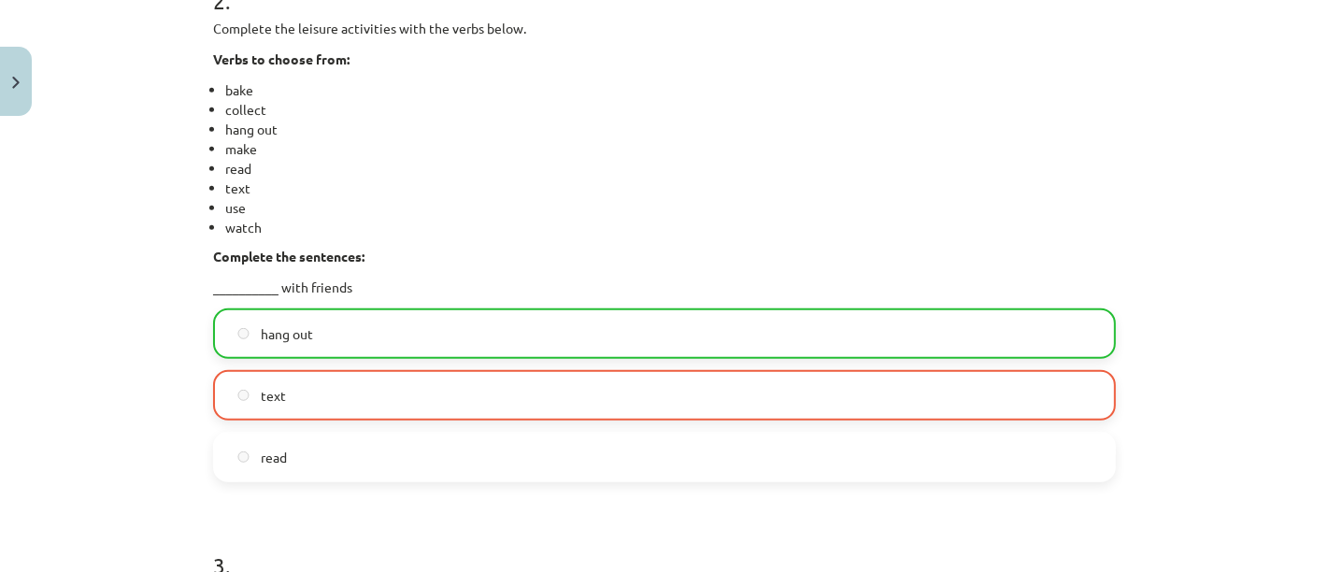
click at [338, 334] on label "hang out" at bounding box center [664, 333] width 899 height 47
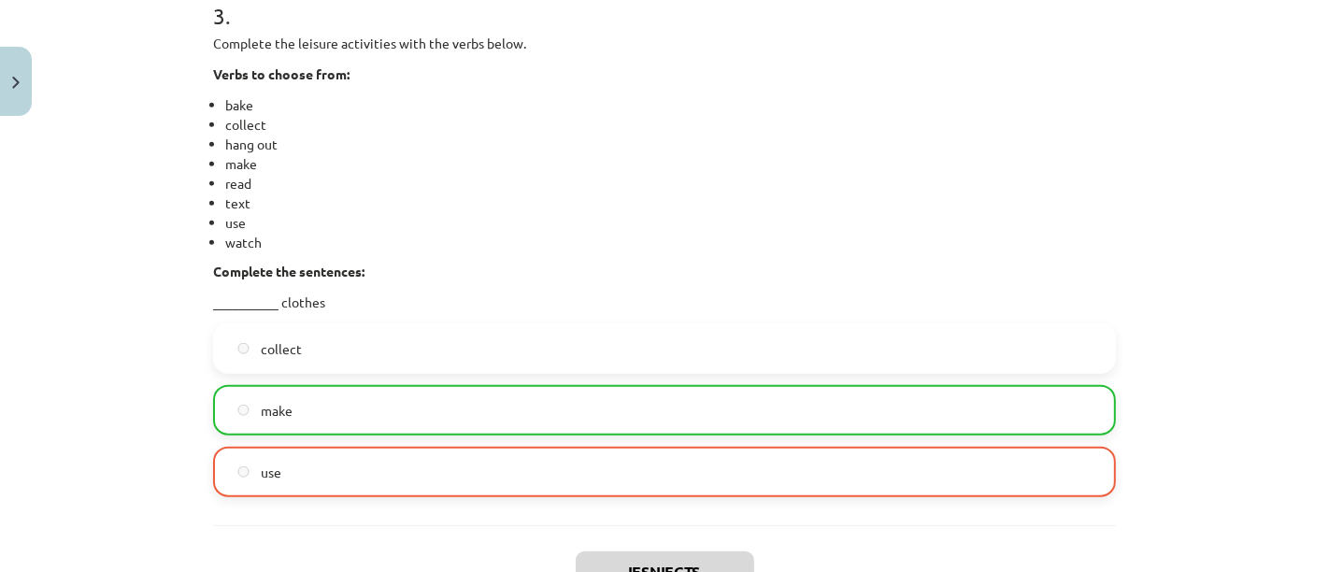
scroll to position [1519, 0]
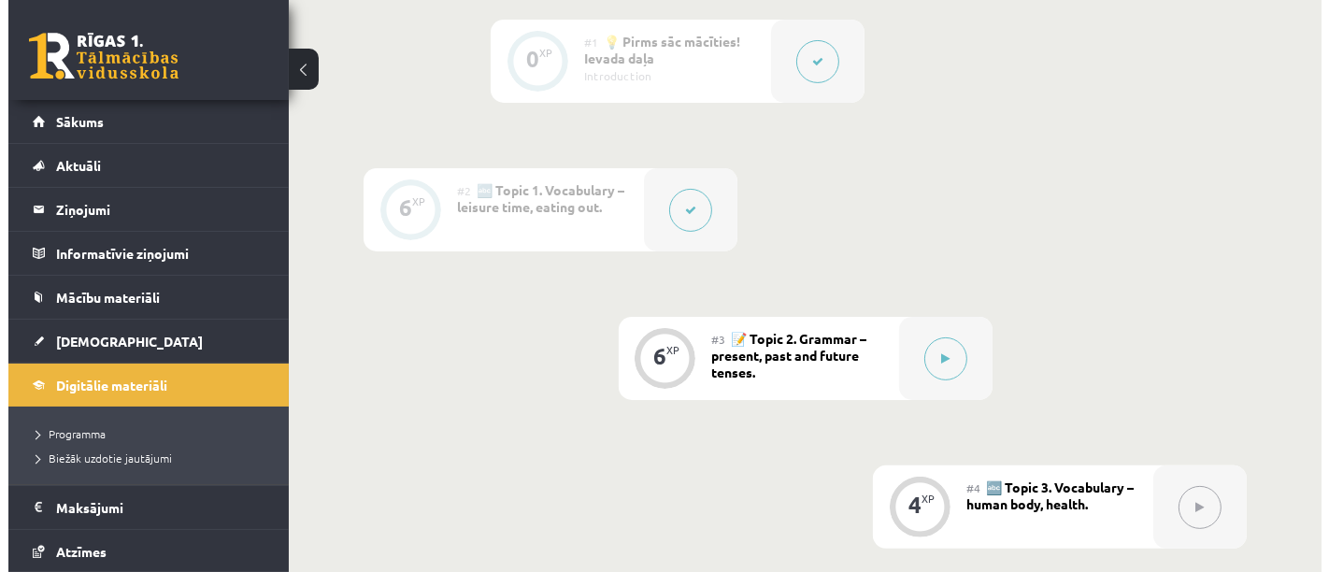
scroll to position [484, 0]
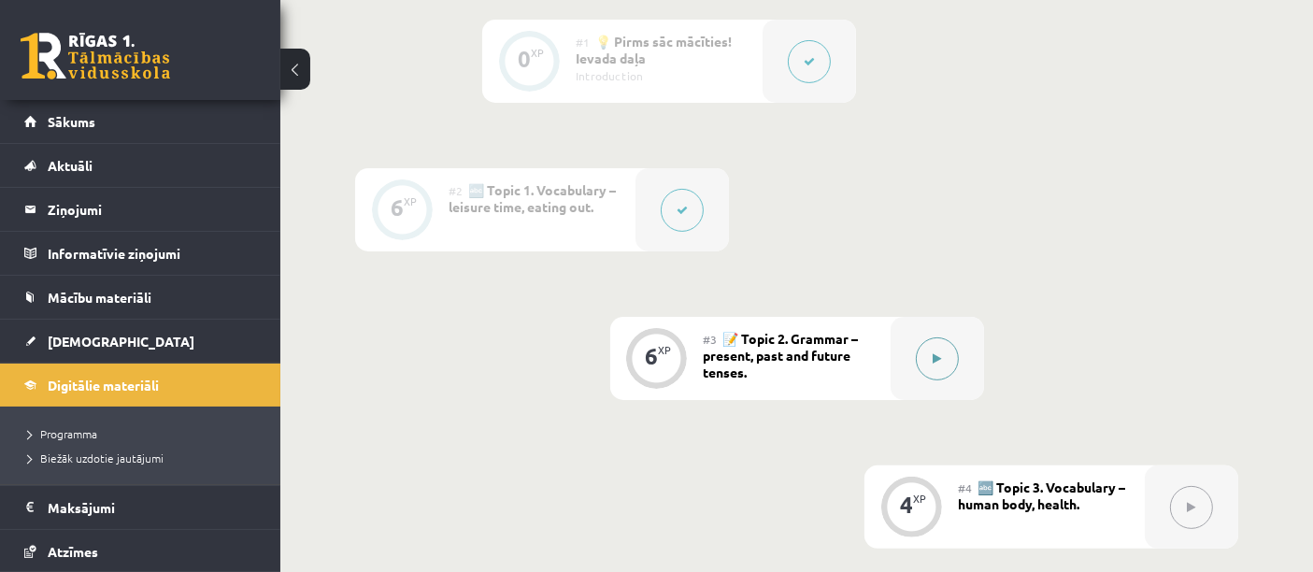
click at [953, 353] on button at bounding box center [937, 358] width 43 height 43
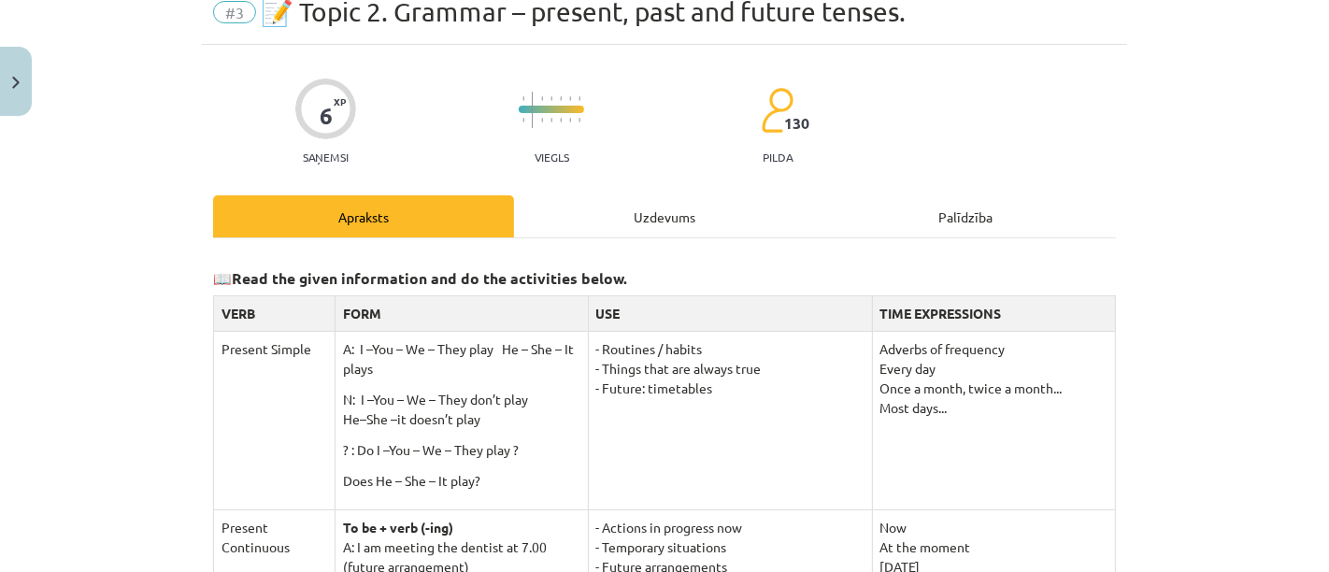
scroll to position [87, 0]
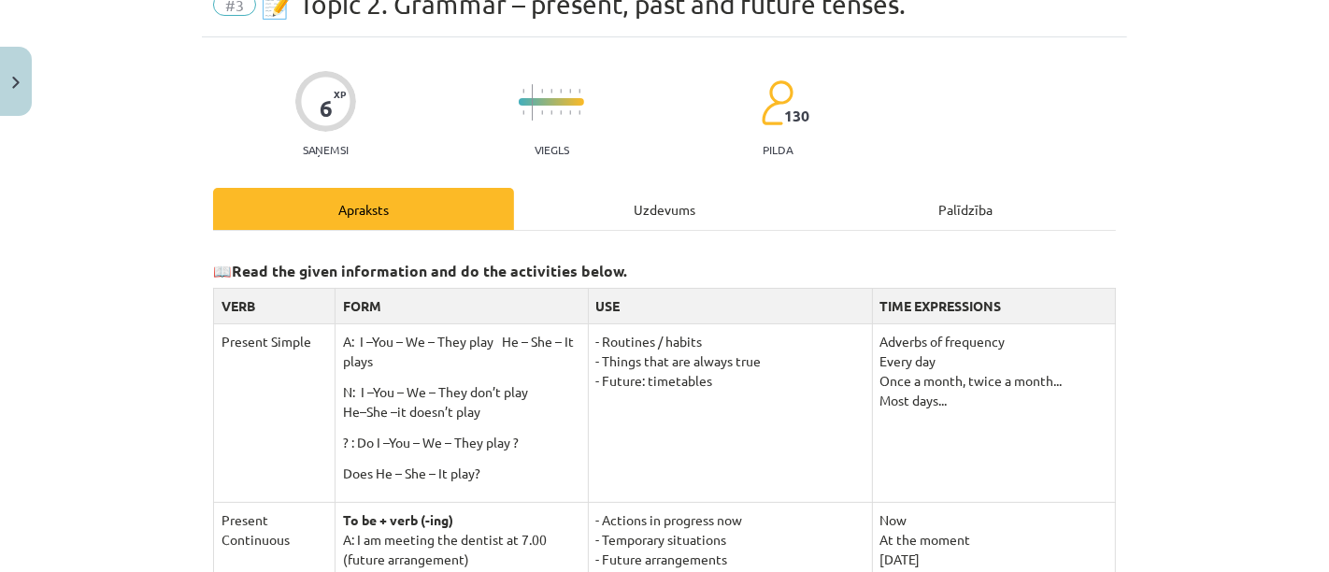
drag, startPoint x: 561, startPoint y: 340, endPoint x: 682, endPoint y: 400, distance: 135.4
click at [682, 400] on td "- Routines / habits - Things that are always true - Future: timetables" at bounding box center [730, 412] width 284 height 178
copy td "Routines / habits - Things that are always true - Future: timetables"
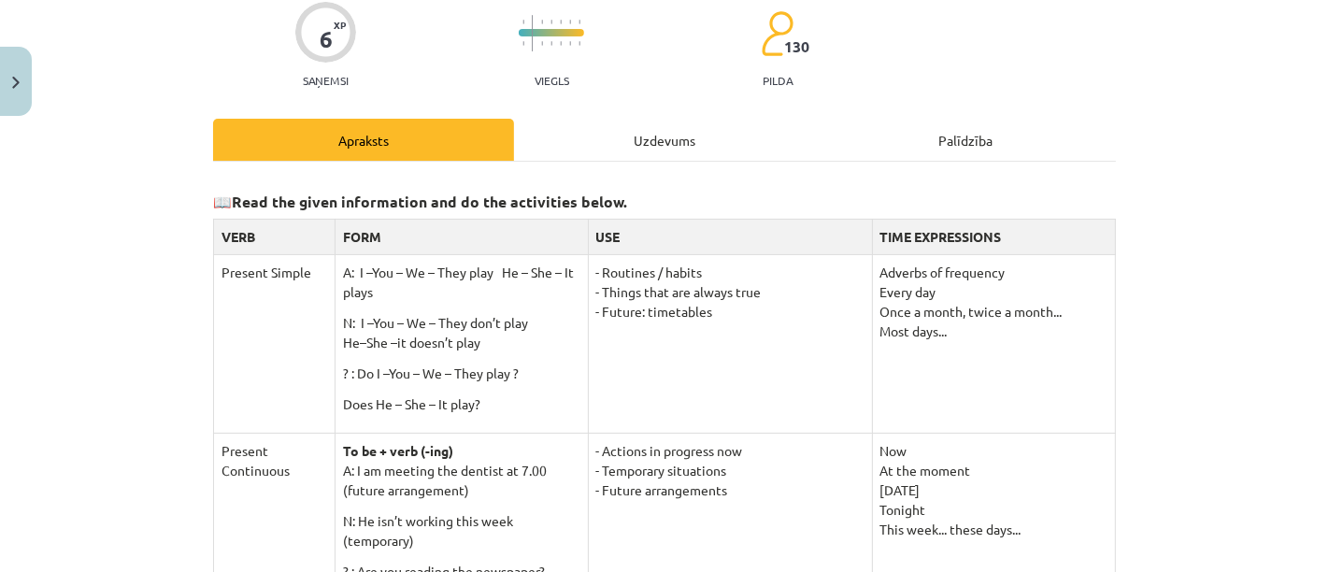
scroll to position [162, 0]
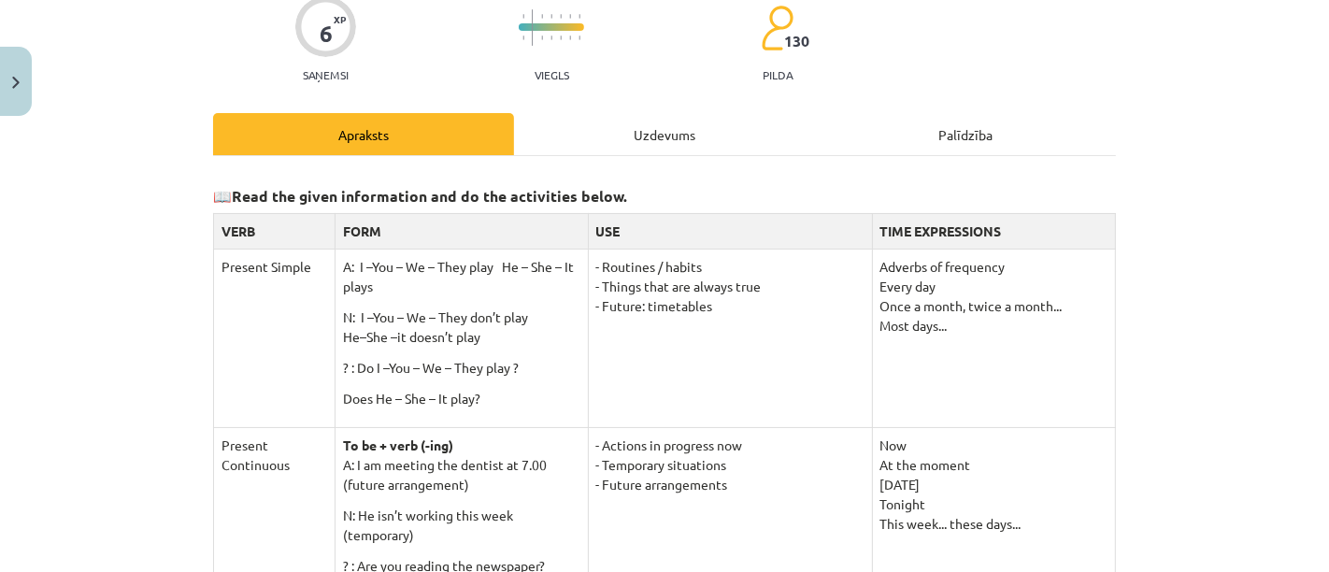
click at [1187, 322] on div "Mācību tēma: Angļu valodas 9. klases 1. ieskaites mācību materiāls #3 📝 Topic 2…" at bounding box center [664, 286] width 1329 height 572
drag, startPoint x: 875, startPoint y: 263, endPoint x: 1020, endPoint y: 359, distance: 173.4
click at [1020, 359] on td "Adverbs of frequency Every day Once a month, twice a month... Most days..." at bounding box center [993, 338] width 243 height 178
copy td "Adverbs of frequency Every day Once a month, twice a month... Most days..."
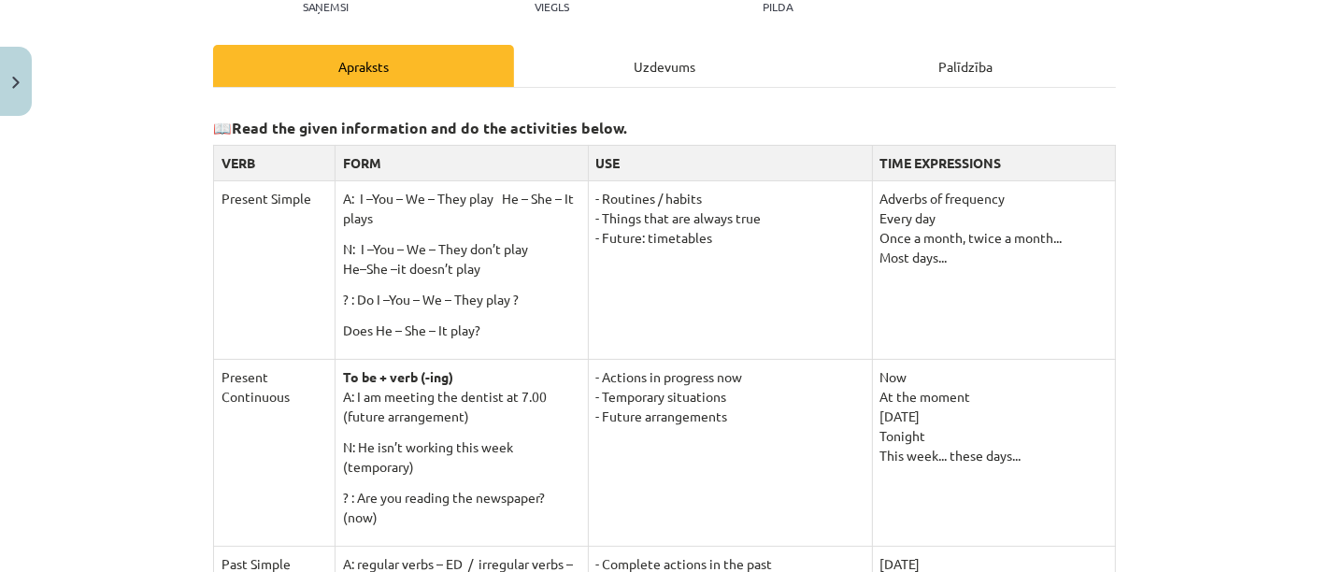
scroll to position [0, 0]
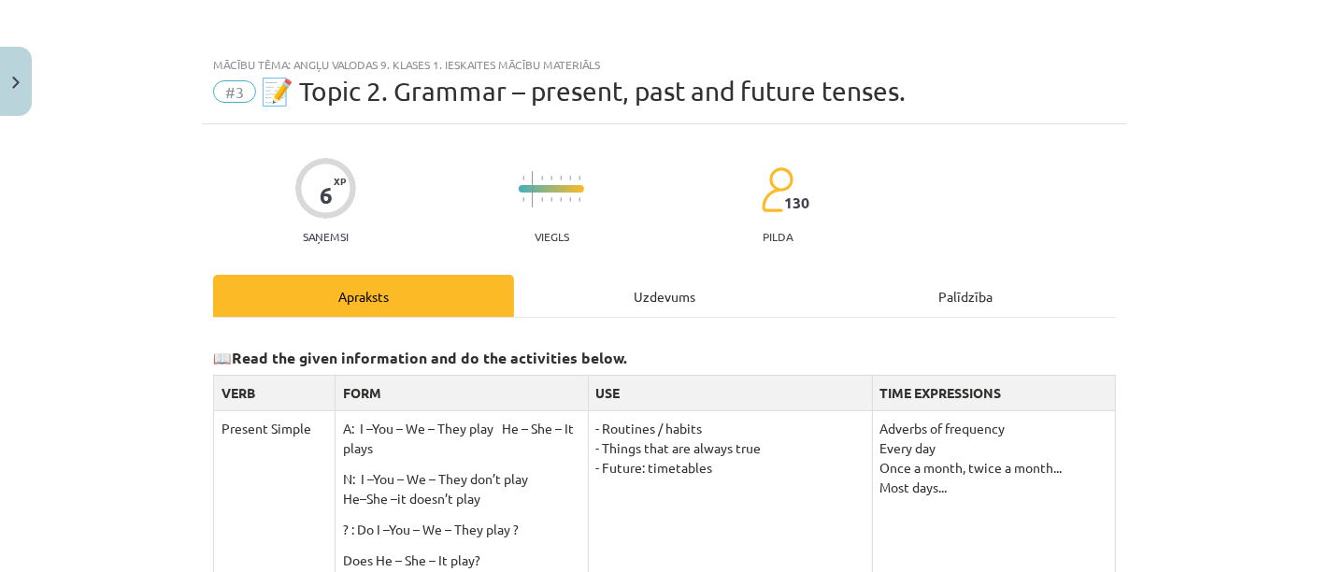
click at [1016, 285] on div "Palīdzība" at bounding box center [965, 296] width 301 height 42
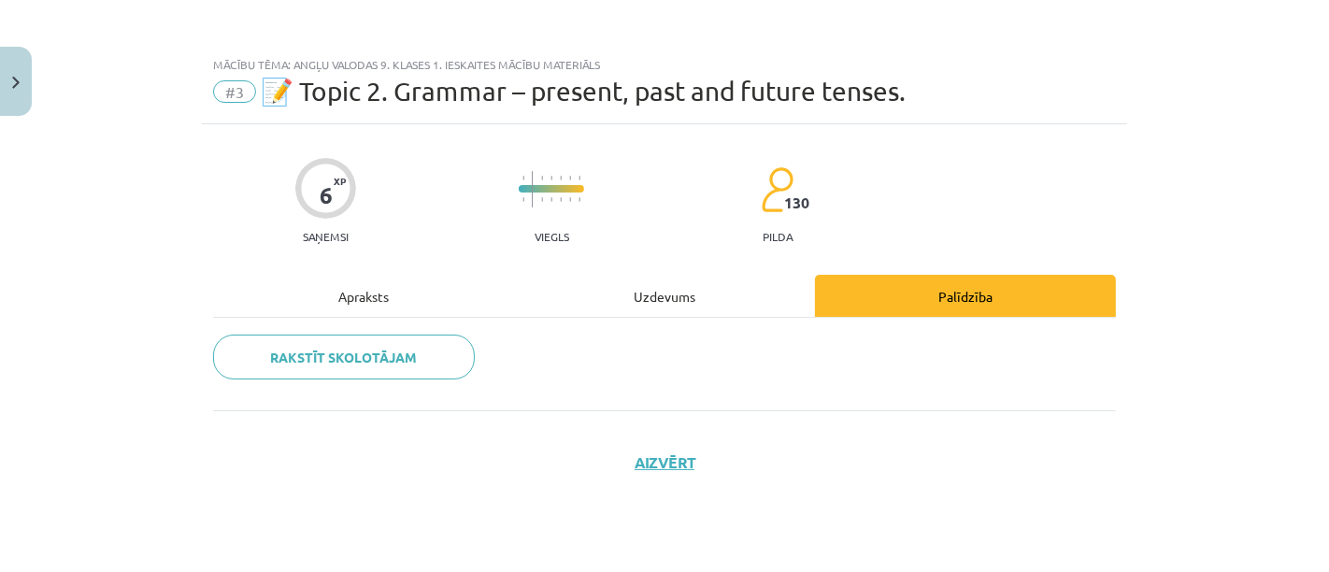
click at [372, 292] on div "Apraksts" at bounding box center [363, 296] width 301 height 42
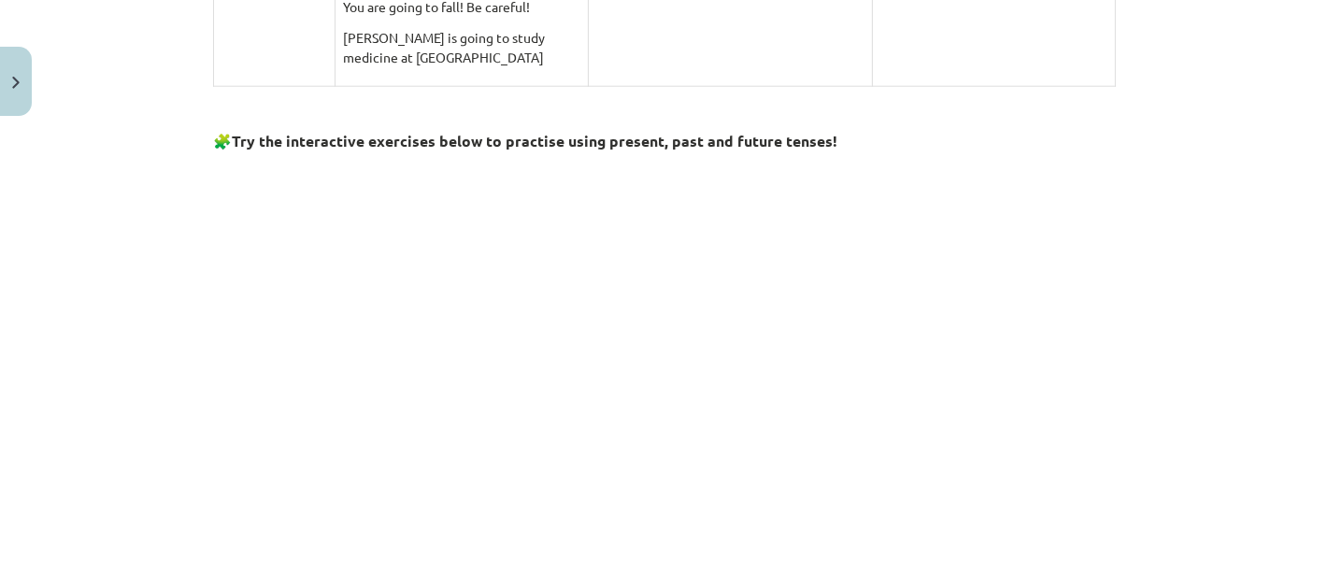
scroll to position [1826, 0]
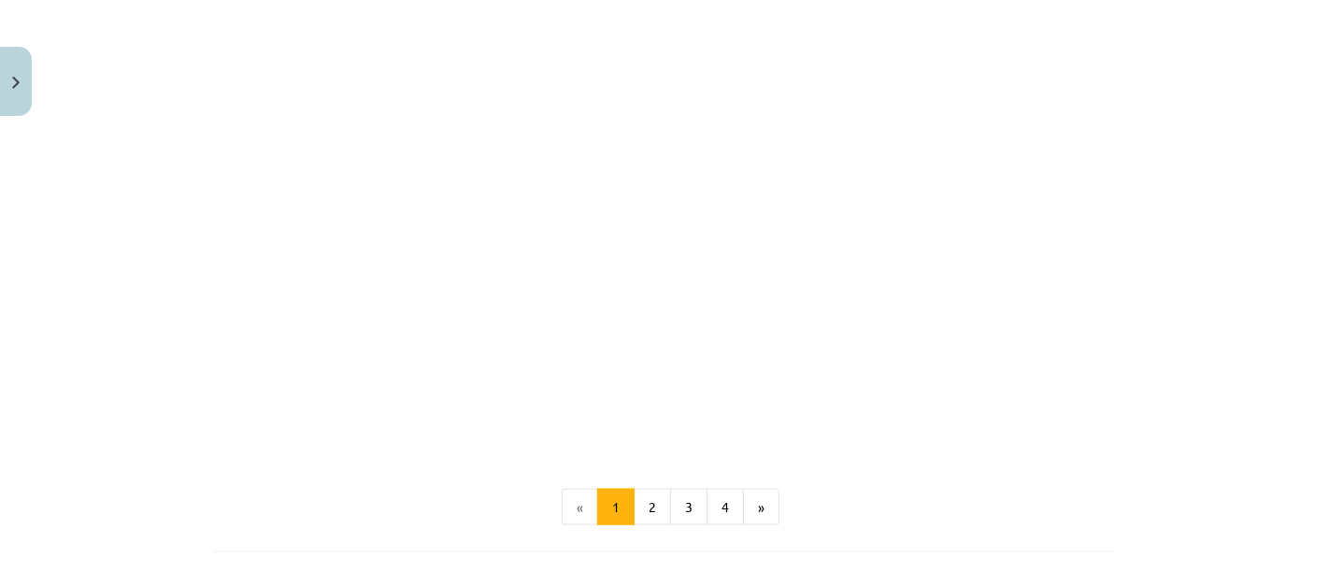
click at [1211, 425] on div "Mācību tēma: Angļu valodas 9. klases 1. ieskaites mācību materiāls #3 📝 Topic 2…" at bounding box center [664, 286] width 1329 height 572
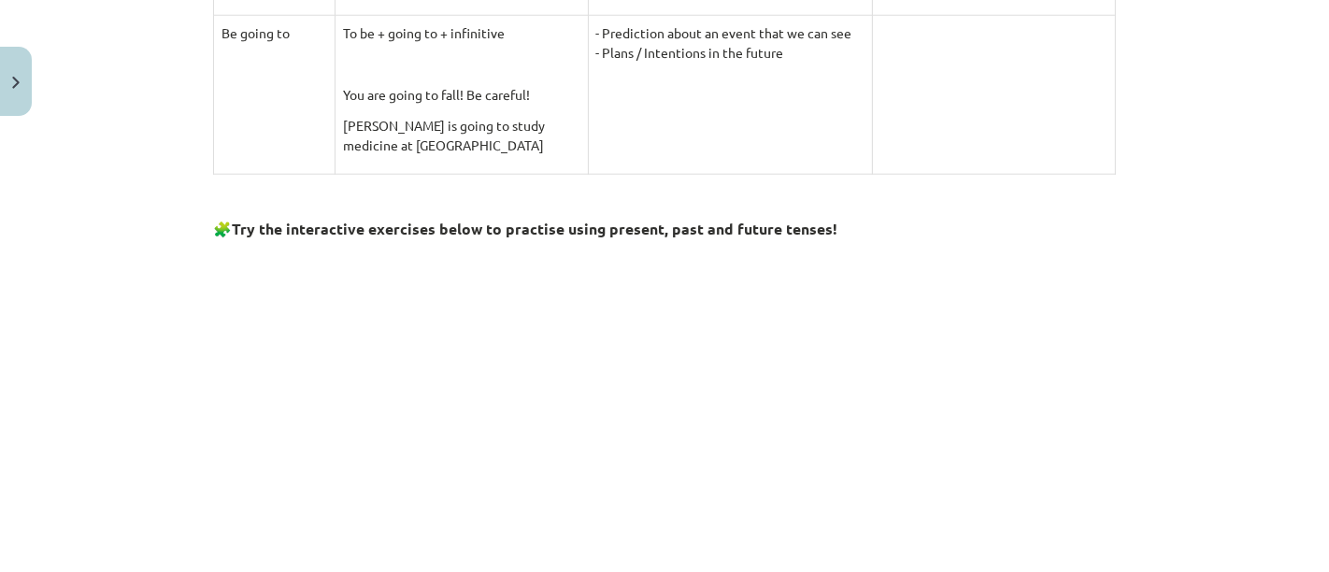
scroll to position [1988, 0]
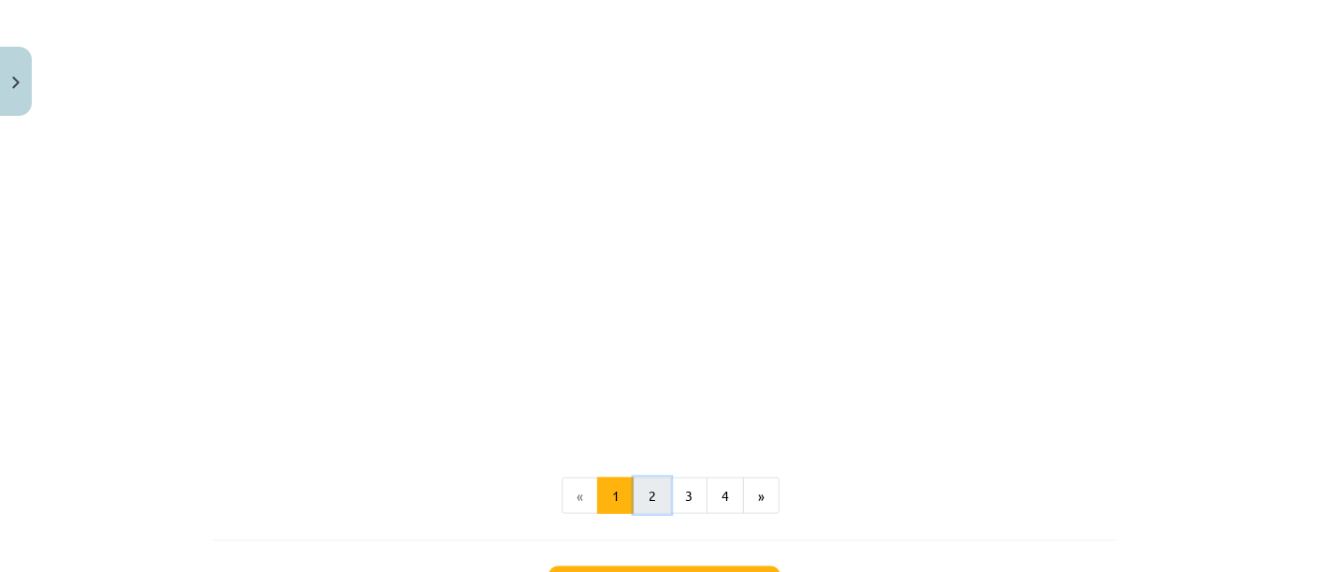
click at [643, 481] on button "2" at bounding box center [651, 495] width 37 height 37
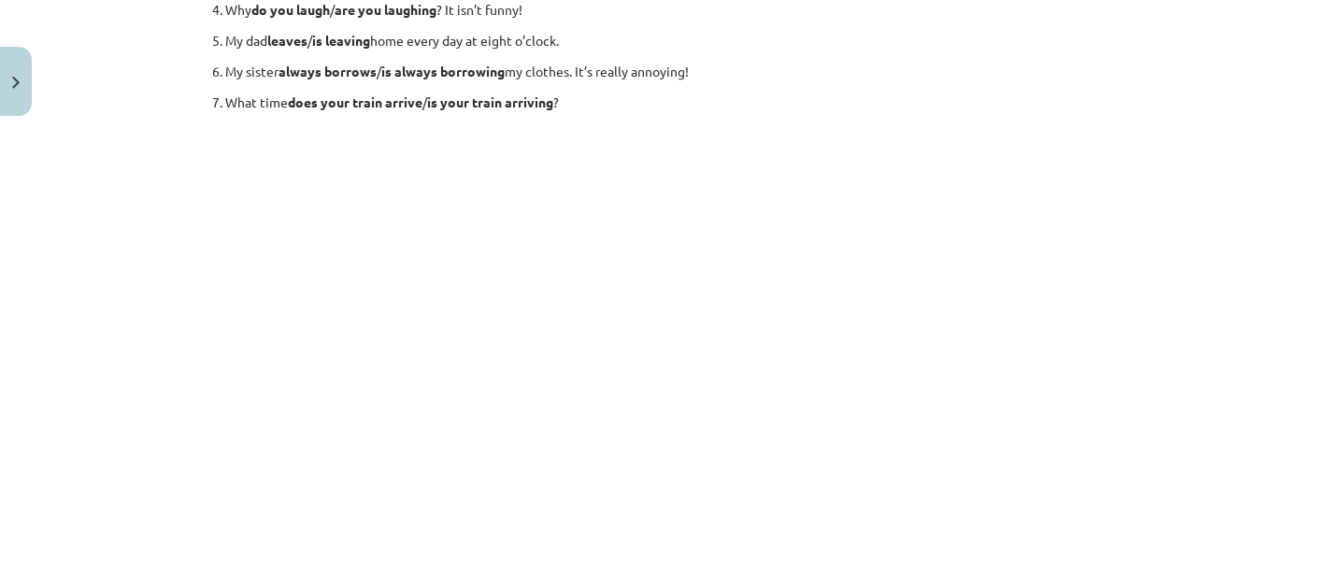
scroll to position [334, 0]
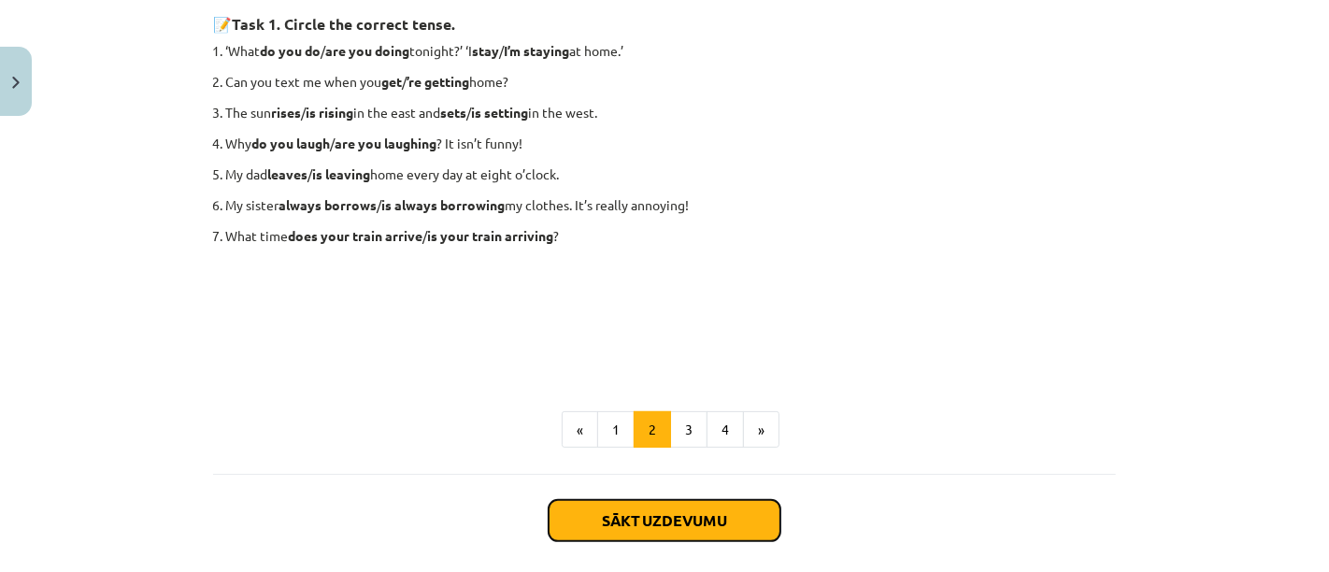
click at [692, 508] on button "Sākt uzdevumu" at bounding box center [664, 520] width 232 height 41
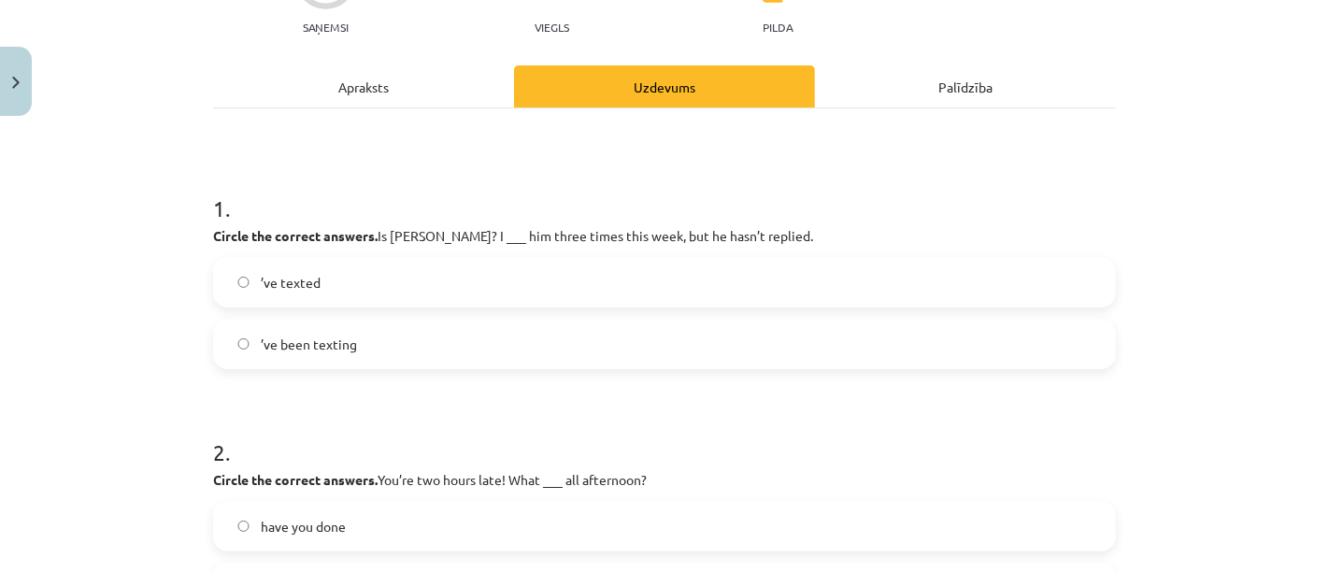
scroll to position [224, 0]
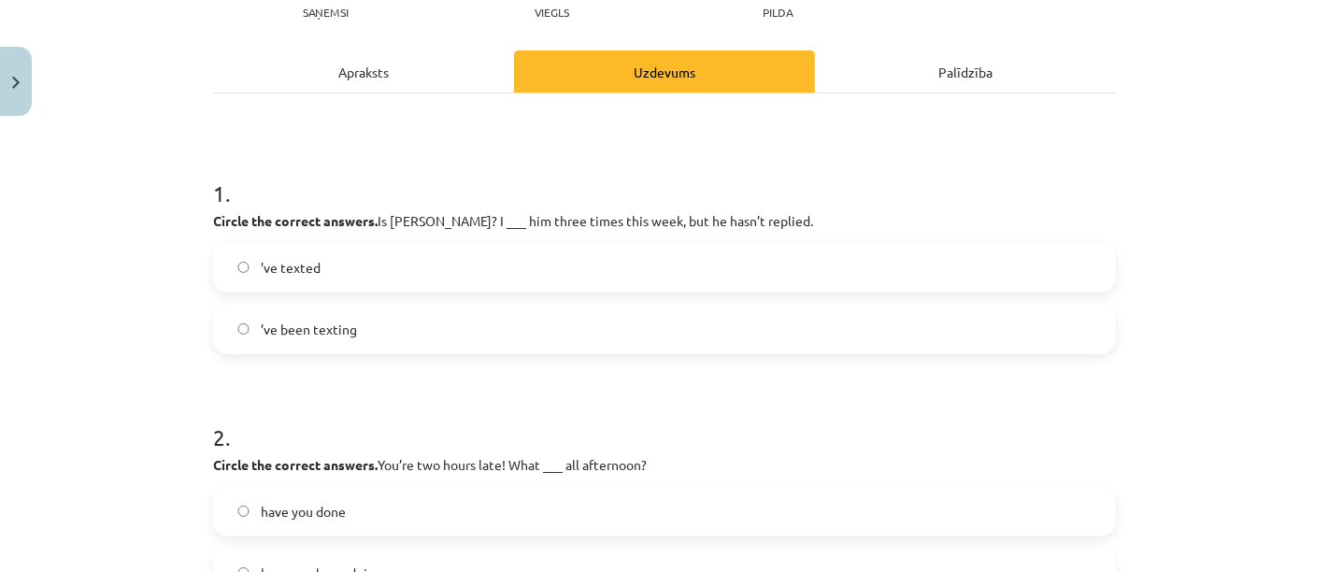
click at [365, 273] on label "’ve texted" at bounding box center [664, 267] width 899 height 47
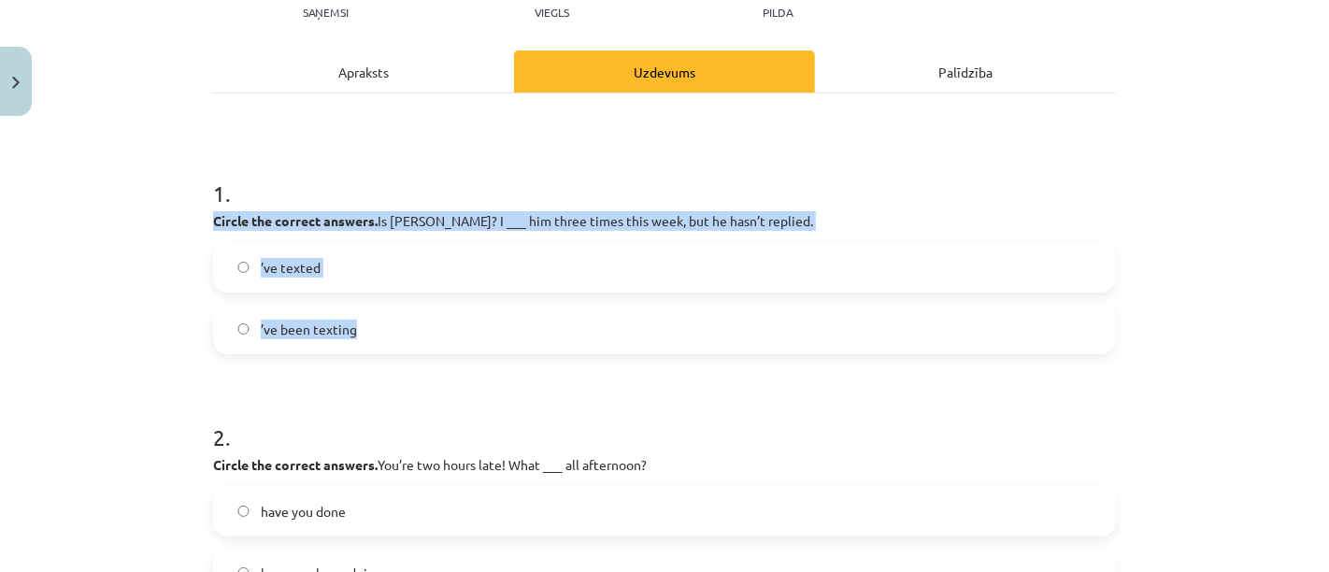
drag, startPoint x: 204, startPoint y: 217, endPoint x: 585, endPoint y: 327, distance: 396.8
click at [585, 327] on div "6 XP Saņemsi Viegls 130 pilda Apraksts Uzdevums Palīdzība 1 . Circle the correc…" at bounding box center [664, 471] width 925 height 1143
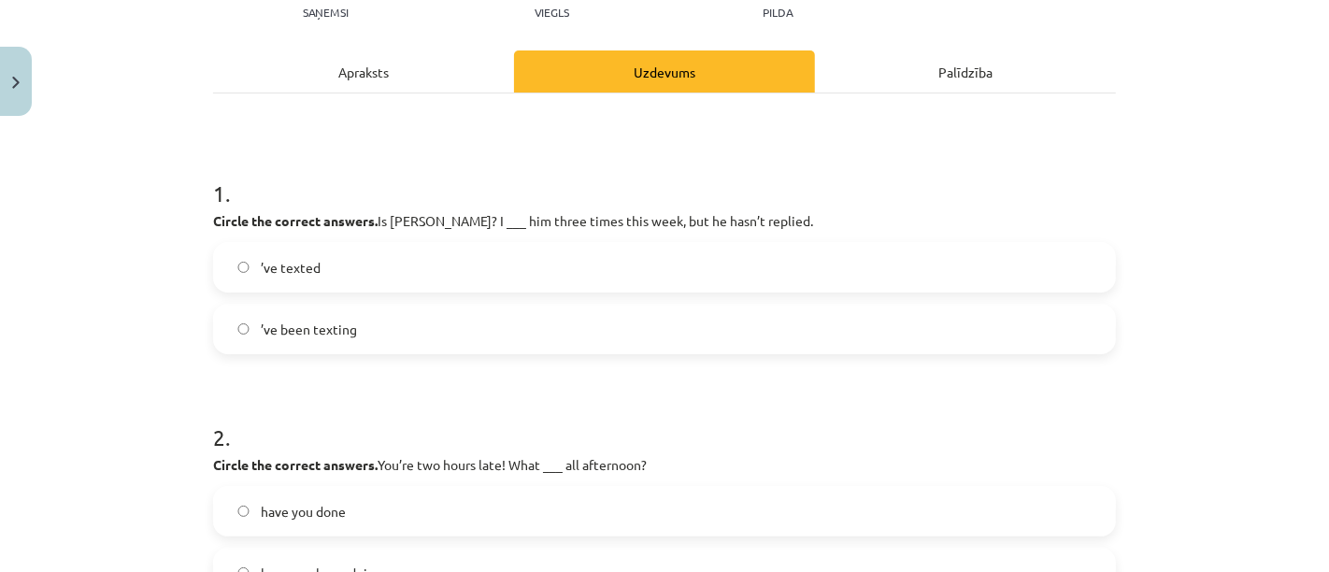
click at [865, 399] on h1 "2 ." at bounding box center [664, 420] width 903 height 58
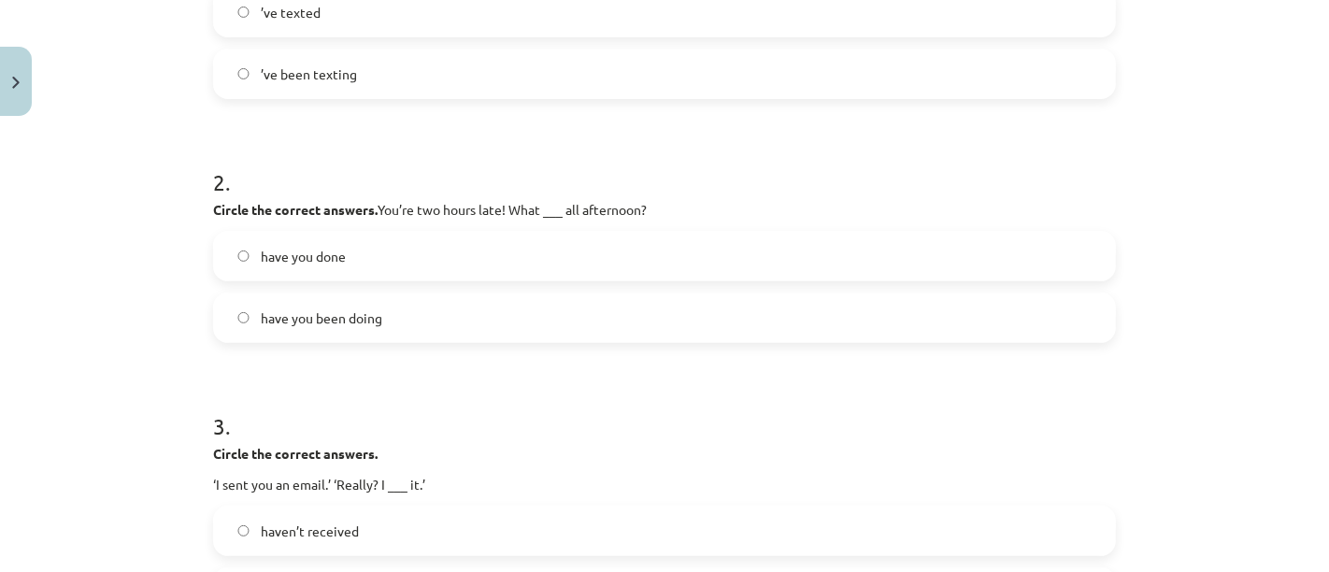
scroll to position [479, 0]
click at [379, 263] on label "have you done" at bounding box center [664, 256] width 899 height 47
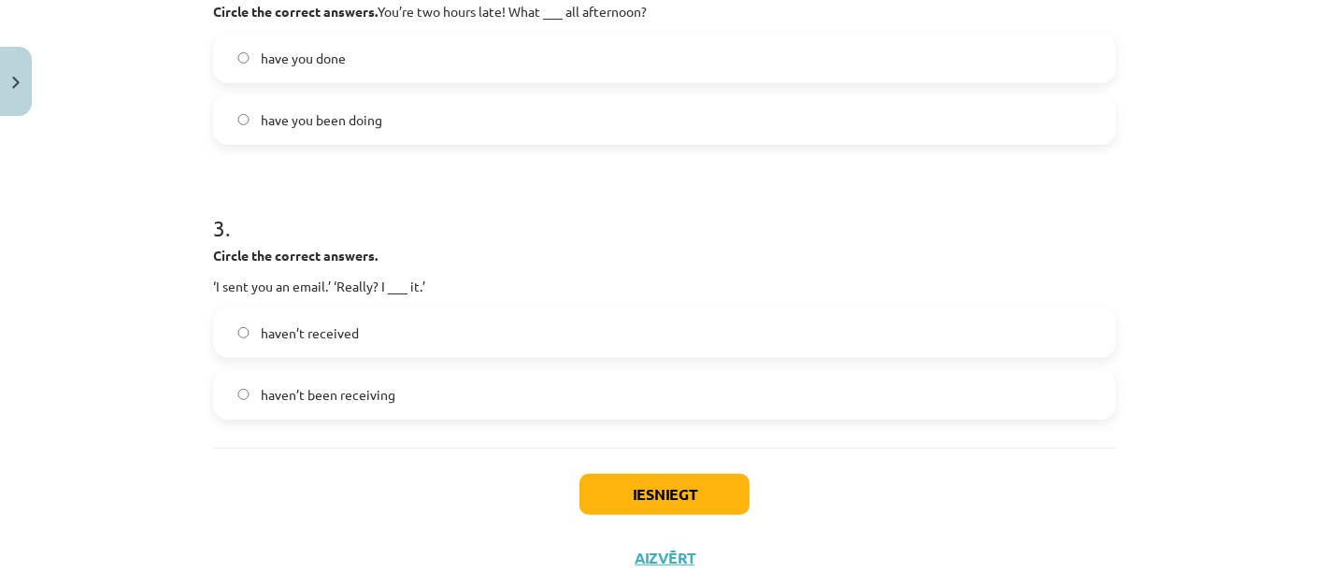
scroll to position [692, 0]
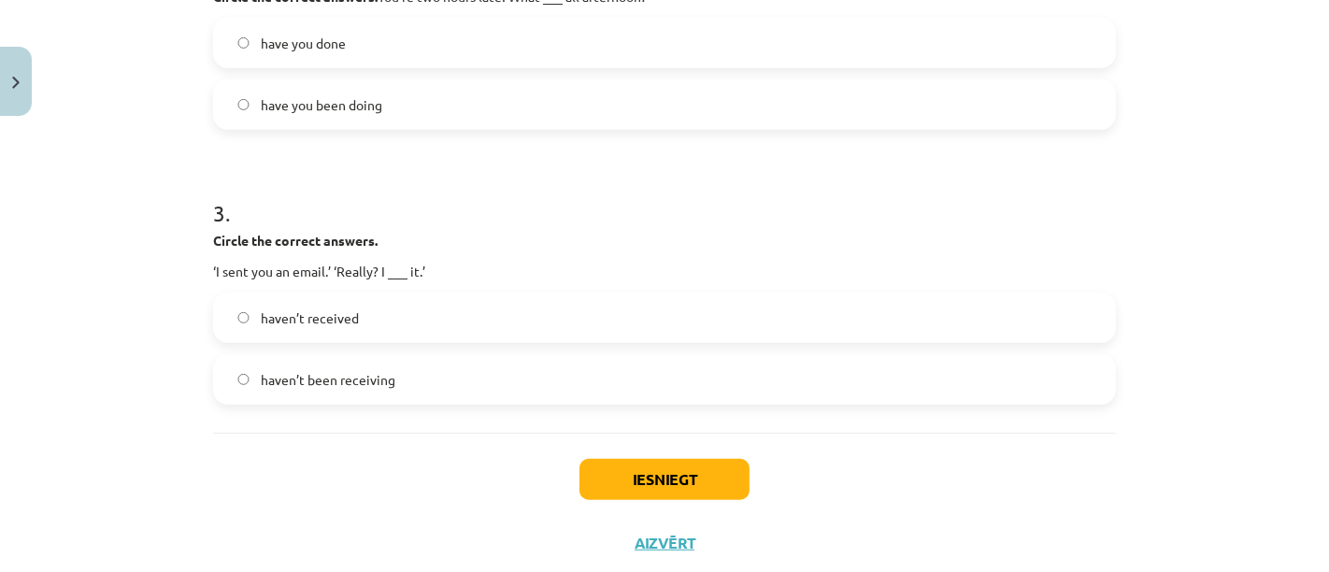
click at [371, 375] on span "haven’t been receiving" at bounding box center [328, 380] width 135 height 20
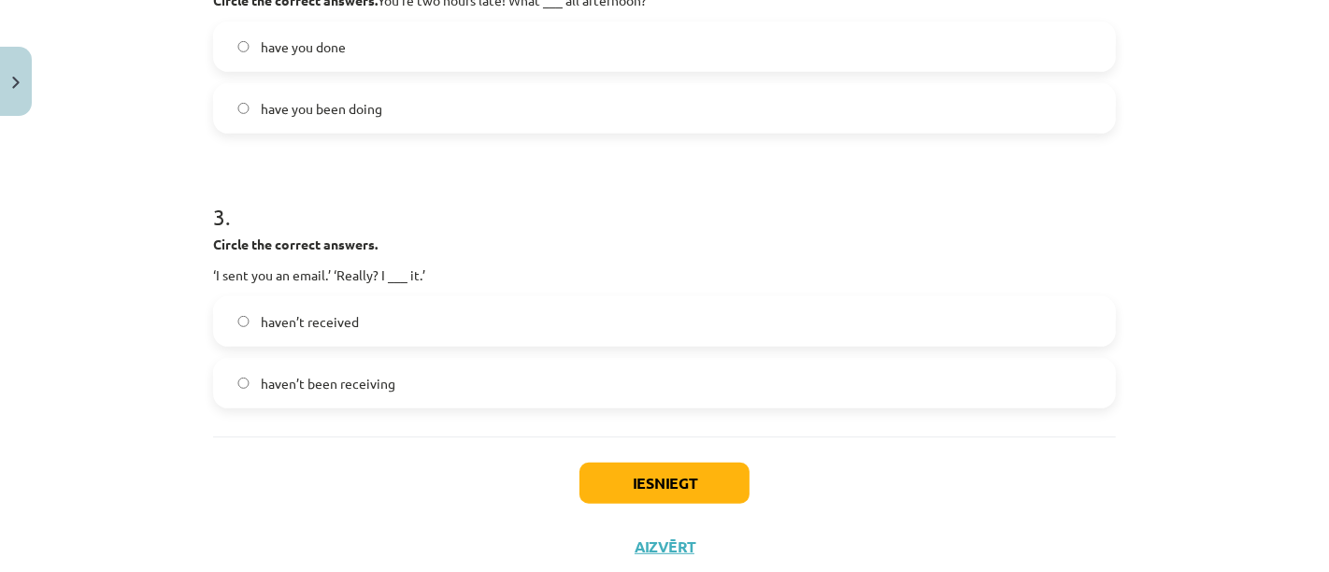
scroll to position [740, 0]
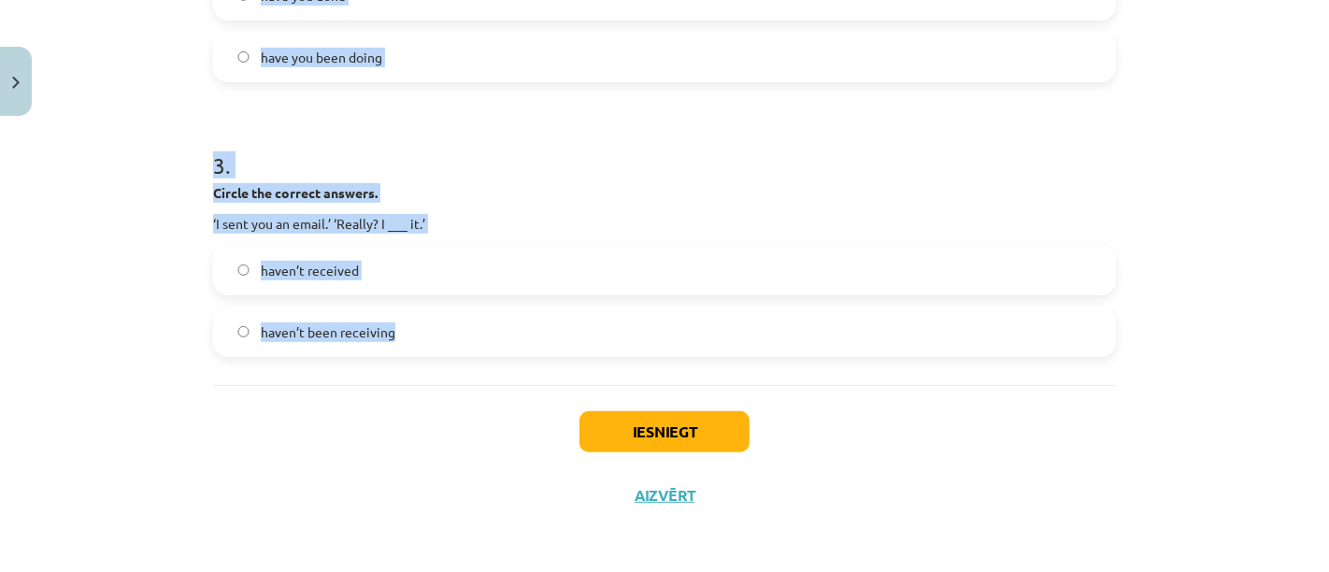
drag, startPoint x: 206, startPoint y: 447, endPoint x: 518, endPoint y: 307, distance: 341.7
copy form "Circle the correct answers. Is Tom OK? I ___ him three times this week, but he …"
click at [911, 149] on h1 "3 ." at bounding box center [664, 149] width 903 height 58
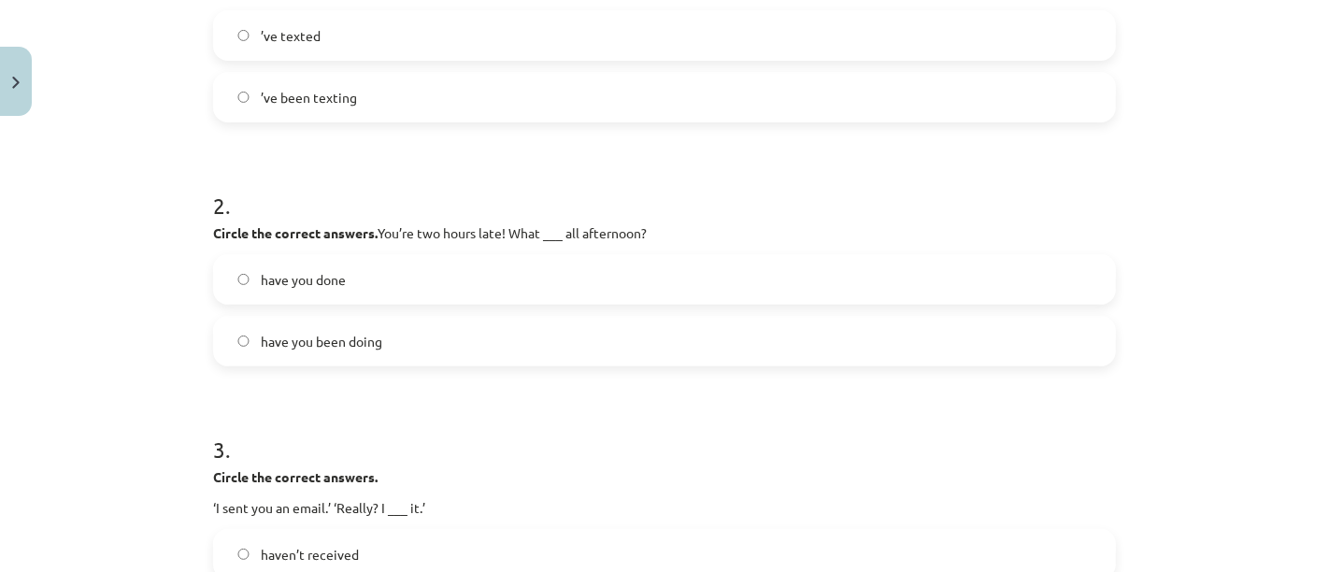
scroll to position [457, 0]
click at [331, 348] on span "have you been doing" at bounding box center [321, 341] width 121 height 20
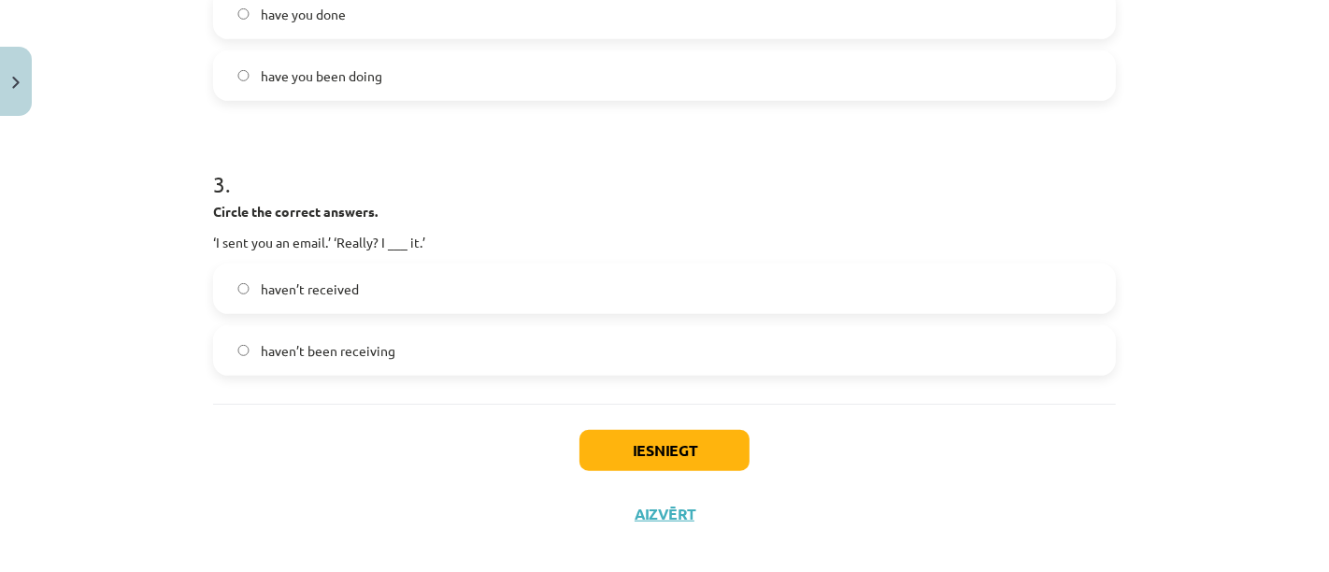
click at [404, 276] on label "haven’t received" at bounding box center [664, 288] width 899 height 47
click at [633, 447] on button "Iesniegt" at bounding box center [664, 450] width 170 height 41
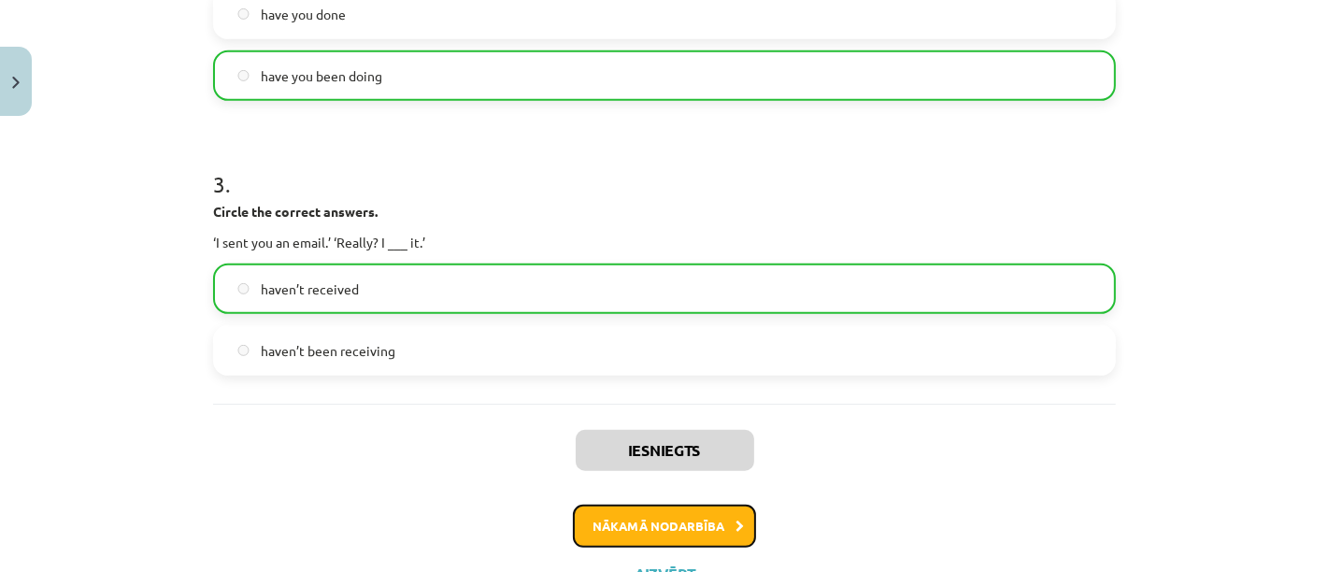
click at [723, 514] on button "Nākamā nodarbība" at bounding box center [664, 526] width 183 height 43
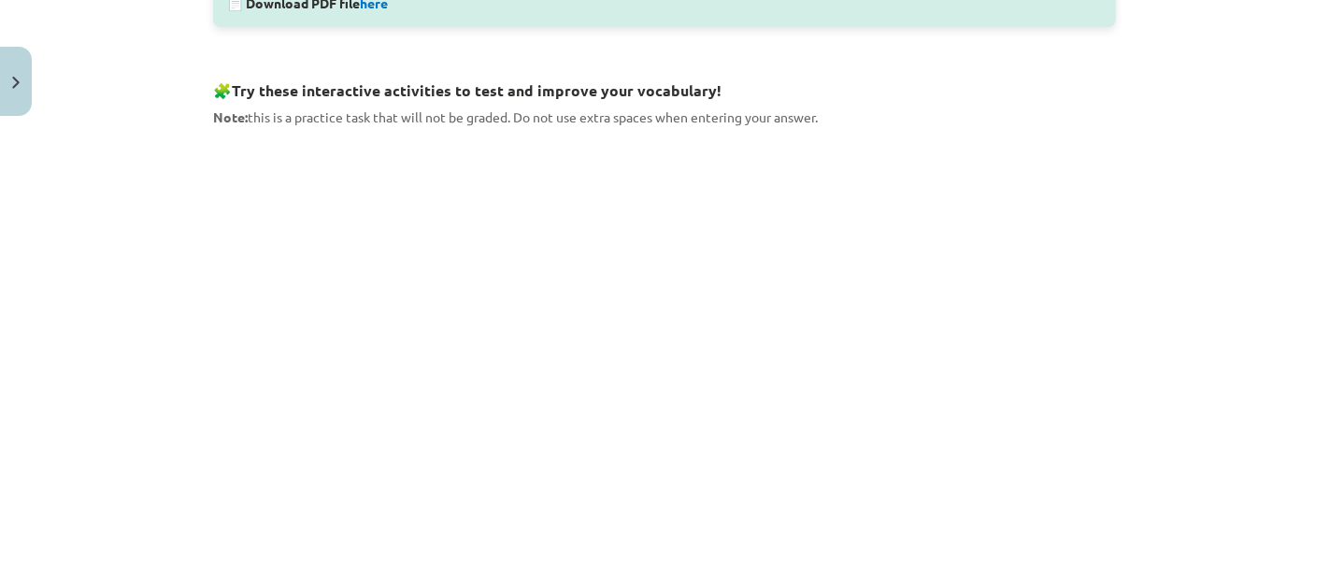
scroll to position [964, 0]
